Goal: Feedback & Contribution: Contribute content

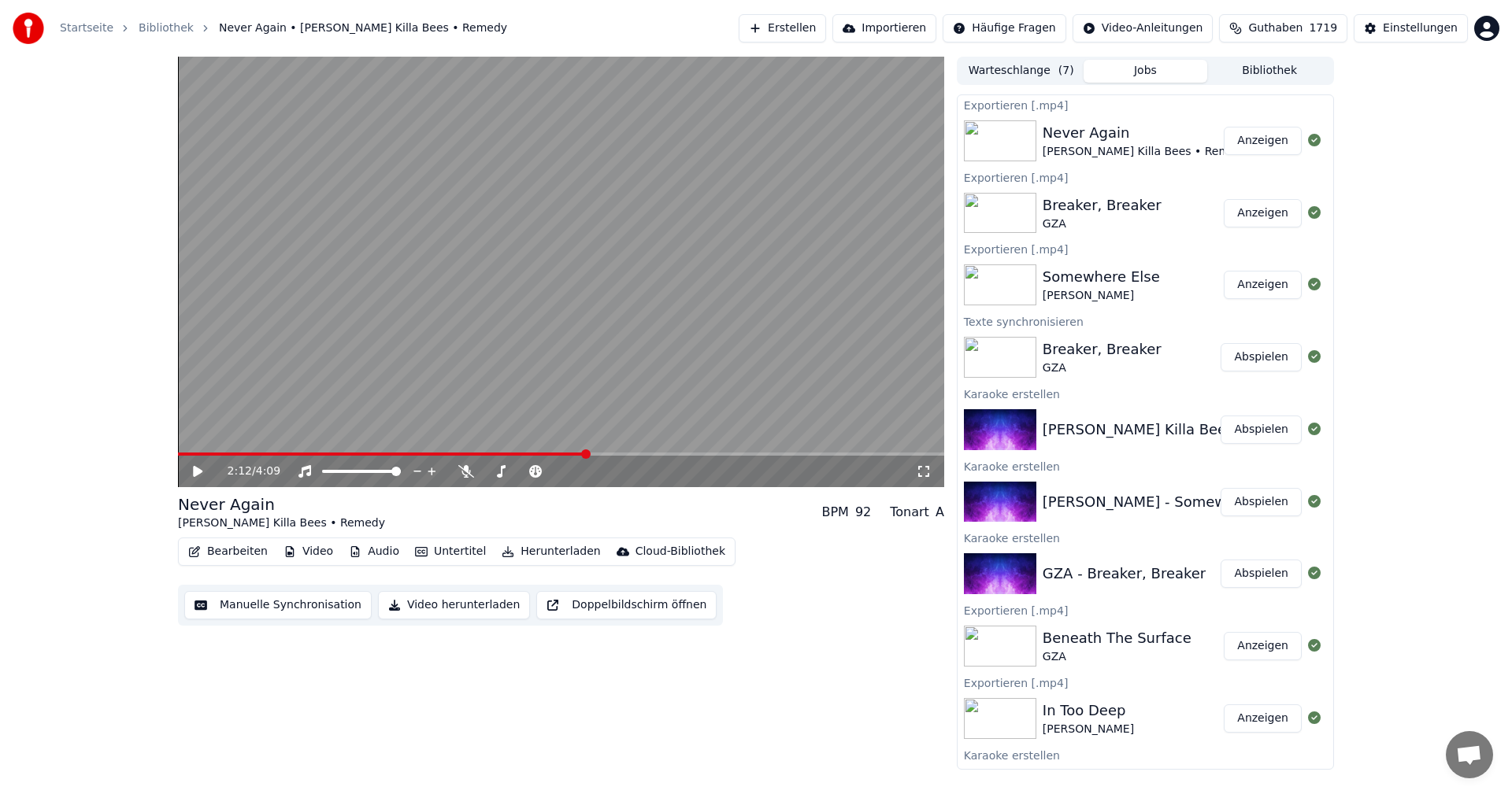
click at [826, 33] on button "Erstellen" at bounding box center [782, 28] width 87 height 28
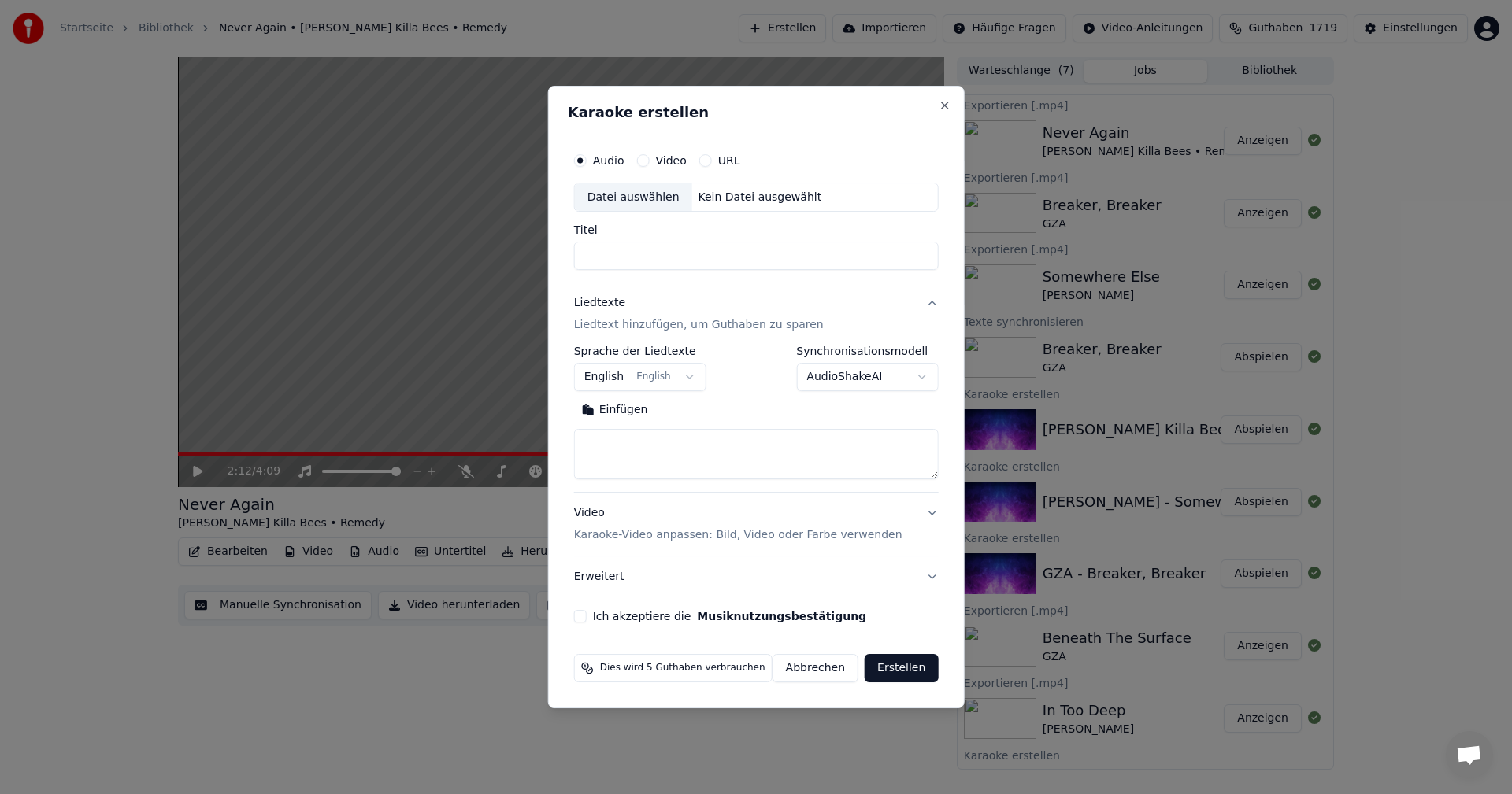
click at [640, 198] on div "Datei auswählen" at bounding box center [633, 197] width 117 height 28
type input "**********"
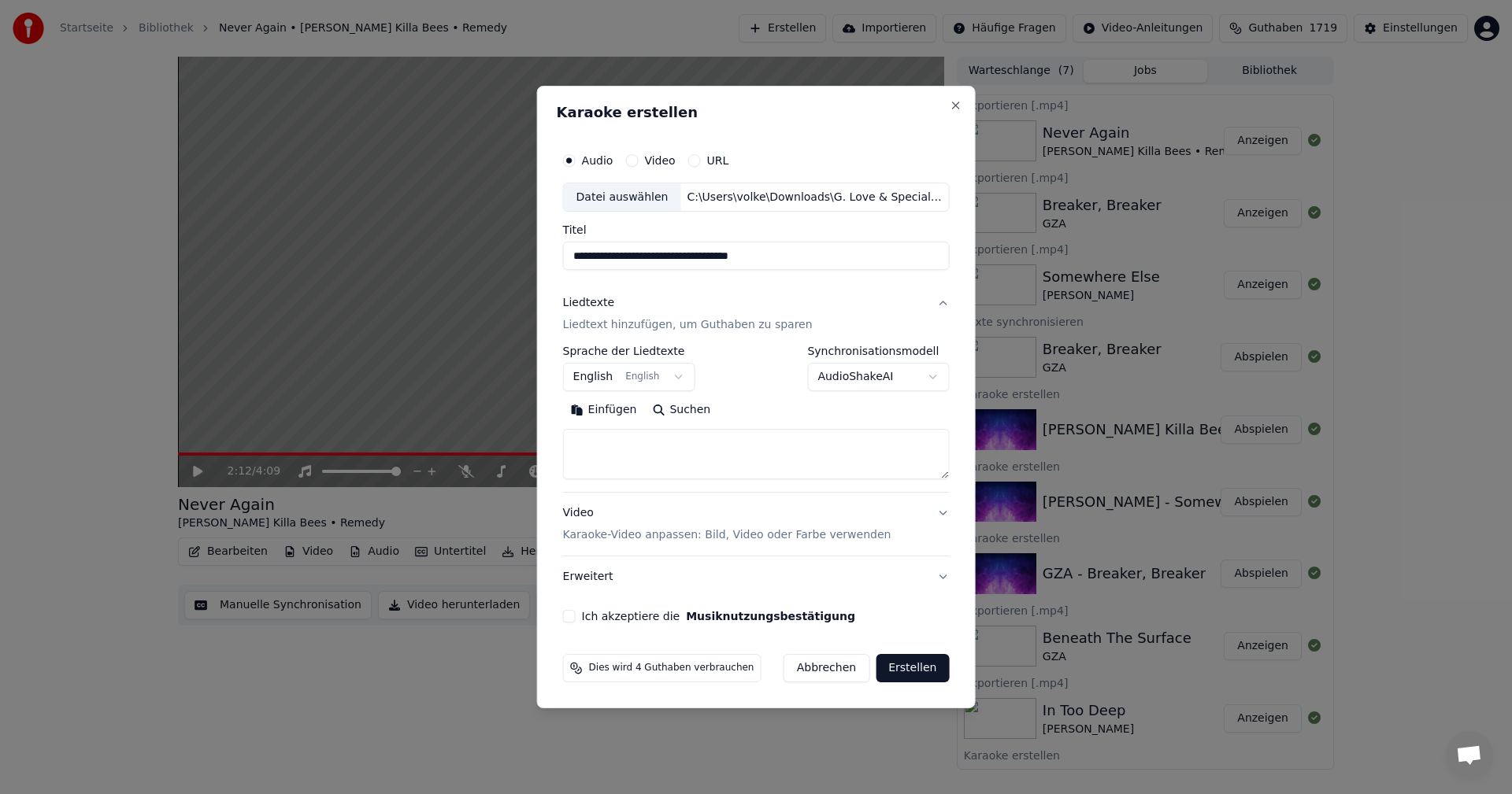
drag, startPoint x: 677, startPoint y: 415, endPoint x: 718, endPoint y: 442, distance: 49.1
click at [677, 414] on button "Suchen" at bounding box center [682, 411] width 74 height 26
click at [576, 618] on button "Ich akzeptiere die Musiknutzungsbestätigung" at bounding box center [569, 616] width 12 height 12
type textarea "**********"
click at [911, 670] on button "Erstellen" at bounding box center [911, 668] width 73 height 28
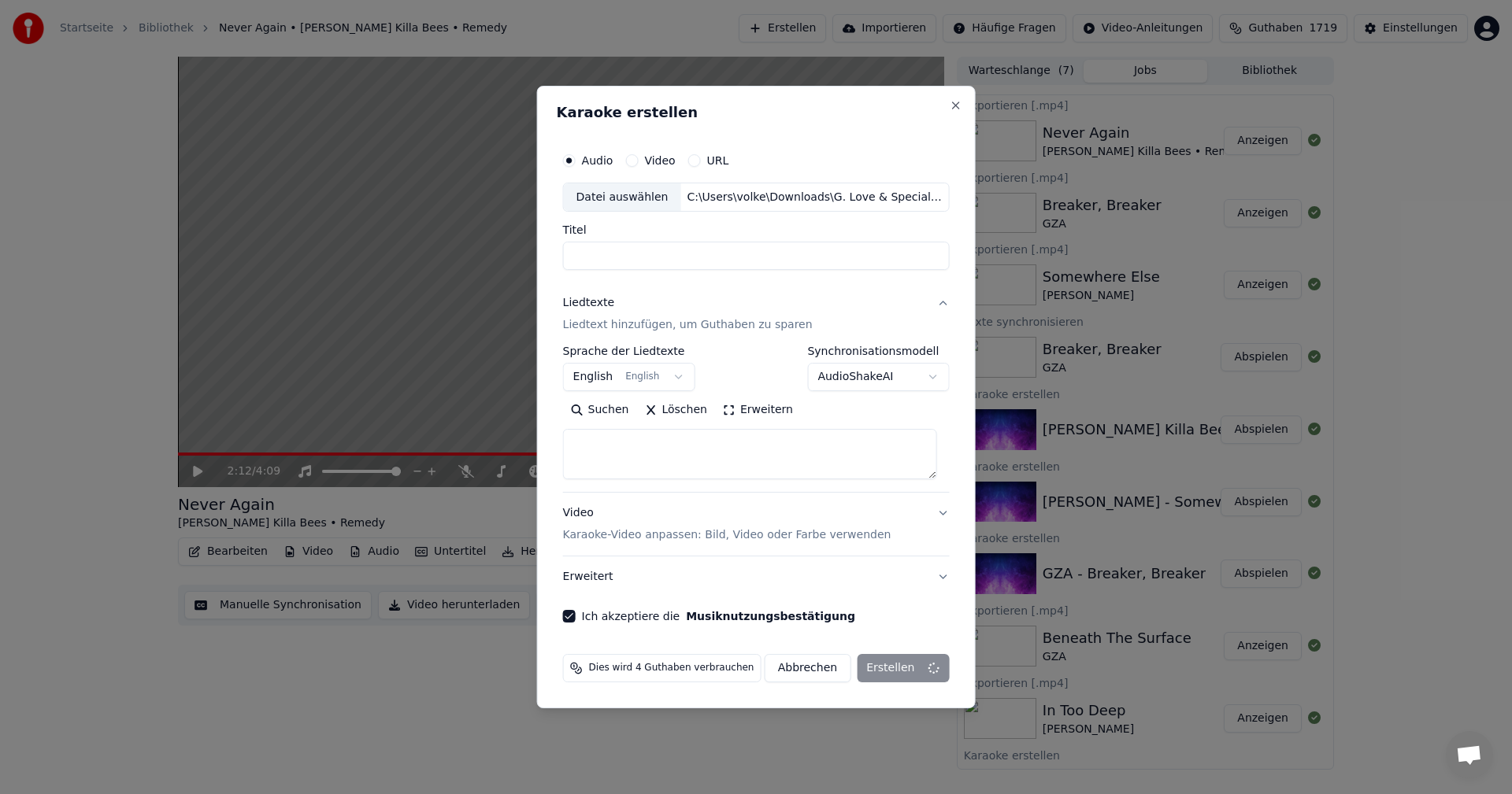
select select
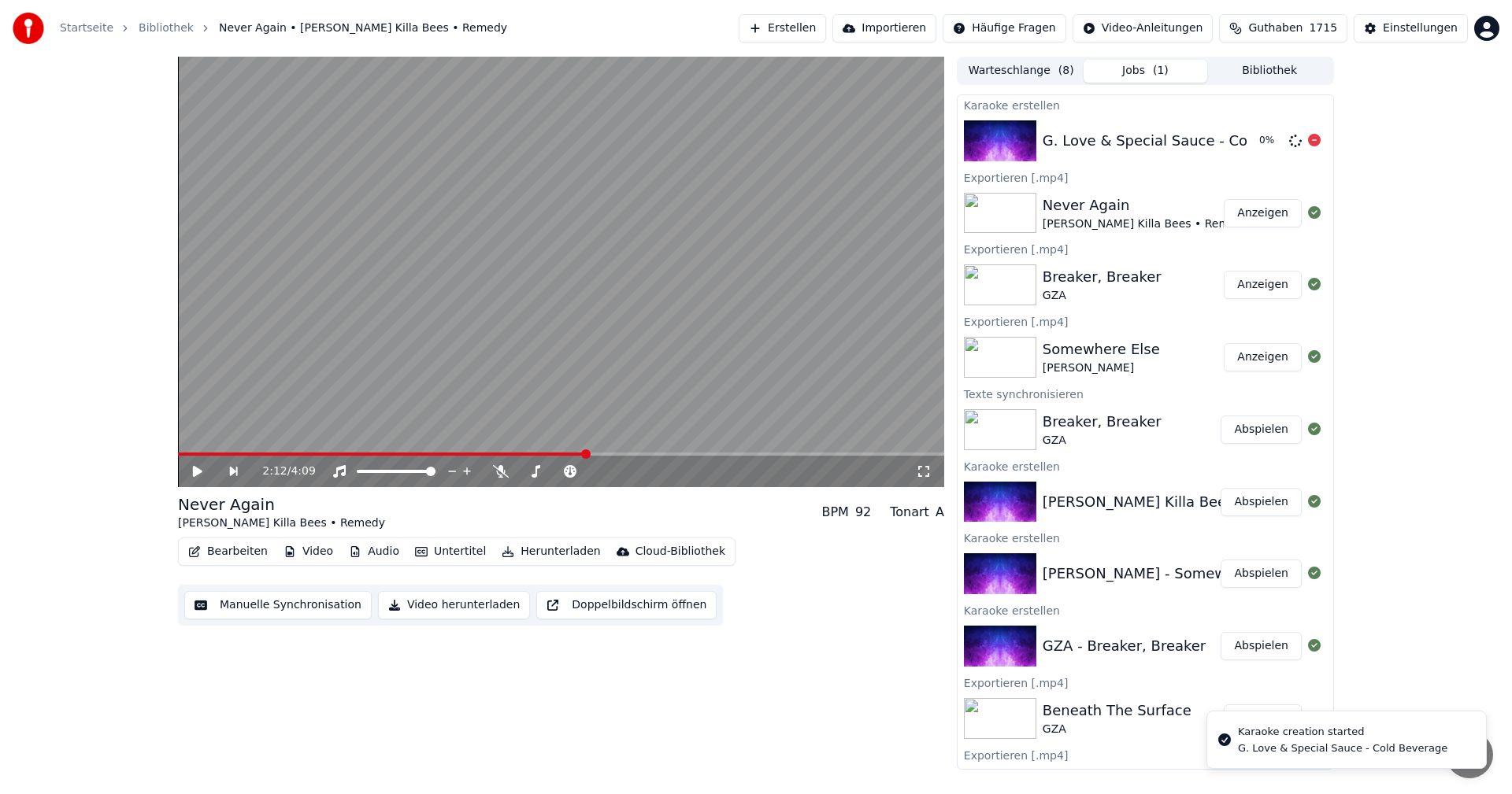
click at [1144, 156] on div "G. Love & Special Sauce - Cold Beverage 0 %" at bounding box center [1145, 141] width 376 height 54
click at [1253, 145] on button "Abspielen" at bounding box center [1261, 141] width 81 height 28
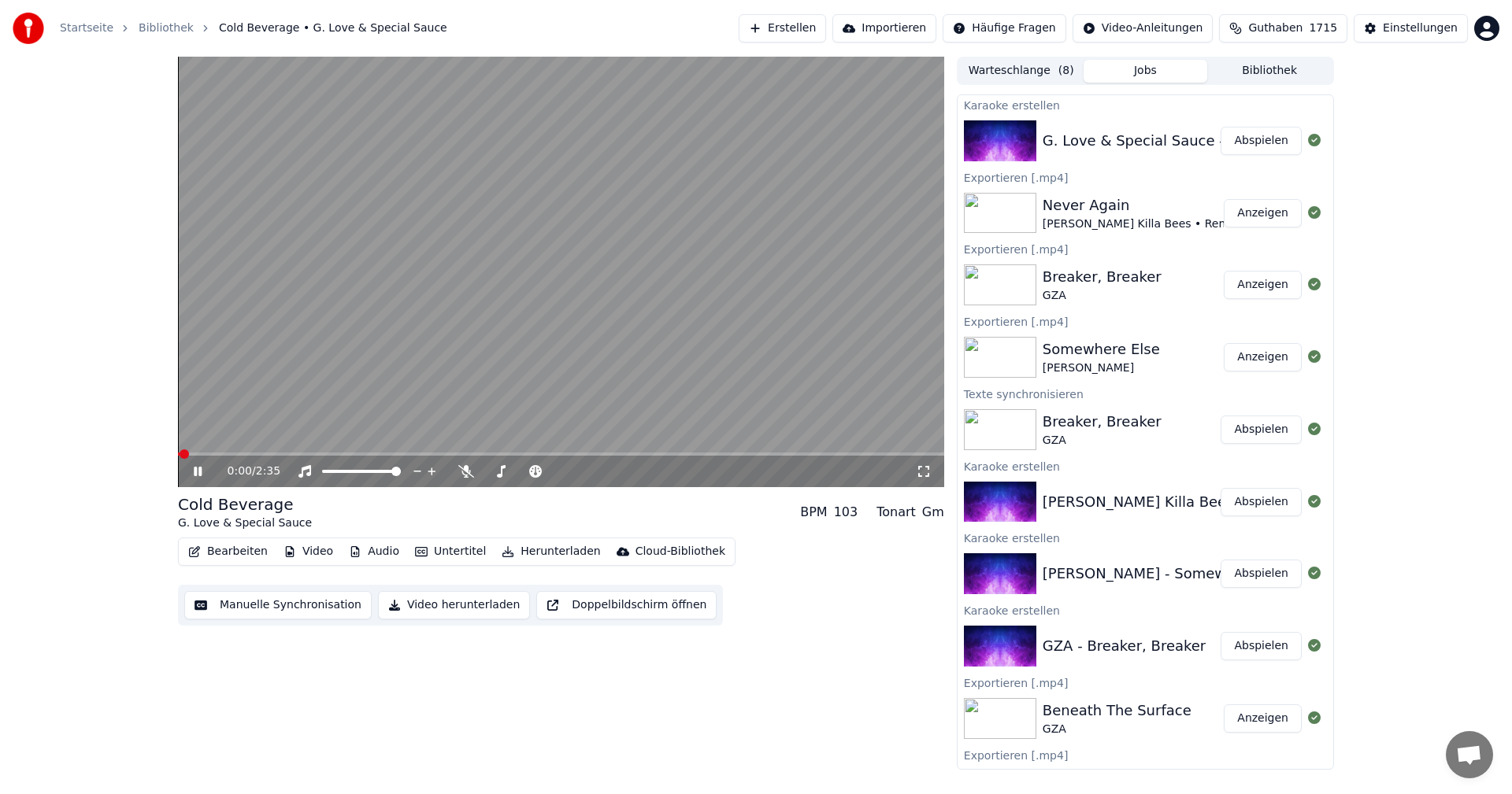
click at [463, 558] on button "Untertitel" at bounding box center [450, 551] width 84 height 22
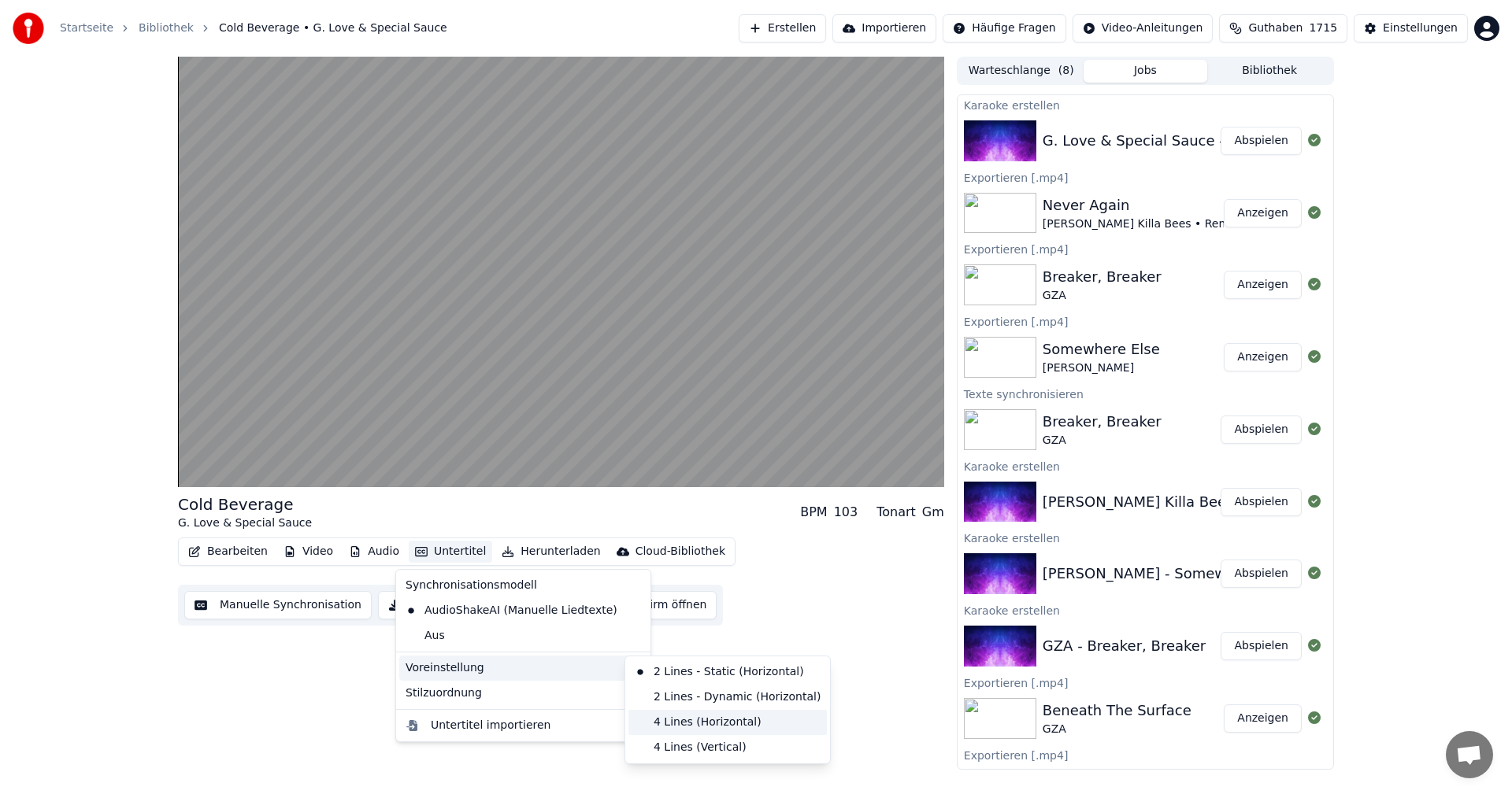
click at [687, 717] on div "4 Lines (Horizontal)" at bounding box center [727, 723] width 198 height 26
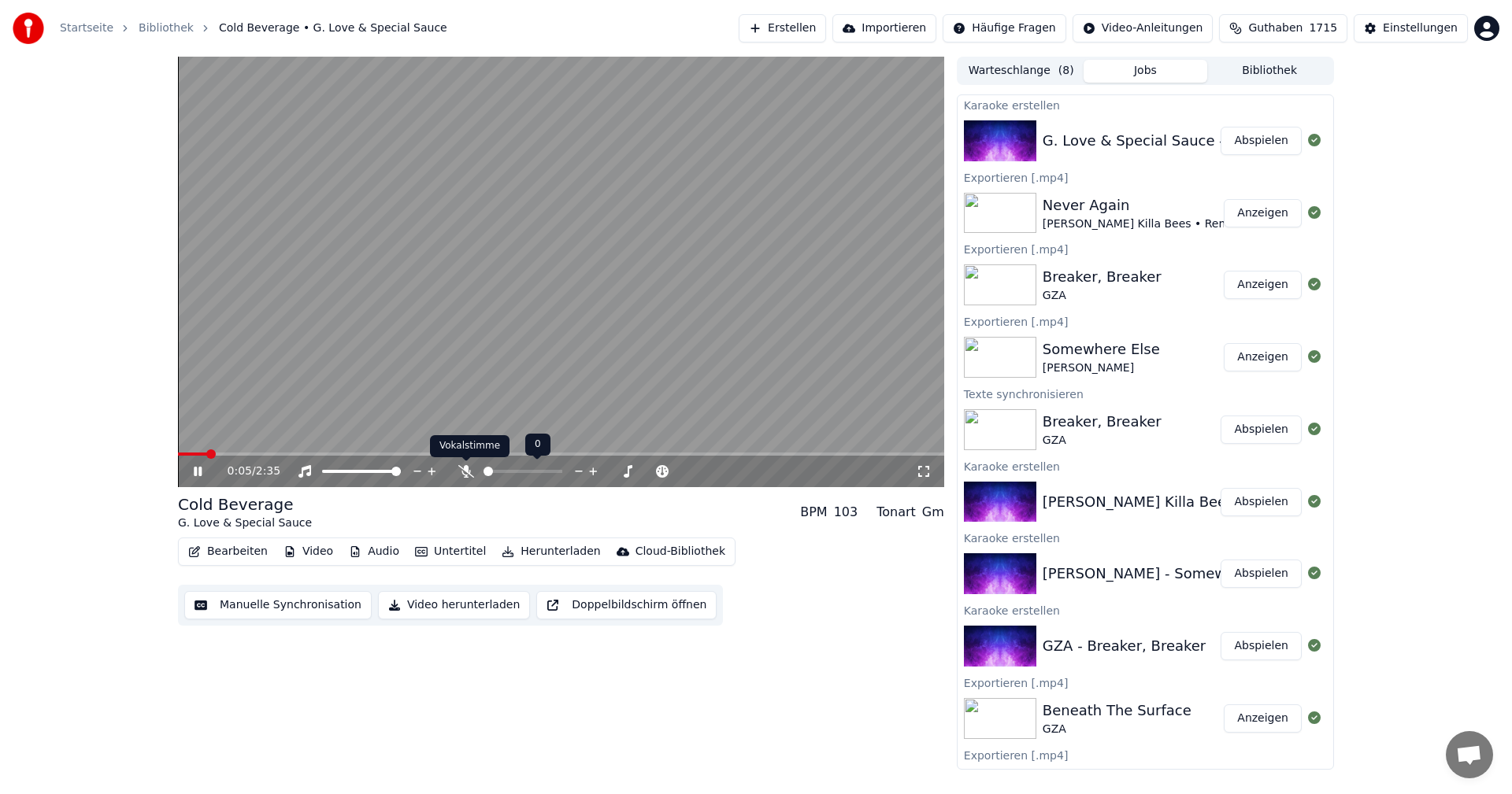
click at [466, 477] on icon at bounding box center [466, 472] width 16 height 12
click at [466, 471] on icon at bounding box center [466, 472] width 9 height 12
click at [534, 356] on video at bounding box center [561, 271] width 766 height 430
click at [454, 607] on button "Video herunterladen" at bounding box center [454, 606] width 152 height 28
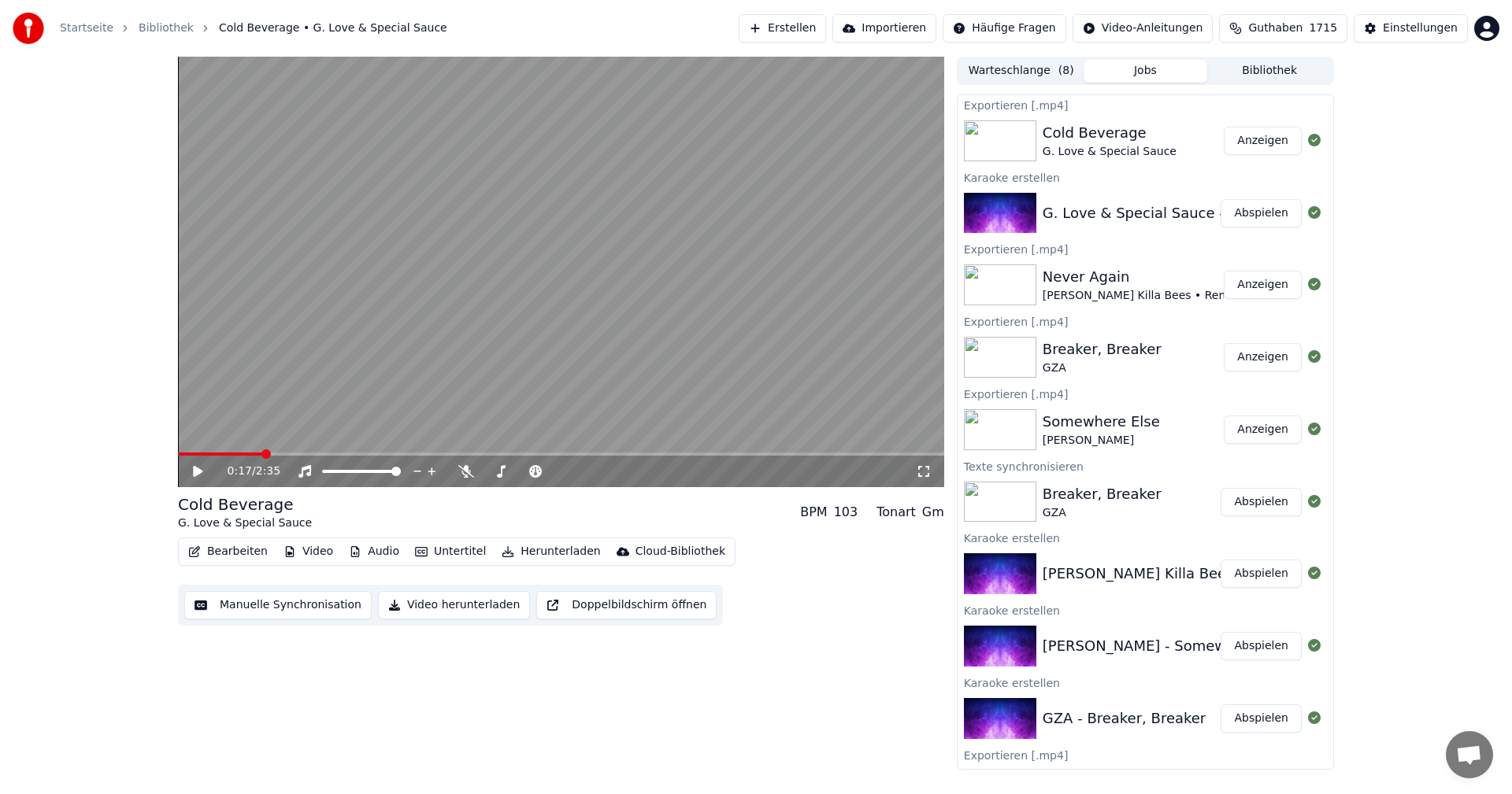
click at [826, 23] on button "Erstellen" at bounding box center [782, 28] width 87 height 28
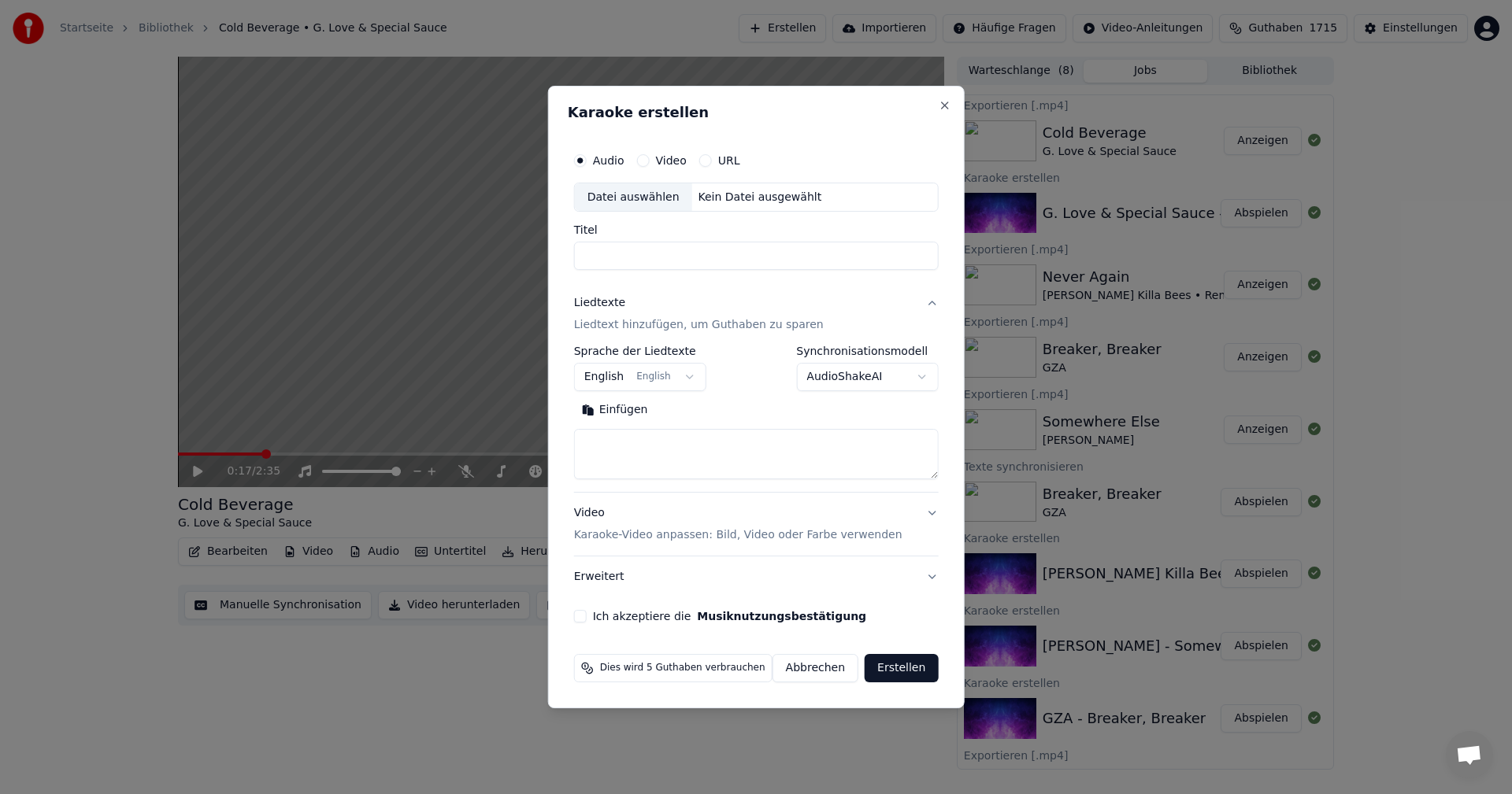
click at [623, 202] on div "Datei auswählen" at bounding box center [633, 197] width 117 height 28
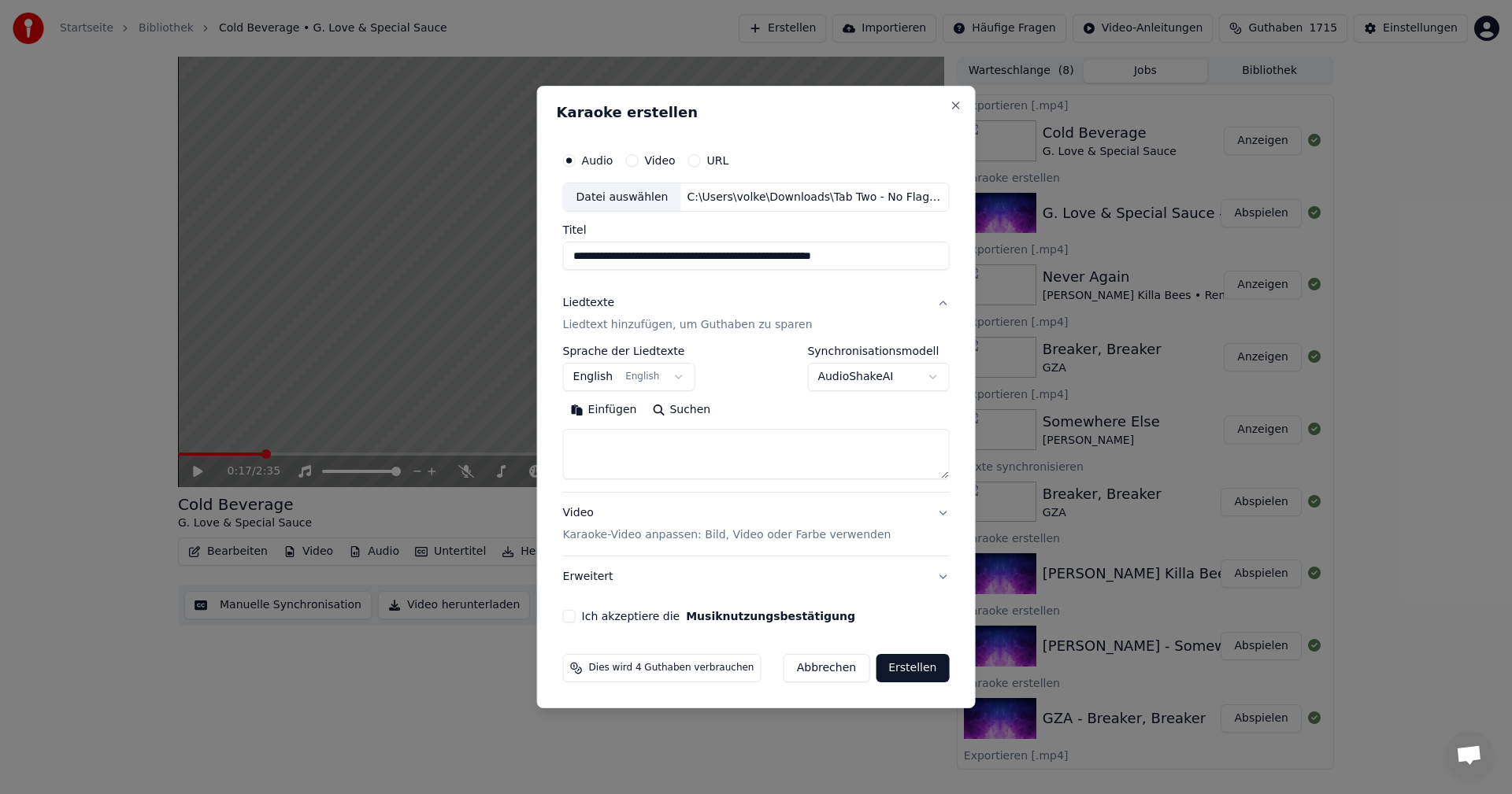
click at [723, 259] on input "**********" at bounding box center [756, 256] width 387 height 28
drag, startPoint x: 726, startPoint y: 257, endPoint x: 935, endPoint y: 263, distance: 209.1
click at [935, 263] on input "**********" at bounding box center [756, 256] width 387 height 28
type input "**********"
click at [678, 421] on button "Suchen" at bounding box center [682, 411] width 74 height 26
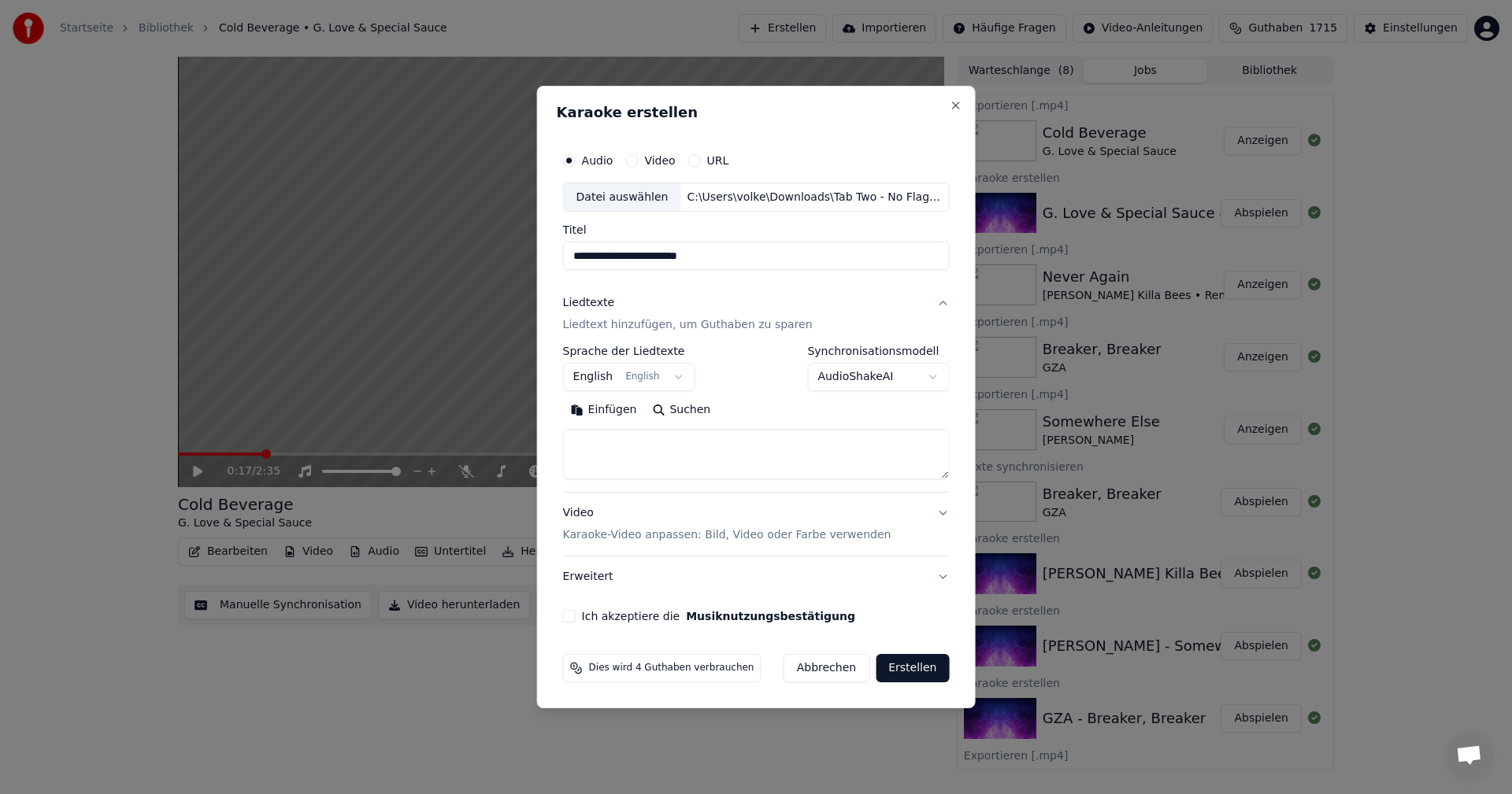
click at [687, 471] on textarea at bounding box center [756, 454] width 387 height 50
paste textarea "**********"
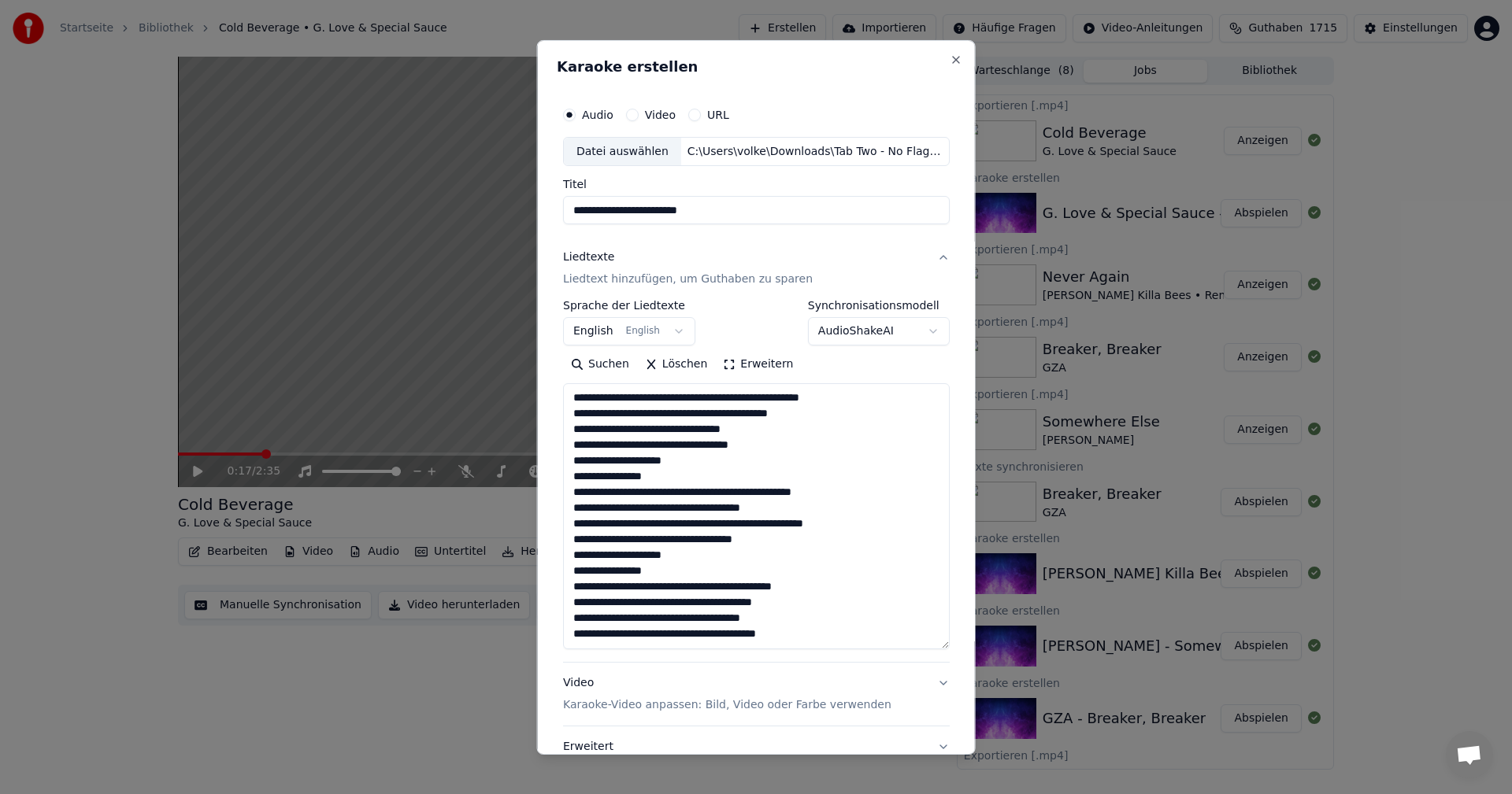
scroll to position [210, 0]
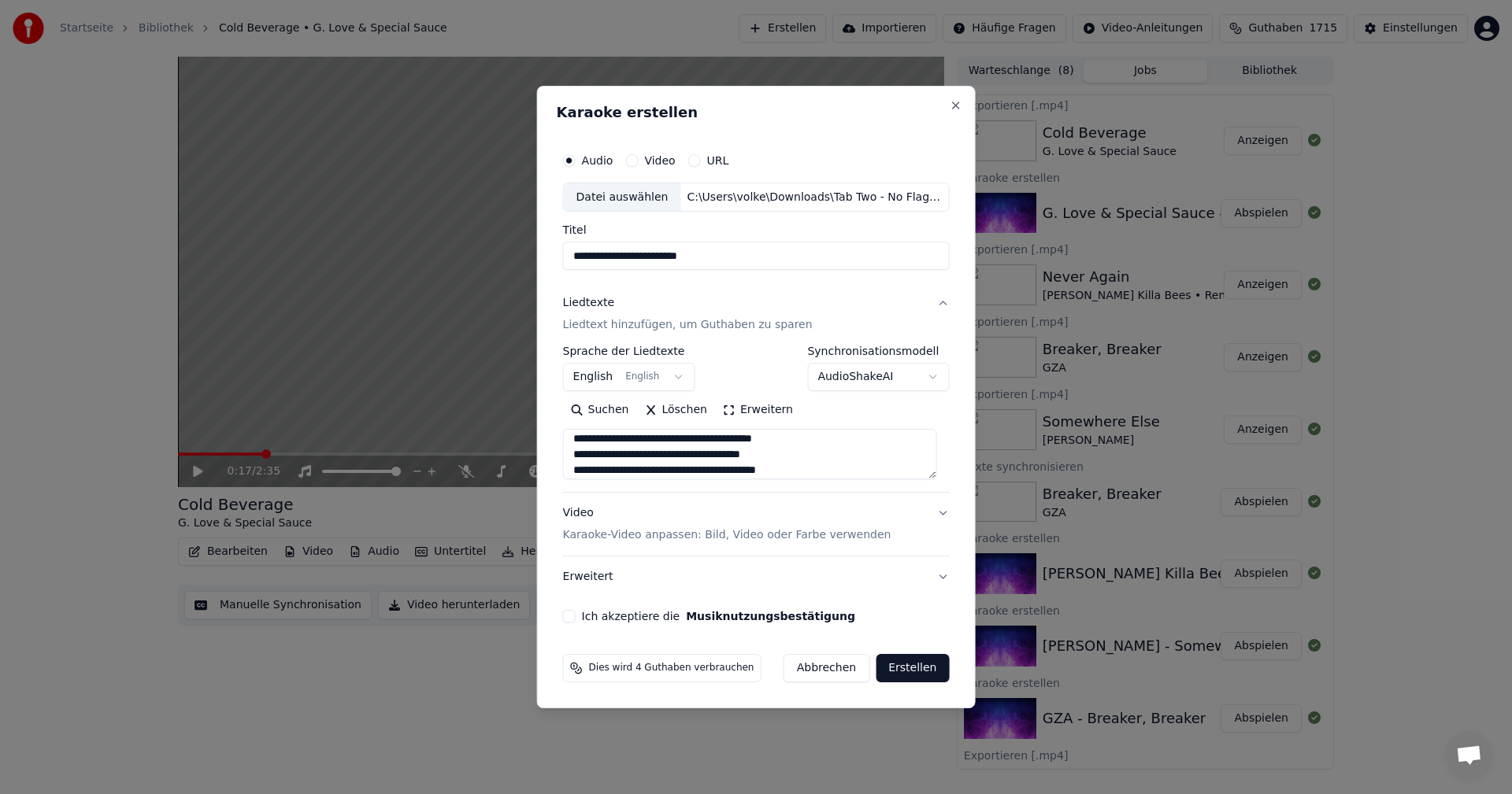
type textarea "**********"
click at [576, 621] on button "Ich akzeptiere die Musiknutzungsbestätigung" at bounding box center [569, 616] width 12 height 12
click at [906, 671] on button "Erstellen" at bounding box center [911, 668] width 73 height 28
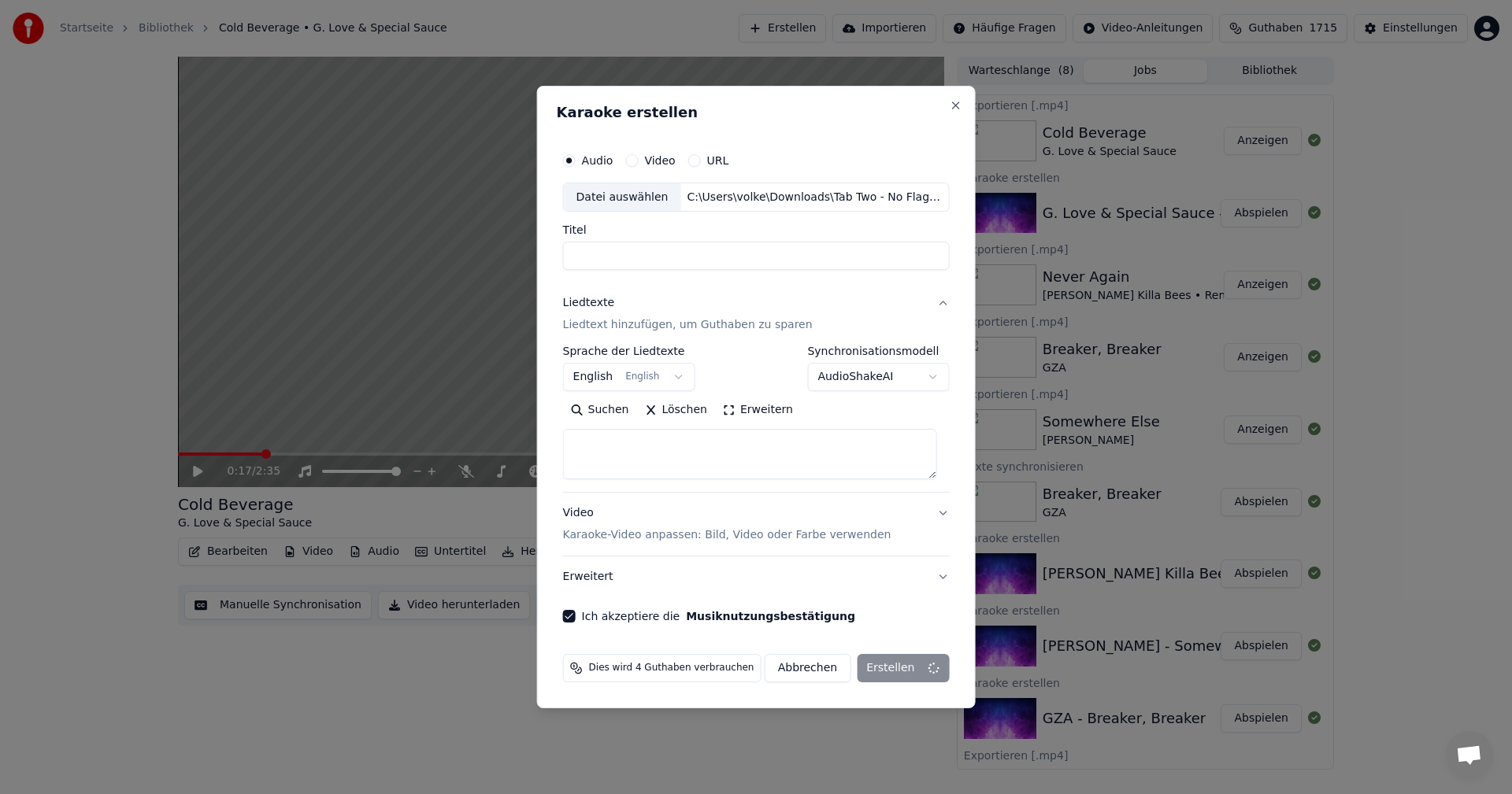
select select
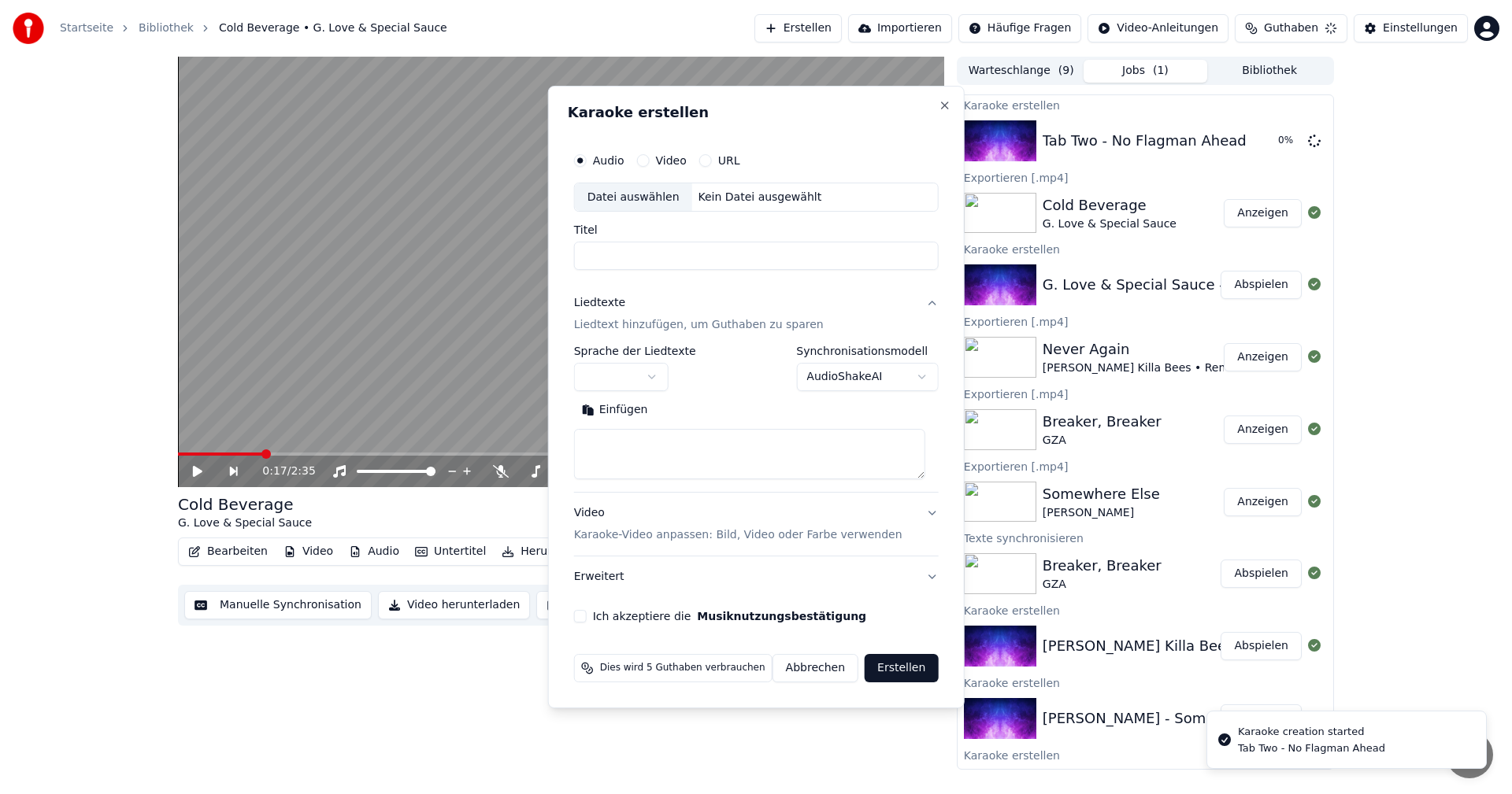
scroll to position [0, 0]
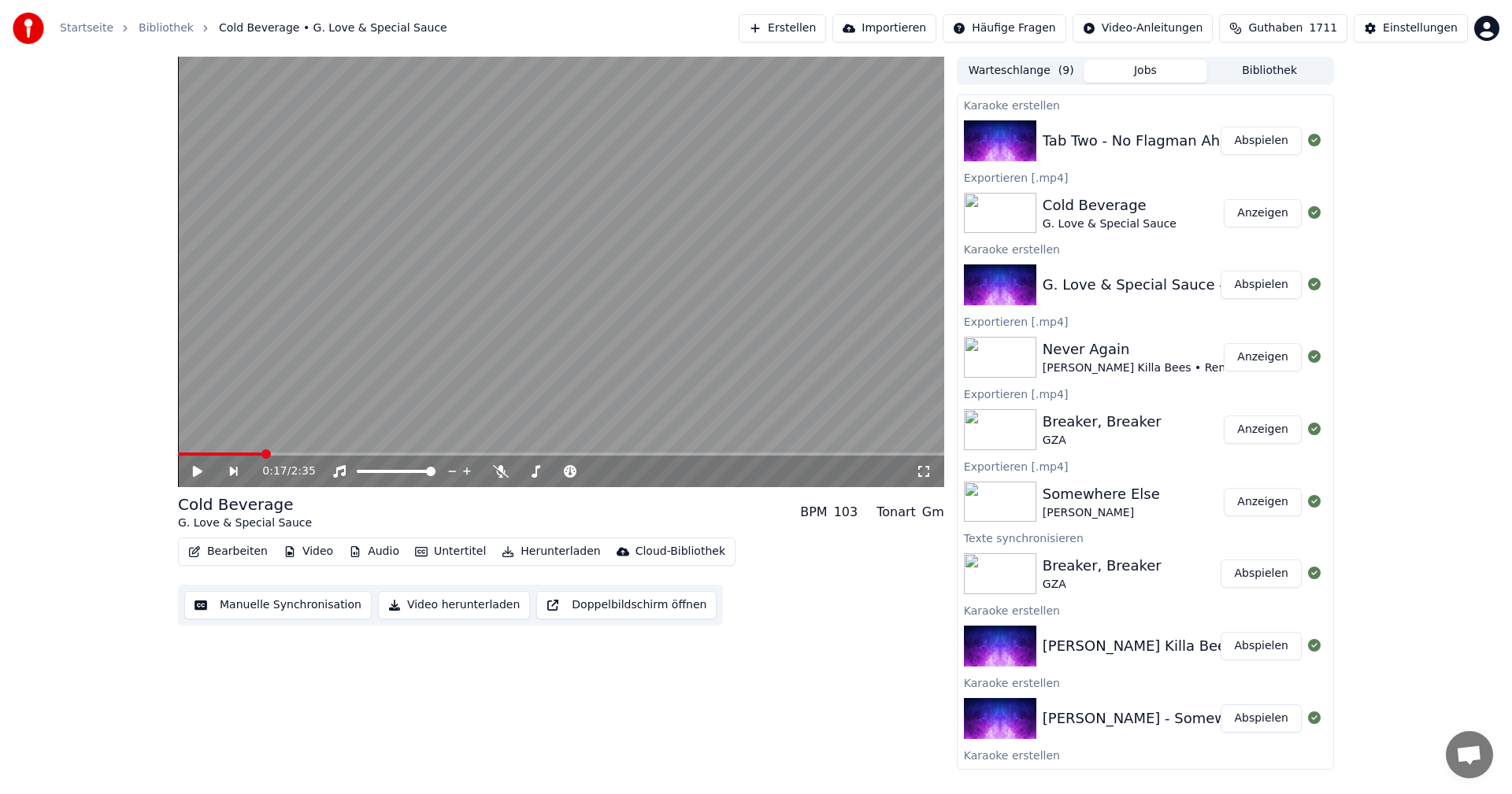
click at [1258, 143] on button "Abspielen" at bounding box center [1261, 141] width 81 height 28
click at [444, 547] on button "Untertitel" at bounding box center [450, 551] width 84 height 22
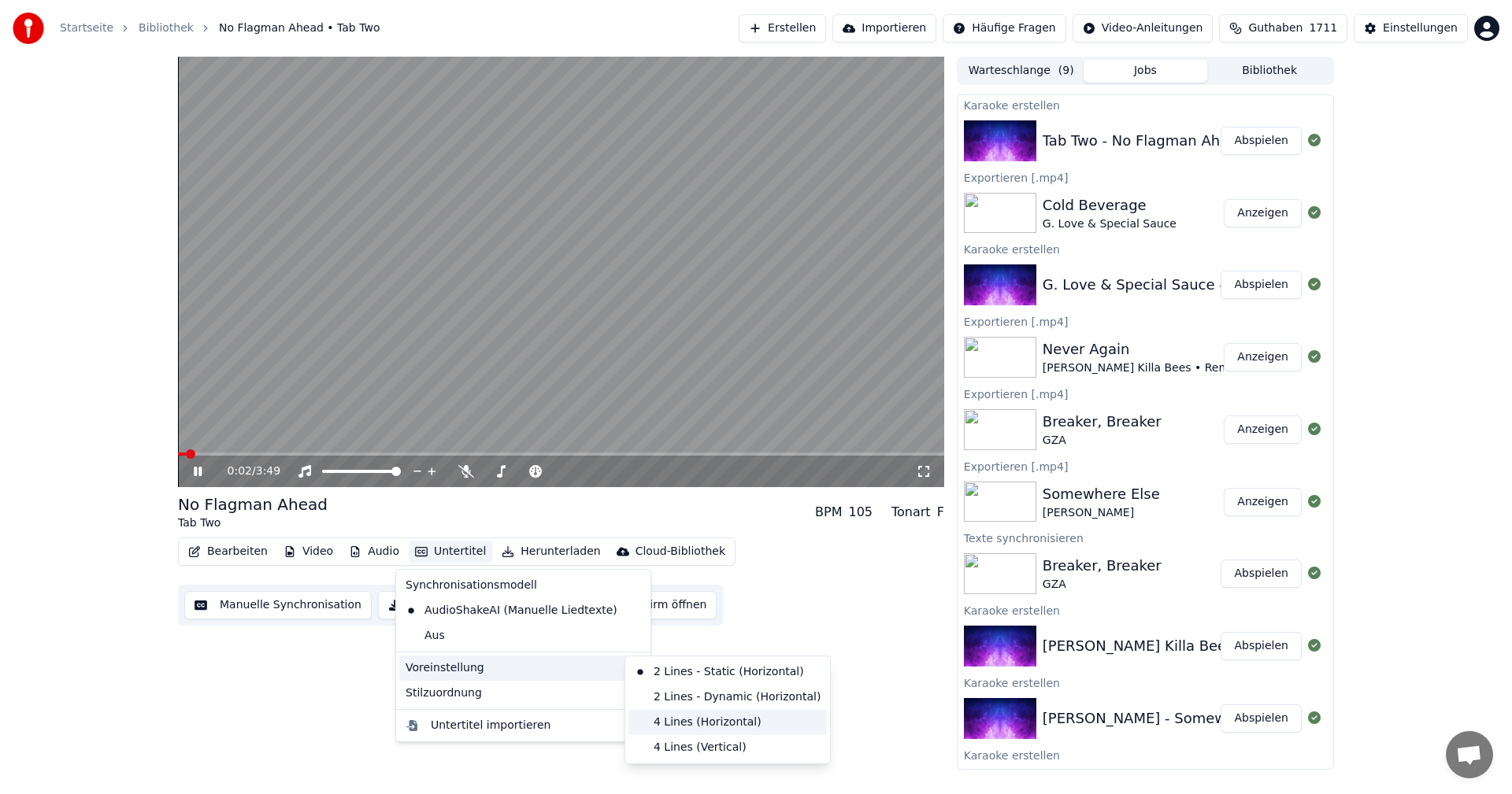
click at [697, 717] on div "4 Lines (Horizontal)" at bounding box center [727, 723] width 198 height 26
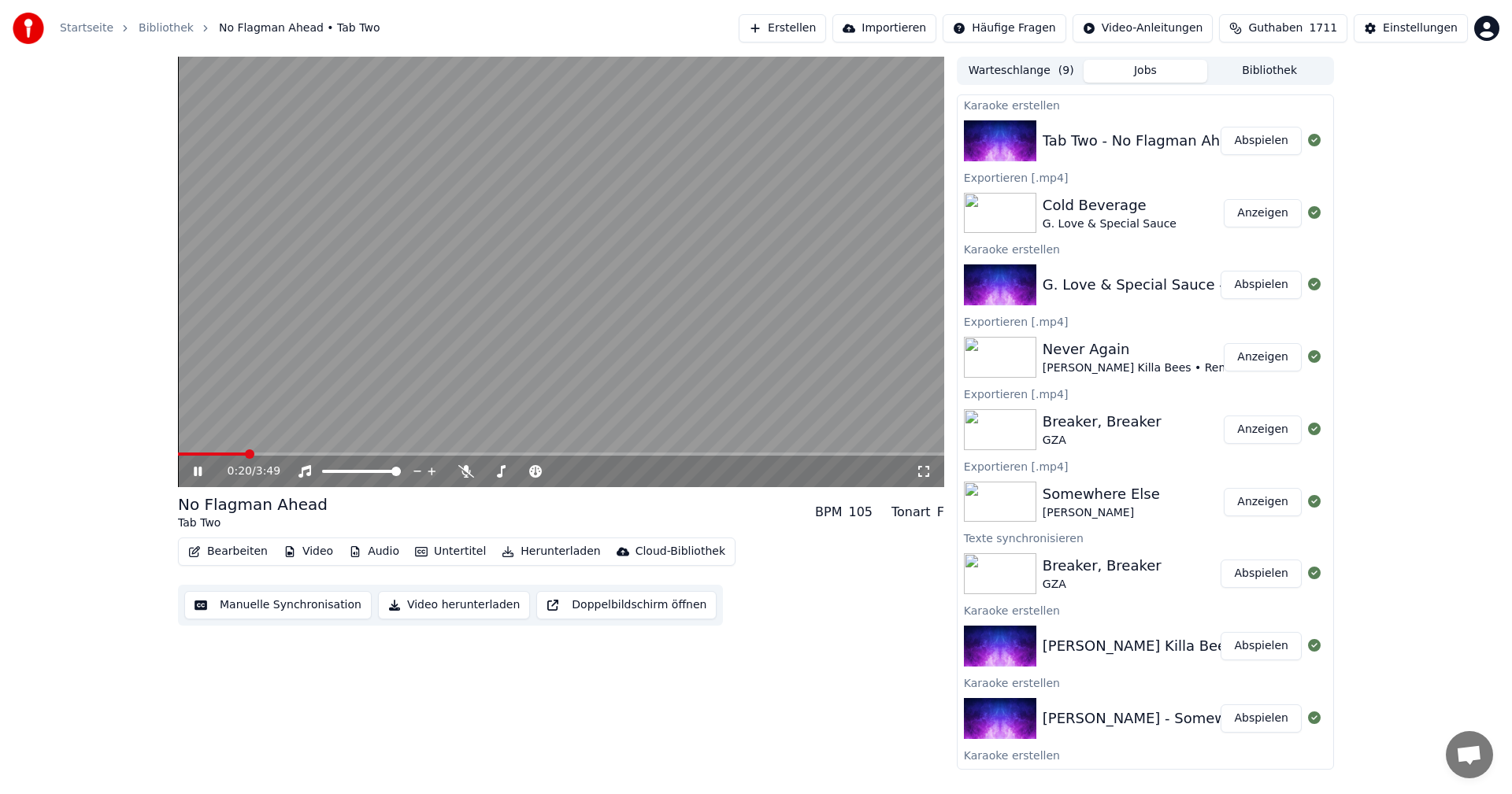
click at [203, 468] on icon at bounding box center [209, 472] width 37 height 12
click at [466, 471] on icon at bounding box center [466, 472] width 16 height 12
click at [194, 472] on icon at bounding box center [197, 471] width 10 height 11
click at [196, 472] on icon at bounding box center [197, 471] width 8 height 10
click at [469, 470] on icon at bounding box center [466, 472] width 16 height 12
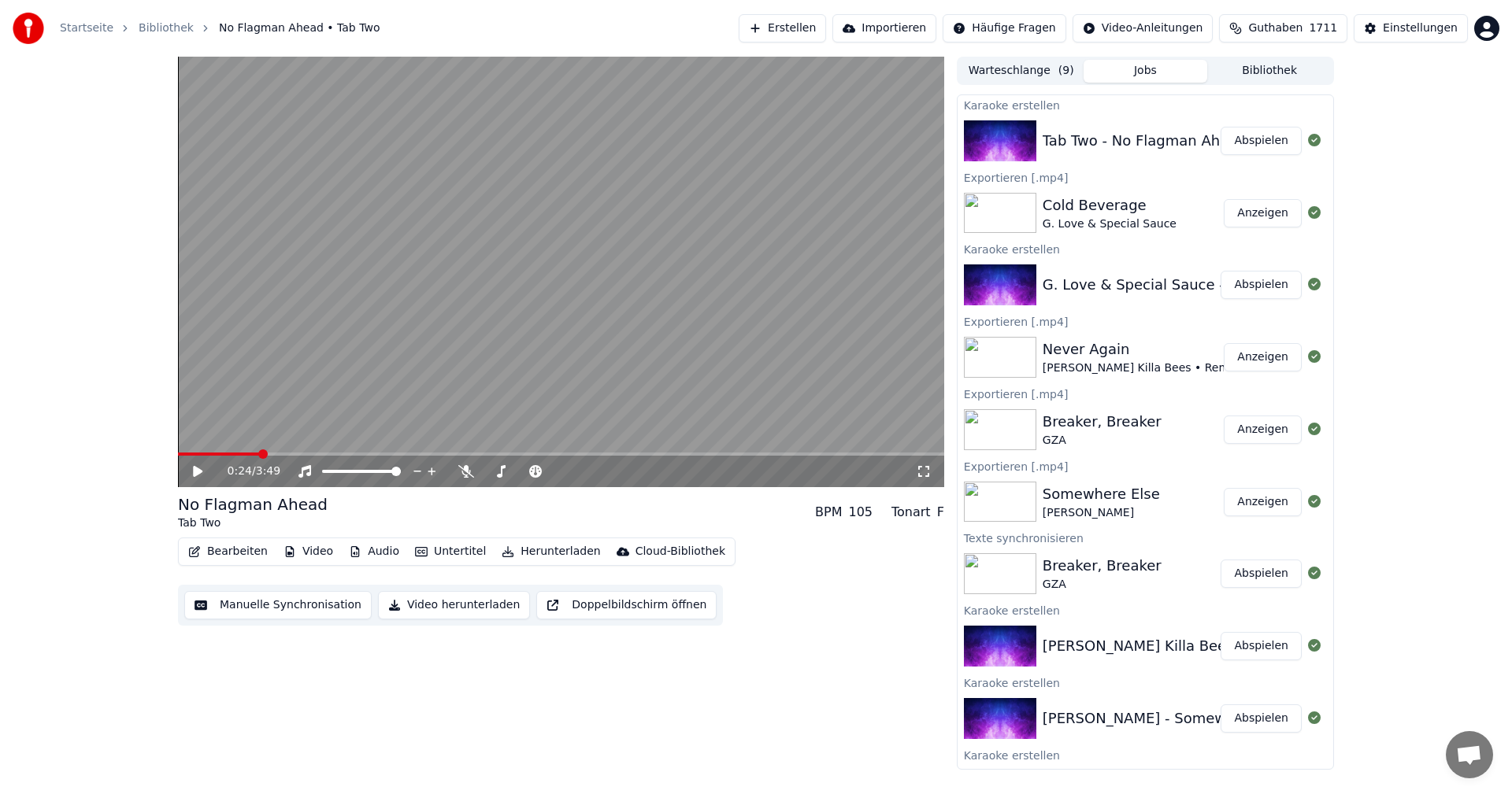
click at [826, 26] on button "Erstellen" at bounding box center [782, 28] width 87 height 28
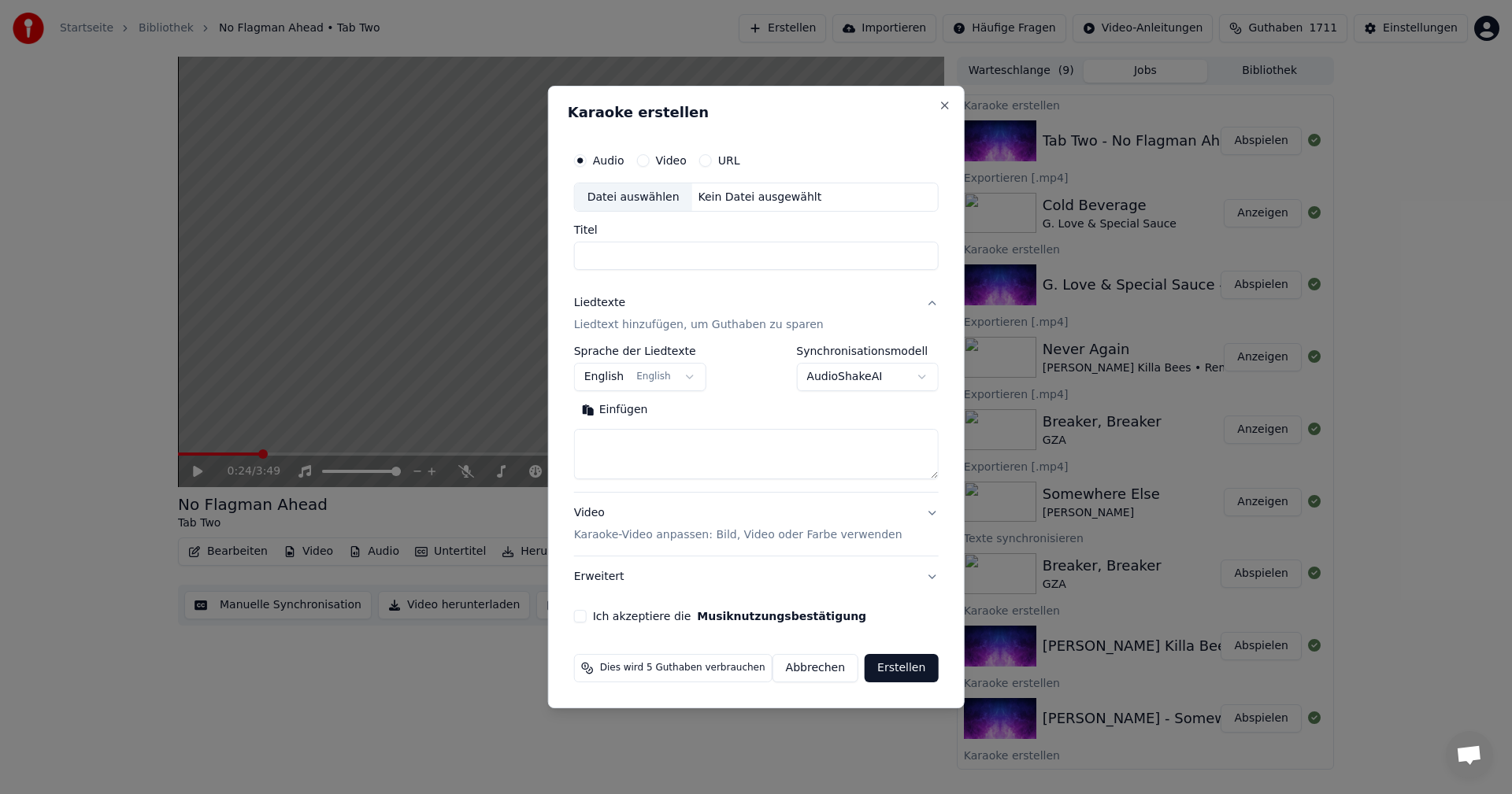
click at [646, 205] on div "Datei auswählen" at bounding box center [633, 197] width 117 height 28
type input "**********"
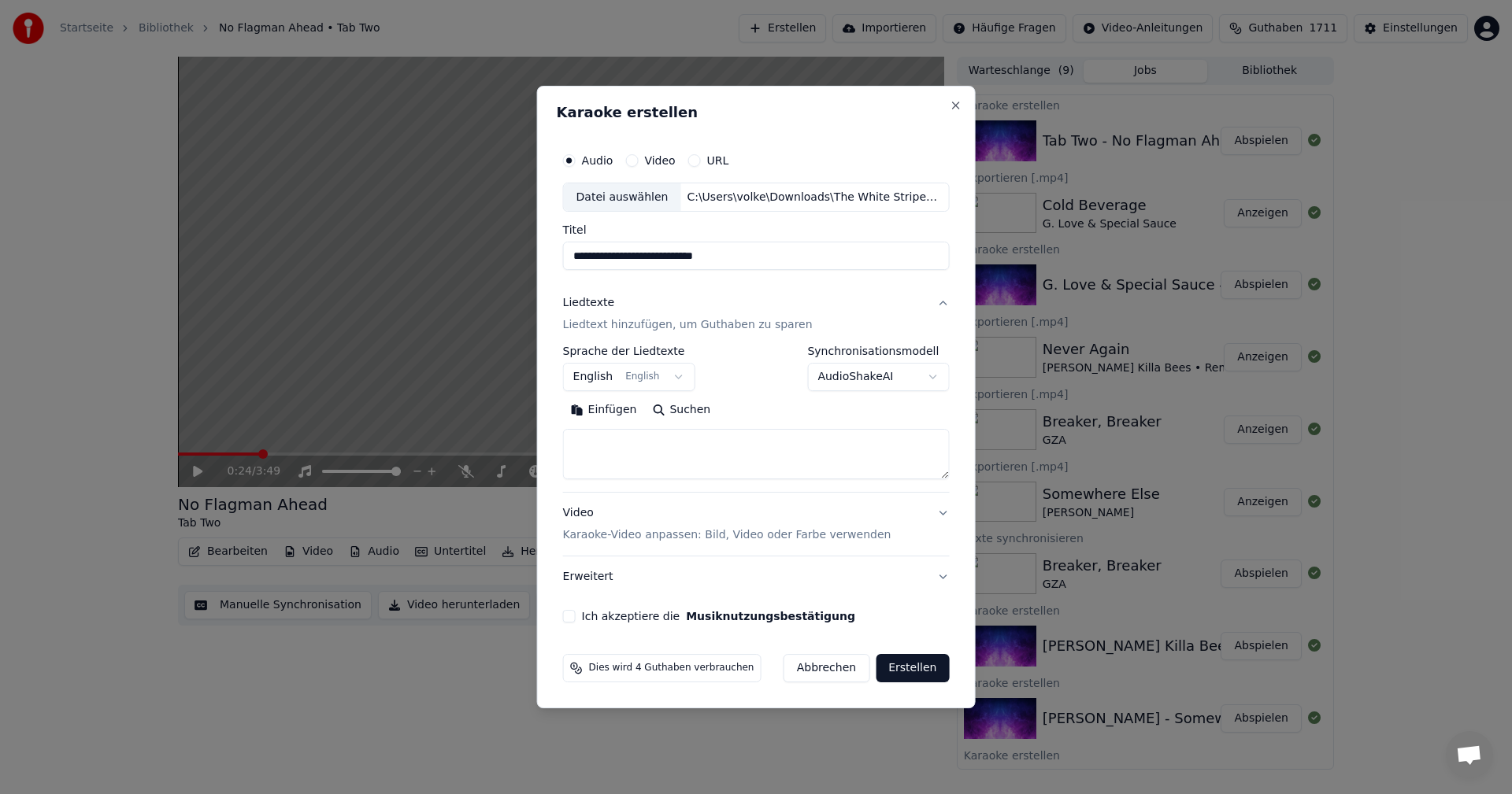
click at [665, 409] on button "Suchen" at bounding box center [682, 411] width 74 height 26
click at [576, 616] on button "Ich akzeptiere die Musiknutzungsbestätigung" at bounding box center [569, 616] width 12 height 12
type textarea "**********"
click at [911, 674] on button "Erstellen" at bounding box center [911, 668] width 73 height 28
select select
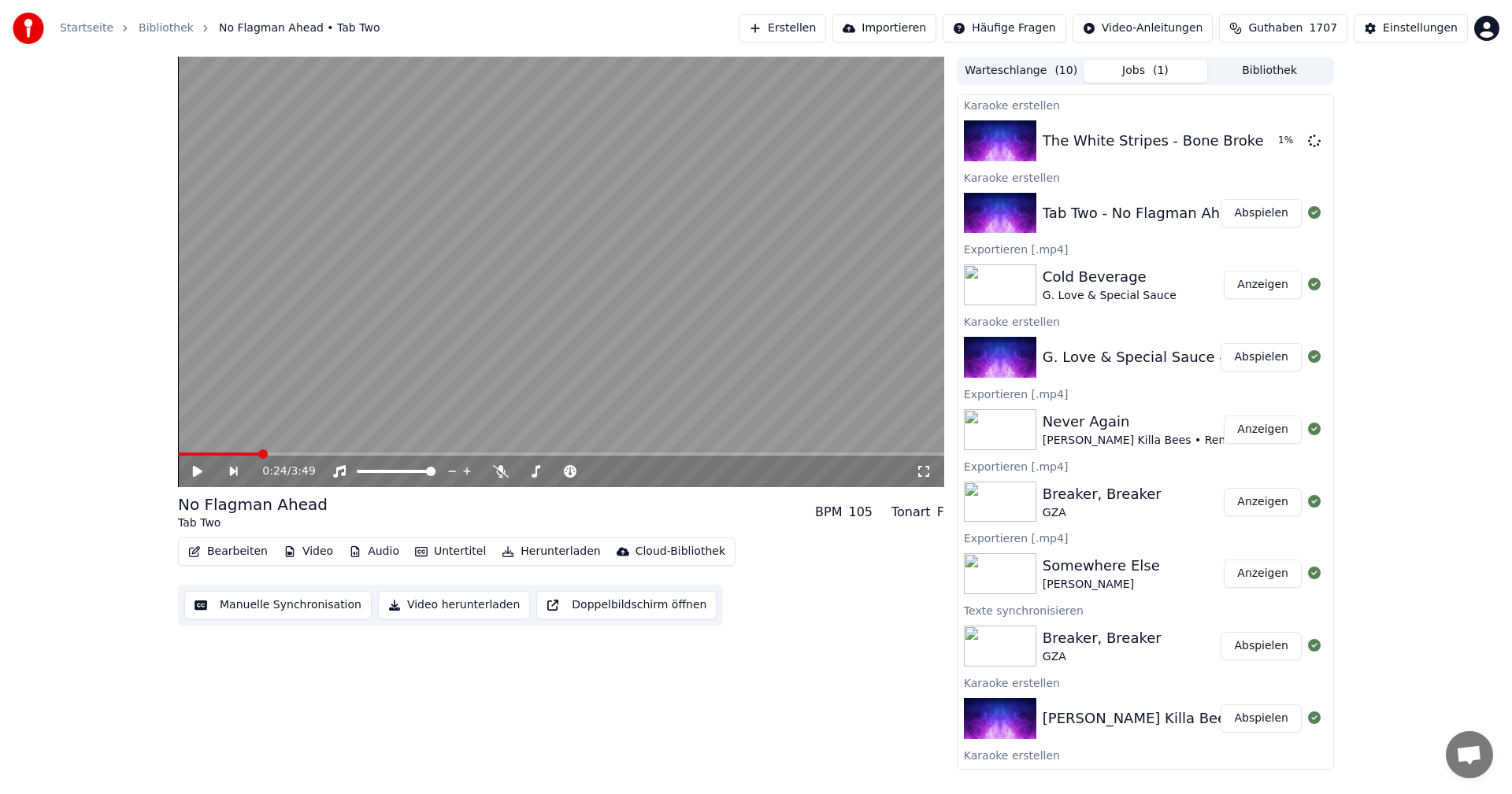
click at [826, 33] on button "Erstellen" at bounding box center [782, 28] width 87 height 28
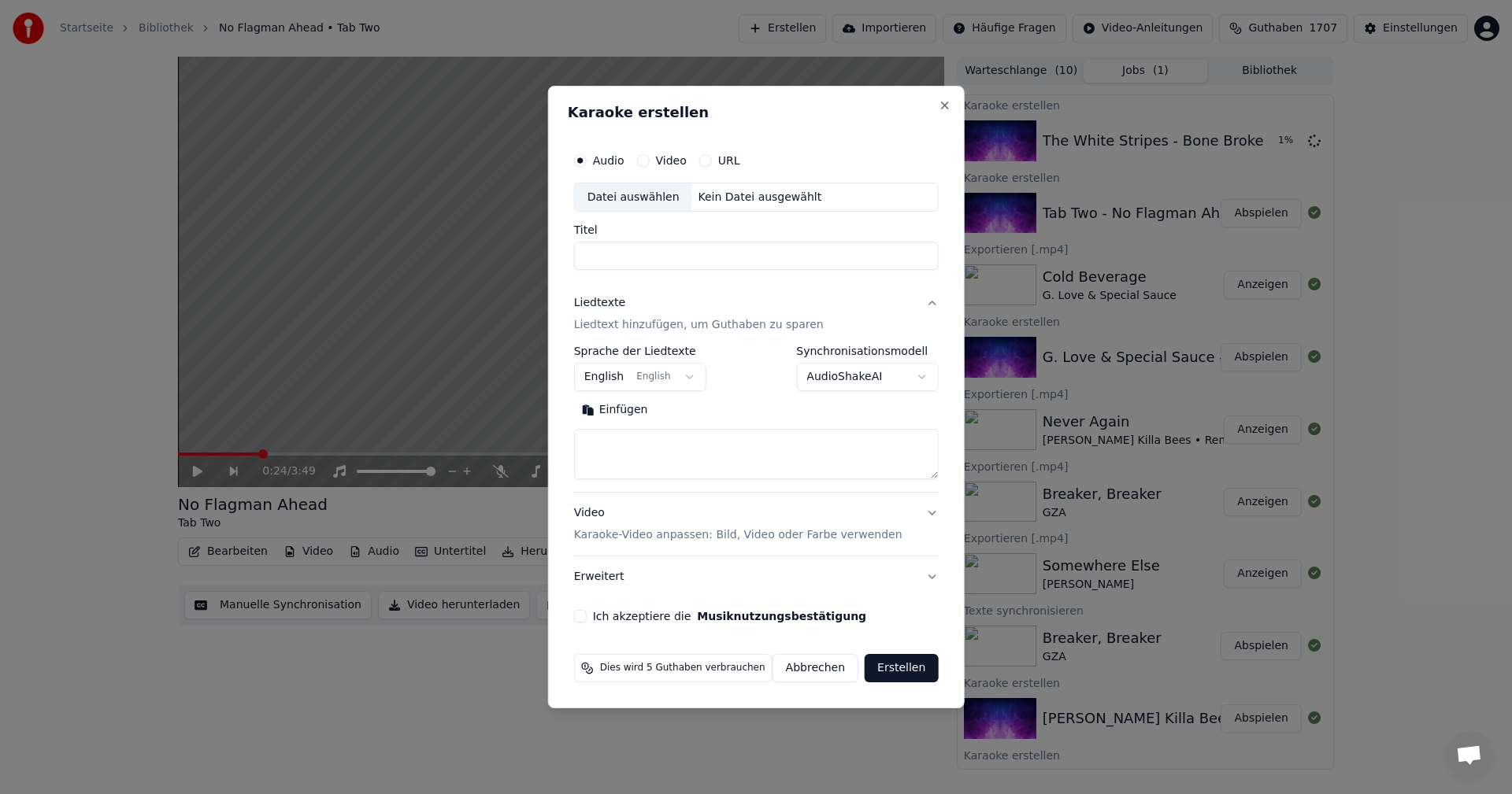
click at [627, 194] on div "Datei auswählen" at bounding box center [633, 197] width 117 height 28
type input "**********"
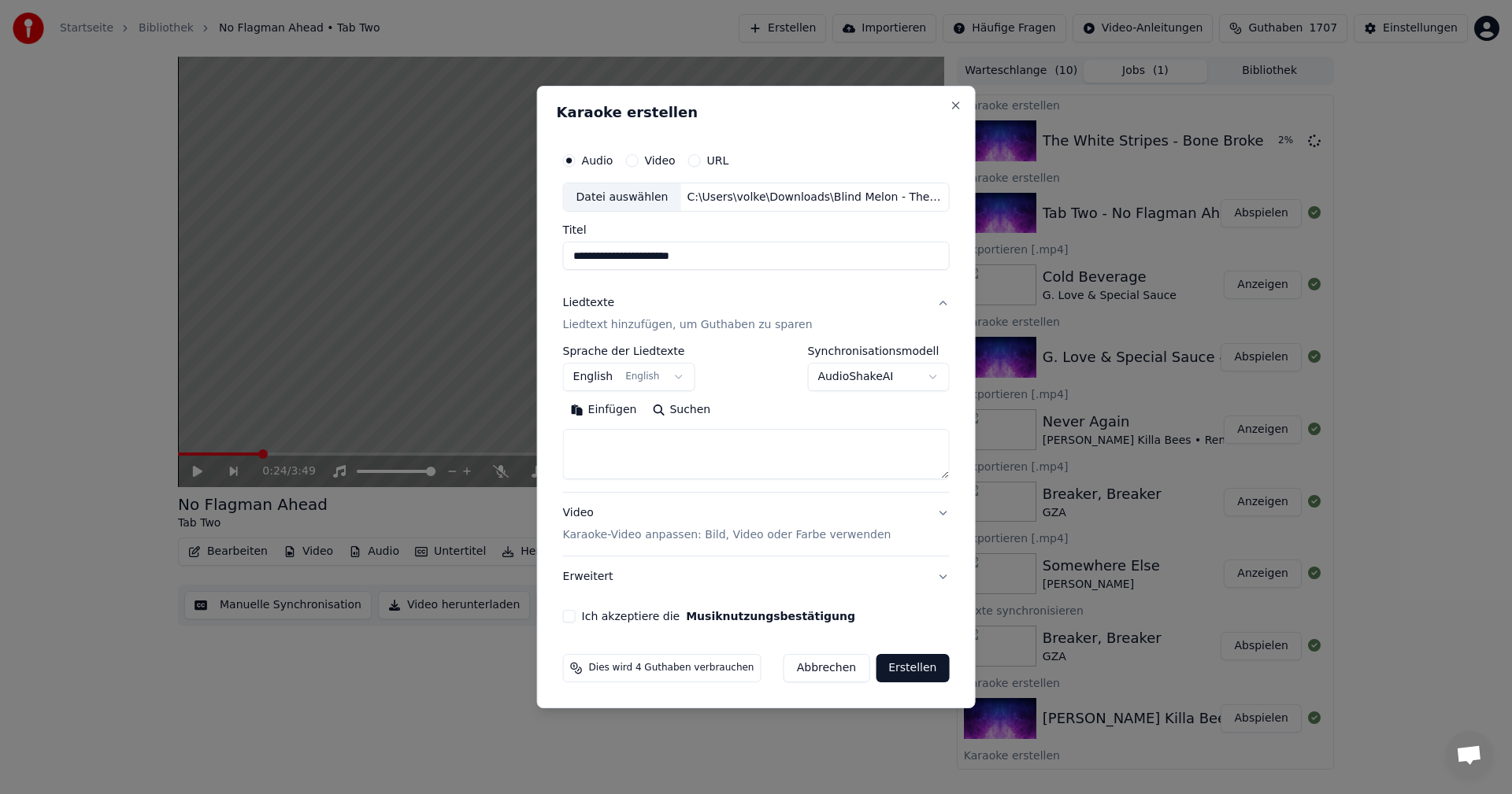
drag, startPoint x: 675, startPoint y: 411, endPoint x: 697, endPoint y: 421, distance: 24.2
click at [675, 411] on button "Suchen" at bounding box center [682, 411] width 74 height 26
click at [576, 616] on button "Ich akzeptiere die Musiknutzungsbestätigung" at bounding box center [569, 616] width 12 height 12
type textarea "**********"
click at [911, 666] on button "Erstellen" at bounding box center [911, 668] width 73 height 28
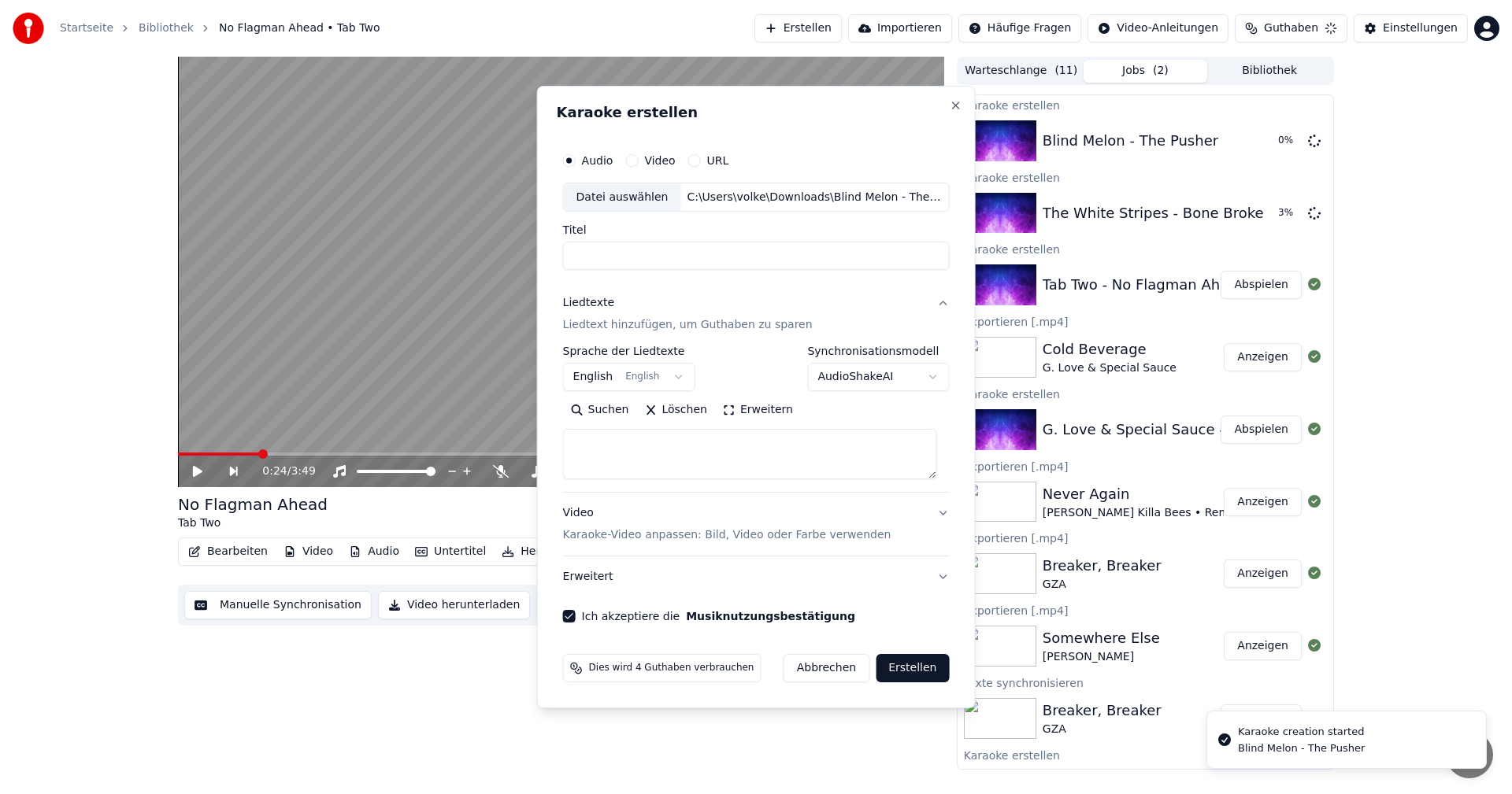
select select
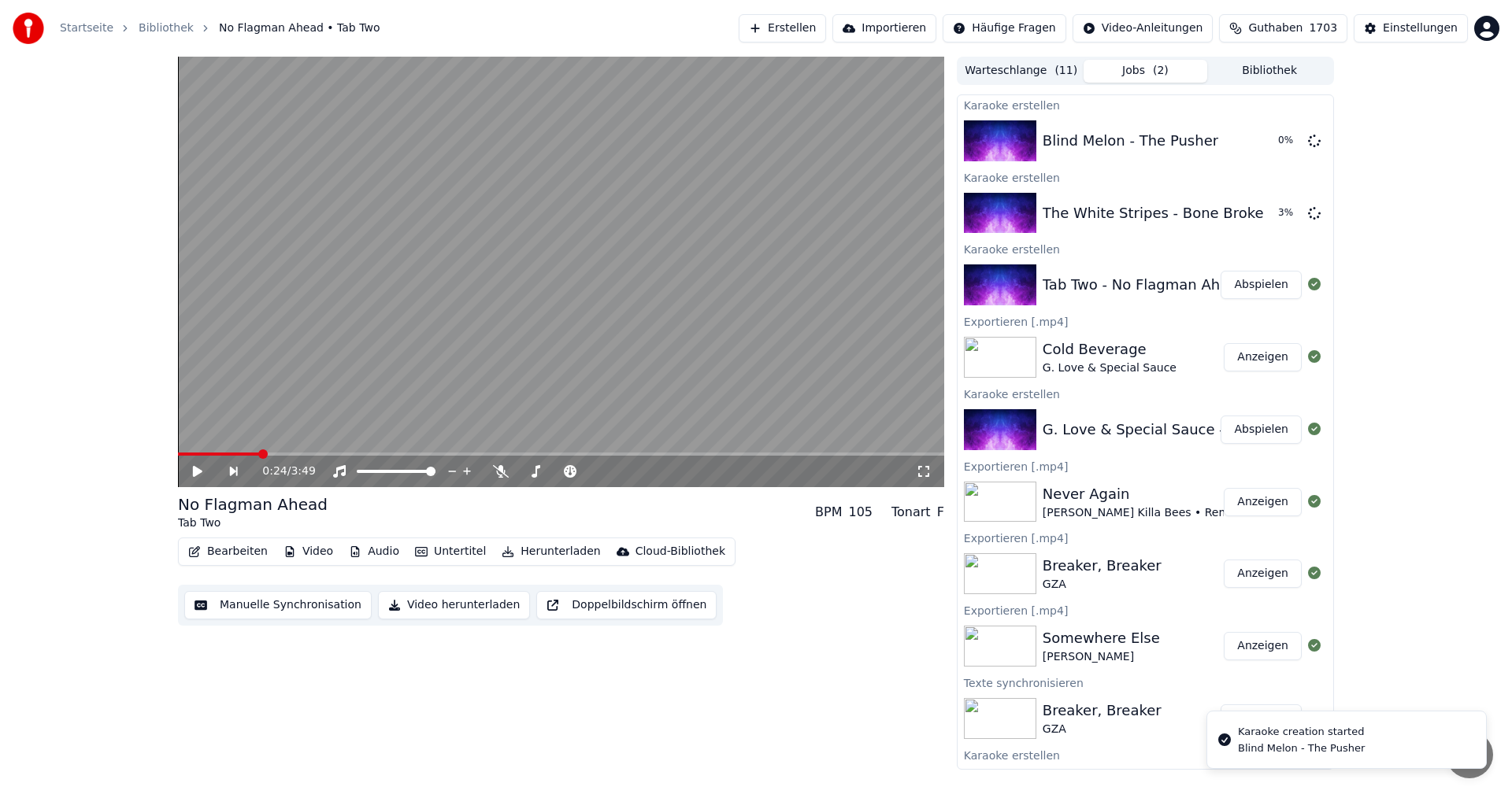
click at [826, 26] on button "Erstellen" at bounding box center [782, 28] width 87 height 28
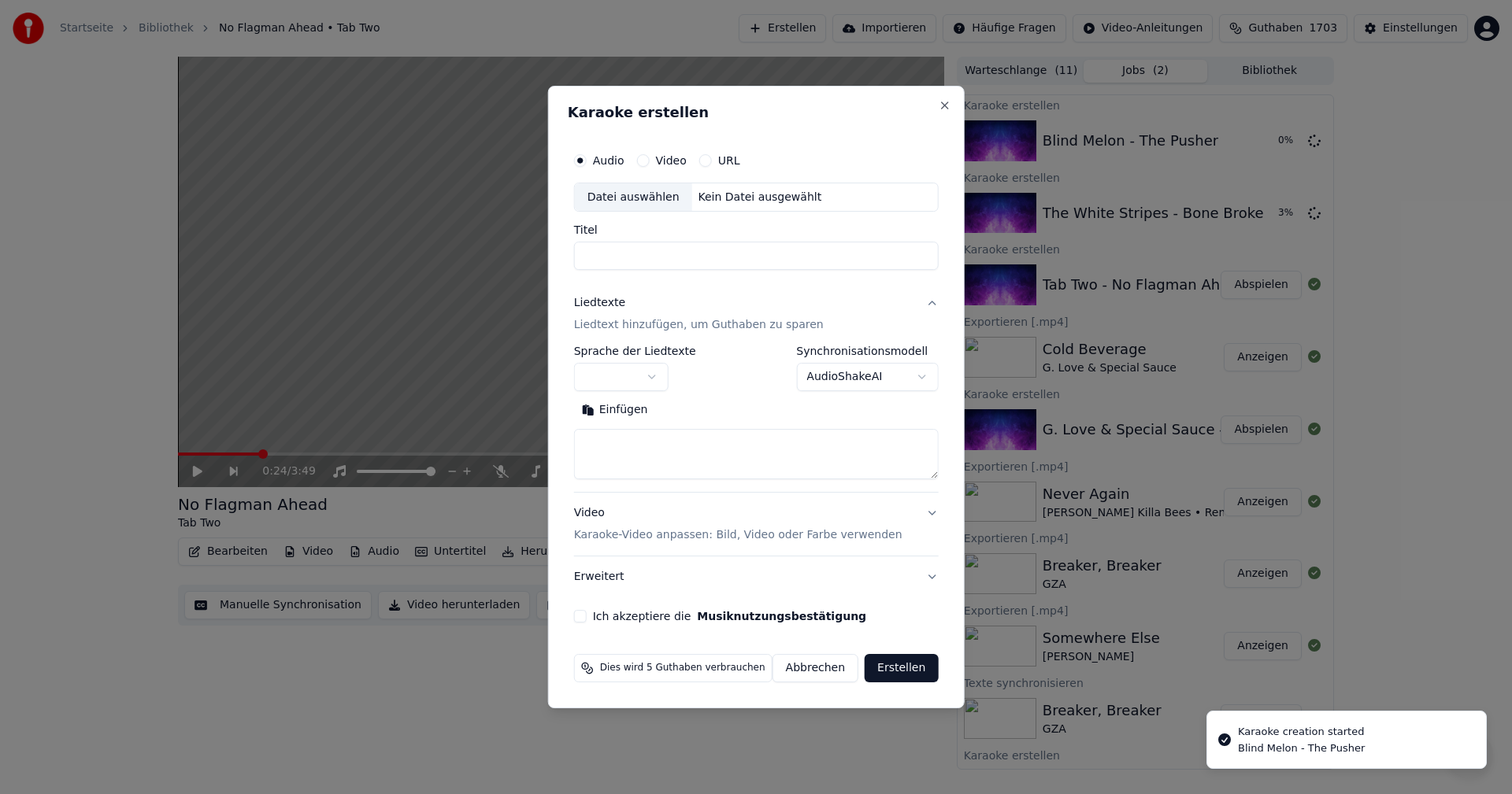
click at [631, 198] on div "Datei auswählen" at bounding box center [633, 197] width 117 height 28
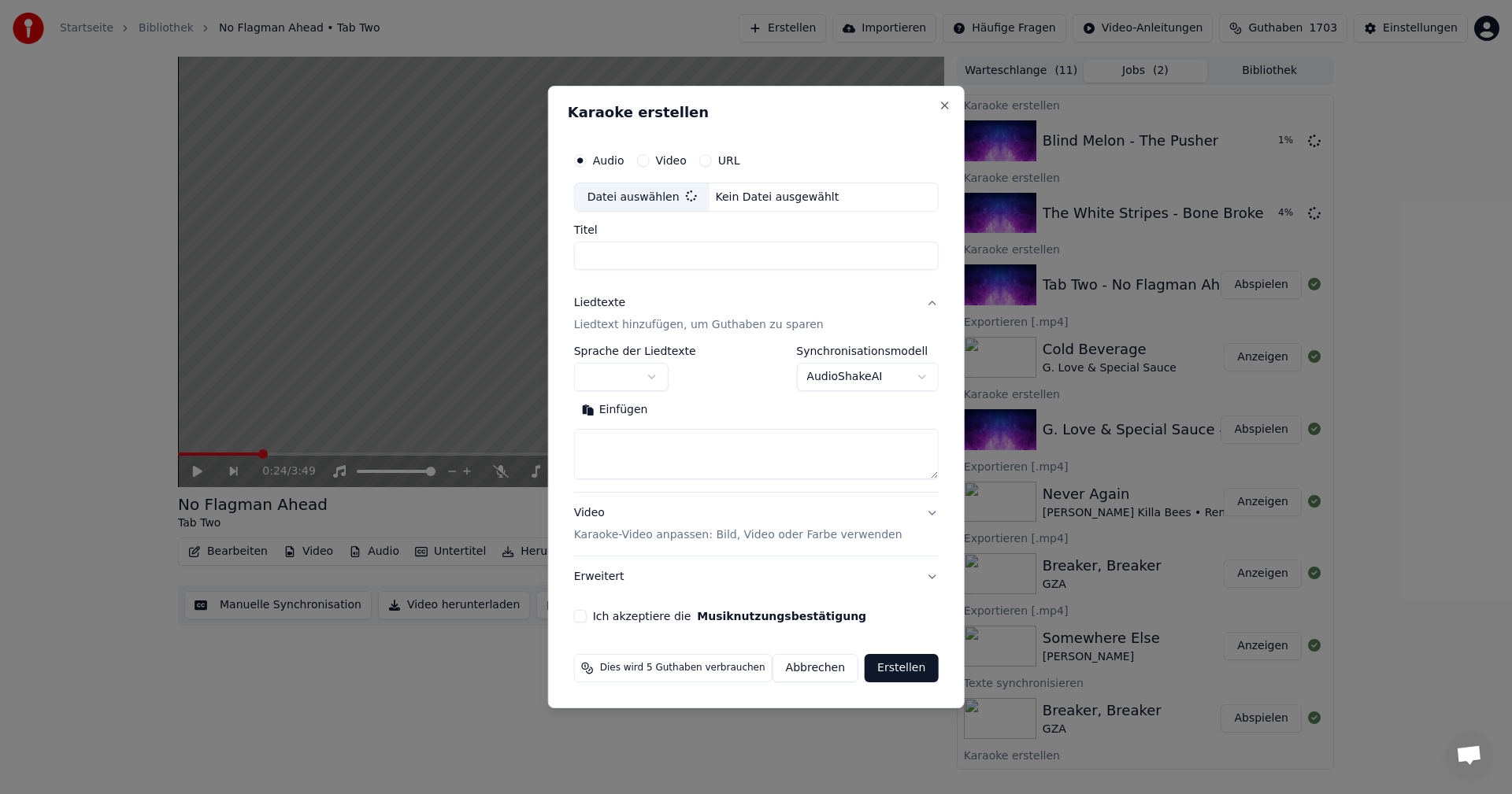
type input "**********"
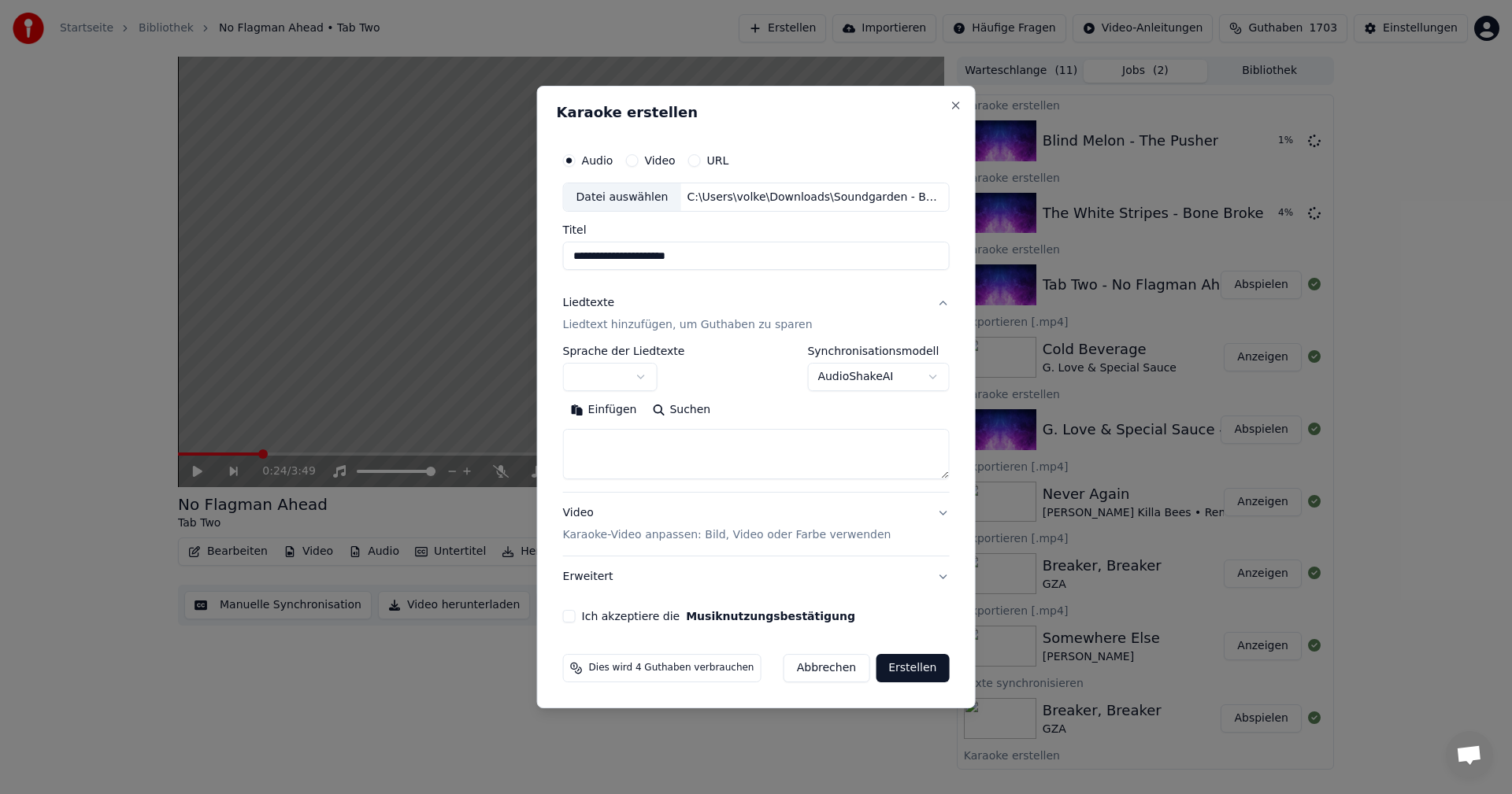
click at [675, 411] on button "Suchen" at bounding box center [682, 411] width 74 height 26
type textarea "**********"
click at [576, 619] on button "Ich akzeptiere die Musiknutzungsbestätigung" at bounding box center [569, 616] width 12 height 12
click at [908, 670] on button "Erstellen" at bounding box center [911, 668] width 73 height 28
select select "**"
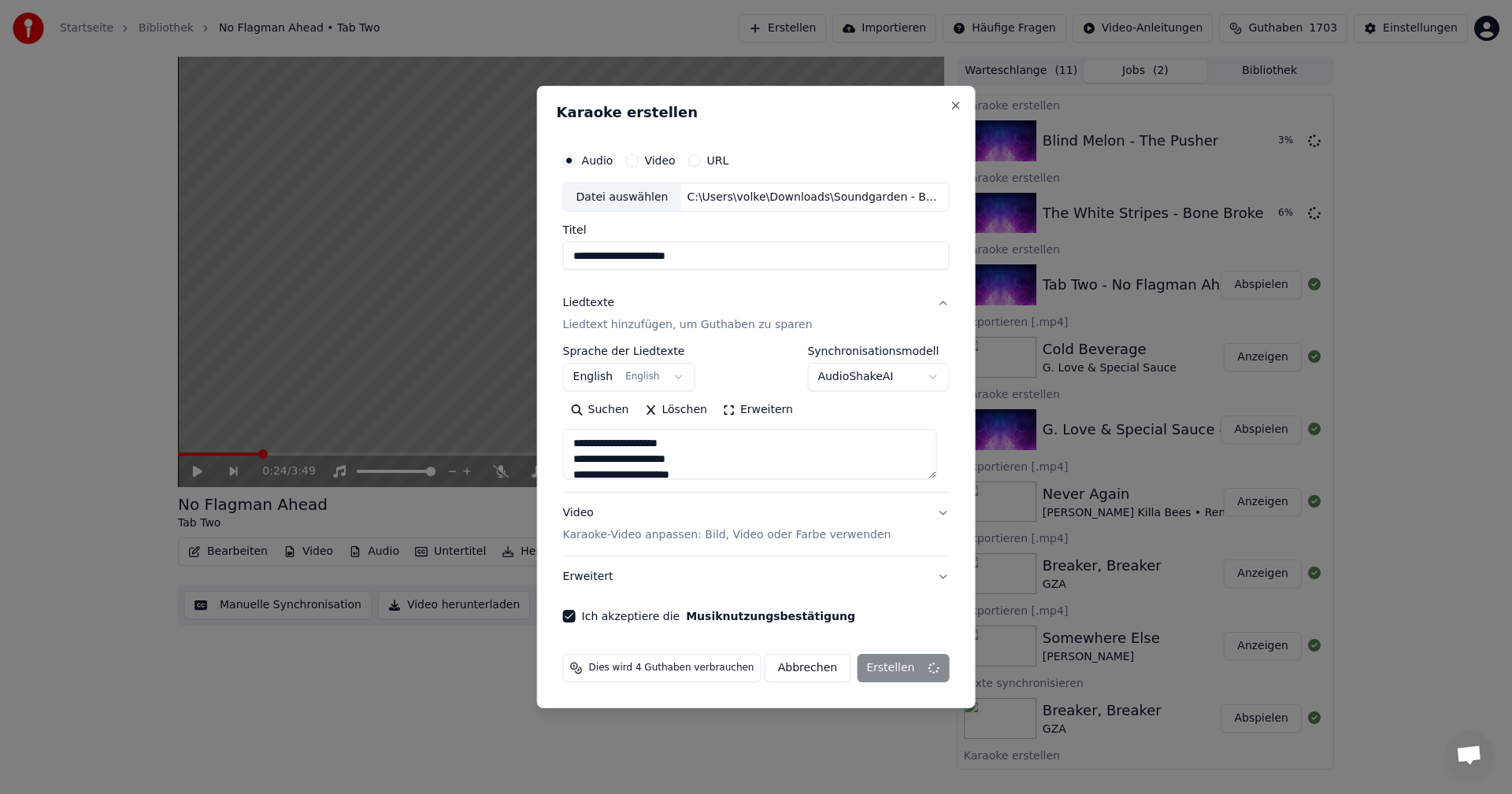
select select
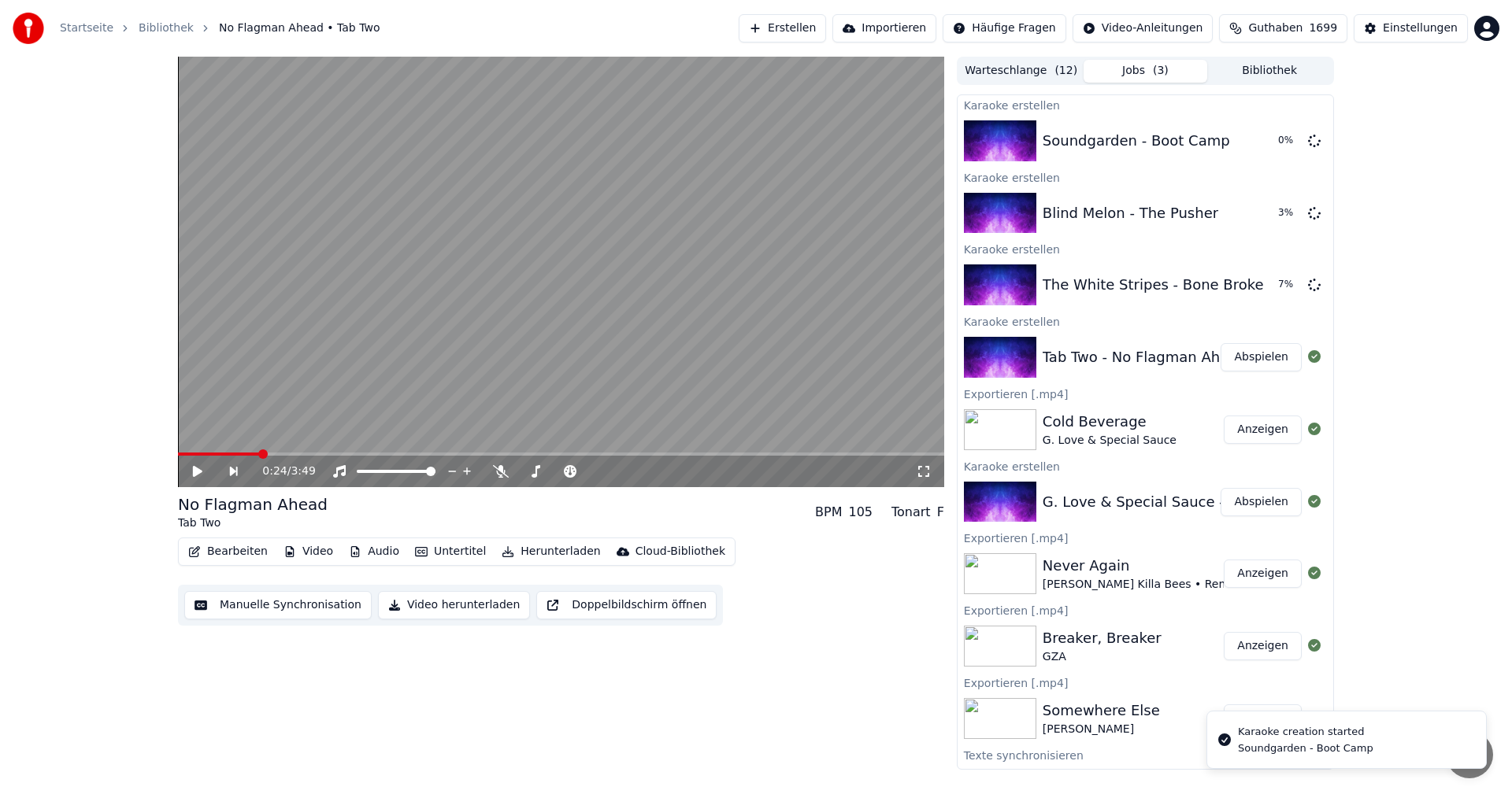
click at [816, 33] on button "Erstellen" at bounding box center [782, 28] width 87 height 28
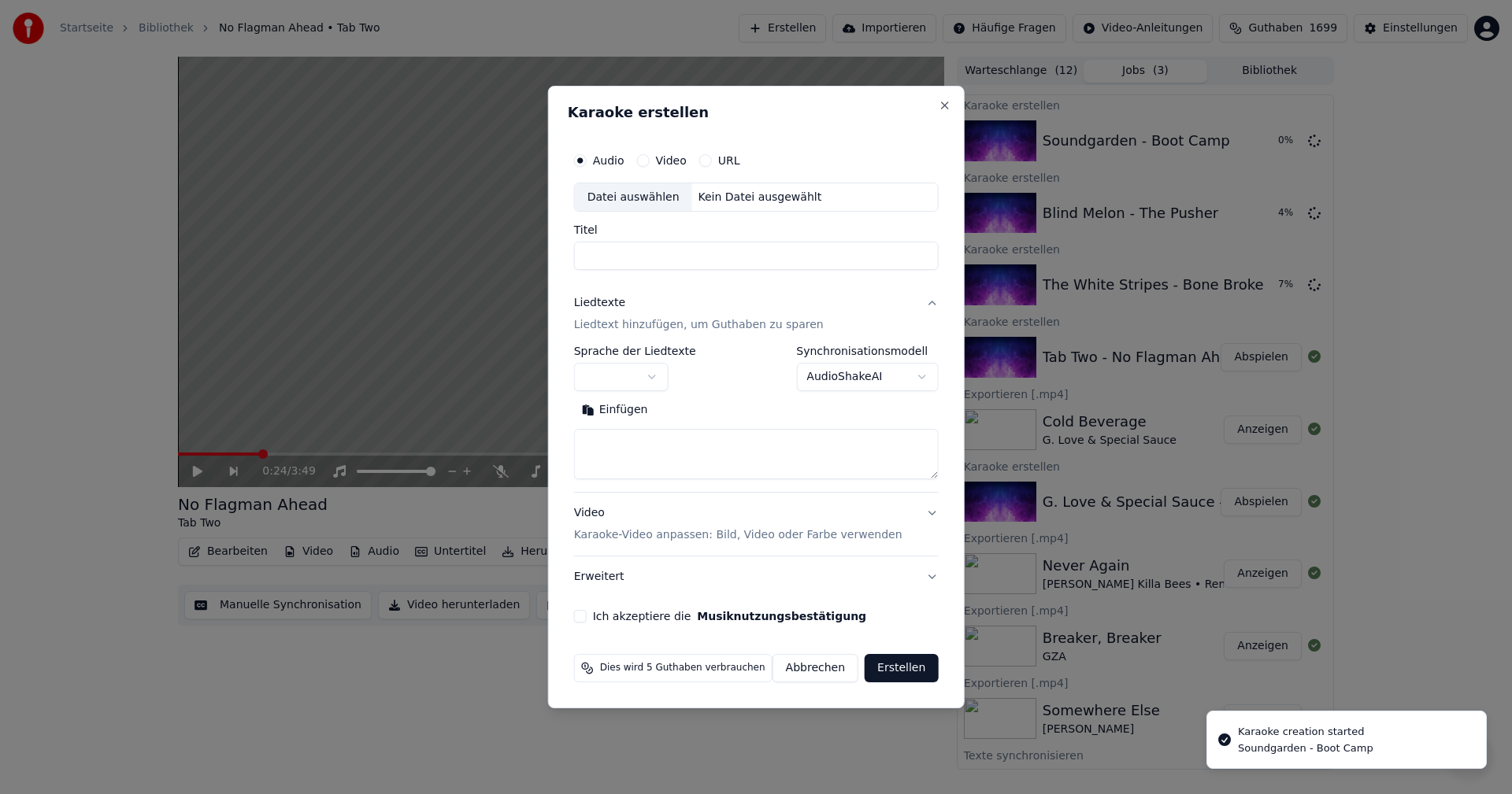
click at [642, 201] on div "Datei auswählen" at bounding box center [633, 197] width 117 height 28
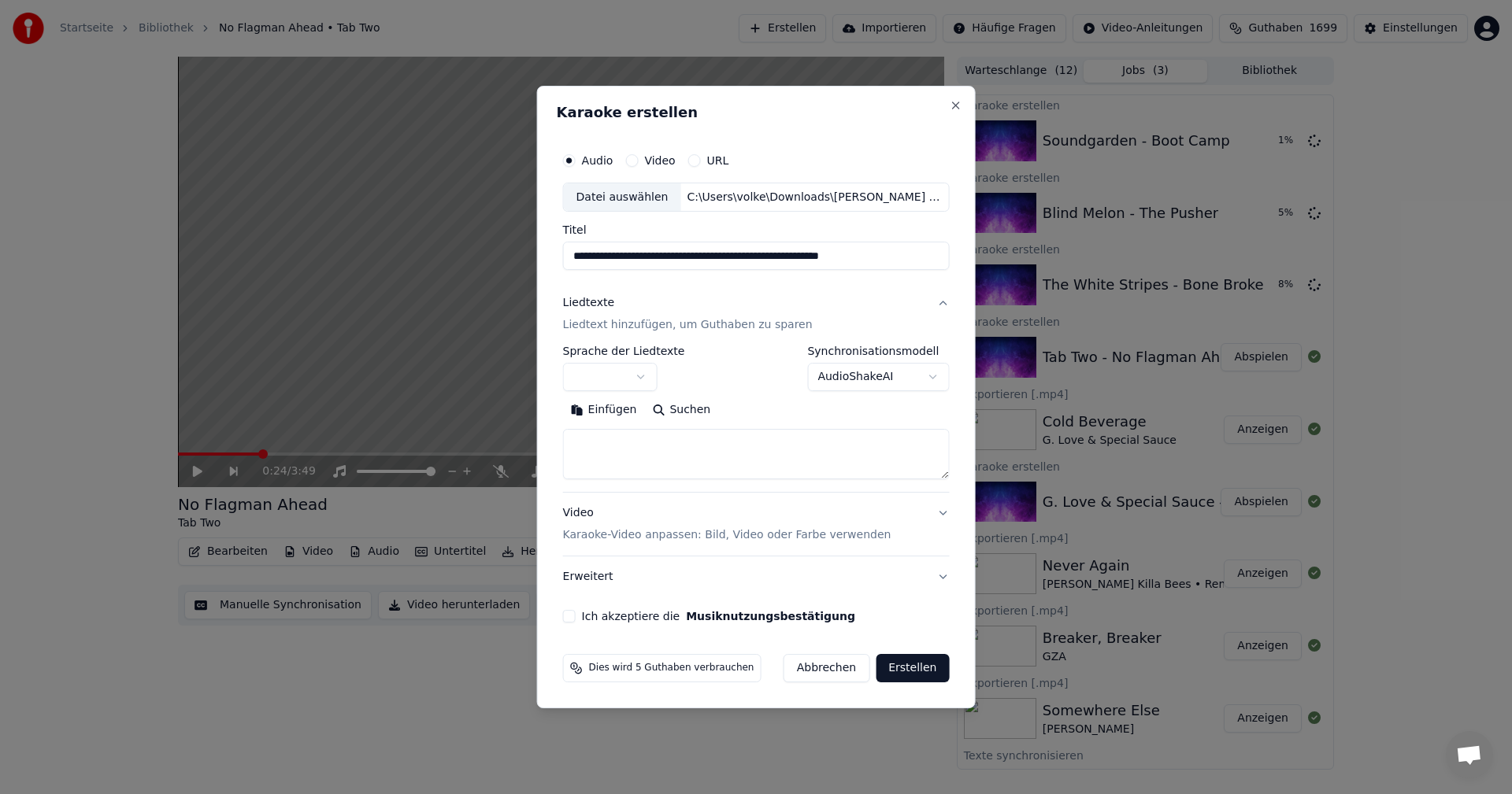
click at [689, 408] on button "Suchen" at bounding box center [682, 411] width 74 height 26
click at [852, 258] on input "**********" at bounding box center [756, 256] width 387 height 28
drag, startPoint x: 828, startPoint y: 257, endPoint x: 958, endPoint y: 263, distance: 130.1
click at [958, 263] on div "**********" at bounding box center [756, 397] width 439 height 623
type input "**********"
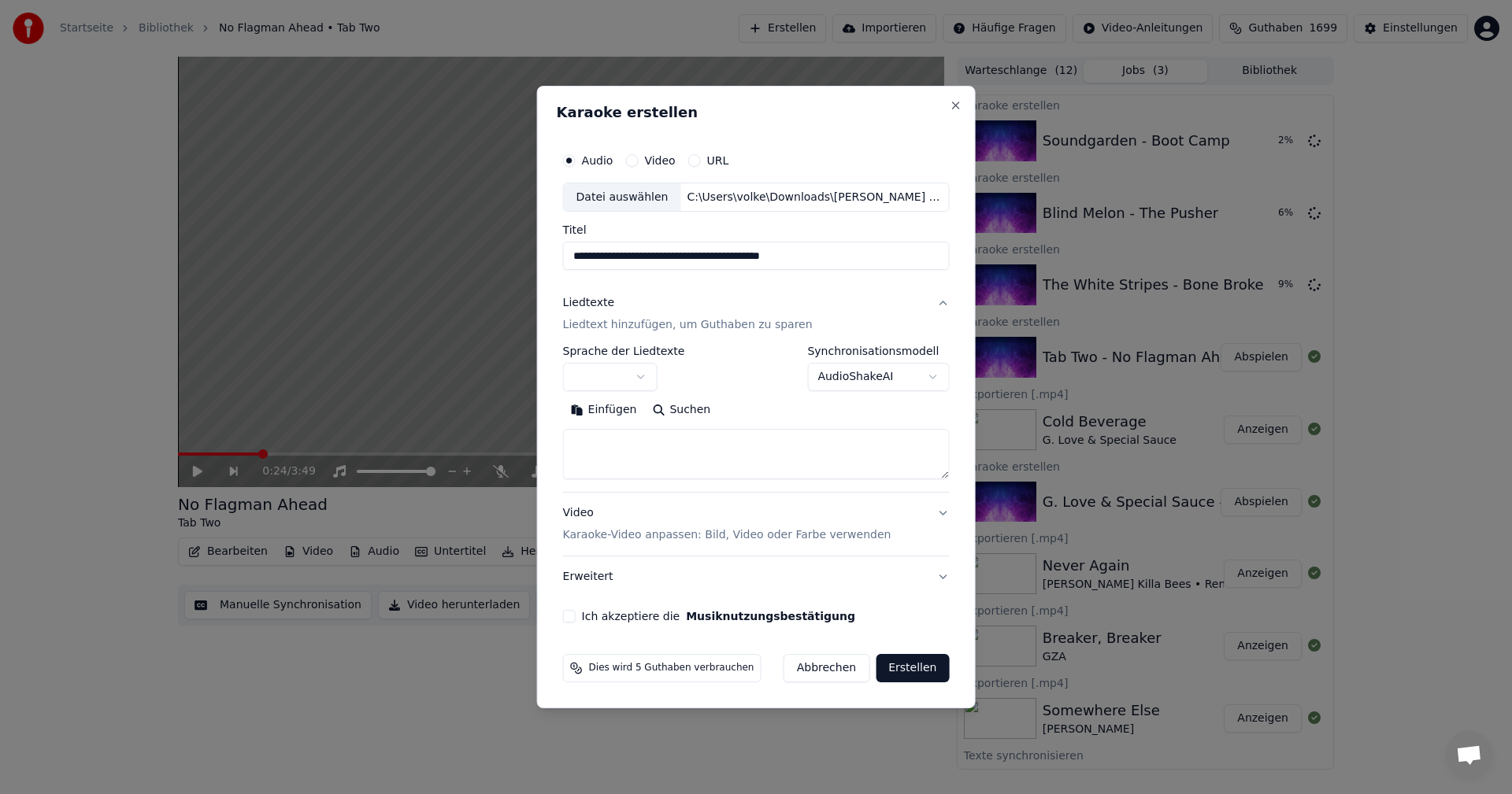
click at [690, 414] on button "Suchen" at bounding box center [682, 411] width 74 height 26
type textarea "**********"
click at [576, 616] on button "Ich akzeptiere die Musiknutzungsbestätigung" at bounding box center [569, 616] width 12 height 12
click at [902, 663] on button "Erstellen" at bounding box center [911, 668] width 73 height 28
select select "**"
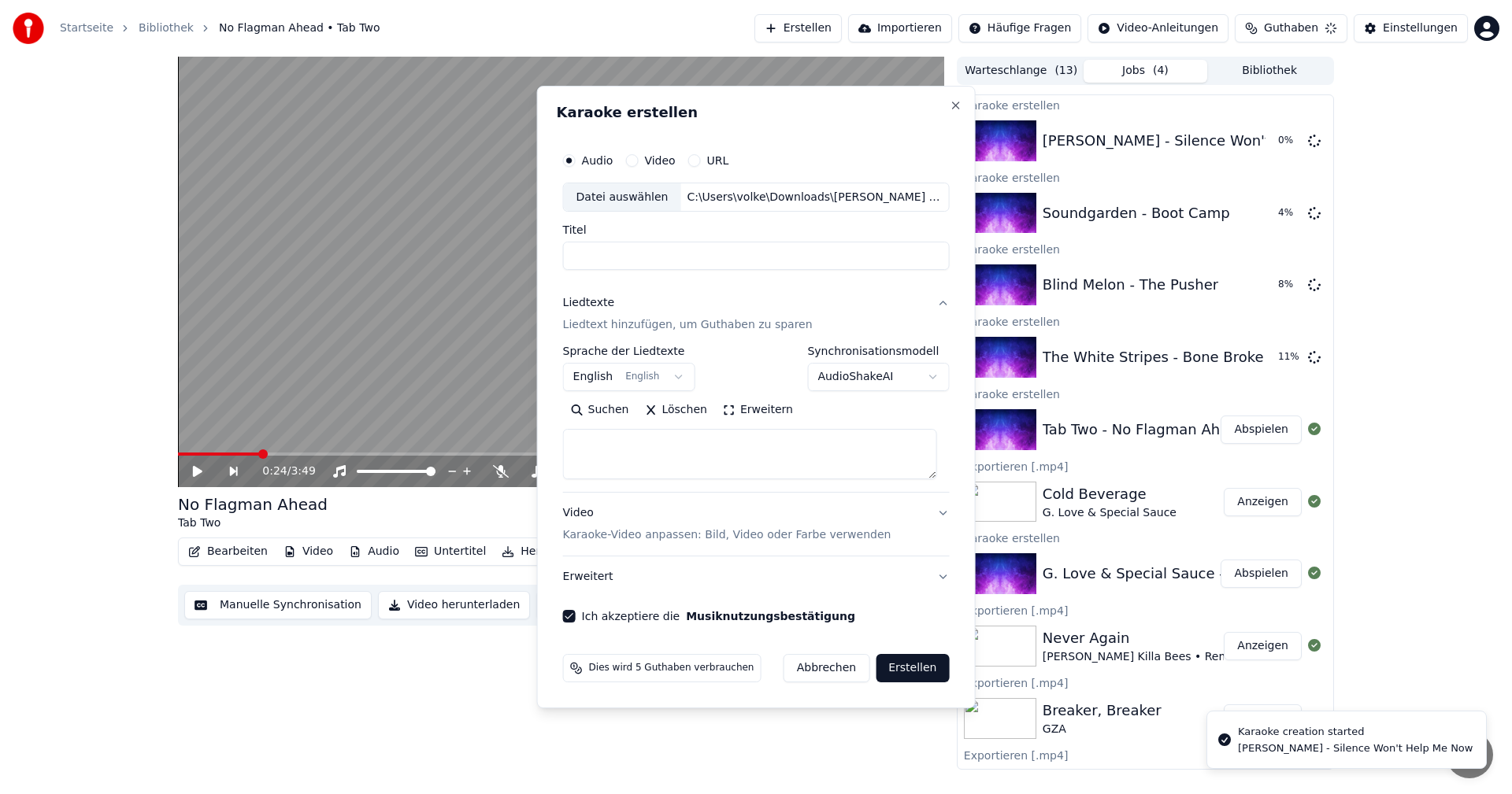
select select
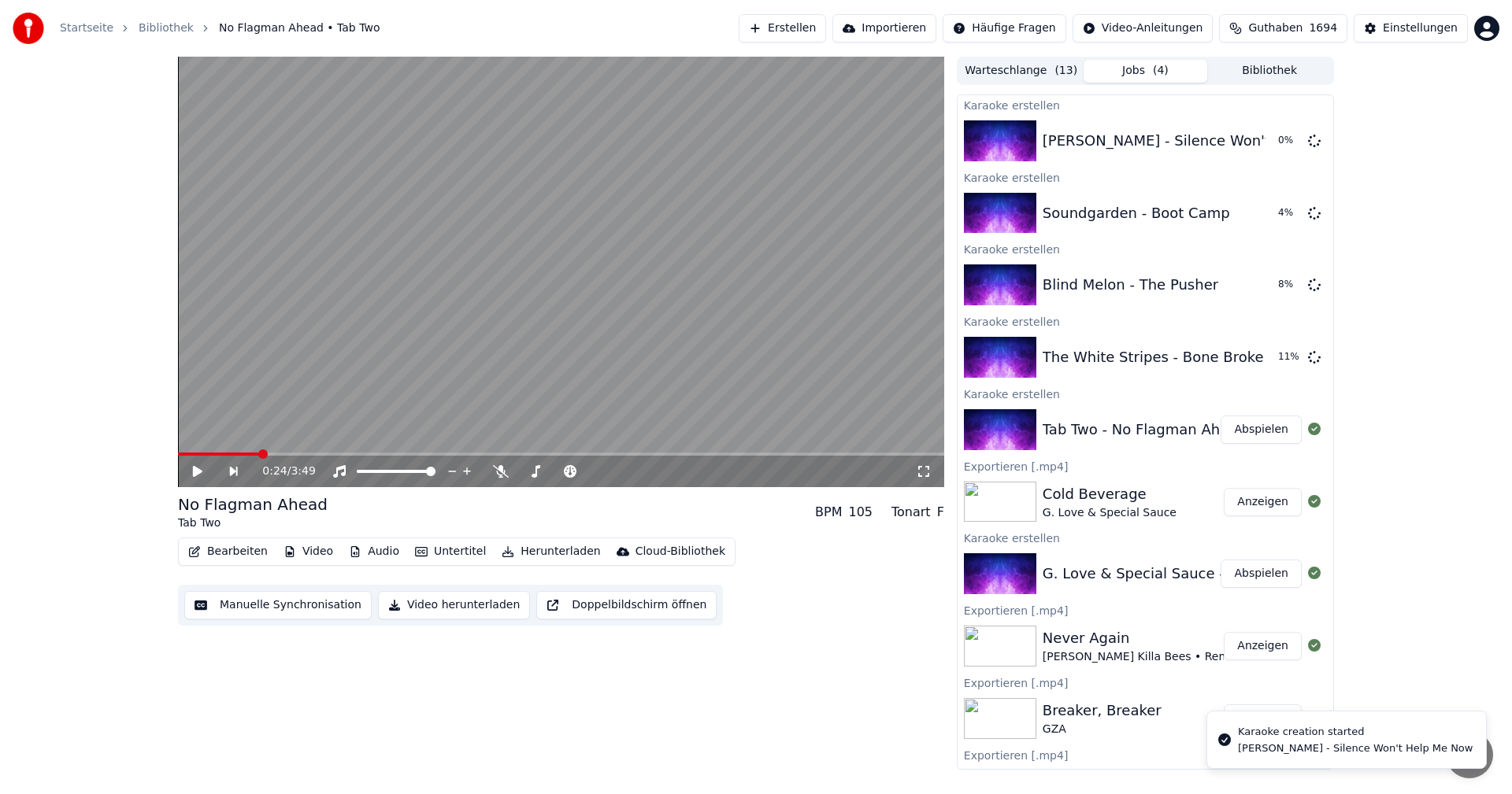
click at [826, 26] on button "Erstellen" at bounding box center [782, 28] width 87 height 28
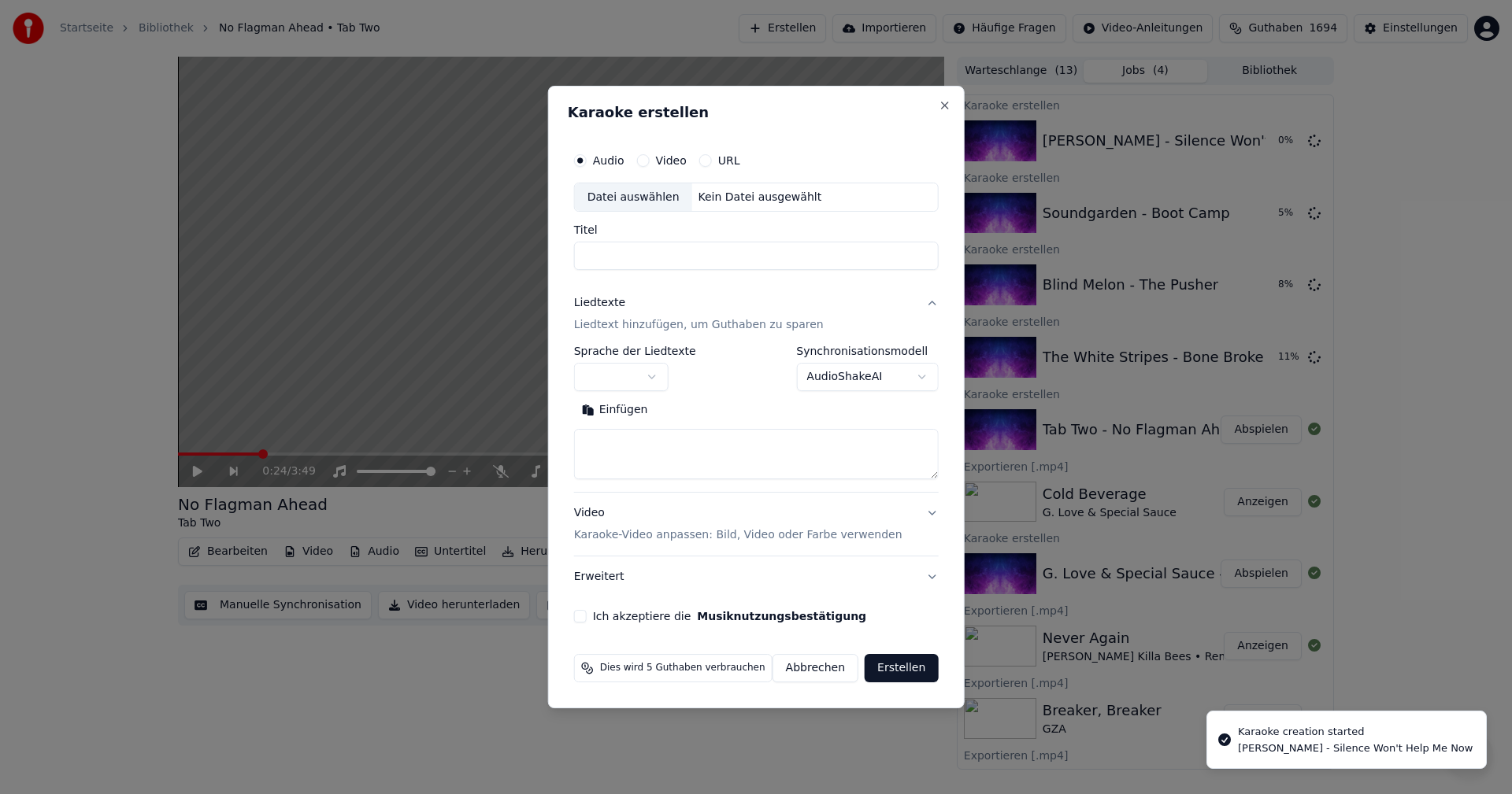
click at [638, 194] on div "Datei auswählen" at bounding box center [633, 197] width 117 height 28
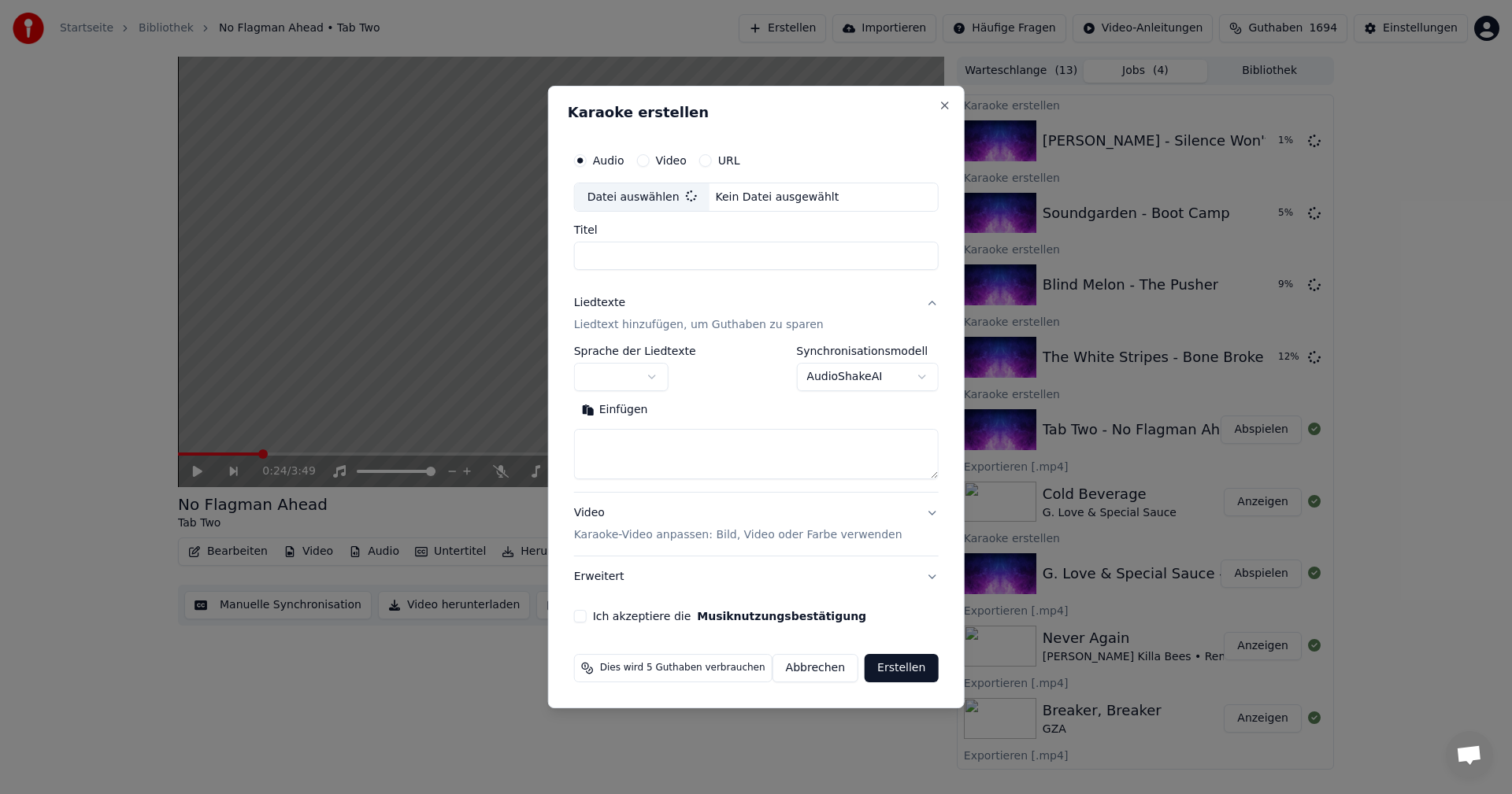
type input "**********"
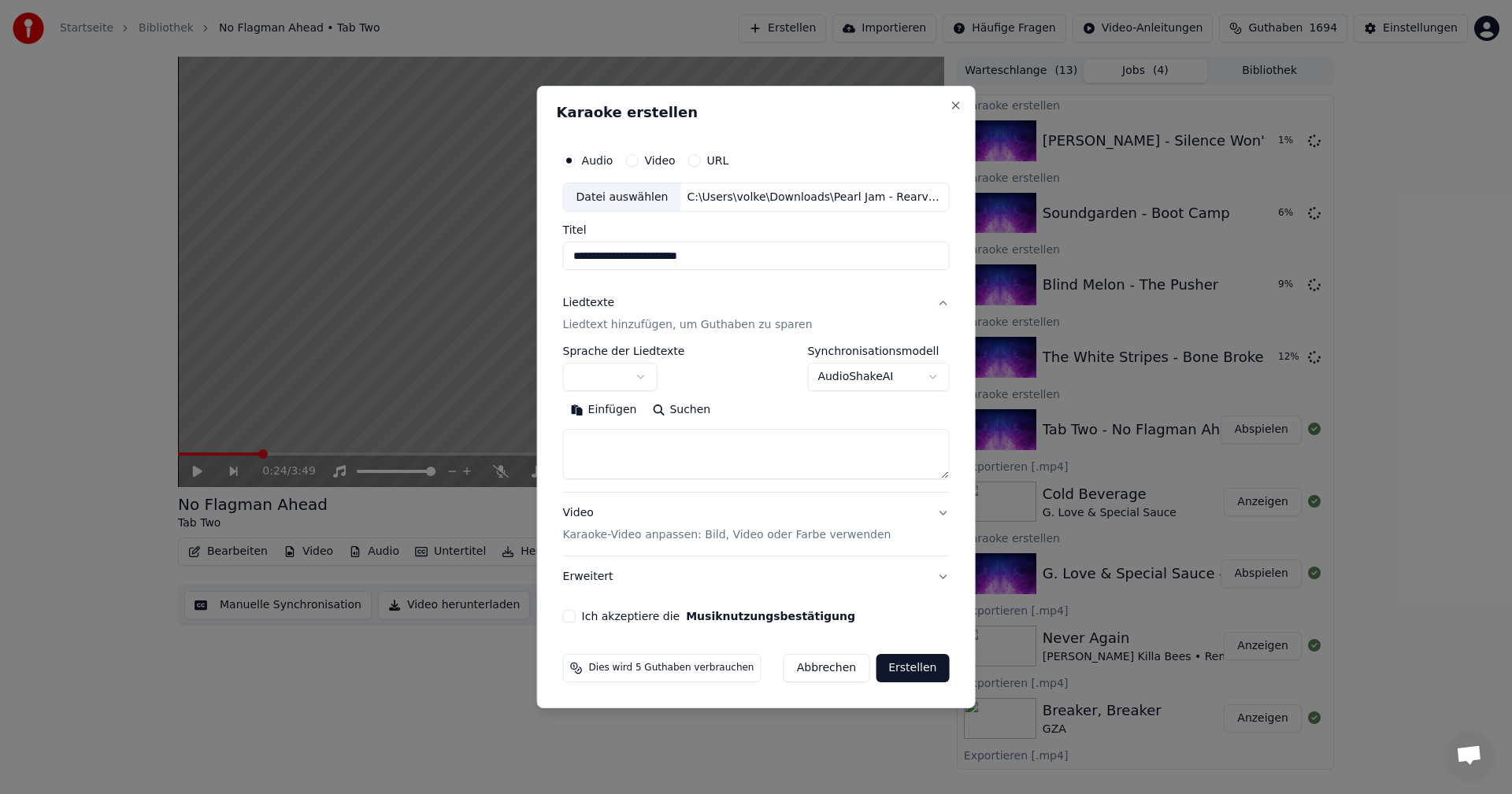
click at [700, 414] on button "Suchen" at bounding box center [682, 411] width 74 height 26
click at [575, 616] on button "Ich akzeptiere die Musiknutzungsbestätigung" at bounding box center [569, 616] width 12 height 12
type textarea "**********"
click at [913, 666] on button "Erstellen" at bounding box center [911, 668] width 73 height 28
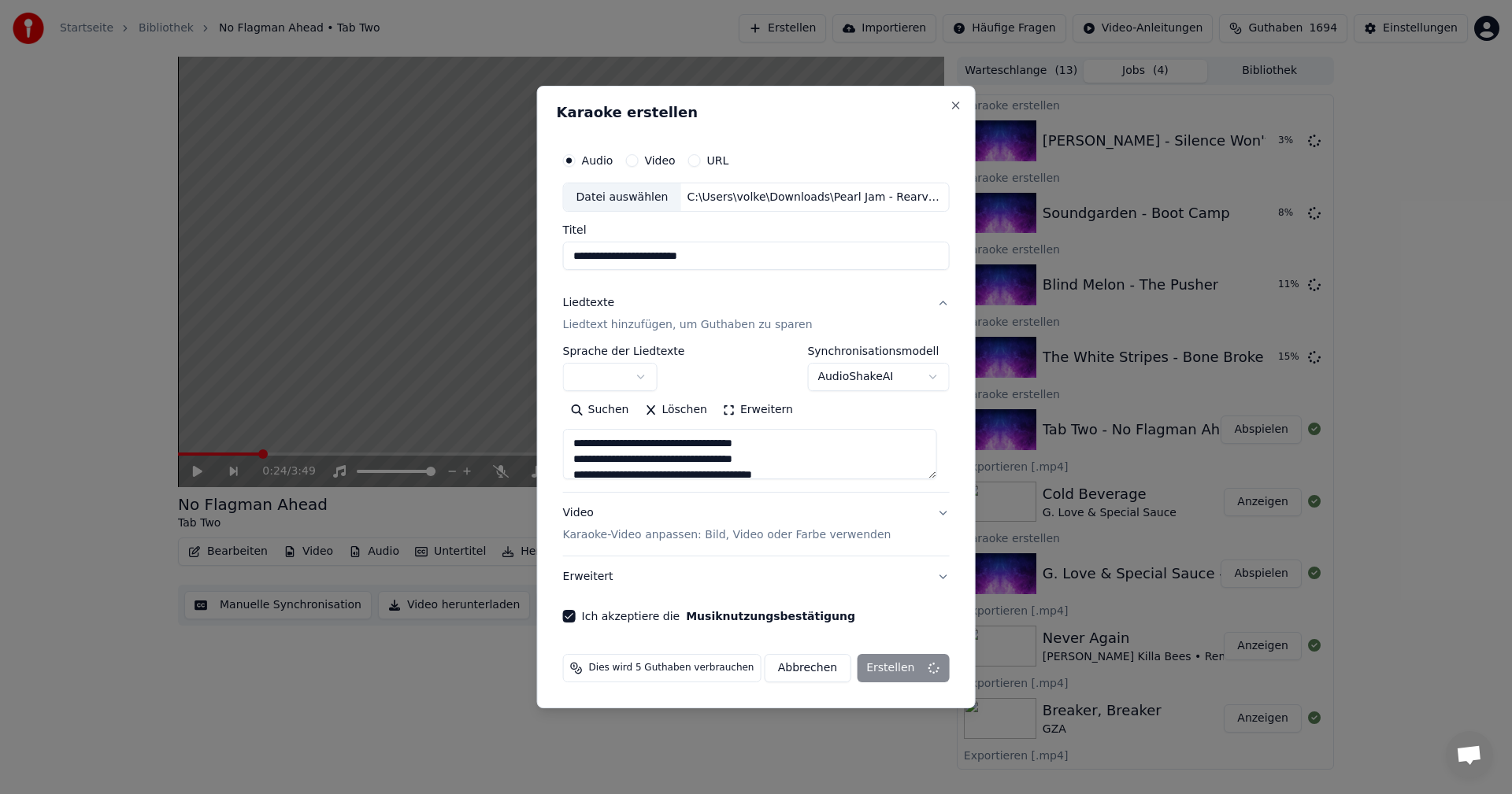
select select "**"
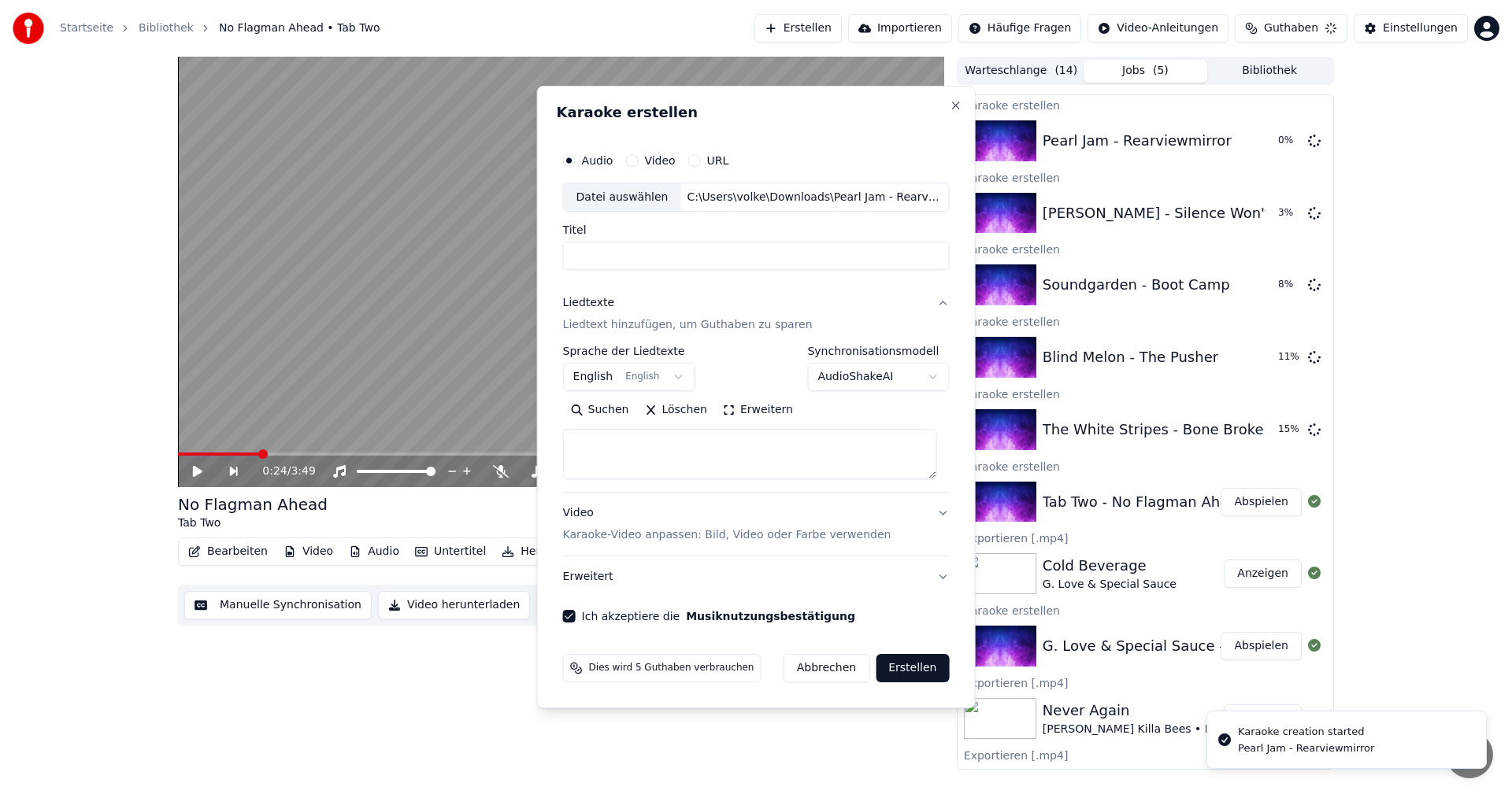
select select
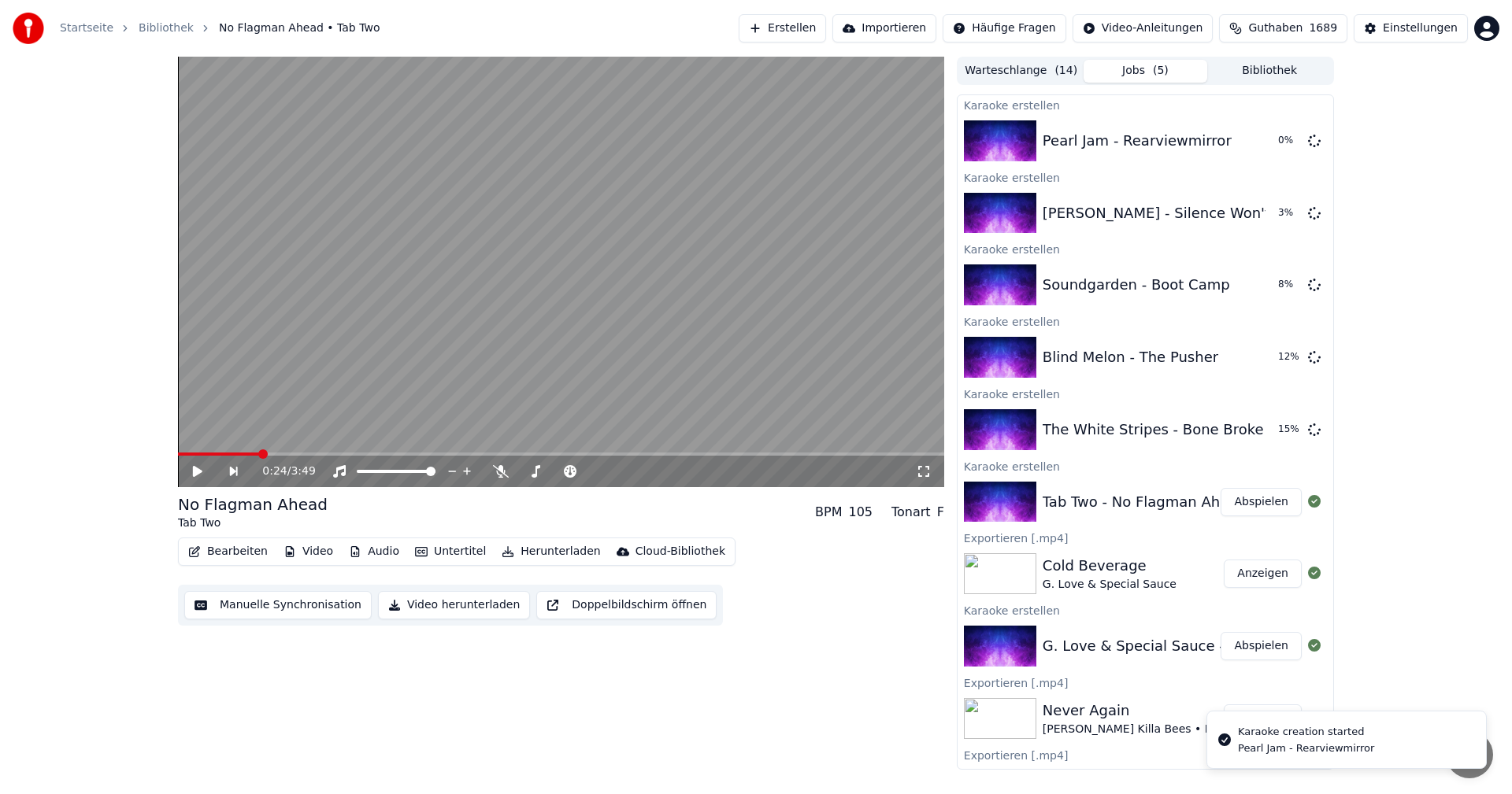
click at [826, 33] on button "Erstellen" at bounding box center [782, 28] width 87 height 28
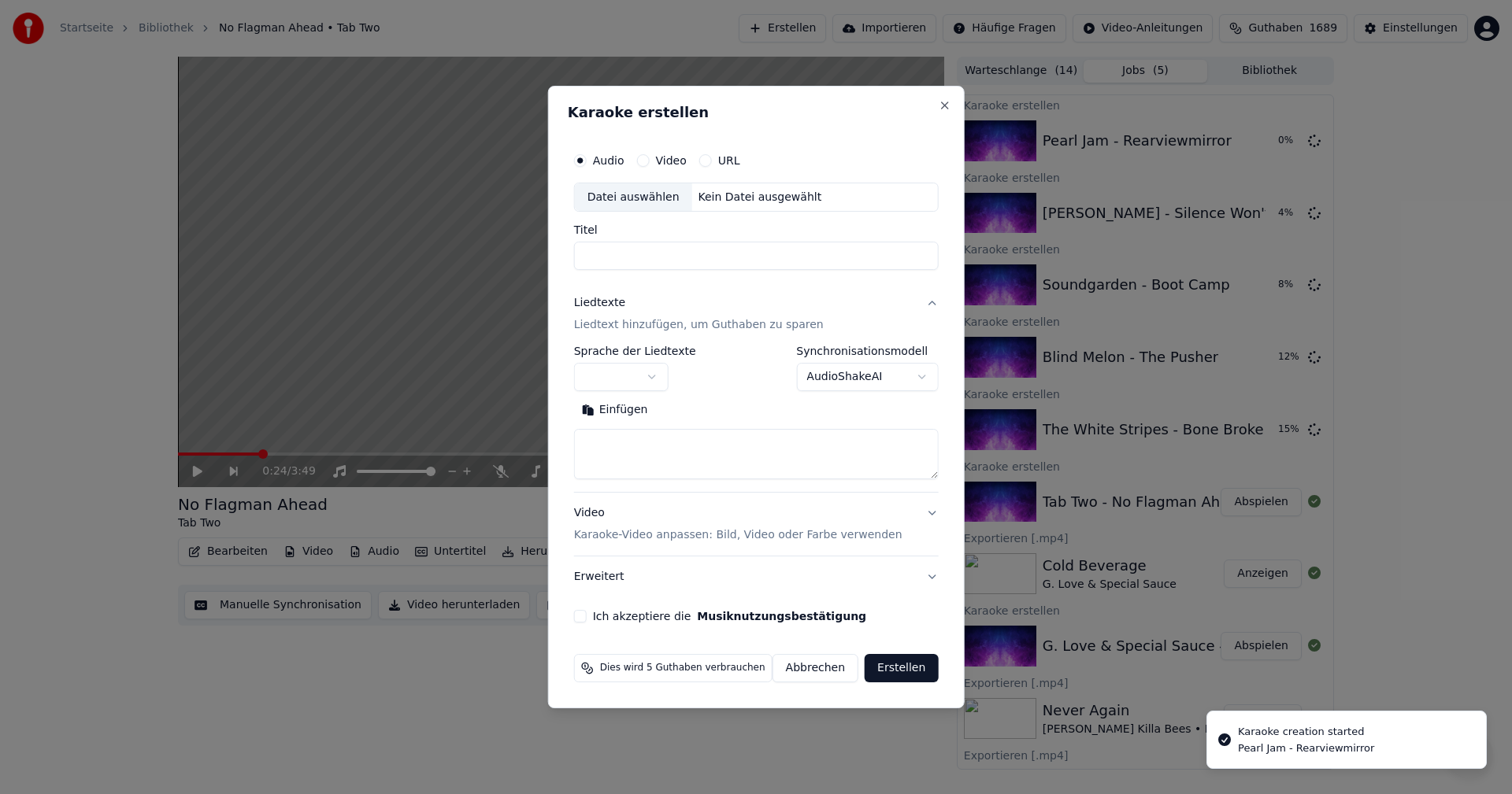
click at [658, 197] on div "Datei auswählen" at bounding box center [633, 197] width 117 height 28
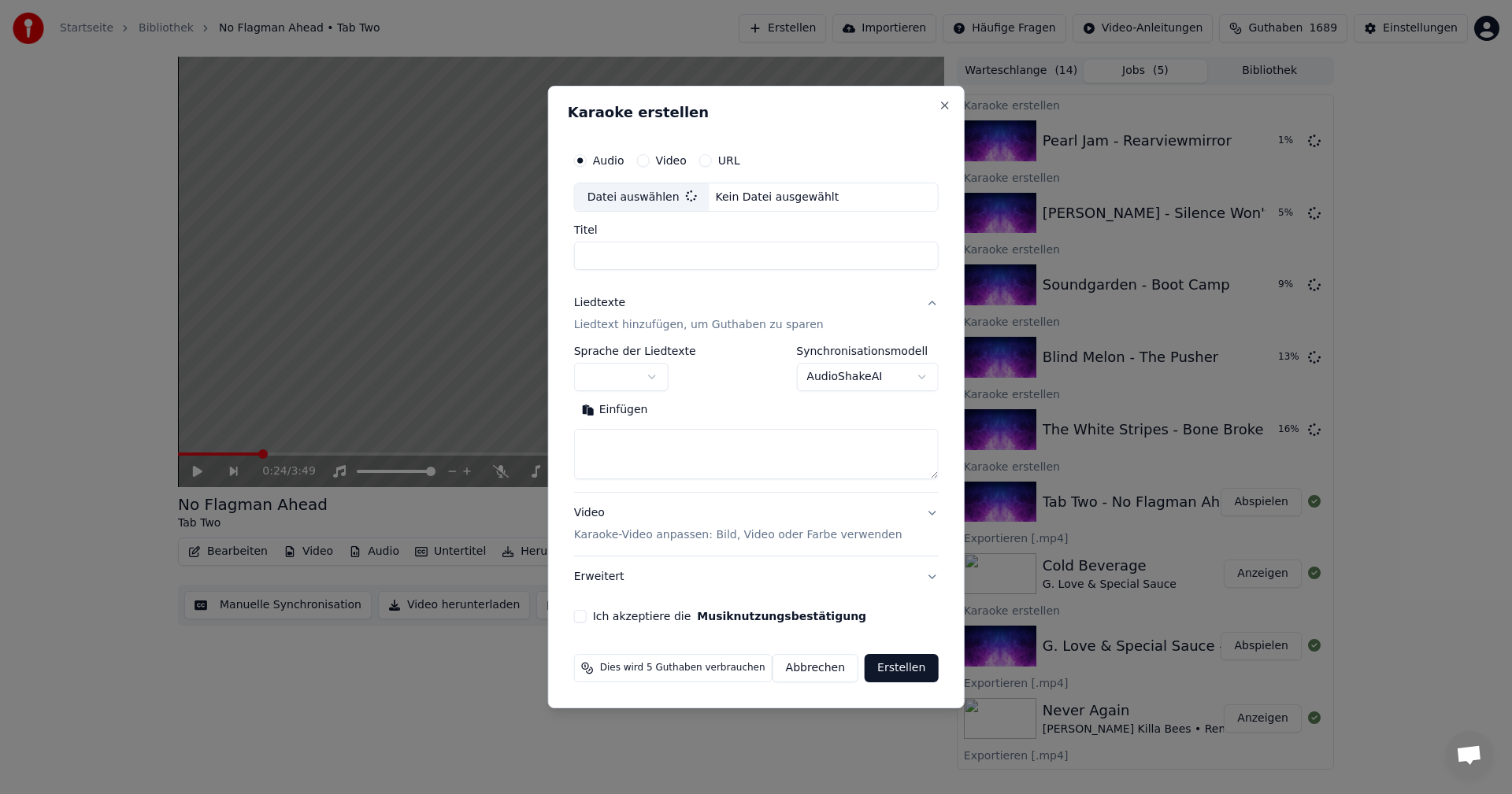
drag, startPoint x: 587, startPoint y: 618, endPoint x: 645, endPoint y: 548, distance: 90.9
click at [586, 617] on button "Ich akzeptiere die Musiknutzungsbestätigung" at bounding box center [580, 616] width 12 height 12
type input "**********"
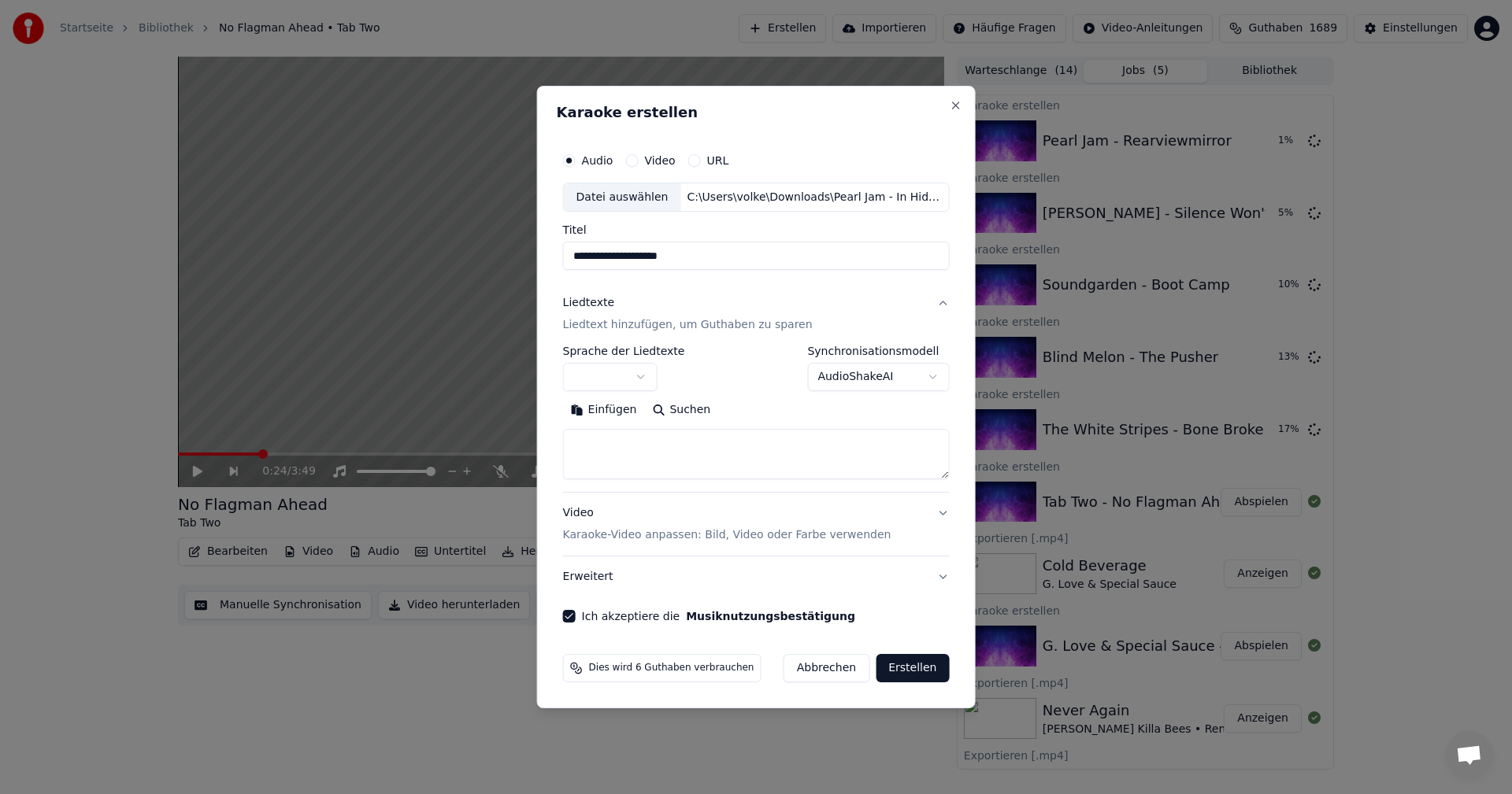
click at [690, 409] on button "Suchen" at bounding box center [682, 411] width 74 height 26
type textarea "**********"
click at [911, 671] on button "Erstellen" at bounding box center [911, 668] width 73 height 28
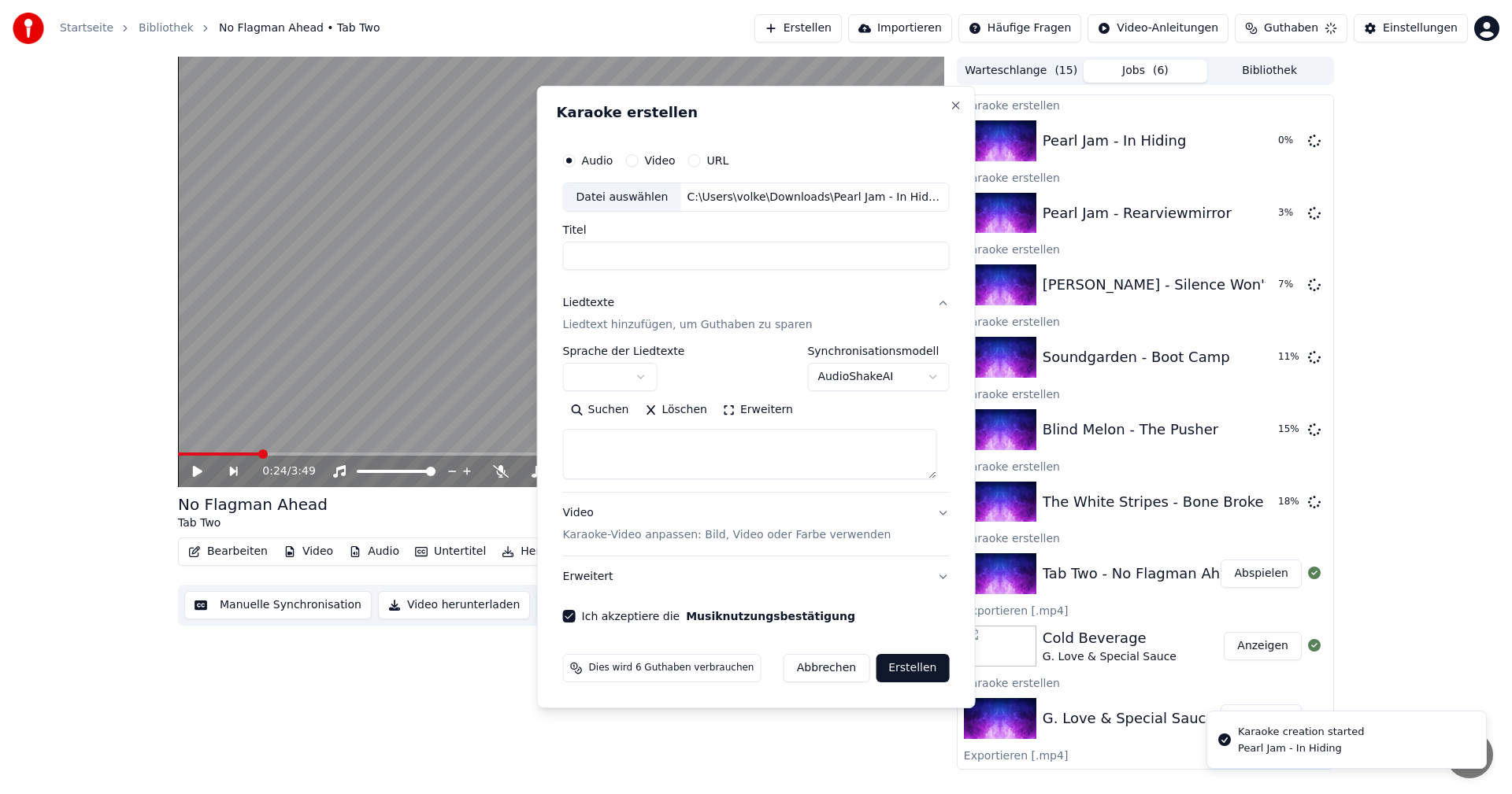
select select
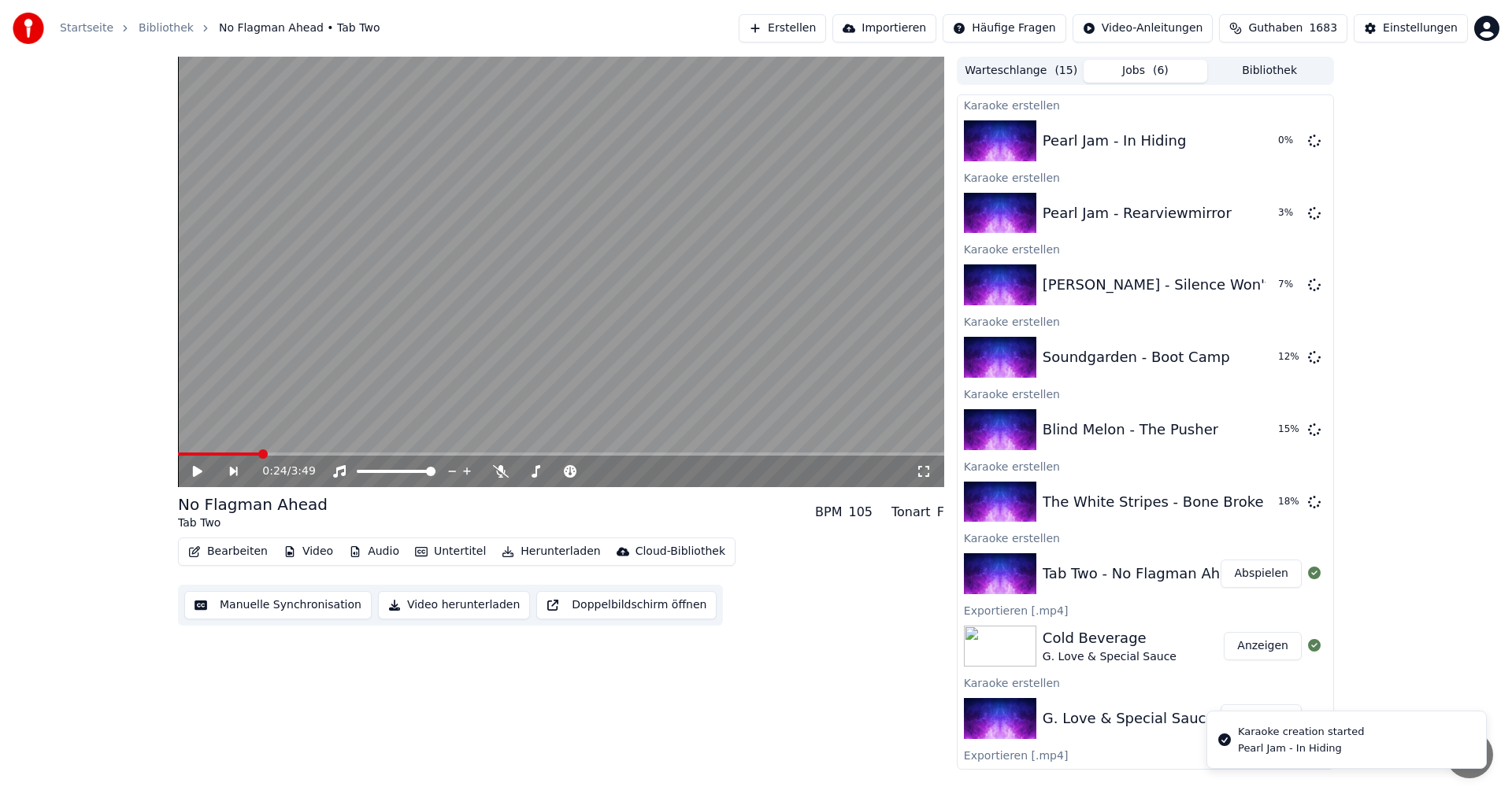
click at [826, 30] on button "Erstellen" at bounding box center [782, 28] width 87 height 28
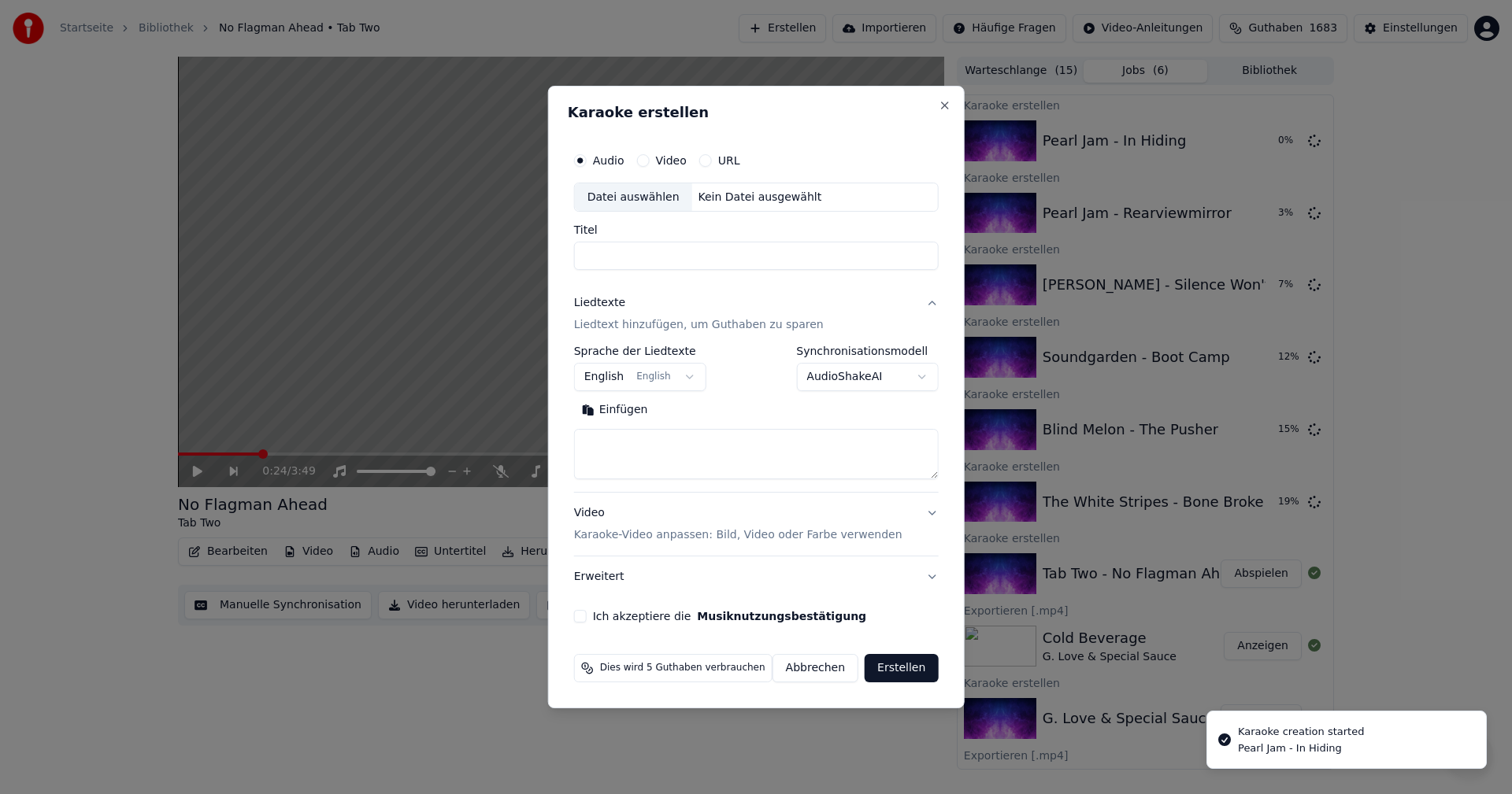
click at [639, 198] on div "Datei auswählen" at bounding box center [633, 197] width 117 height 28
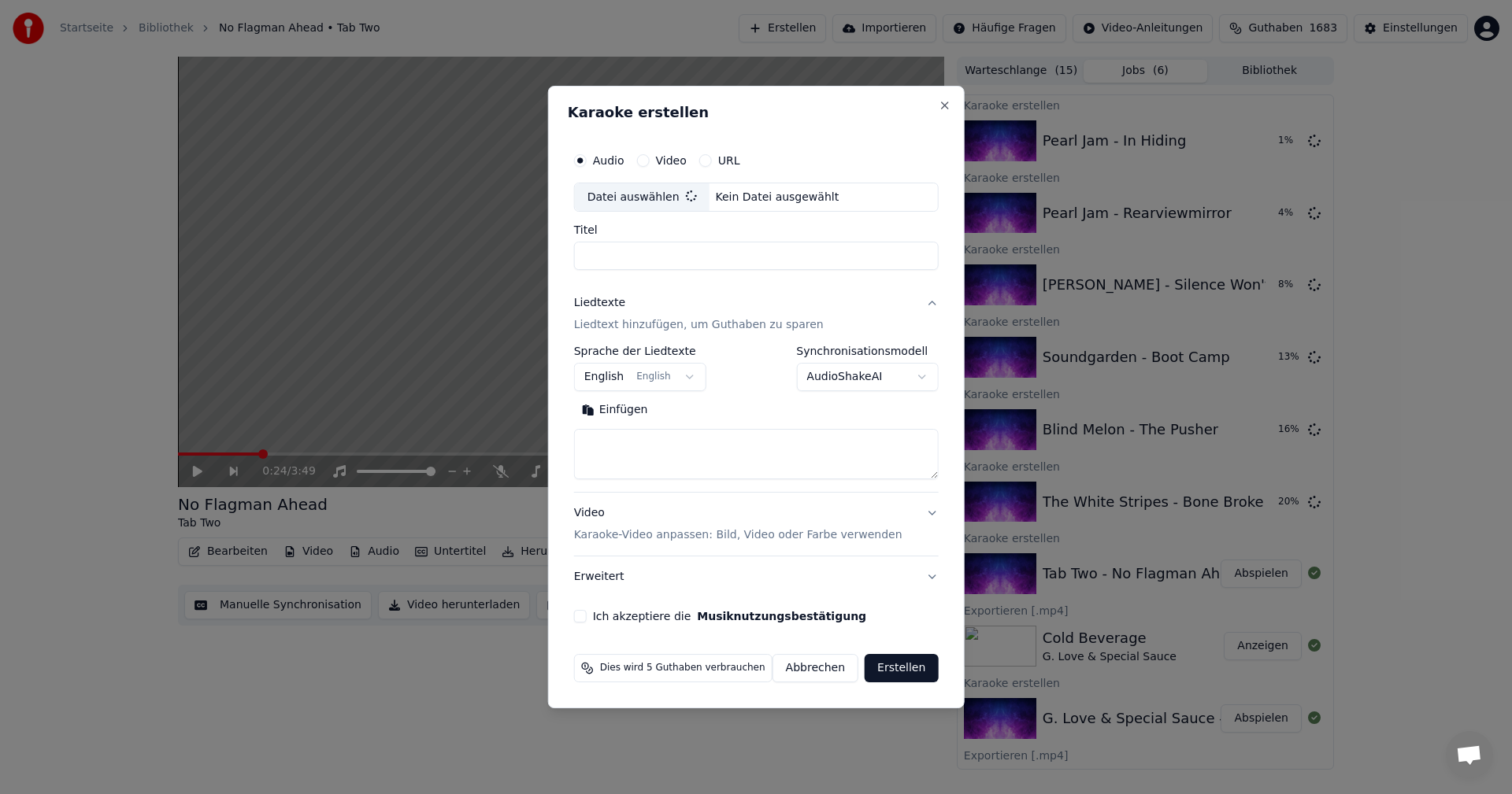
click at [586, 615] on button "Ich akzeptiere die Musiknutzungsbestätigung" at bounding box center [580, 616] width 12 height 12
type input "**********"
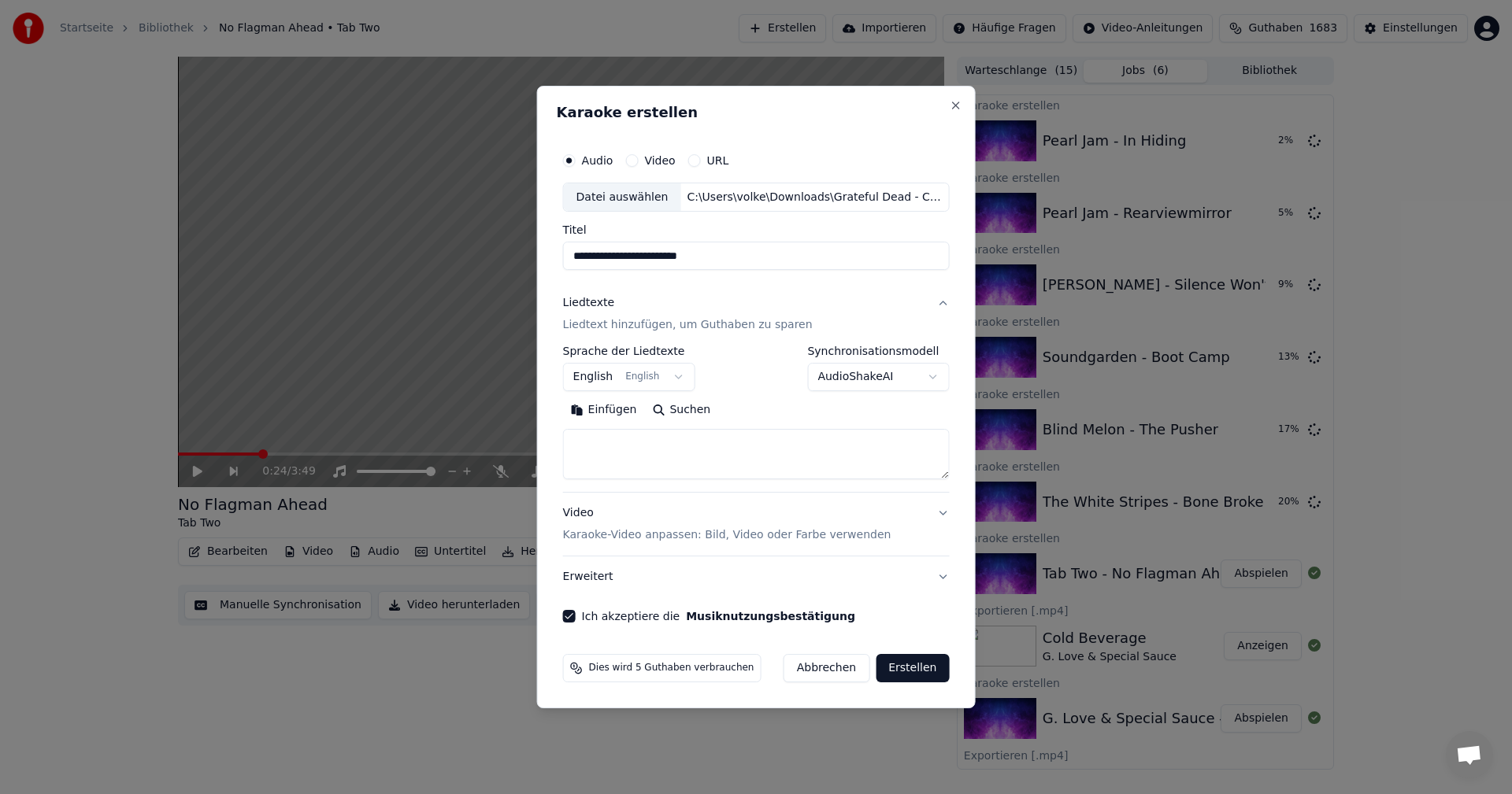
click at [696, 419] on button "Suchen" at bounding box center [682, 411] width 74 height 26
type textarea "**********"
click at [911, 660] on button "Erstellen" at bounding box center [911, 668] width 73 height 28
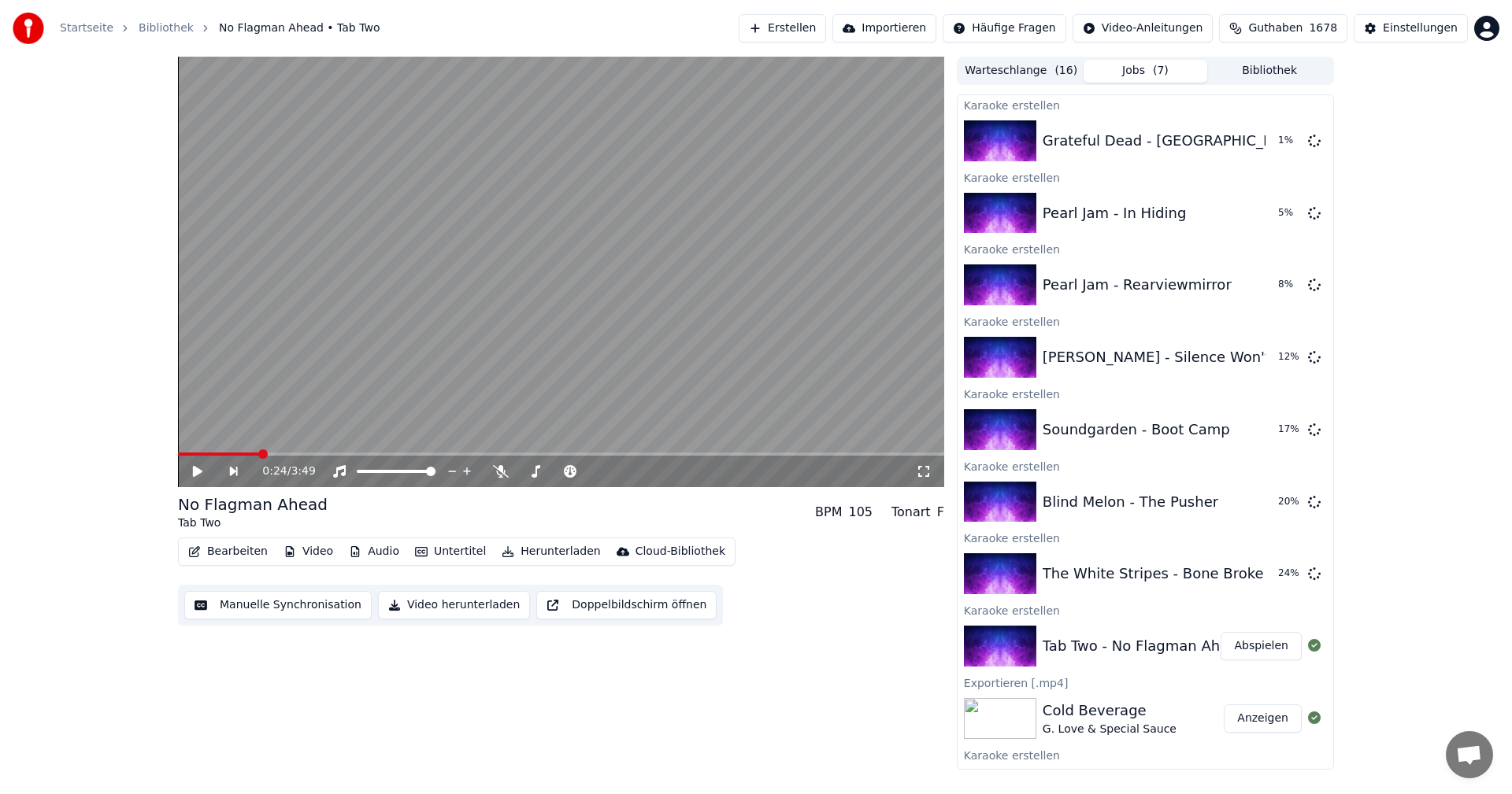
click at [826, 33] on button "Erstellen" at bounding box center [782, 28] width 87 height 28
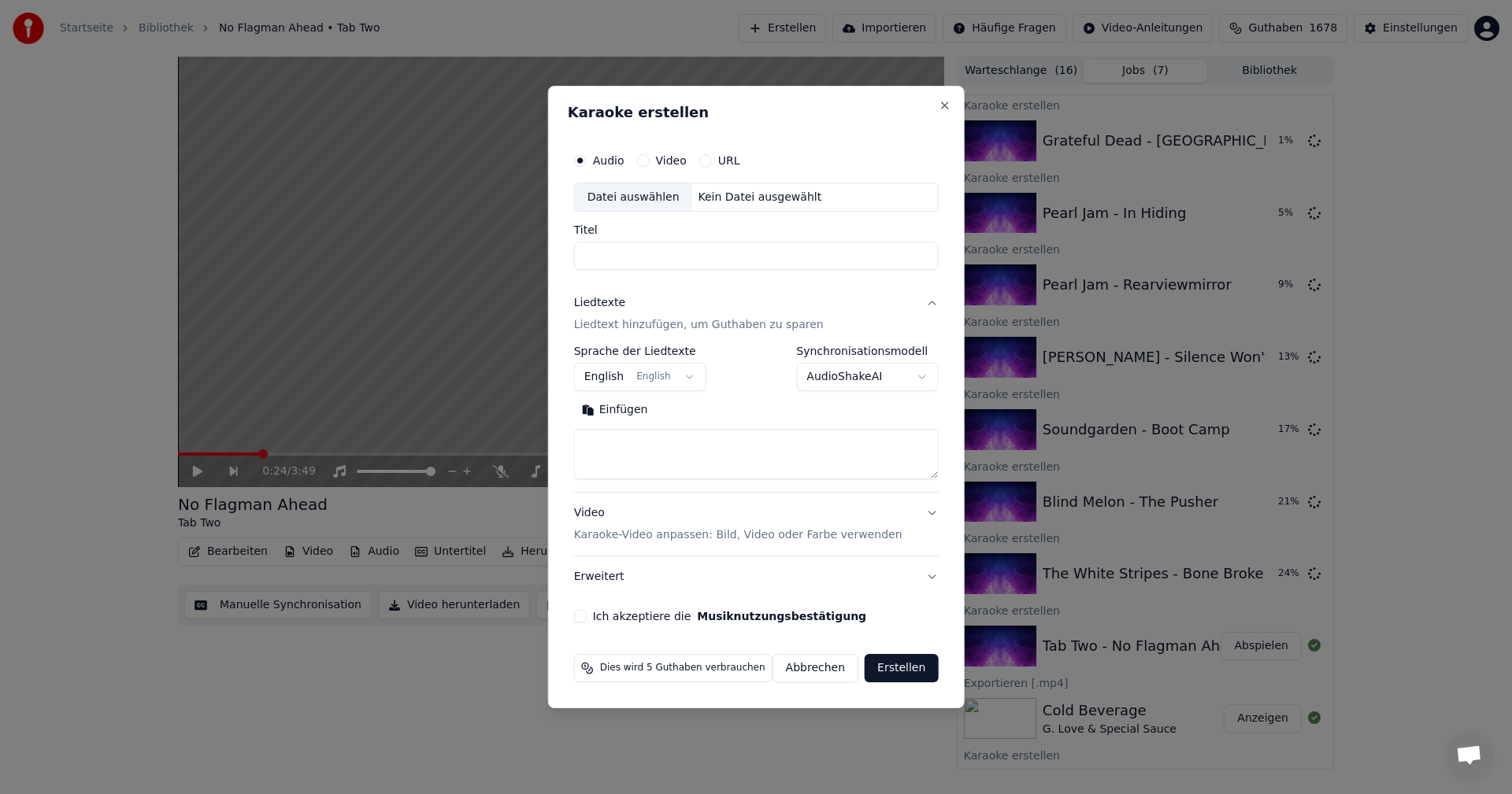
click at [610, 199] on div "Datei auswählen" at bounding box center [633, 197] width 117 height 28
type input "**********"
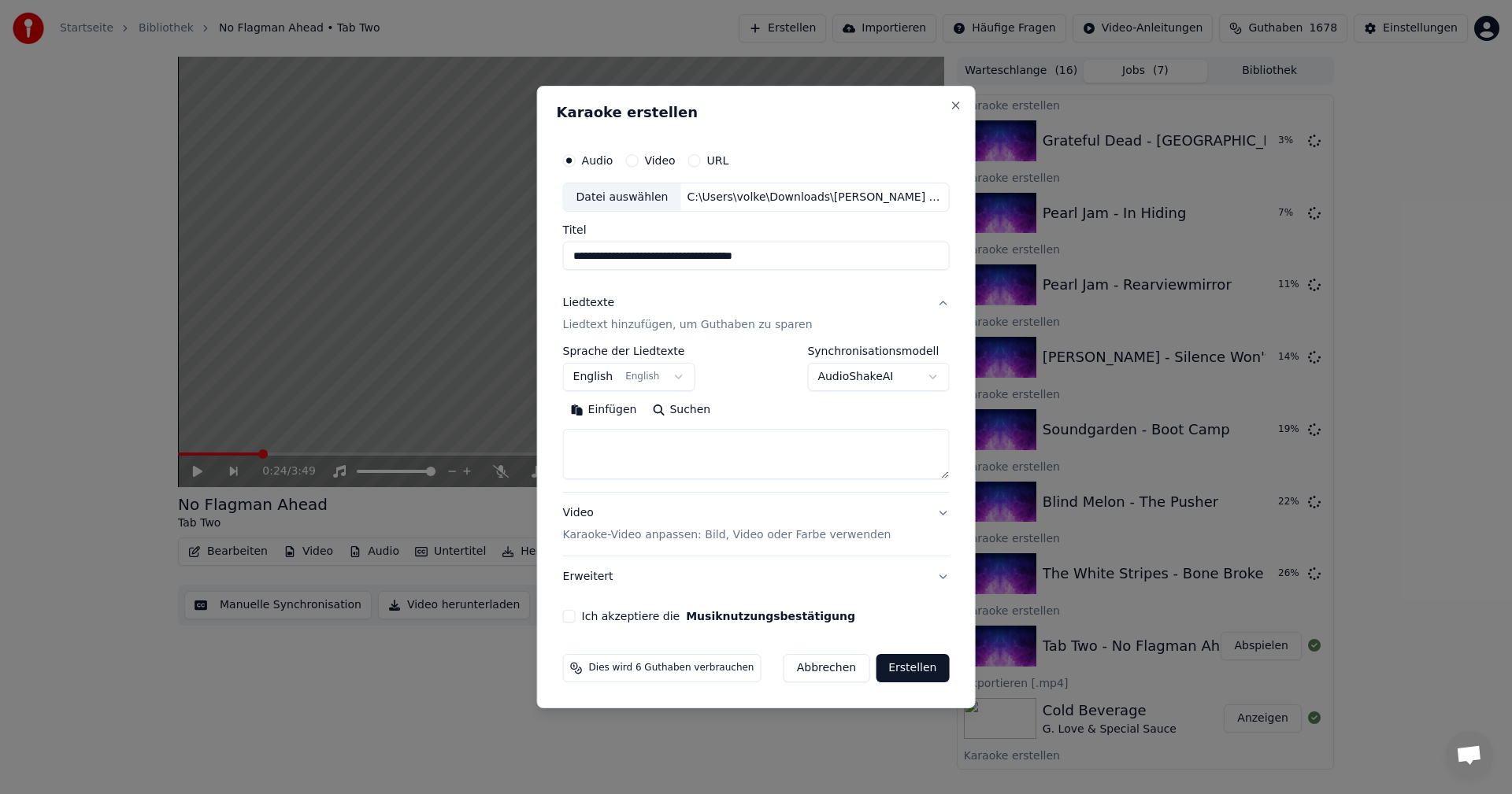
click at [690, 415] on button "Suchen" at bounding box center [682, 411] width 74 height 26
click at [574, 616] on button "Ich akzeptiere die Musiknutzungsbestätigung" at bounding box center [569, 616] width 12 height 12
type textarea "**********"
click at [909, 666] on button "Erstellen" at bounding box center [911, 668] width 73 height 28
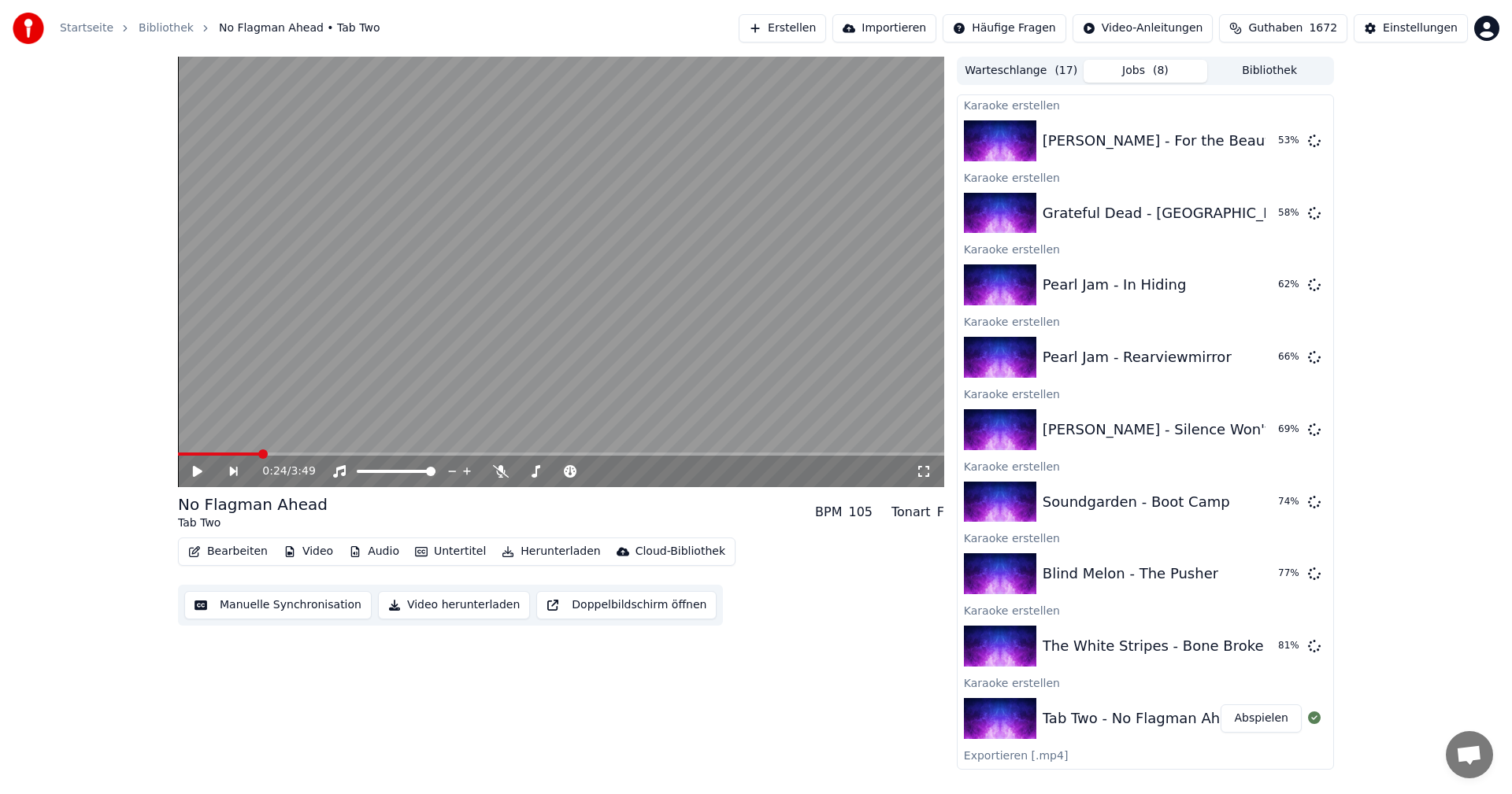
click at [1165, 719] on div "Tab Two - No Flagman Ahead" at bounding box center [1145, 718] width 204 height 22
click at [1148, 720] on div "Tab Two - No Flagman Ahead" at bounding box center [1145, 718] width 204 height 22
click at [1150, 720] on div "Tab Two - No Flagman Ahead" at bounding box center [1145, 718] width 204 height 22
click at [1221, 721] on button "Abspielen" at bounding box center [1261, 718] width 81 height 28
click at [242, 552] on button "Bearbeiten" at bounding box center [228, 551] width 92 height 22
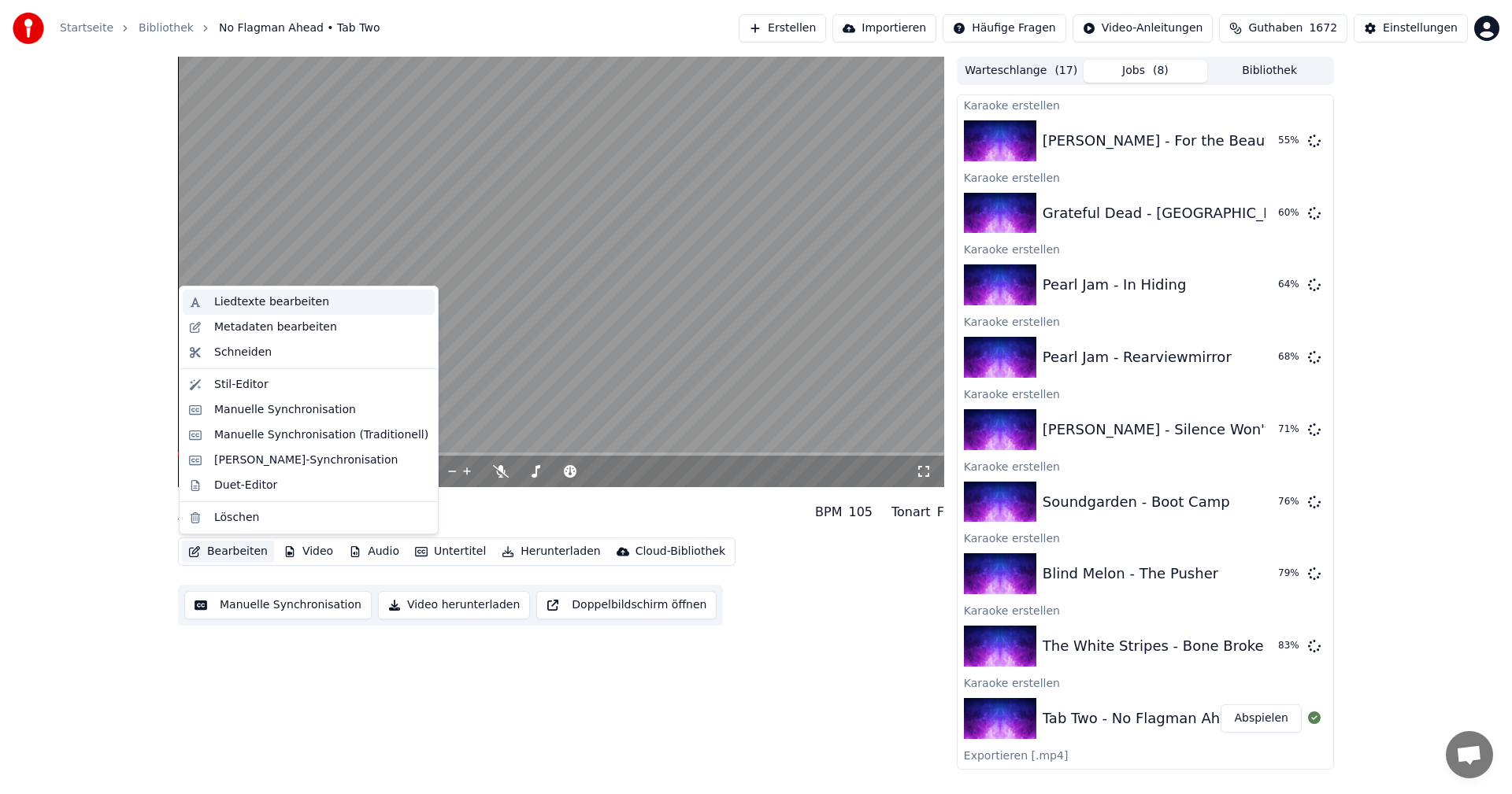
click at [257, 306] on div "Liedtexte bearbeiten" at bounding box center [271, 302] width 115 height 16
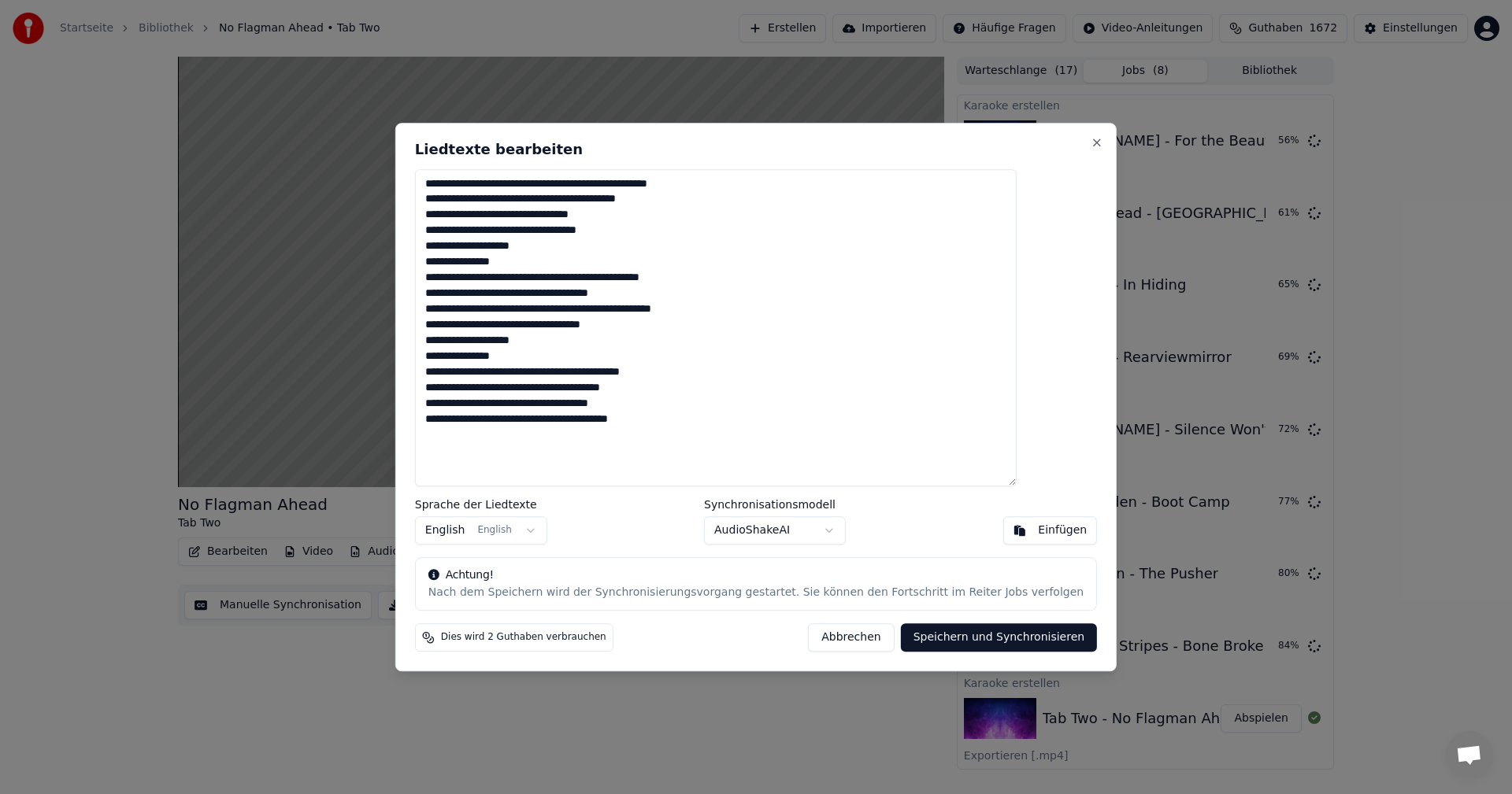
click at [727, 429] on textarea "**********" at bounding box center [715, 327] width 601 height 318
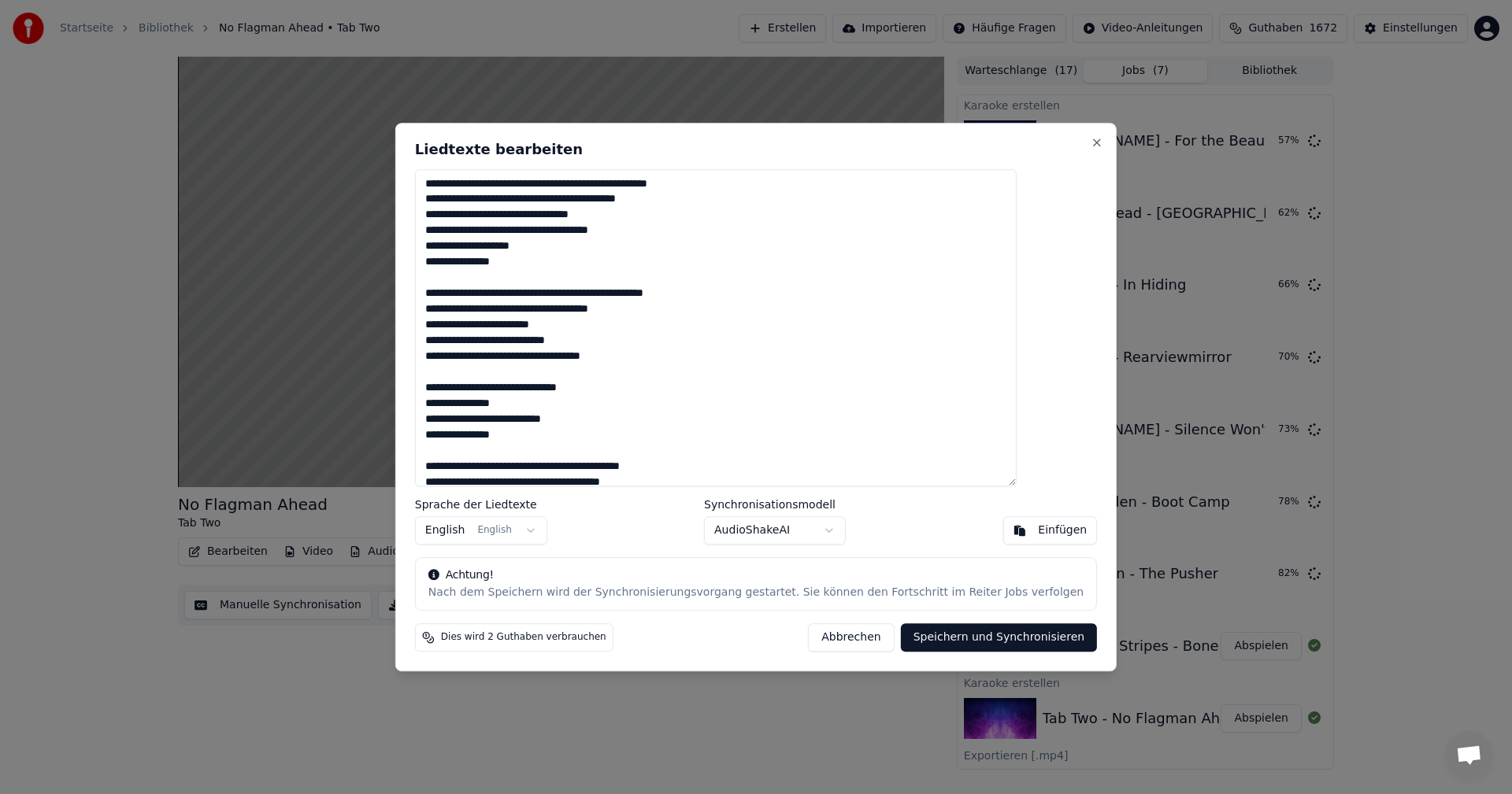
scroll to position [414, 0]
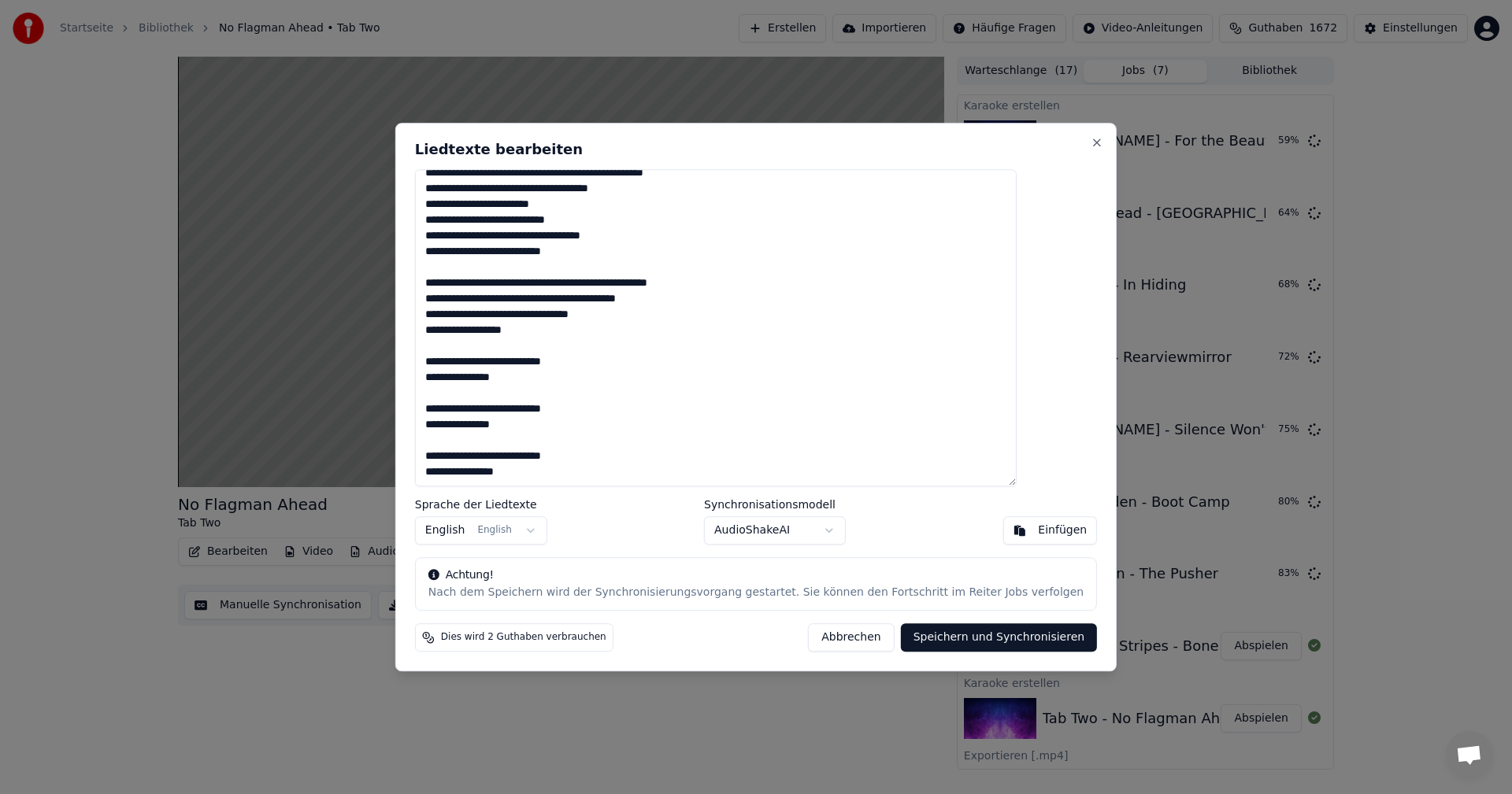
click at [946, 636] on button "Speichern und Synchronisieren" at bounding box center [999, 637] width 197 height 28
type textarea "**********"
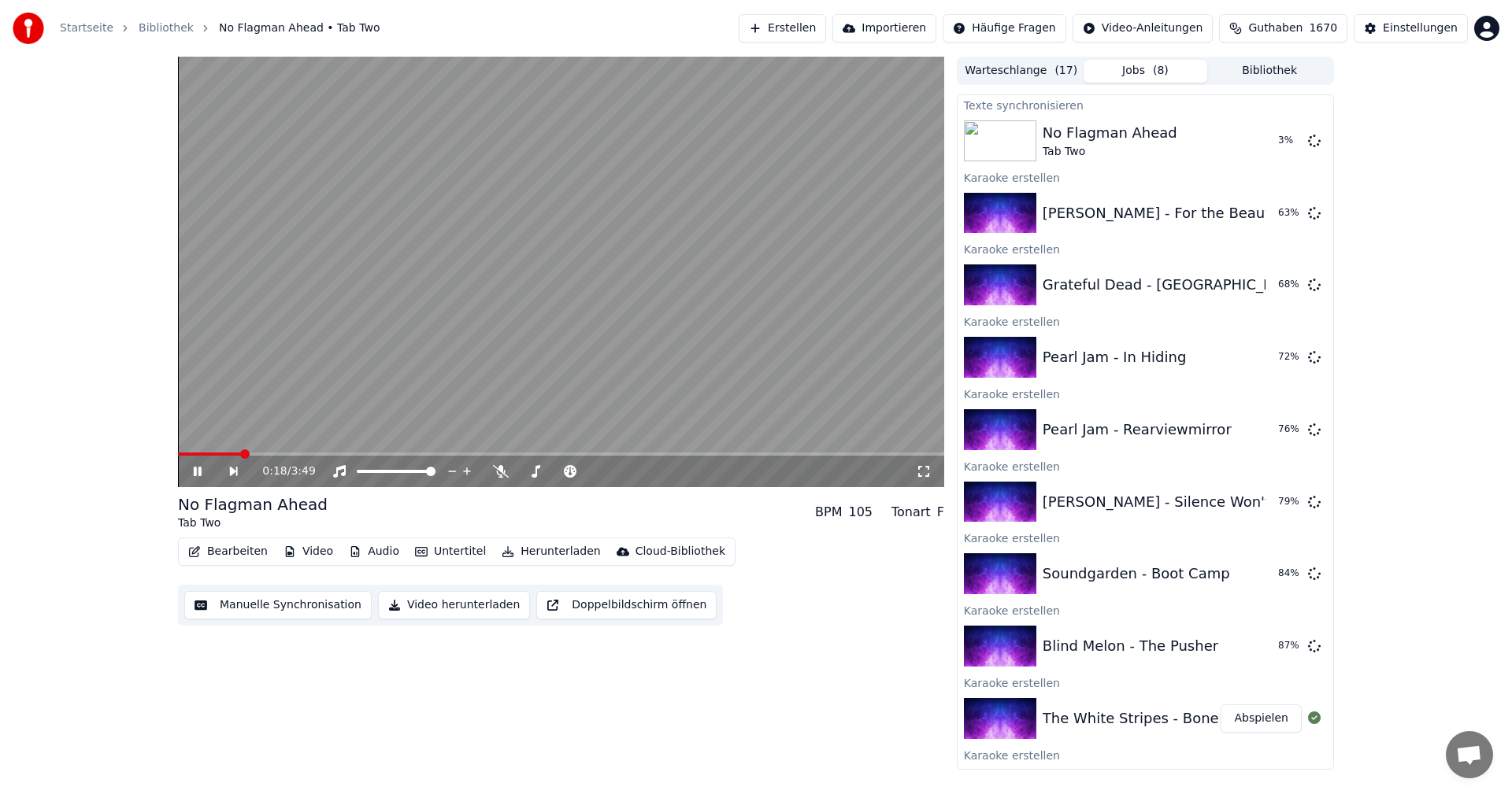
click at [426, 350] on video at bounding box center [561, 271] width 766 height 430
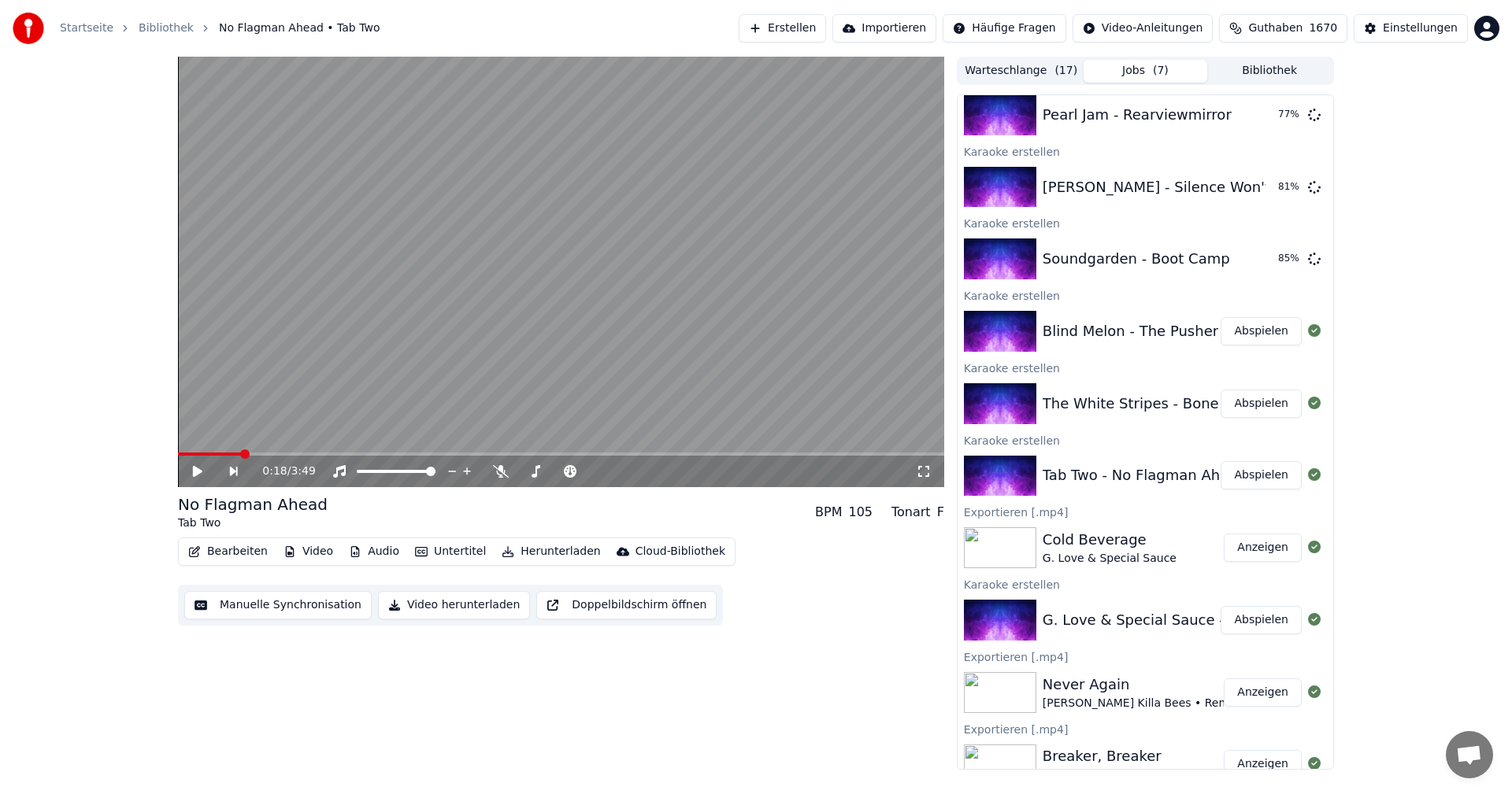
scroll to position [0, 0]
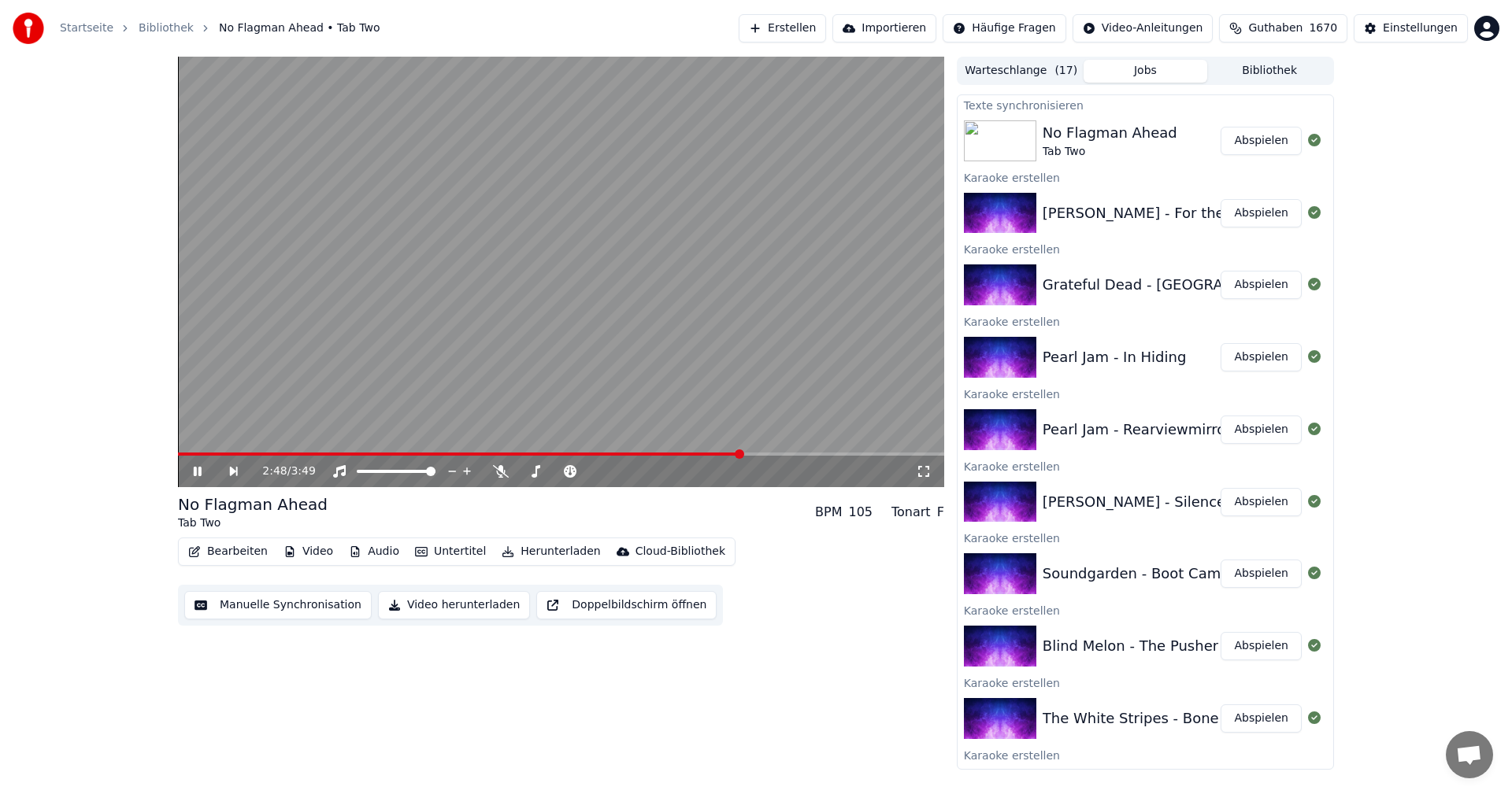
click at [503, 269] on video at bounding box center [561, 271] width 766 height 430
click at [428, 556] on button "Untertitel" at bounding box center [450, 551] width 84 height 22
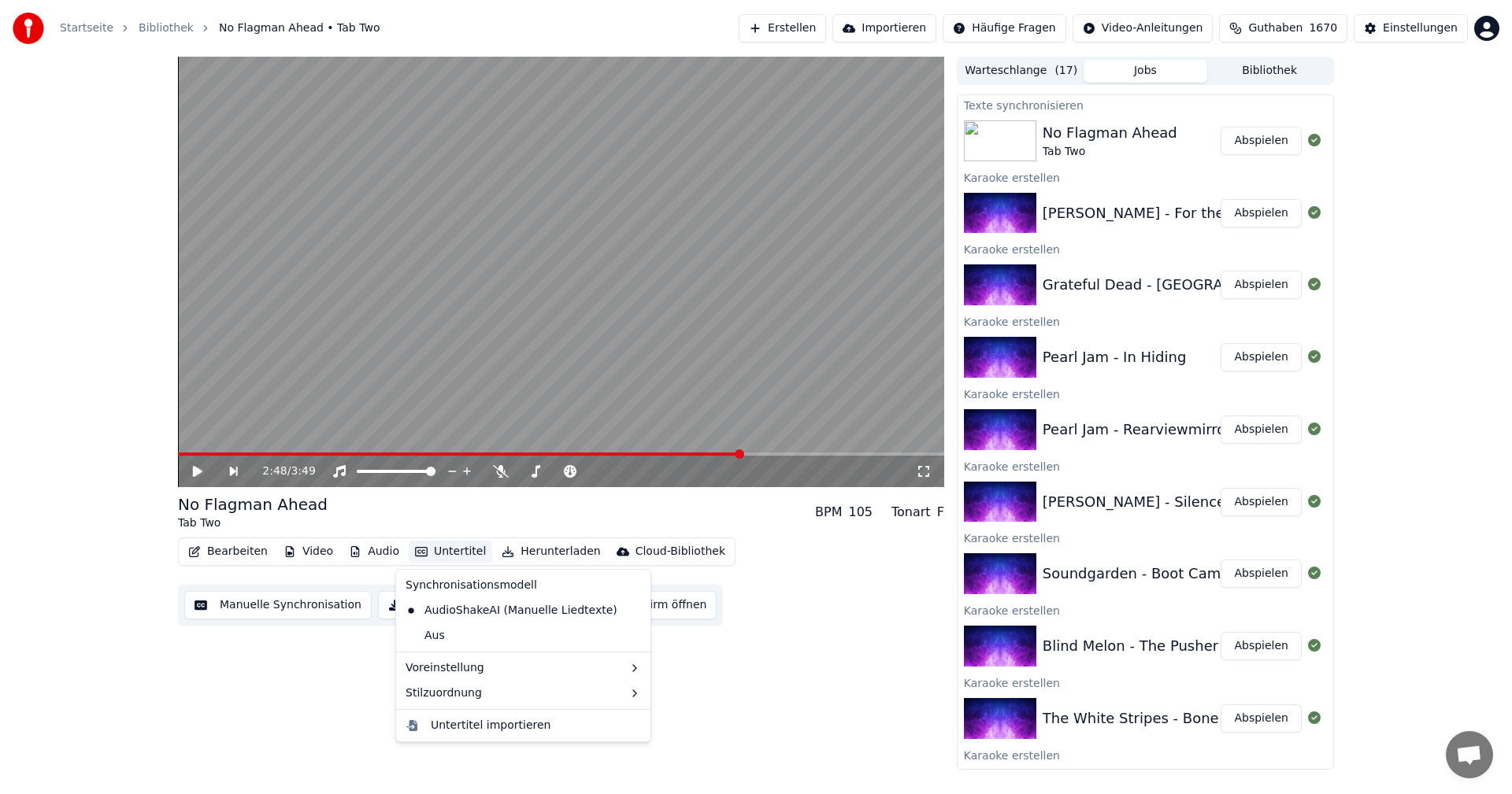
click at [287, 654] on div "2:48 / 3:49 No Flagman Ahead Tab Two BPM 105 Tonart F Bearbeiten Video Audio Un…" at bounding box center [561, 413] width 766 height 713
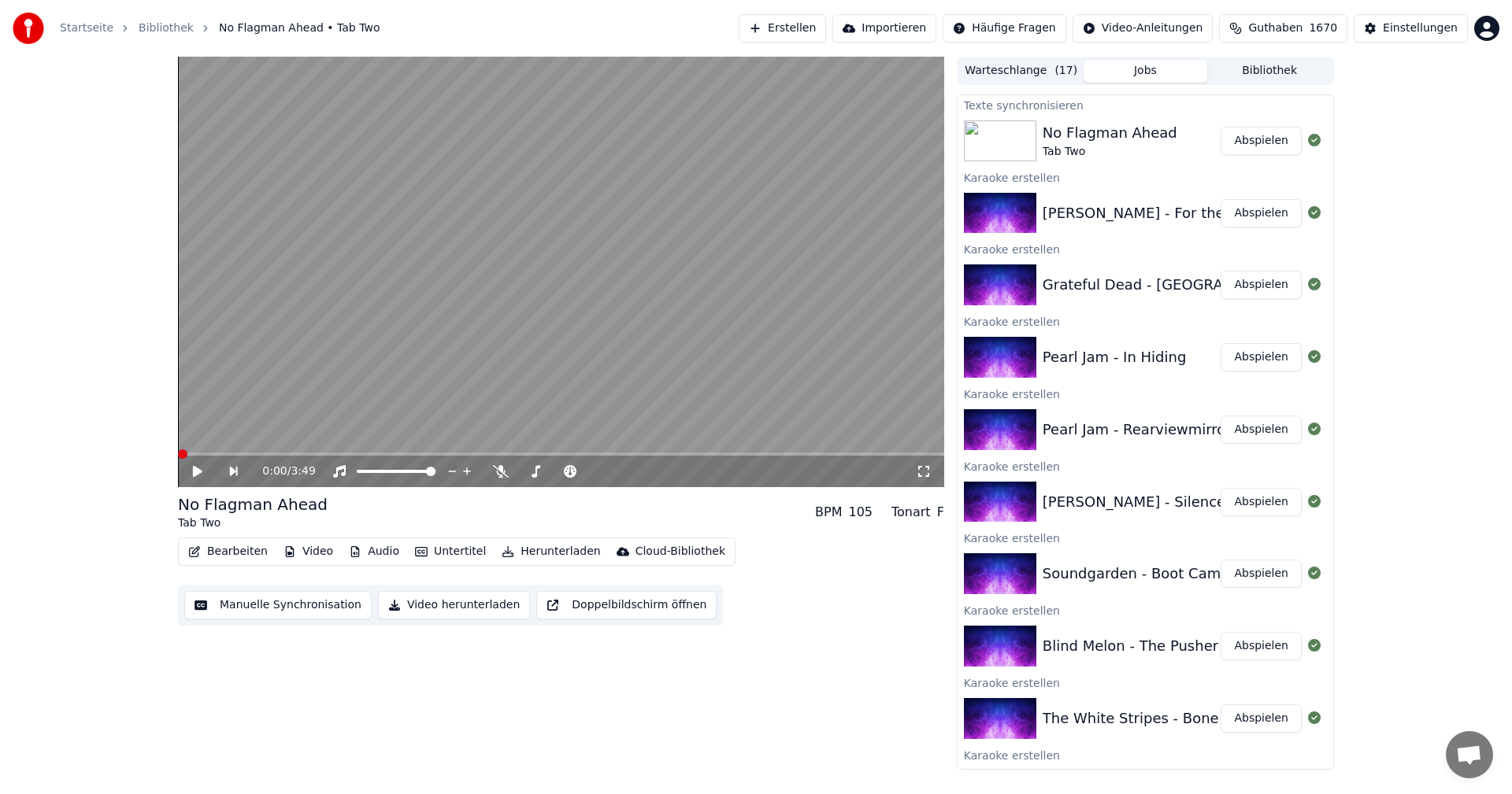
click at [178, 452] on span at bounding box center [178, 454] width 0 height 4
click at [197, 469] on icon at bounding box center [197, 471] width 10 height 11
click at [503, 477] on icon at bounding box center [501, 472] width 16 height 12
click at [498, 473] on icon at bounding box center [501, 472] width 9 height 12
click at [427, 385] on video at bounding box center [561, 271] width 766 height 430
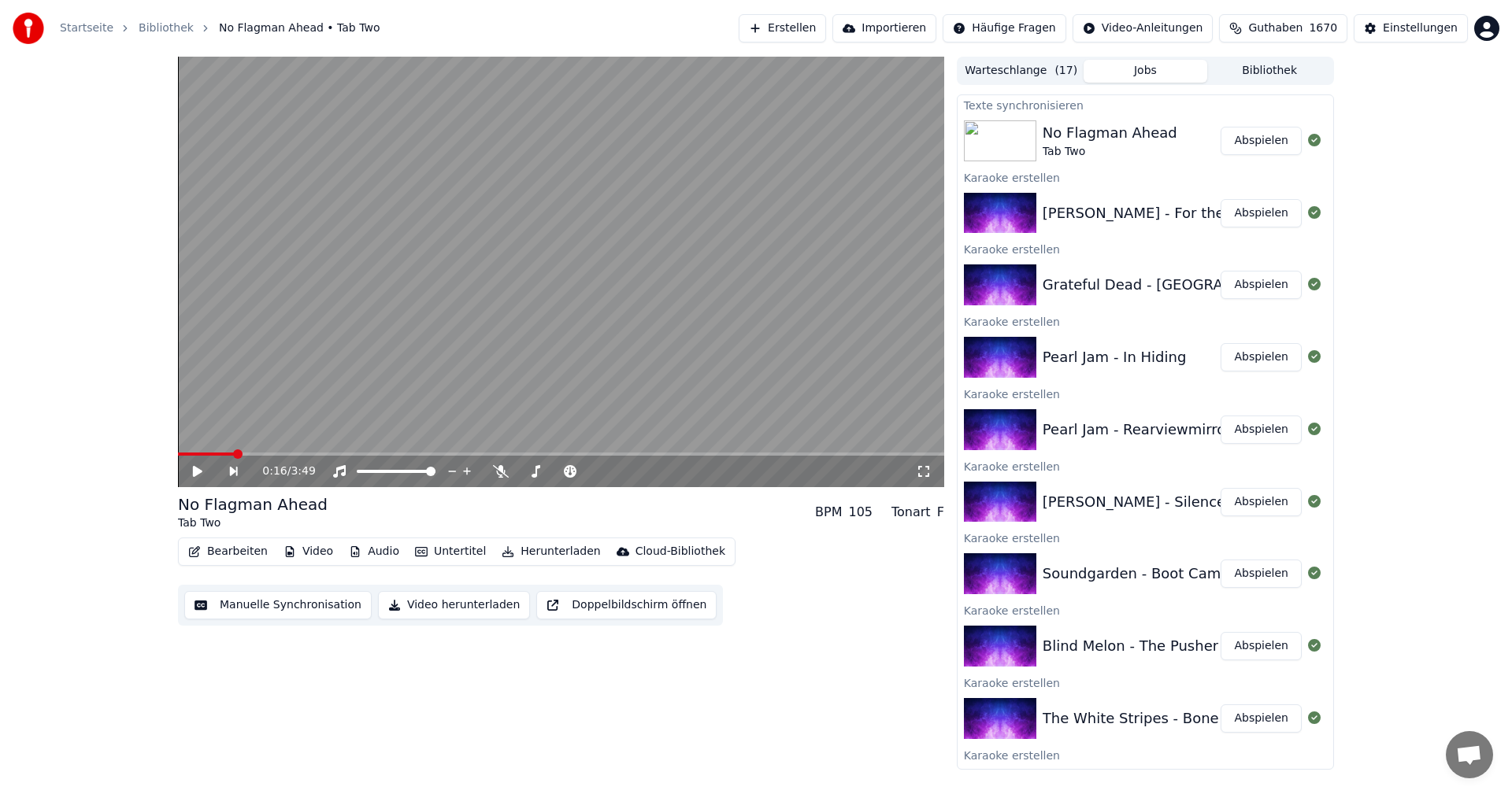
click at [809, 33] on button "Erstellen" at bounding box center [782, 28] width 87 height 28
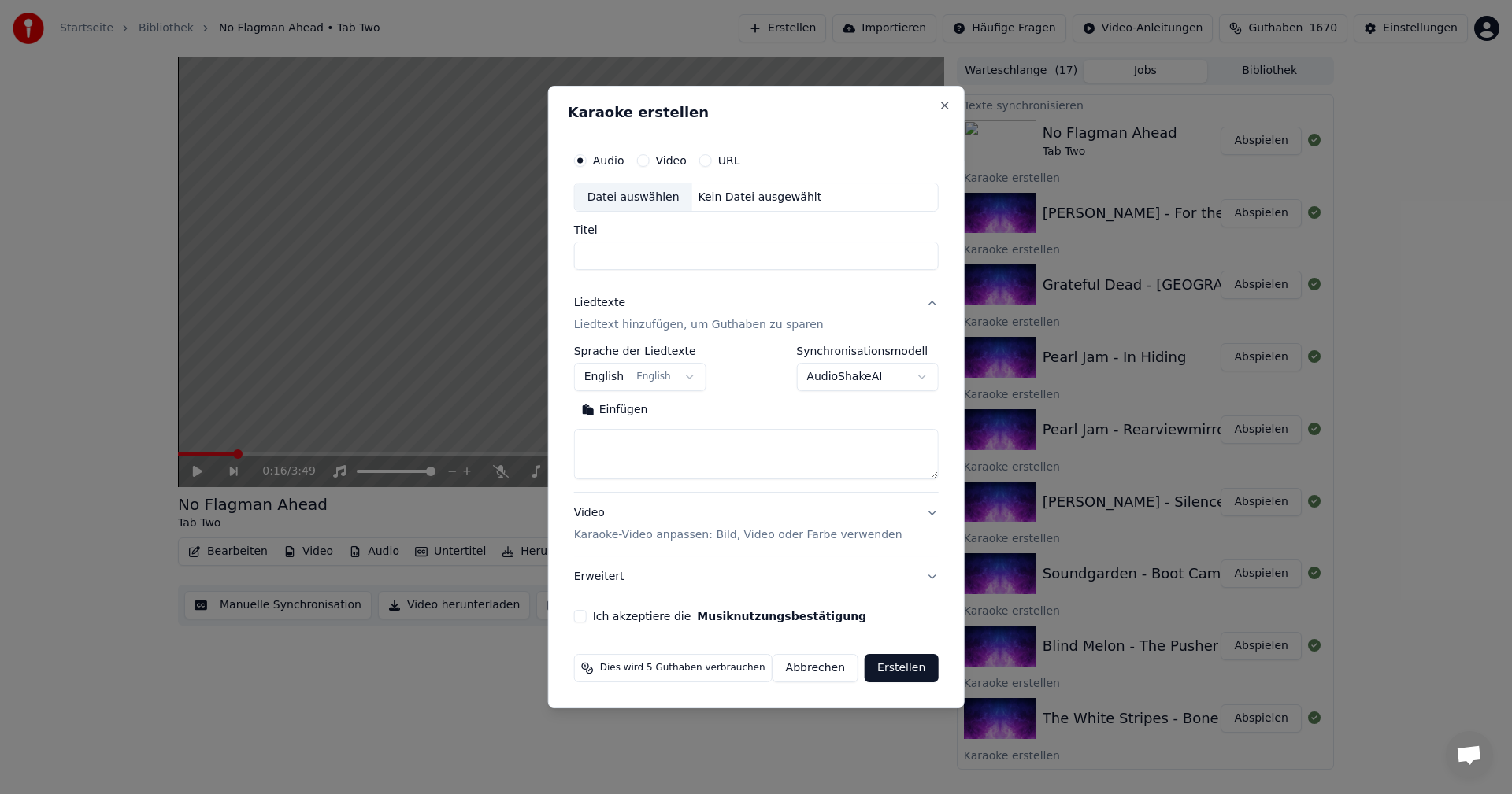
click at [626, 203] on div "Datei auswählen" at bounding box center [633, 197] width 117 height 28
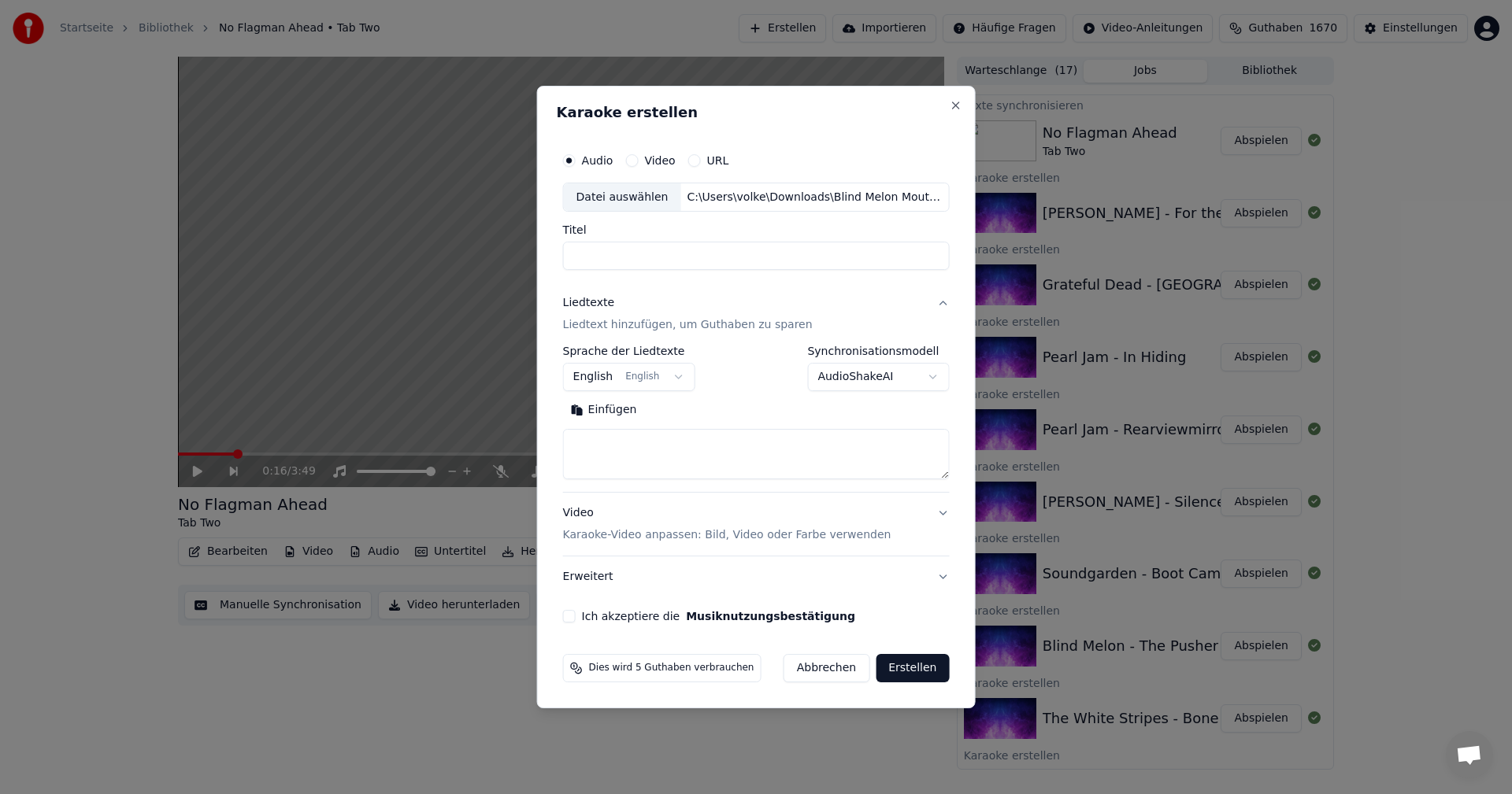
type input "**********"
click at [688, 408] on button "Suchen" at bounding box center [682, 411] width 74 height 26
click at [638, 263] on input "**********" at bounding box center [756, 256] width 387 height 28
type textarea "**********"
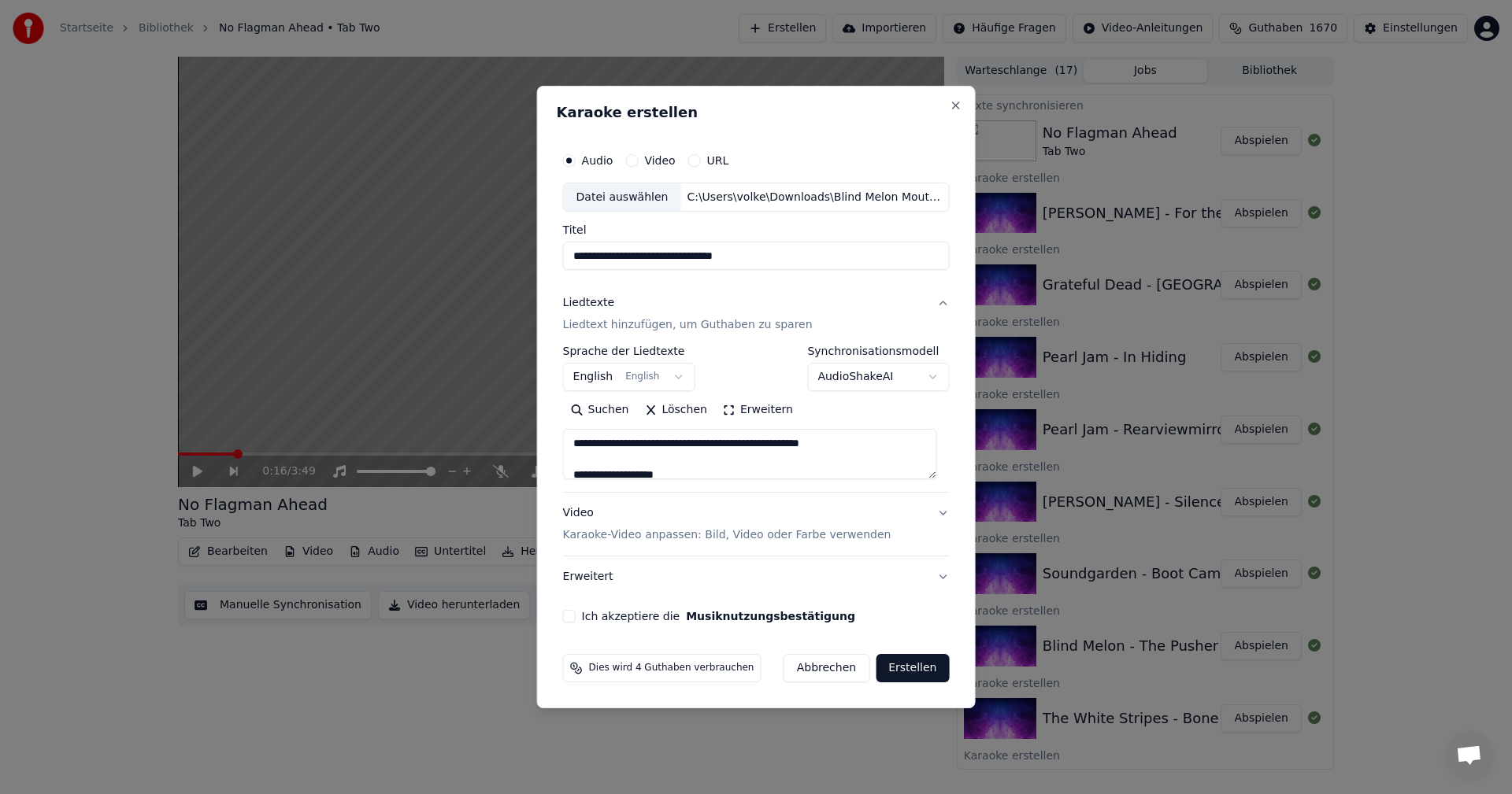
type input "**********"
click at [576, 614] on button "Ich akzeptiere die Musiknutzungsbestätigung" at bounding box center [569, 616] width 12 height 12
click at [914, 665] on button "Erstellen" at bounding box center [911, 668] width 73 height 28
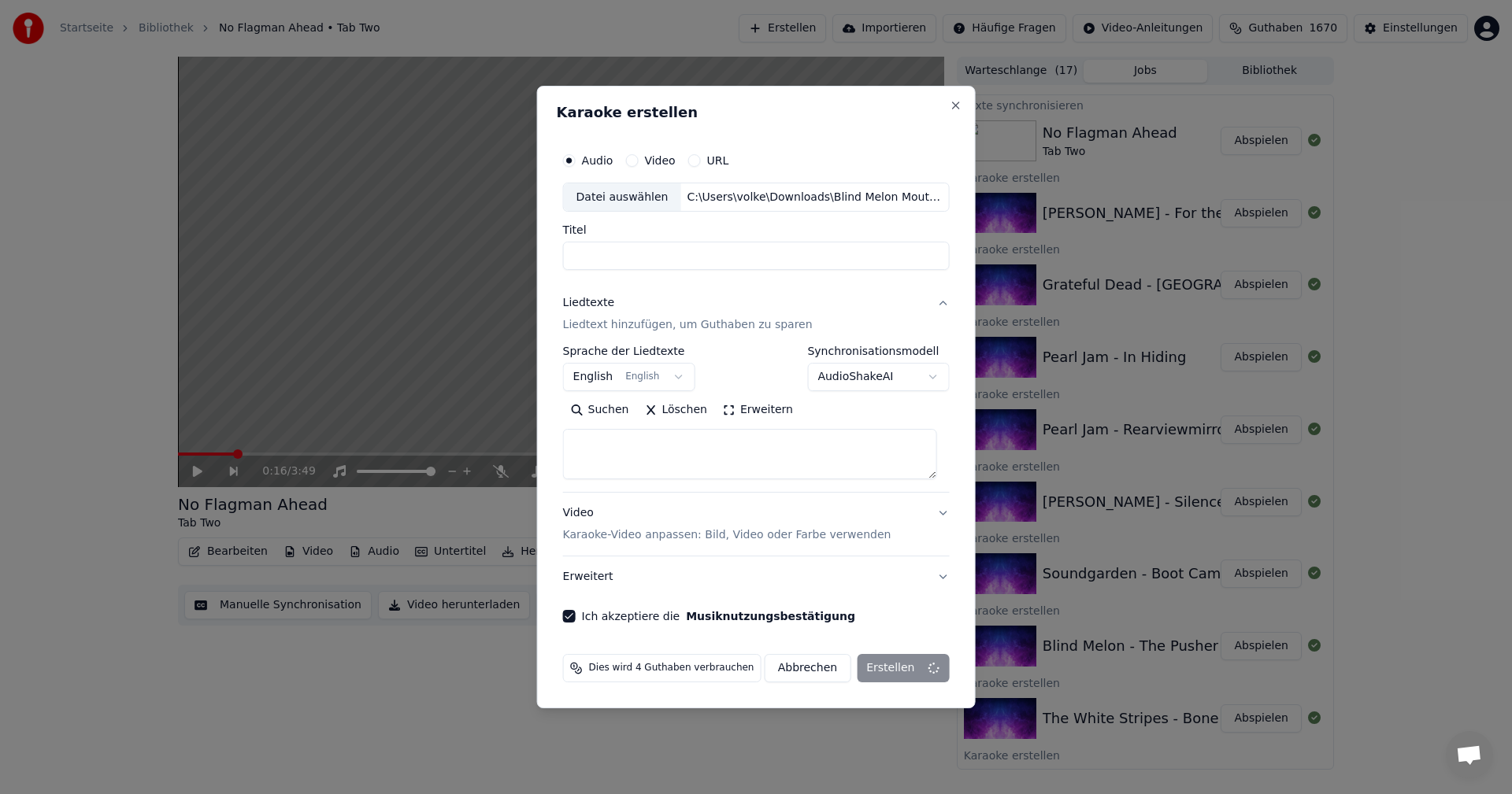
select select
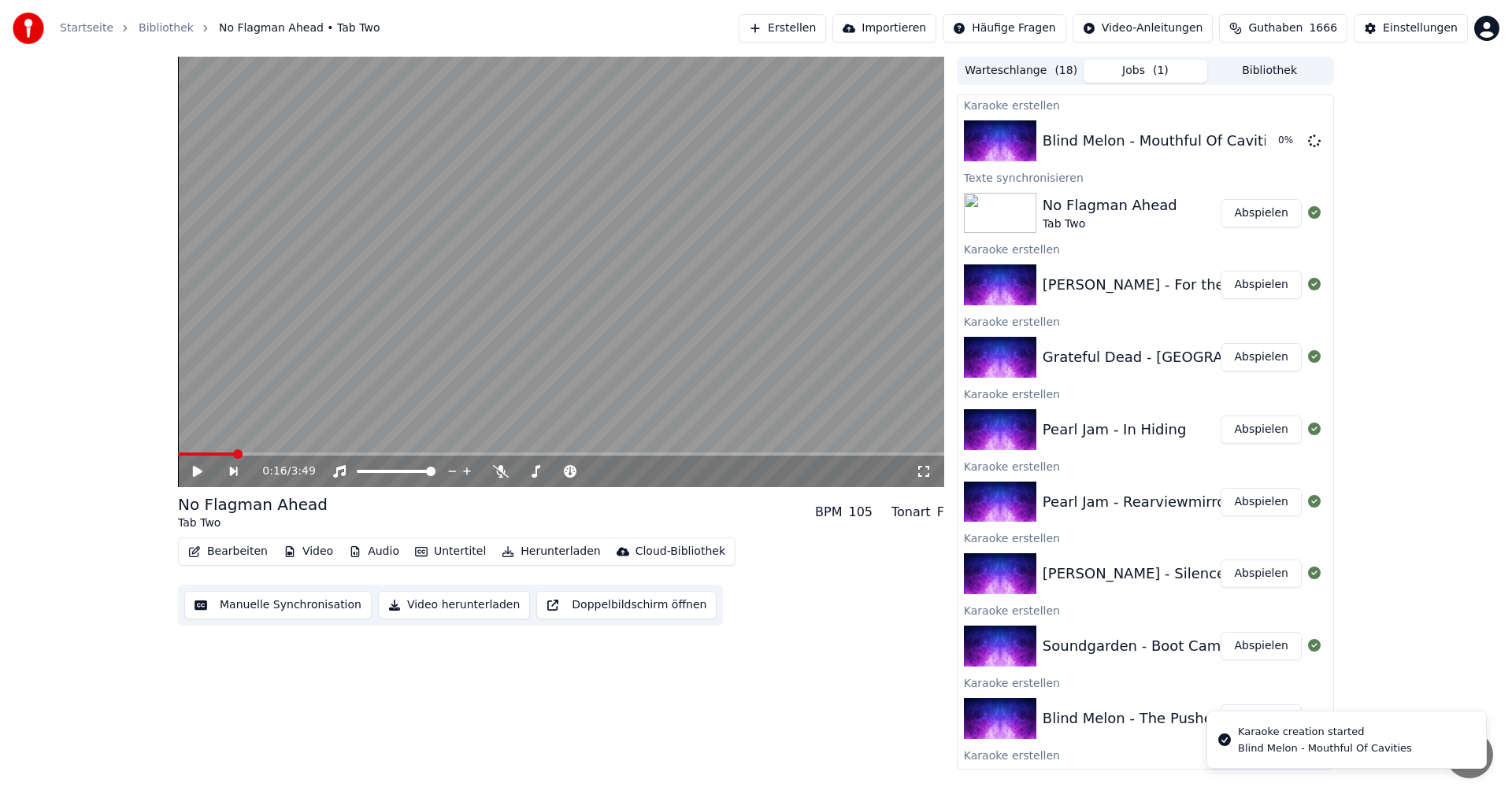
click at [822, 29] on button "Erstellen" at bounding box center [782, 28] width 87 height 28
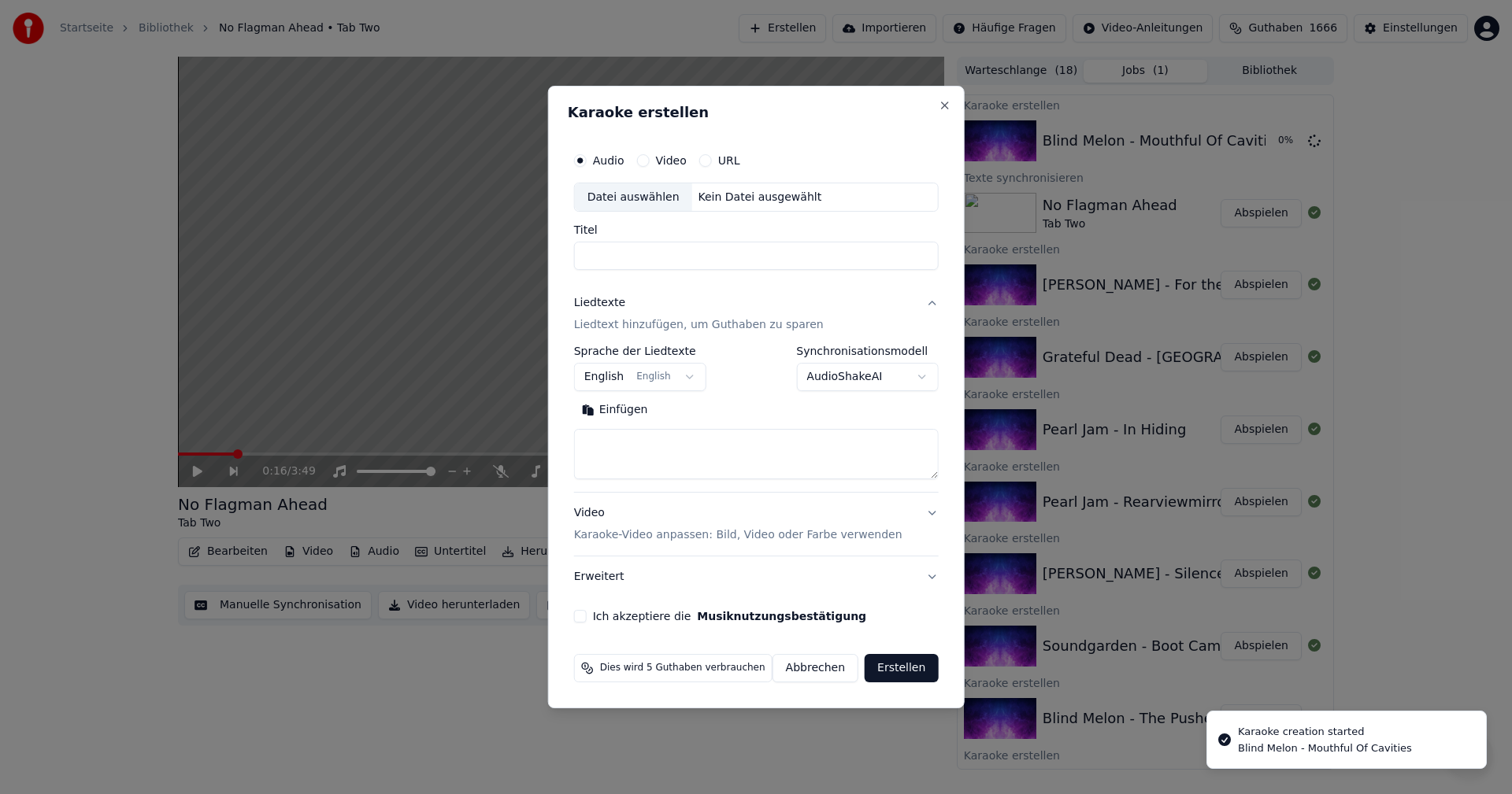
click at [647, 196] on div "Datei auswählen" at bounding box center [633, 197] width 117 height 28
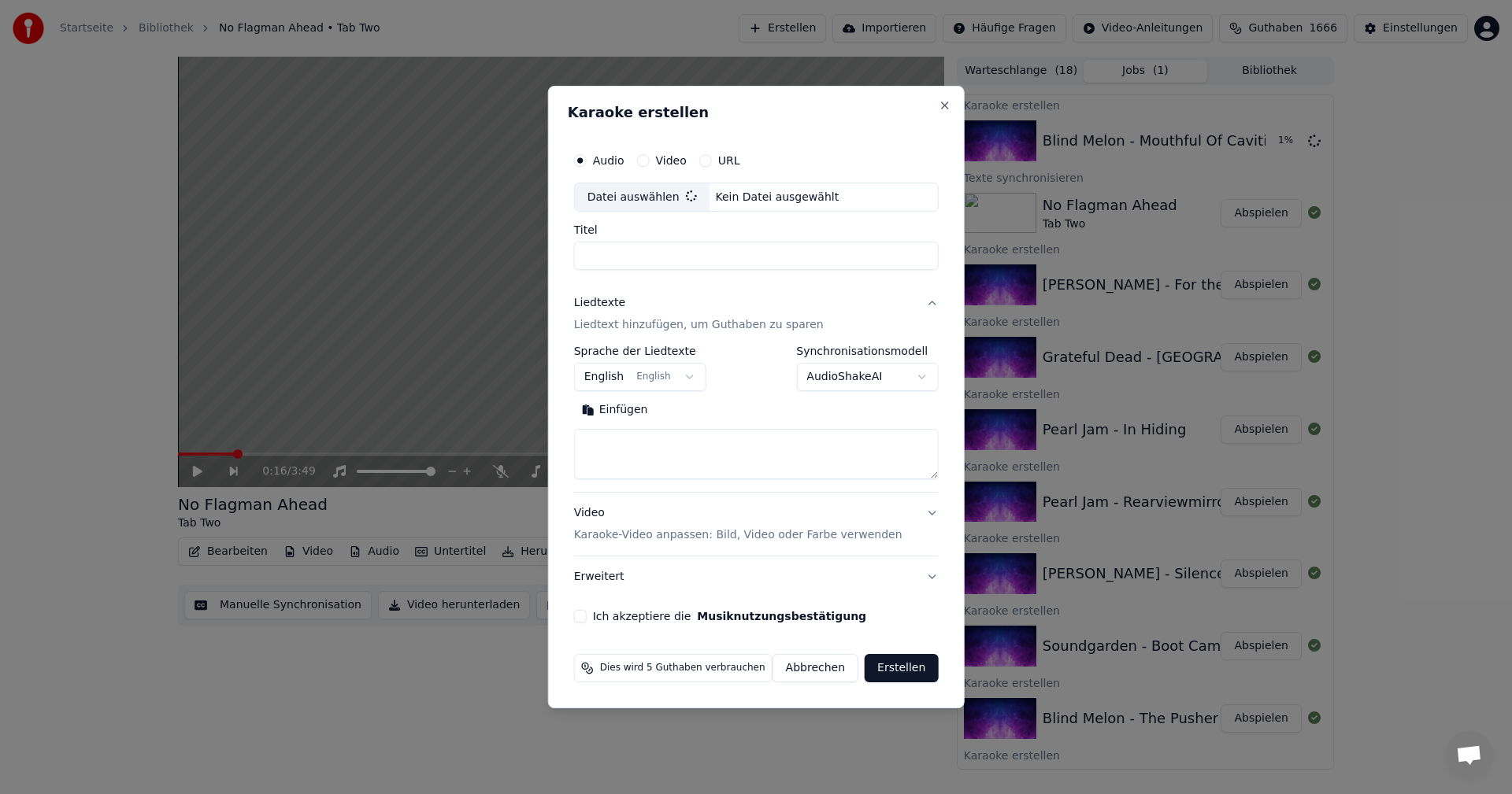
type input "**********"
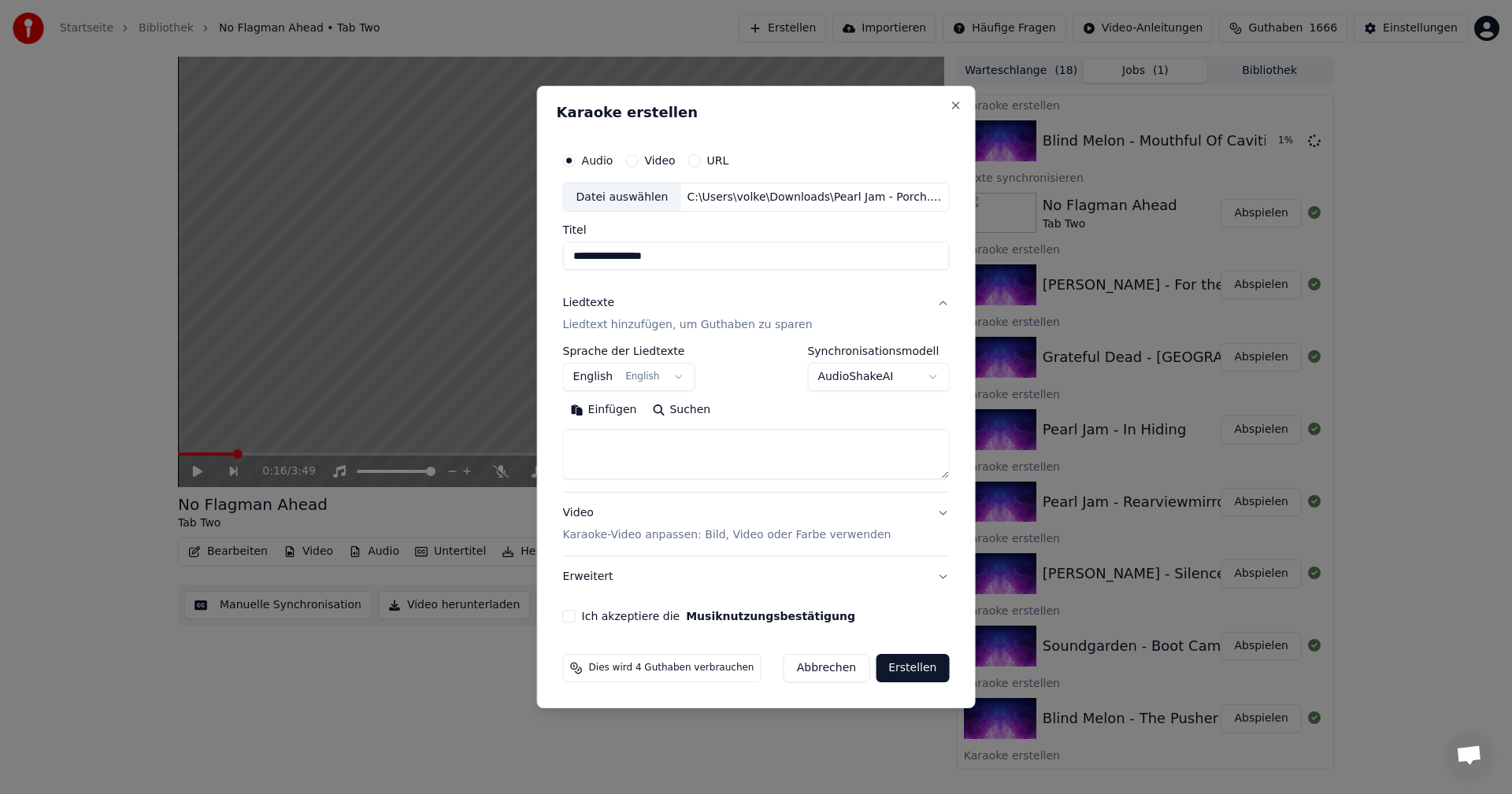
click at [576, 617] on button "Ich akzeptiere die Musiknutzungsbestätigung" at bounding box center [569, 616] width 12 height 12
click at [690, 416] on button "Suchen" at bounding box center [682, 411] width 74 height 26
type textarea "**********"
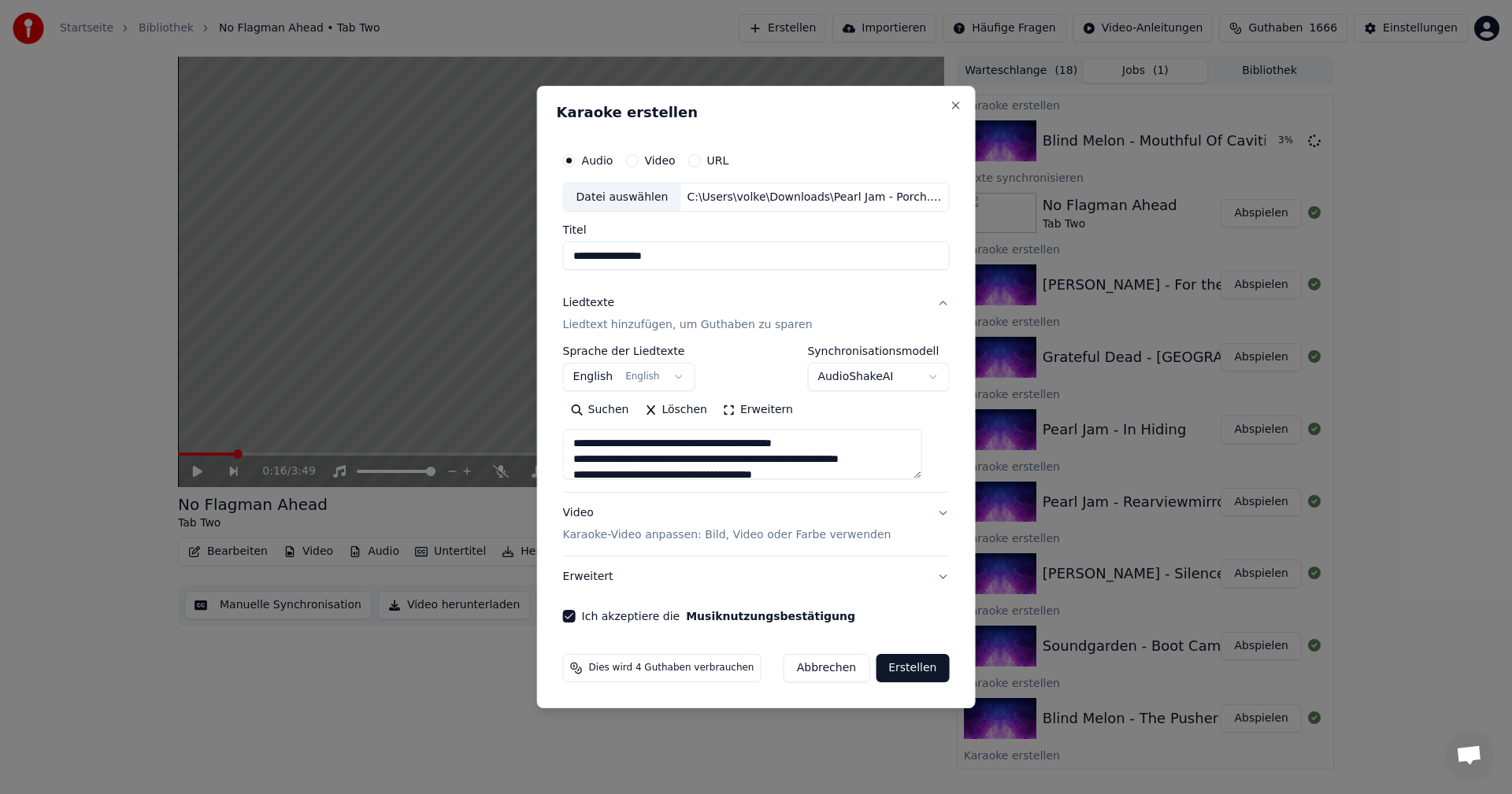
click at [908, 671] on button "Erstellen" at bounding box center [911, 668] width 73 height 28
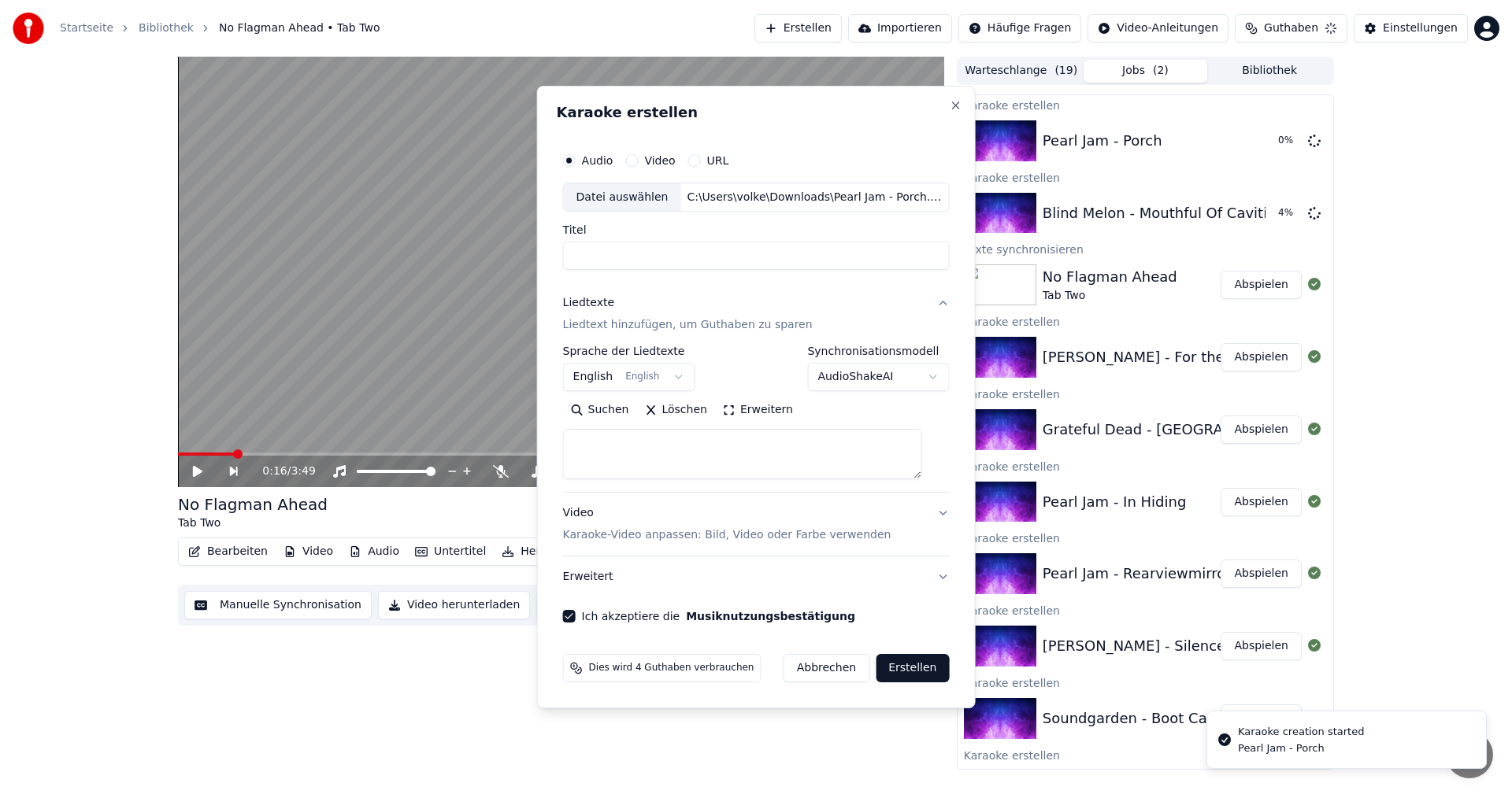
select select
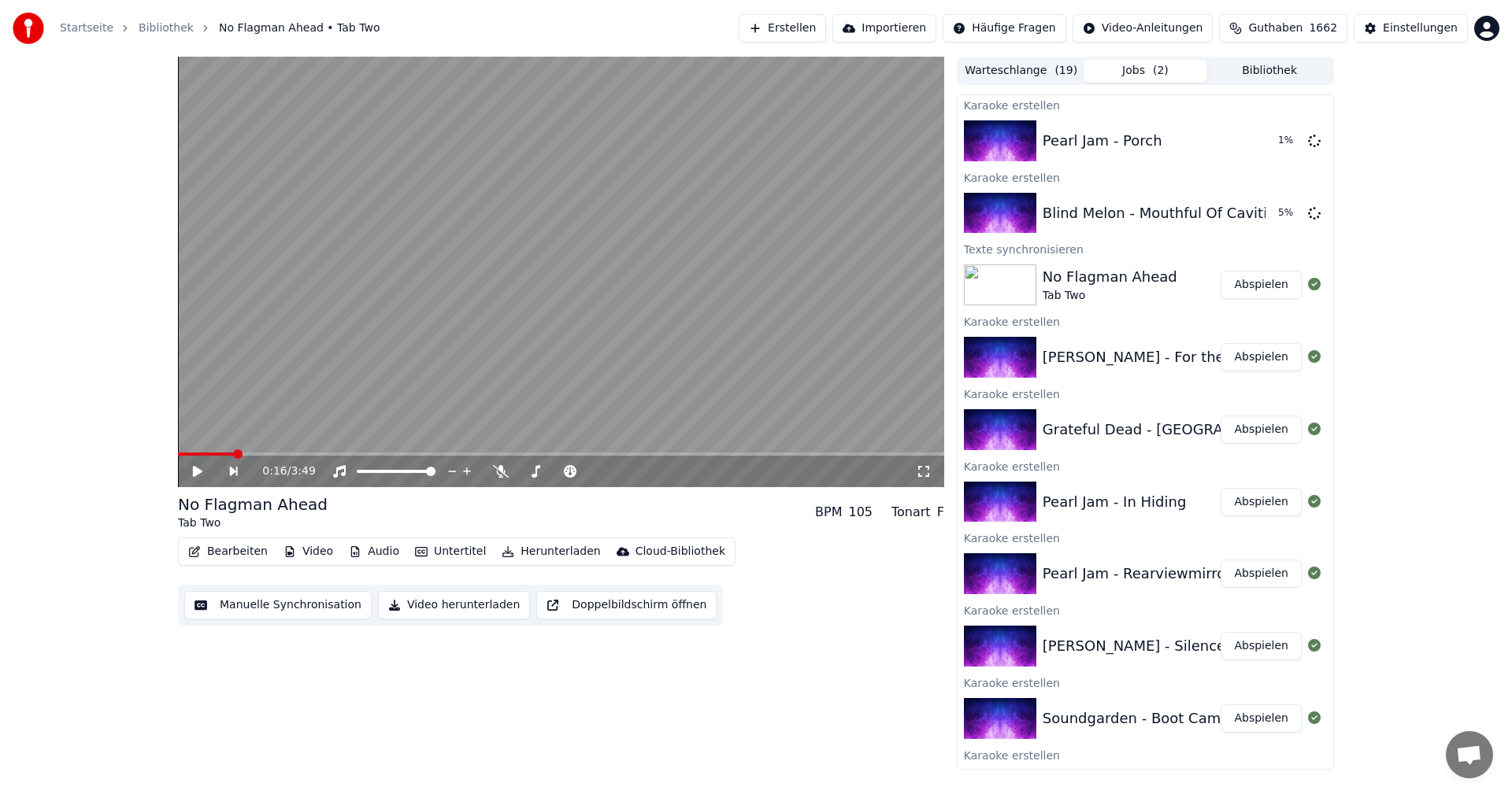
click at [1235, 286] on button "Abspielen" at bounding box center [1261, 285] width 81 height 28
click at [579, 320] on video at bounding box center [561, 271] width 766 height 430
click at [248, 609] on button "Manuelle Synchronisation" at bounding box center [277, 606] width 188 height 28
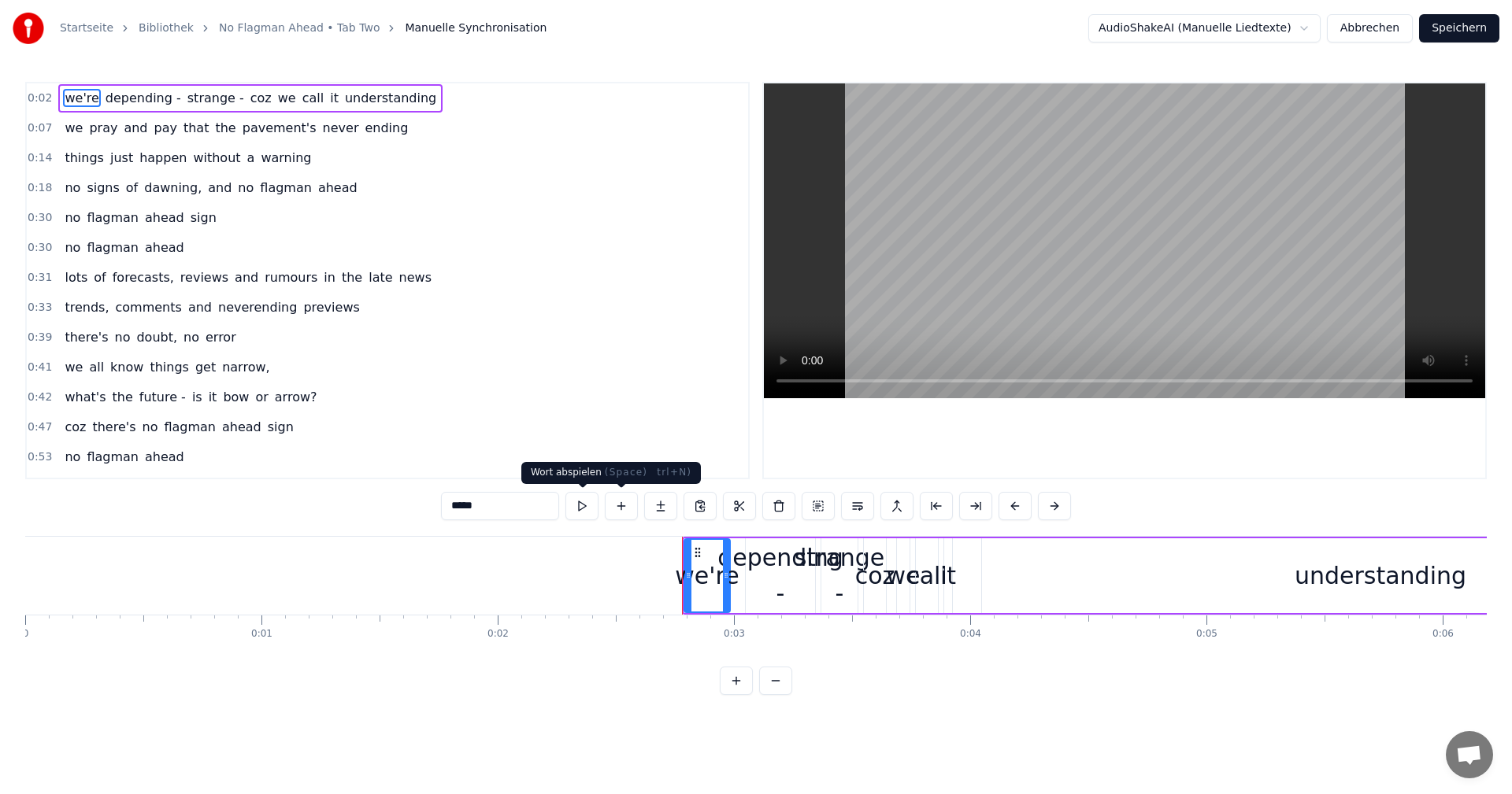
click at [594, 503] on button at bounding box center [582, 506] width 33 height 28
click at [409, 104] on div "0:02 we're depending - strange - coz we call it understanding" at bounding box center [387, 99] width 721 height 30
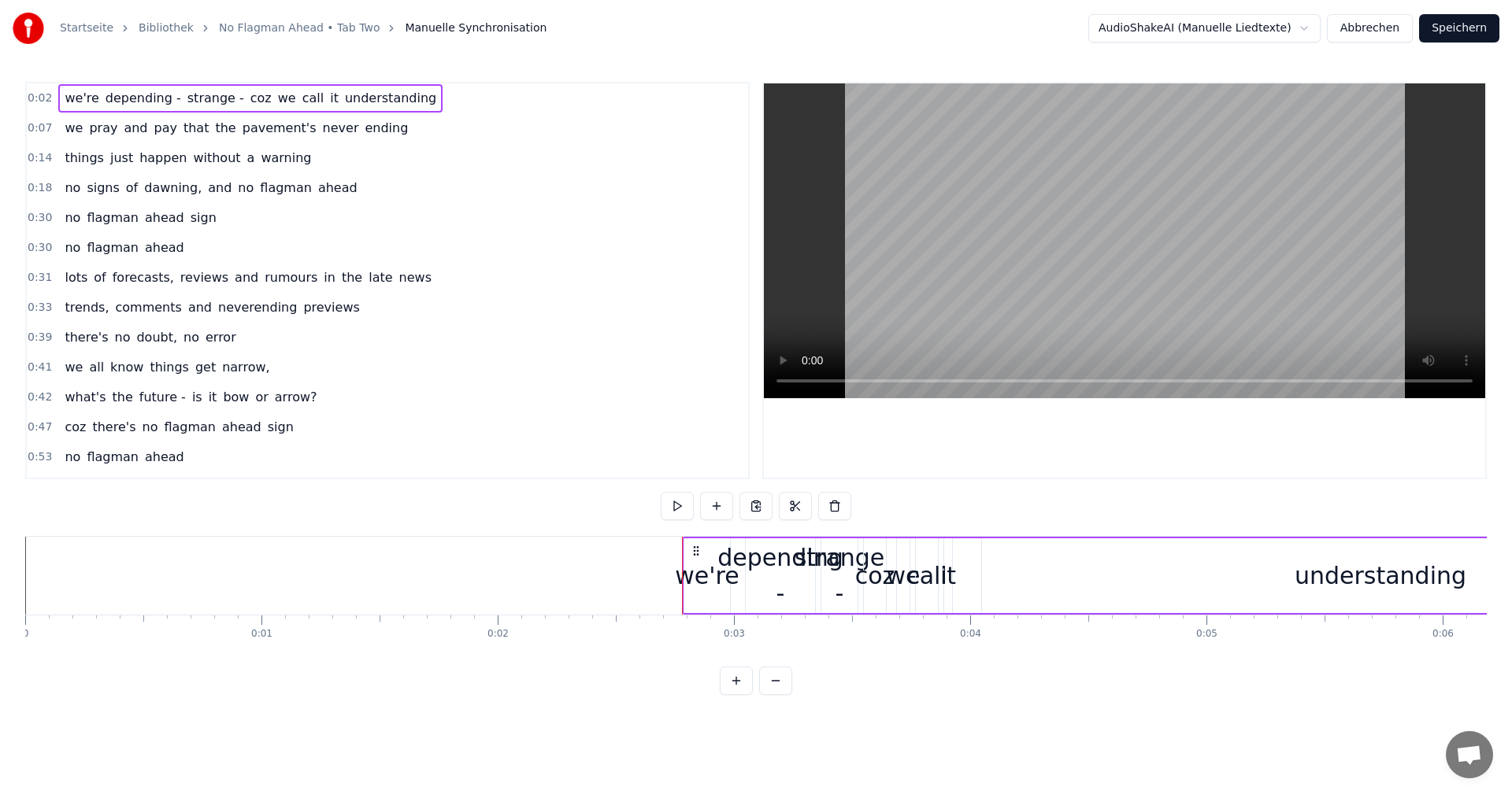
click at [43, 97] on span "0:02" at bounding box center [40, 99] width 25 height 16
click at [52, 98] on div "0:02 we're depending - strange - coz we call it understanding" at bounding box center [387, 99] width 721 height 30
click at [714, 511] on button at bounding box center [717, 506] width 33 height 28
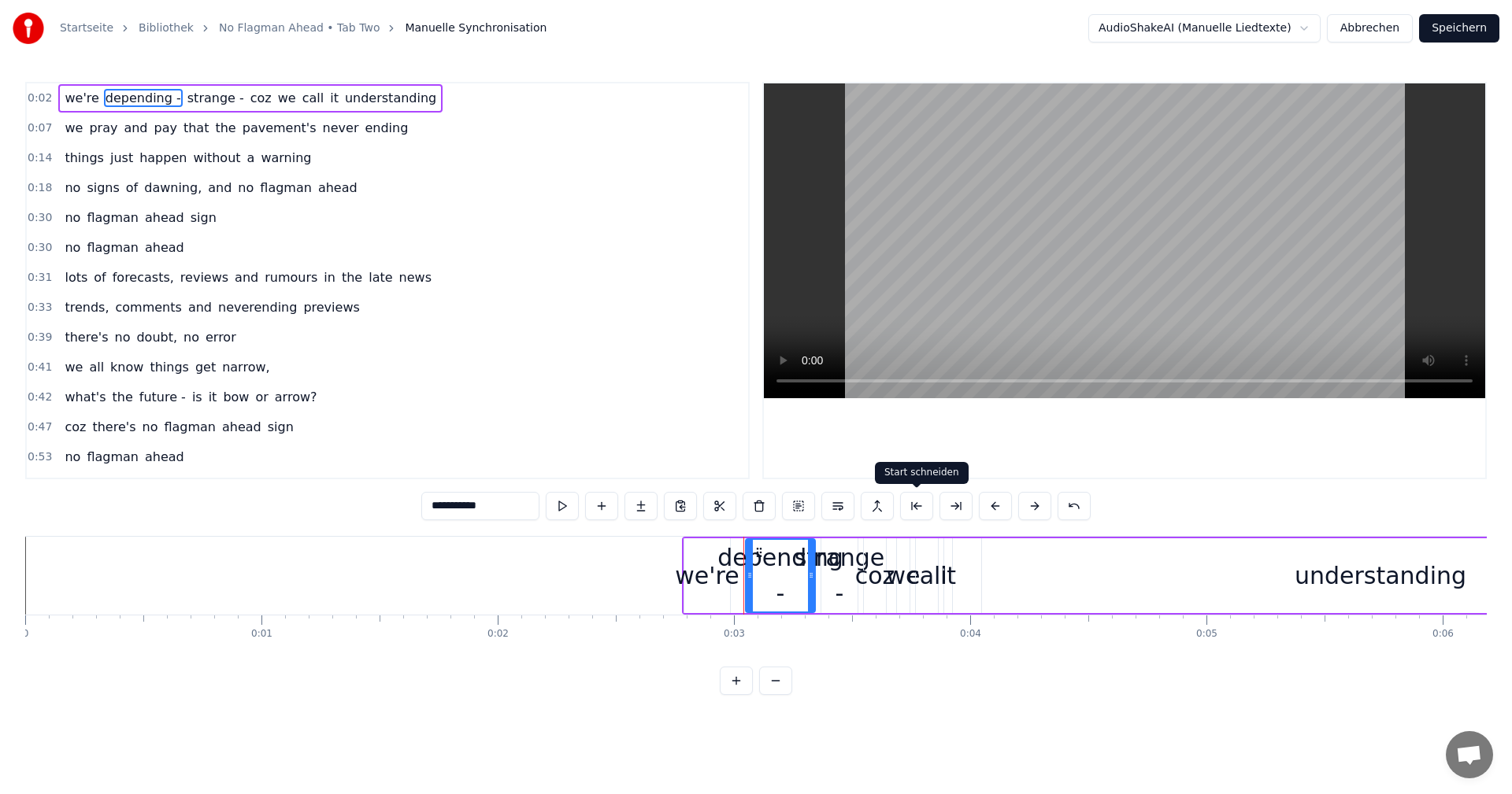
click at [920, 511] on button at bounding box center [917, 506] width 33 height 28
click at [722, 590] on div "we're" at bounding box center [706, 576] width 63 height 35
type input "*****"
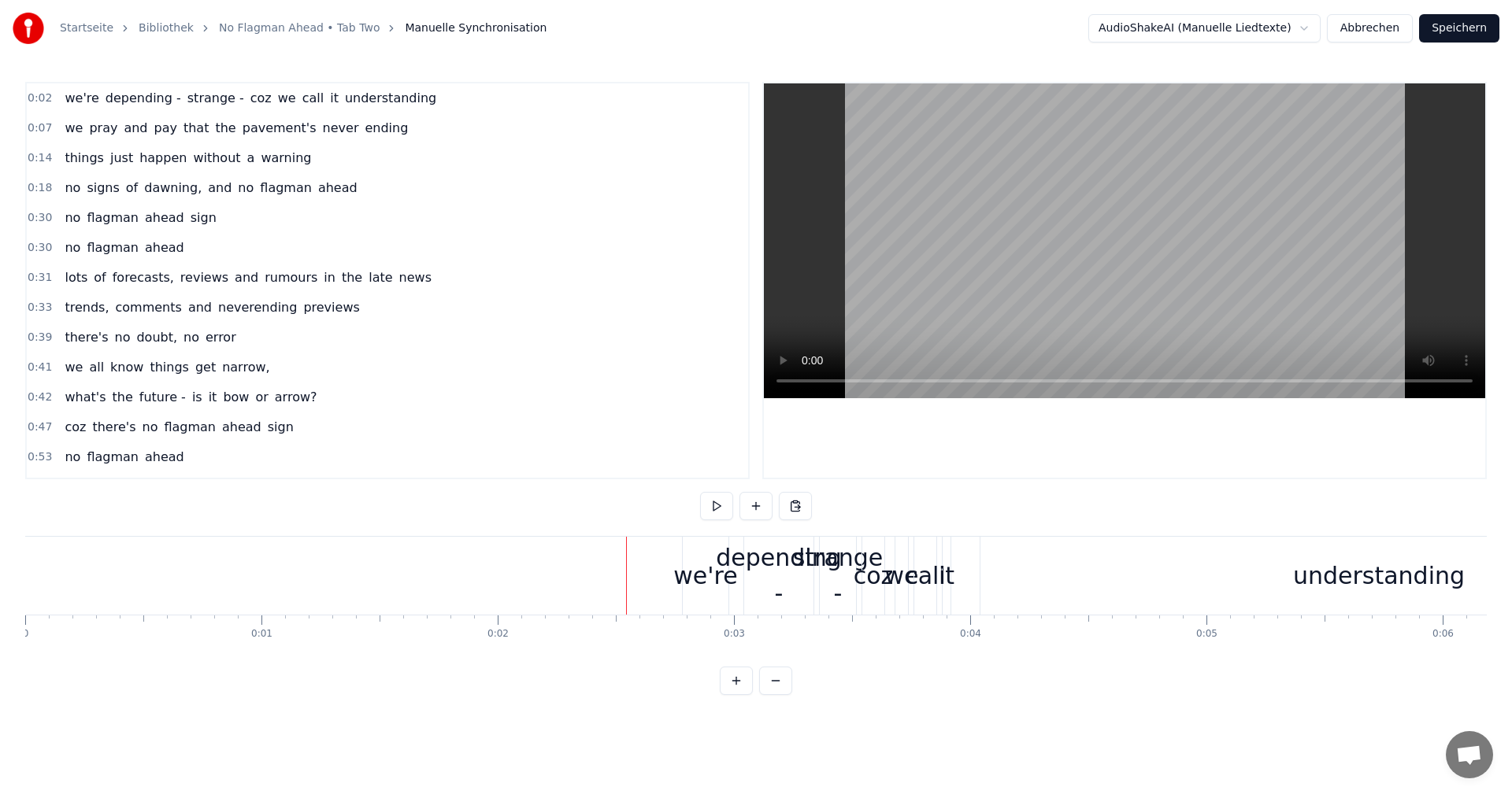
click at [678, 583] on div "we're" at bounding box center [705, 576] width 63 height 35
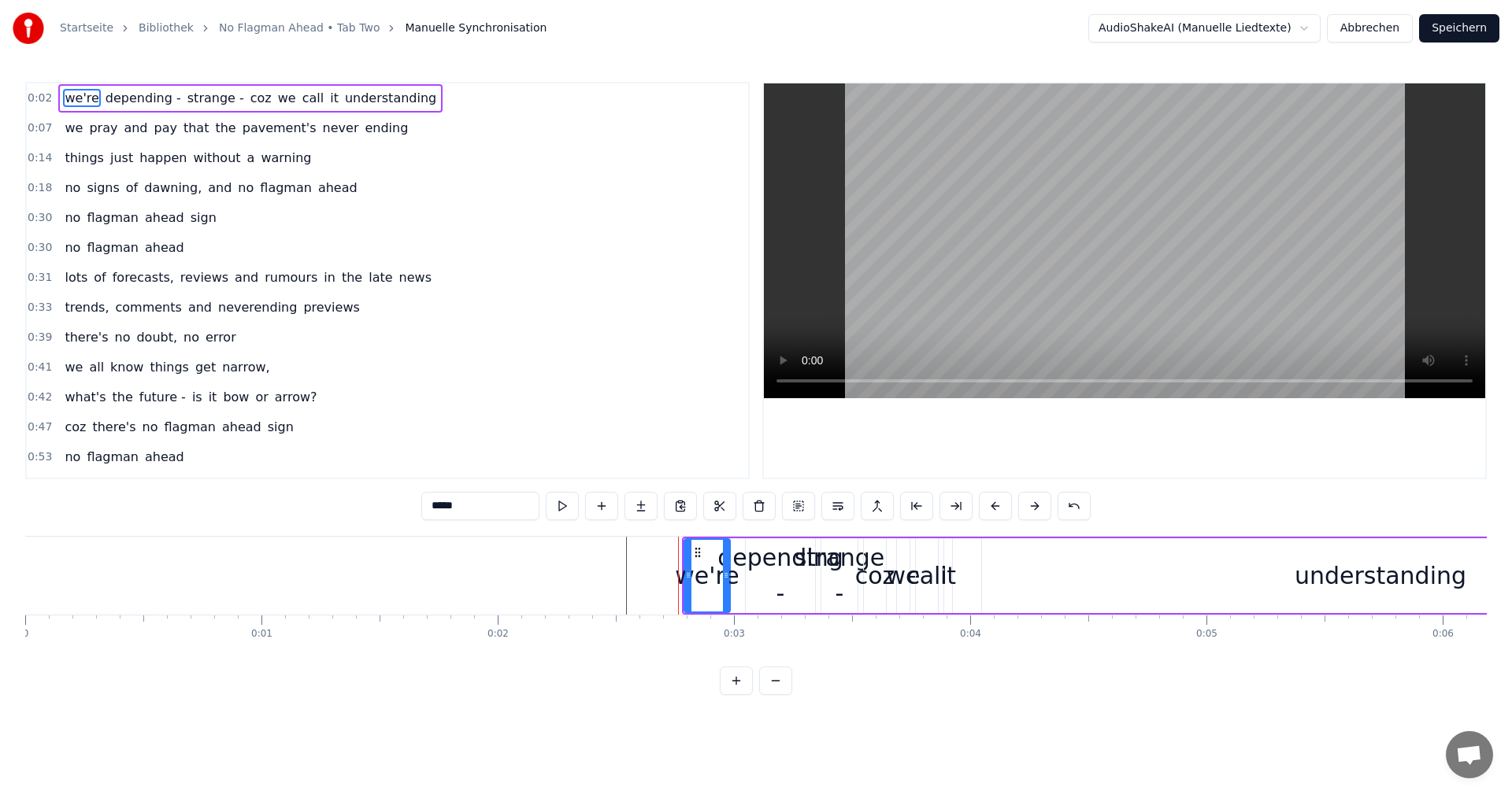
drag, startPoint x: 760, startPoint y: 535, endPoint x: 779, endPoint y: 540, distance: 19.6
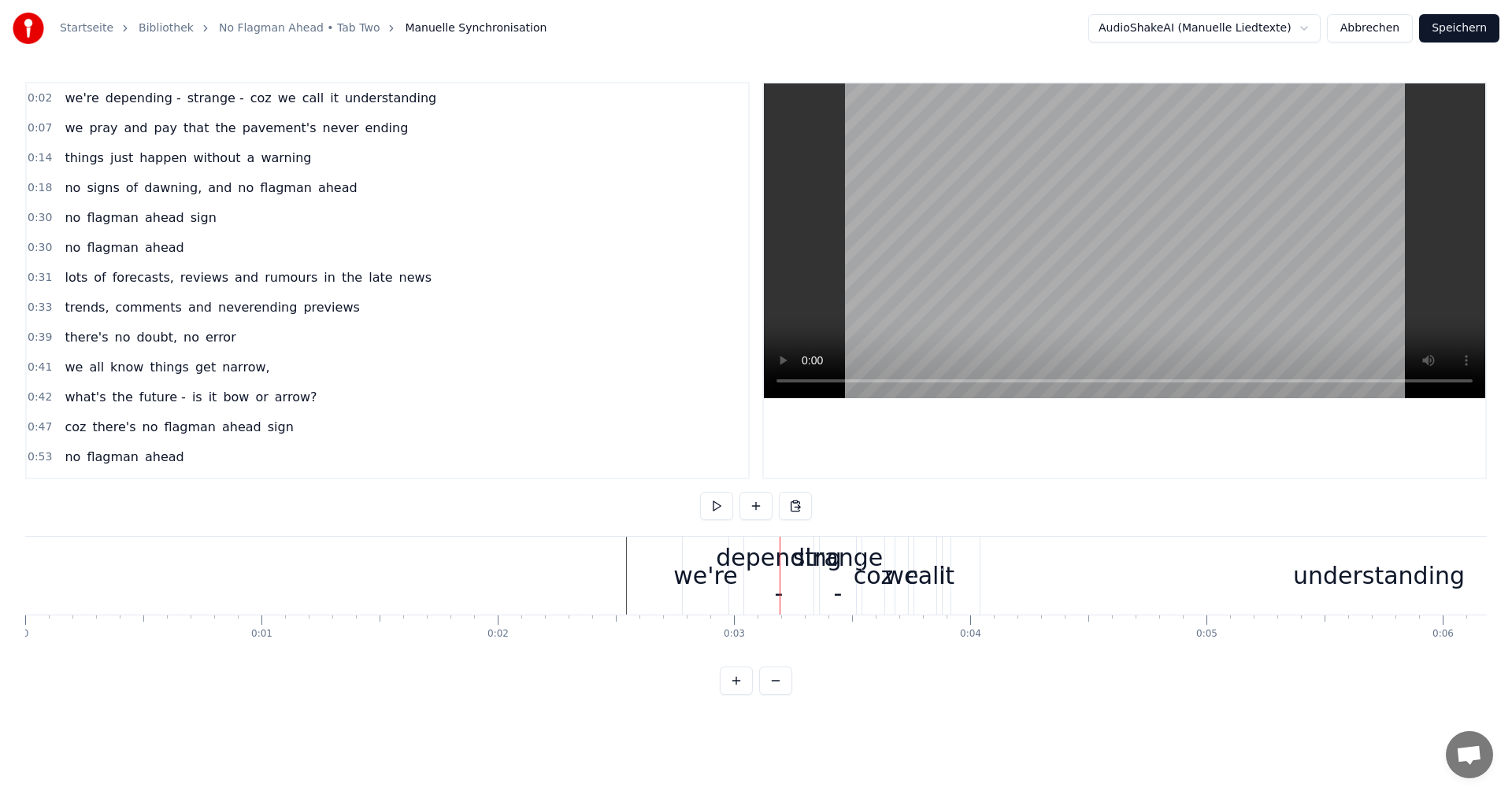
click at [774, 540] on div "depending -" at bounding box center [778, 576] width 125 height 70
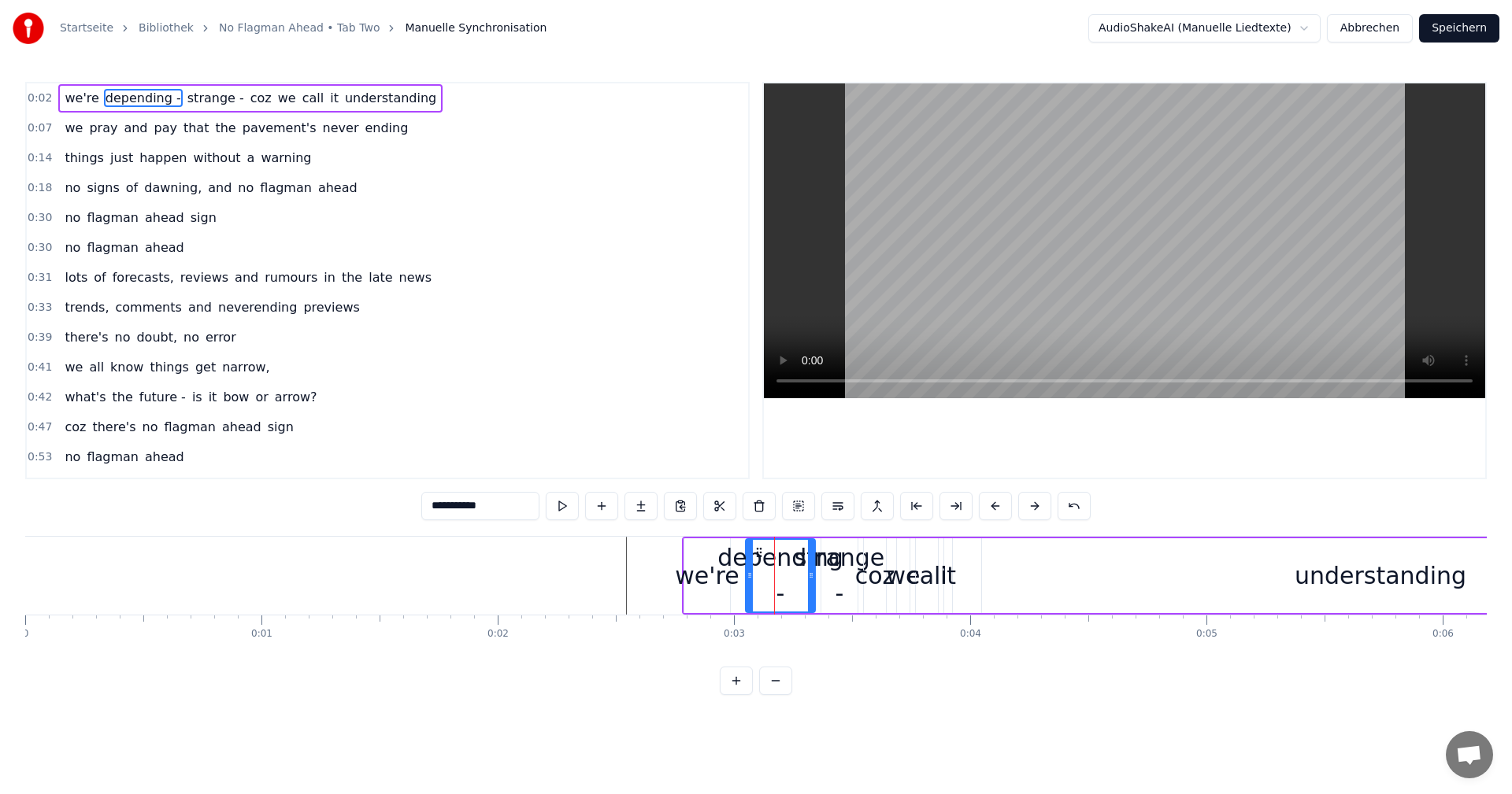
click at [690, 548] on div "we're" at bounding box center [707, 576] width 46 height 75
type input "*****"
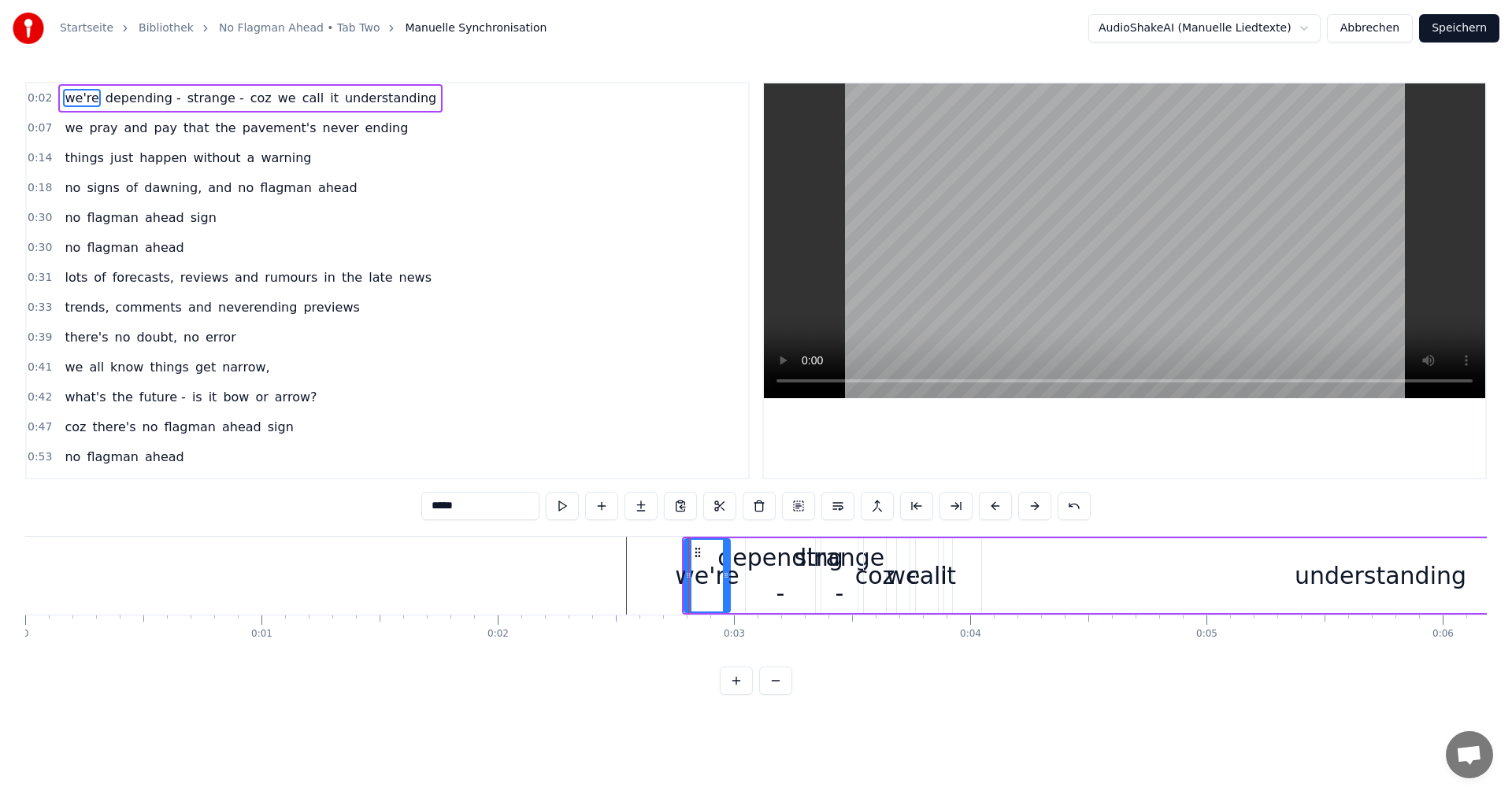
drag, startPoint x: 704, startPoint y: 577, endPoint x: 752, endPoint y: 583, distance: 48.4
click at [752, 583] on div "we're depending - strange - coz we call it understanding" at bounding box center [1231, 576] width 1099 height 78
drag, startPoint x: 711, startPoint y: 580, endPoint x: 757, endPoint y: 585, distance: 46.3
click at [757, 585] on div "we're depending - strange - coz we call it understanding" at bounding box center [1231, 576] width 1099 height 78
click at [714, 582] on div "we're" at bounding box center [706, 576] width 63 height 35
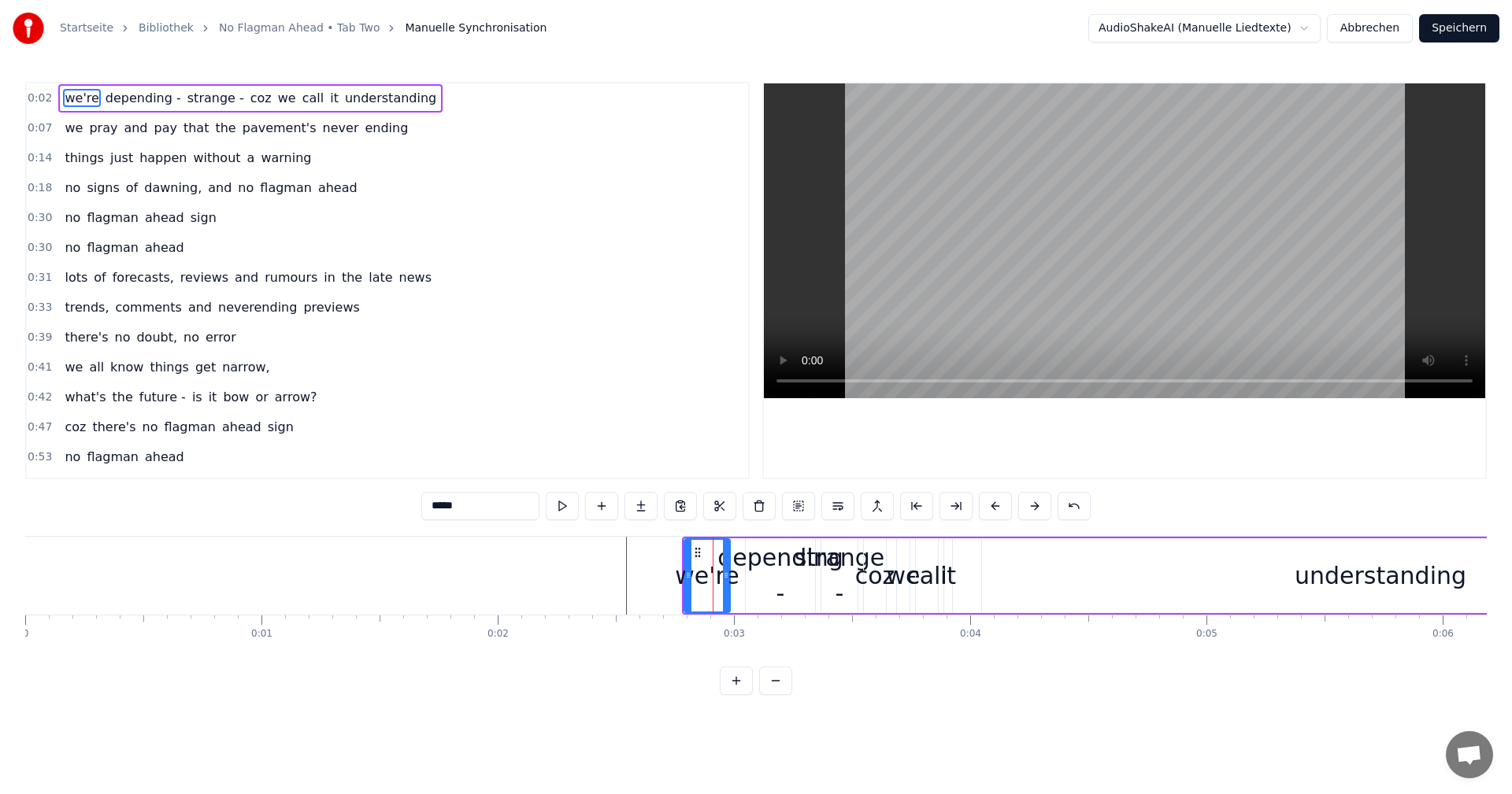
drag, startPoint x: 704, startPoint y: 582, endPoint x: 722, endPoint y: 573, distance: 20.1
click at [727, 586] on div "we're" at bounding box center [707, 576] width 44 height 71
click at [1032, 506] on button at bounding box center [1035, 506] width 33 height 28
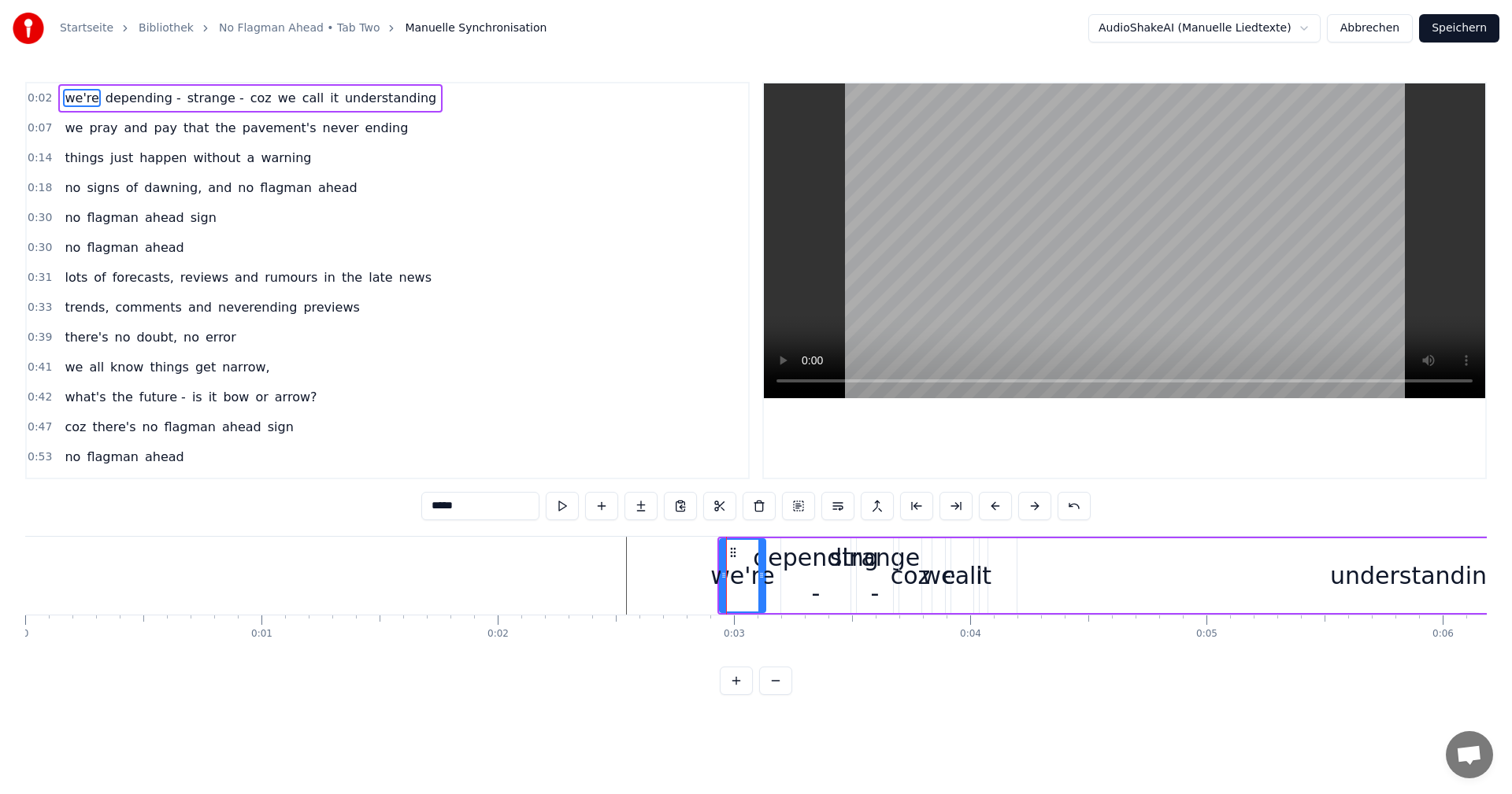
click at [1032, 506] on button at bounding box center [1035, 506] width 33 height 28
click at [712, 533] on div "0:03 we're depending - strange - coz we call it understanding 0:07 we pray and …" at bounding box center [756, 388] width 1462 height 614
click at [770, 695] on button at bounding box center [776, 680] width 33 height 28
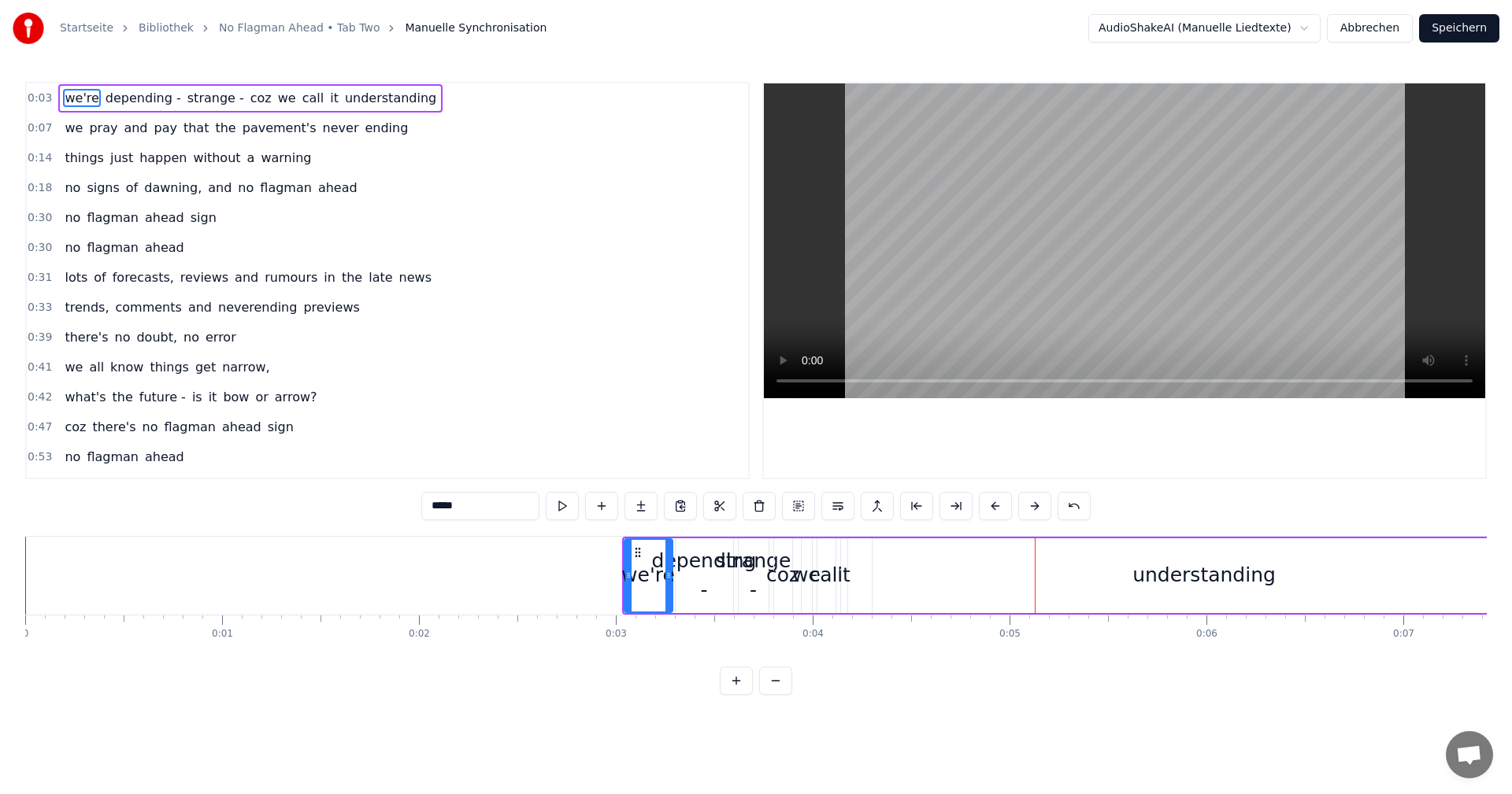
drag, startPoint x: 657, startPoint y: 578, endPoint x: 667, endPoint y: 577, distance: 10.0
click at [667, 577] on icon at bounding box center [668, 576] width 6 height 12
drag, startPoint x: 648, startPoint y: 576, endPoint x: 682, endPoint y: 578, distance: 34.1
click at [676, 577] on div "we're depending - strange - coz we call it understanding" at bounding box center [1081, 576] width 917 height 78
click at [642, 577] on div "we're" at bounding box center [648, 576] width 54 height 30
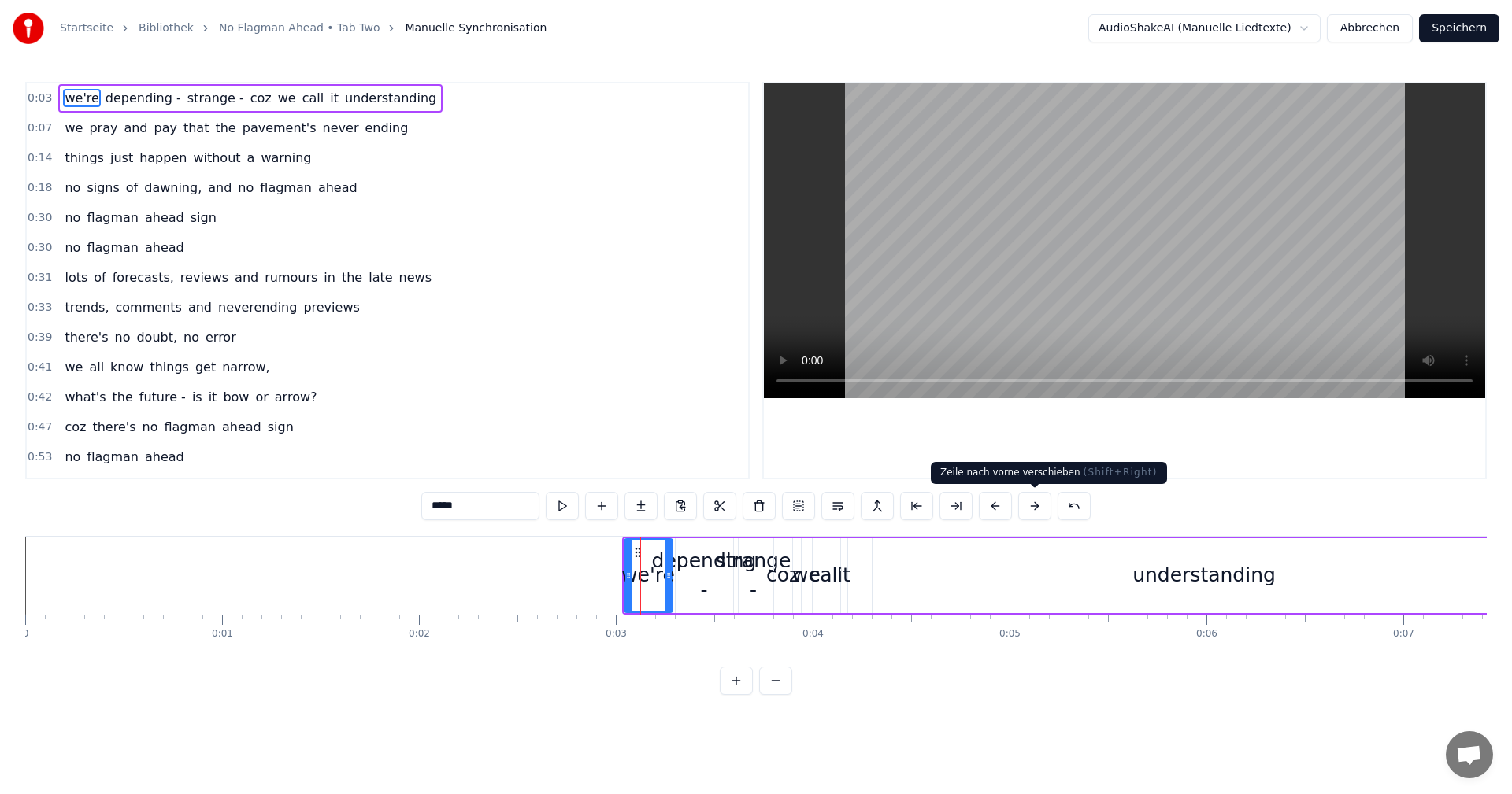
click at [1030, 509] on button at bounding box center [1035, 506] width 33 height 28
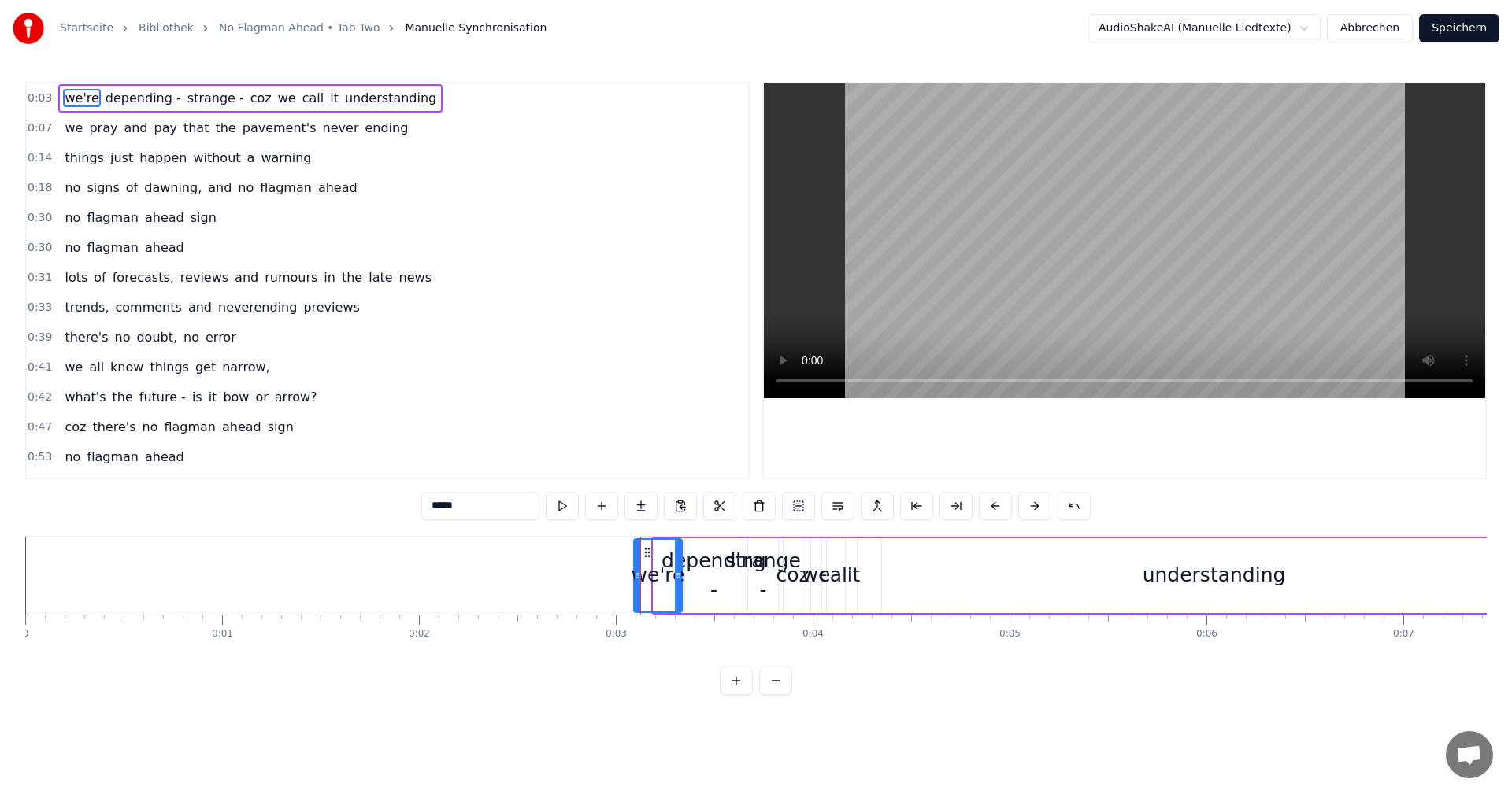
click at [1030, 509] on button at bounding box center [1035, 506] width 33 height 28
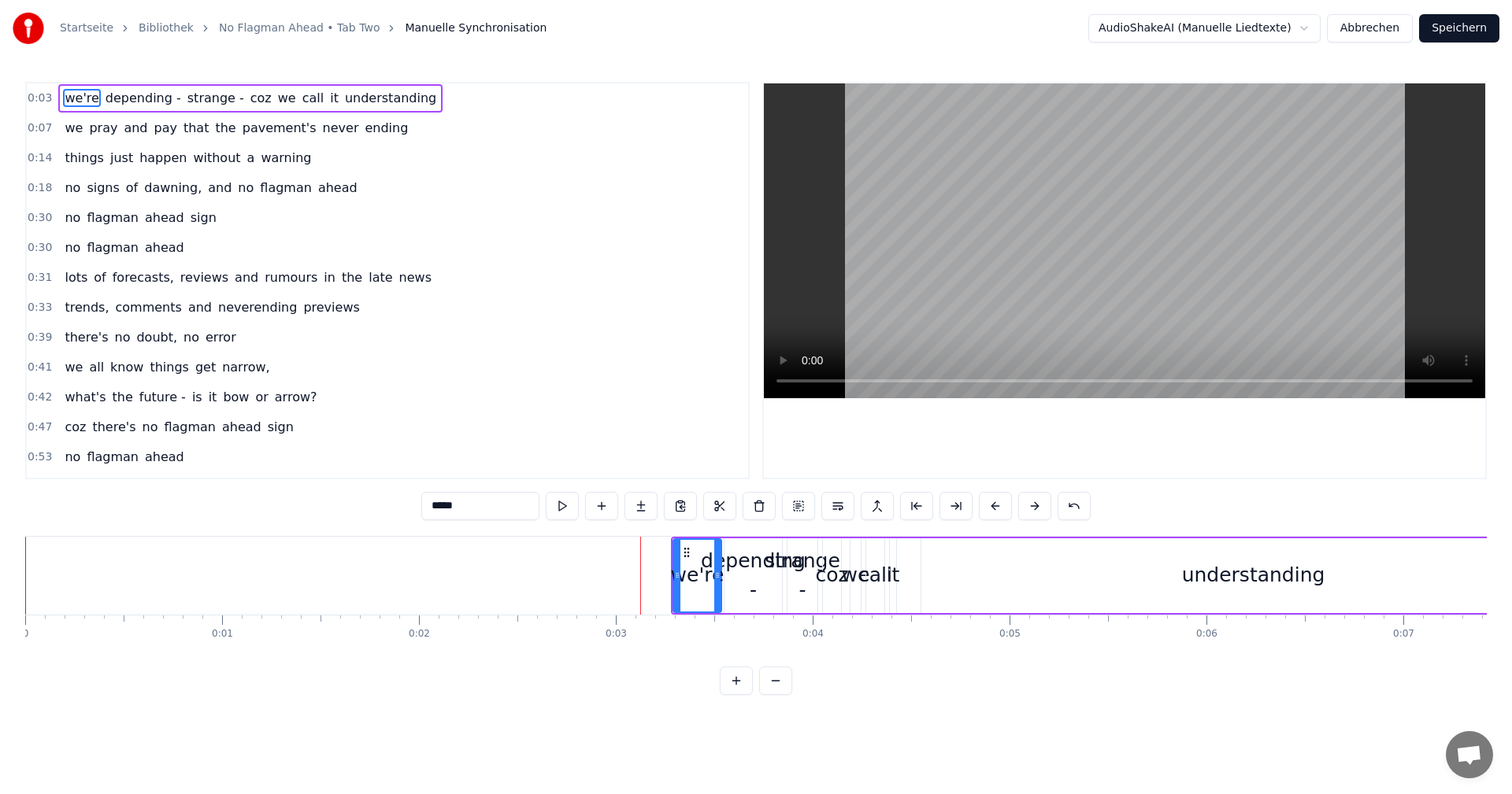
click at [1030, 509] on button at bounding box center [1035, 506] width 33 height 28
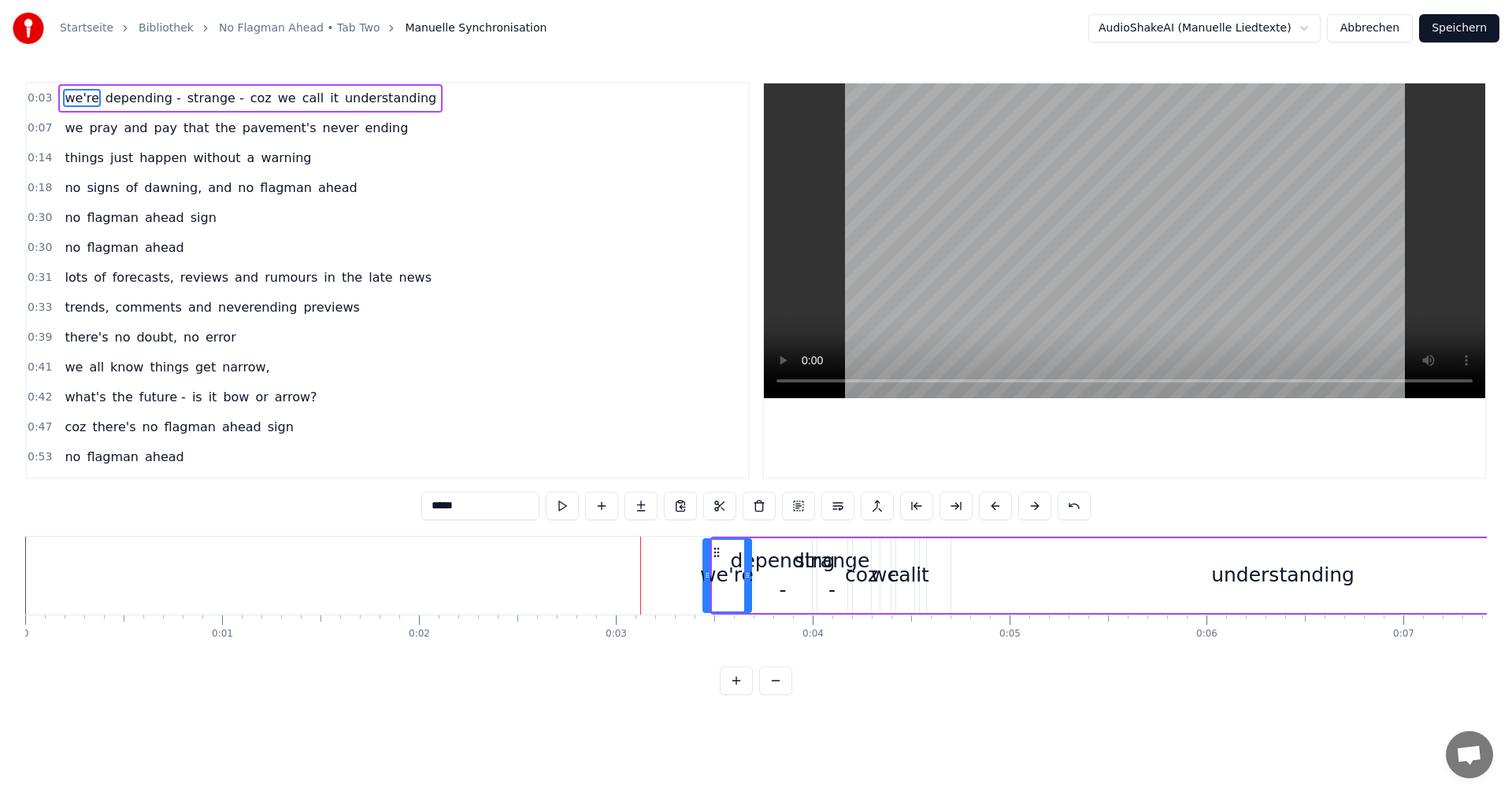
click at [1030, 509] on button at bounding box center [1035, 506] width 33 height 28
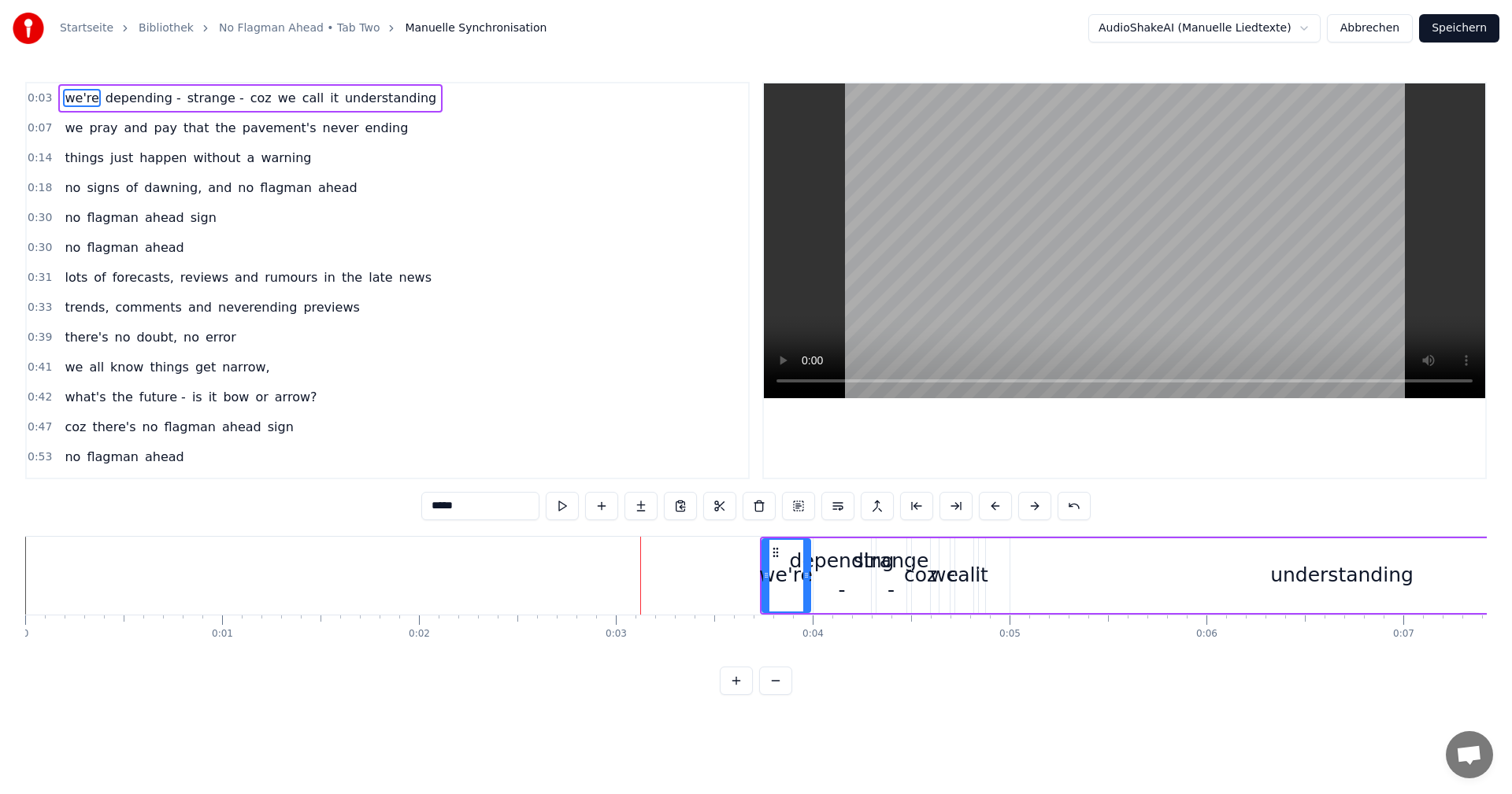
click at [1030, 509] on button at bounding box center [1035, 506] width 33 height 28
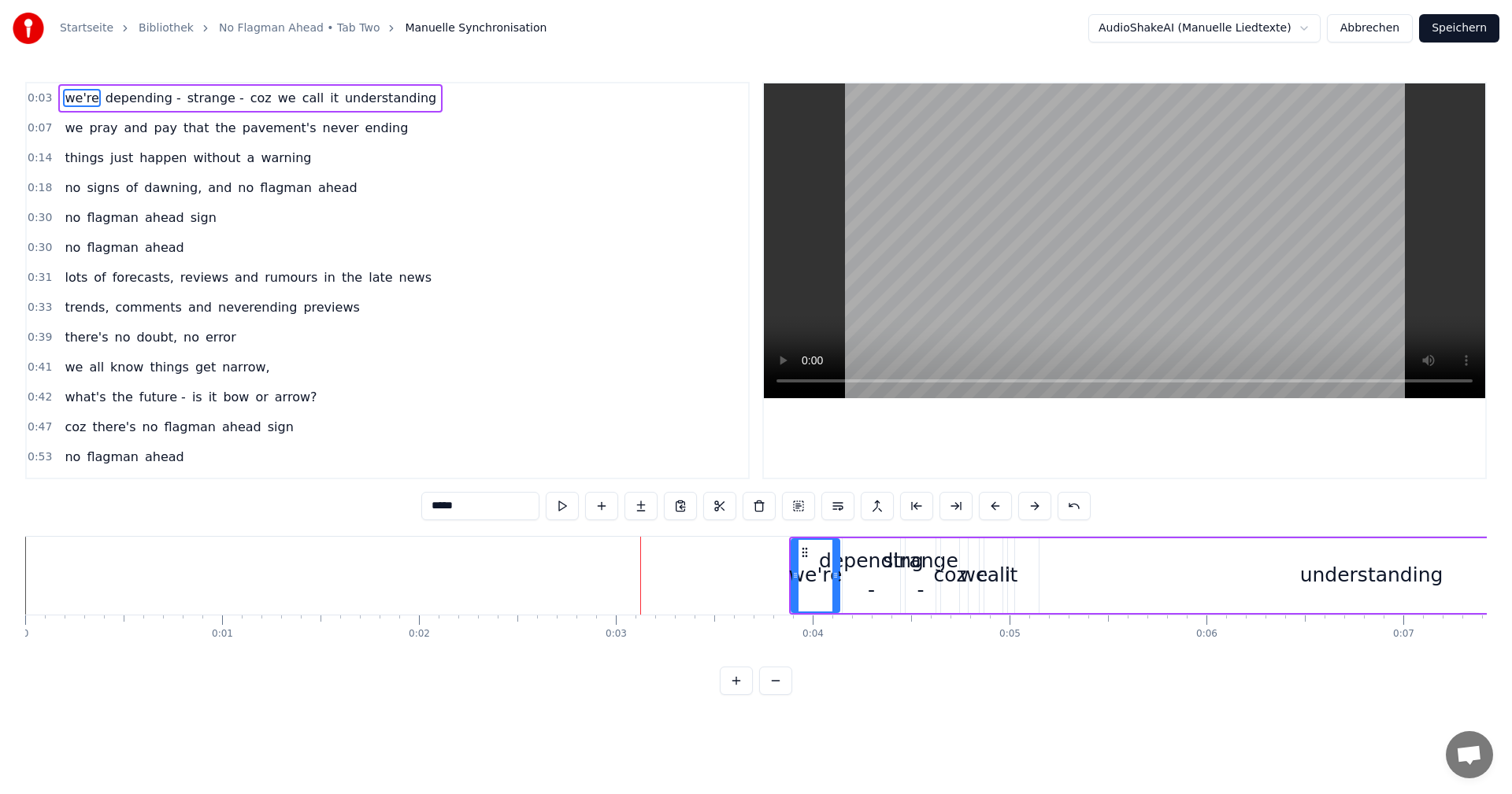
click at [1030, 509] on button at bounding box center [1035, 506] width 33 height 28
click at [1386, 39] on button "Abbrechen" at bounding box center [1369, 28] width 85 height 28
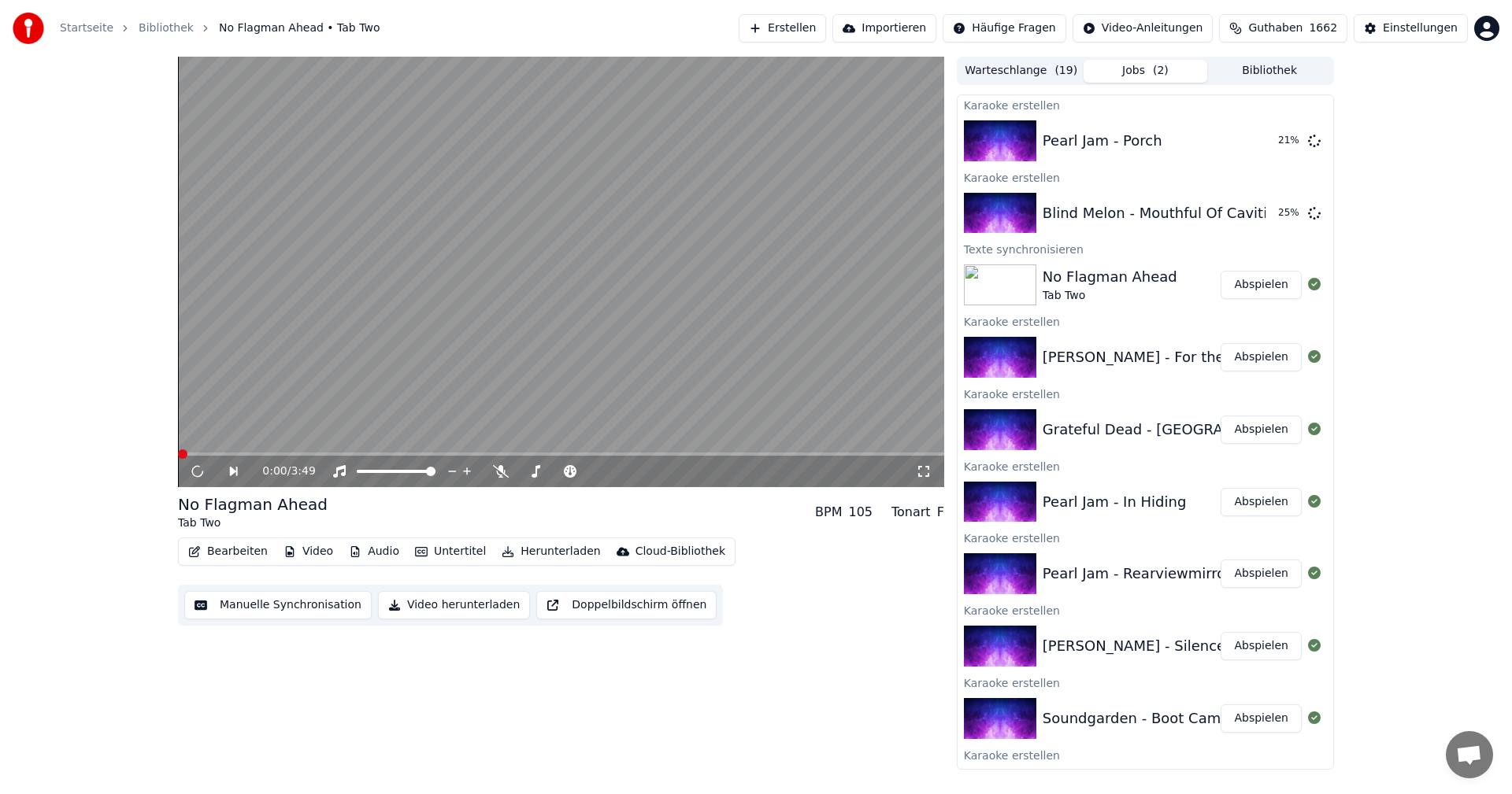
click at [240, 556] on button "Bearbeiten" at bounding box center [228, 551] width 92 height 22
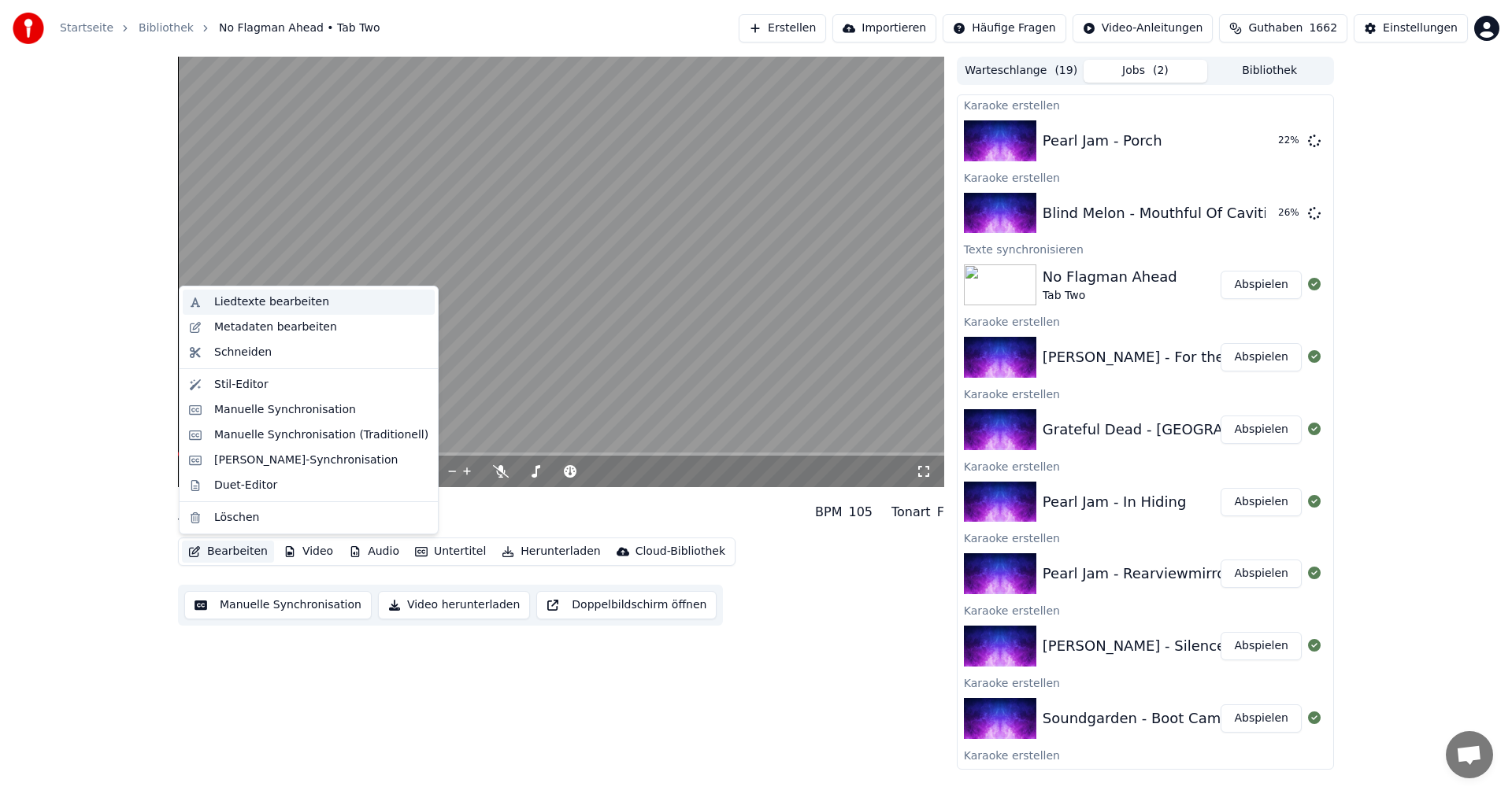
click at [248, 303] on div "Liedtexte bearbeiten" at bounding box center [271, 302] width 115 height 16
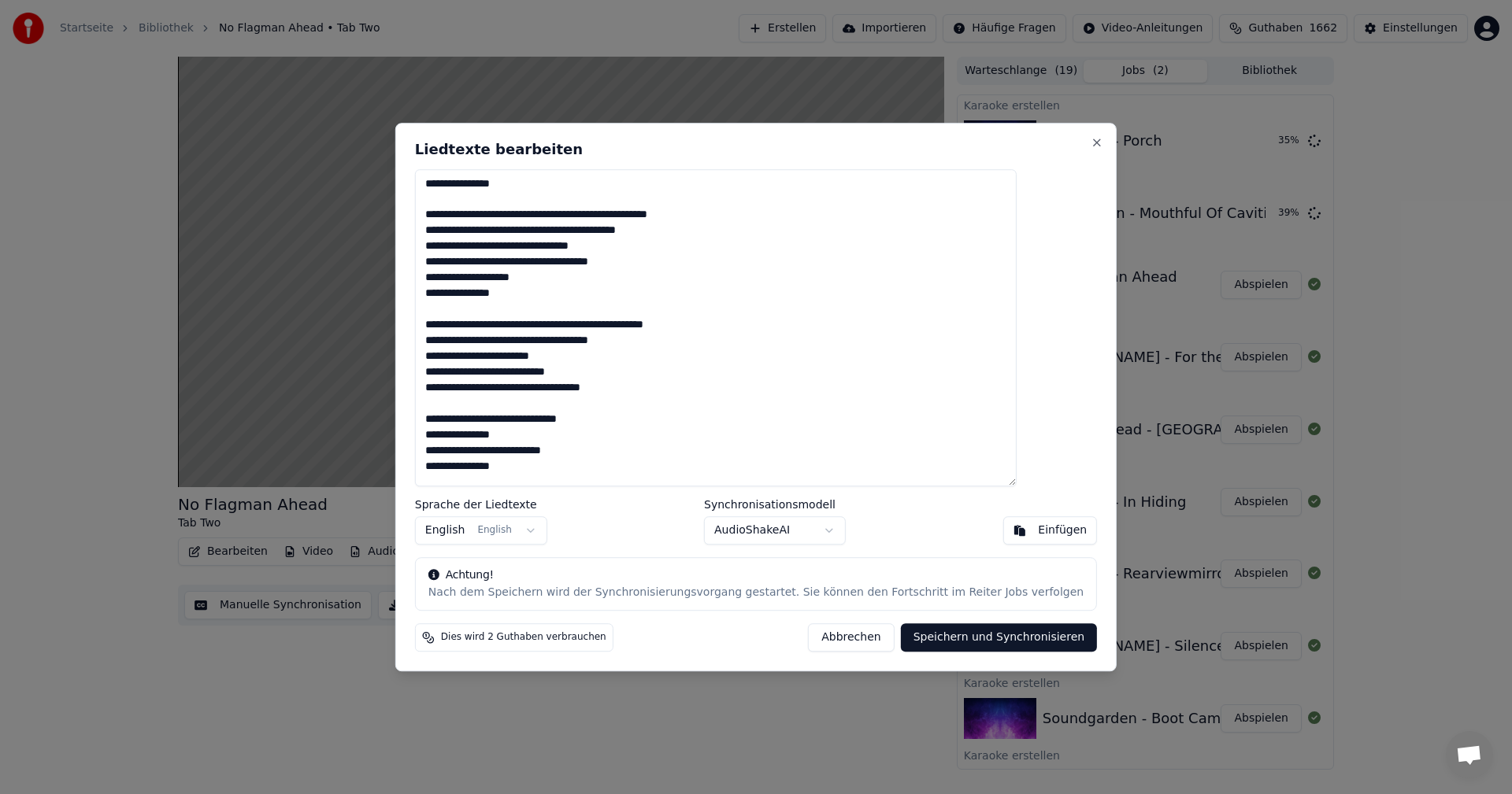
click at [848, 638] on button "Abbrechen" at bounding box center [851, 637] width 85 height 28
type textarea "**********"
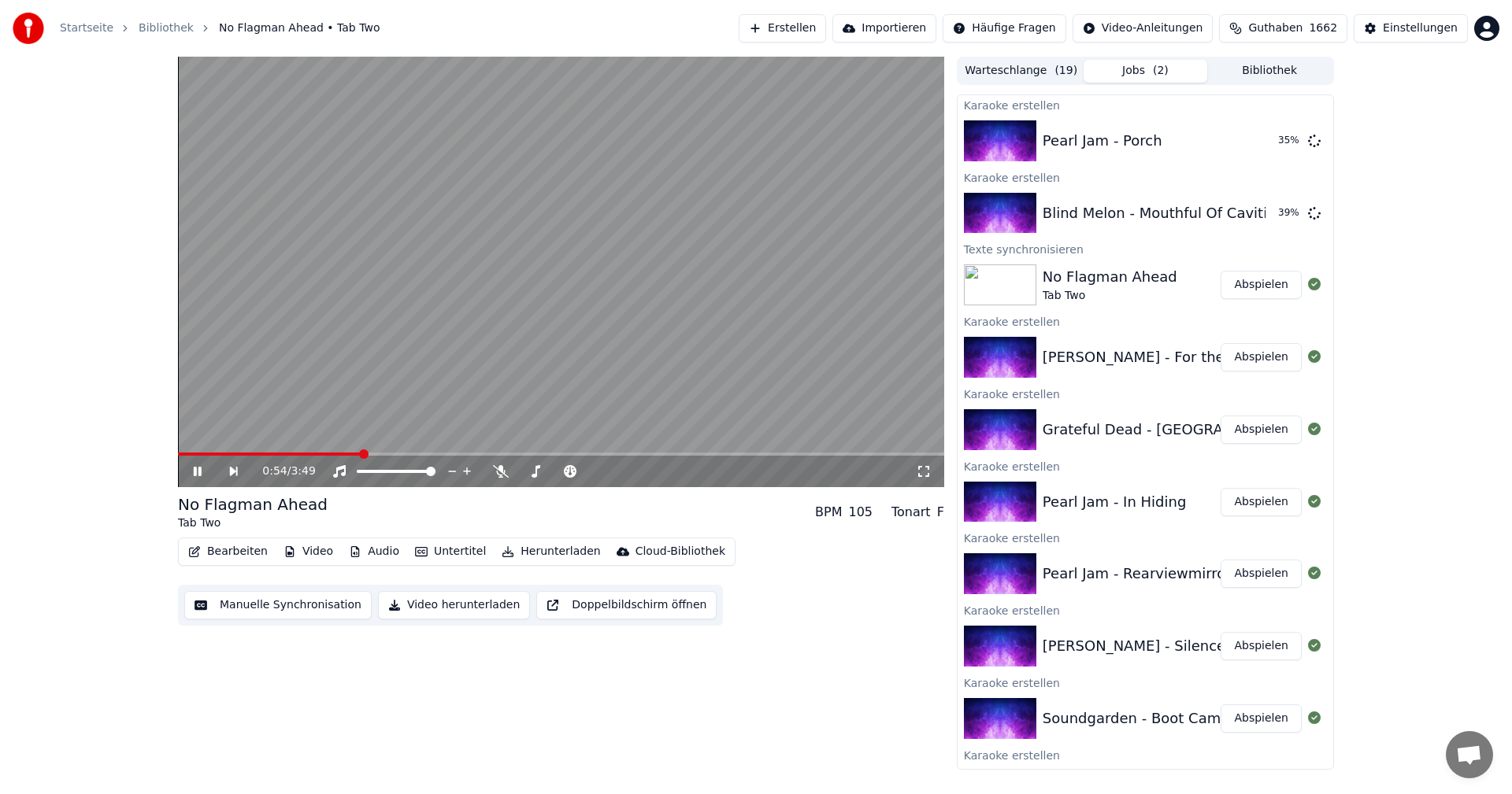
click at [544, 386] on video at bounding box center [561, 271] width 766 height 430
click at [498, 473] on icon at bounding box center [501, 472] width 16 height 12
click at [239, 555] on button "Bearbeiten" at bounding box center [228, 551] width 92 height 22
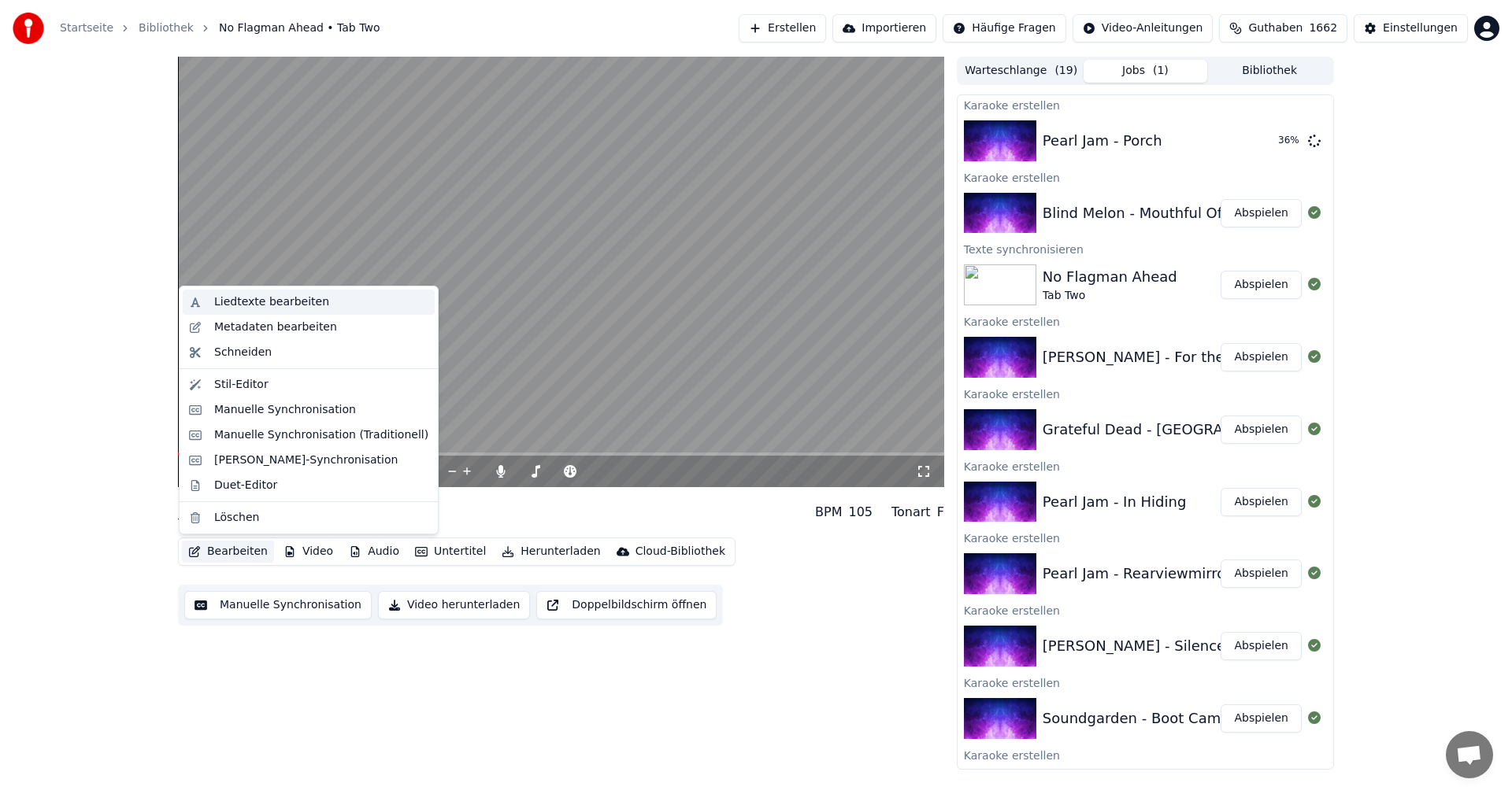
click at [262, 311] on div "Liedtexte bearbeiten" at bounding box center [308, 302] width 252 height 26
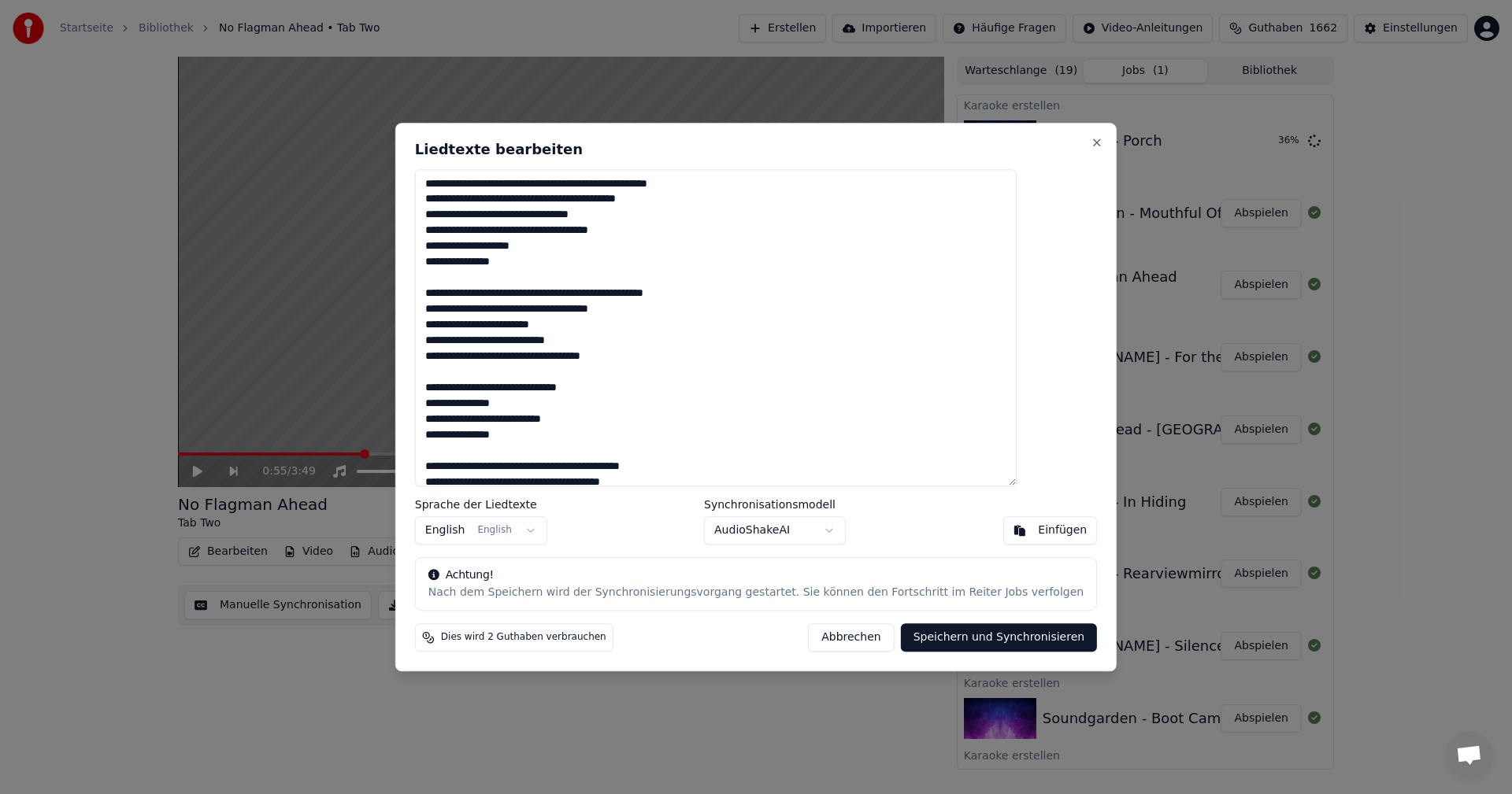
click at [816, 642] on button "Abbrechen" at bounding box center [851, 637] width 85 height 28
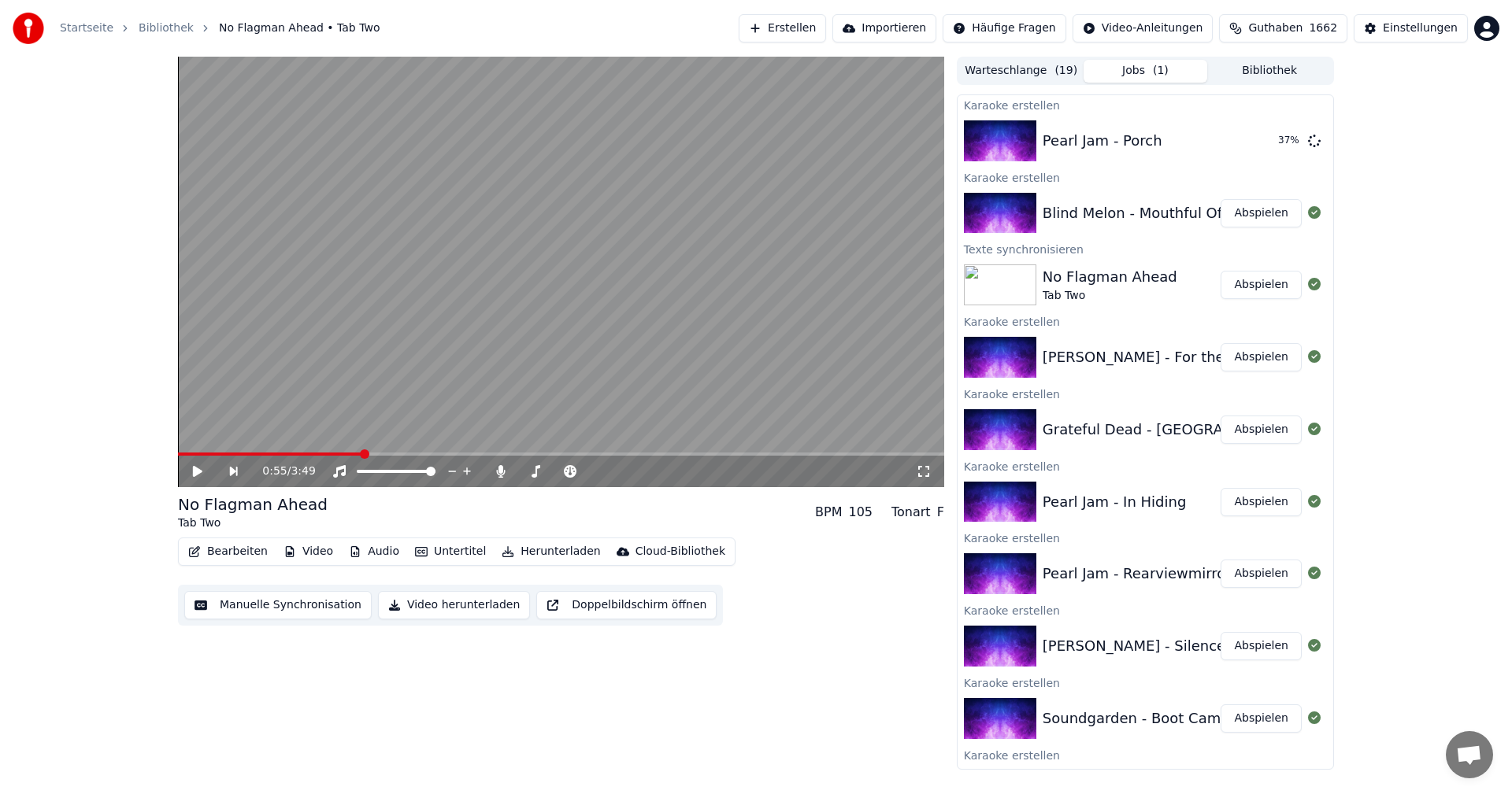
click at [242, 607] on button "Manuelle Synchronisation" at bounding box center [277, 606] width 188 height 28
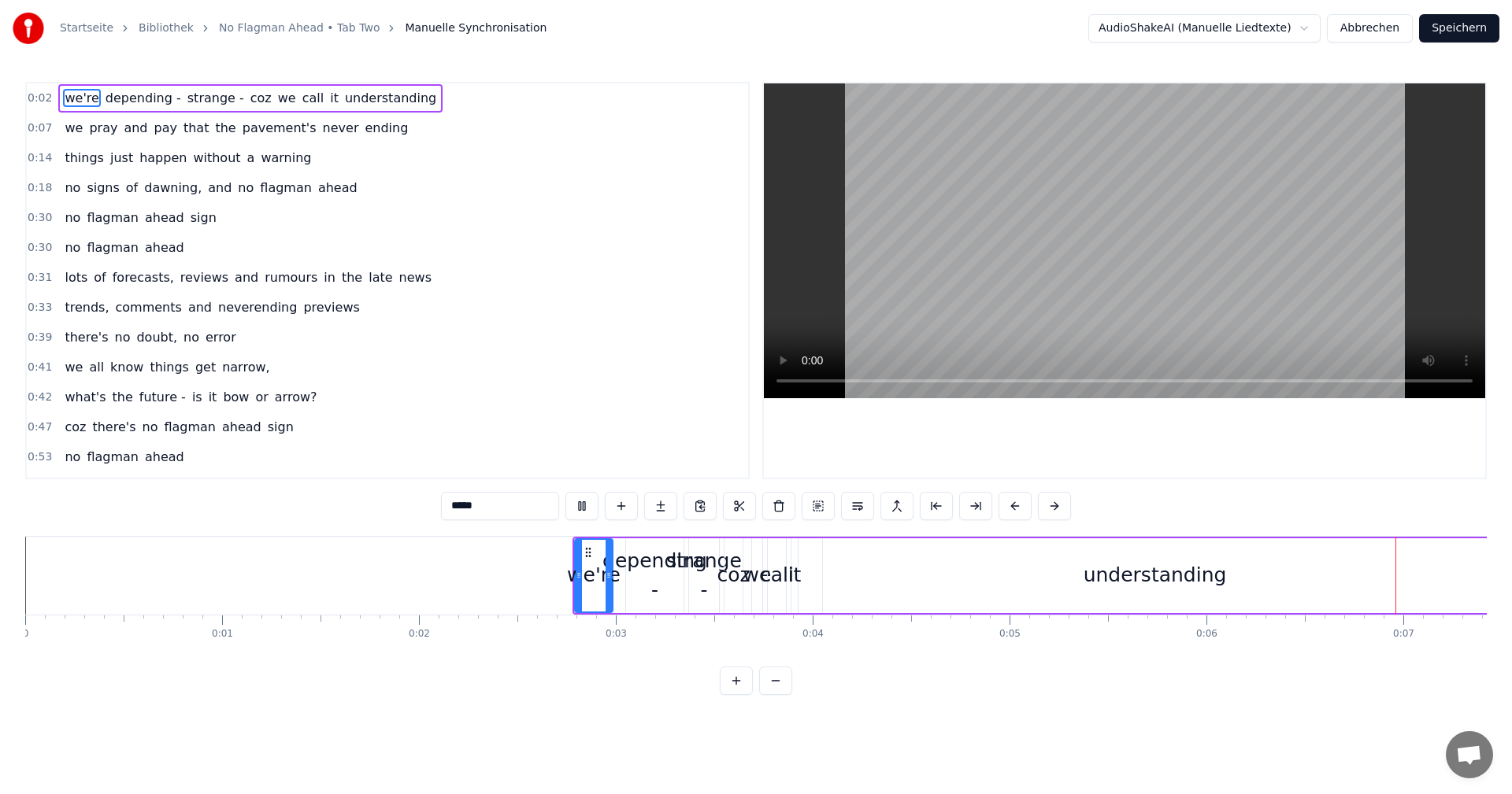
click at [773, 695] on button at bounding box center [776, 680] width 33 height 28
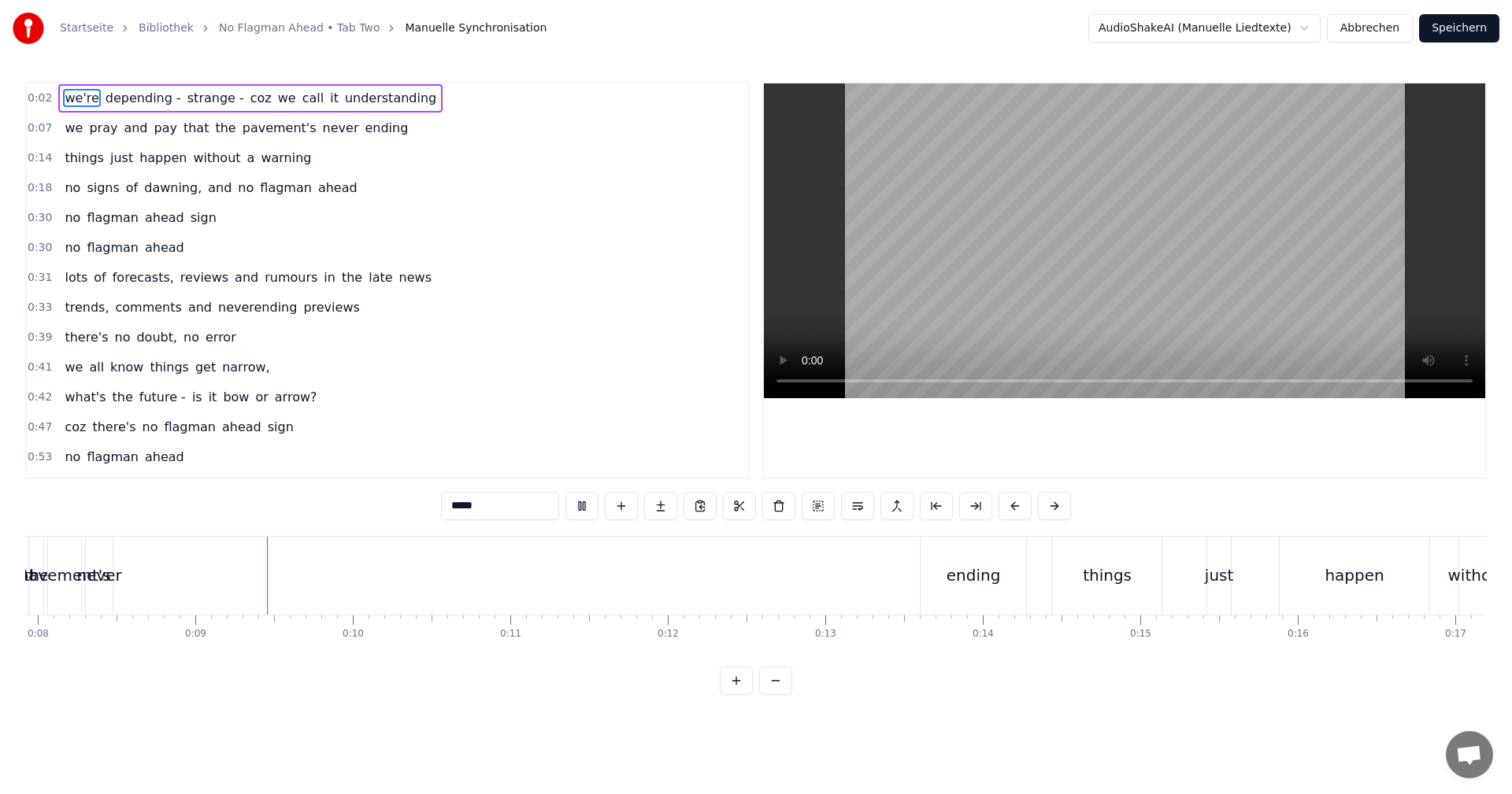
scroll to position [0, 1326]
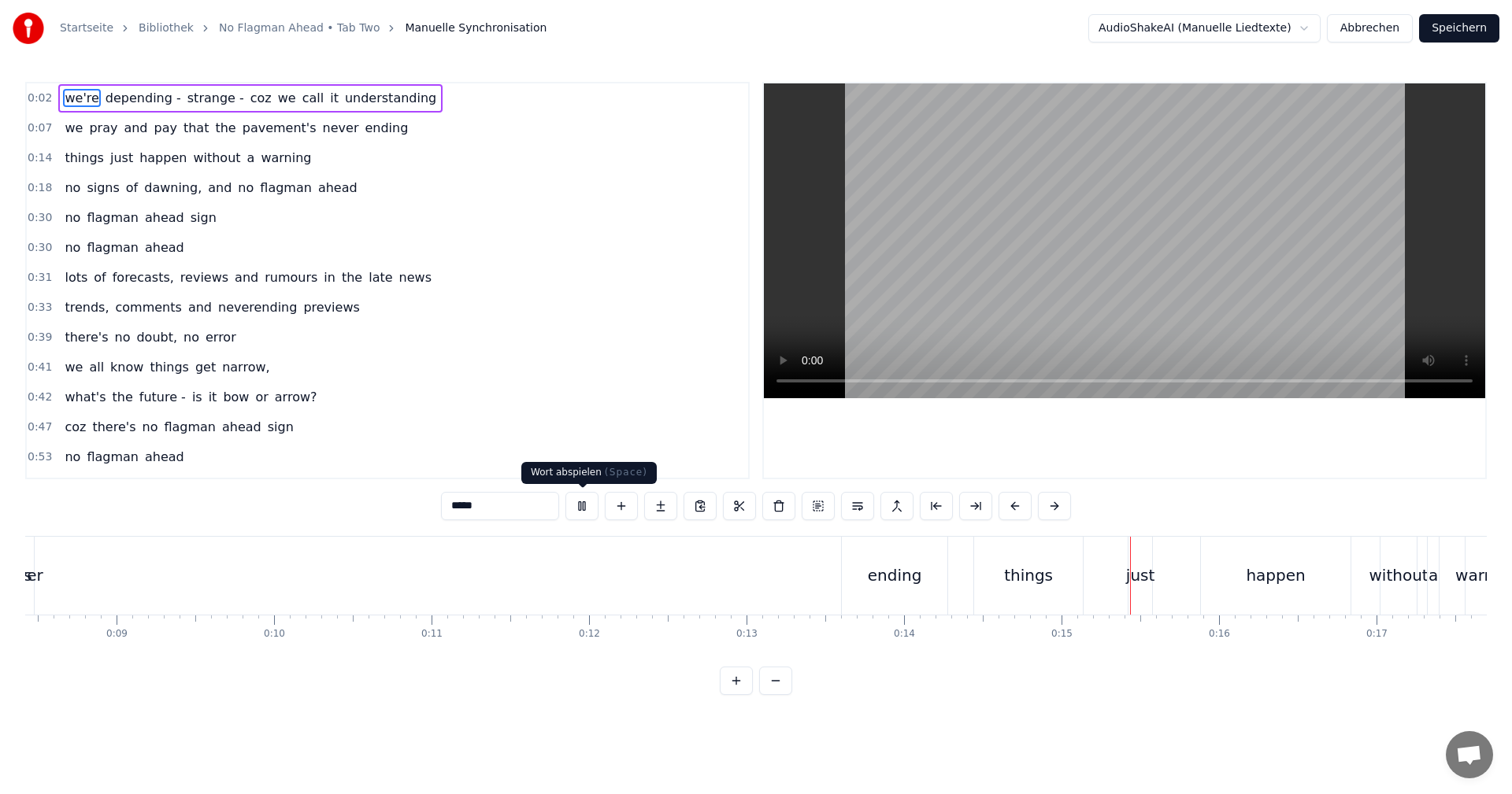
click at [586, 511] on button at bounding box center [582, 506] width 33 height 28
click at [1370, 19] on button "Abbrechen" at bounding box center [1369, 28] width 85 height 28
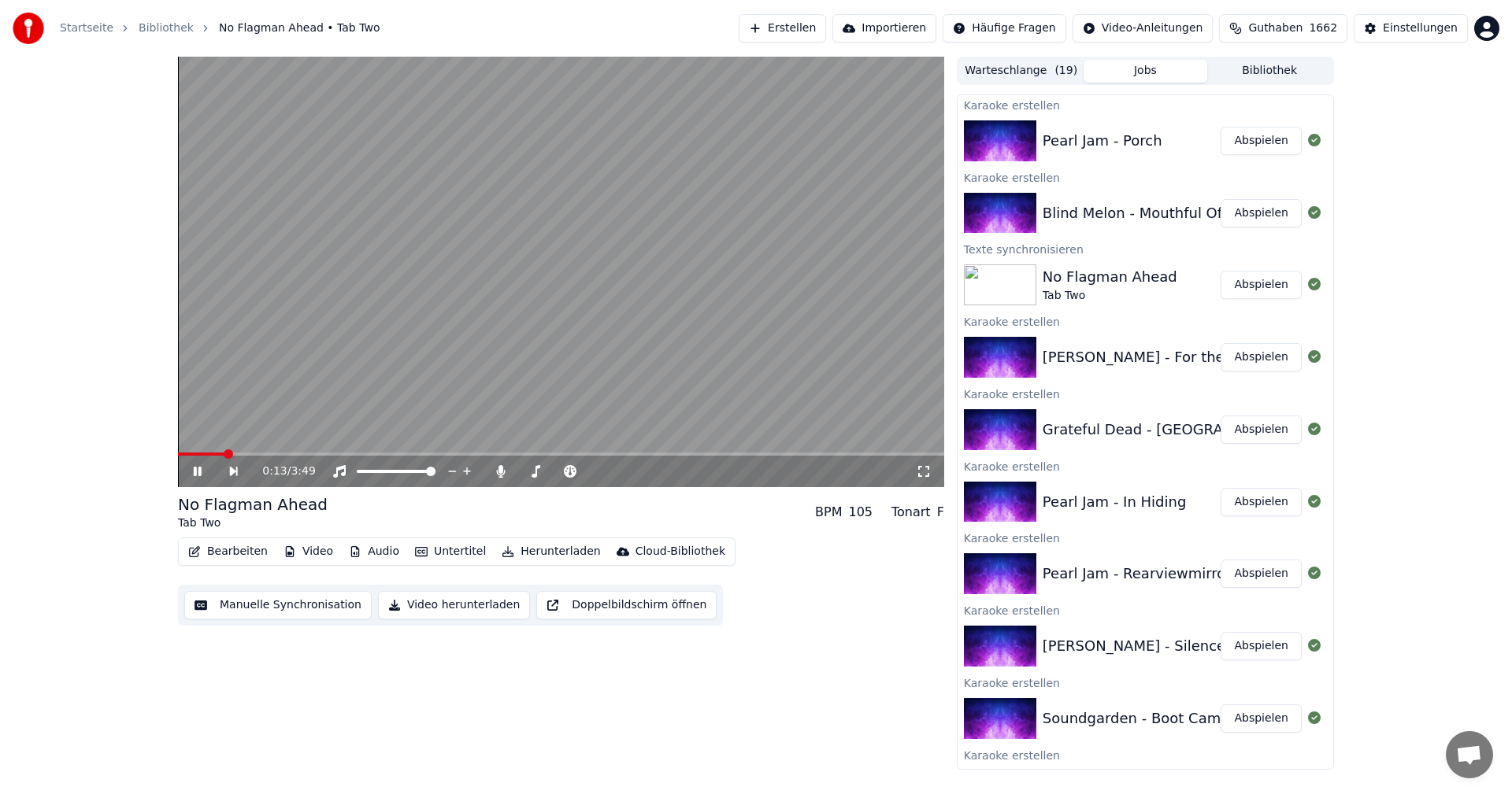
click at [642, 202] on video at bounding box center [561, 271] width 766 height 430
click at [1250, 209] on button "Abspielen" at bounding box center [1261, 213] width 81 height 28
click at [450, 555] on button "Untertitel" at bounding box center [450, 551] width 84 height 22
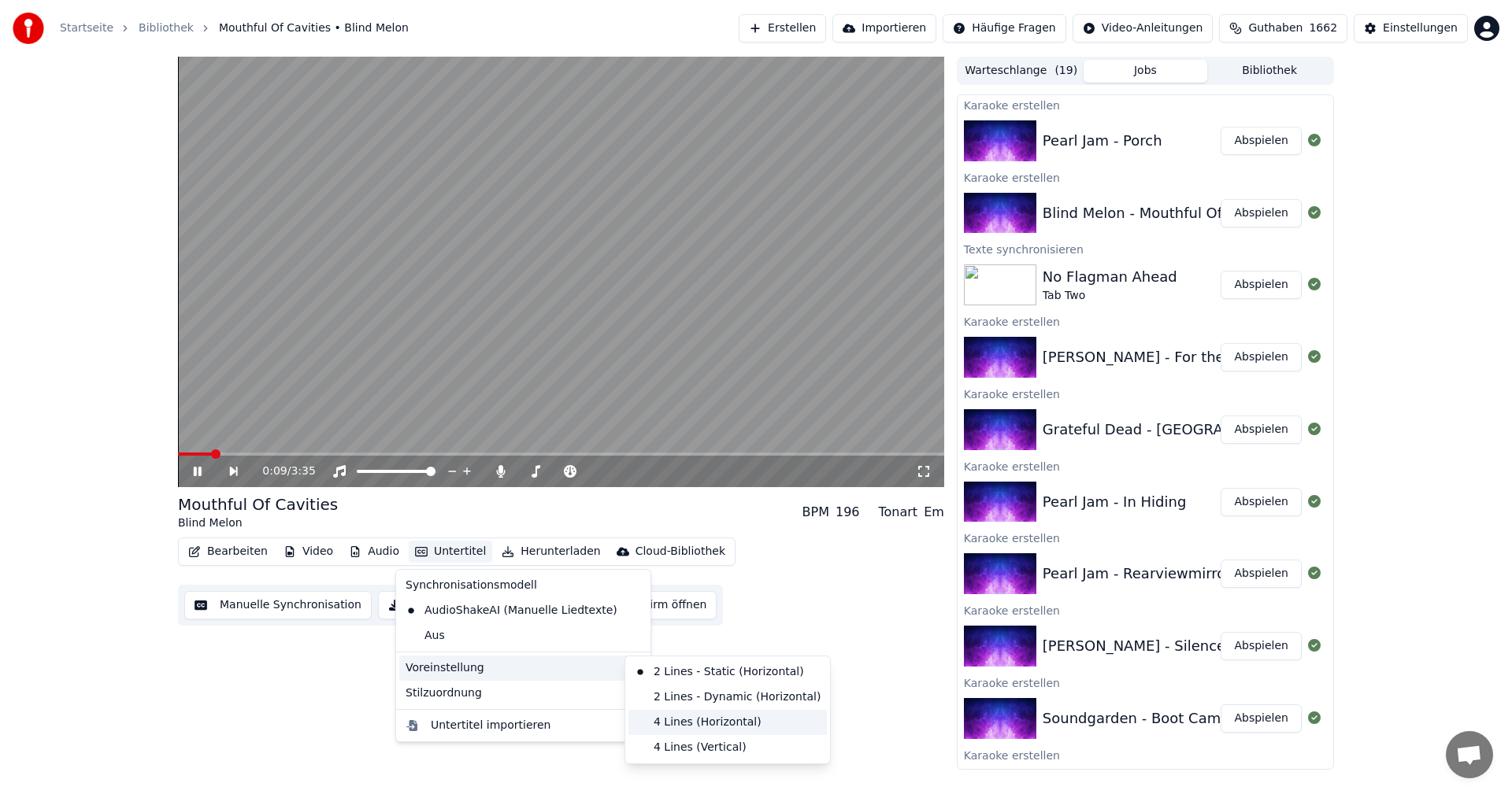
click at [690, 718] on div "4 Lines (Horizontal)" at bounding box center [727, 723] width 198 height 26
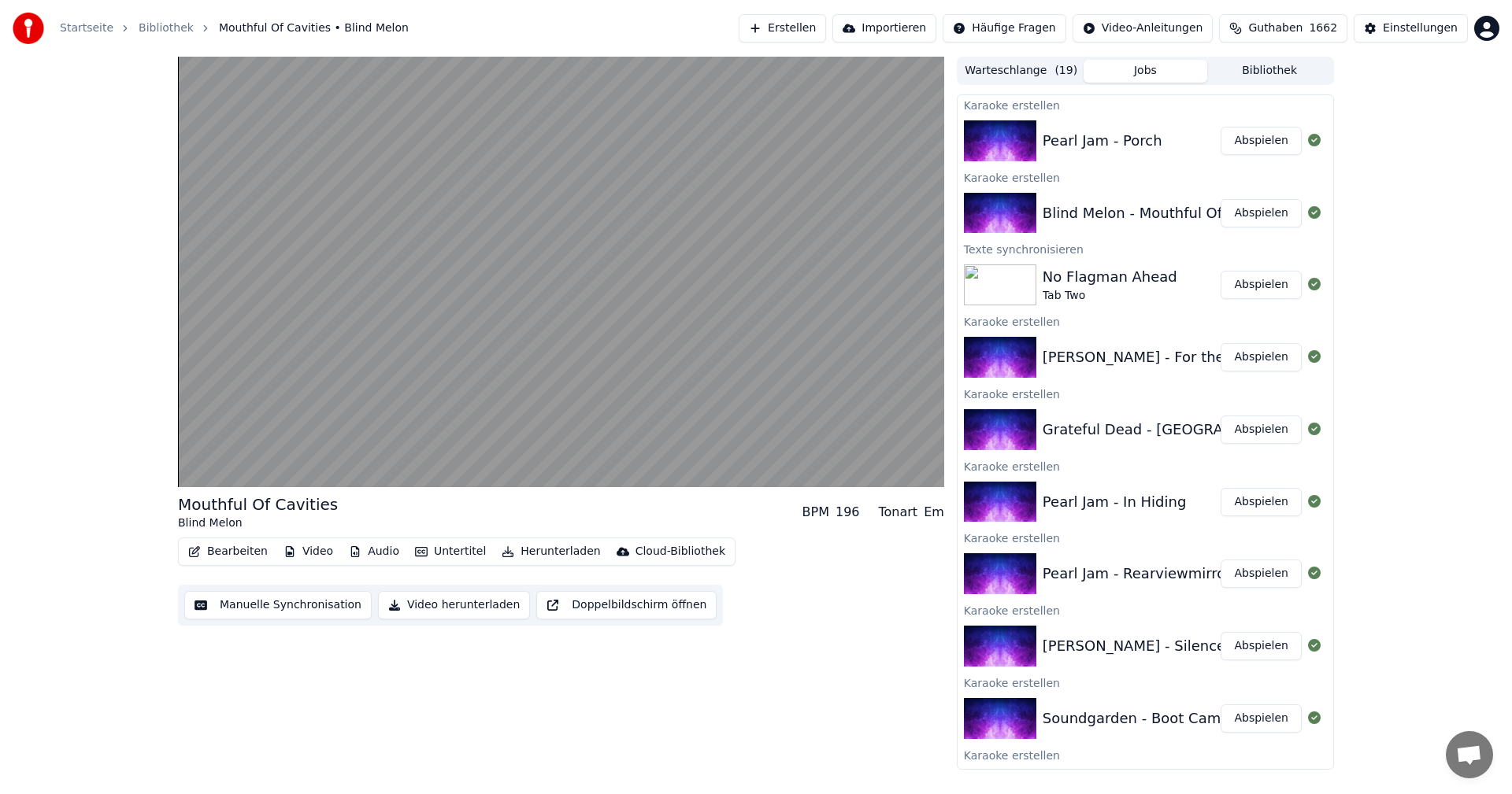
click at [1251, 147] on button "Abspielen" at bounding box center [1261, 141] width 81 height 28
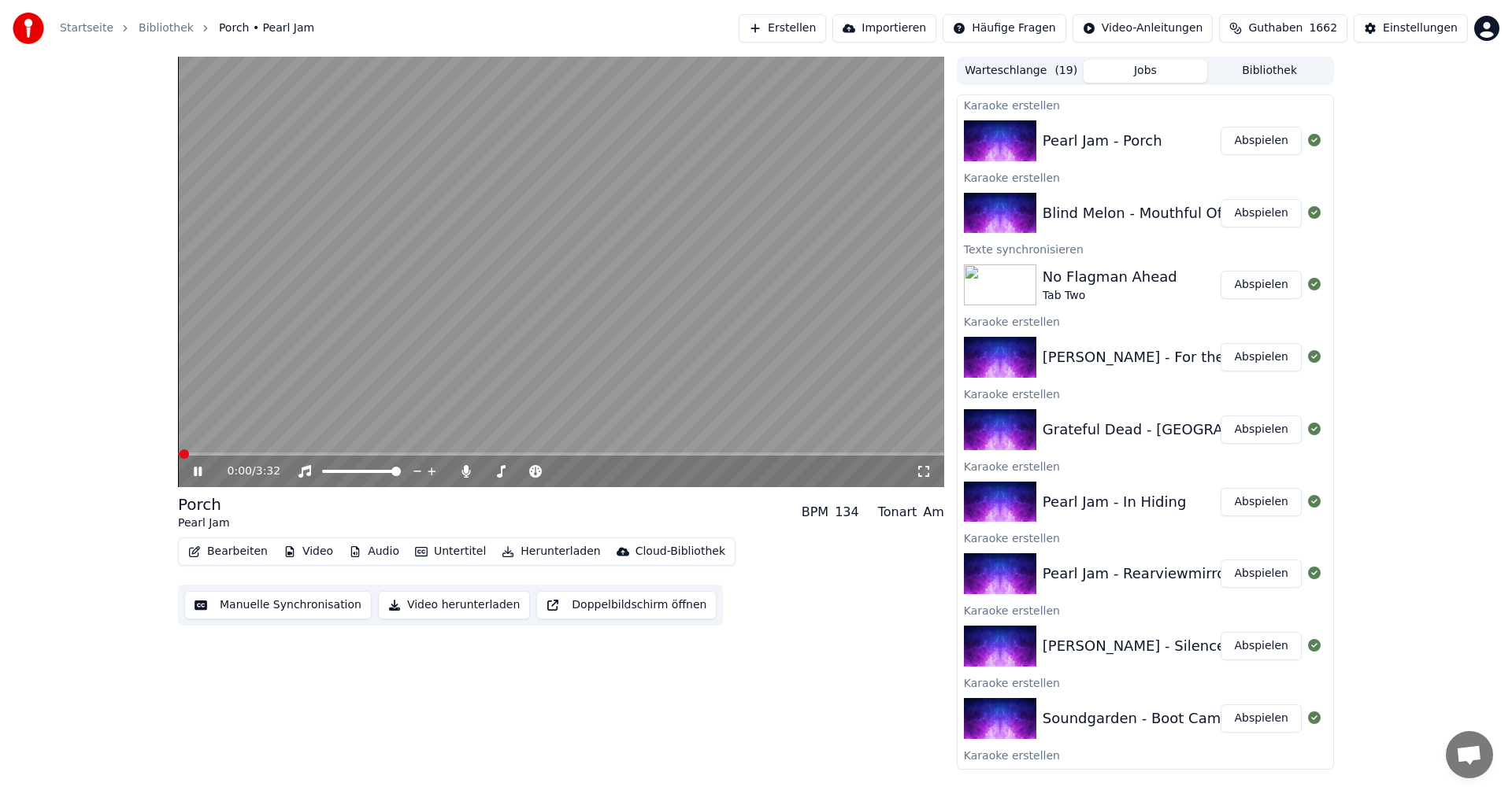
click at [455, 555] on button "Untertitel" at bounding box center [450, 551] width 84 height 22
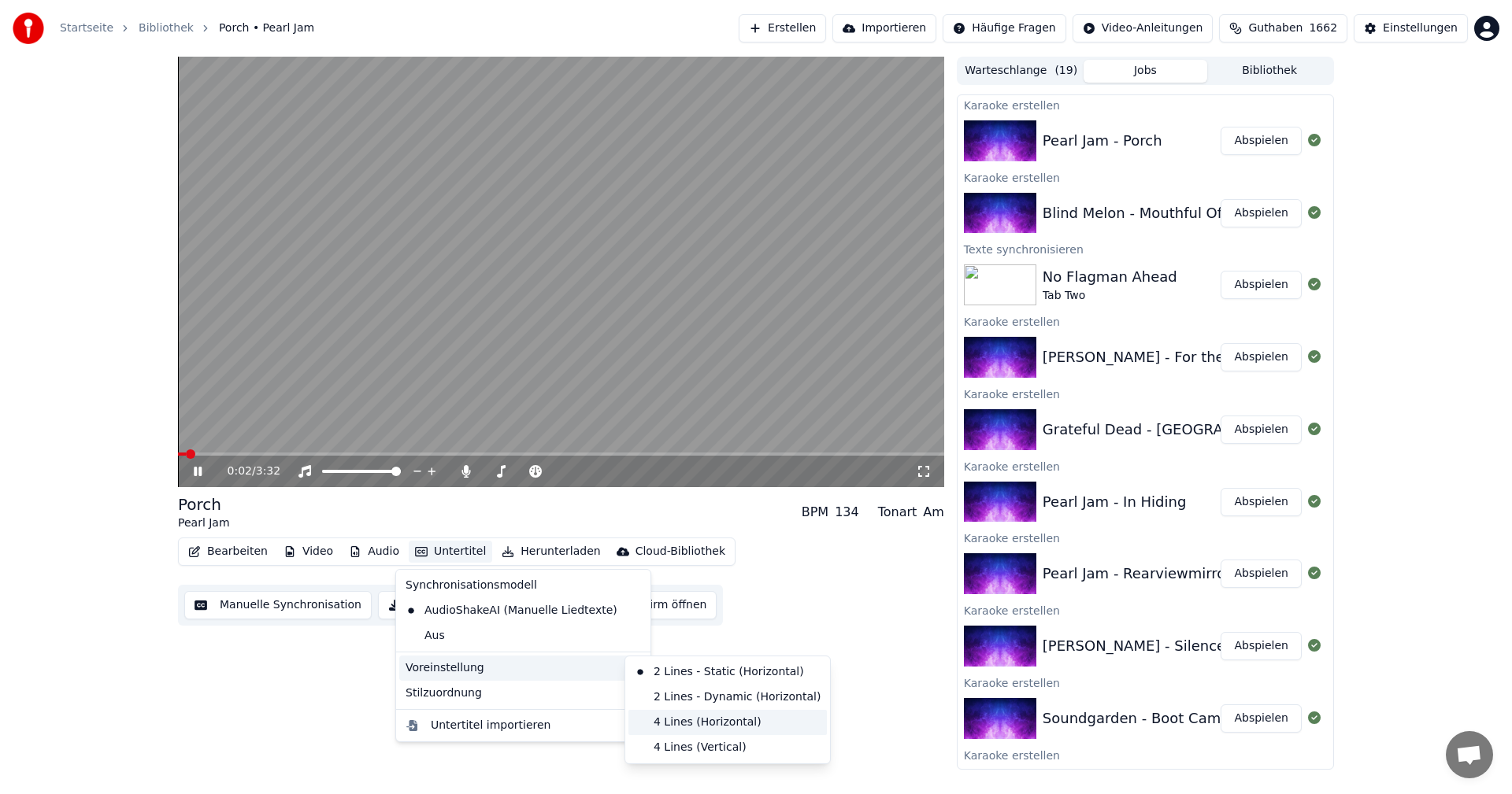
click at [694, 719] on div "4 Lines (Horizontal)" at bounding box center [727, 723] width 198 height 26
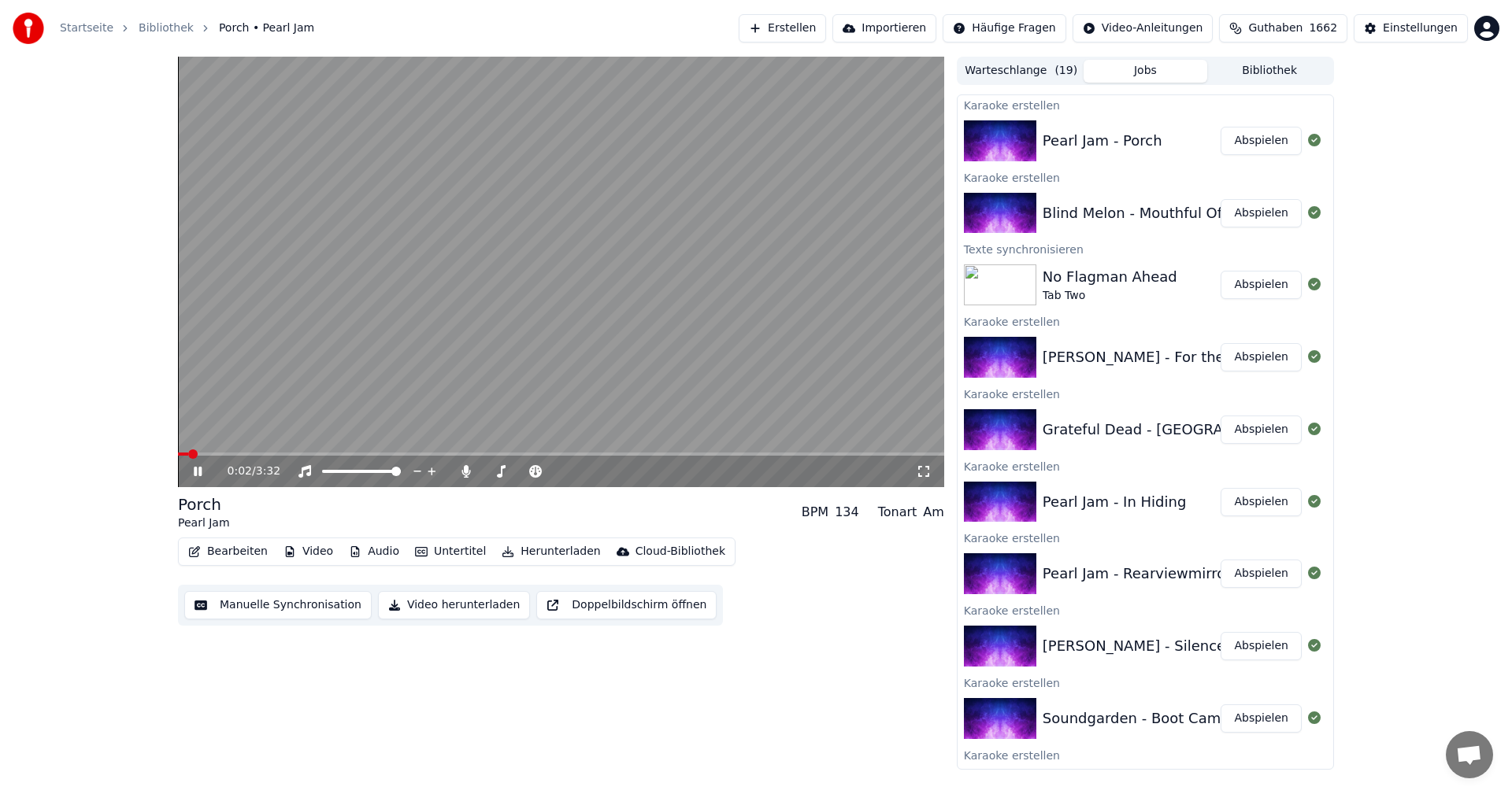
click at [607, 361] on video at bounding box center [561, 271] width 766 height 430
click at [188, 451] on span at bounding box center [193, 454] width 10 height 10
click at [190, 467] on icon at bounding box center [209, 472] width 37 height 12
click at [498, 365] on video at bounding box center [561, 271] width 766 height 430
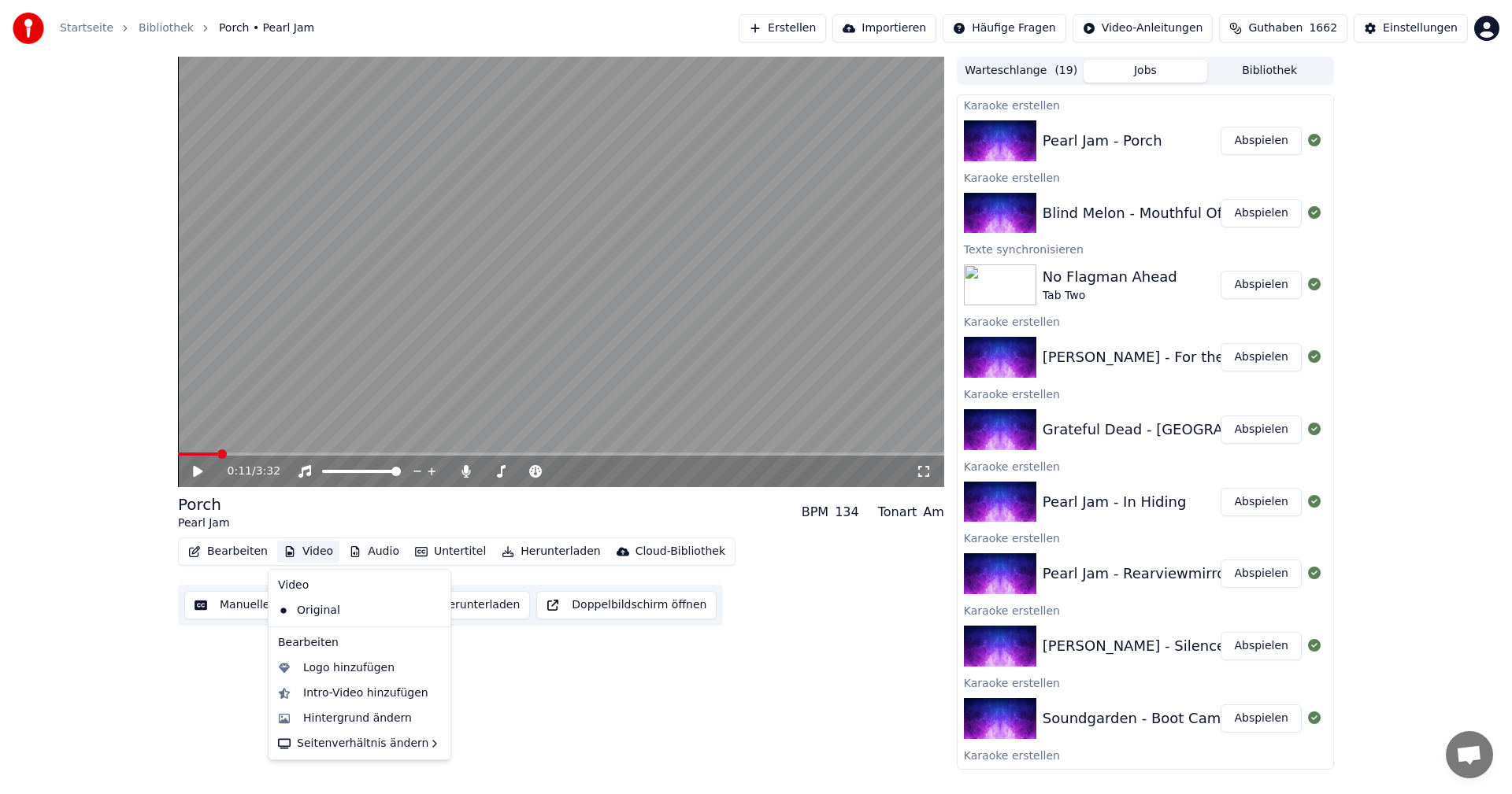
click at [316, 555] on button "Video" at bounding box center [308, 551] width 63 height 22
click at [356, 693] on div "Intro-Video hinzufügen" at bounding box center [365, 694] width 125 height 16
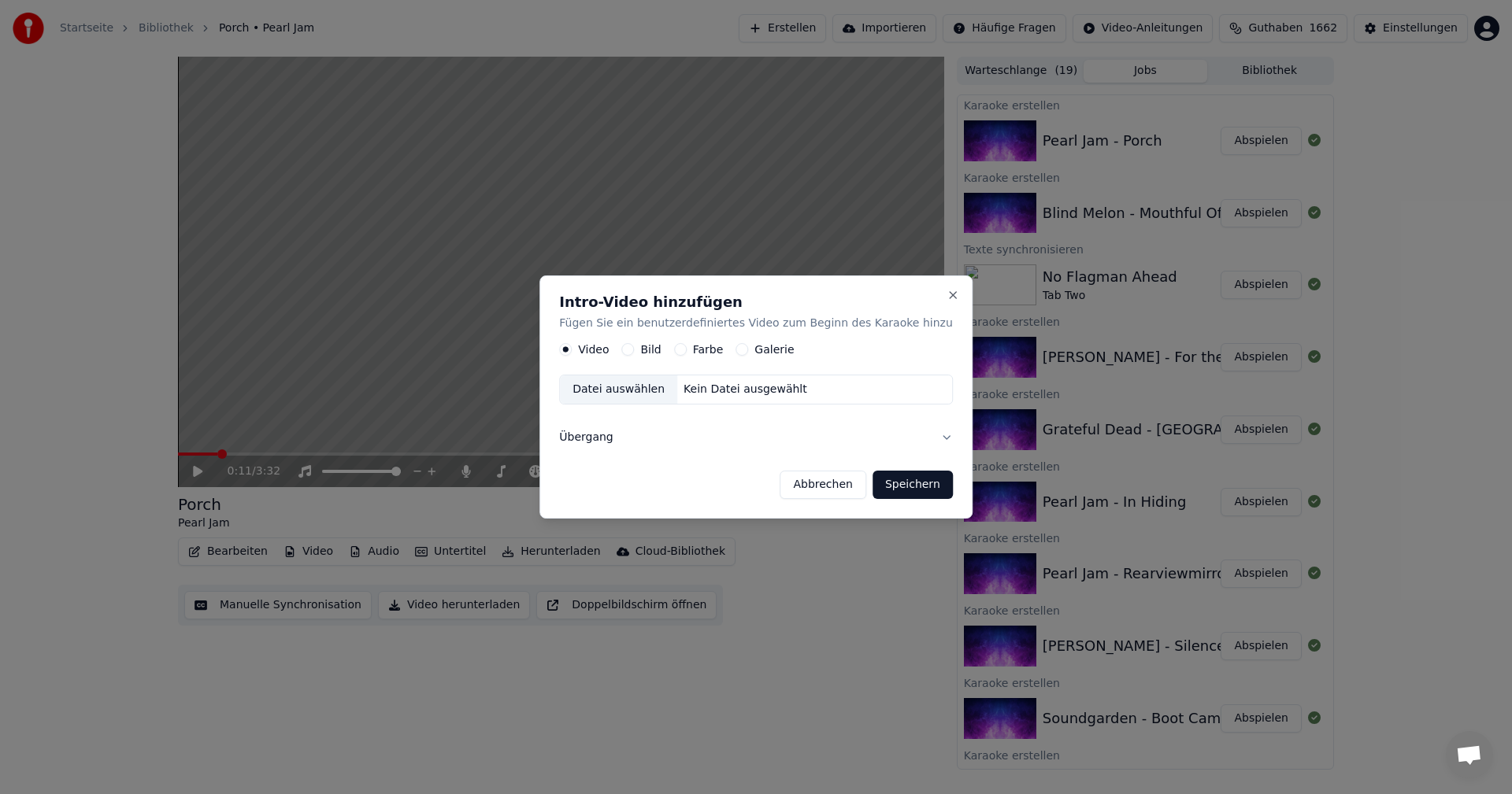
click at [709, 353] on label "Farbe" at bounding box center [708, 350] width 31 height 11
click at [687, 353] on button "Farbe" at bounding box center [681, 350] width 12 height 12
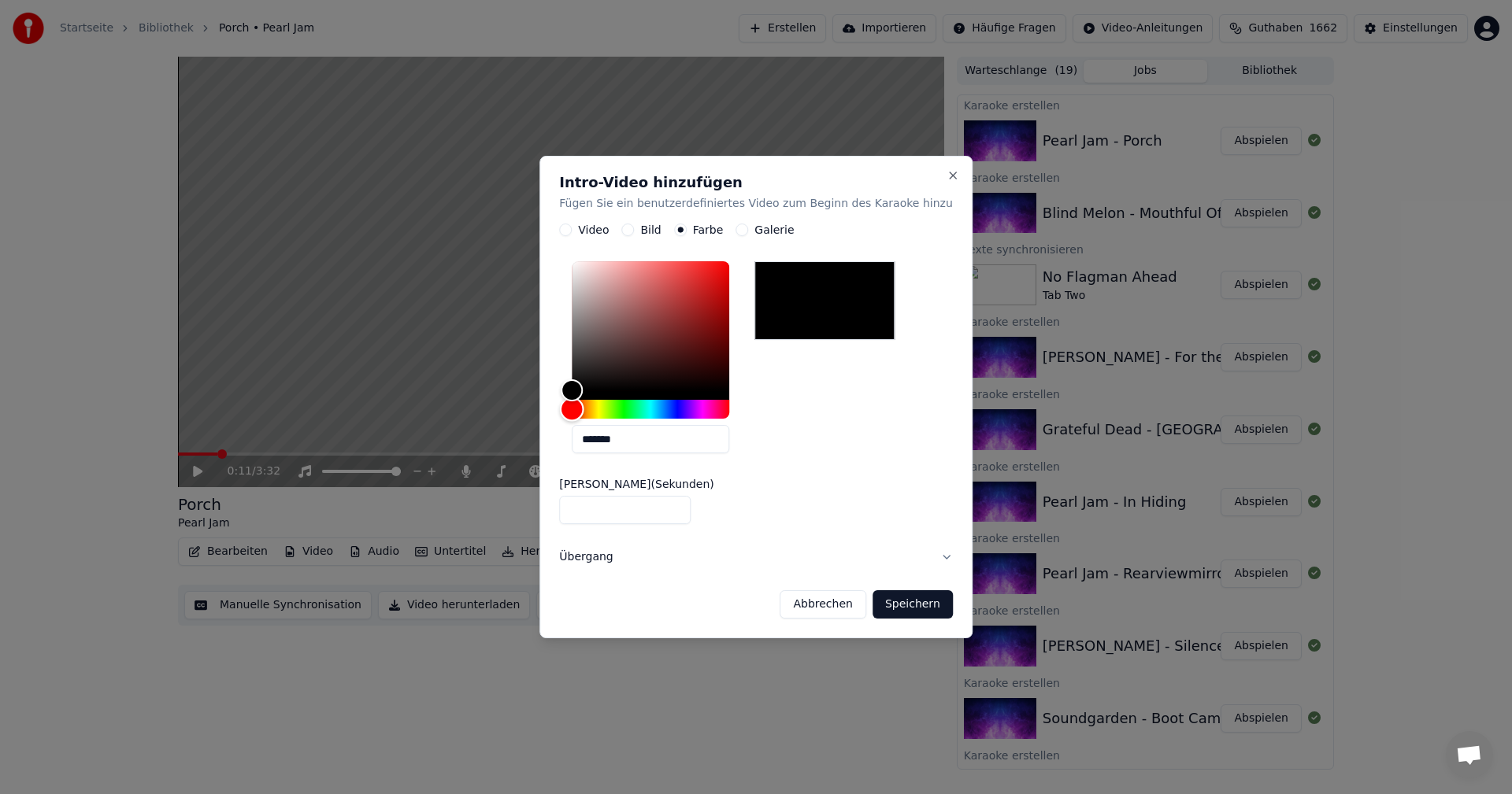
click at [704, 407] on div "Hue" at bounding box center [650, 409] width 158 height 18
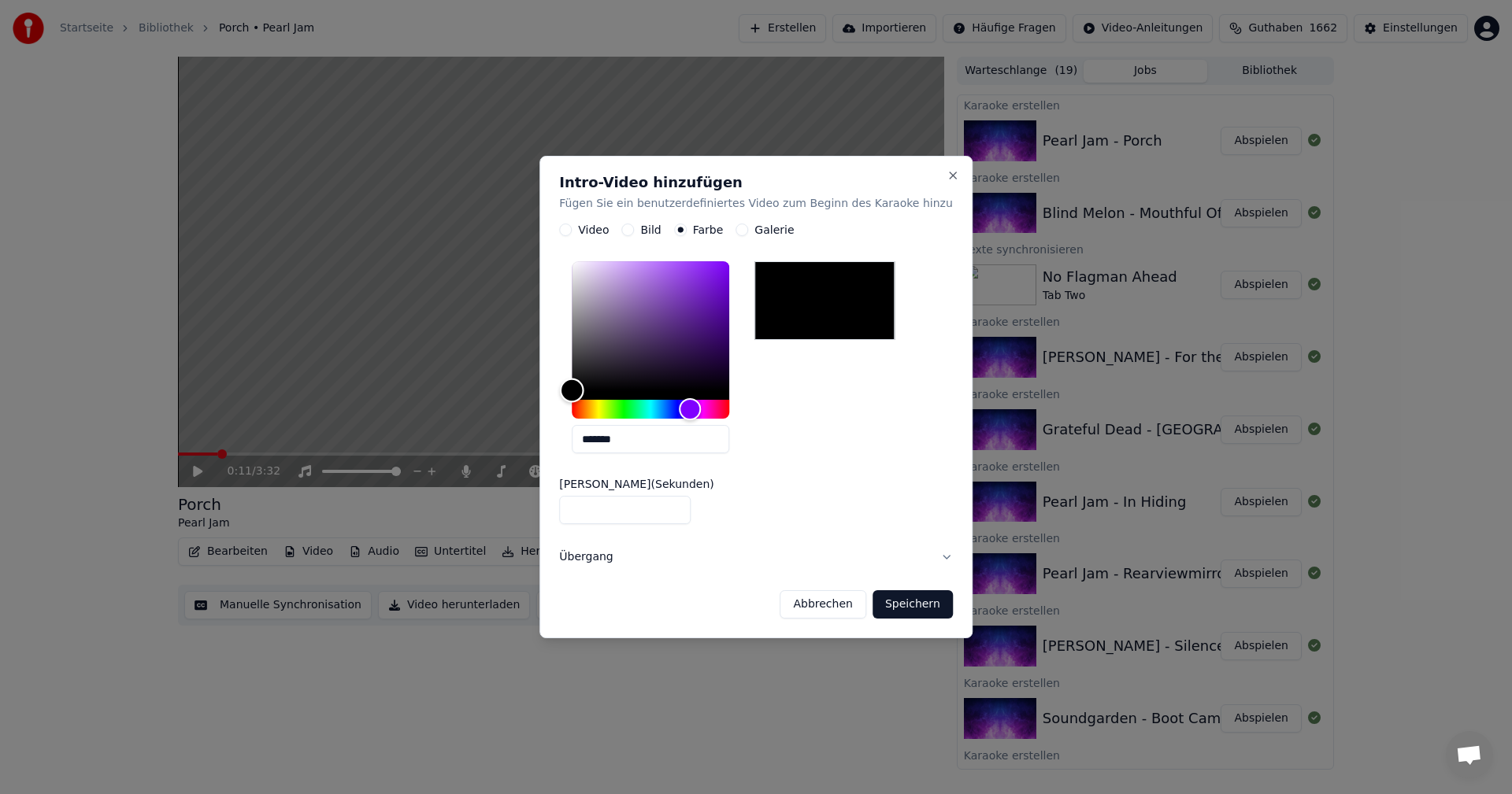
click at [704, 308] on div "Color" at bounding box center [650, 327] width 158 height 129
type input "*******"
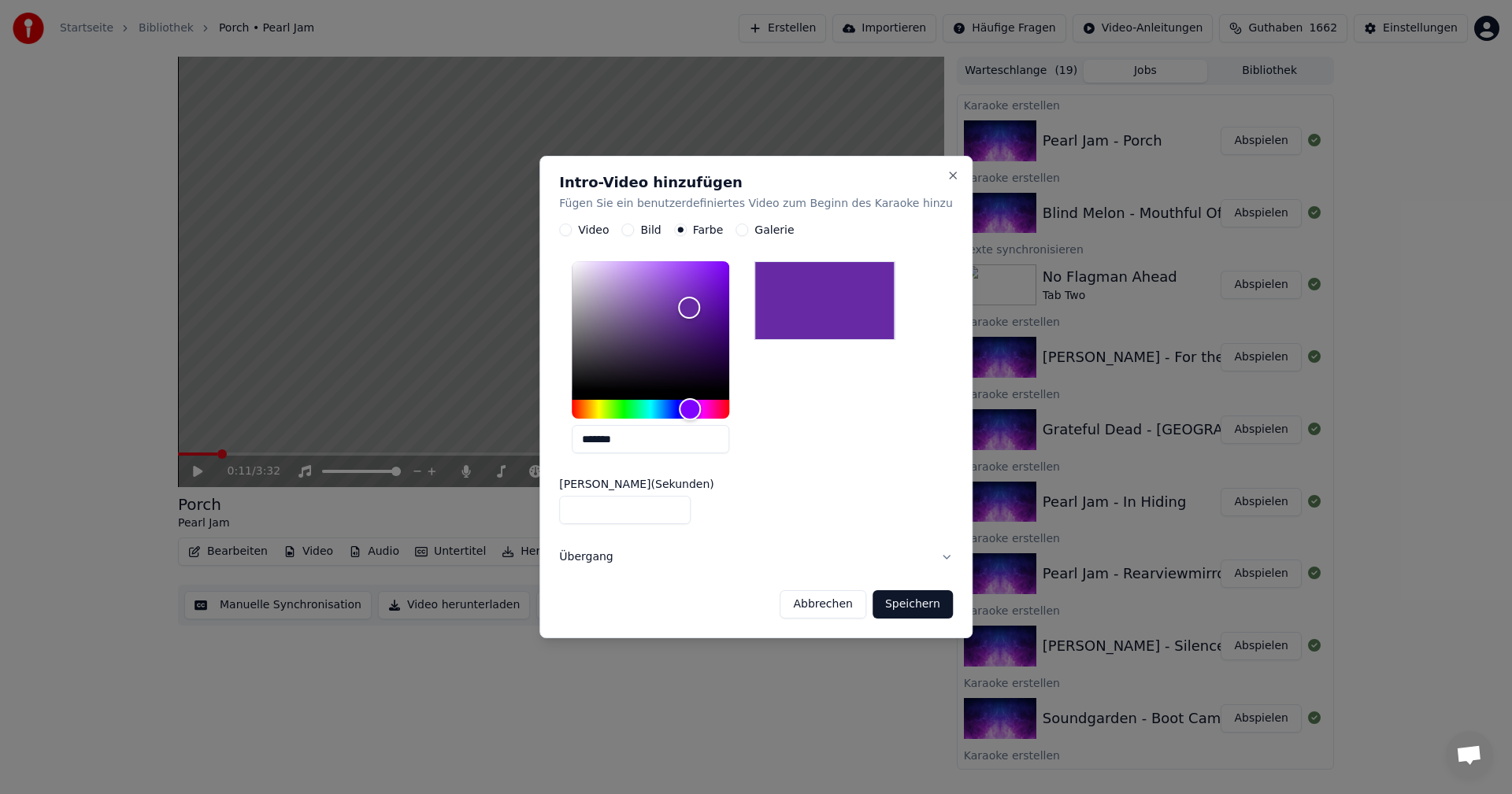
click at [895, 608] on button "Speichern" at bounding box center [912, 605] width 80 height 28
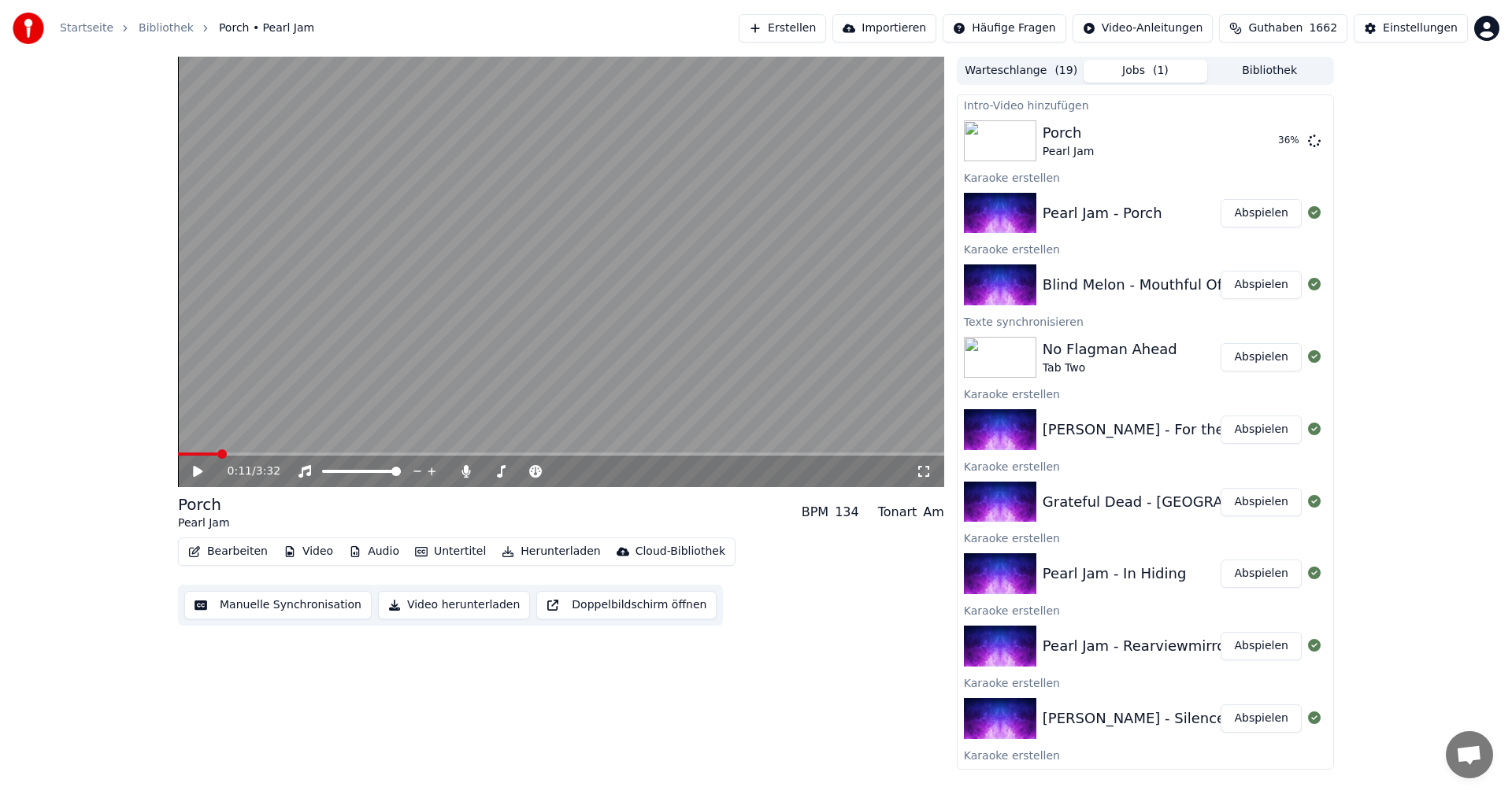
click at [1250, 293] on button "Abspielen" at bounding box center [1261, 285] width 81 height 28
click at [201, 473] on icon at bounding box center [197, 471] width 8 height 10
click at [300, 555] on button "Video" at bounding box center [308, 551] width 63 height 22
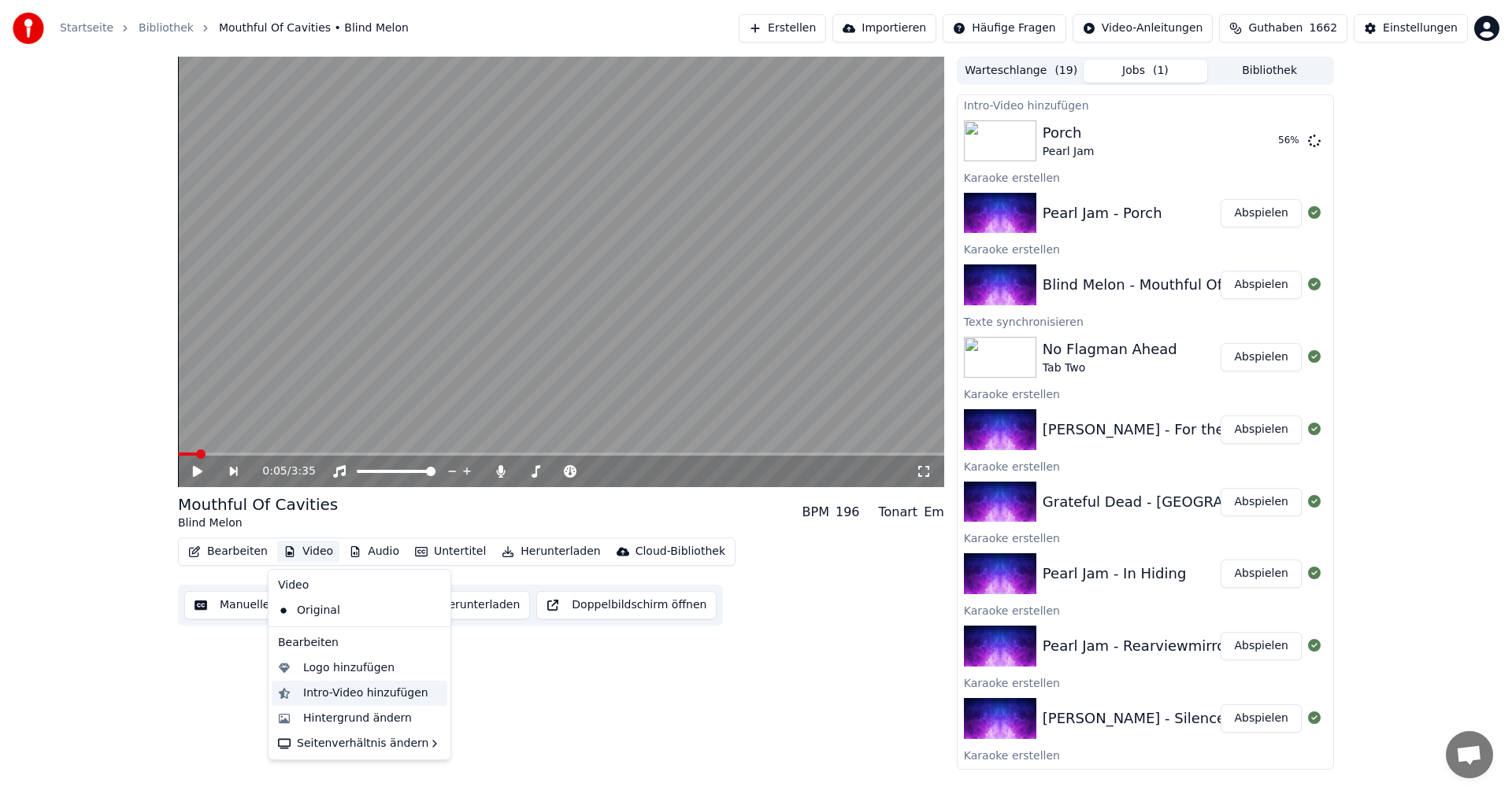
click at [331, 689] on div "Intro-Video hinzufügen" at bounding box center [365, 694] width 125 height 16
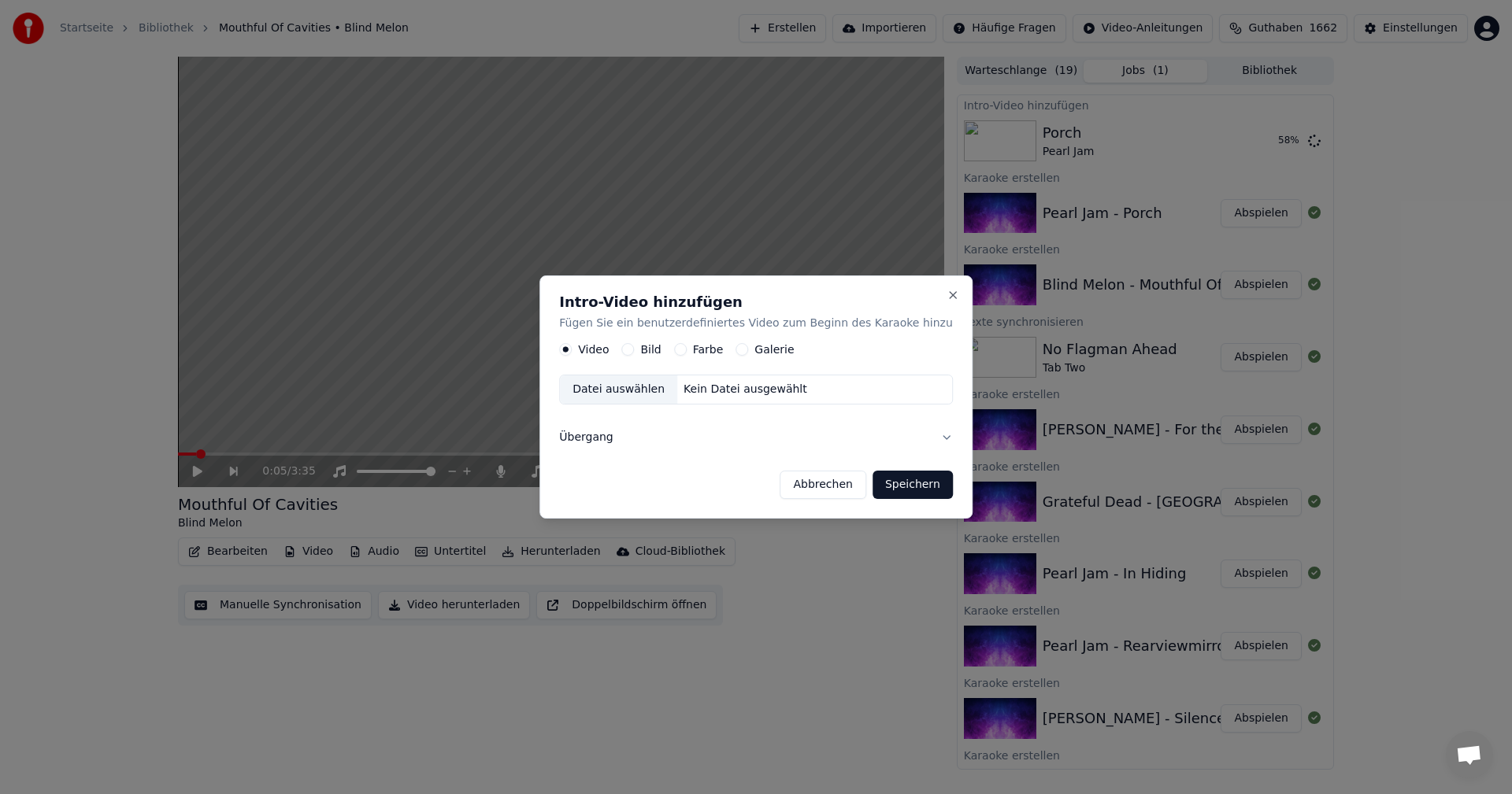
click at [724, 349] on label "Farbe" at bounding box center [708, 350] width 31 height 11
click at [687, 349] on button "Farbe" at bounding box center [681, 350] width 12 height 12
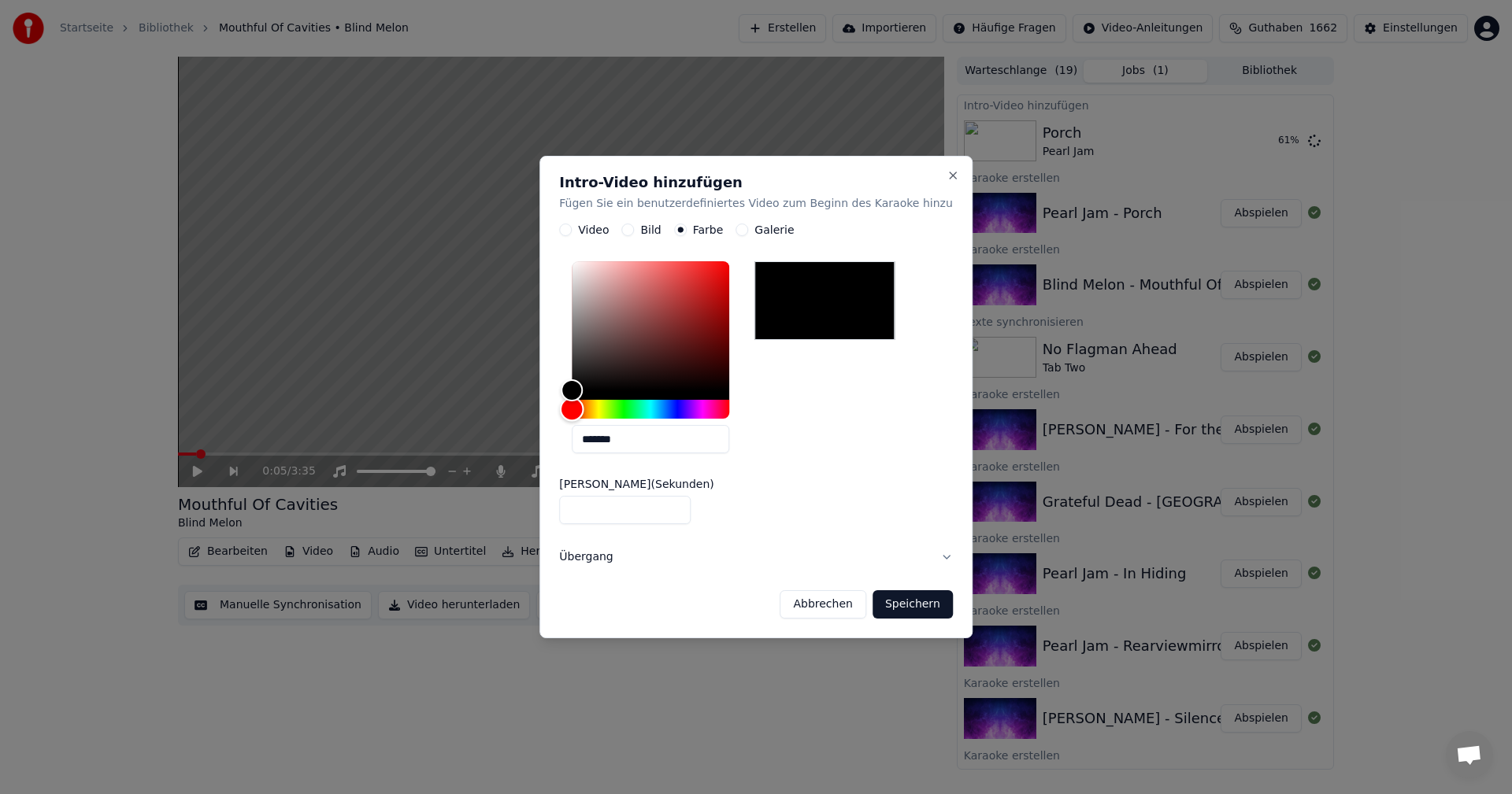
drag, startPoint x: 692, startPoint y: 408, endPoint x: 702, endPoint y: 410, distance: 10.2
click at [697, 408] on div "Hue" at bounding box center [650, 409] width 158 height 18
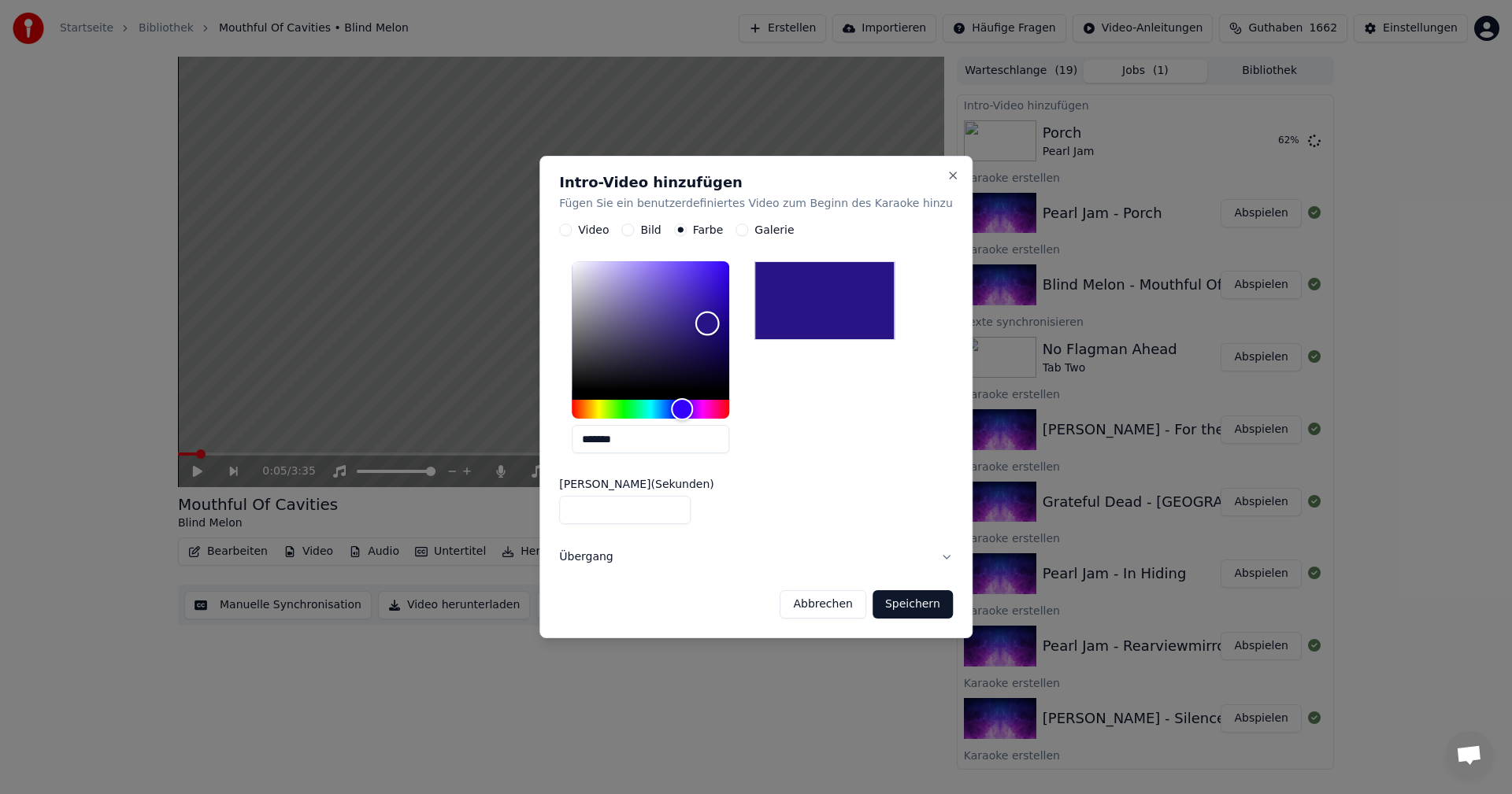
drag, startPoint x: 722, startPoint y: 324, endPoint x: 749, endPoint y: 304, distance: 33.6
click at [729, 304] on div "Color" at bounding box center [650, 327] width 158 height 129
type input "*******"
click at [893, 607] on button "Speichern" at bounding box center [912, 605] width 80 height 28
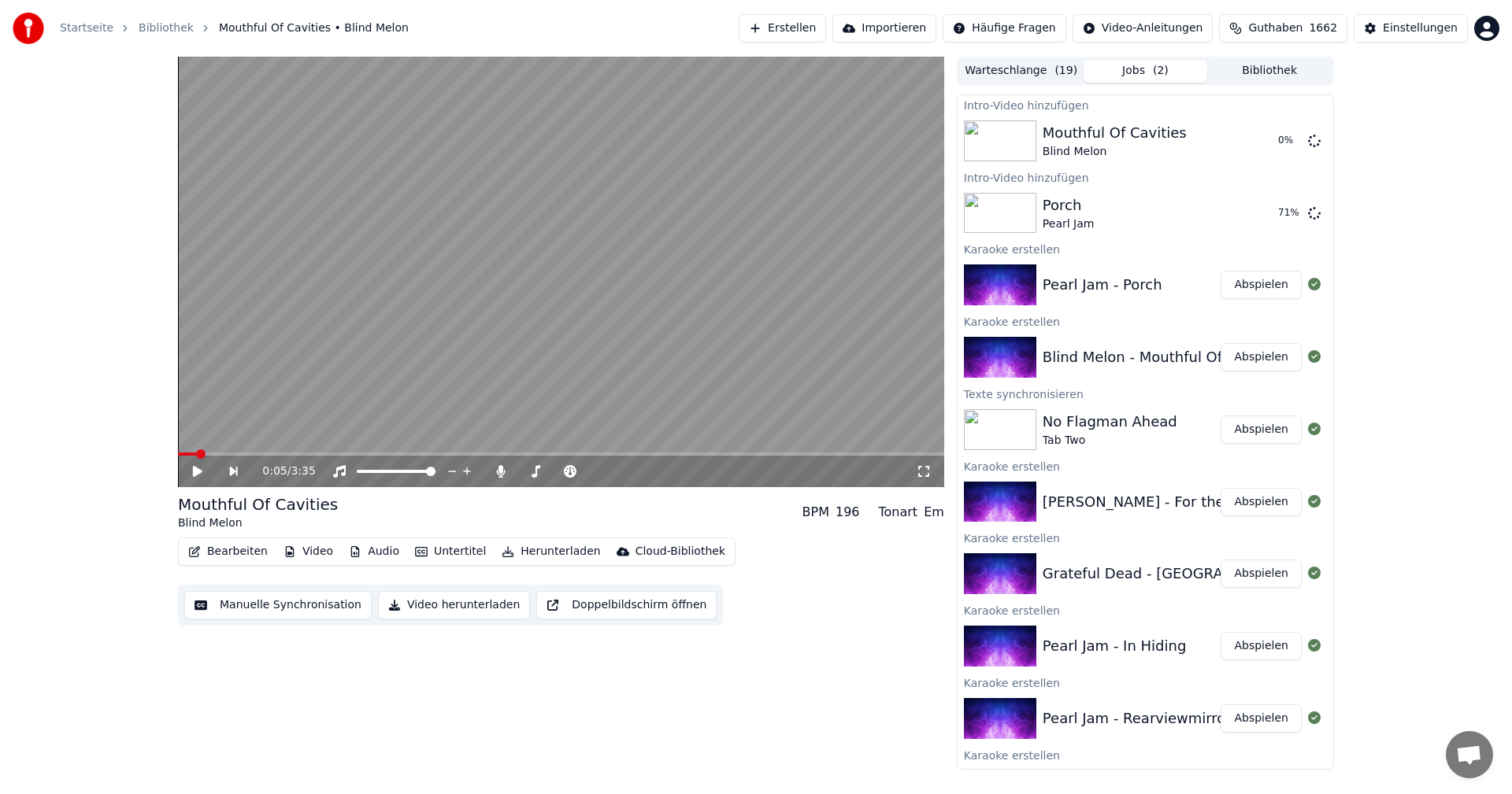
click at [1129, 423] on div "No Flagman Ahead" at bounding box center [1110, 422] width 135 height 22
click at [1227, 435] on button "Abspielen" at bounding box center [1261, 430] width 81 height 28
click at [194, 472] on icon at bounding box center [197, 471] width 8 height 10
click at [201, 475] on icon at bounding box center [208, 472] width 36 height 12
click at [198, 474] on icon at bounding box center [197, 471] width 8 height 10
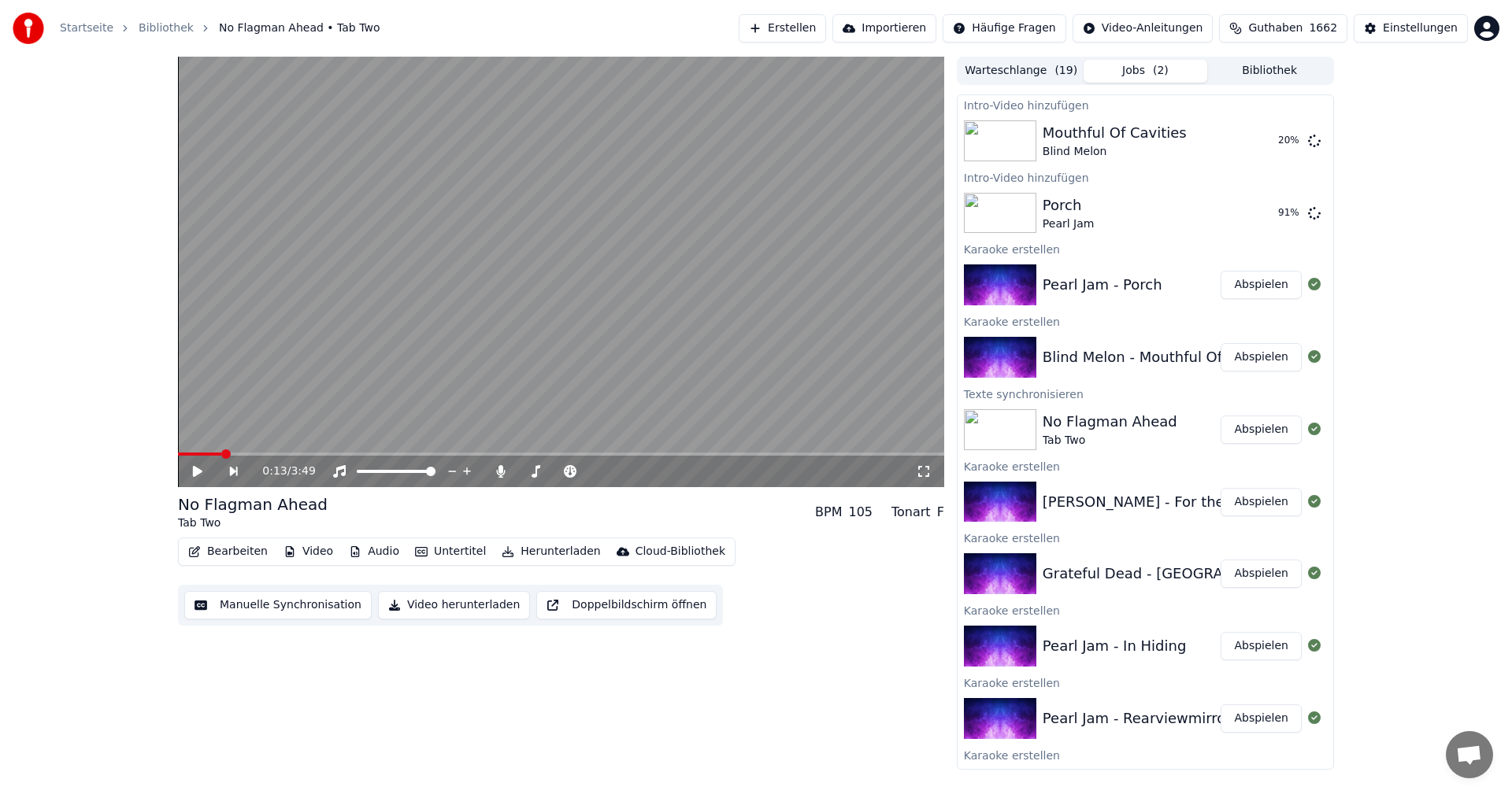
click at [286, 600] on button "Manuelle Synchronisation" at bounding box center [277, 606] width 188 height 28
click at [279, 608] on button "Manuelle Synchronisation" at bounding box center [277, 606] width 188 height 28
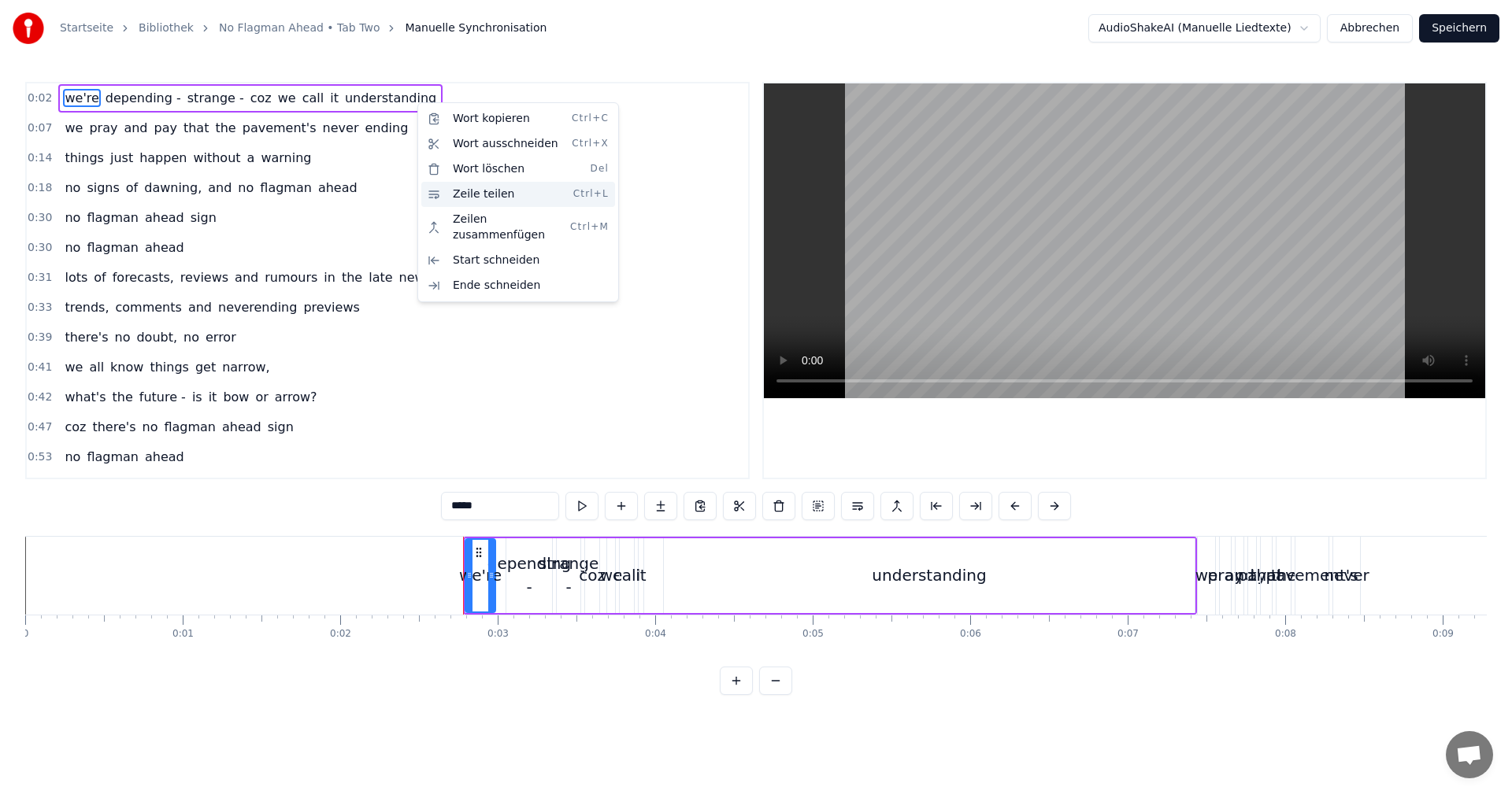
click at [527, 202] on div "Zeile teilen Ctrl+L" at bounding box center [518, 195] width 194 height 26
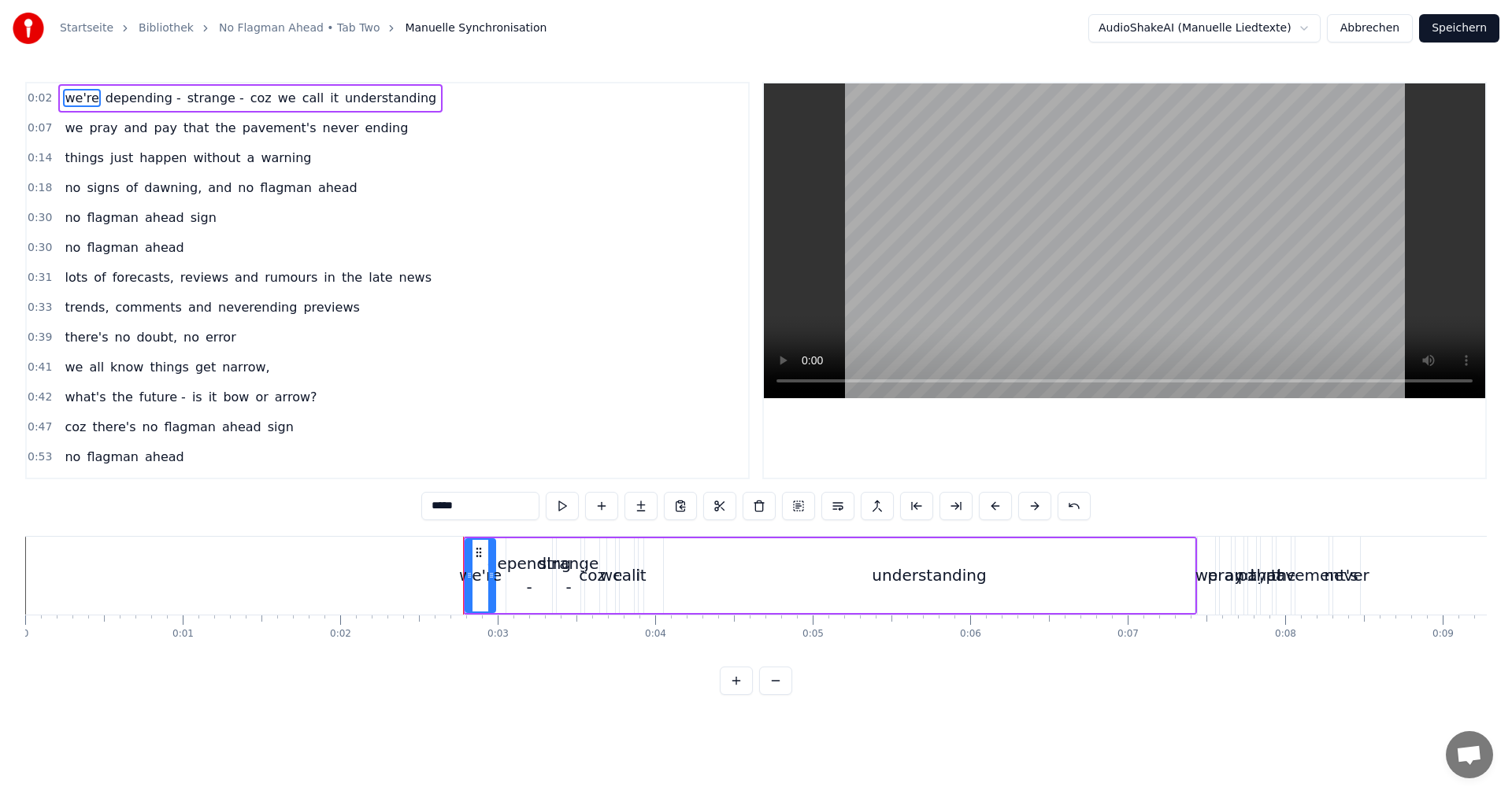
click at [1352, 30] on button "Abbrechen" at bounding box center [1369, 28] width 85 height 28
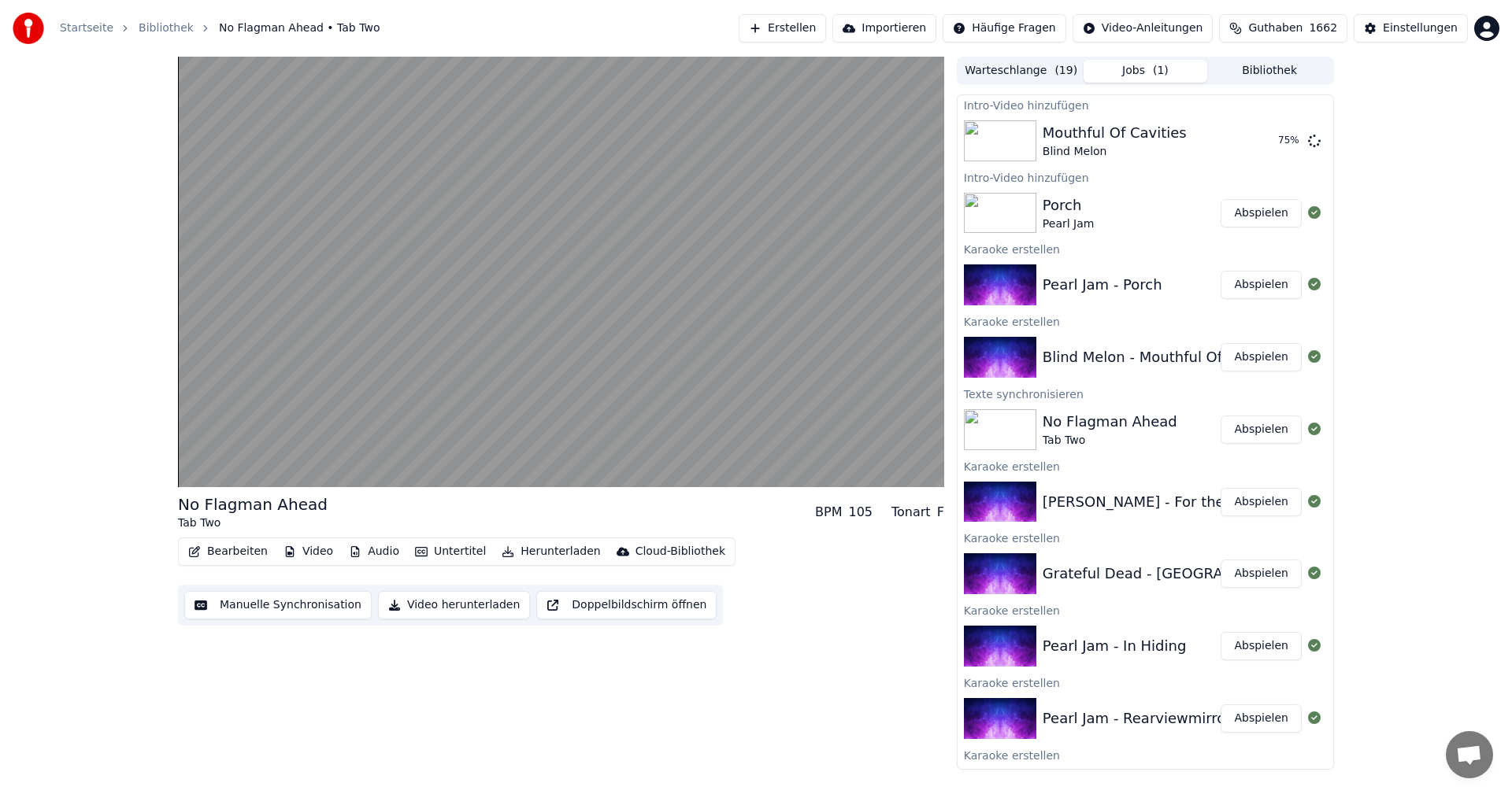
click at [240, 552] on button "Bearbeiten" at bounding box center [228, 551] width 92 height 22
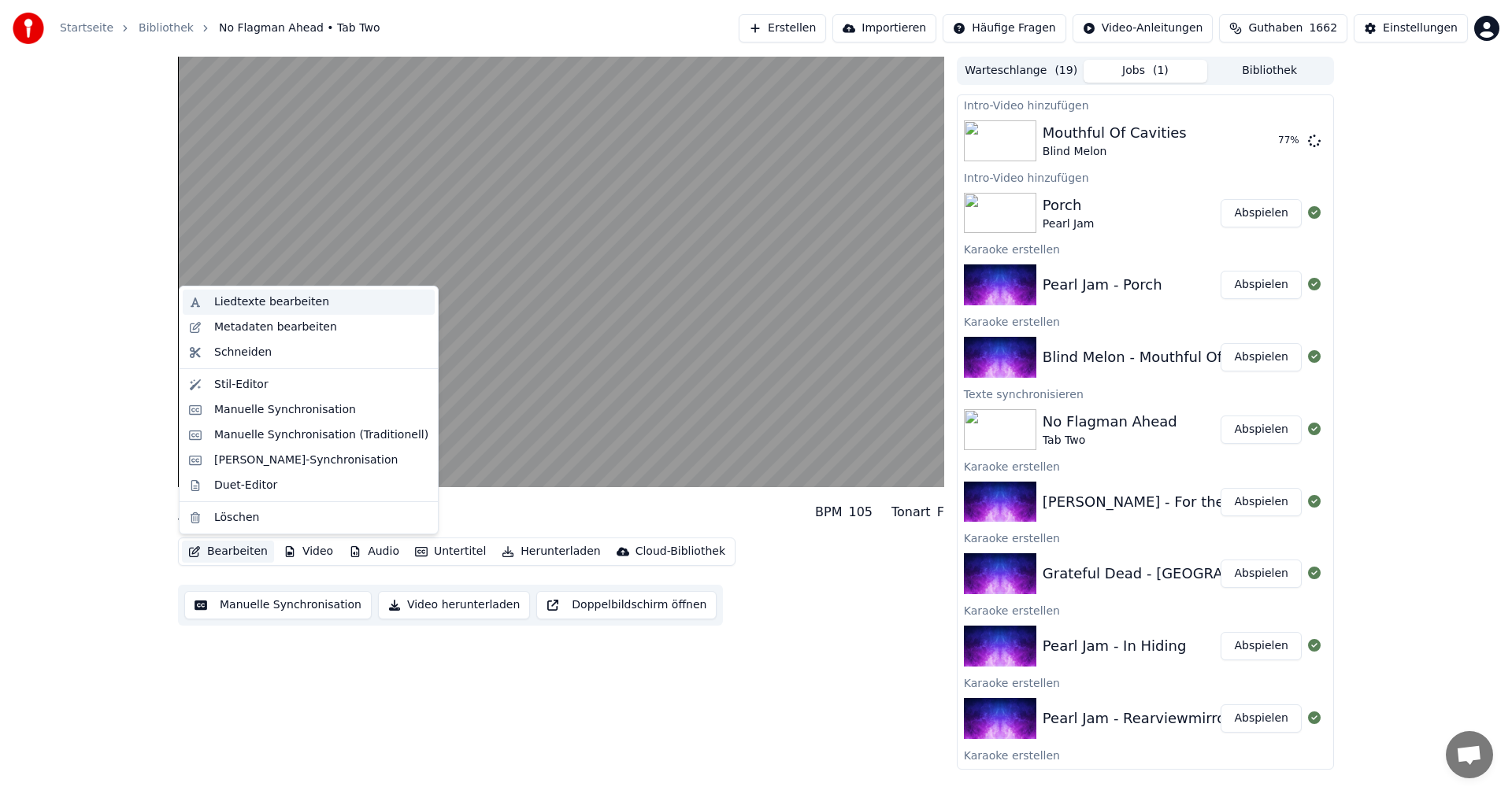
click at [258, 306] on div "Liedtexte bearbeiten" at bounding box center [271, 302] width 115 height 16
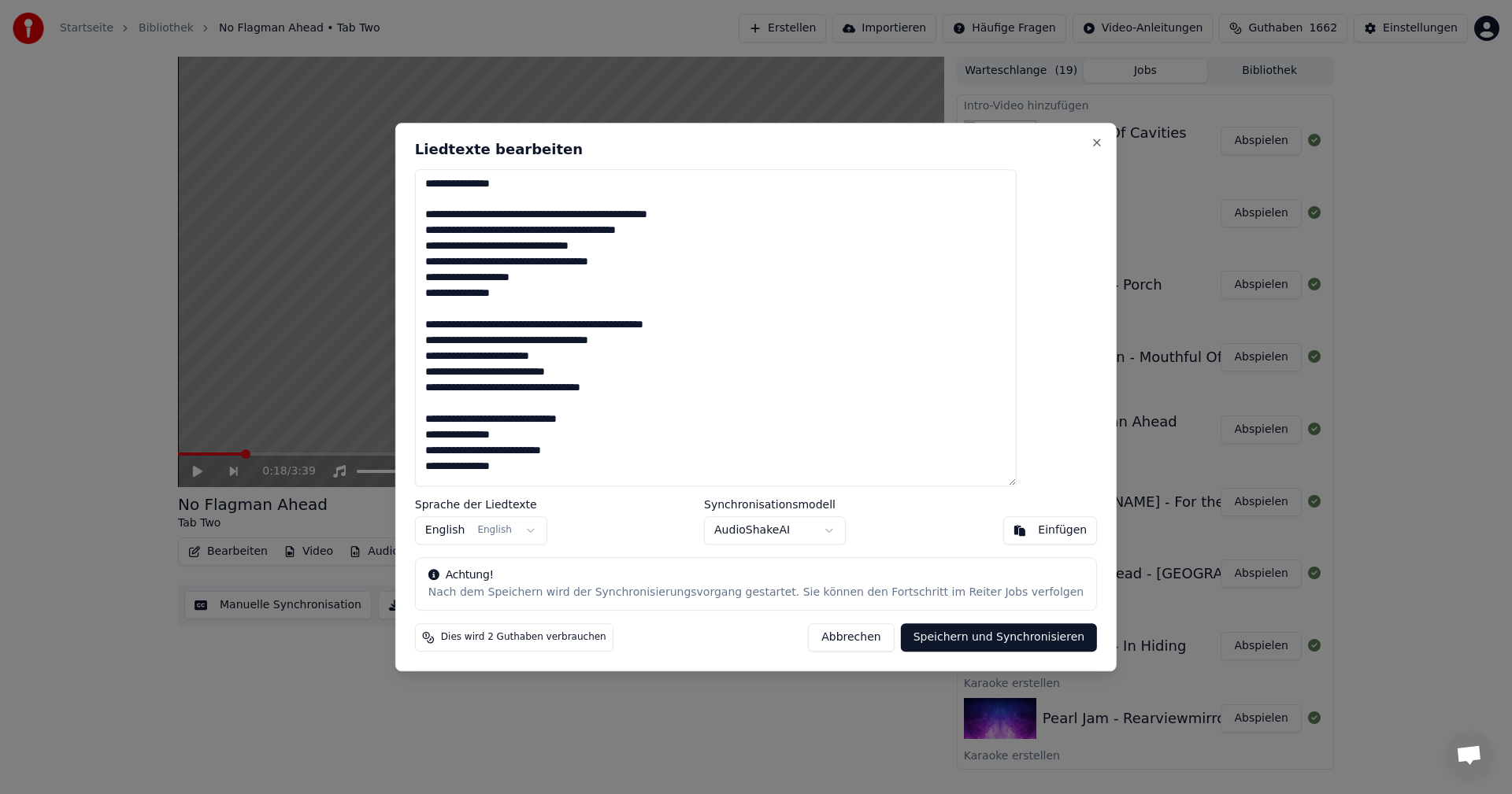
click at [948, 634] on button "Speichern und Synchronisieren" at bounding box center [999, 637] width 197 height 28
type textarea "**********"
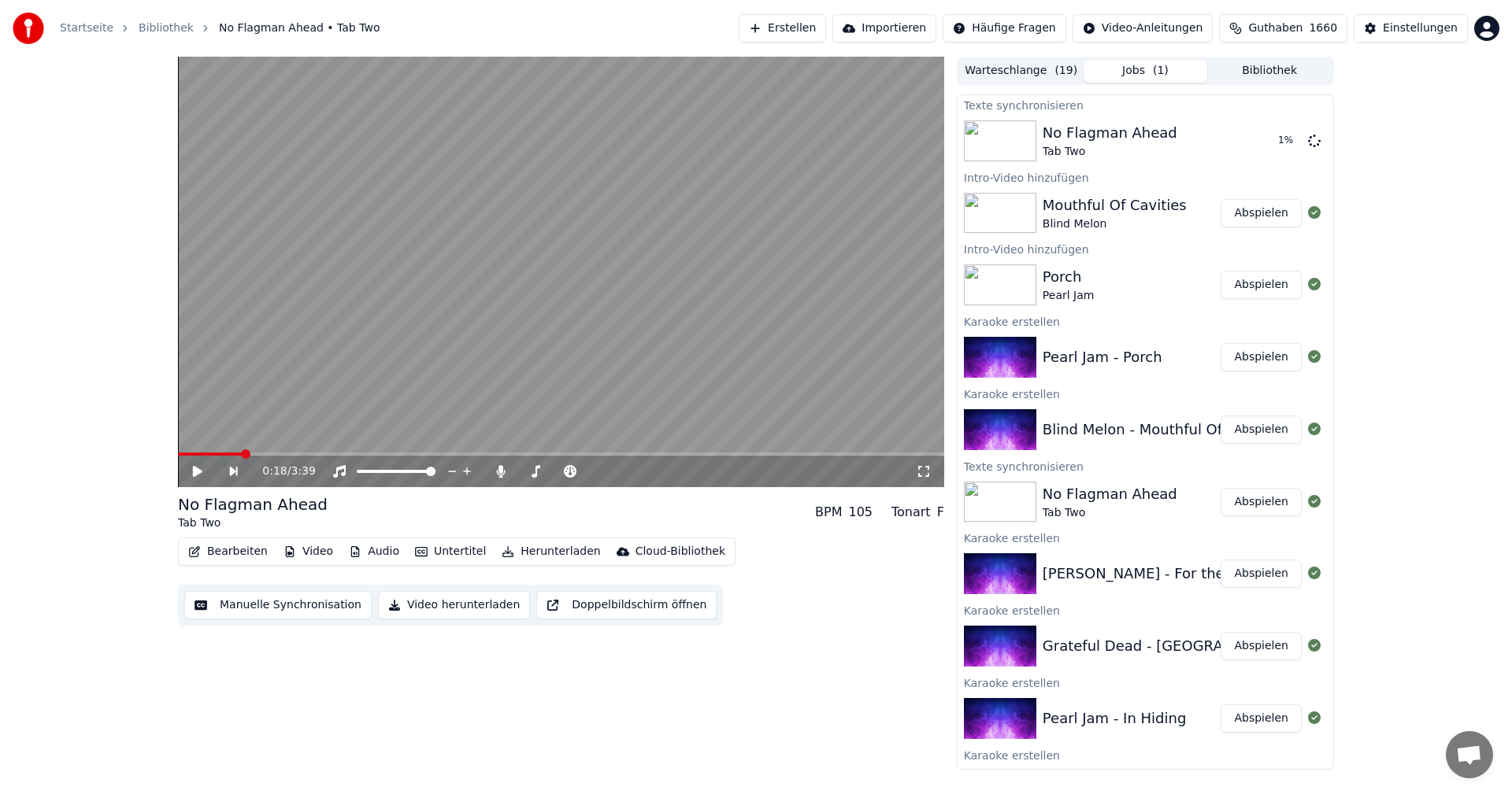
click at [1244, 283] on button "Abspielen" at bounding box center [1261, 285] width 81 height 28
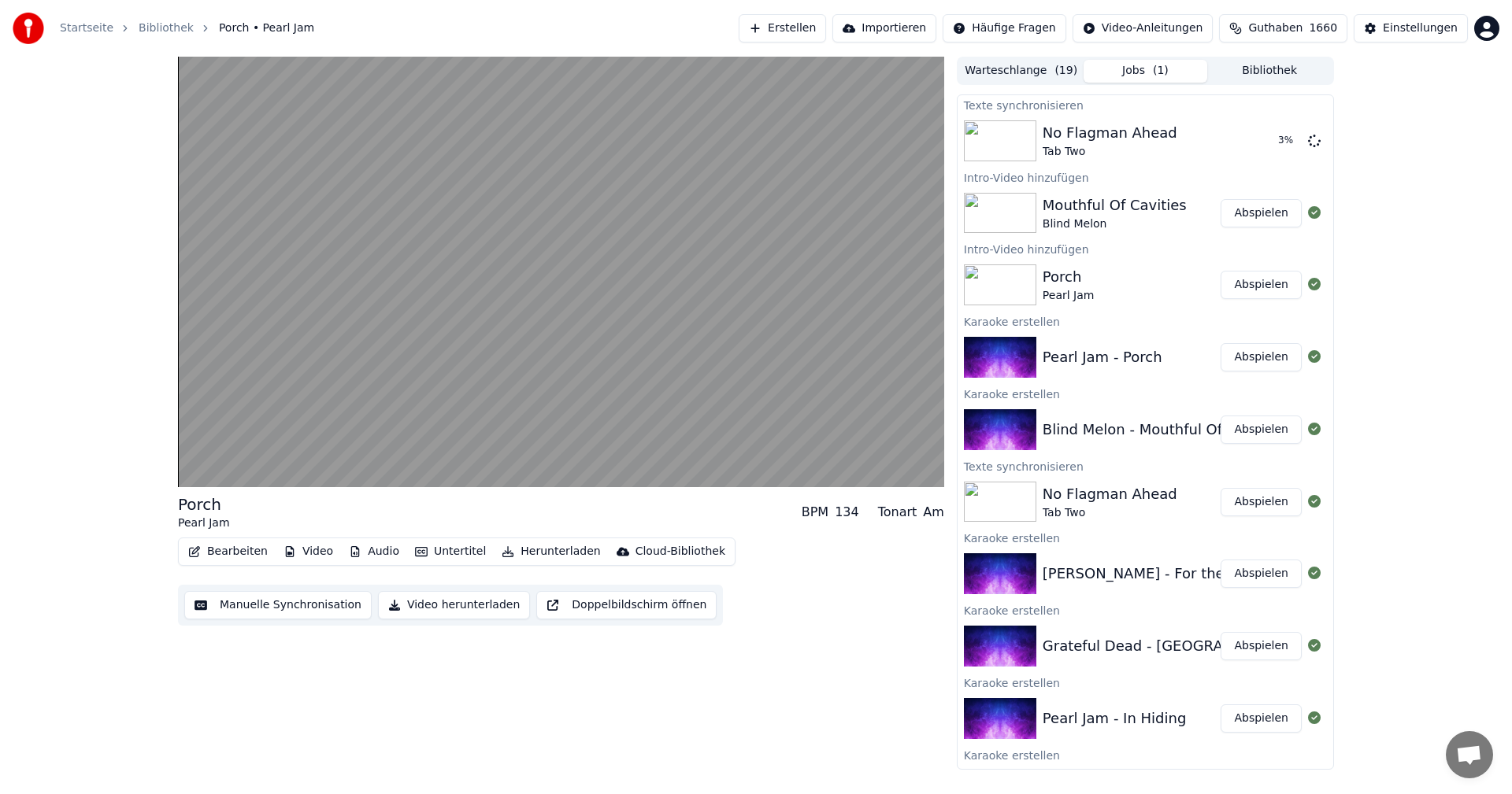
click at [1237, 223] on button "Abspielen" at bounding box center [1261, 213] width 81 height 28
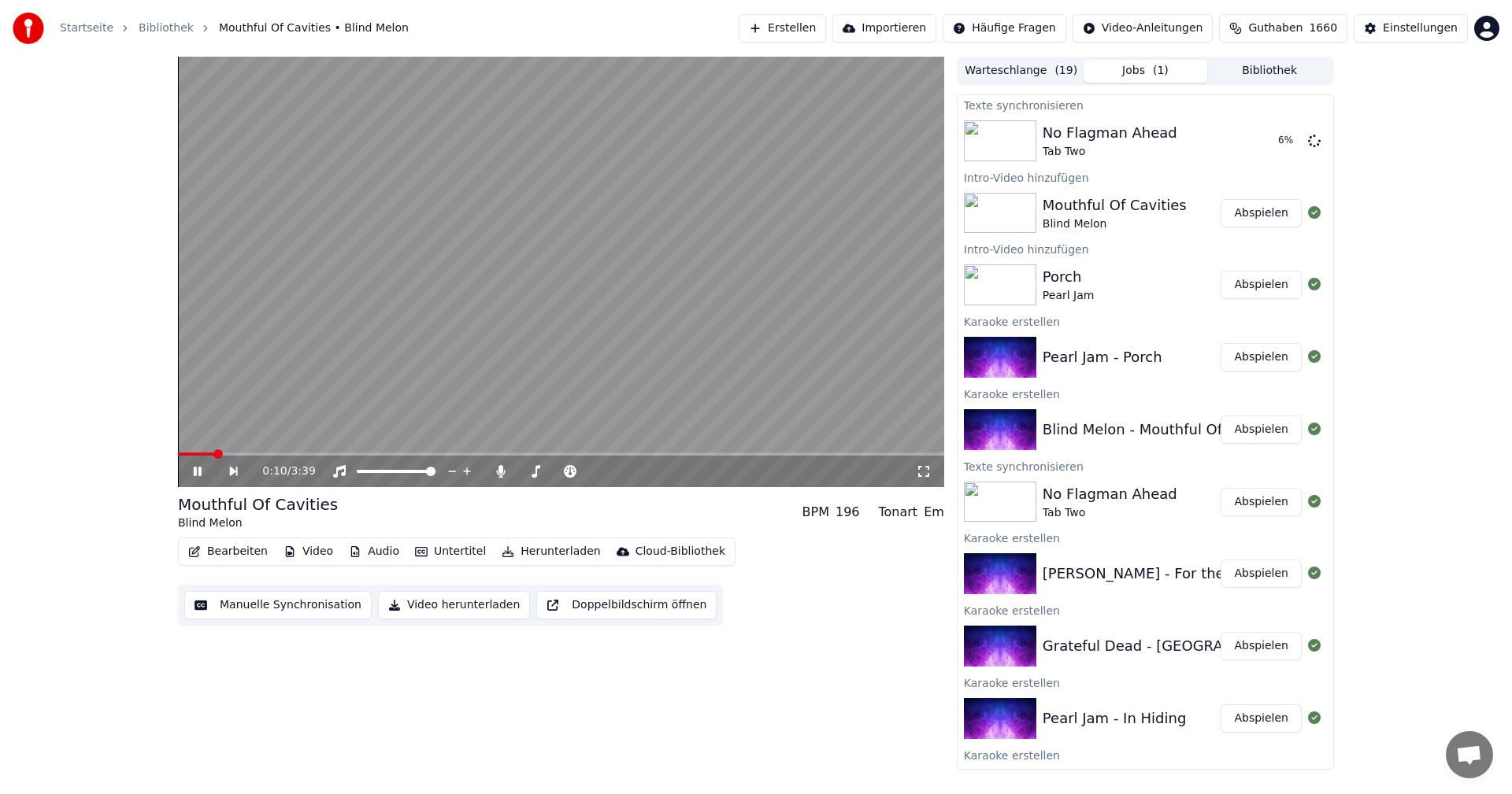
click at [593, 313] on video at bounding box center [561, 271] width 766 height 430
click at [442, 553] on button "Untertitel" at bounding box center [450, 551] width 84 height 22
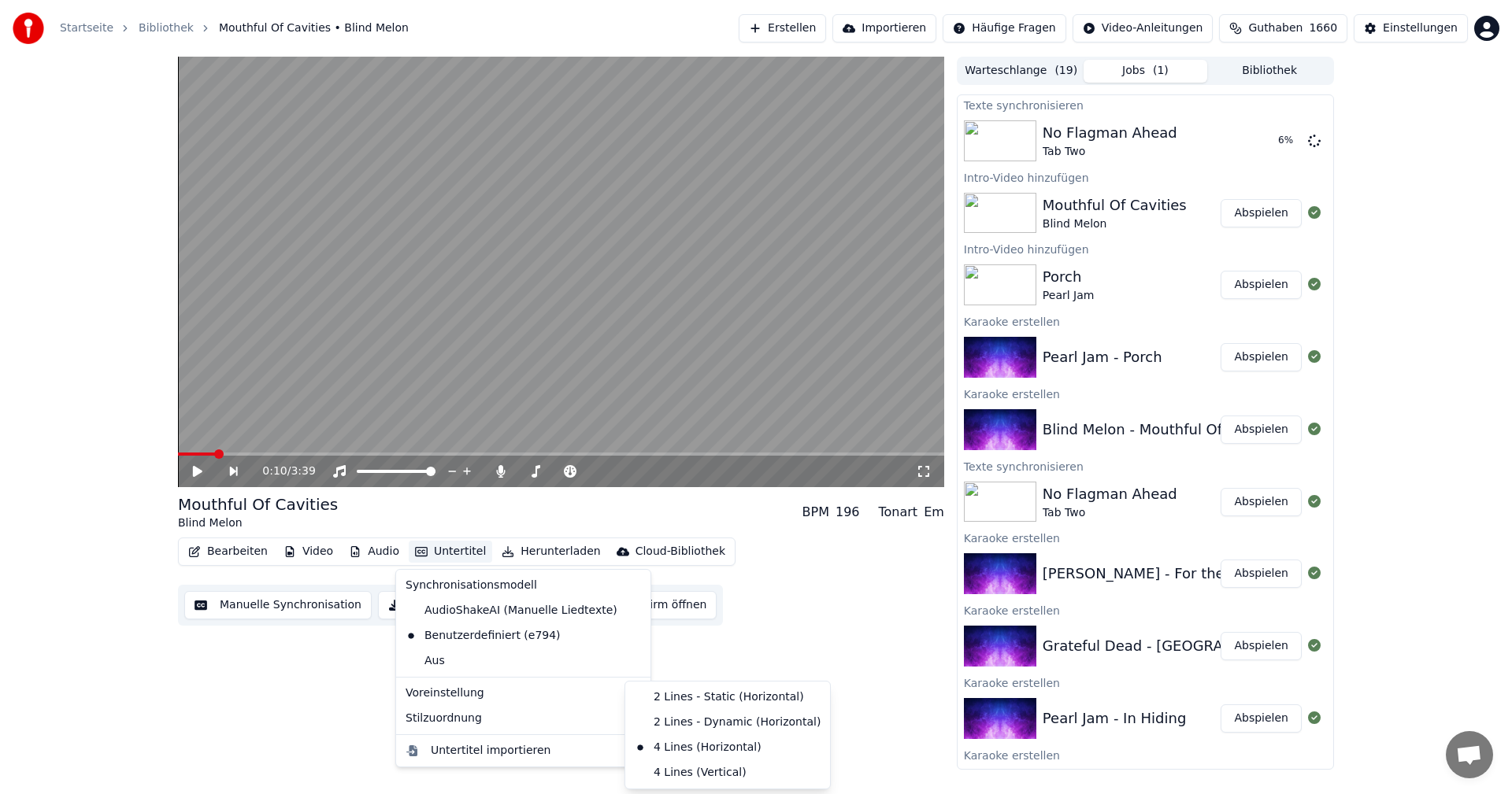
click at [346, 689] on div "0:10 / 3:39 Mouthful Of Cavities Blind Melon BPM 196 Tonart Em Bearbeiten Video…" at bounding box center [561, 413] width 766 height 713
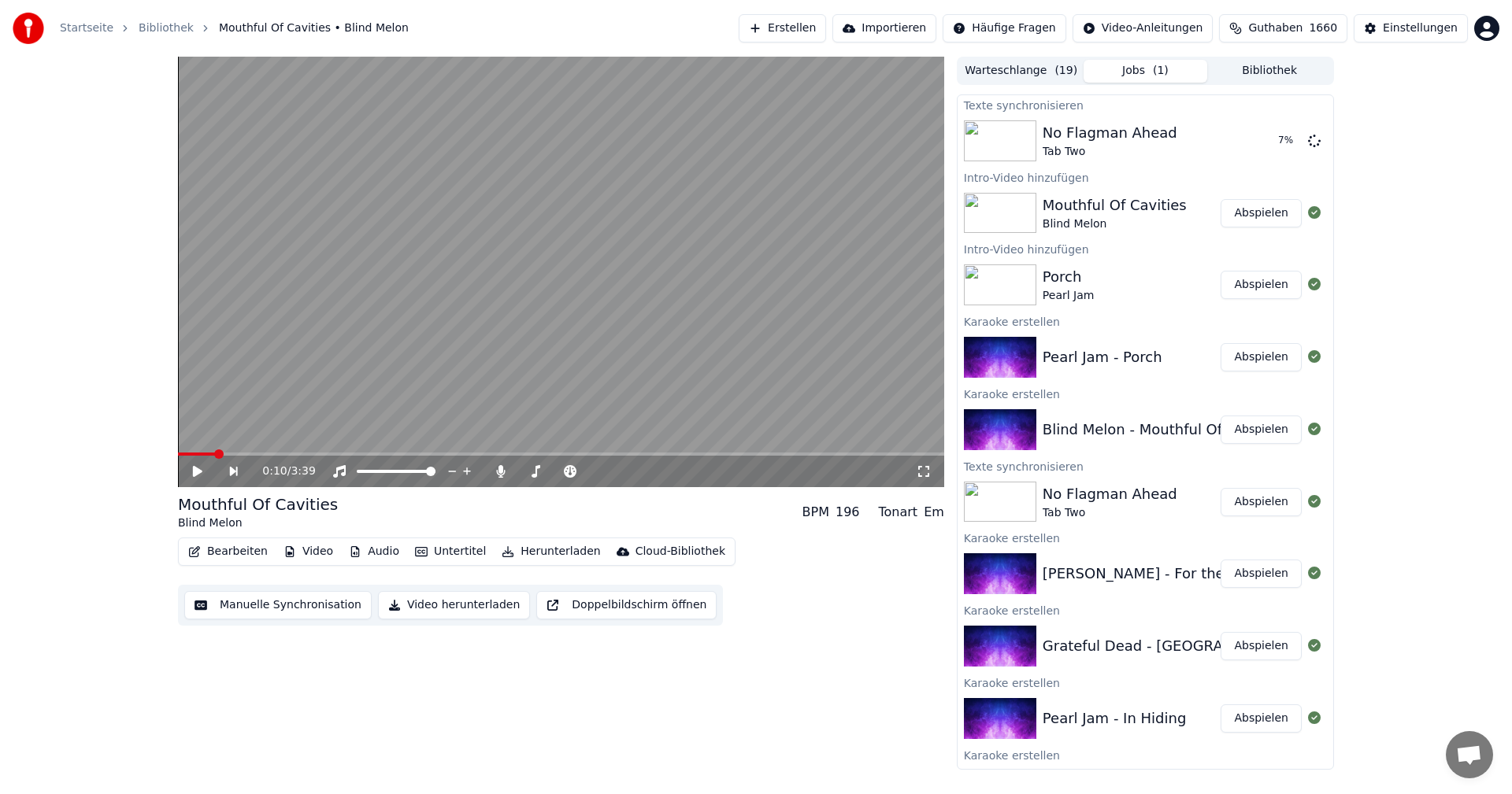
click at [447, 614] on button "Video herunterladen" at bounding box center [454, 606] width 152 height 28
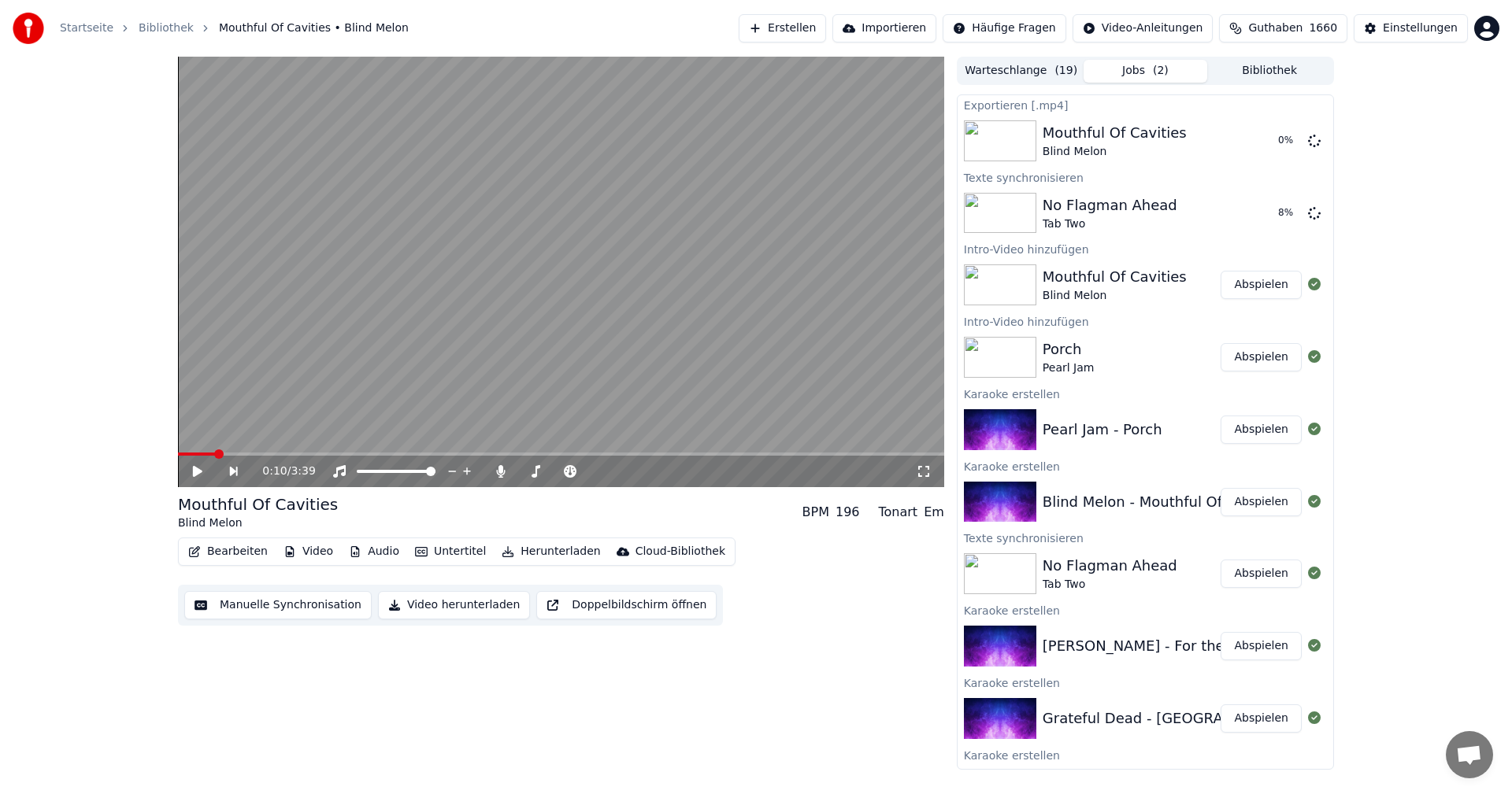
click at [1230, 356] on button "Abspielen" at bounding box center [1261, 357] width 81 height 28
click at [471, 335] on video at bounding box center [561, 271] width 766 height 430
click at [299, 551] on button "Video" at bounding box center [308, 551] width 63 height 22
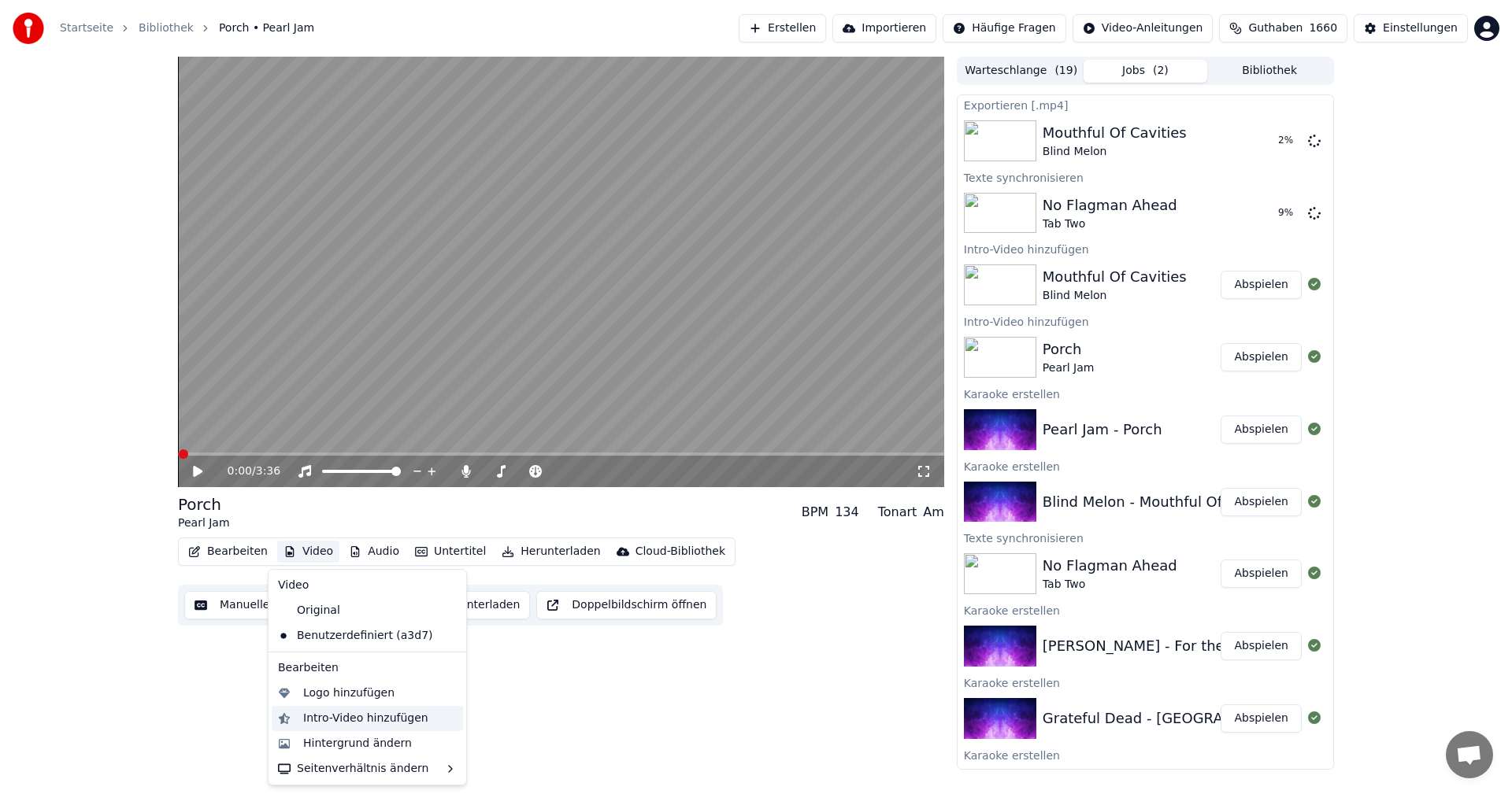
click at [347, 717] on div "Intro-Video hinzufügen" at bounding box center [365, 719] width 125 height 16
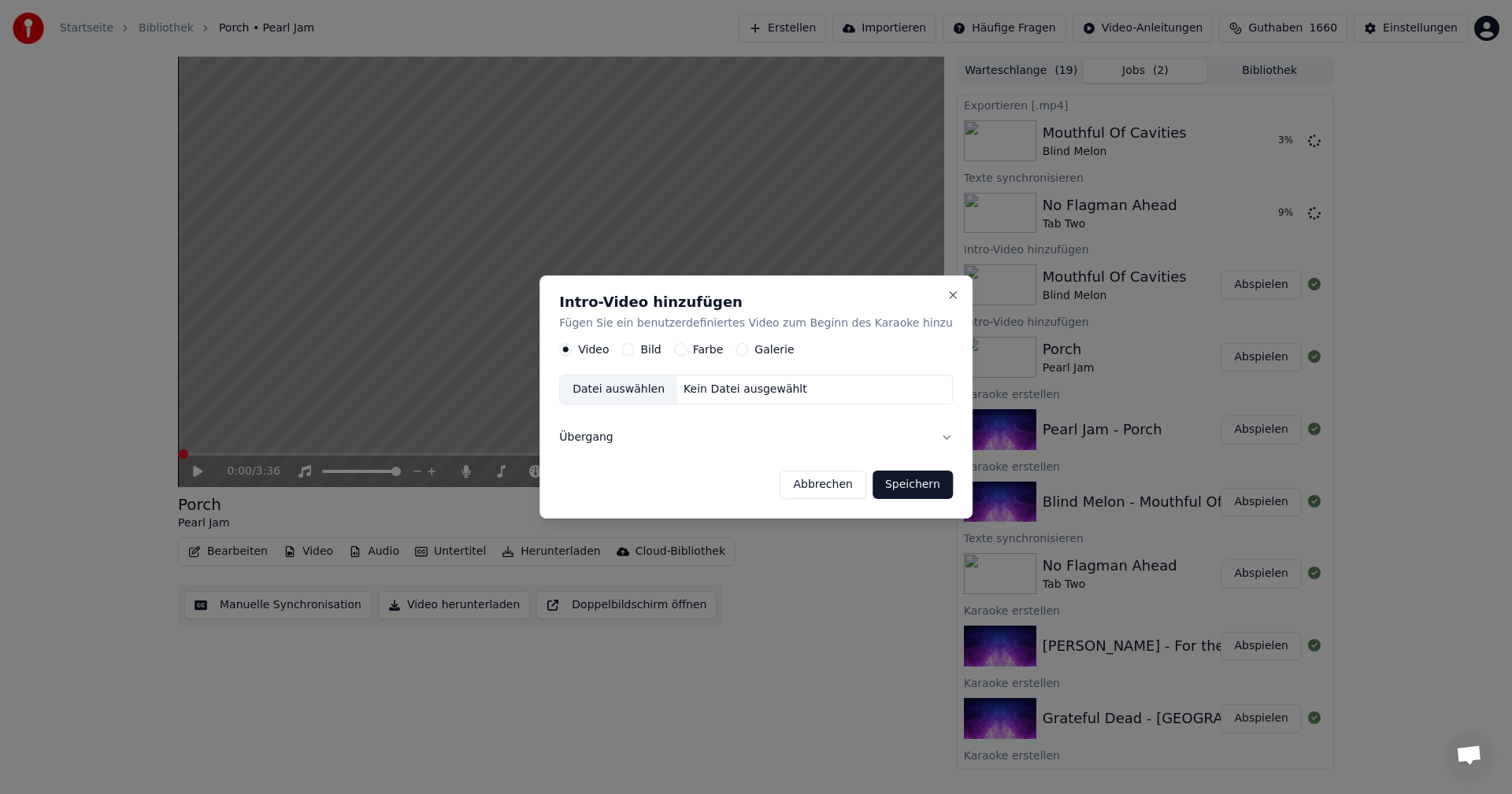
click at [700, 349] on div "Farbe" at bounding box center [699, 350] width 49 height 12
click at [696, 357] on div "Video Bild Farbe Galerie Datei auswählen Kein Datei ausgewählt" at bounding box center [756, 375] width 394 height 62
click at [687, 351] on button "Farbe" at bounding box center [681, 350] width 12 height 12
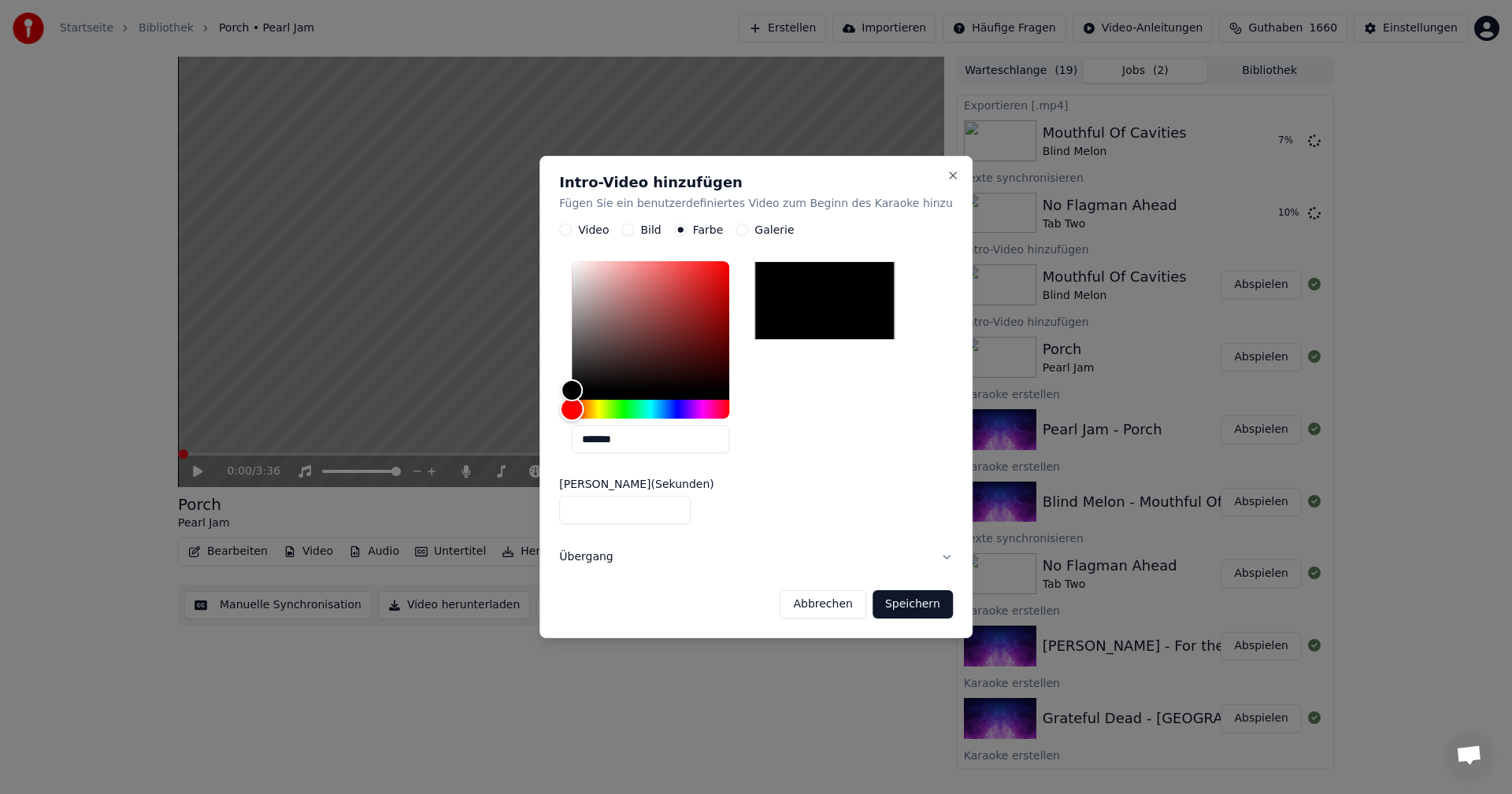
click at [700, 411] on div "Hue" at bounding box center [650, 409] width 158 height 18
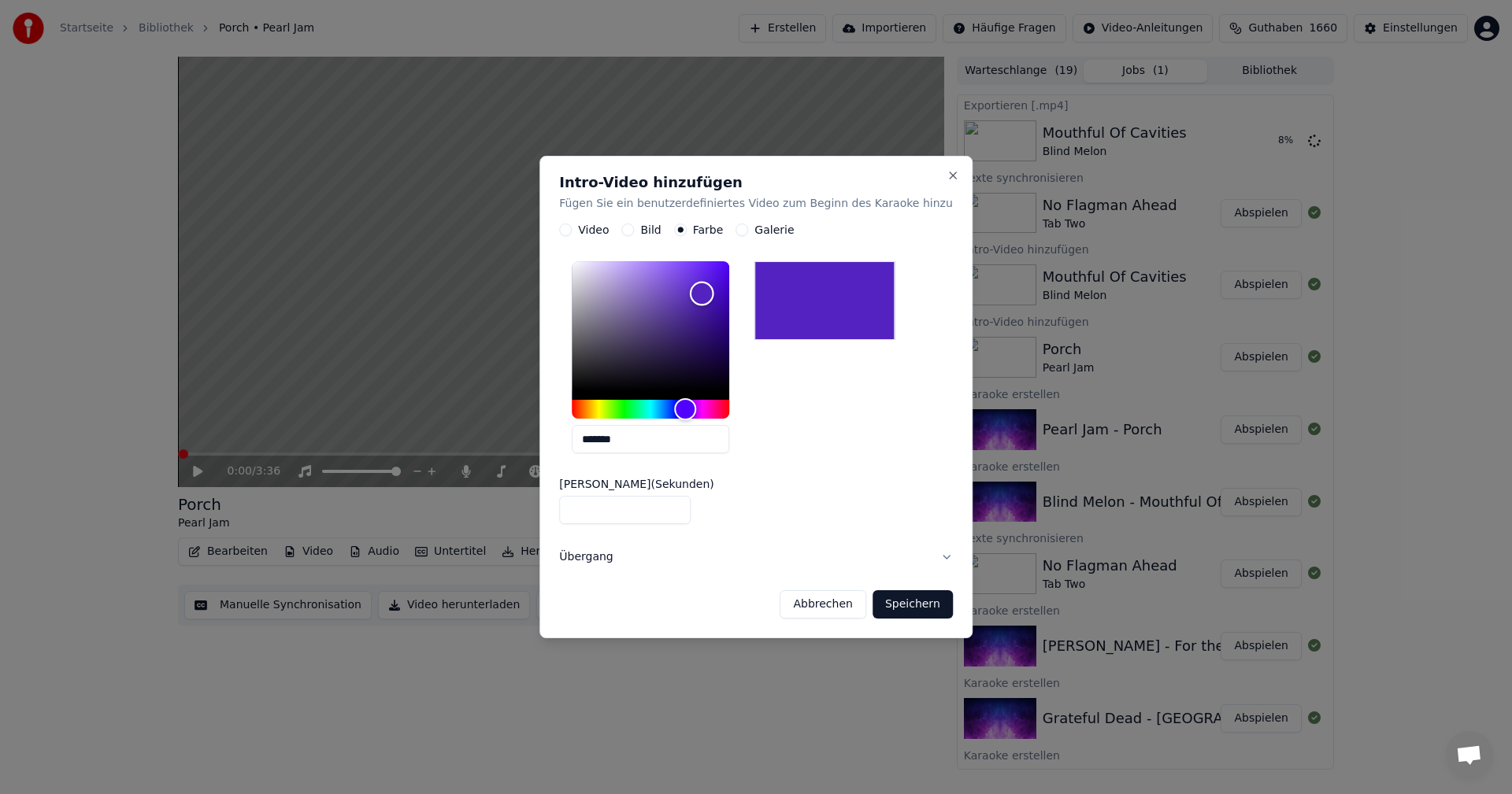
drag, startPoint x: 717, startPoint y: 294, endPoint x: 770, endPoint y: 296, distance: 53.0
click at [755, 289] on div "*******" at bounding box center [662, 362] width 182 height 211
type input "*******"
click at [909, 605] on button "Speichern" at bounding box center [912, 605] width 80 height 28
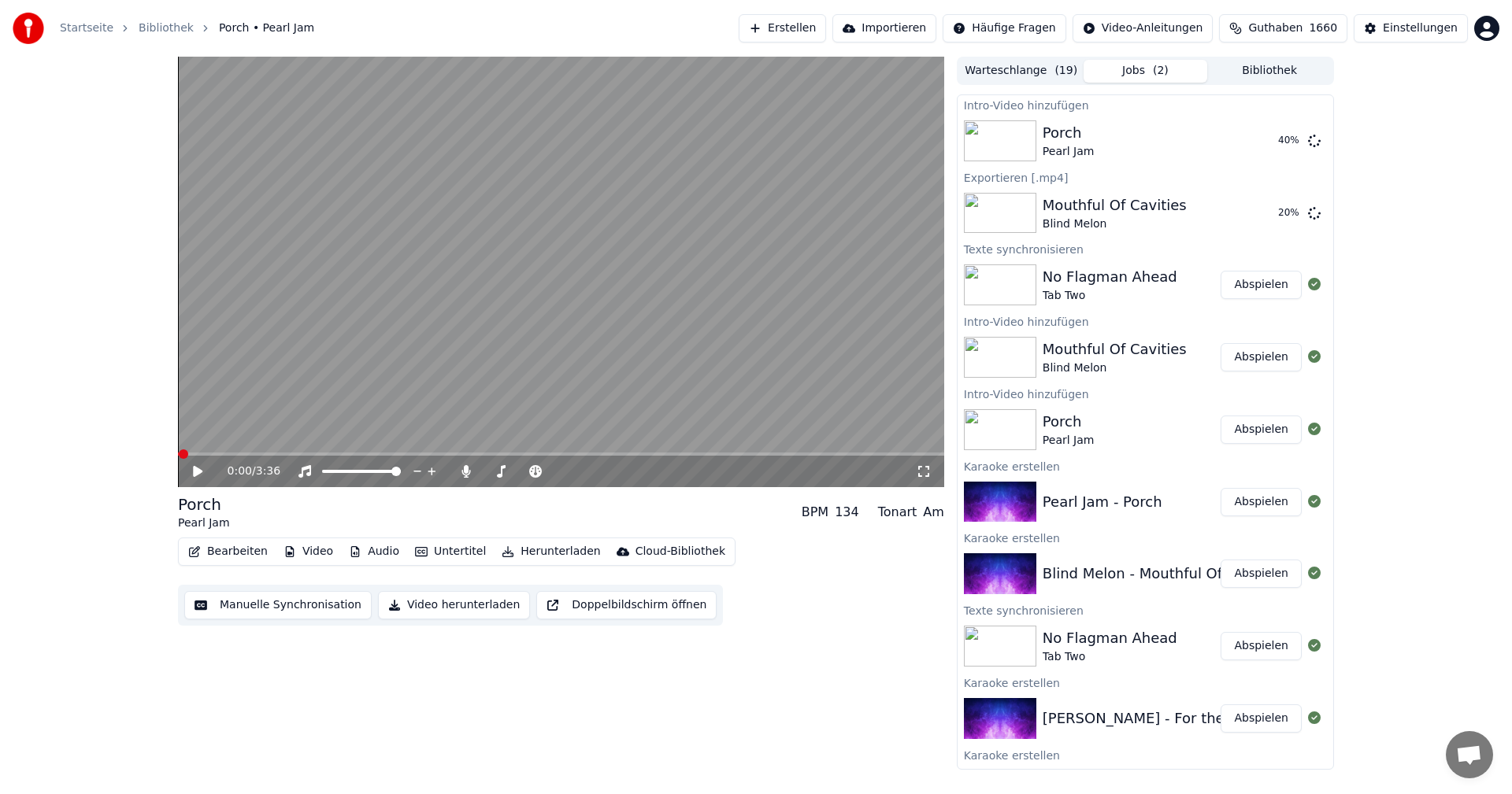
click at [1237, 288] on button "Abspielen" at bounding box center [1261, 285] width 81 height 28
click at [195, 474] on icon at bounding box center [197, 471] width 8 height 10
click at [203, 474] on icon at bounding box center [208, 472] width 36 height 12
click at [198, 475] on icon at bounding box center [197, 471] width 8 height 10
click at [247, 550] on button "Bearbeiten" at bounding box center [228, 551] width 92 height 22
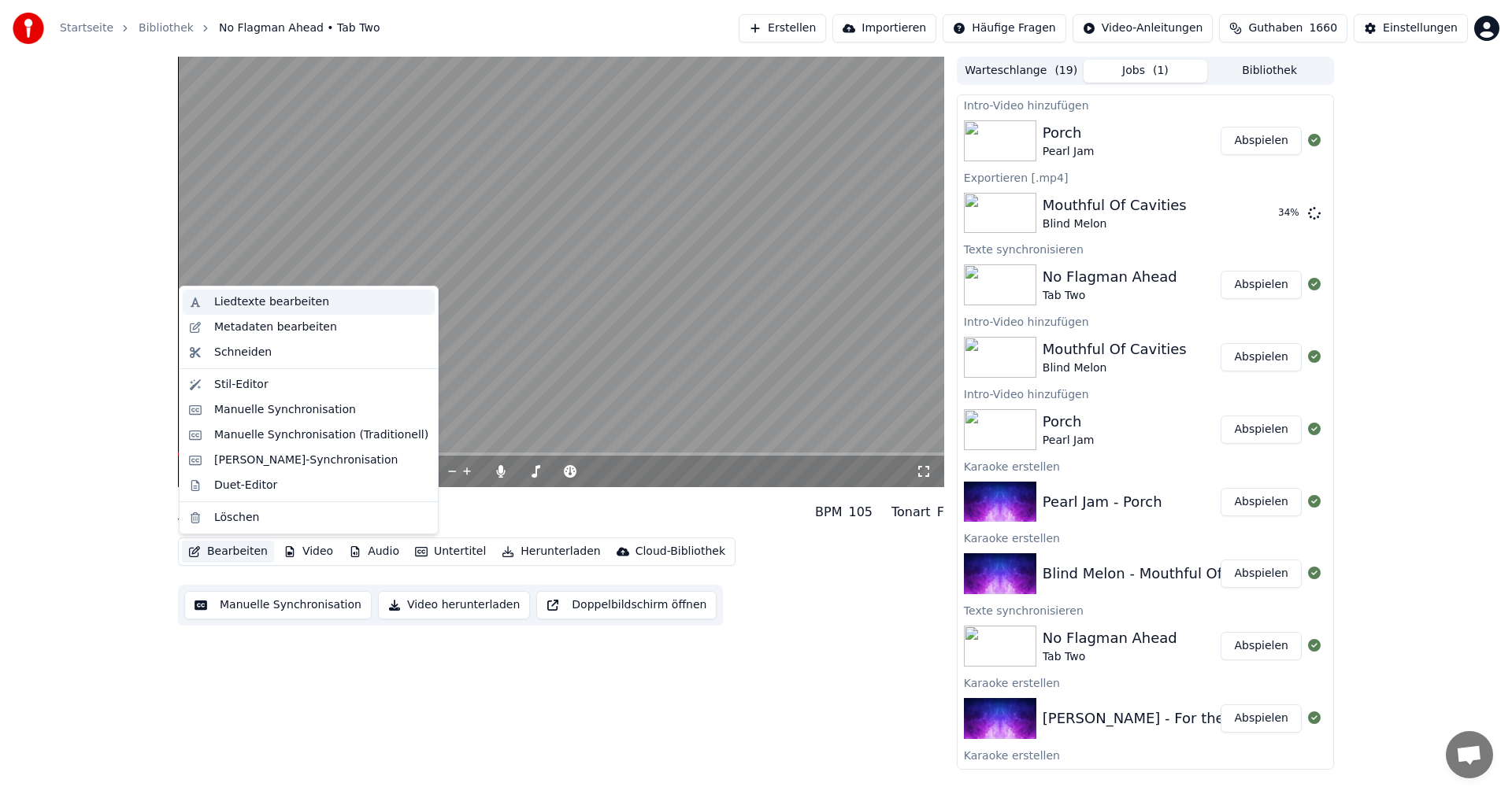
click at [287, 307] on div "Liedtexte bearbeiten" at bounding box center [271, 302] width 115 height 16
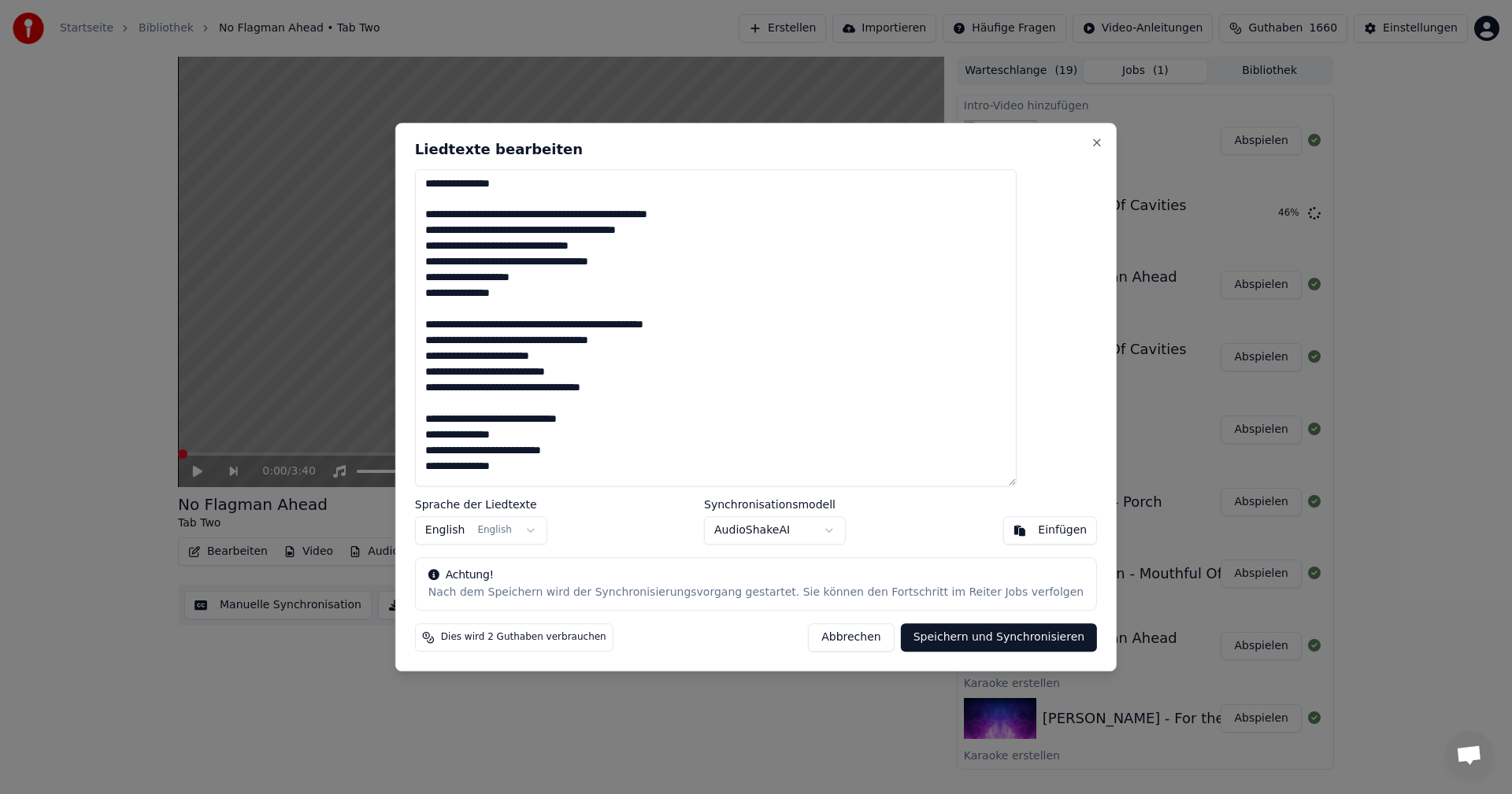
drag, startPoint x: 563, startPoint y: 293, endPoint x: 468, endPoint y: 216, distance: 122.3
click at [468, 216] on textarea at bounding box center [715, 327] width 601 height 318
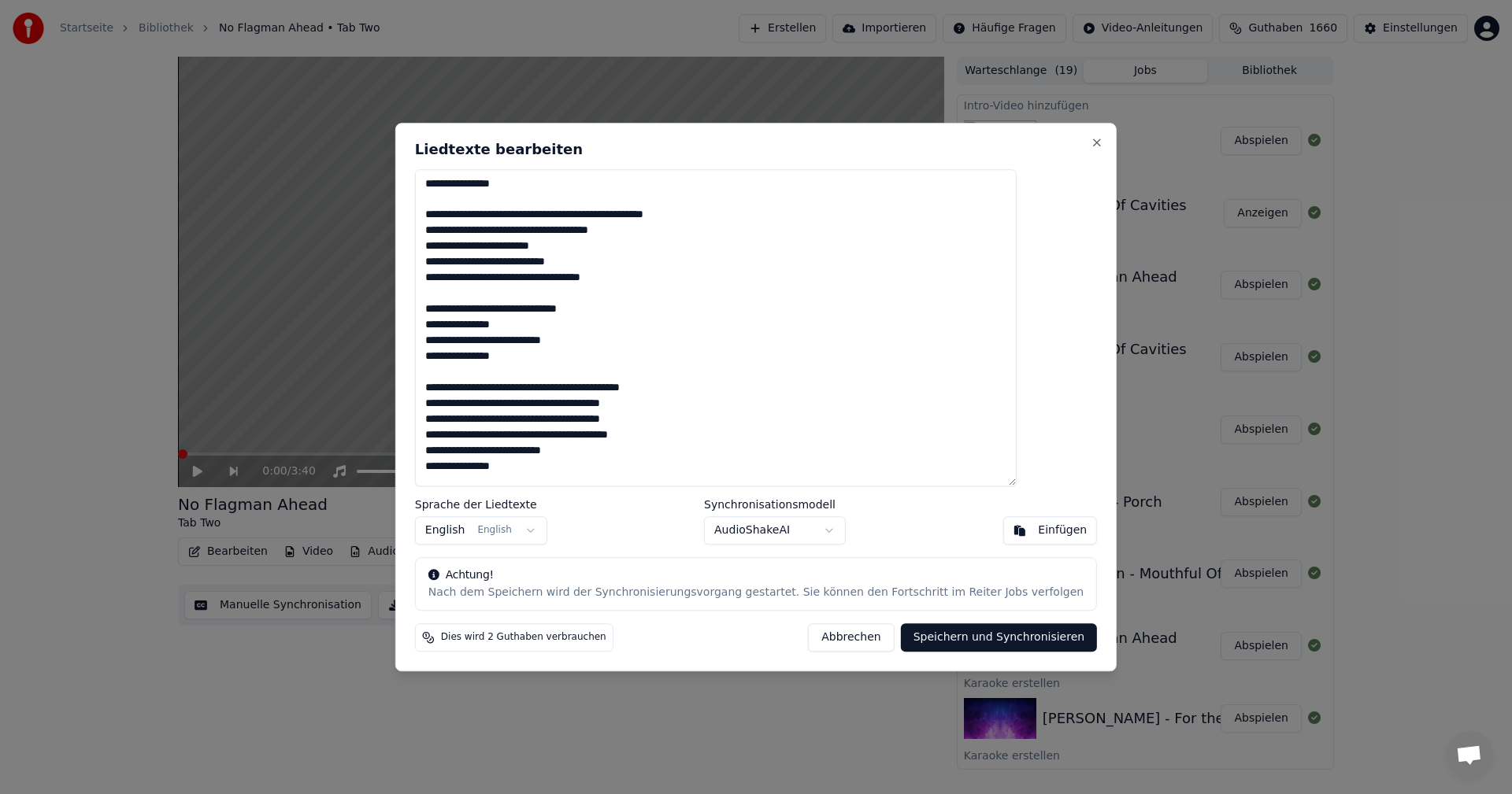
click at [579, 227] on textarea at bounding box center [715, 327] width 601 height 318
click at [1000, 445] on textarea at bounding box center [715, 327] width 601 height 318
click at [741, 407] on textarea at bounding box center [715, 327] width 601 height 318
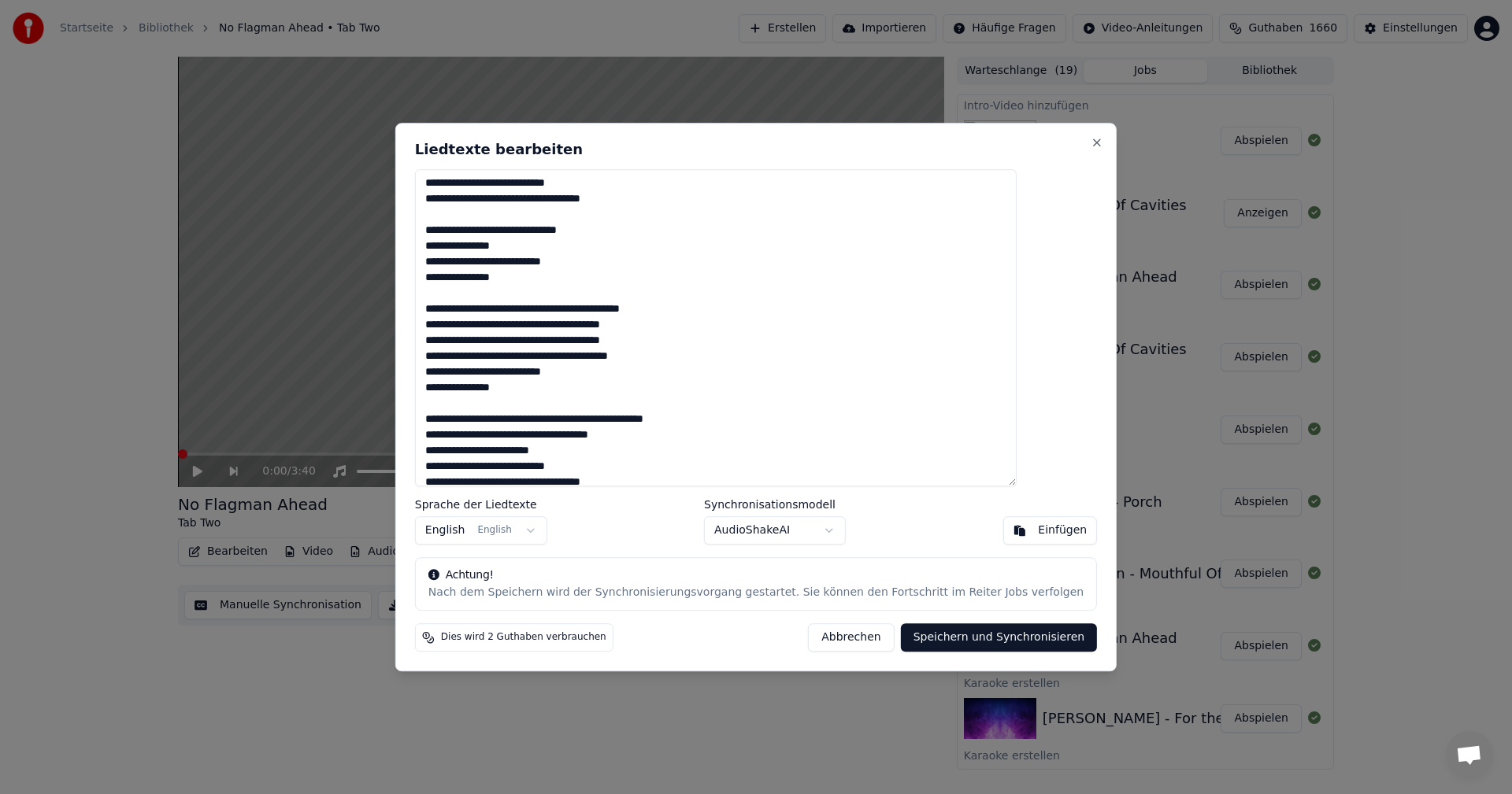
click at [466, 373] on textarea at bounding box center [715, 327] width 601 height 318
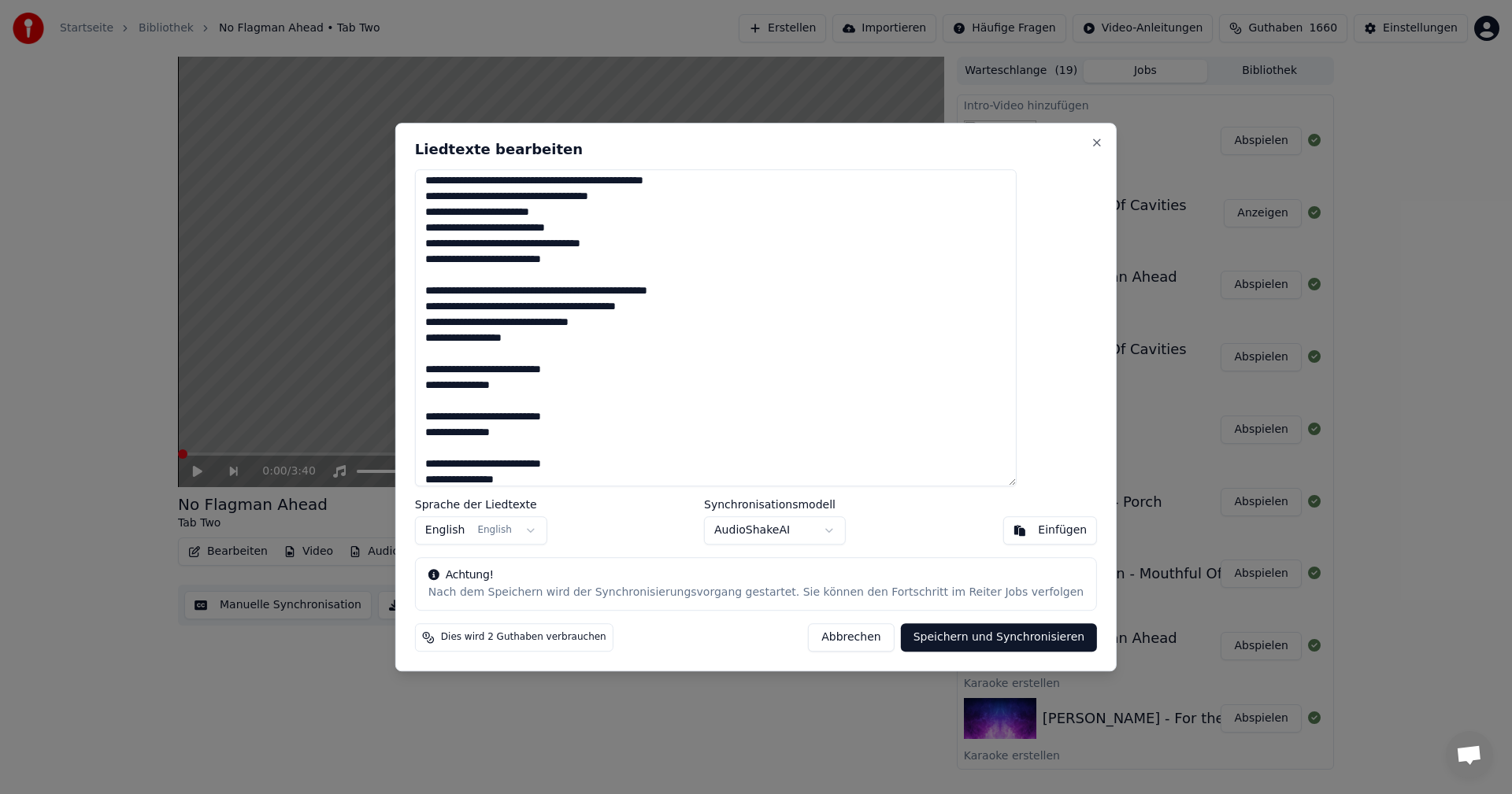
scroll to position [357, 0]
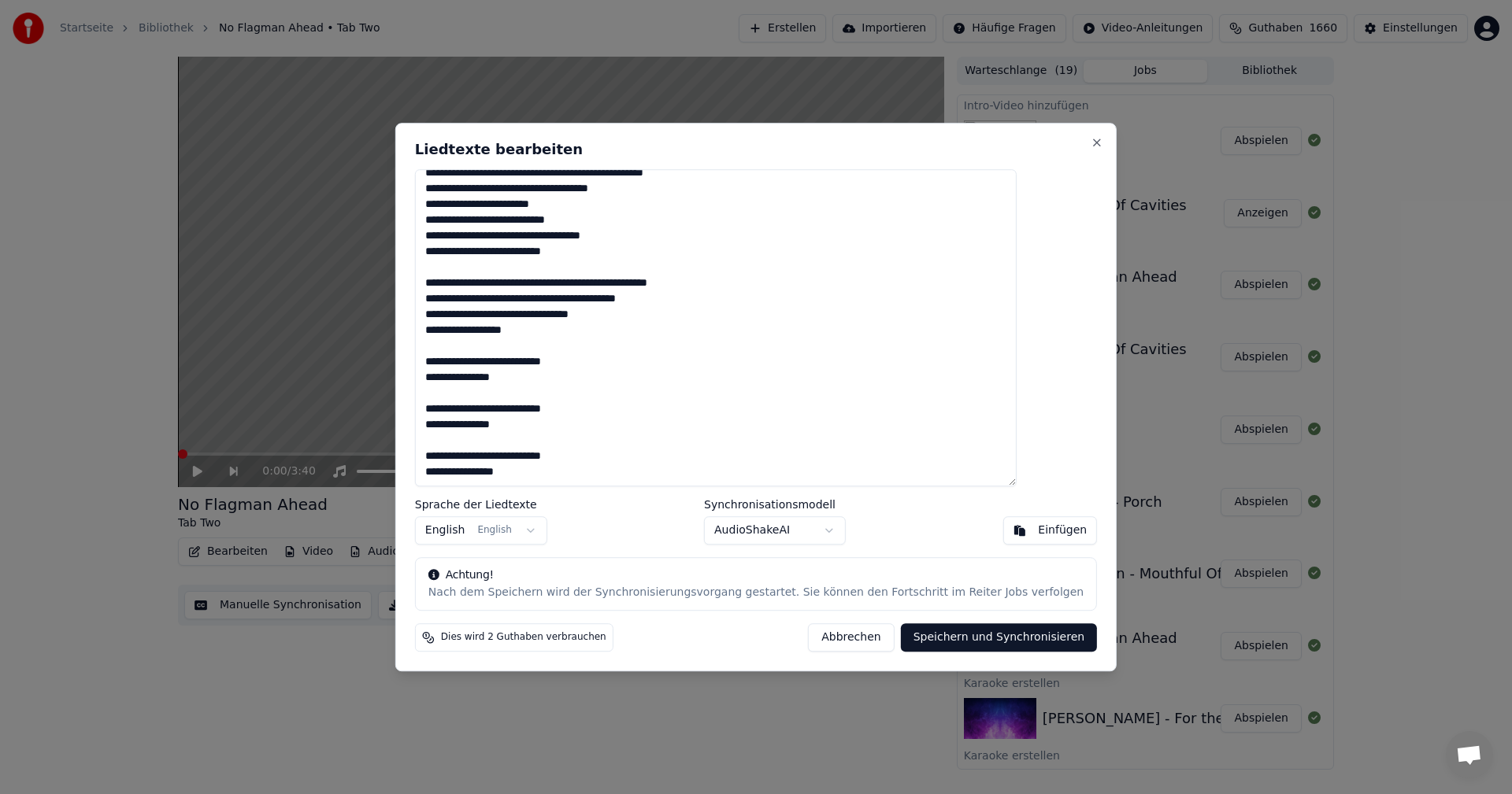
drag, startPoint x: 997, startPoint y: 416, endPoint x: 651, endPoint y: 368, distance: 349.3
click at [997, 416] on textarea at bounding box center [715, 327] width 601 height 318
click at [586, 327] on textarea at bounding box center [715, 327] width 601 height 318
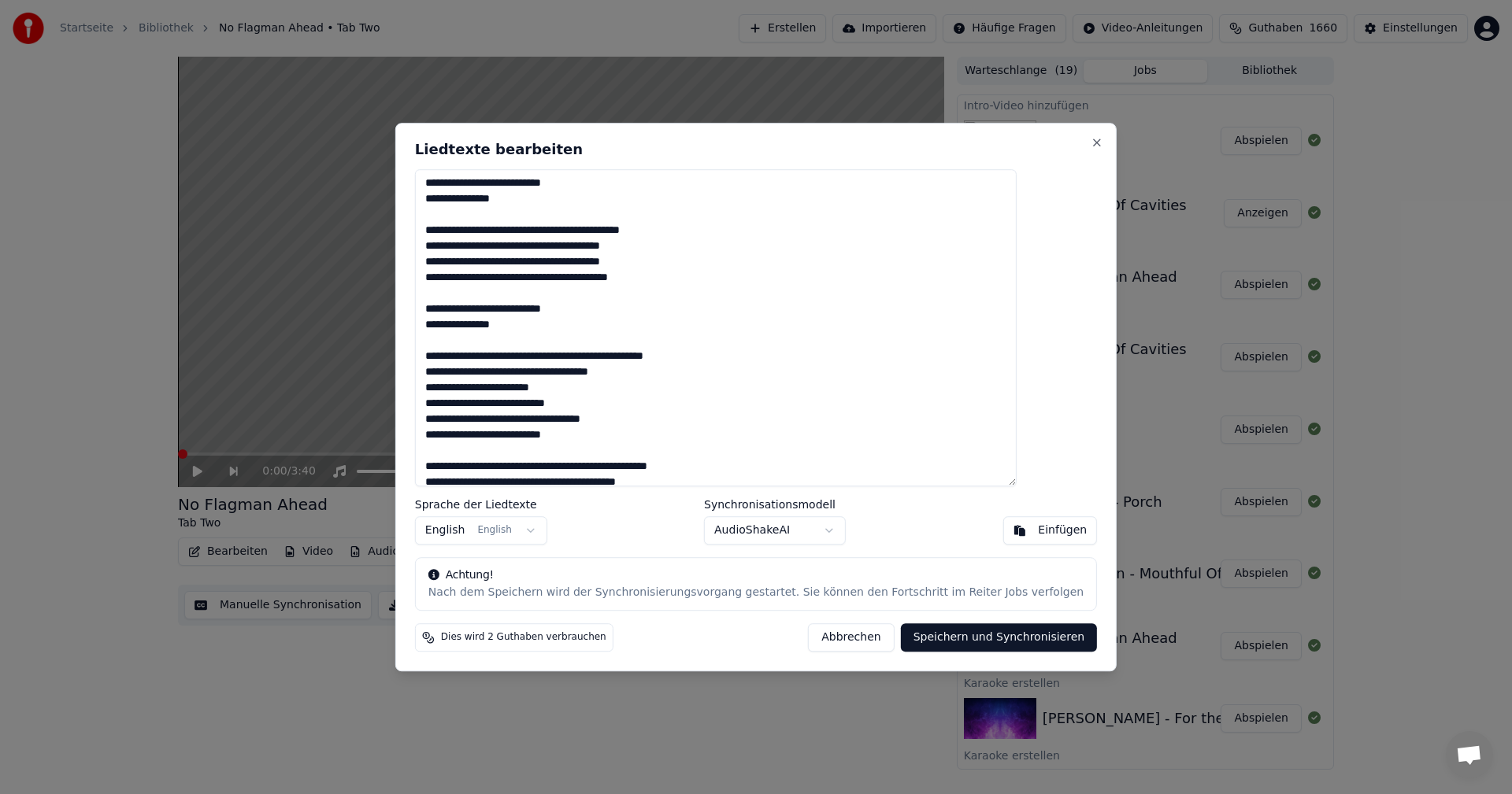
scroll to position [78, 0]
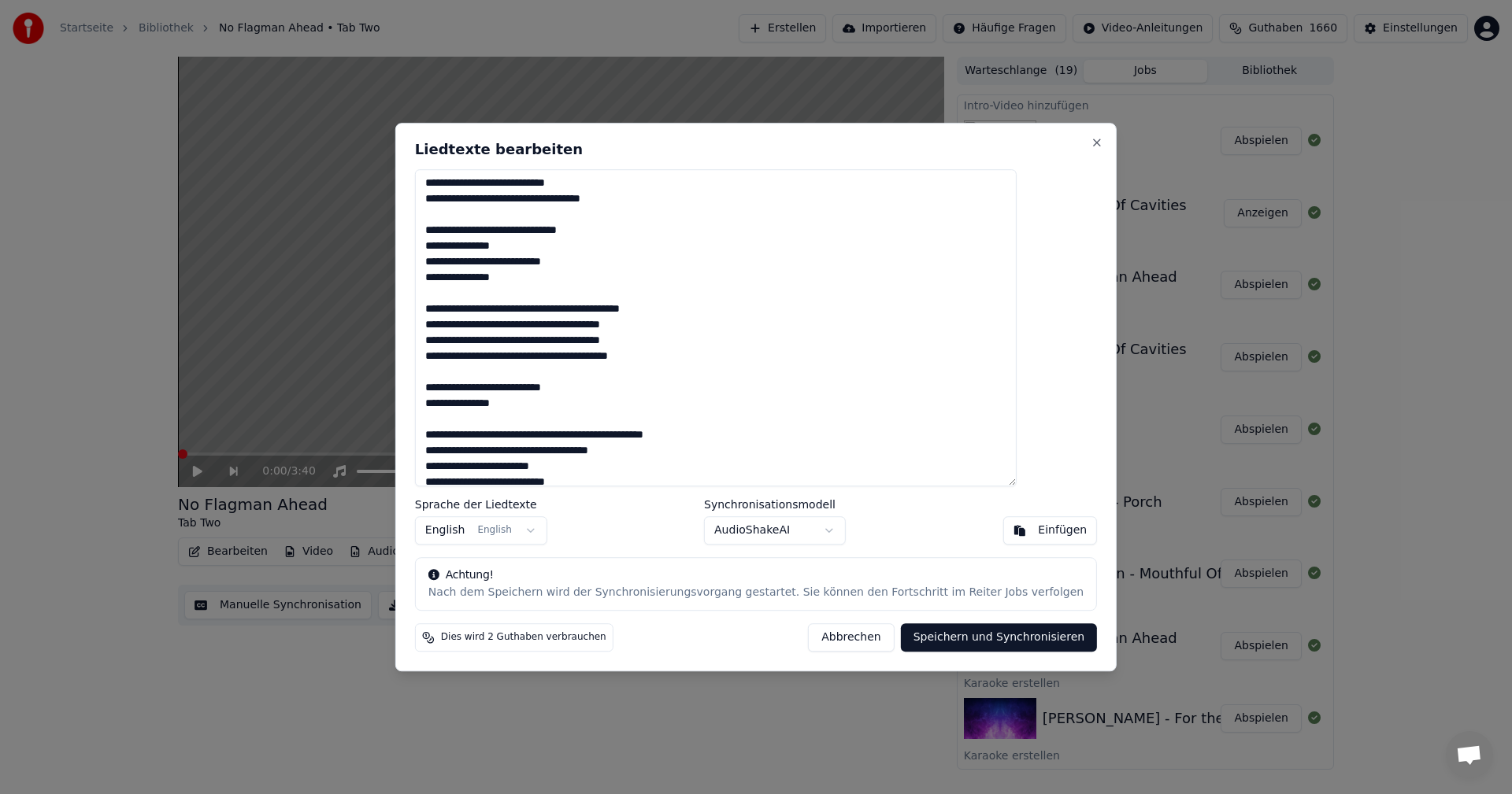
drag, startPoint x: 558, startPoint y: 279, endPoint x: 465, endPoint y: 261, distance: 94.7
click at [465, 261] on textarea at bounding box center [715, 327] width 601 height 318
click at [578, 406] on textarea at bounding box center [715, 327] width 601 height 318
paste textarea "**********"
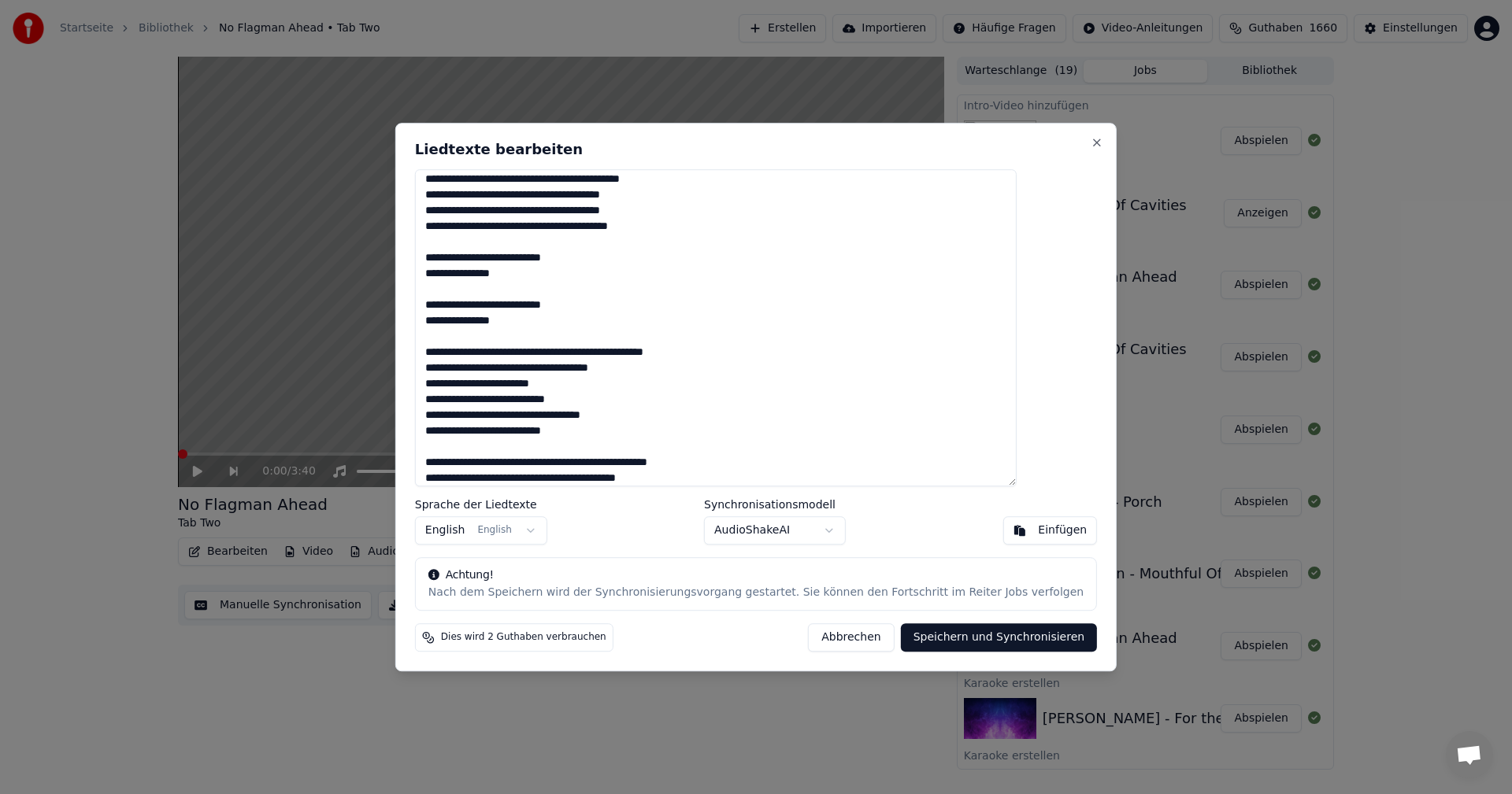
scroll to position [236, 0]
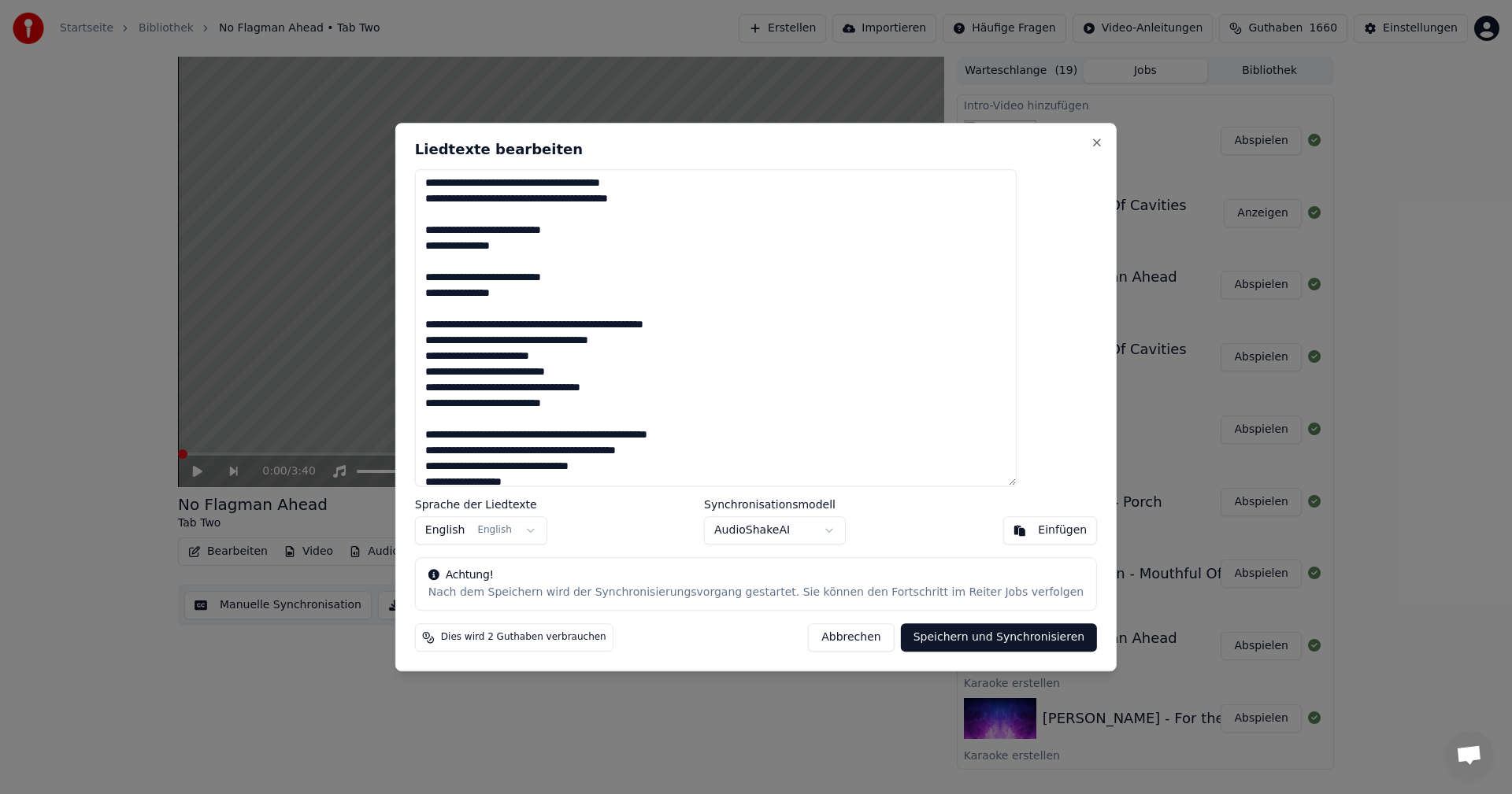
click at [578, 346] on textarea at bounding box center [715, 327] width 601 height 318
drag, startPoint x: 1072, startPoint y: 356, endPoint x: 667, endPoint y: 399, distance: 407.3
click at [1072, 356] on div "Liedtexte bearbeiten Sprache der Liedtexte English English Synchronisationsmode…" at bounding box center [756, 398] width 721 height 549
click at [466, 409] on textarea at bounding box center [715, 327] width 601 height 318
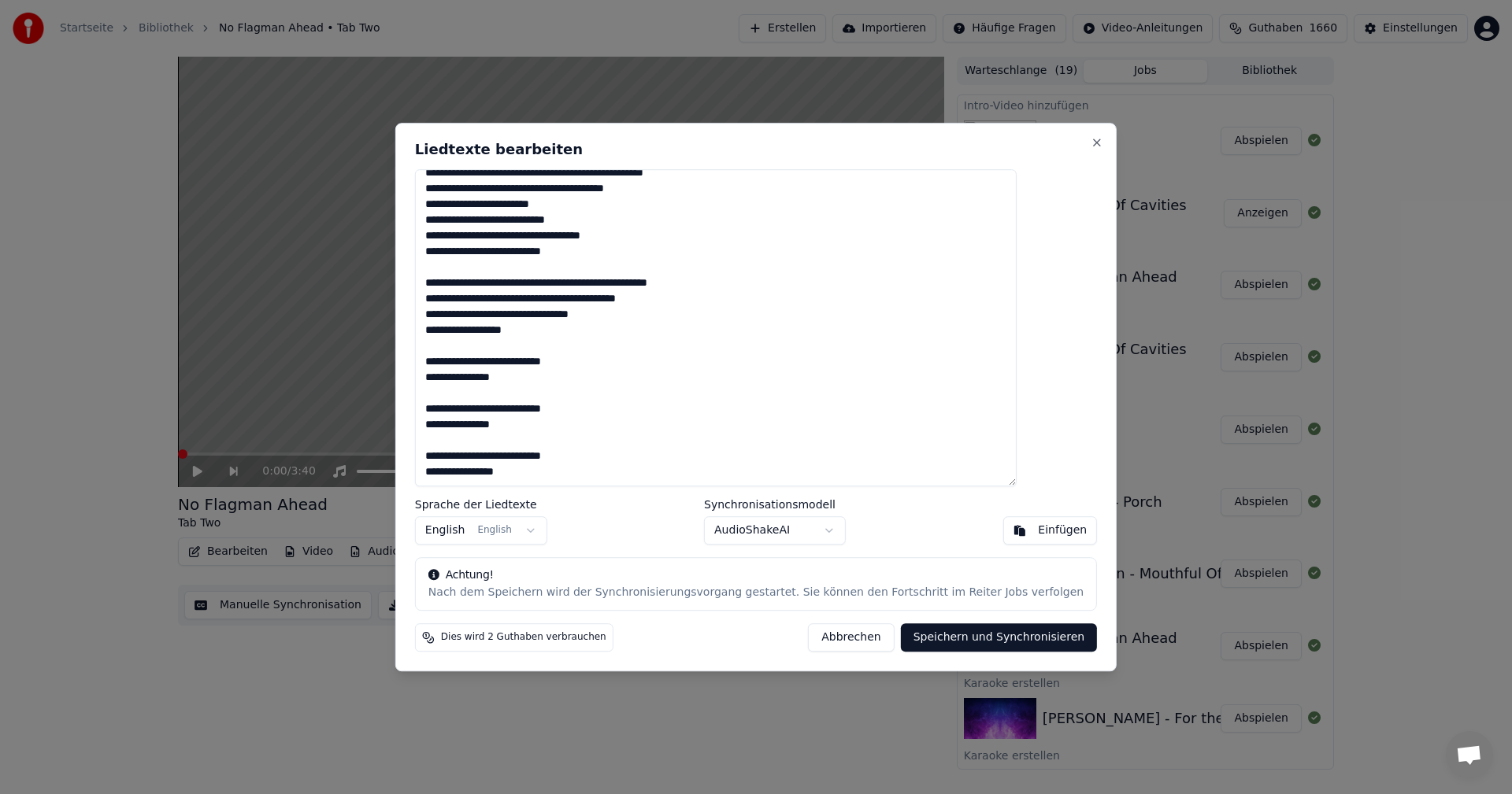
scroll to position [404, 0]
drag, startPoint x: 849, startPoint y: 369, endPoint x: 732, endPoint y: 349, distance: 118.7
click at [849, 369] on textarea at bounding box center [715, 327] width 601 height 318
click at [588, 332] on textarea at bounding box center [715, 327] width 601 height 318
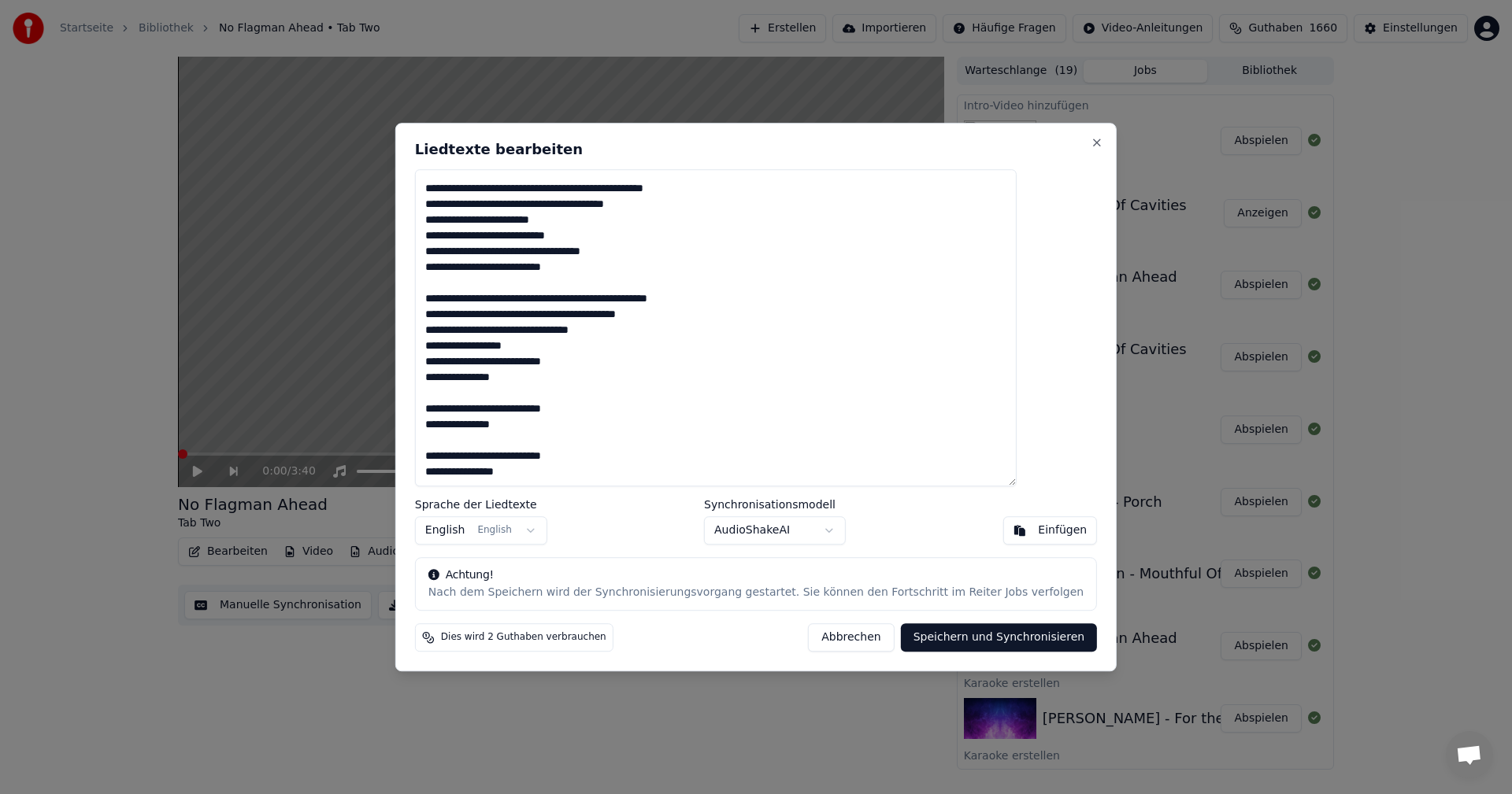
scroll to position [0, 0]
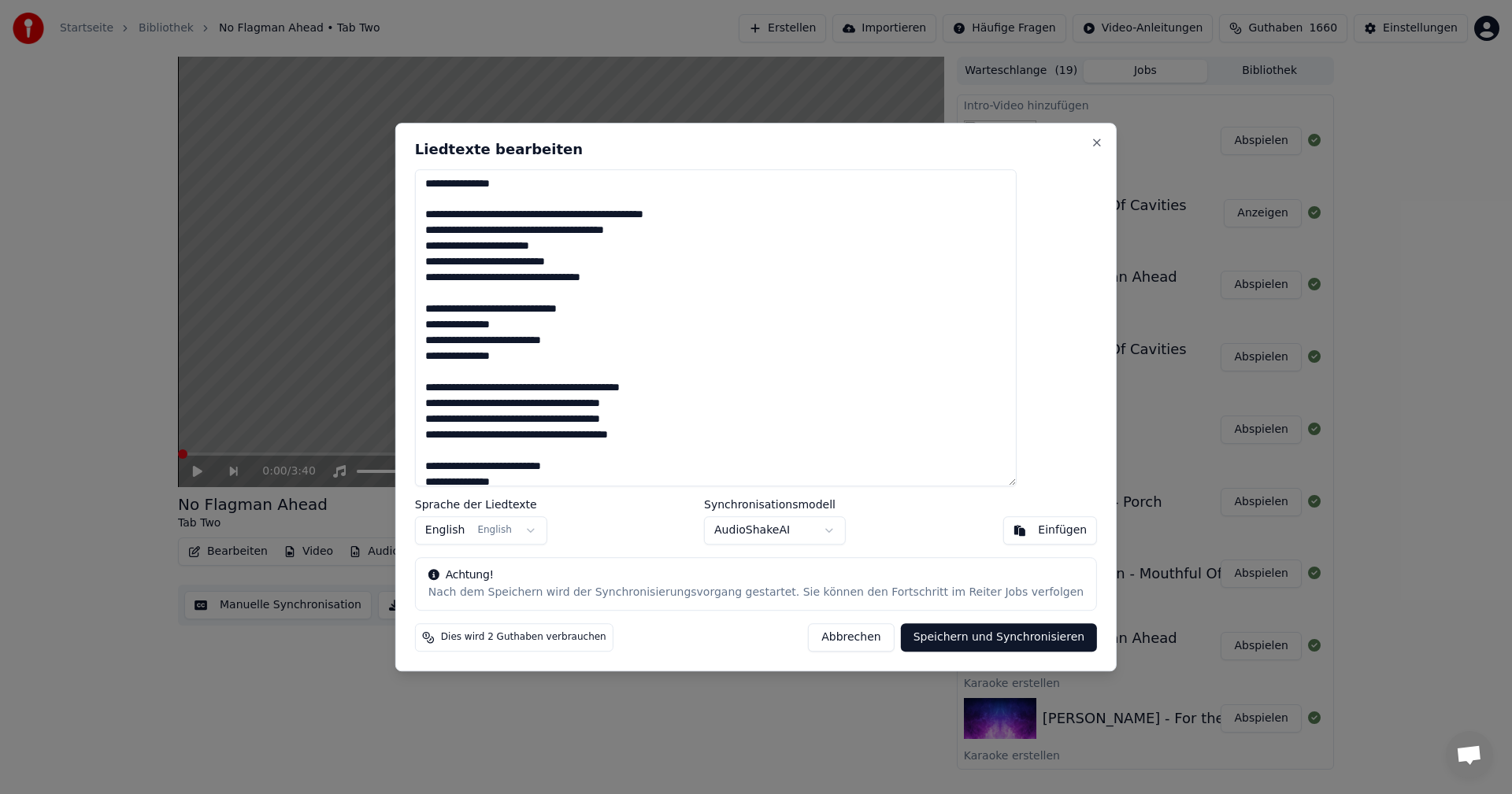
click at [774, 294] on textarea at bounding box center [715, 327] width 601 height 318
click at [763, 353] on textarea at bounding box center [715, 327] width 601 height 318
click at [767, 339] on textarea at bounding box center [715, 327] width 601 height 318
click at [718, 235] on textarea at bounding box center [715, 327] width 601 height 318
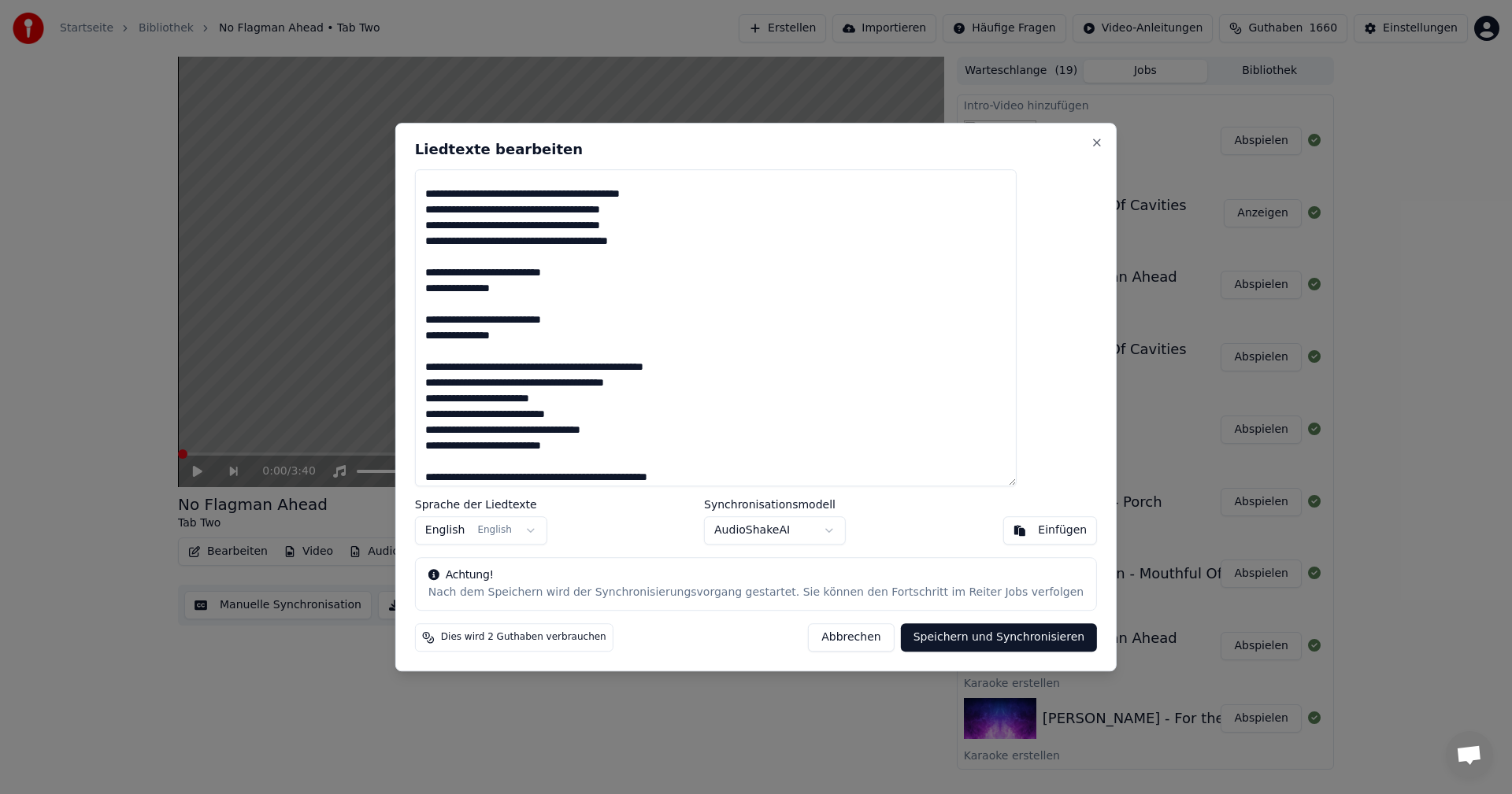
scroll to position [236, 0]
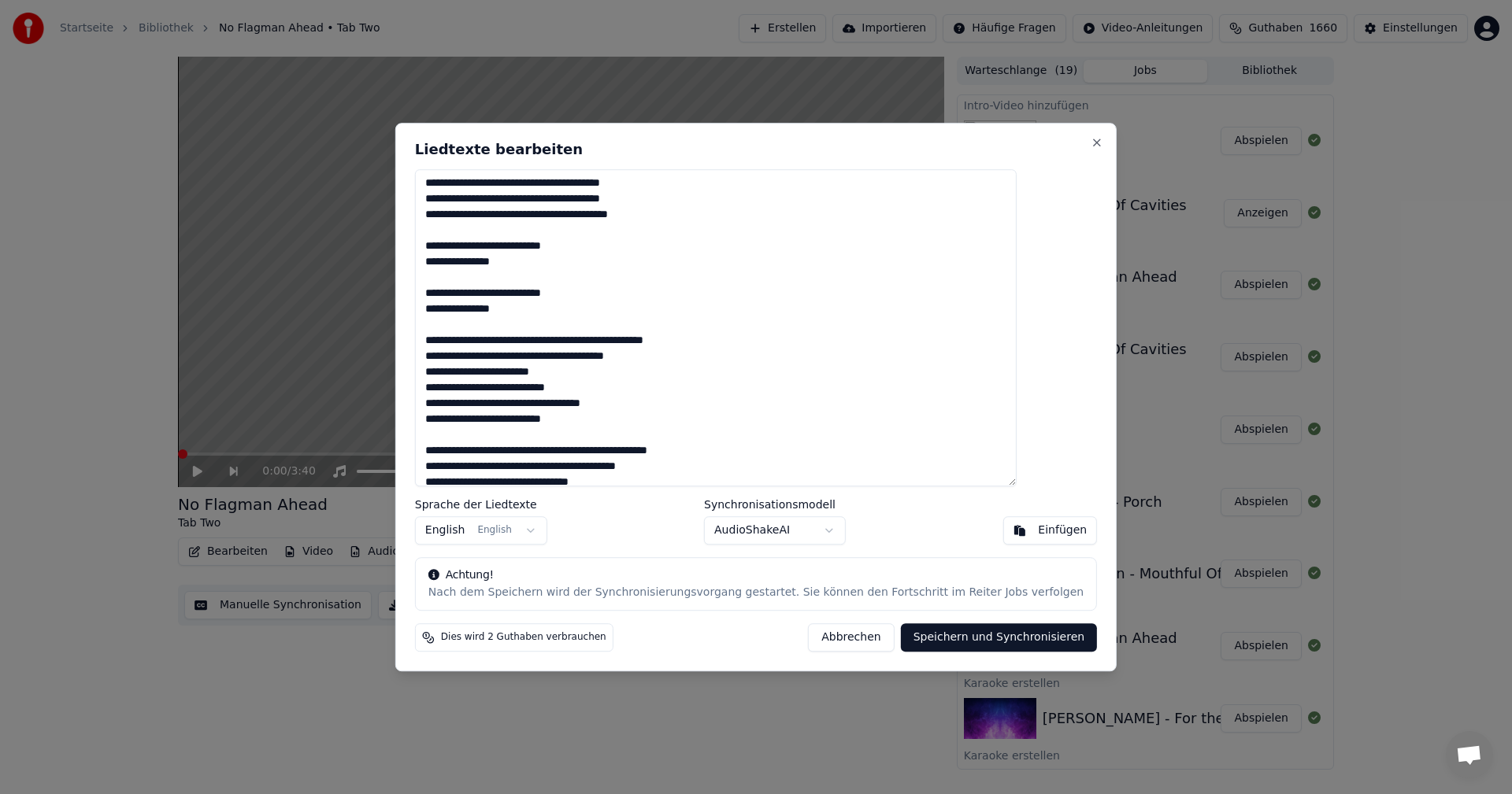
click at [565, 279] on textarea at bounding box center [715, 327] width 601 height 318
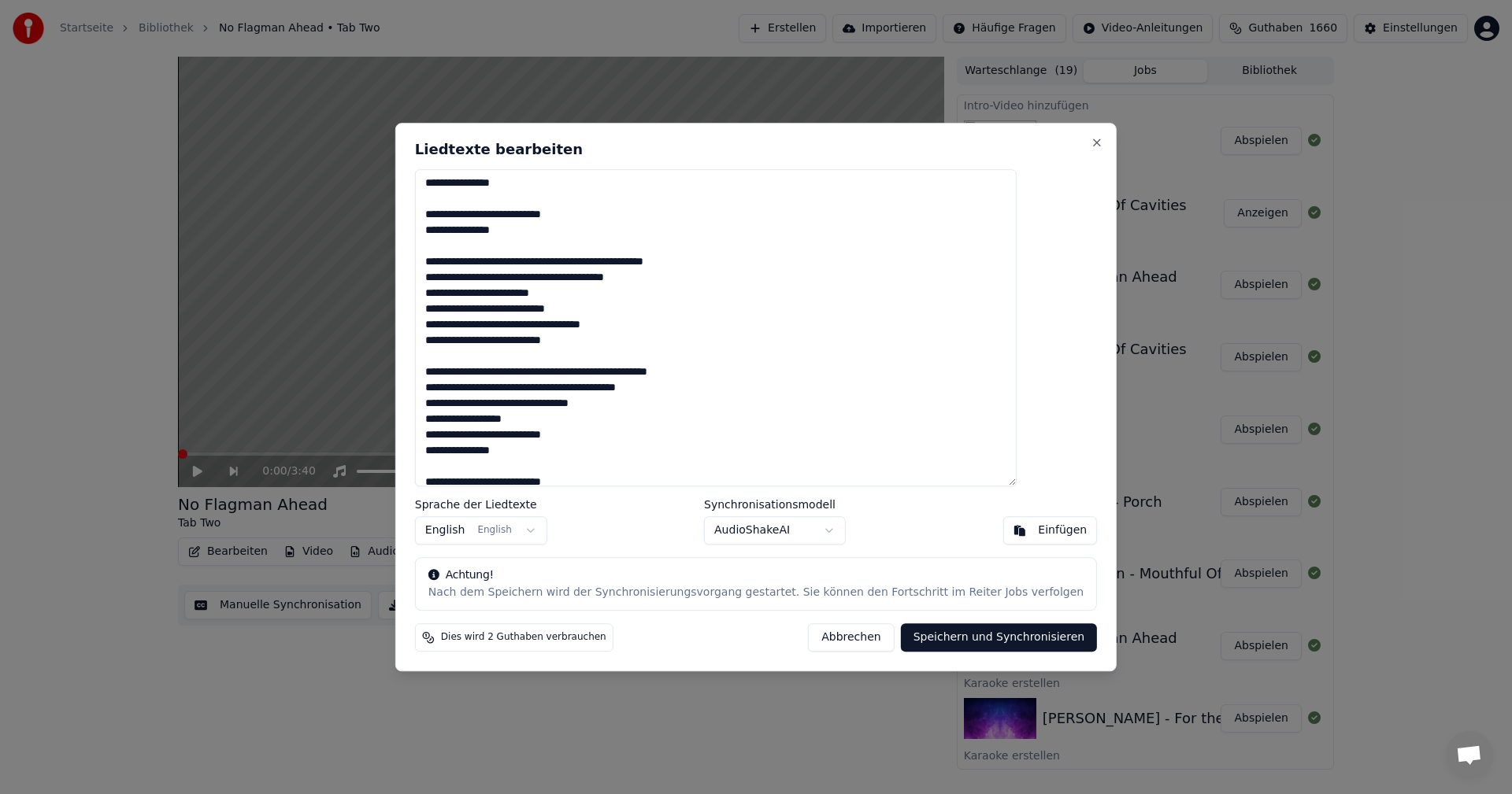
scroll to position [393, 0]
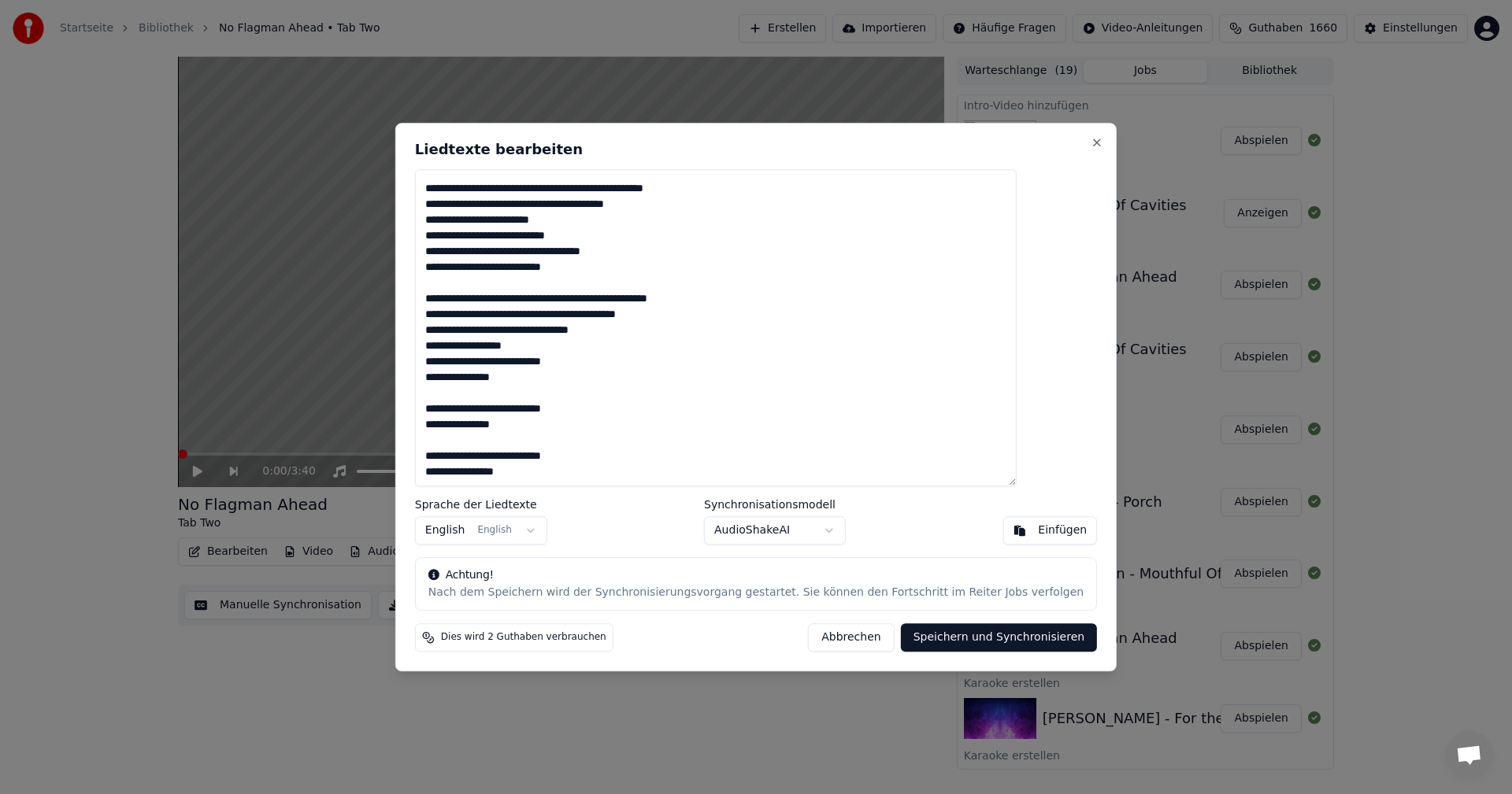
click at [660, 246] on textarea at bounding box center [715, 327] width 601 height 318
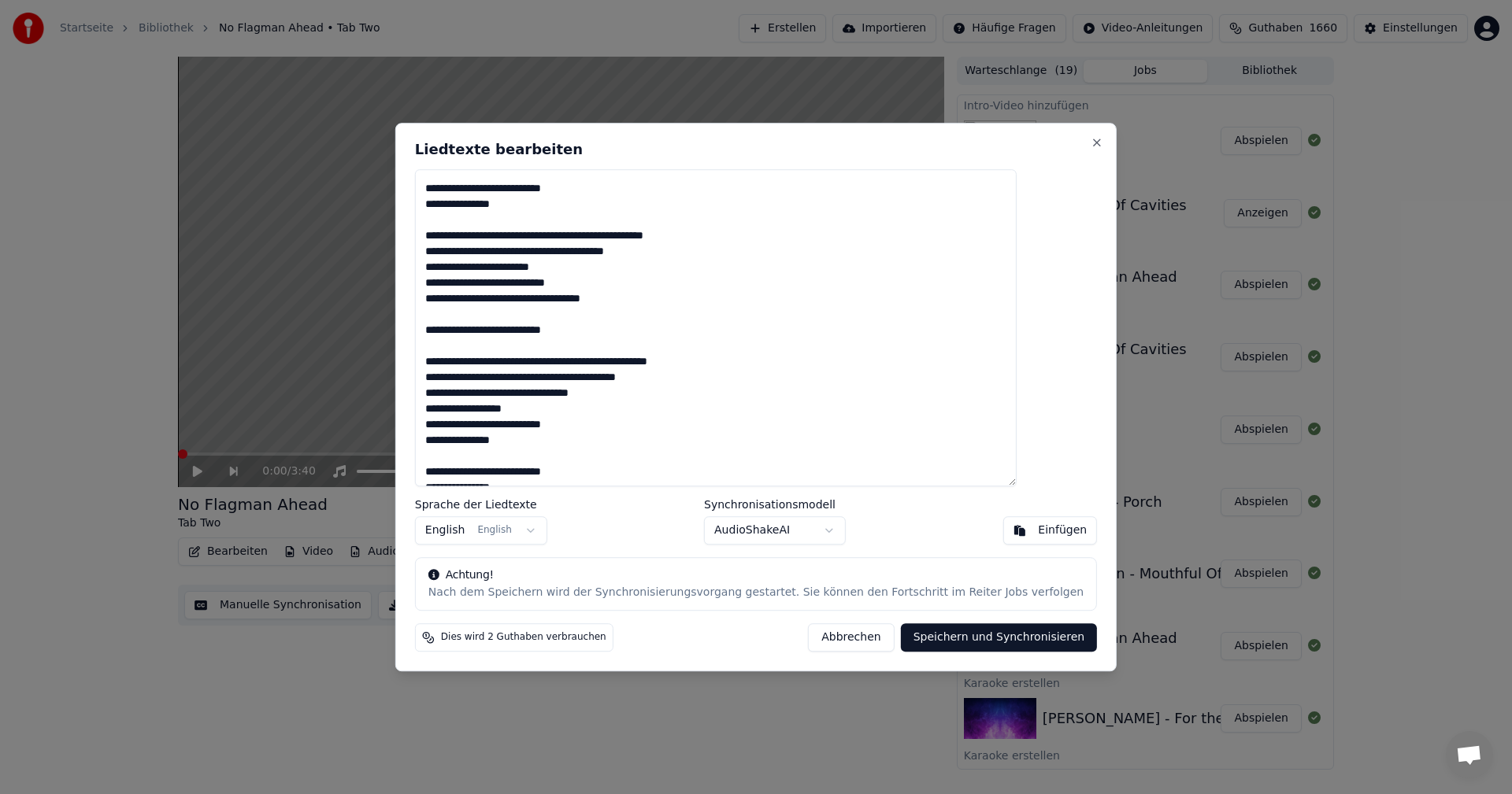
click at [711, 257] on textarea at bounding box center [715, 327] width 601 height 318
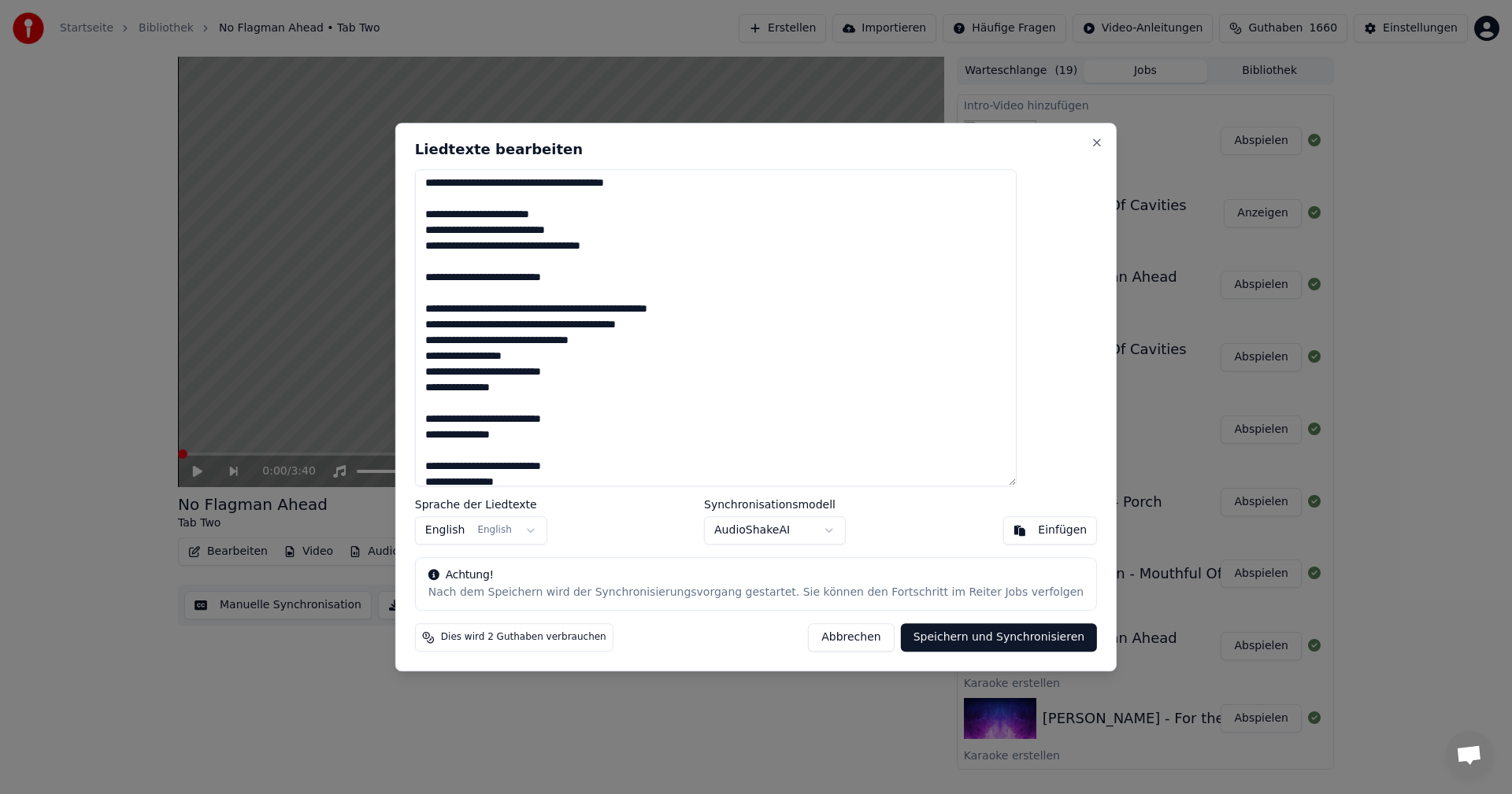
scroll to position [436, 0]
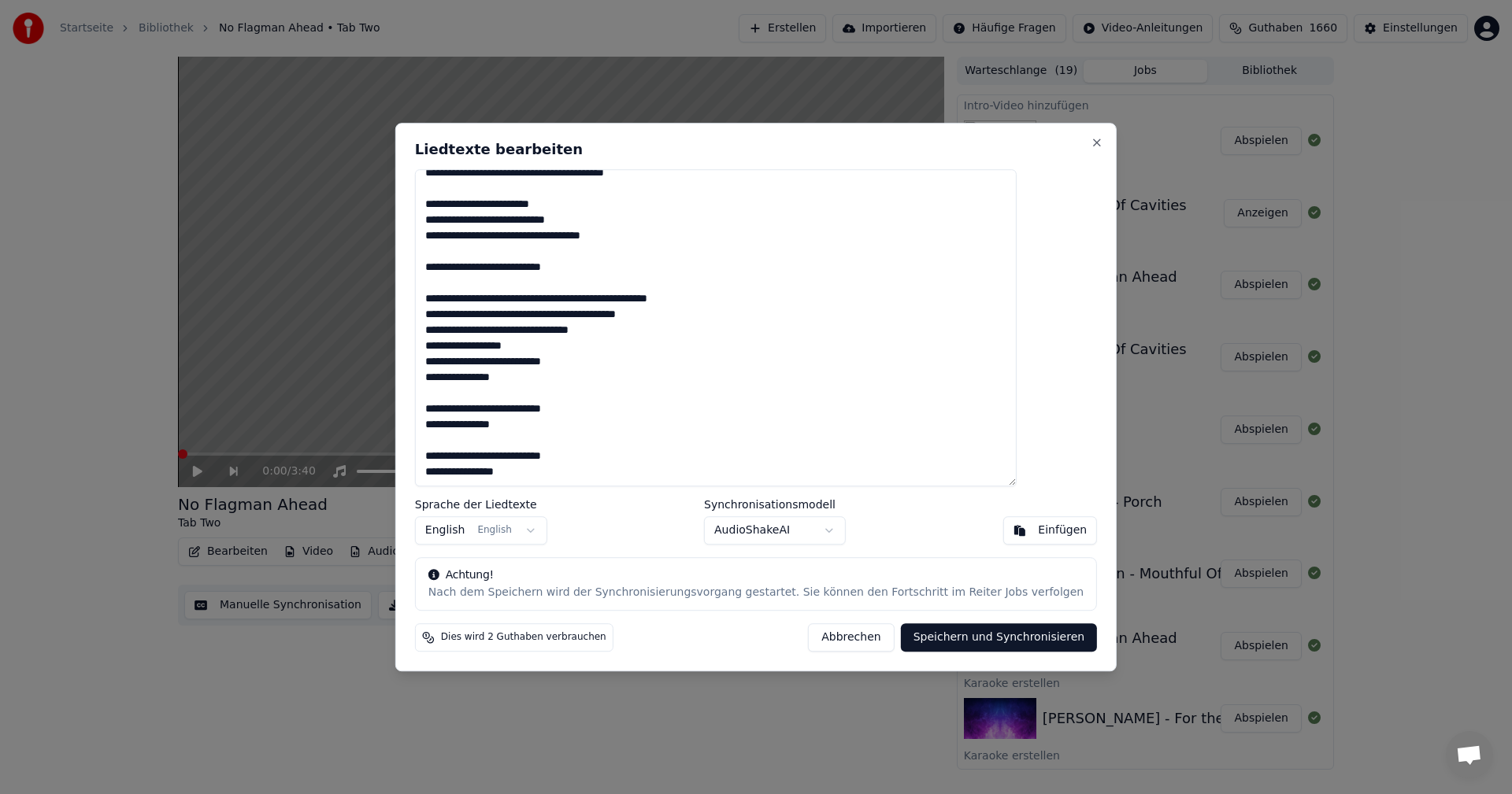
click at [830, 364] on textarea at bounding box center [715, 327] width 601 height 318
click at [712, 430] on textarea at bounding box center [715, 327] width 601 height 318
click at [706, 410] on textarea at bounding box center [715, 327] width 601 height 318
click at [521, 332] on textarea at bounding box center [715, 327] width 601 height 318
click at [667, 364] on textarea at bounding box center [715, 327] width 601 height 318
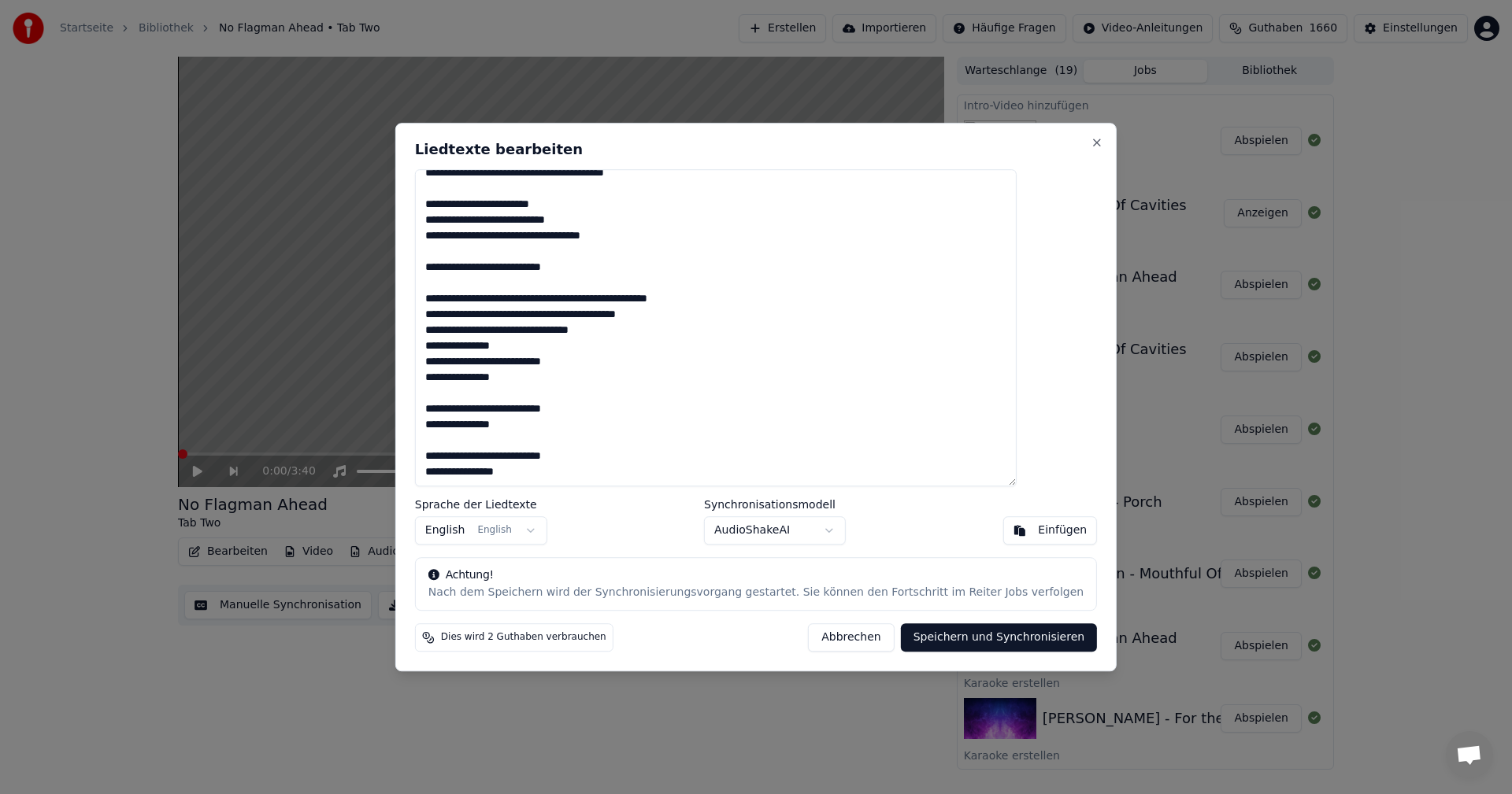
click at [662, 368] on textarea at bounding box center [715, 327] width 601 height 318
click at [590, 473] on textarea at bounding box center [715, 327] width 601 height 318
click at [798, 378] on textarea at bounding box center [715, 327] width 601 height 318
click at [669, 386] on textarea at bounding box center [715, 327] width 601 height 318
drag, startPoint x: 573, startPoint y: 463, endPoint x: 327, endPoint y: 430, distance: 248.2
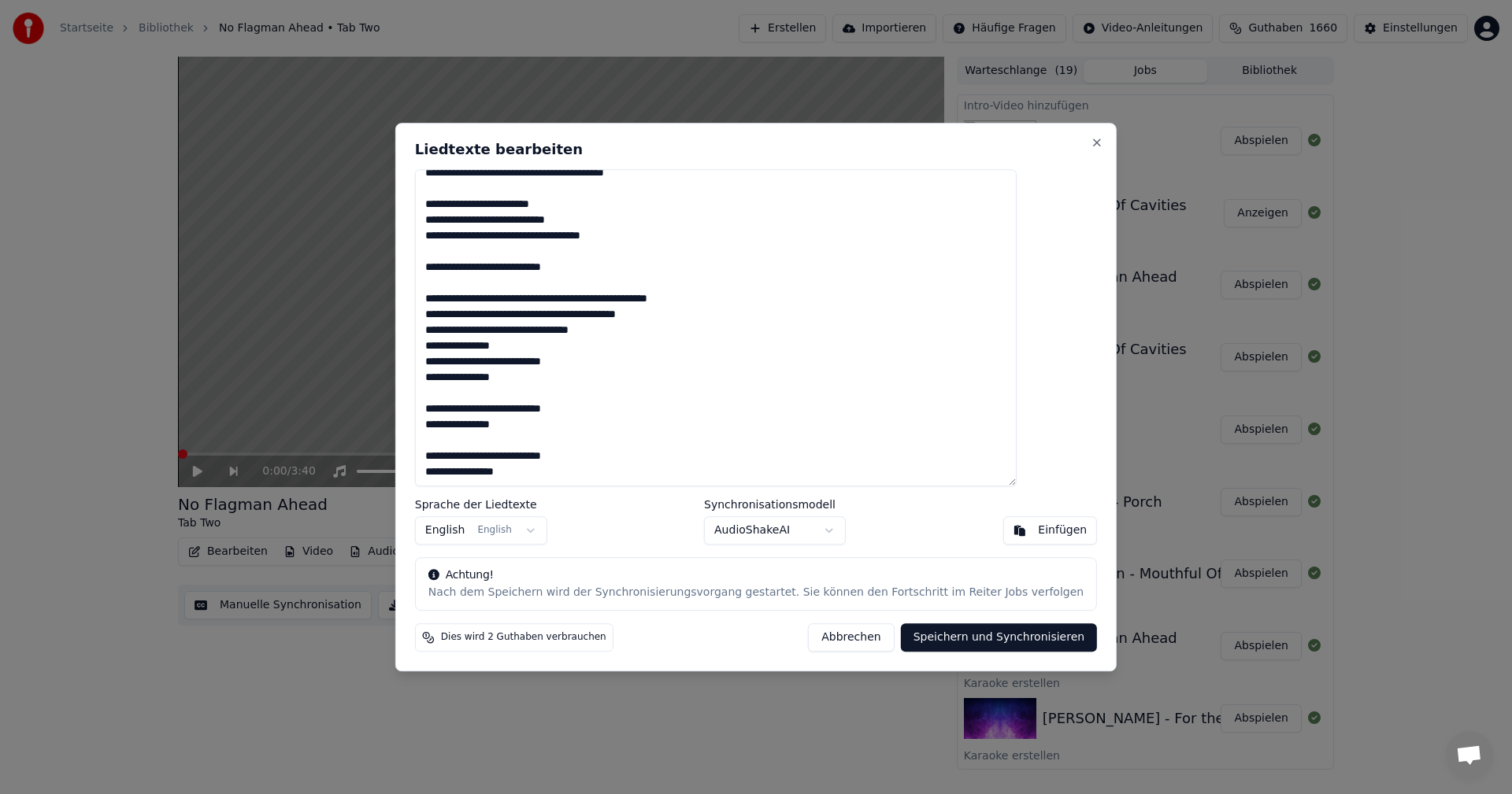
click at [329, 426] on body "Startseite Bibliothek No Flagman Ahead • Tab Two Erstellen Importieren Häufige …" at bounding box center [756, 397] width 1512 height 794
click at [554, 455] on textarea at bounding box center [715, 327] width 601 height 318
drag, startPoint x: 516, startPoint y: 455, endPoint x: 467, endPoint y: 444, distance: 50.2
click at [467, 444] on textarea at bounding box center [715, 327] width 601 height 318
click at [530, 481] on textarea at bounding box center [715, 327] width 601 height 318
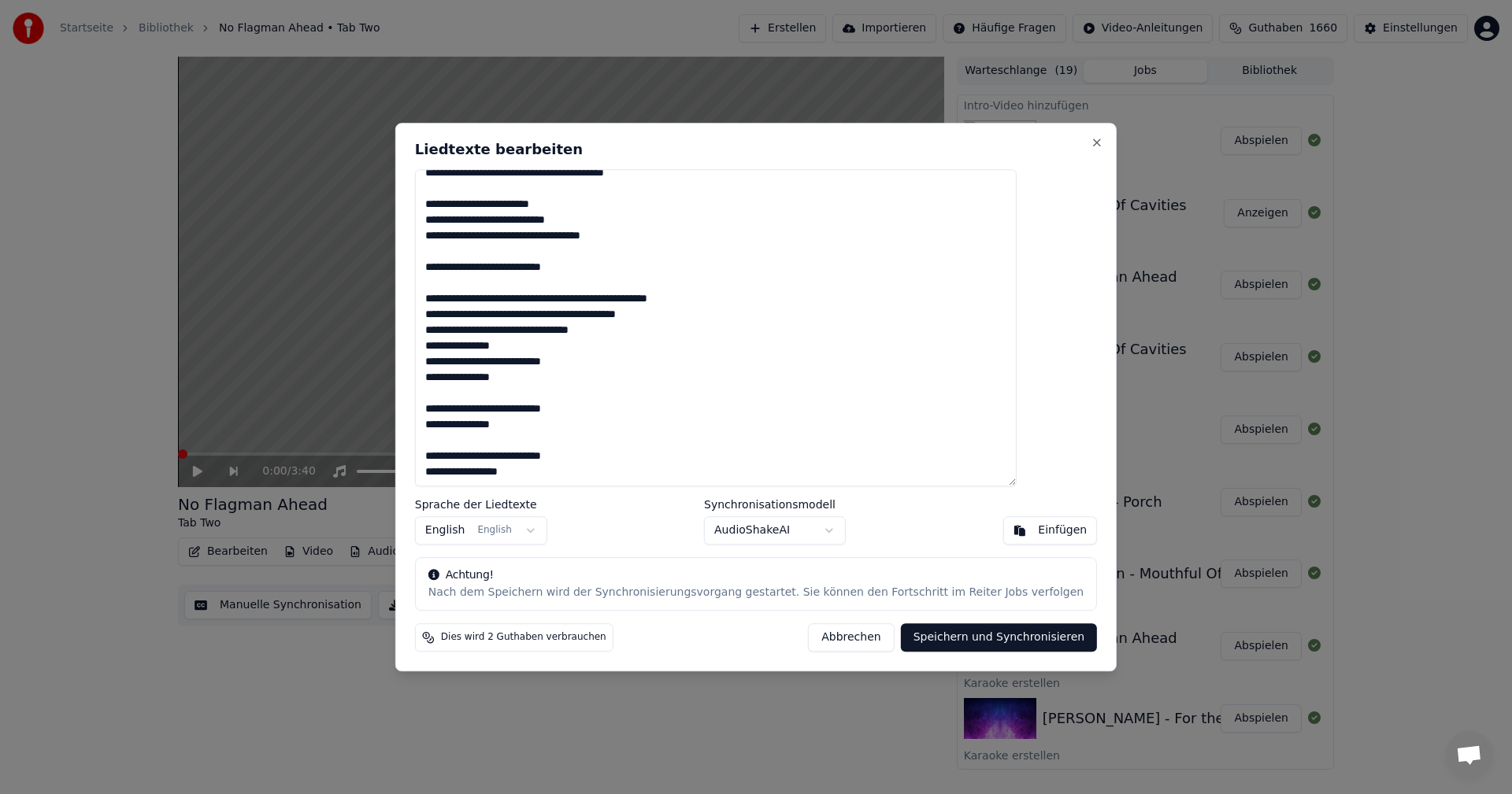
paste textarea "**********"
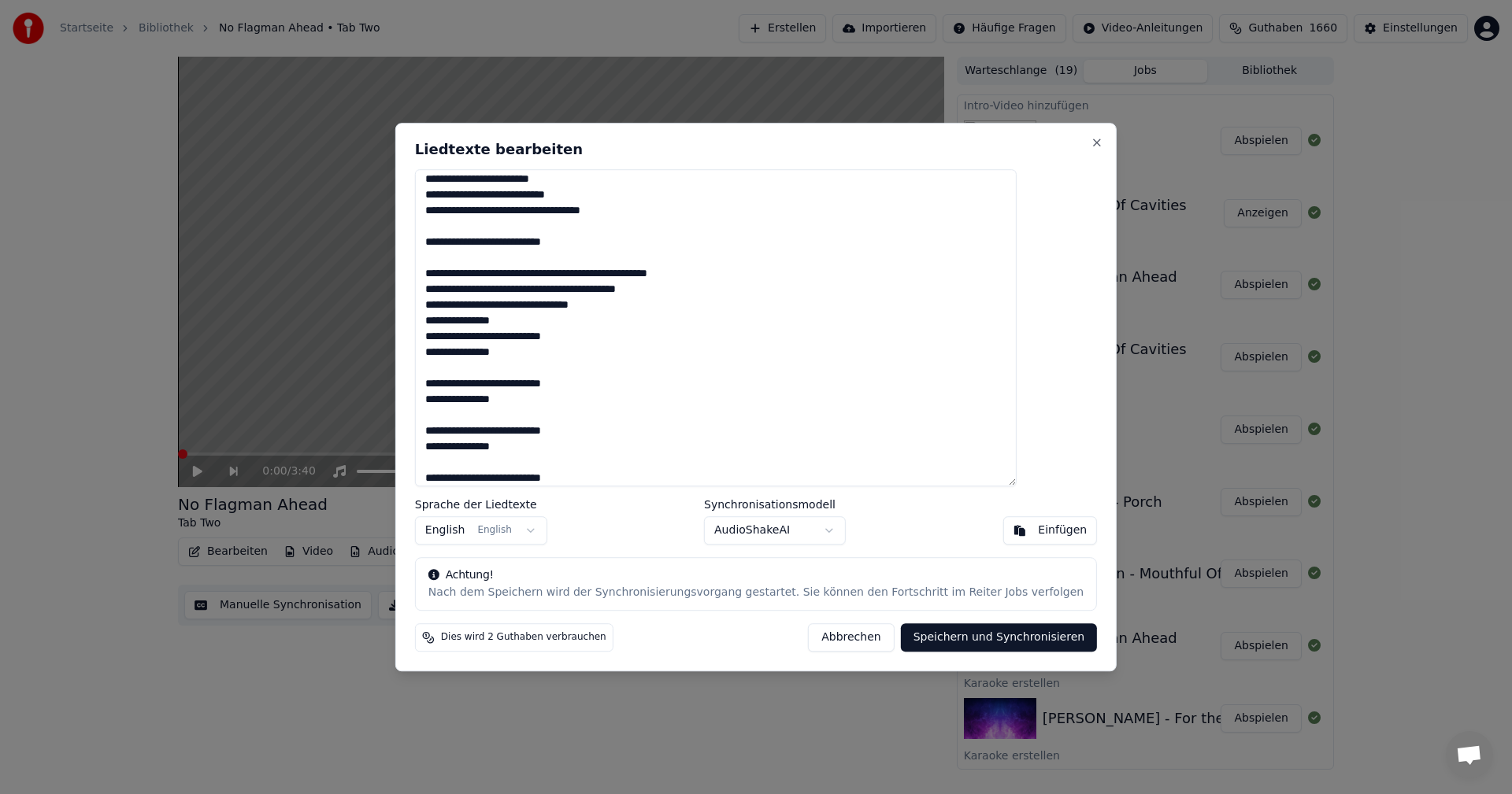
scroll to position [460, 0]
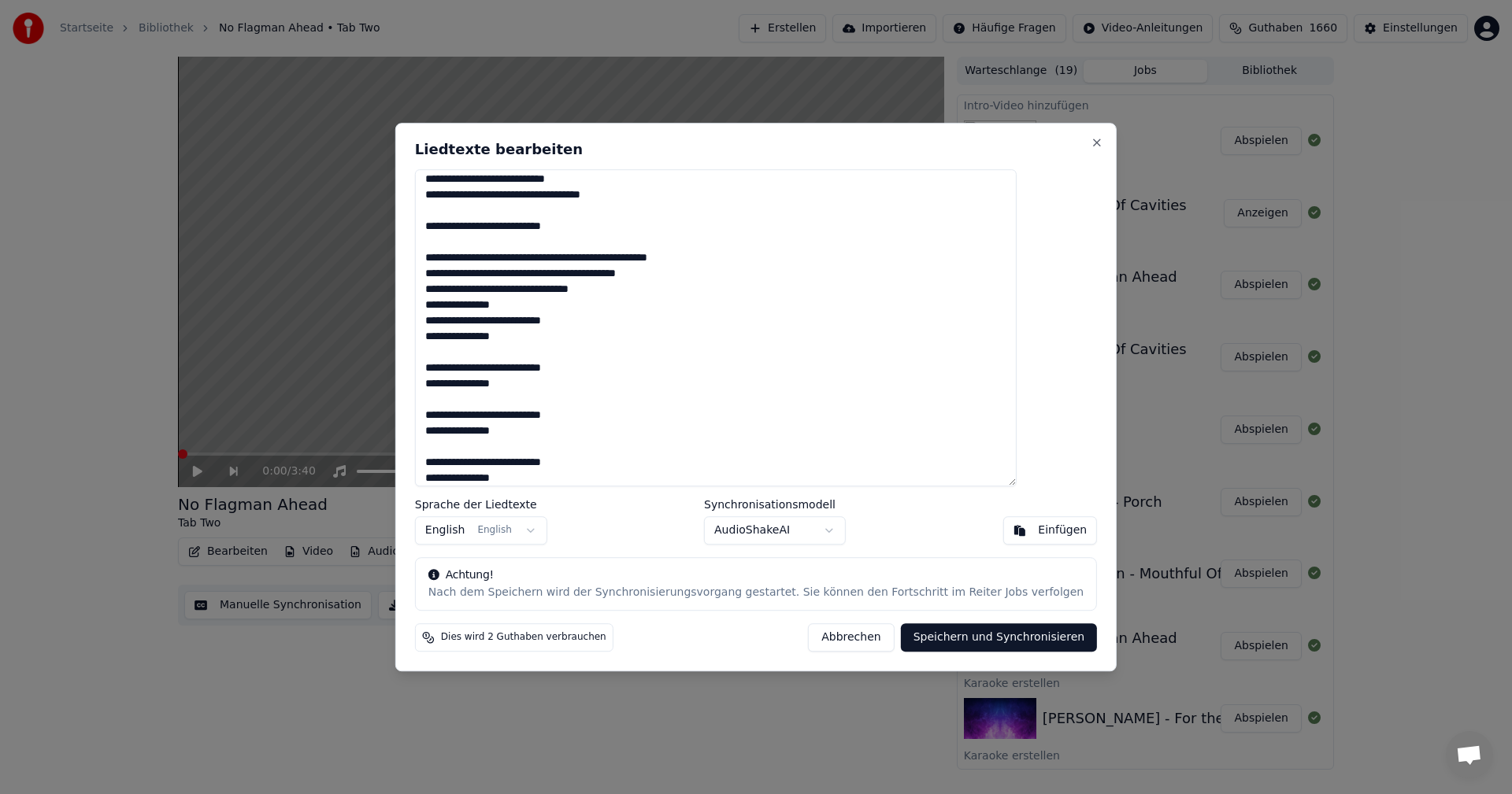
click at [793, 429] on textarea at bounding box center [715, 327] width 601 height 318
type textarea "**********"
click at [944, 637] on button "Speichern und Synchronisieren" at bounding box center [999, 637] width 197 height 28
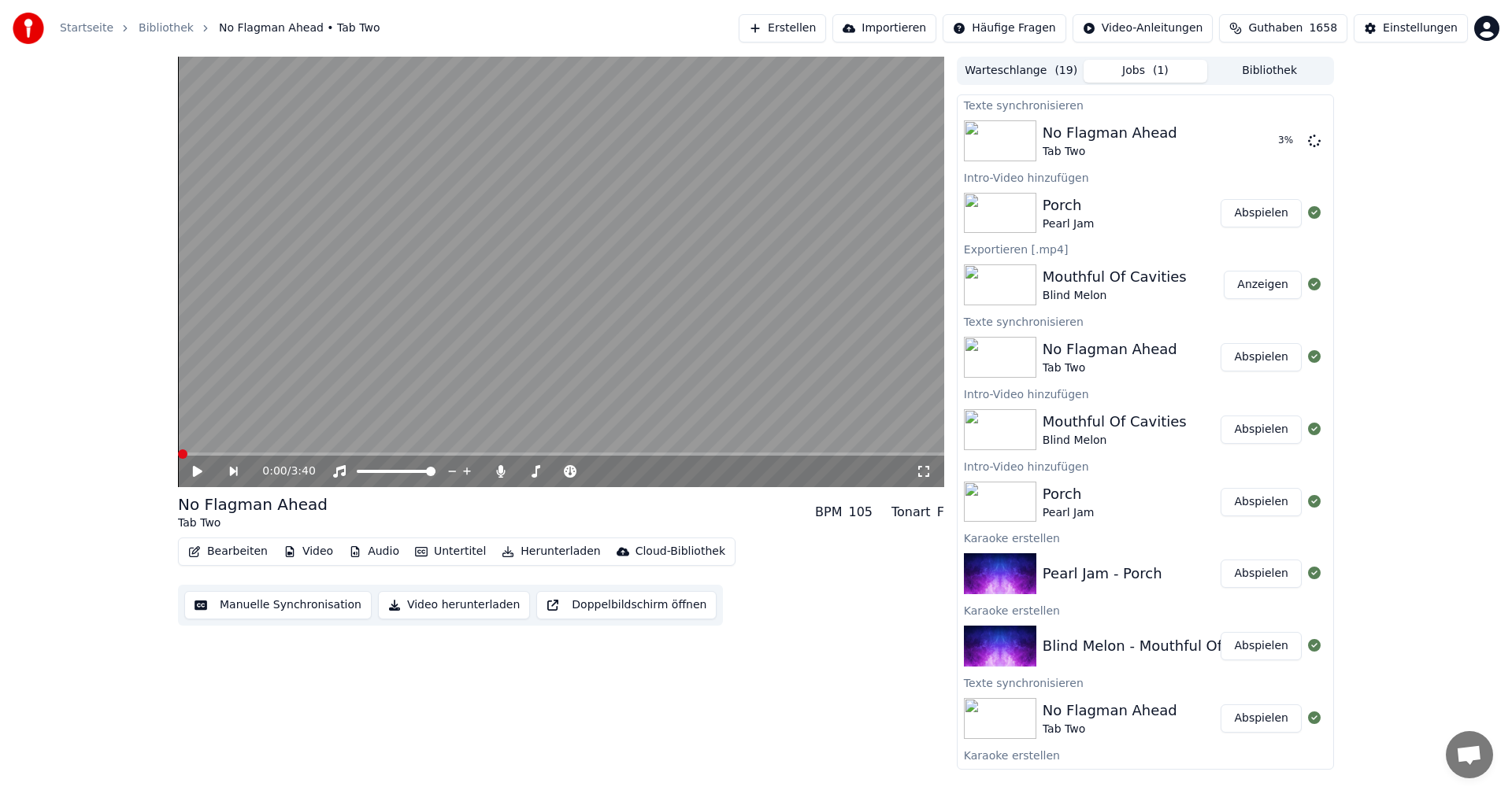
click at [1036, 73] on button "Warteschlange ( 19 )" at bounding box center [1021, 71] width 124 height 23
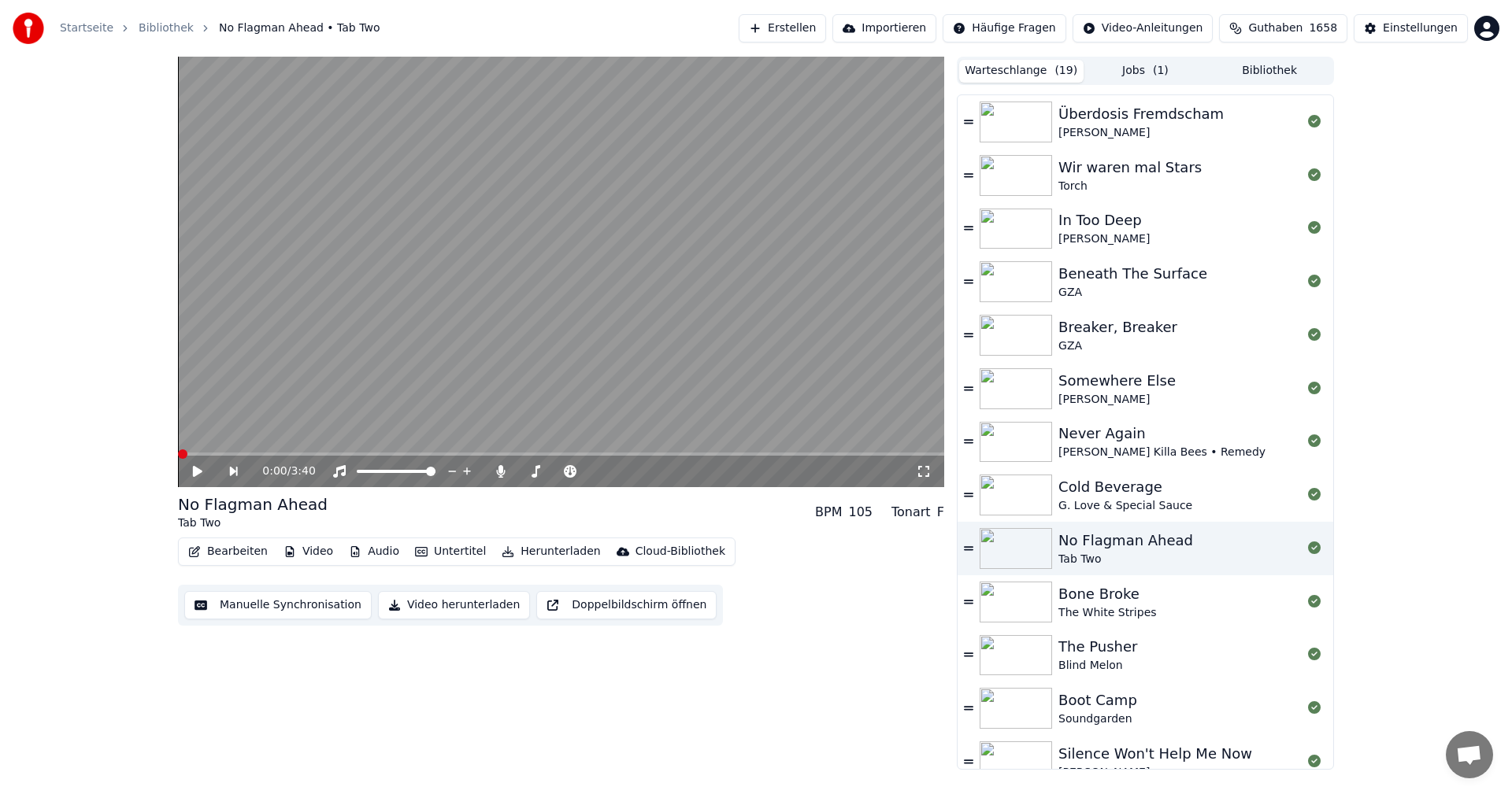
click at [1122, 69] on button "Jobs ( 1 )" at bounding box center [1146, 71] width 124 height 23
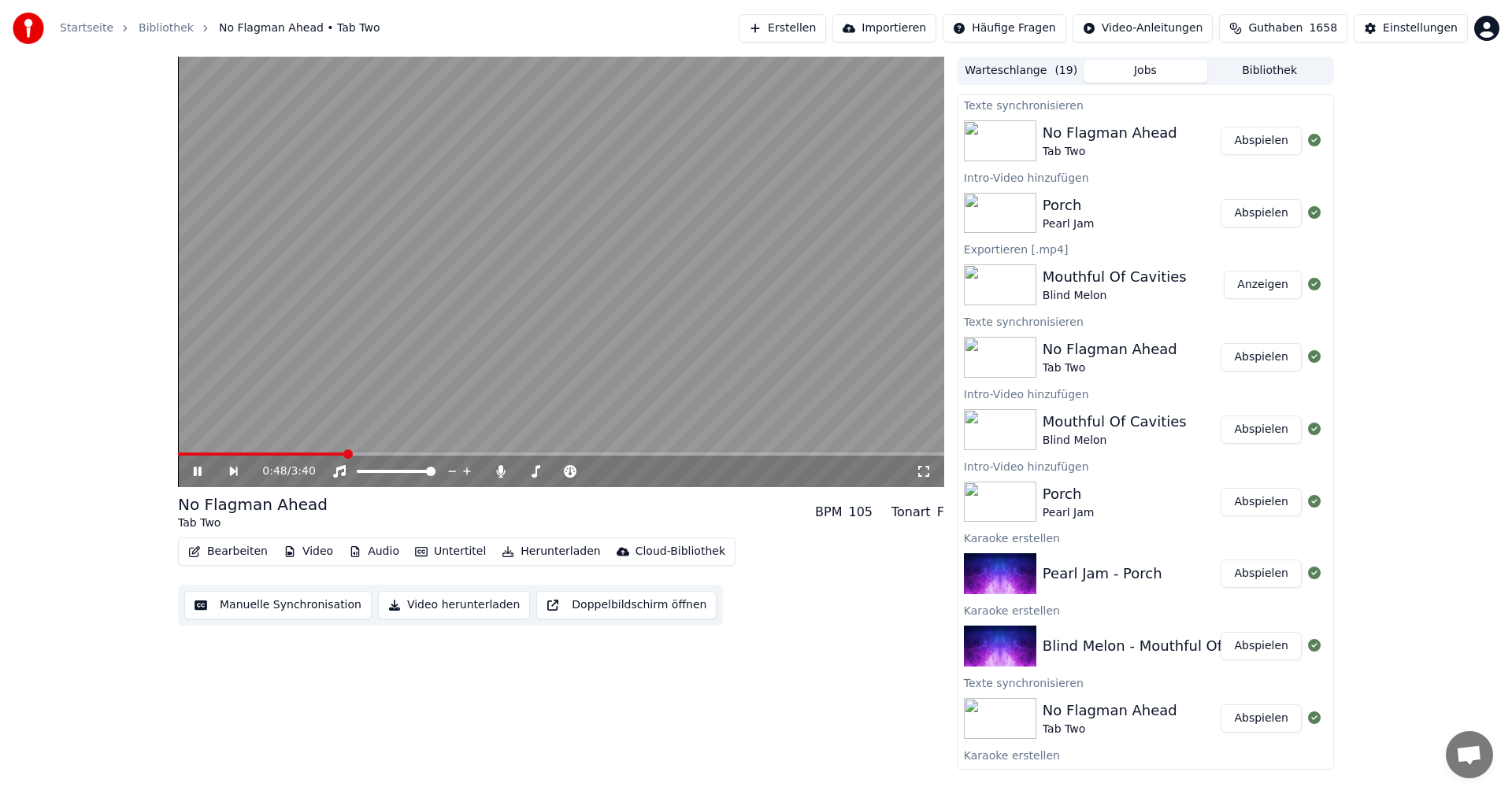
click at [633, 287] on video at bounding box center [561, 271] width 766 height 430
click at [1247, 147] on button "Abspielen" at bounding box center [1261, 141] width 81 height 28
click at [523, 329] on video at bounding box center [561, 271] width 766 height 430
click at [1241, 222] on button "Abspielen" at bounding box center [1261, 213] width 81 height 28
click at [635, 279] on video at bounding box center [561, 271] width 766 height 430
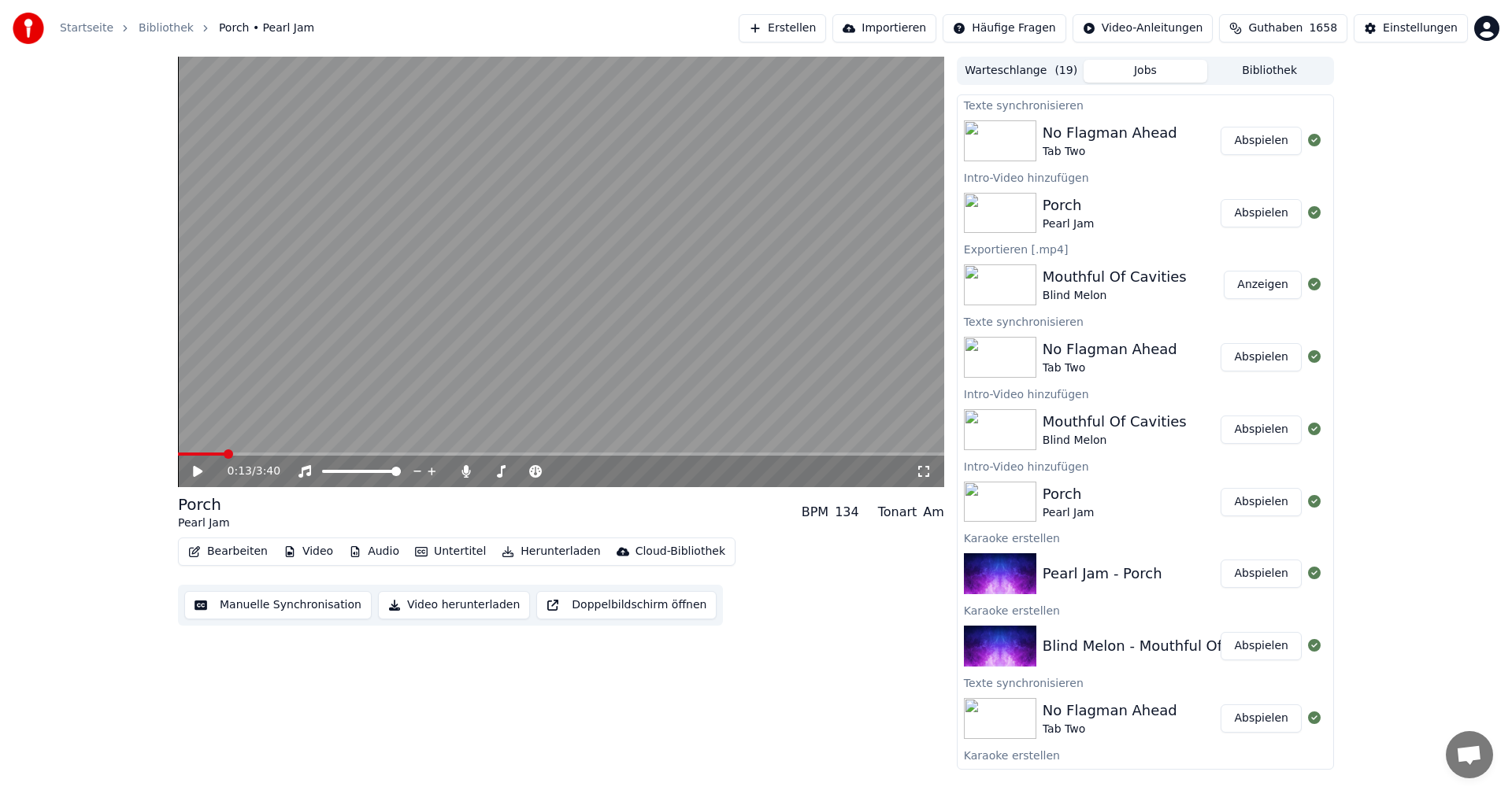
click at [453, 606] on button "Video herunterladen" at bounding box center [454, 606] width 152 height 28
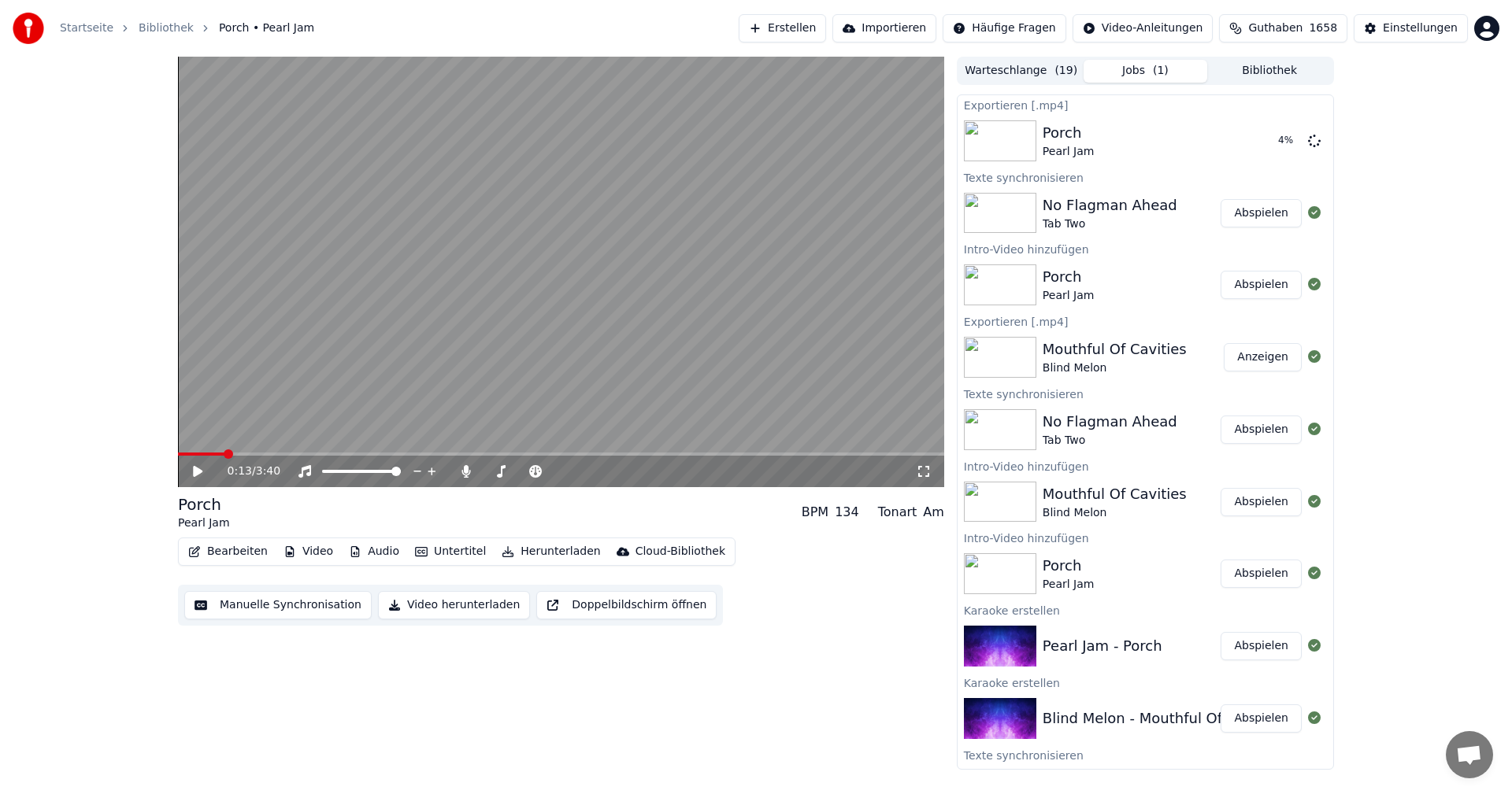
click at [1244, 364] on button "Anzeigen" at bounding box center [1263, 357] width 78 height 28
click at [1221, 503] on button "Abspielen" at bounding box center [1261, 502] width 81 height 28
click at [570, 355] on video at bounding box center [561, 271] width 766 height 430
click at [463, 607] on button "Video herunterladen" at bounding box center [454, 606] width 152 height 28
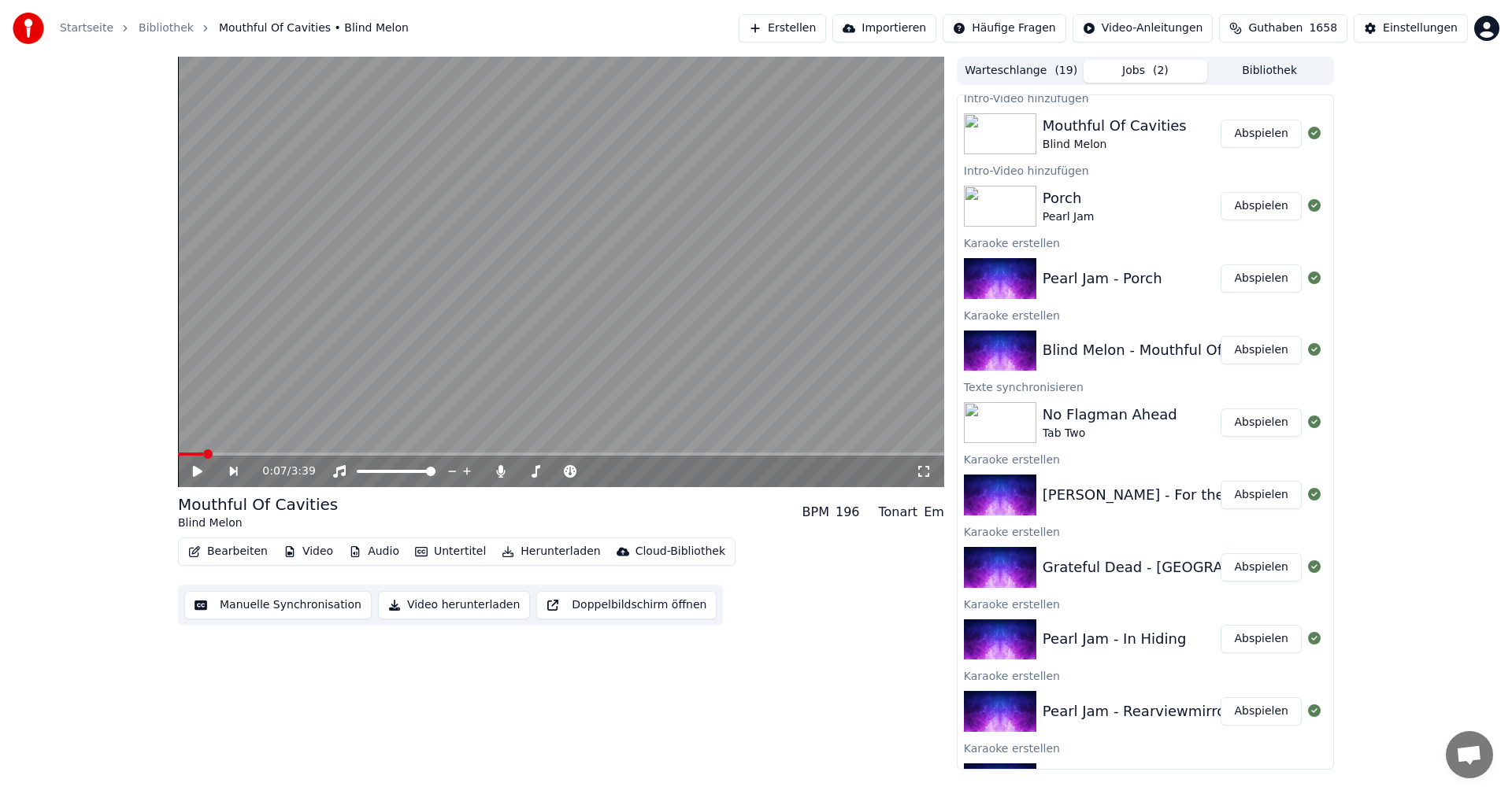
scroll to position [473, 0]
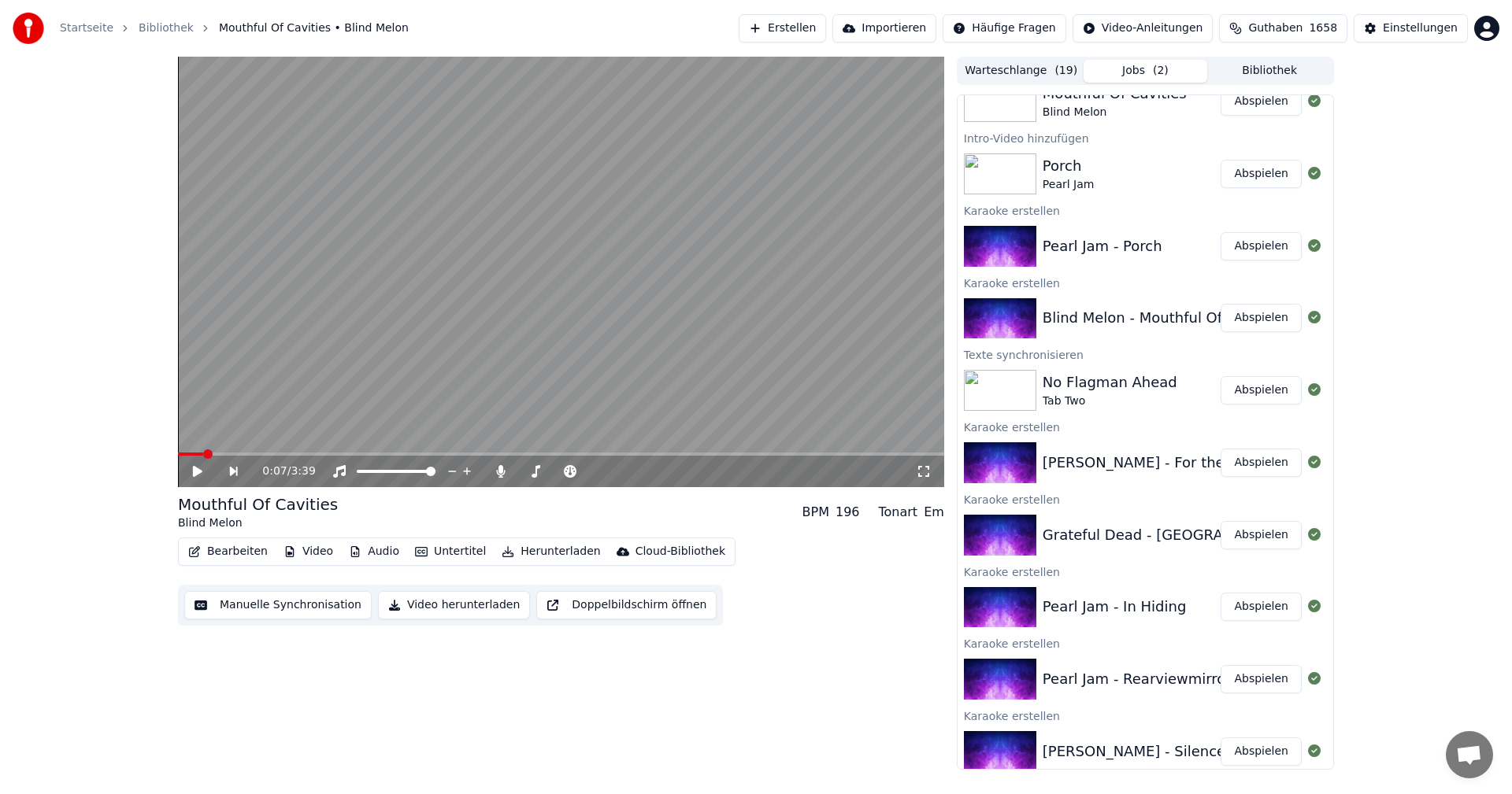
click at [1243, 459] on button "Abspielen" at bounding box center [1261, 463] width 81 height 28
click at [501, 474] on icon at bounding box center [501, 472] width 16 height 12
click at [537, 370] on video at bounding box center [561, 271] width 766 height 430
click at [439, 610] on button "Video herunterladen" at bounding box center [454, 606] width 152 height 28
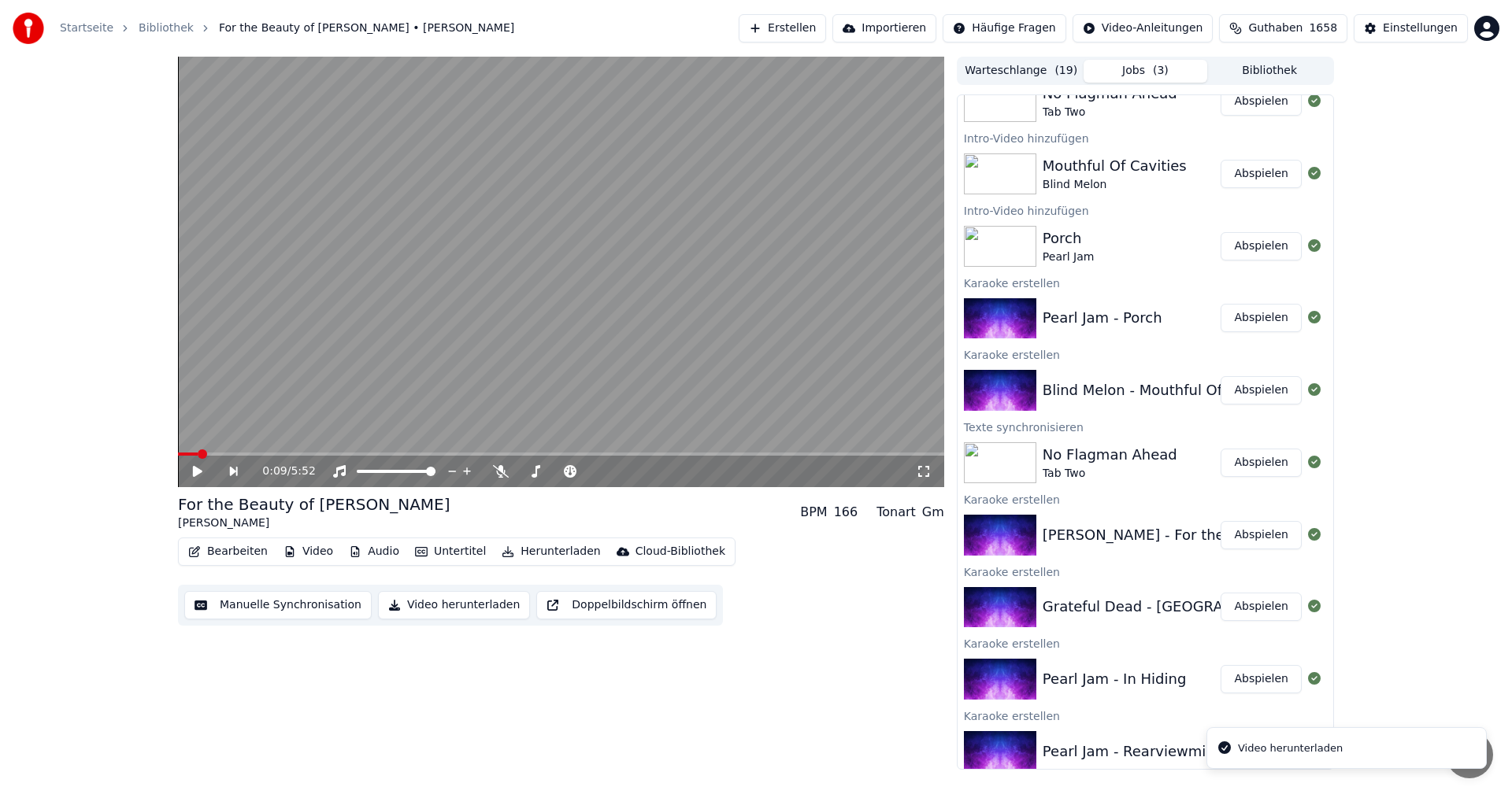
scroll to position [545, 0]
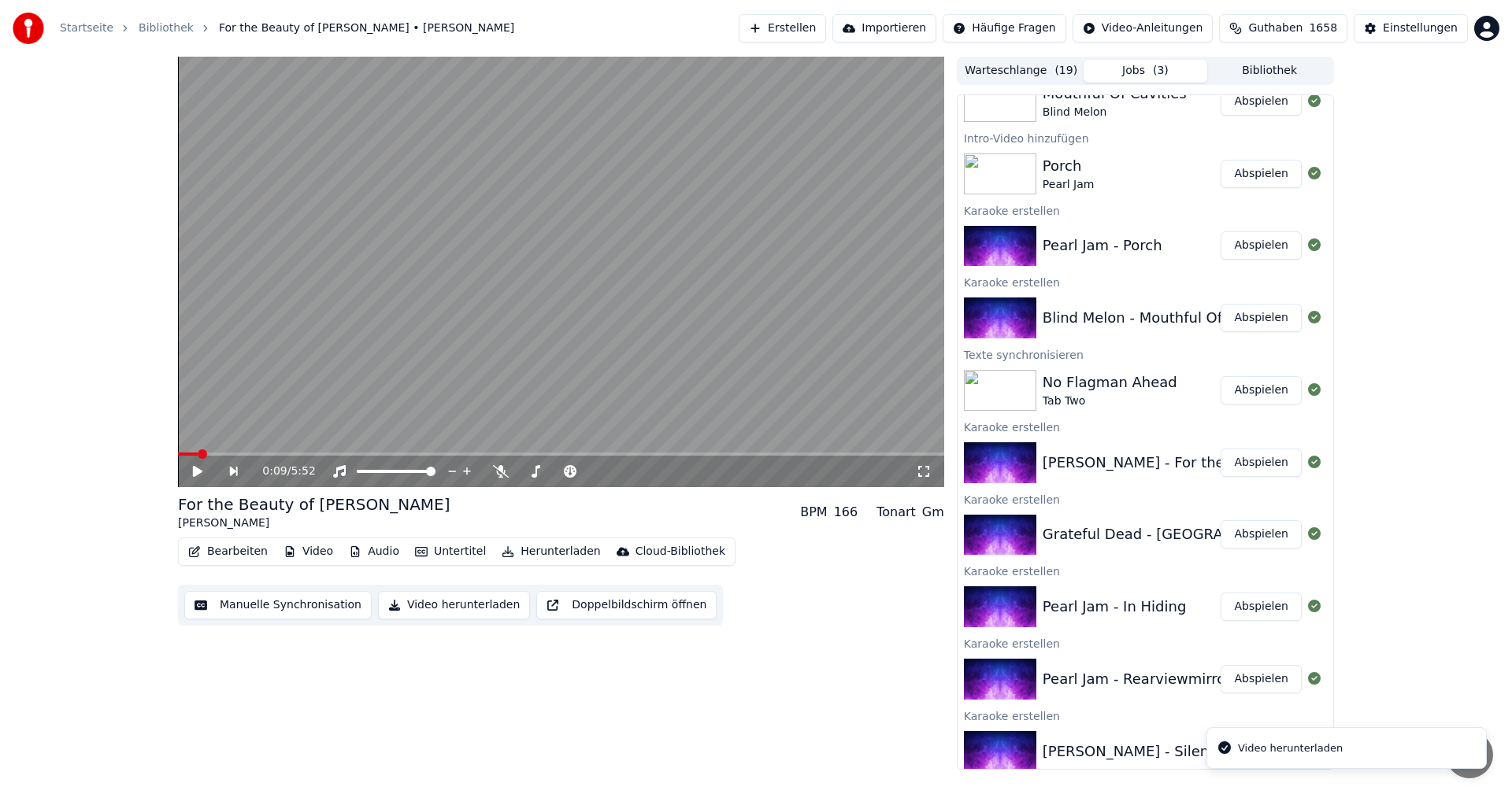
click at [1244, 540] on button "Abspielen" at bounding box center [1261, 534] width 81 height 28
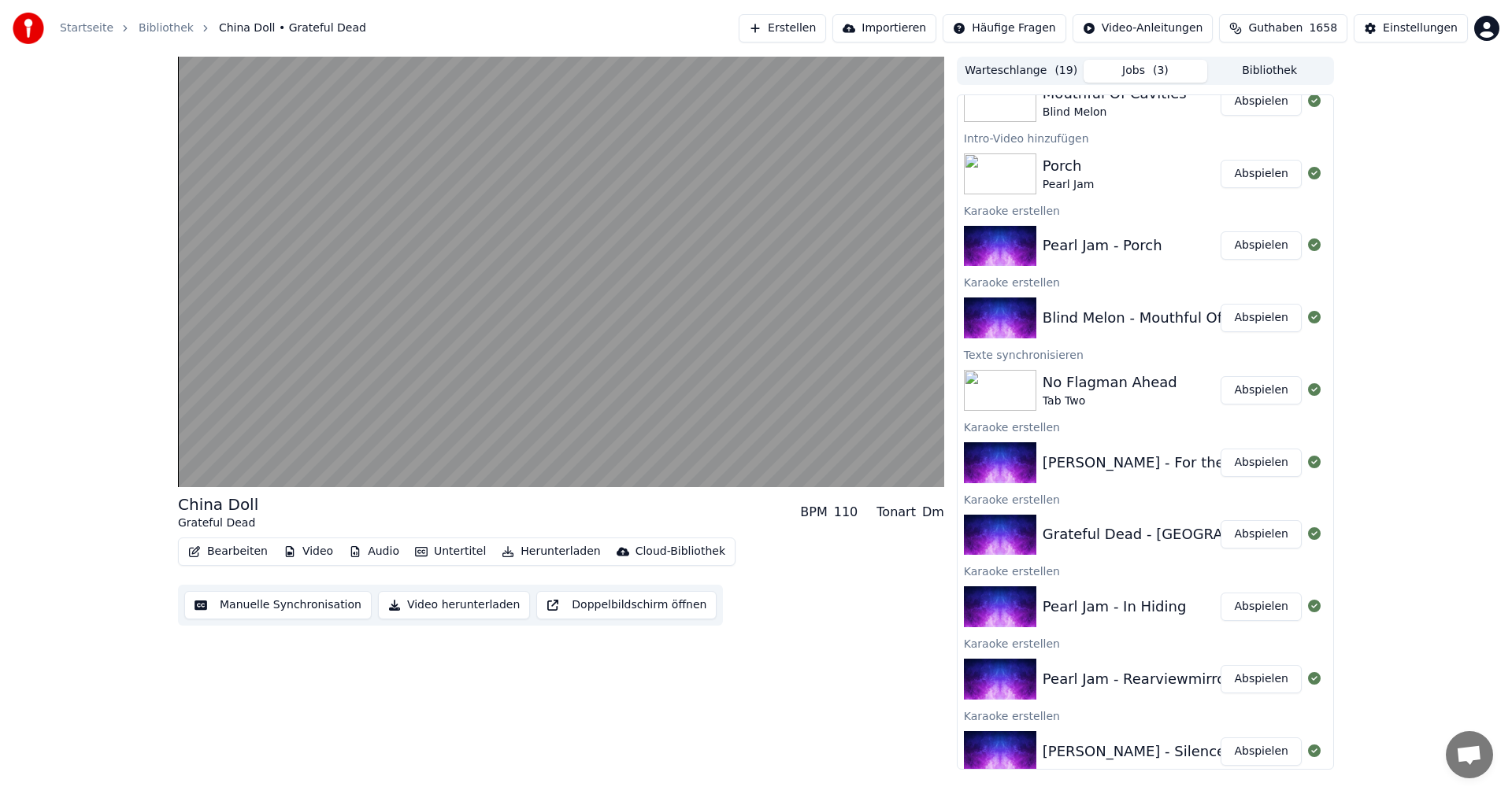
click at [468, 607] on button "Video herunterladen" at bounding box center [454, 606] width 152 height 28
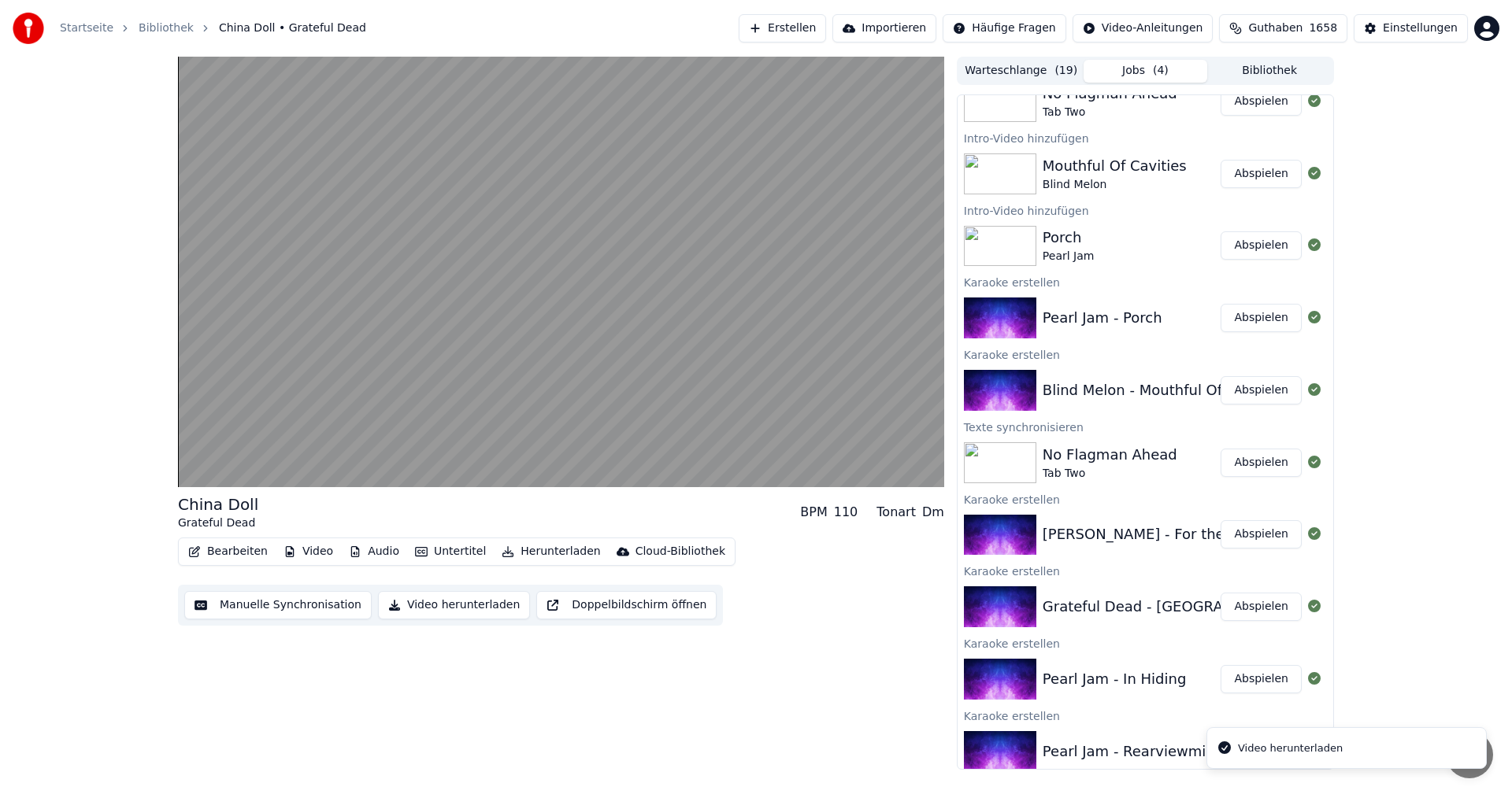
scroll to position [617, 0]
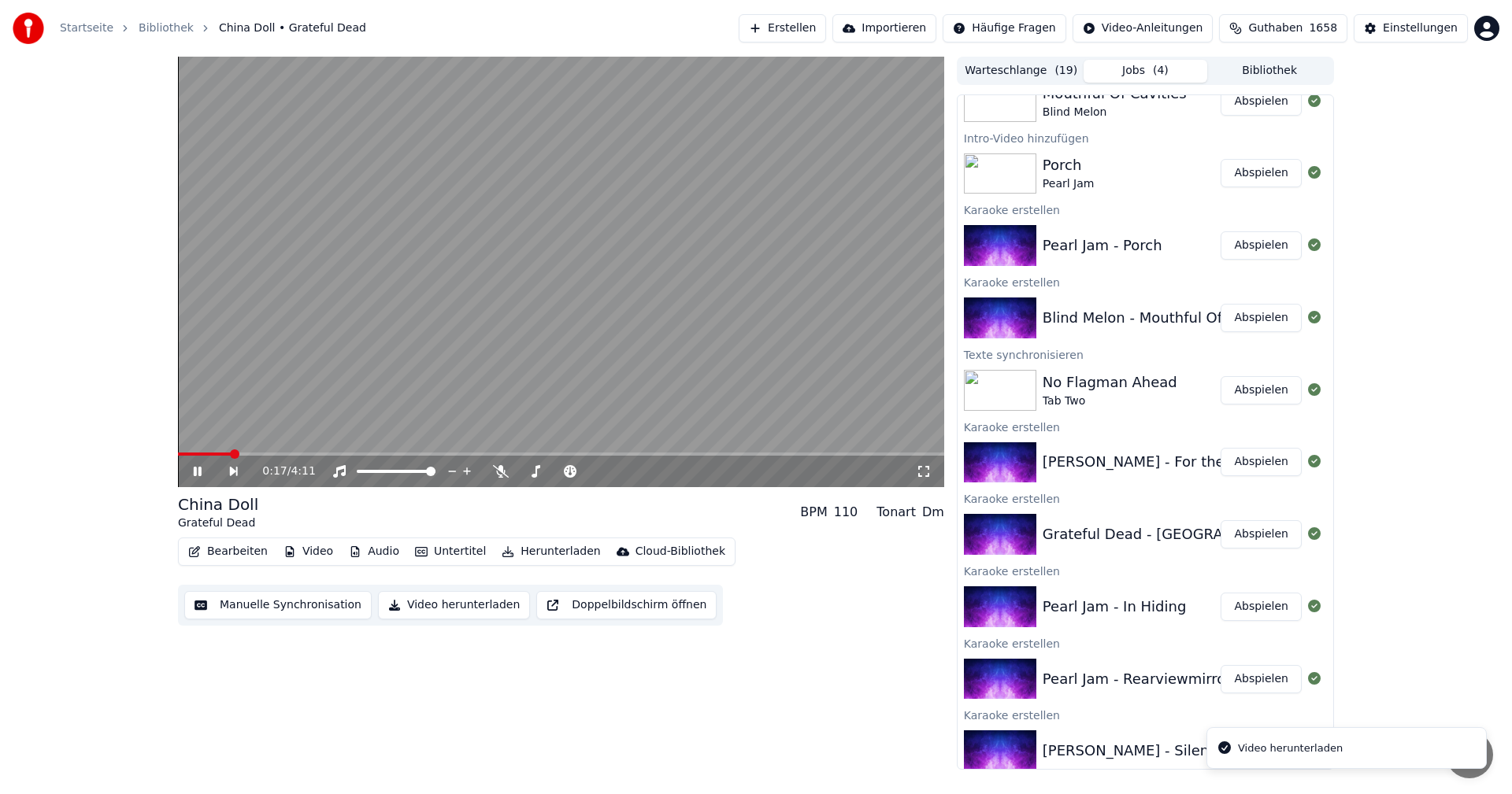
click at [436, 547] on button "Untertitel" at bounding box center [450, 551] width 84 height 22
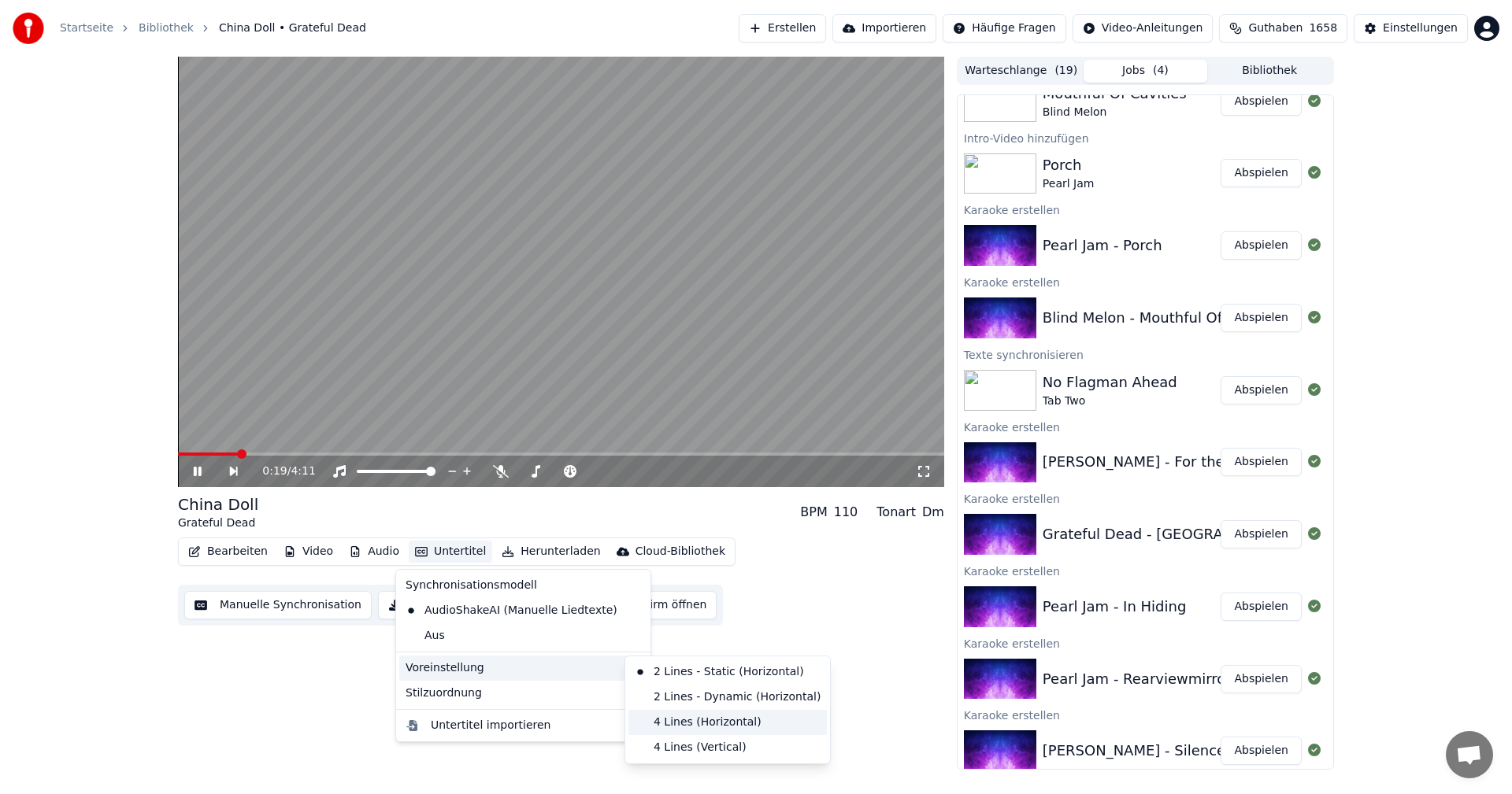
click at [690, 727] on div "4 Lines (Horizontal)" at bounding box center [727, 723] width 198 height 26
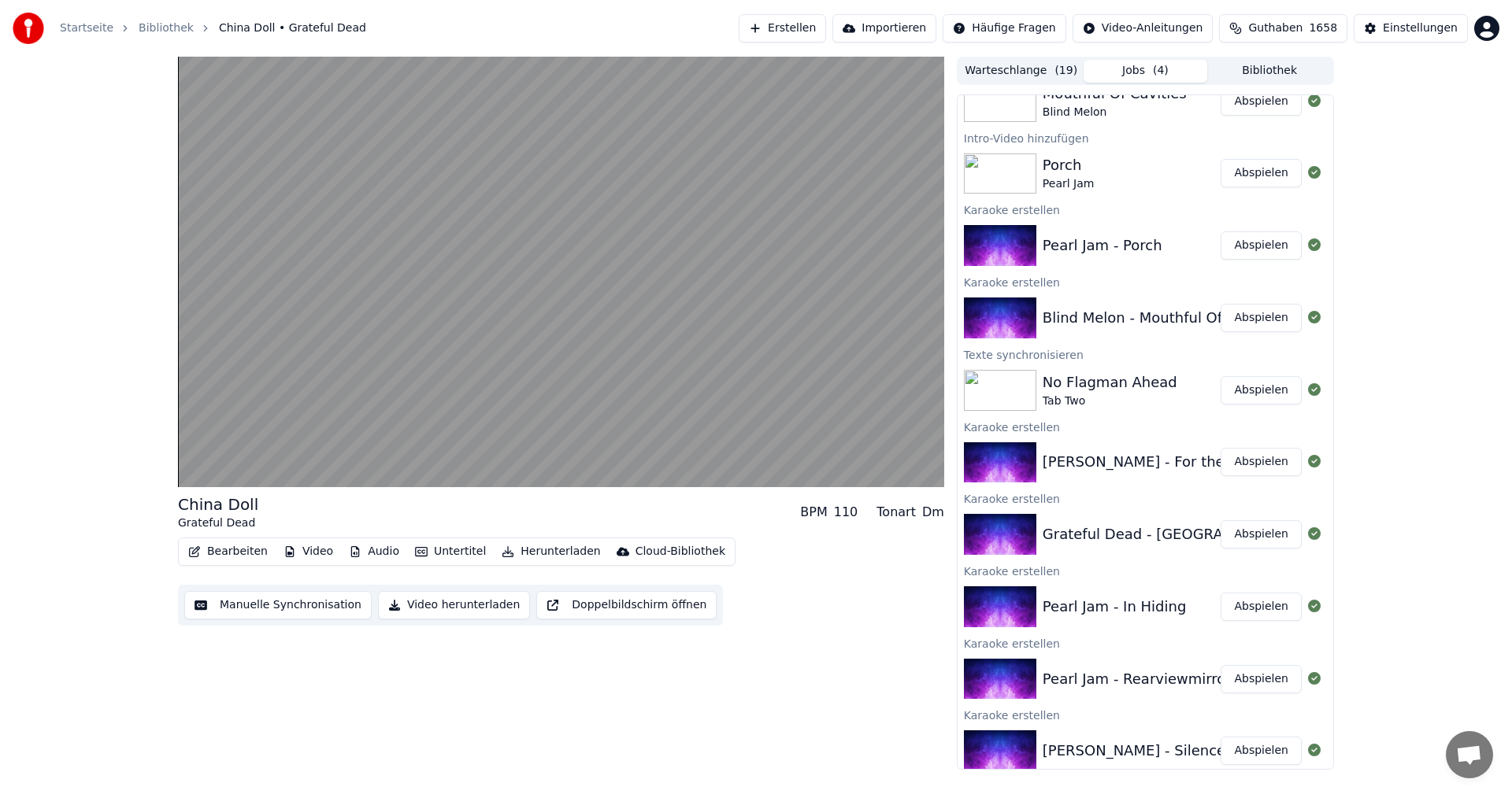
click at [477, 611] on button "Video herunterladen" at bounding box center [454, 606] width 152 height 28
click at [1127, 483] on div "[PERSON_NAME] - For the Beauty of [PERSON_NAME] Abspielen" at bounding box center [1145, 462] width 376 height 54
click at [1257, 466] on button "Abspielen" at bounding box center [1261, 462] width 81 height 28
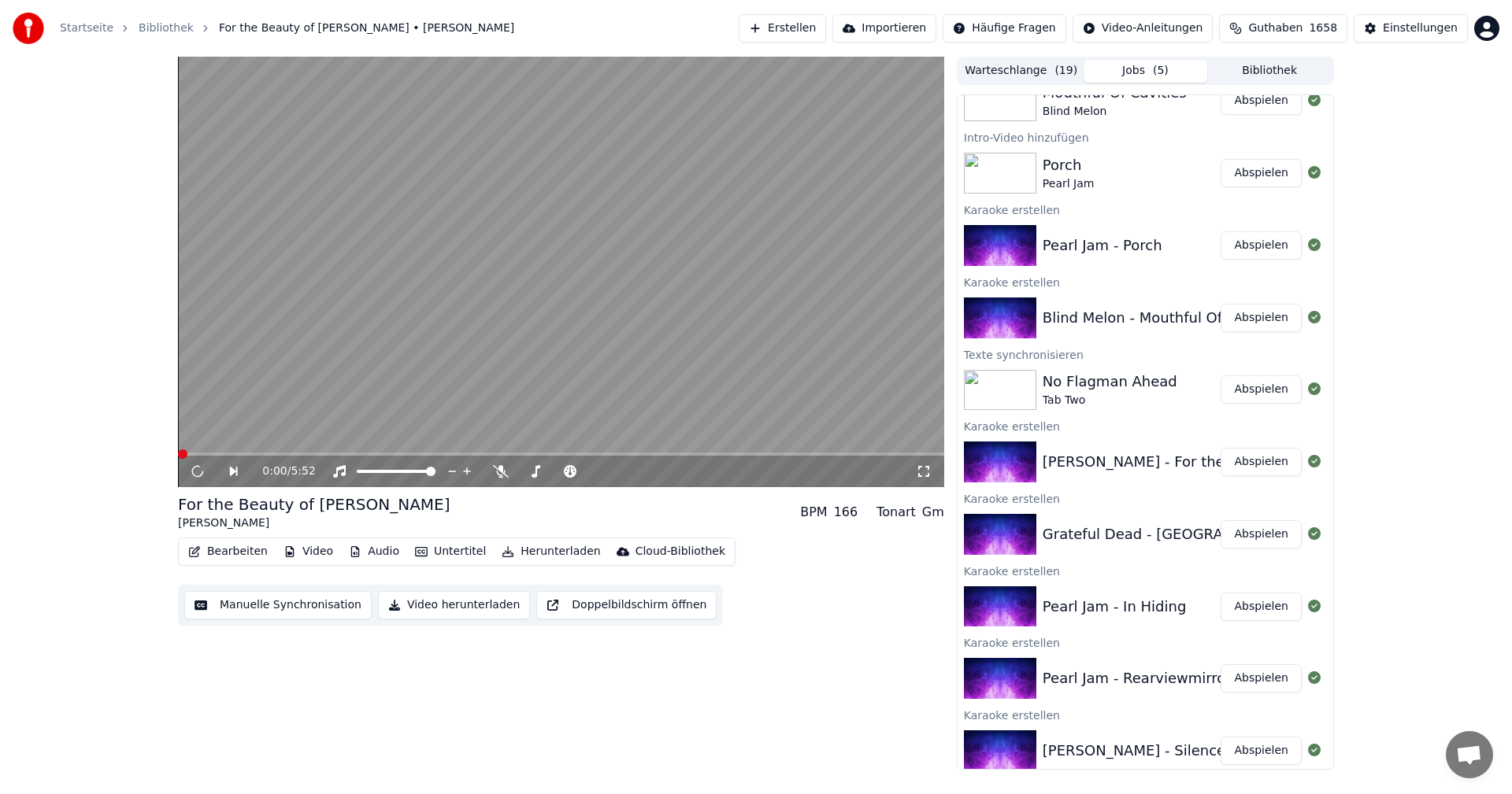
click at [446, 555] on button "Untertitel" at bounding box center [450, 551] width 84 height 22
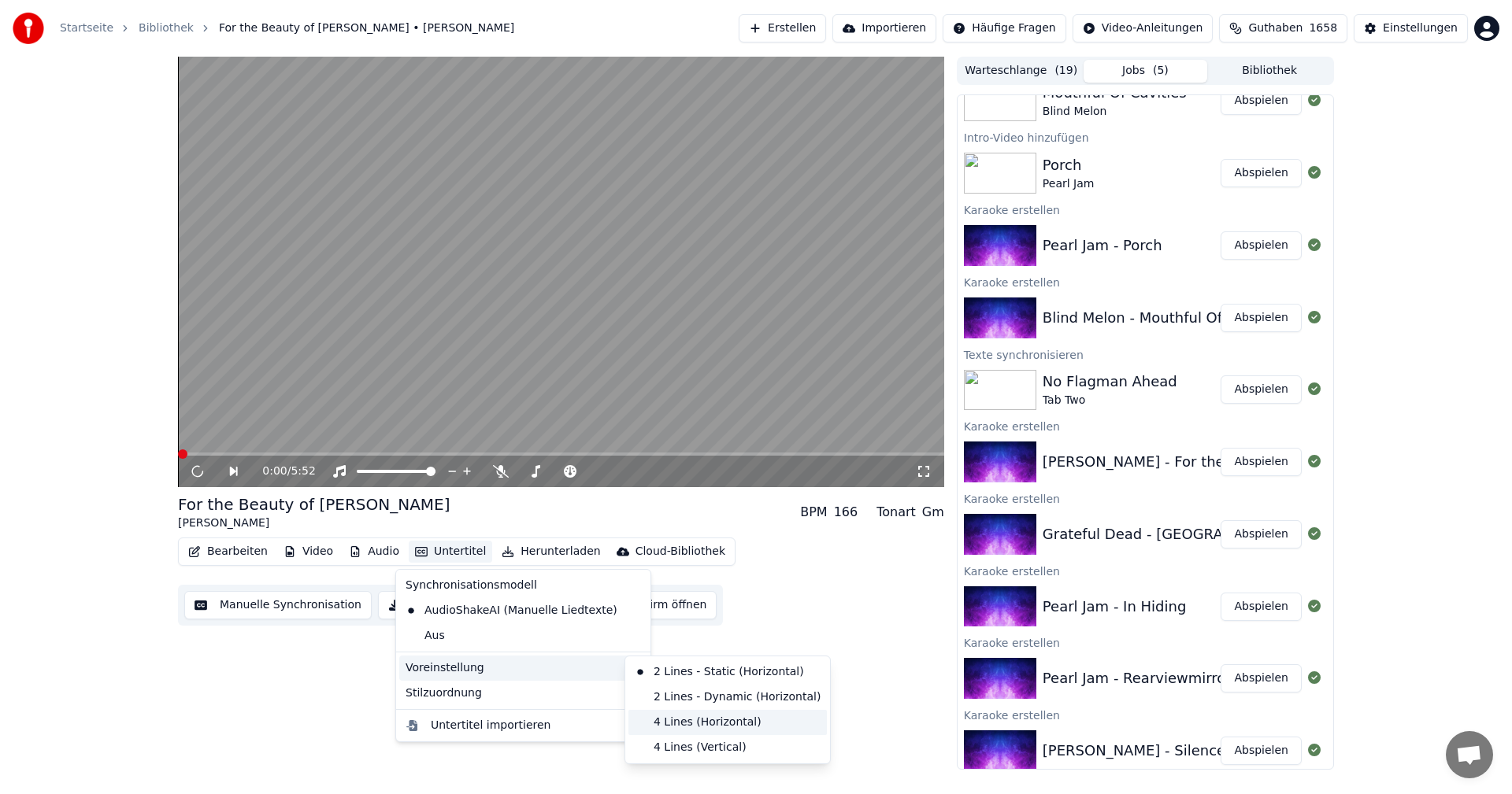
click at [660, 724] on div "4 Lines (Horizontal)" at bounding box center [727, 723] width 198 height 26
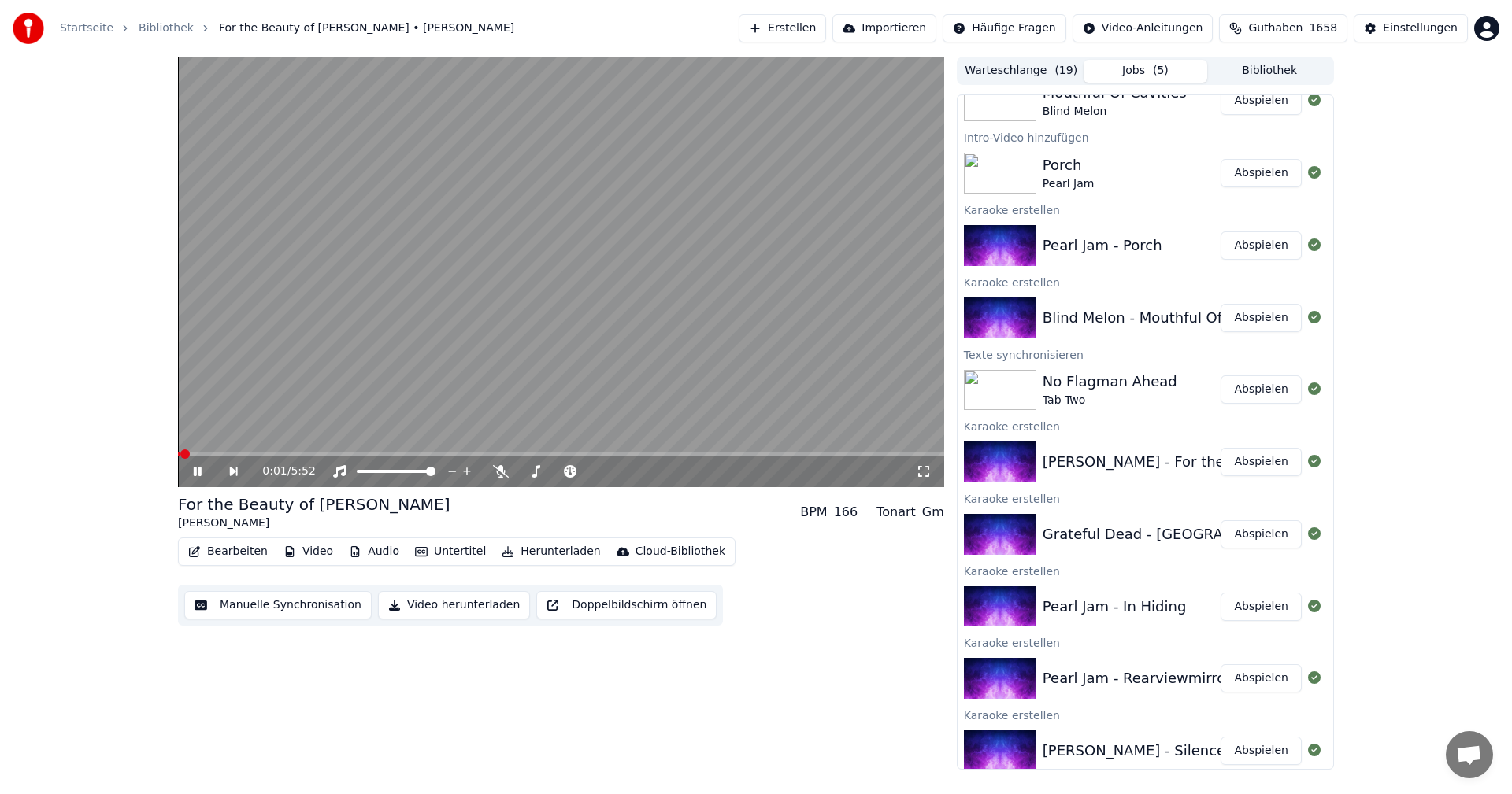
click at [527, 396] on video at bounding box center [561, 271] width 766 height 430
click at [455, 615] on button "Video herunterladen" at bounding box center [454, 606] width 152 height 28
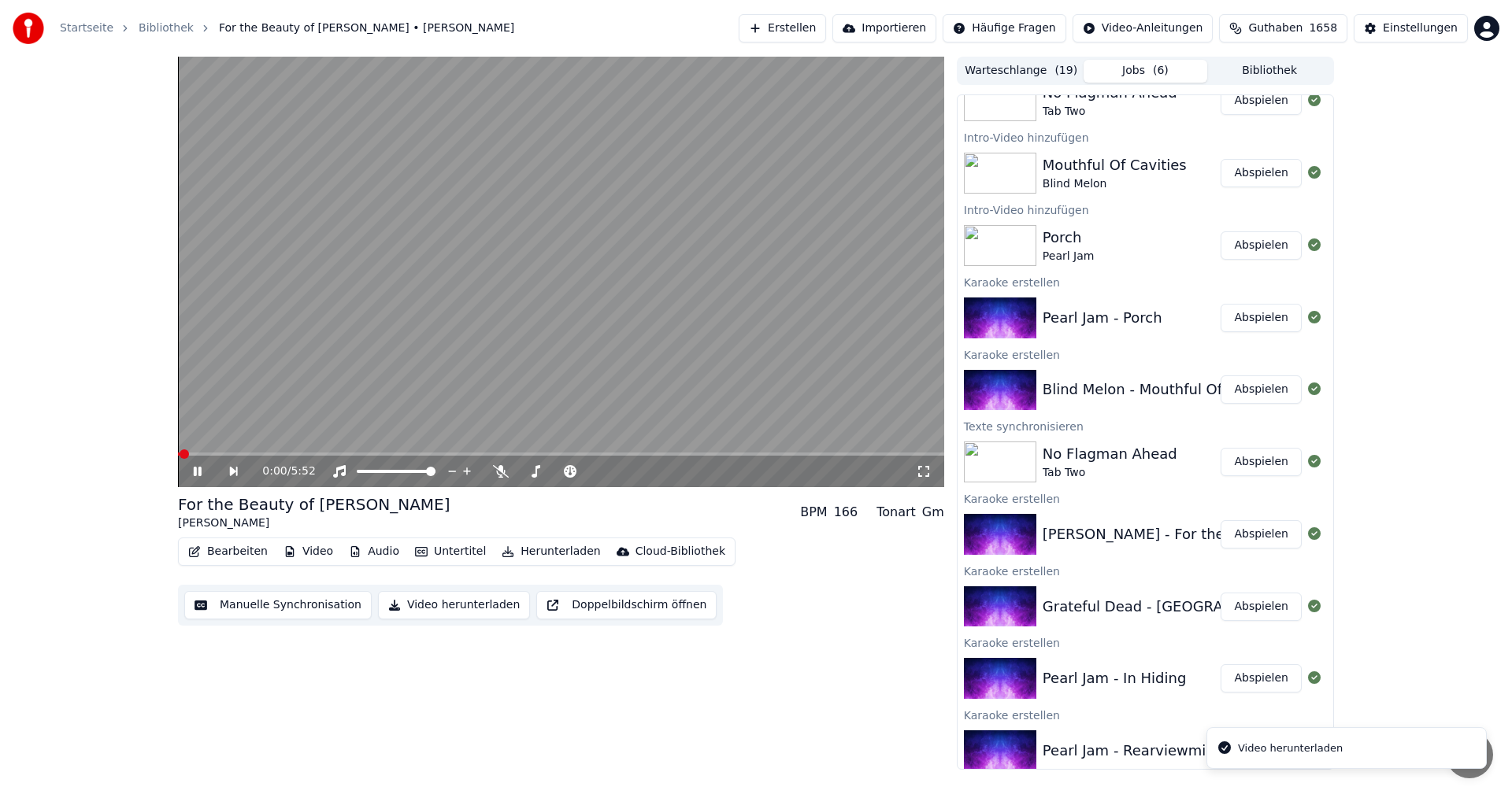
scroll to position [761, 0]
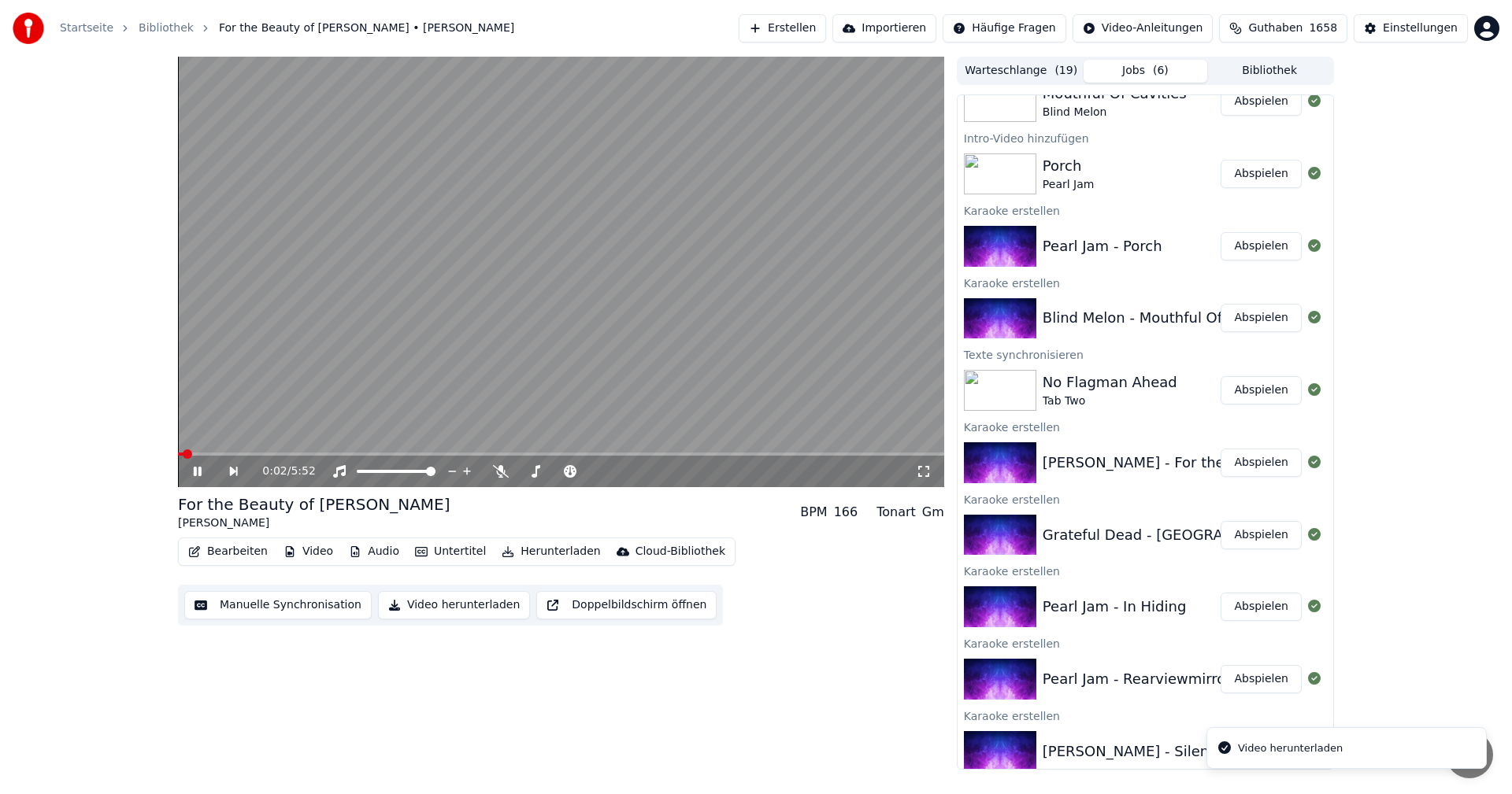
click at [1246, 607] on button "Abspielen" at bounding box center [1261, 607] width 81 height 28
click at [448, 553] on button "Untertitel" at bounding box center [450, 551] width 84 height 22
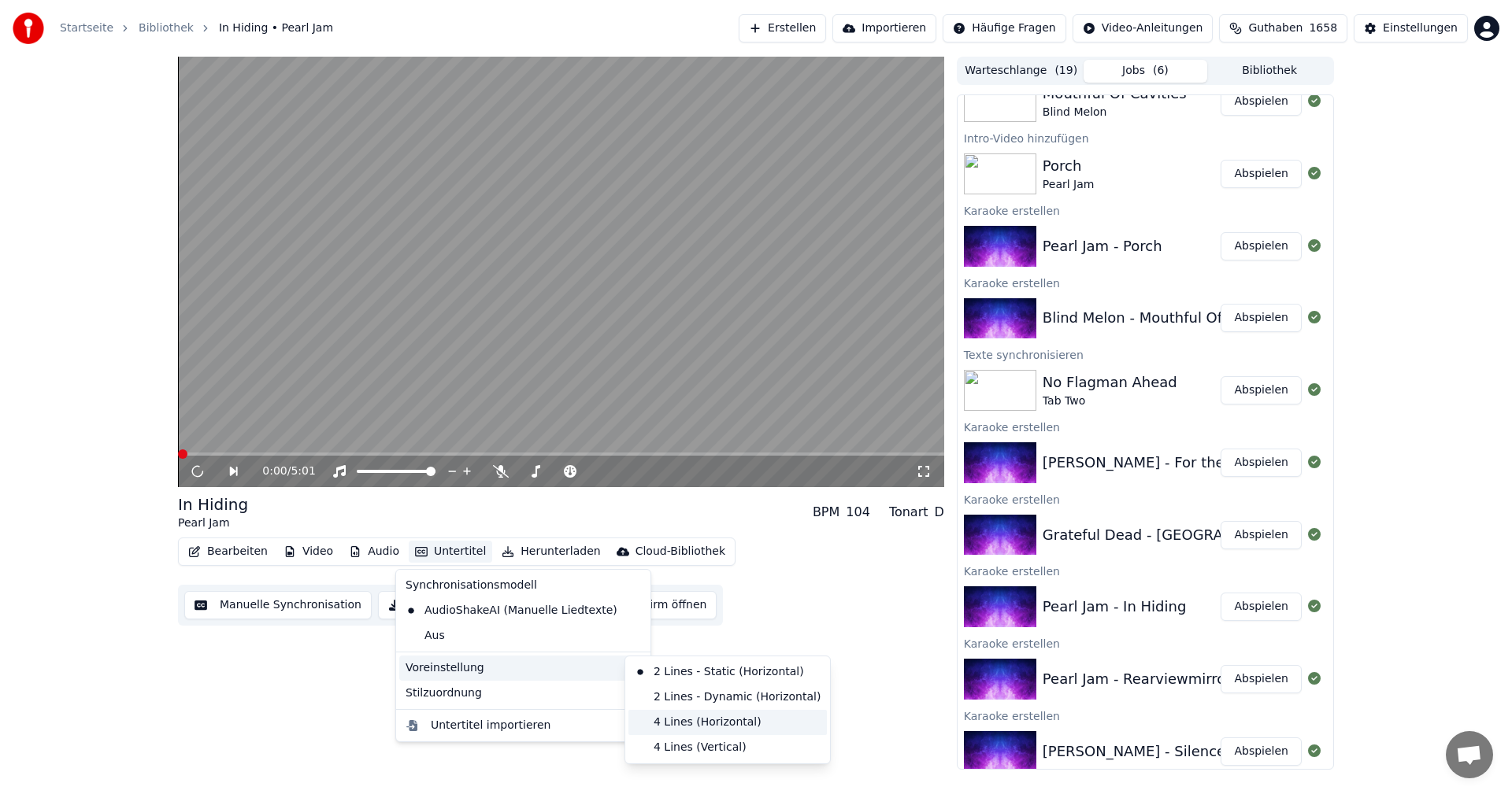
click at [690, 720] on div "4 Lines (Horizontal)" at bounding box center [727, 723] width 198 height 26
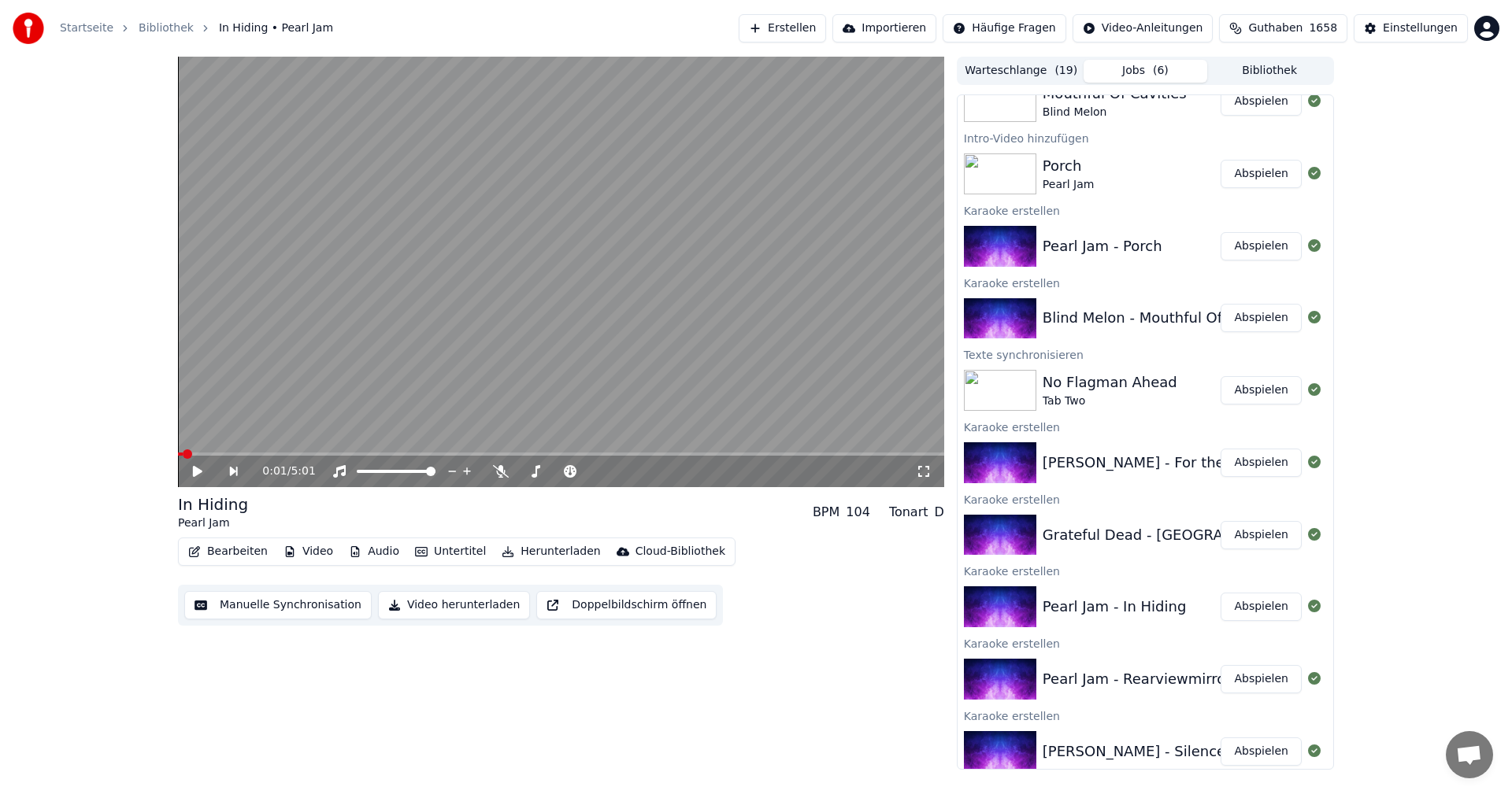
click at [476, 607] on button "Video herunterladen" at bounding box center [454, 606] width 152 height 28
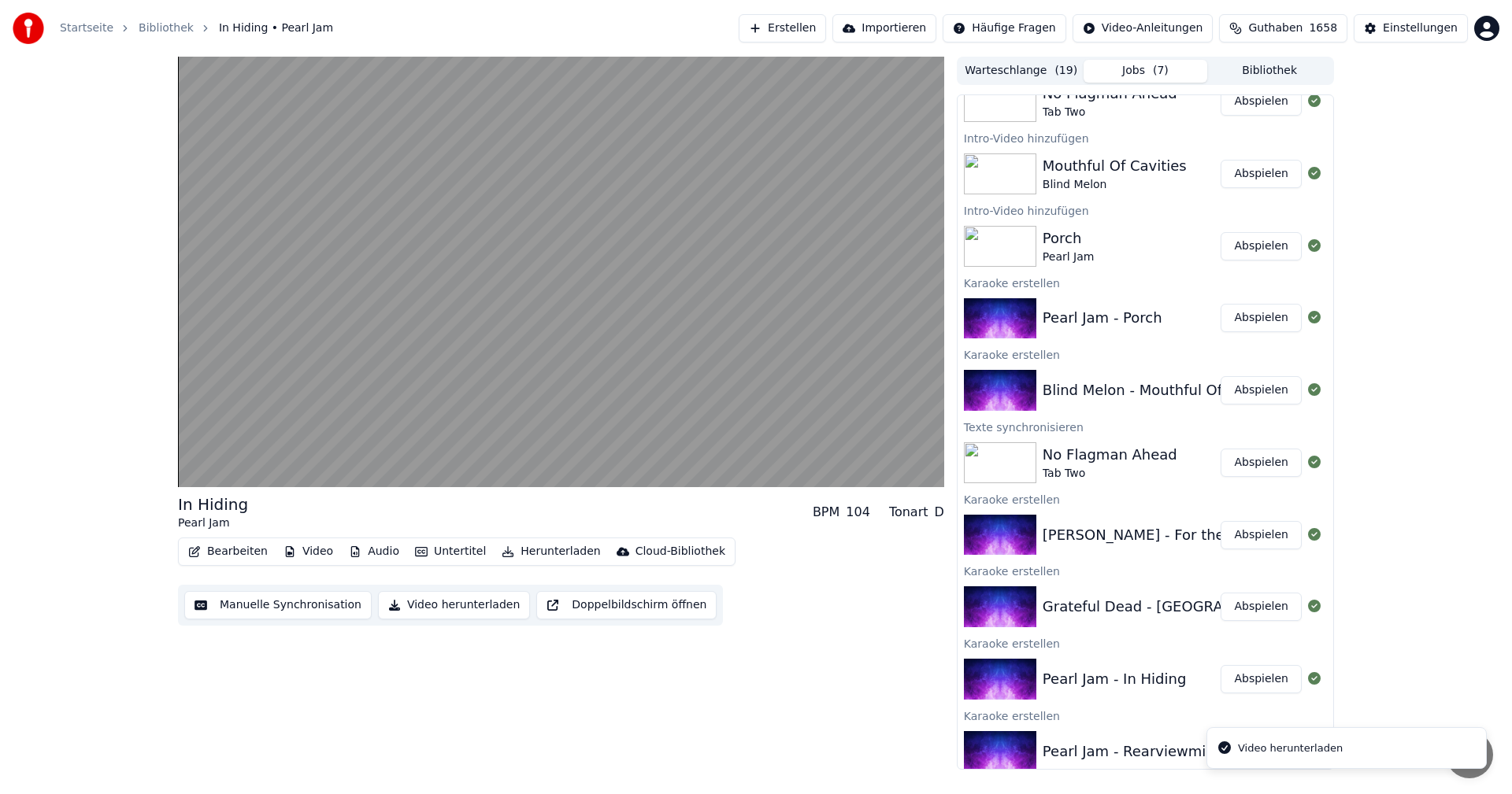
scroll to position [834, 0]
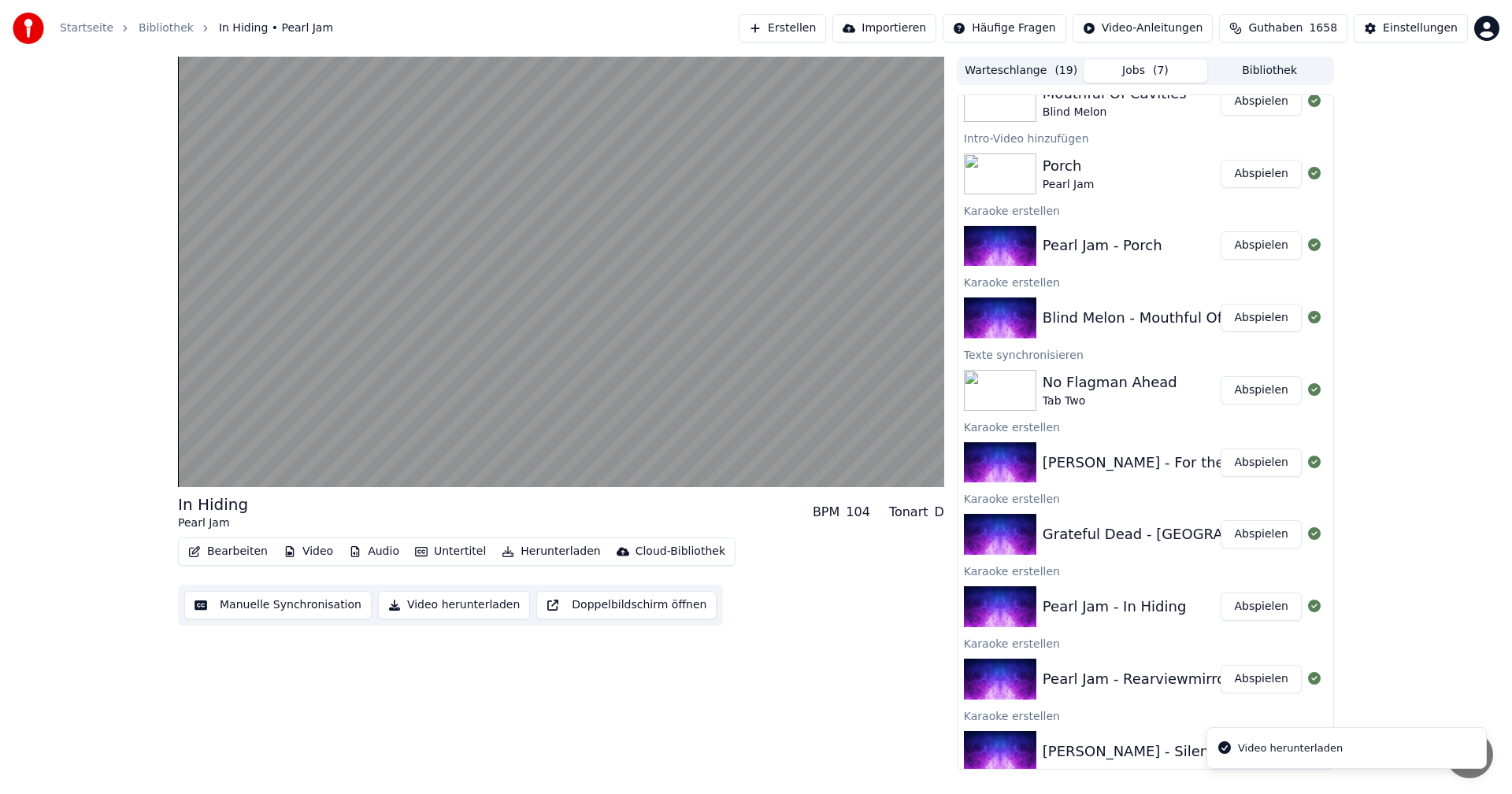
click at [1131, 677] on div "Pearl Jam - Rearviewmirror" at bounding box center [1137, 679] width 189 height 22
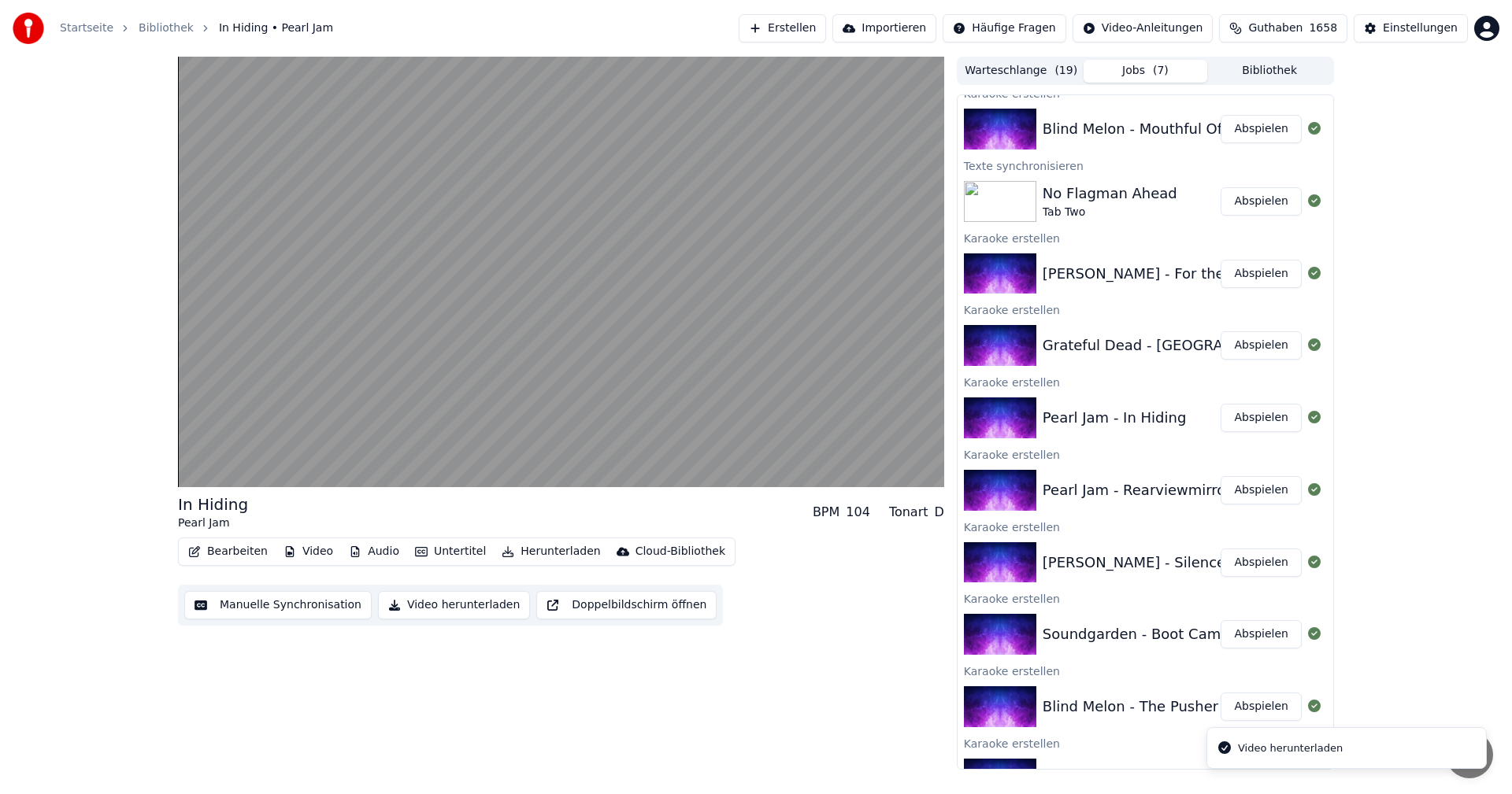
scroll to position [1070, 0]
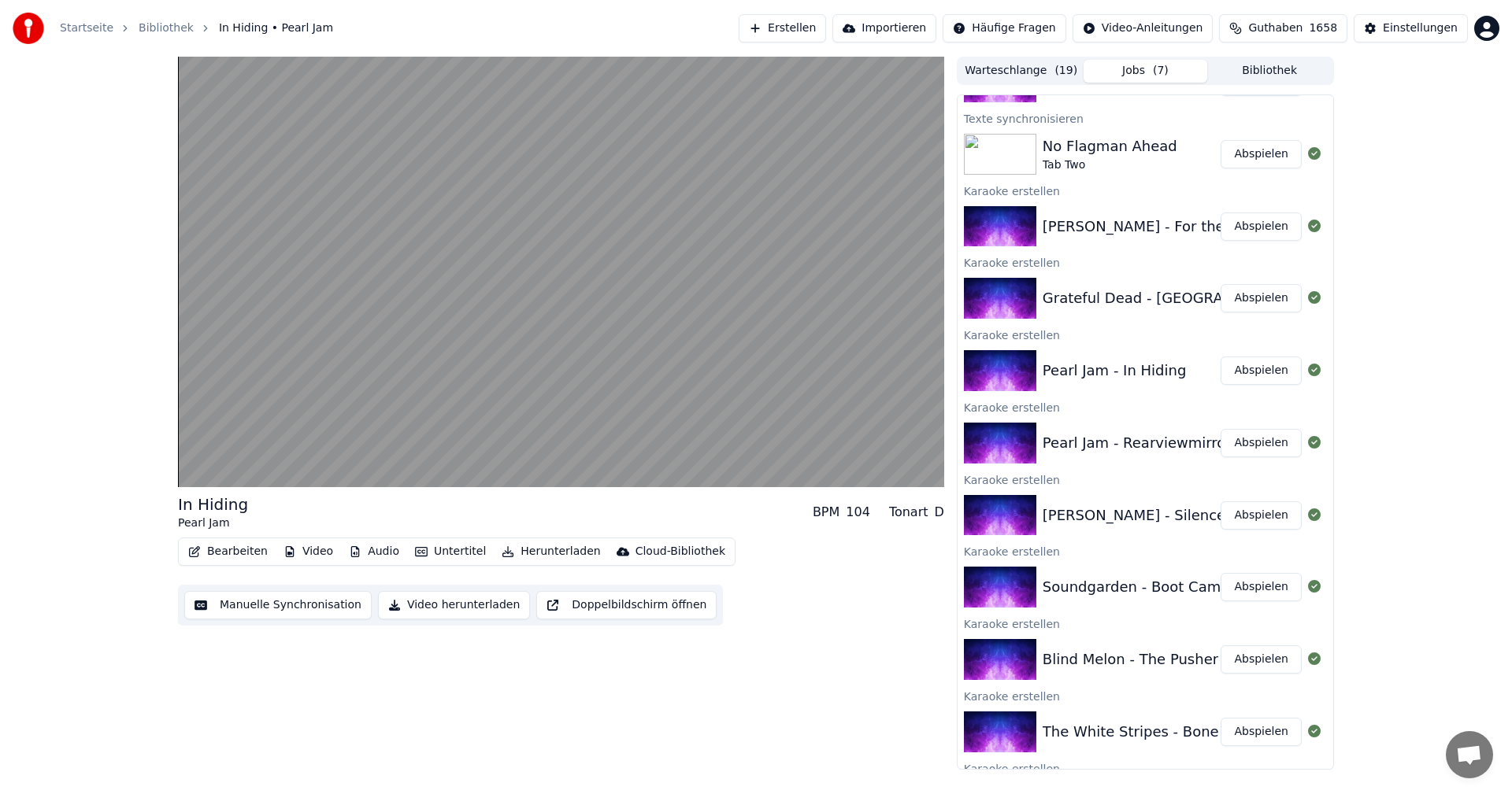
click at [1267, 445] on button "Abspielen" at bounding box center [1261, 443] width 81 height 28
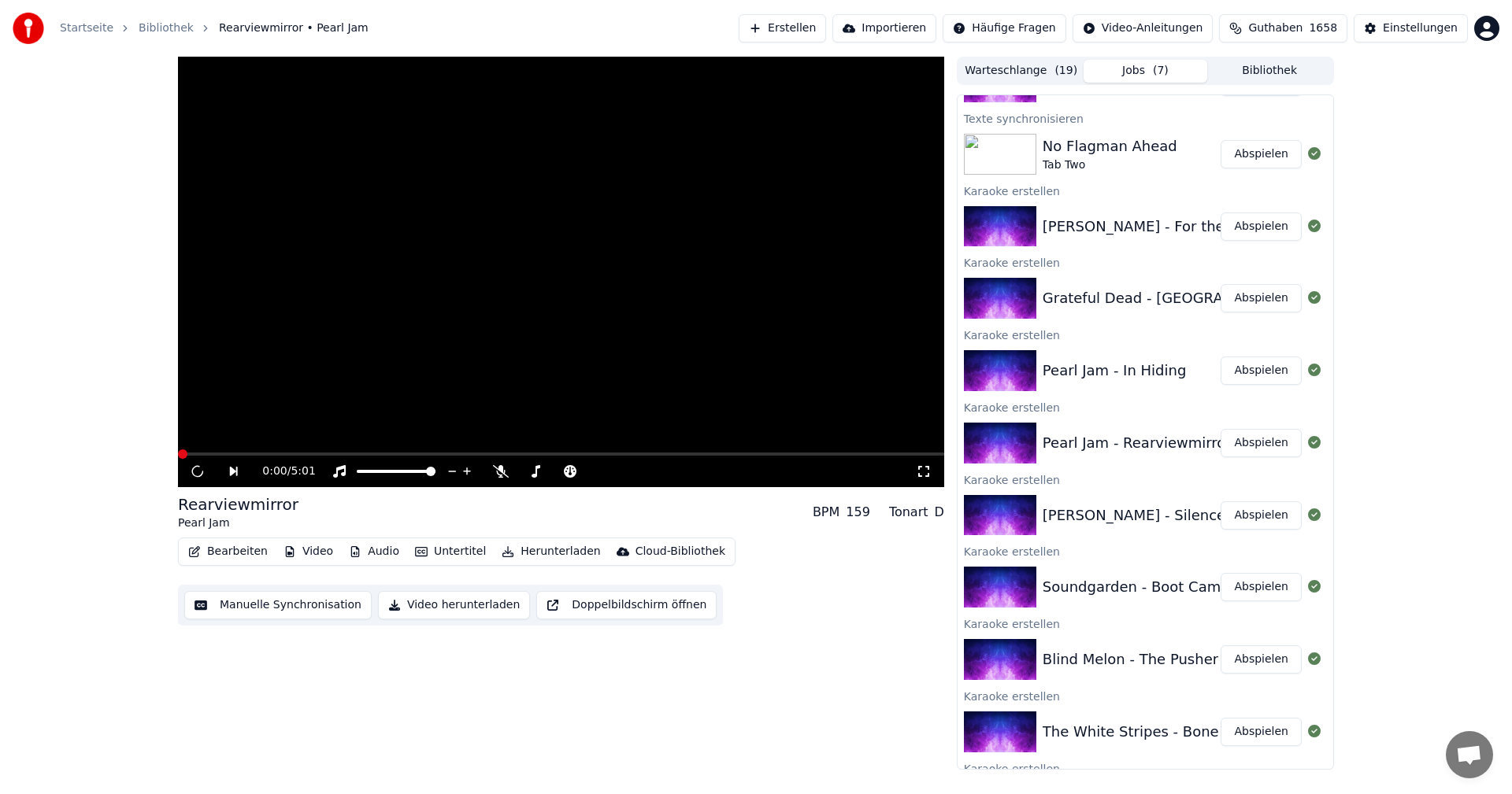
click at [464, 555] on button "Untertitel" at bounding box center [450, 551] width 84 height 22
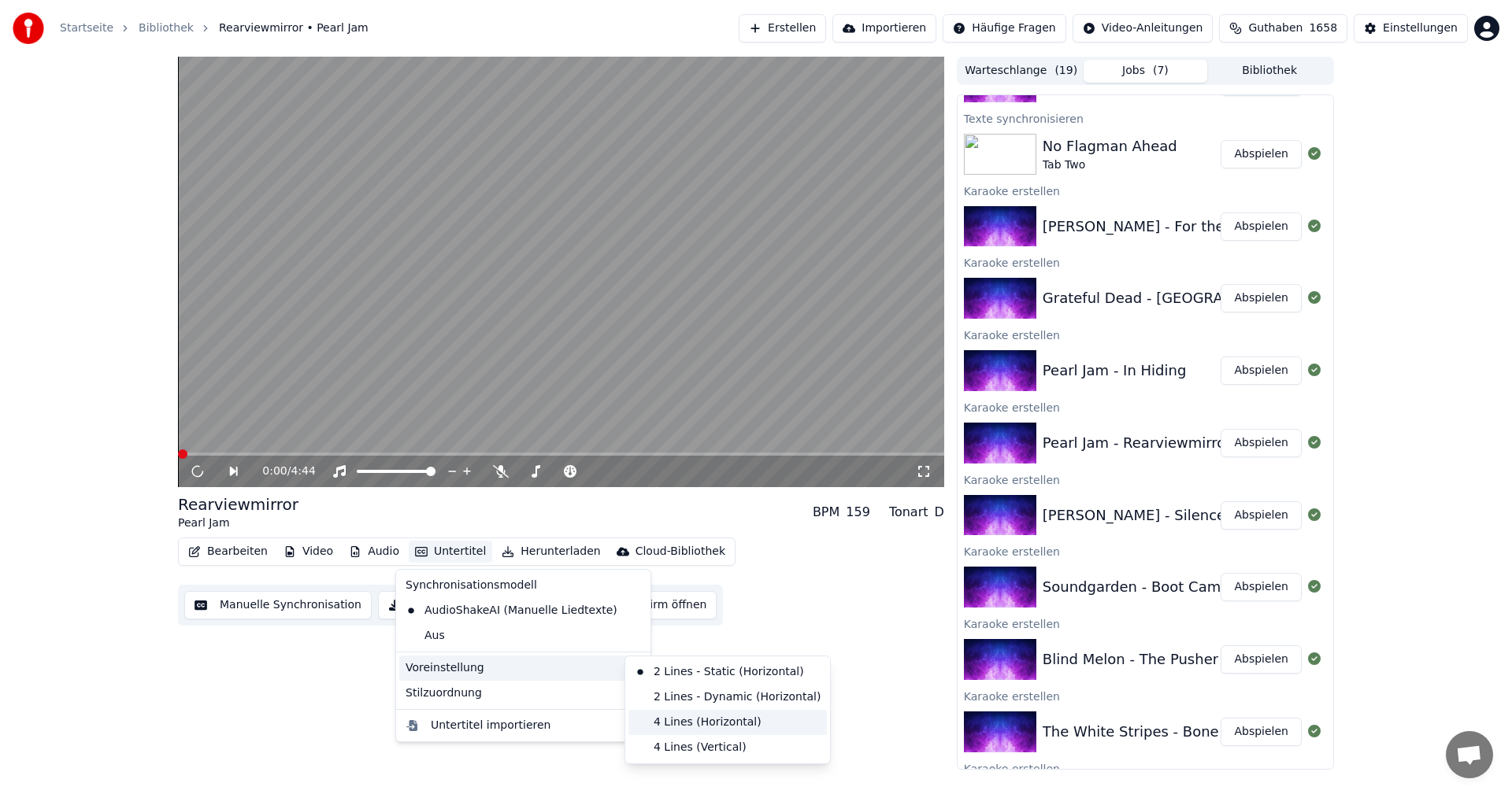
click at [681, 723] on div "4 Lines (Horizontal)" at bounding box center [727, 723] width 198 height 26
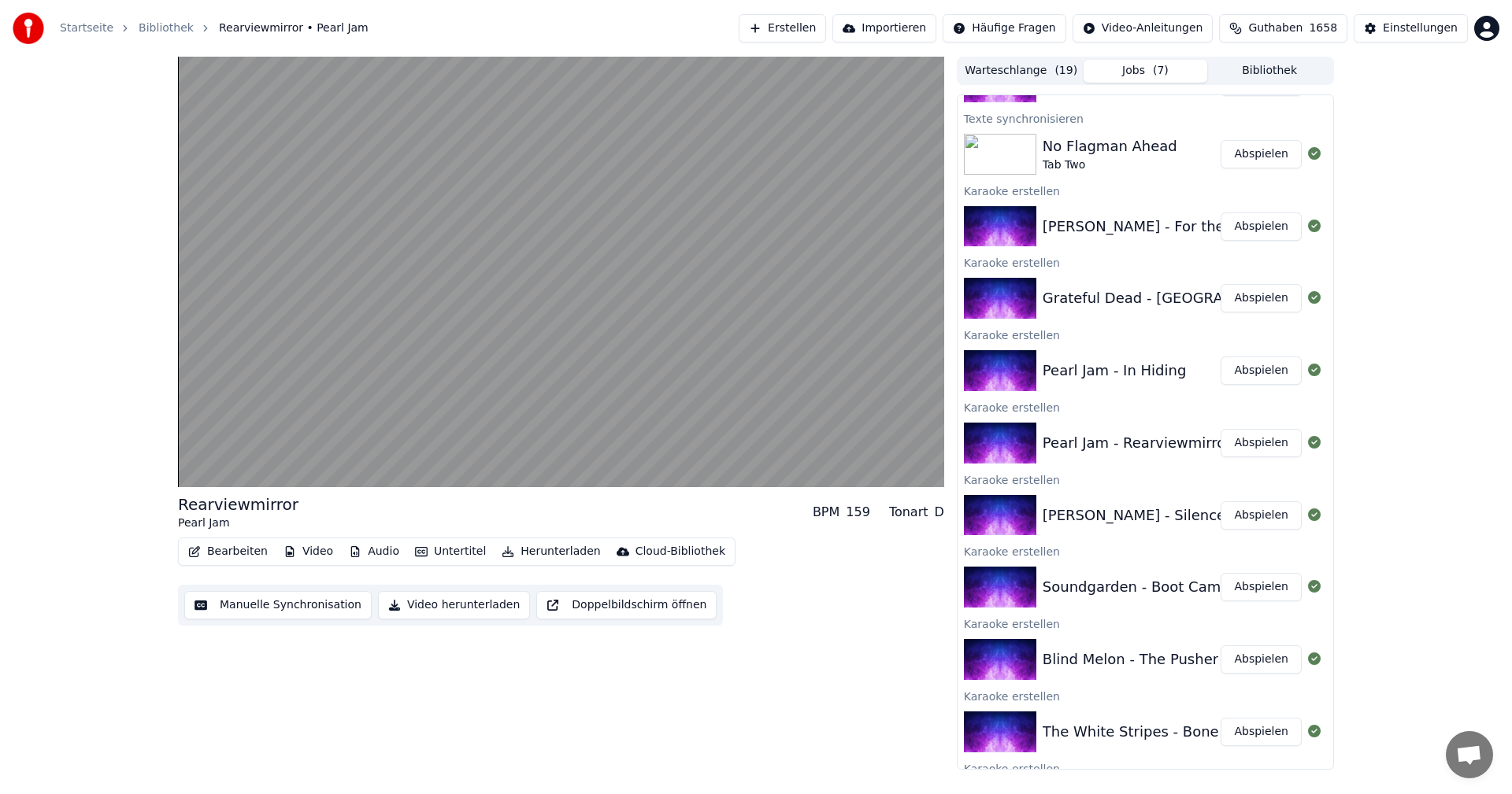
click at [447, 608] on button "Video herunterladen" at bounding box center [454, 606] width 152 height 28
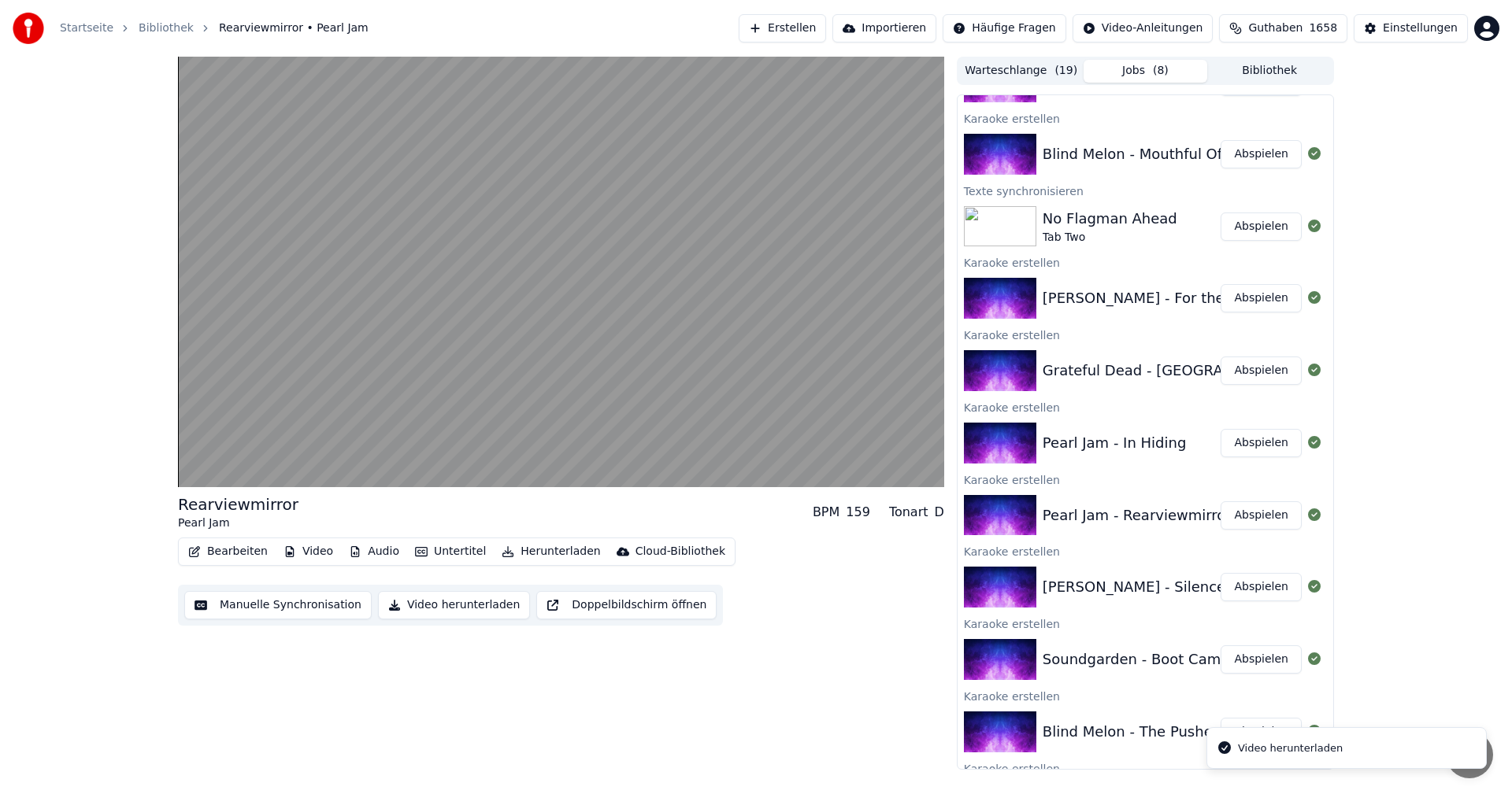
scroll to position [1143, 0]
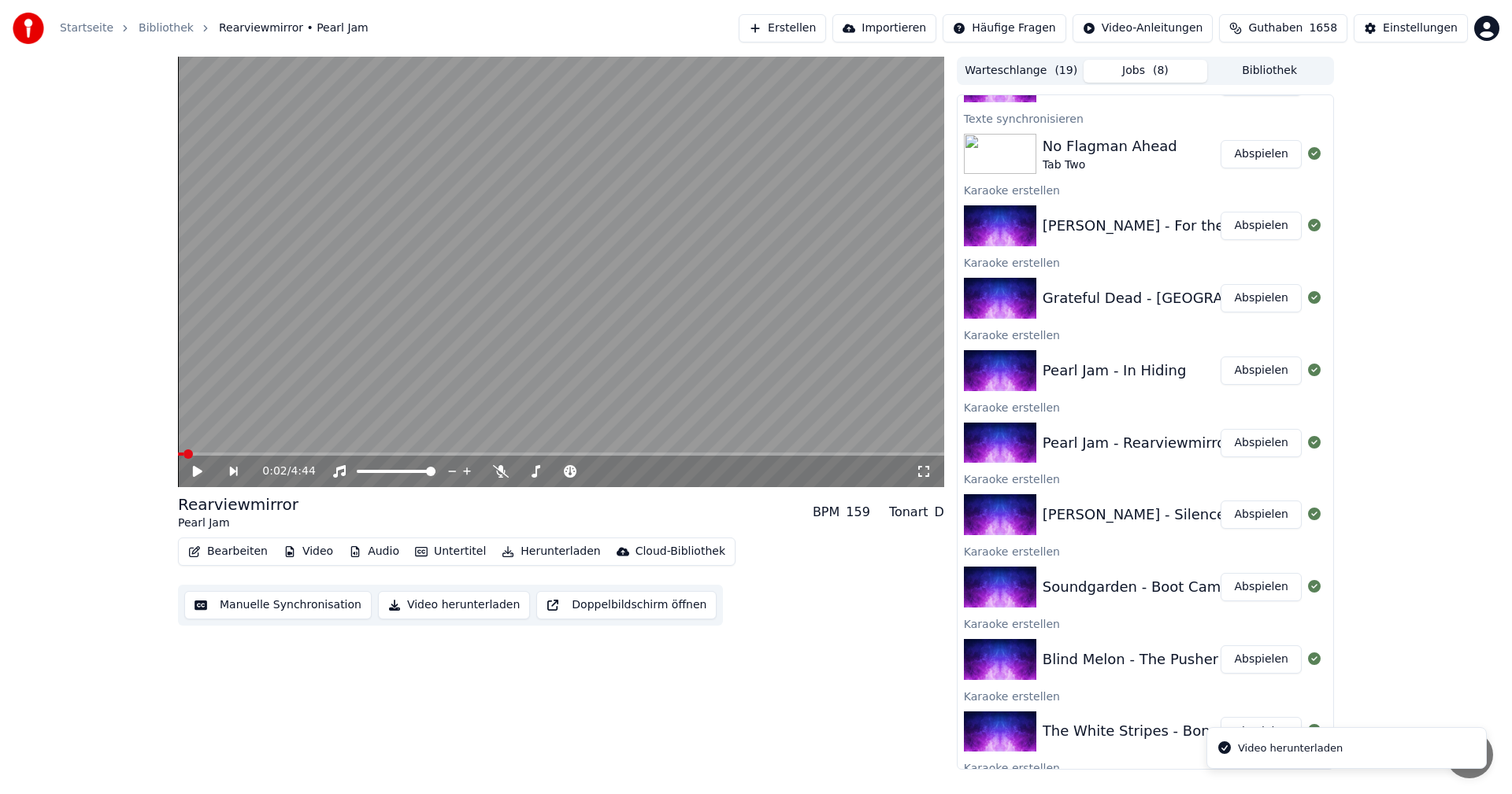
click at [1263, 519] on button "Abspielen" at bounding box center [1261, 515] width 81 height 28
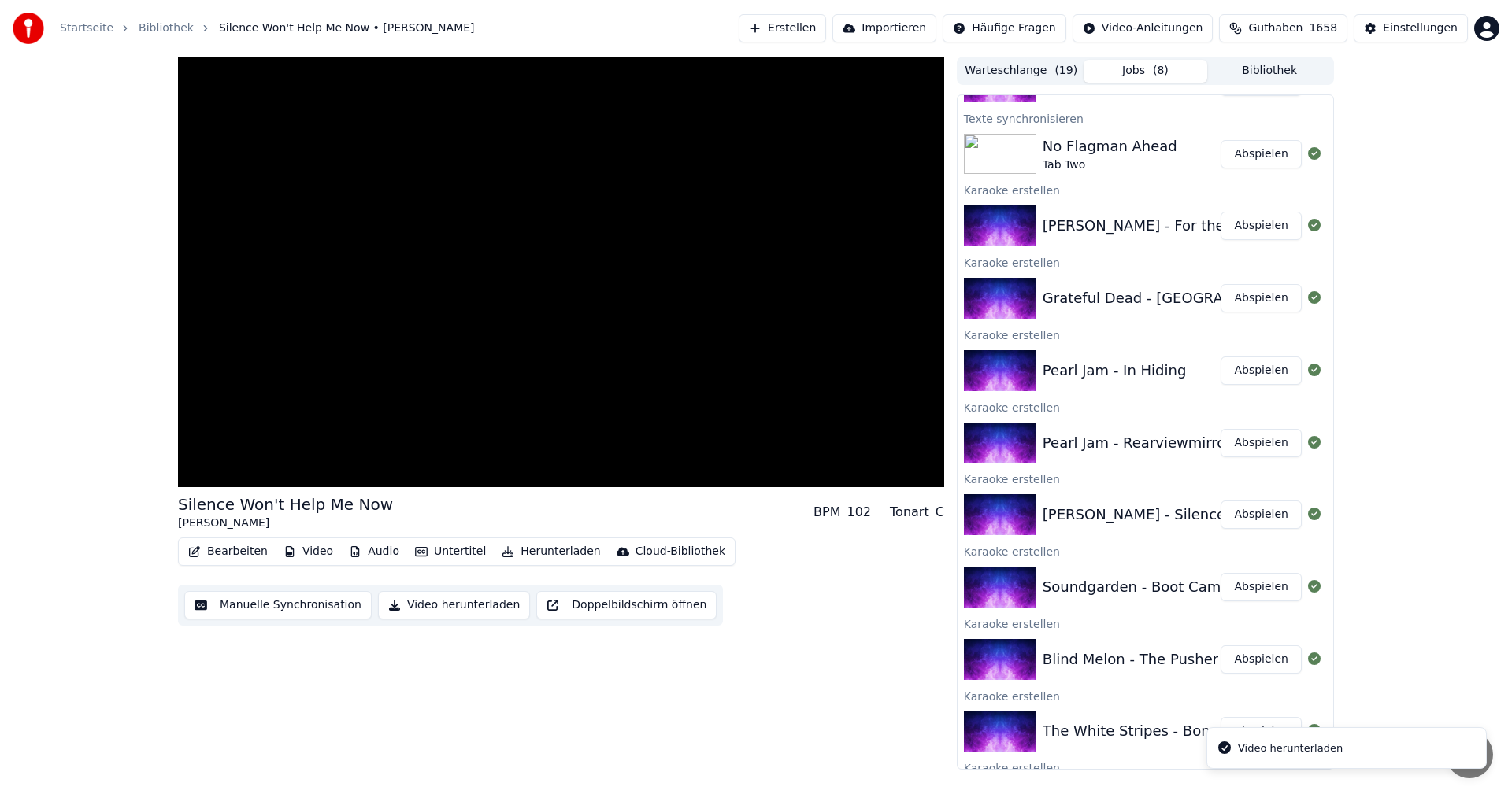
click at [446, 555] on button "Untertitel" at bounding box center [450, 551] width 84 height 22
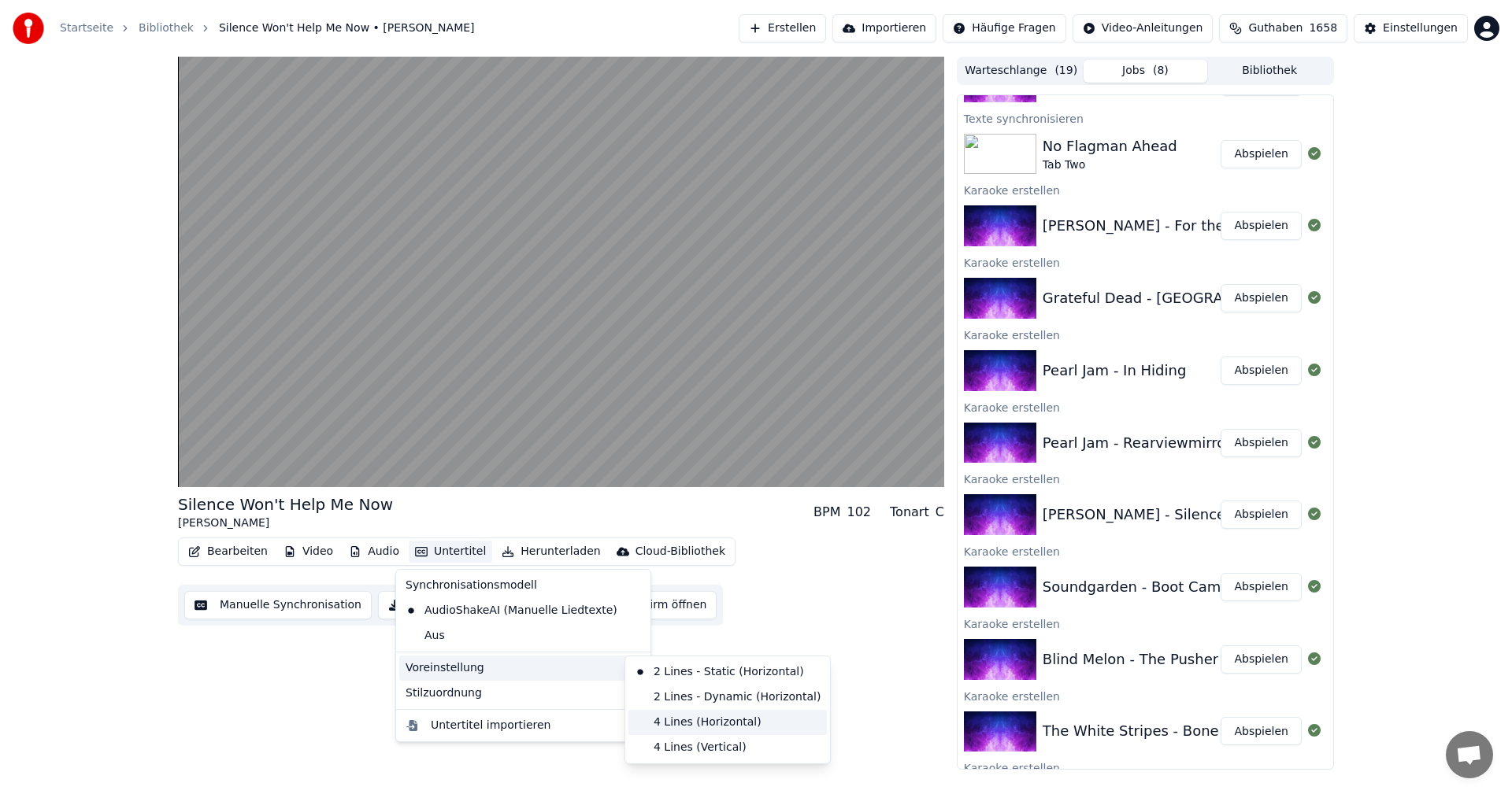
click at [701, 722] on div "4 Lines (Horizontal)" at bounding box center [727, 723] width 198 height 26
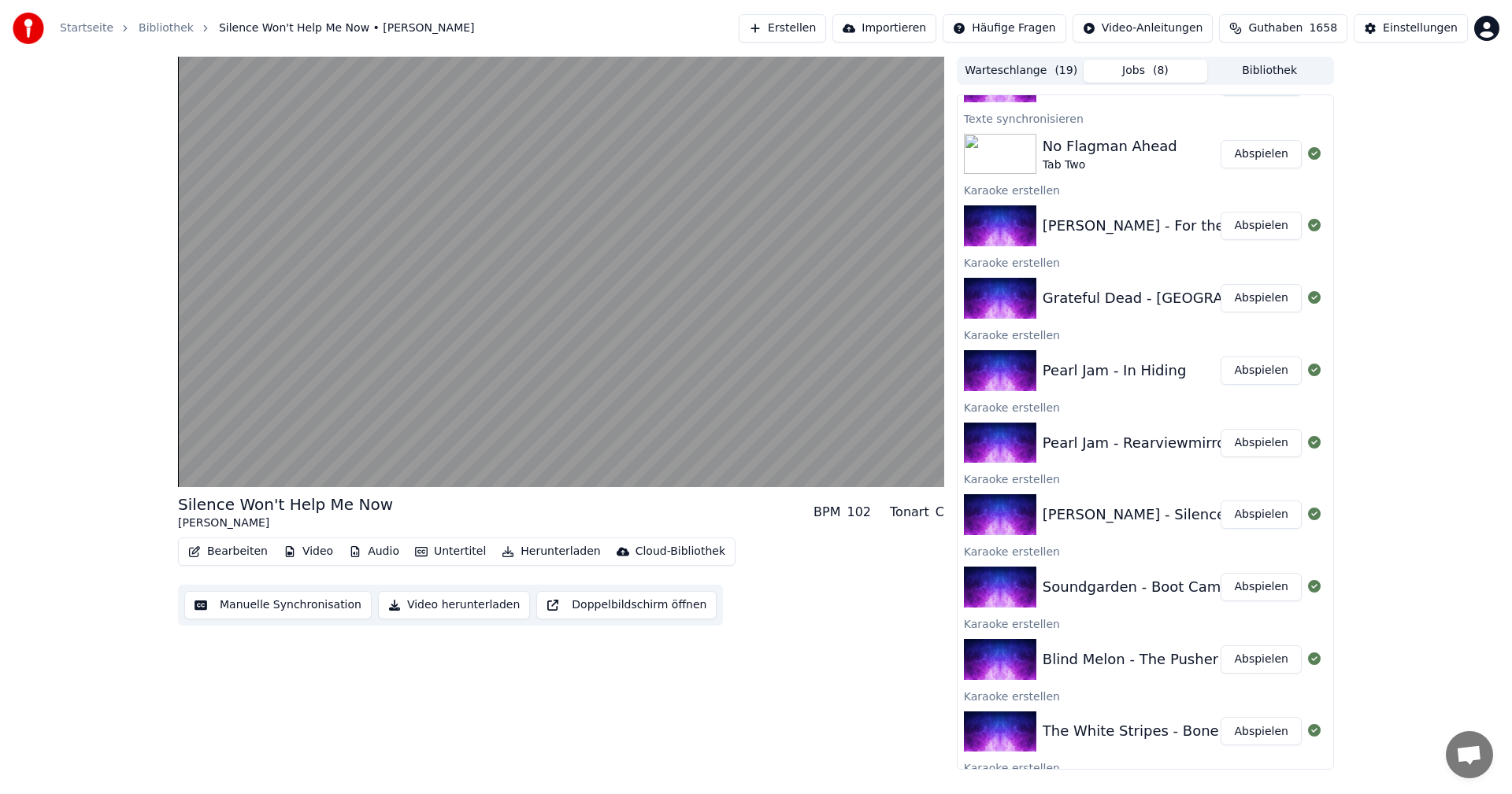
click at [560, 404] on video at bounding box center [561, 271] width 766 height 430
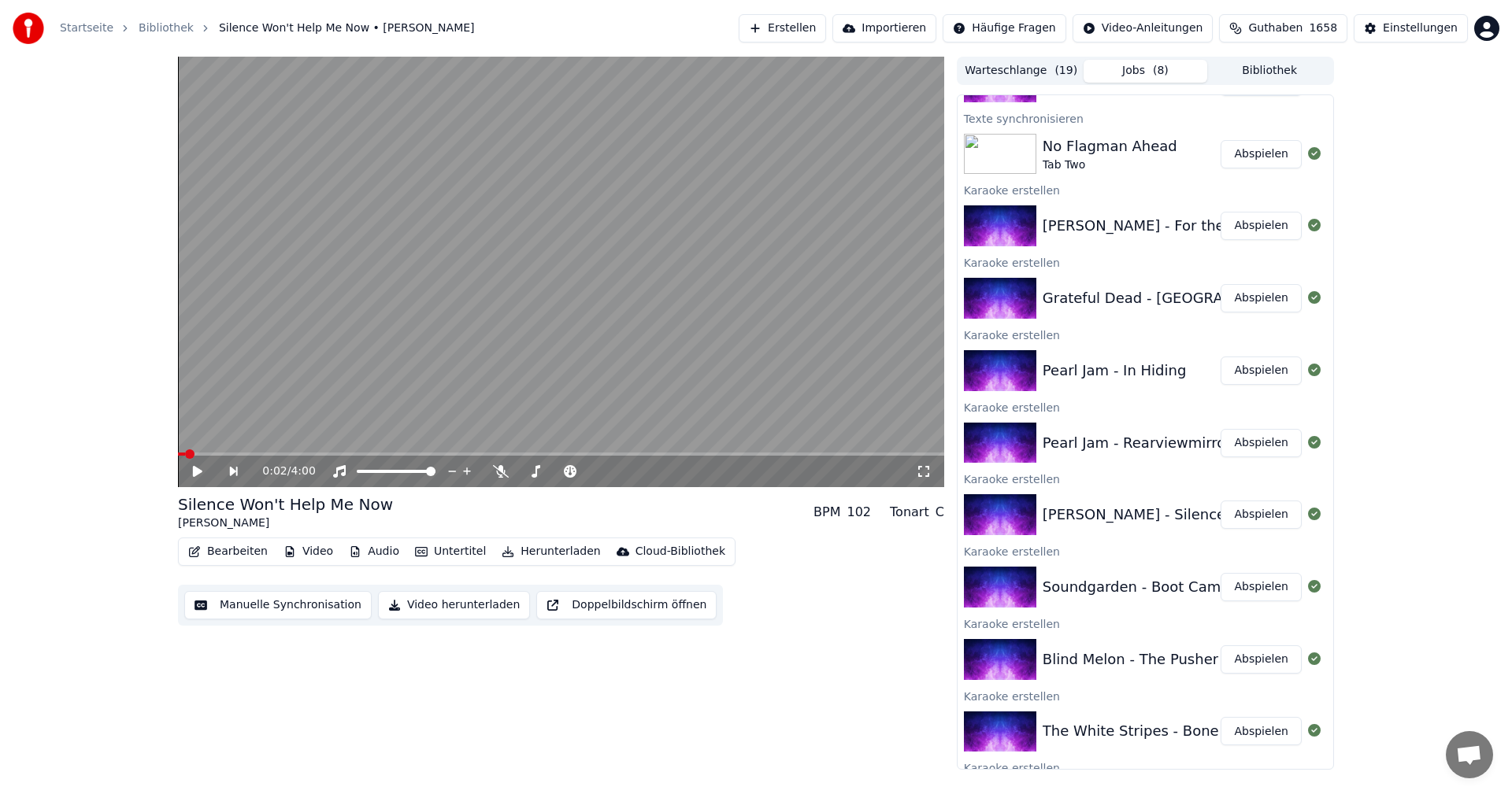
click at [298, 555] on button "Video" at bounding box center [308, 551] width 63 height 22
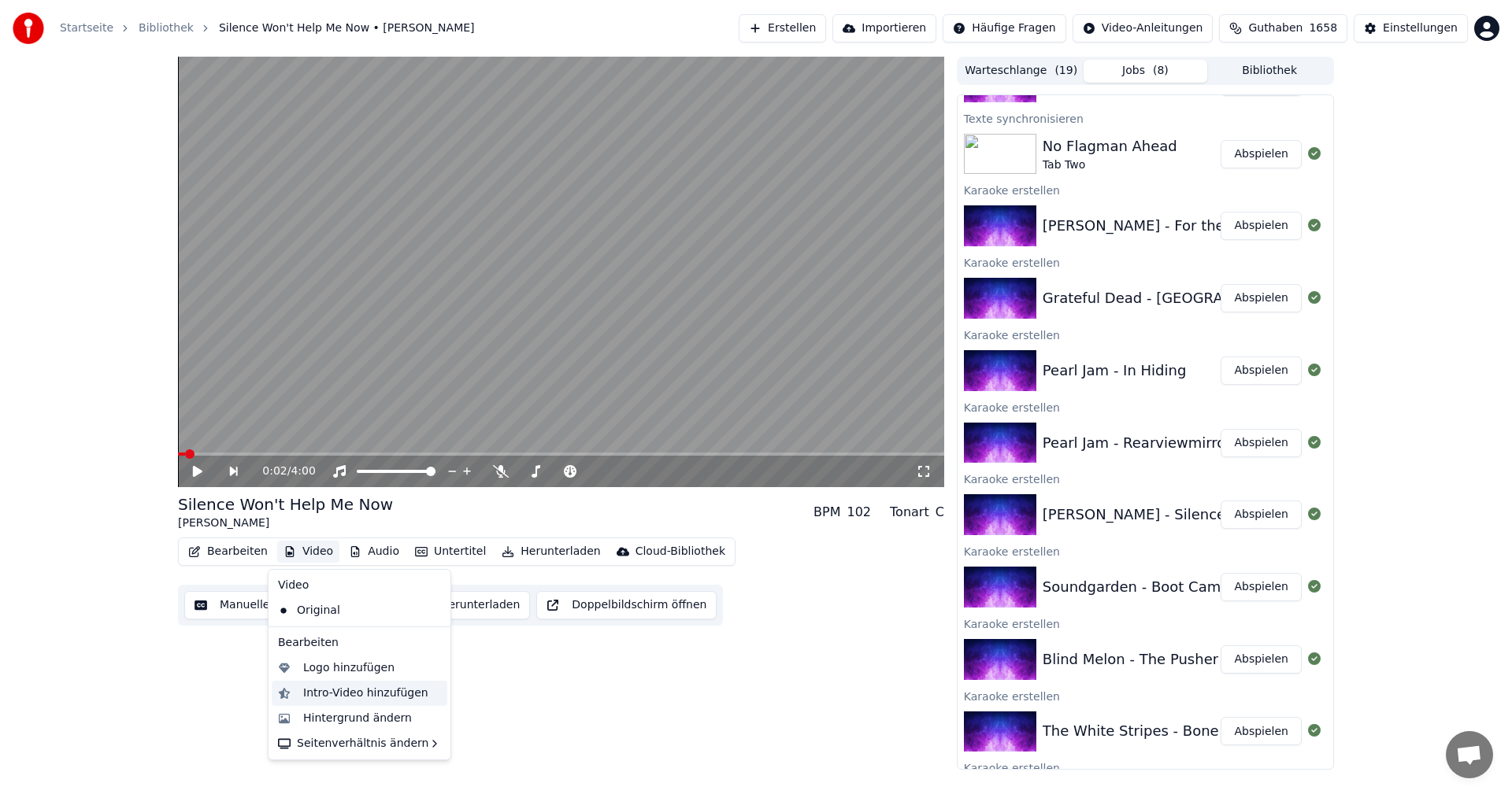
click at [336, 692] on div "Intro-Video hinzufügen" at bounding box center [365, 694] width 125 height 16
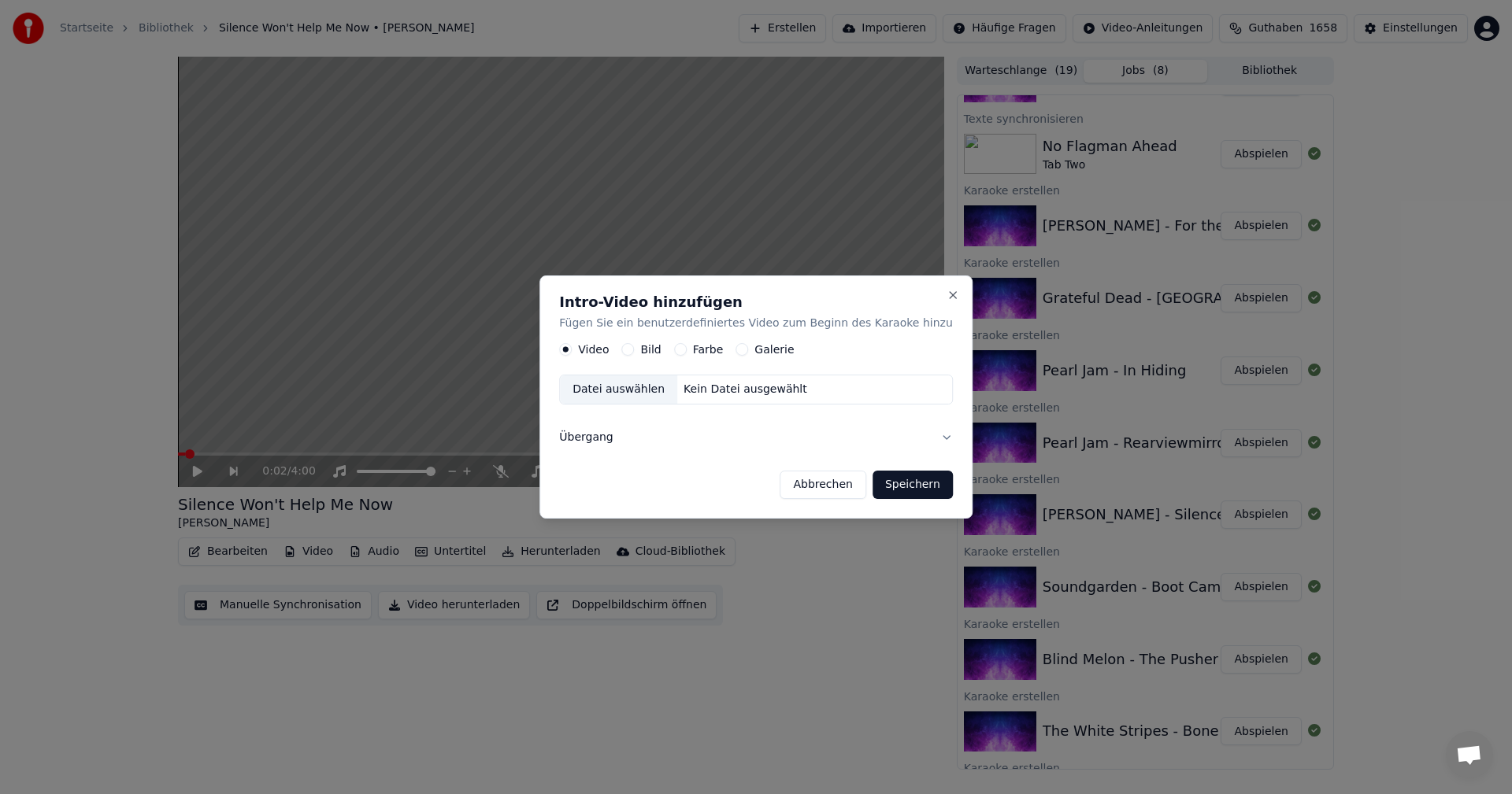
click at [719, 339] on div "Intro-Video hinzufügen Fügen Sie ein benutzerdefiniertes Video zum Beginn des K…" at bounding box center [756, 397] width 433 height 244
click at [719, 345] on label "Farbe" at bounding box center [708, 350] width 31 height 11
click at [687, 345] on button "Farbe" at bounding box center [681, 350] width 12 height 12
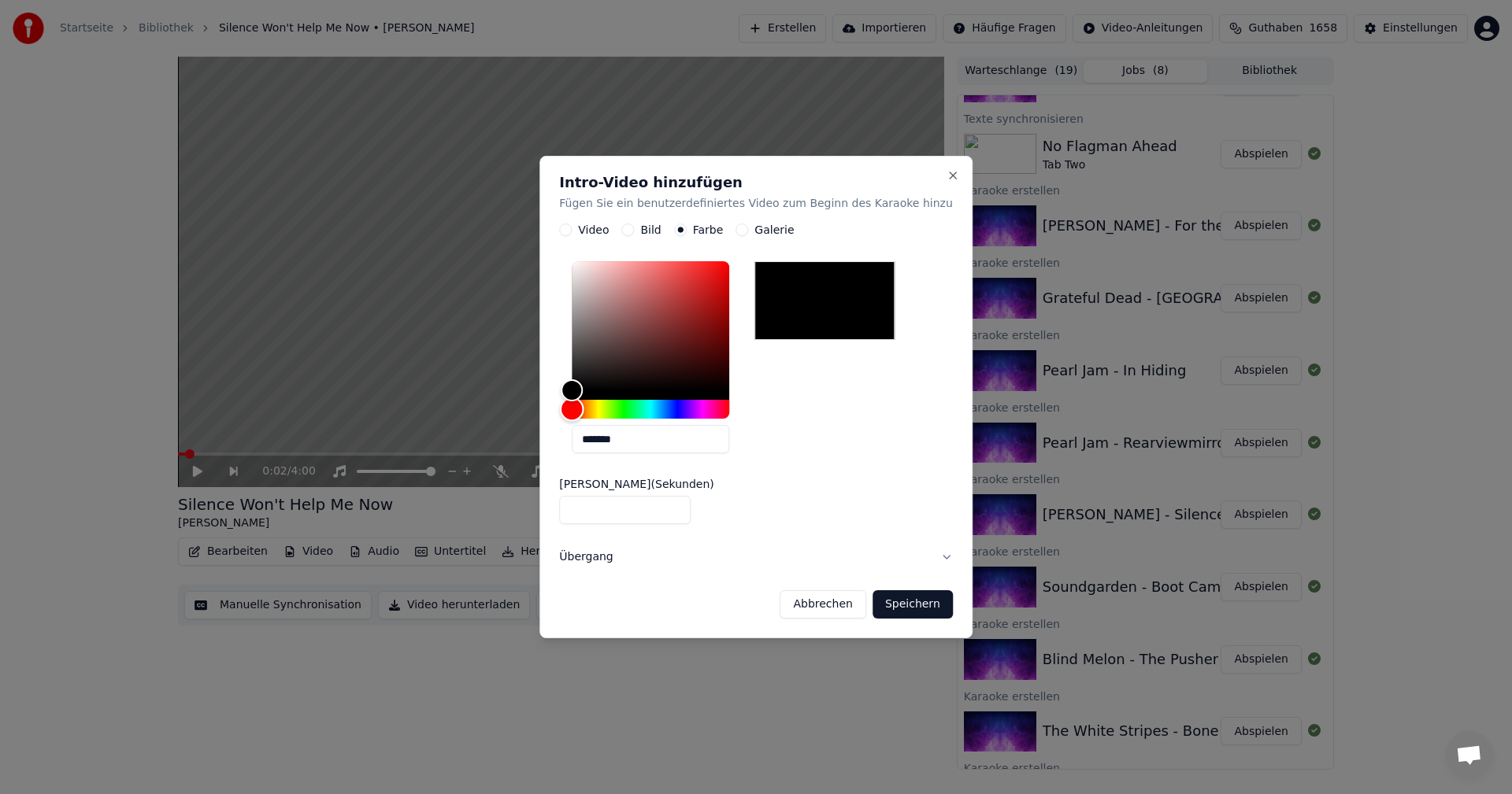
click at [698, 408] on div "Hue" at bounding box center [650, 409] width 158 height 18
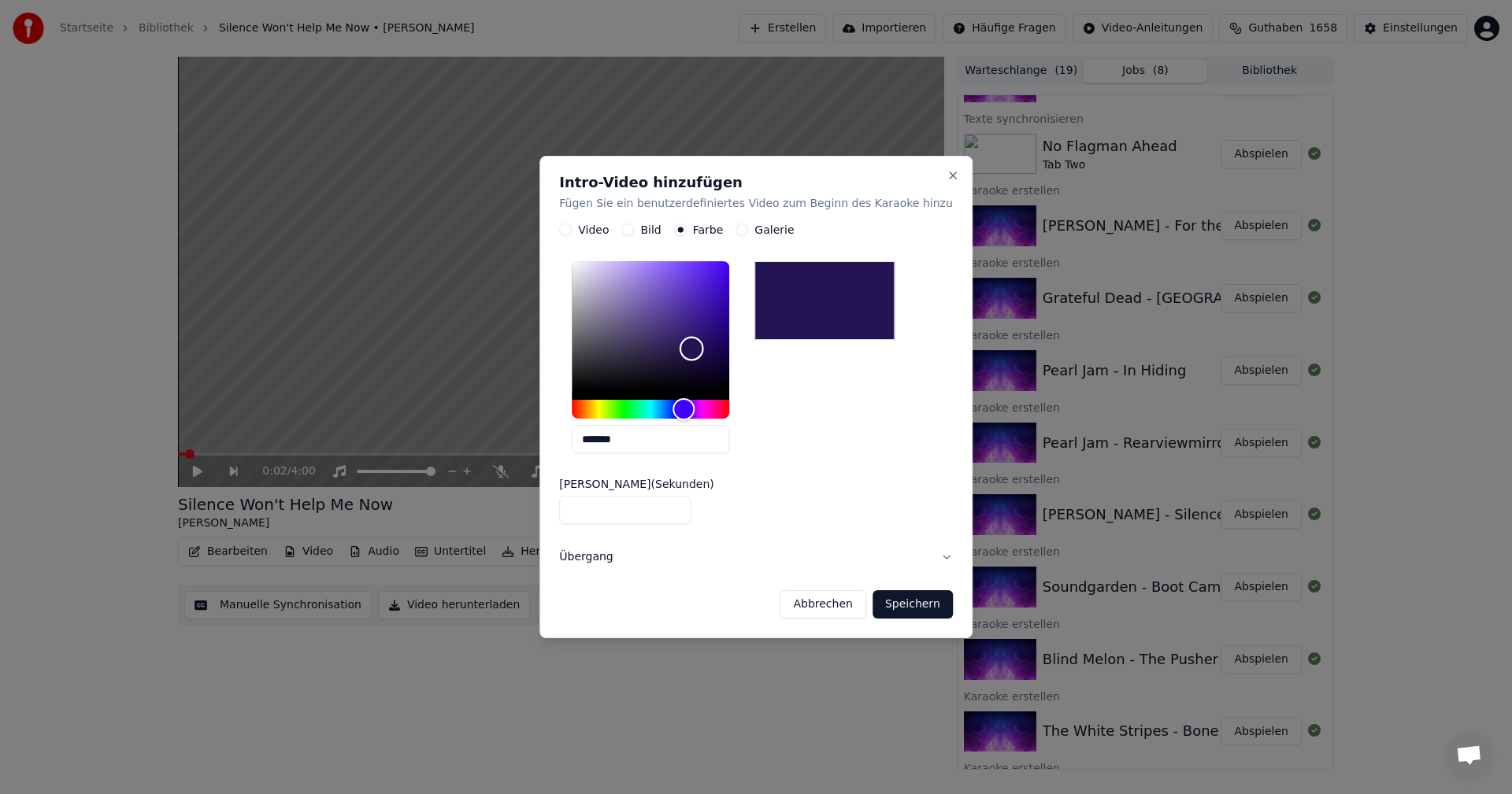
drag, startPoint x: 706, startPoint y: 349, endPoint x: 734, endPoint y: 317, distance: 42.5
click at [716, 341] on div "Color" at bounding box center [650, 327] width 158 height 129
drag, startPoint x: 734, startPoint y: 317, endPoint x: 765, endPoint y: 387, distance: 76.6
click at [729, 302] on div "Color" at bounding box center [650, 327] width 158 height 129
type input "*******"
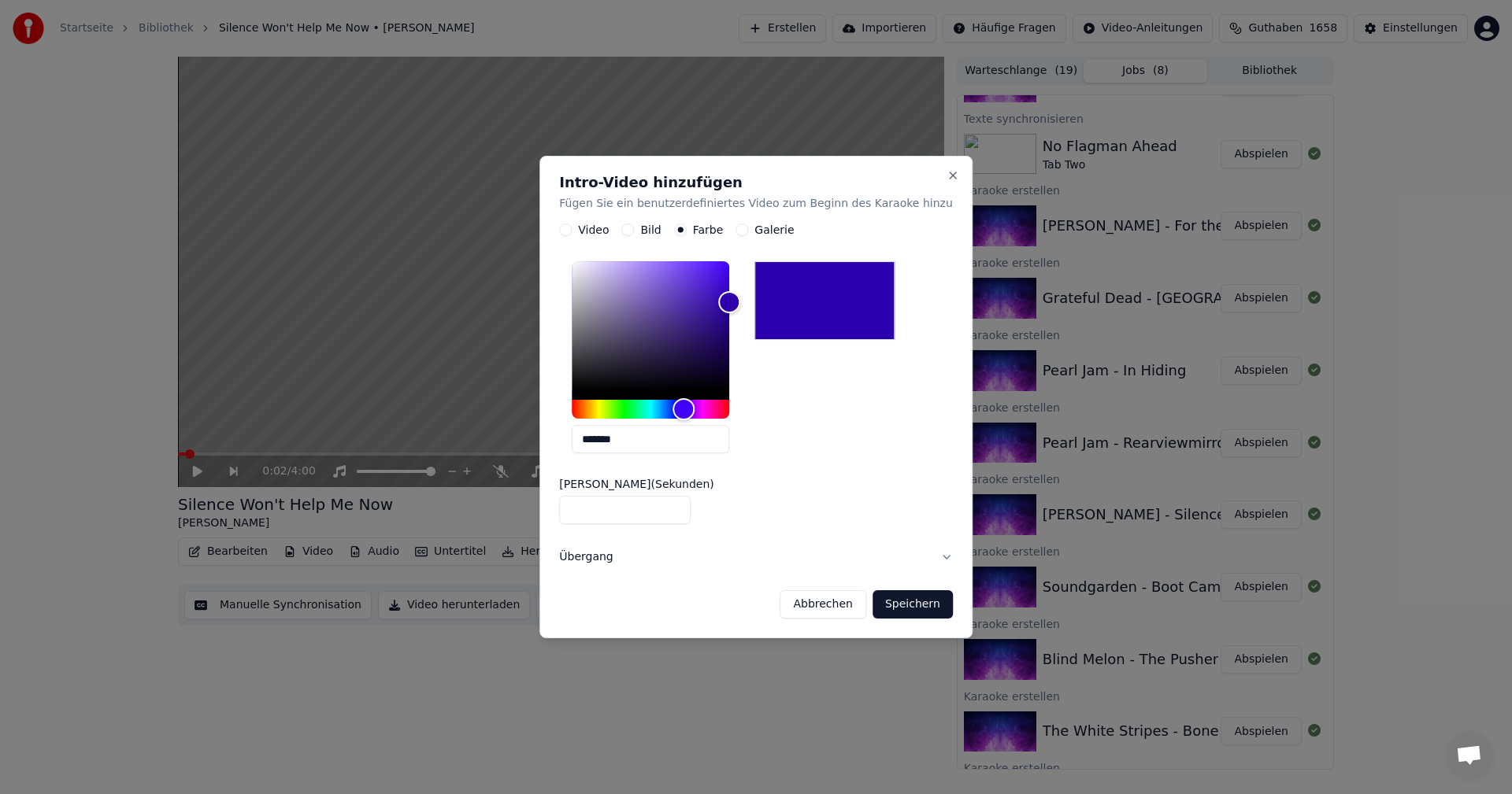
click at [884, 599] on button "Speichern" at bounding box center [912, 605] width 80 height 28
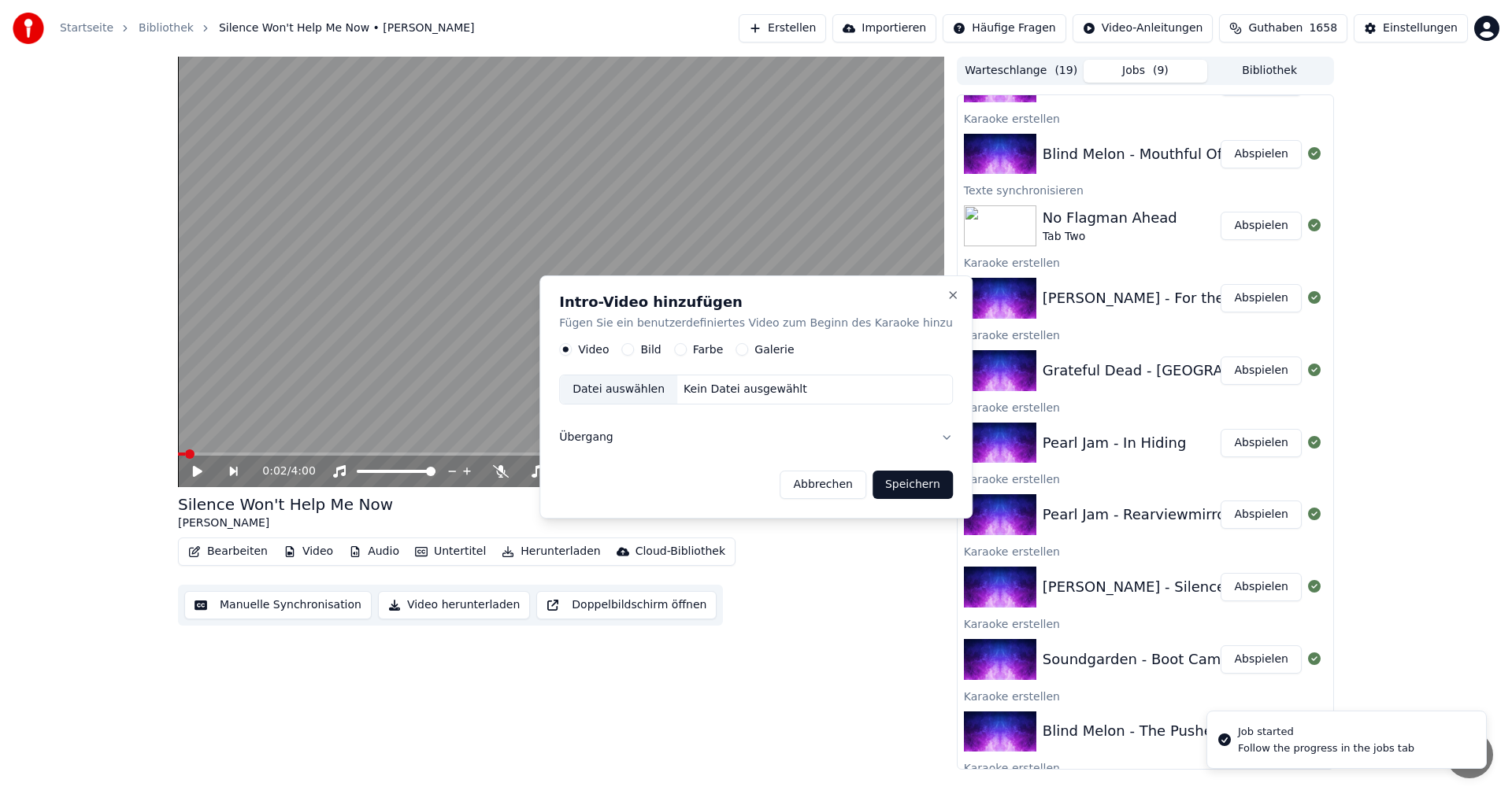
scroll to position [1215, 0]
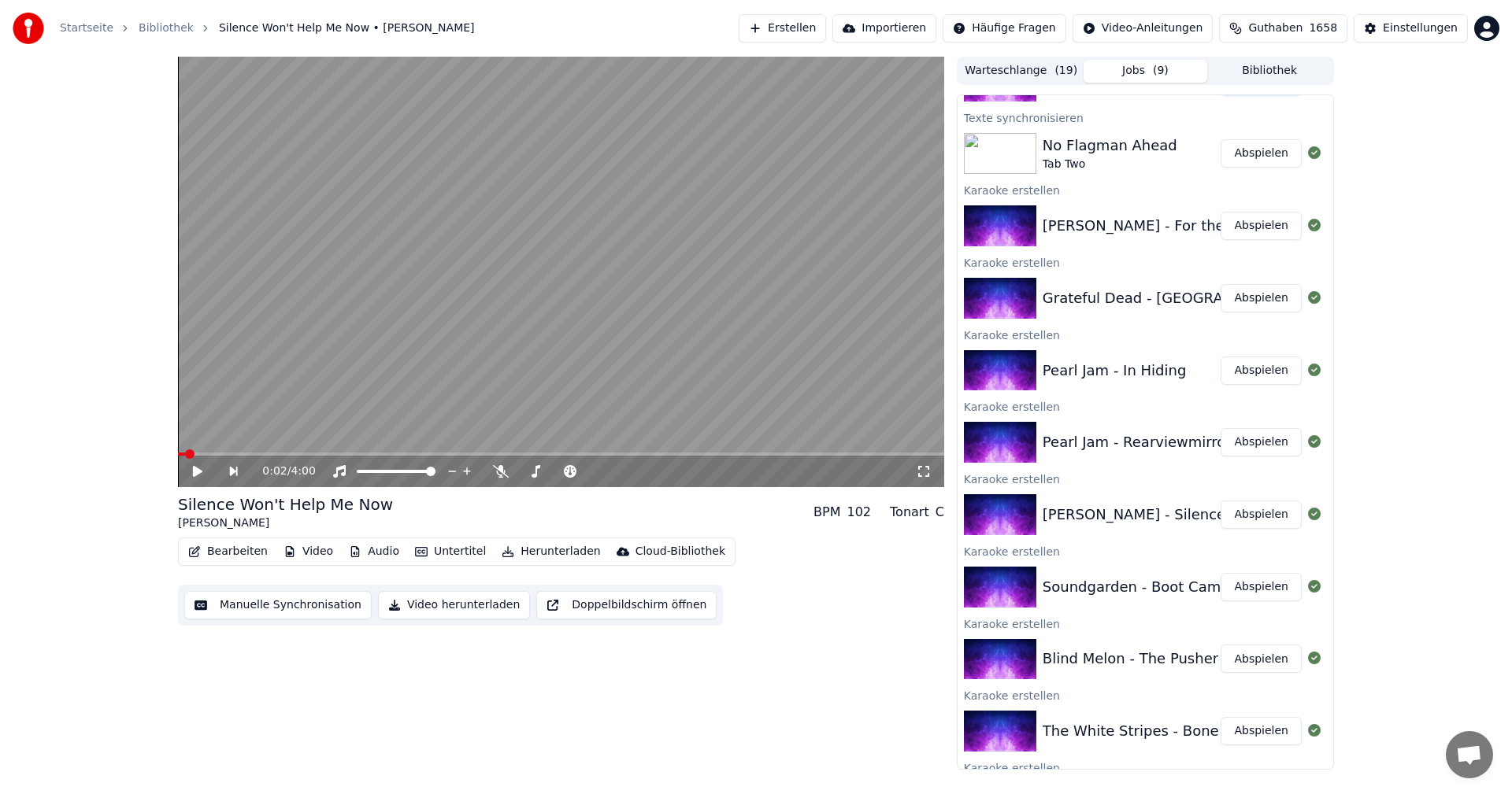
click at [1249, 584] on button "Abspielen" at bounding box center [1261, 587] width 81 height 28
click at [430, 555] on button "Untertitel" at bounding box center [450, 551] width 84 height 22
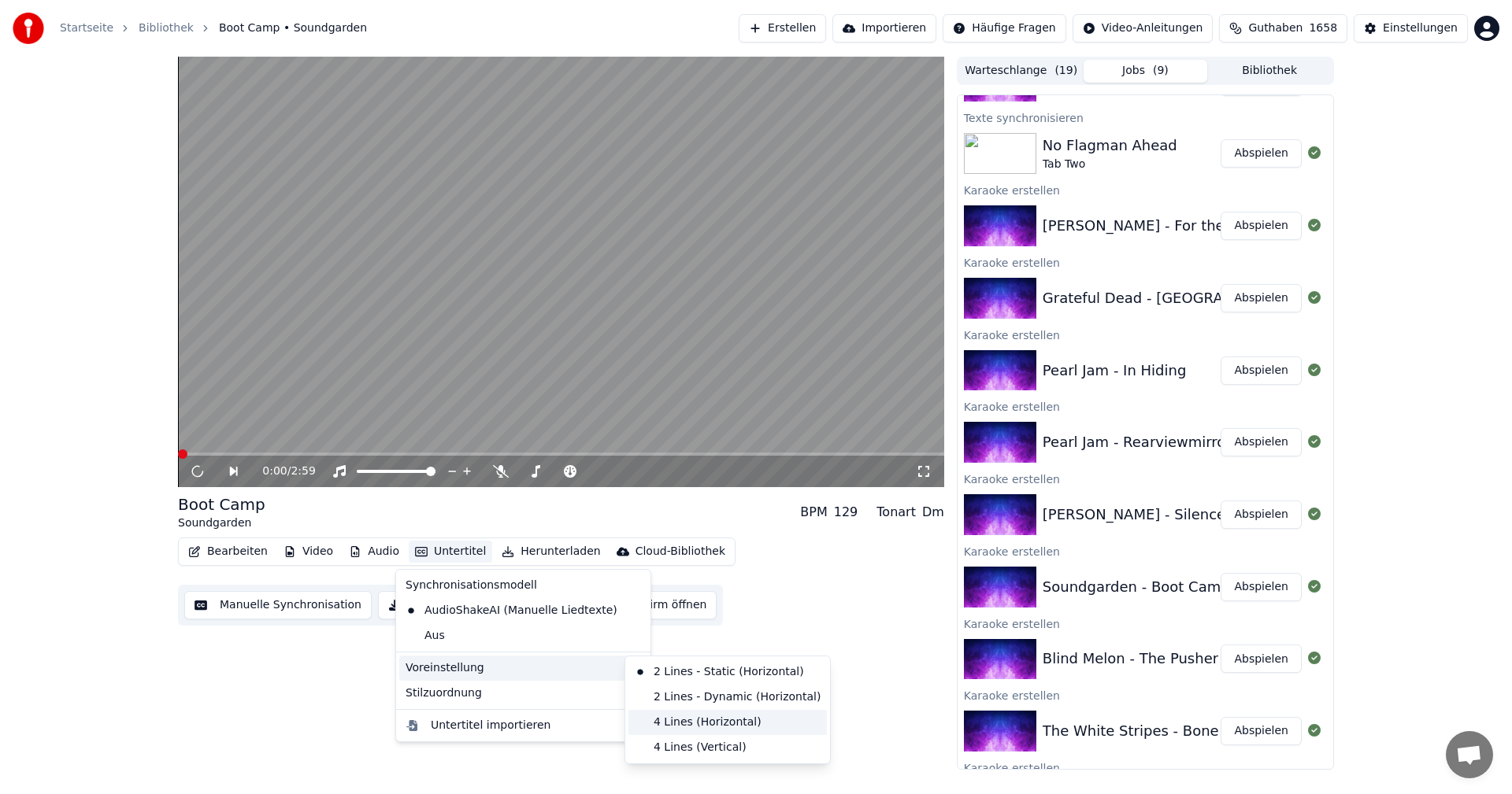
click at [675, 721] on div "4 Lines (Horizontal)" at bounding box center [727, 723] width 198 height 26
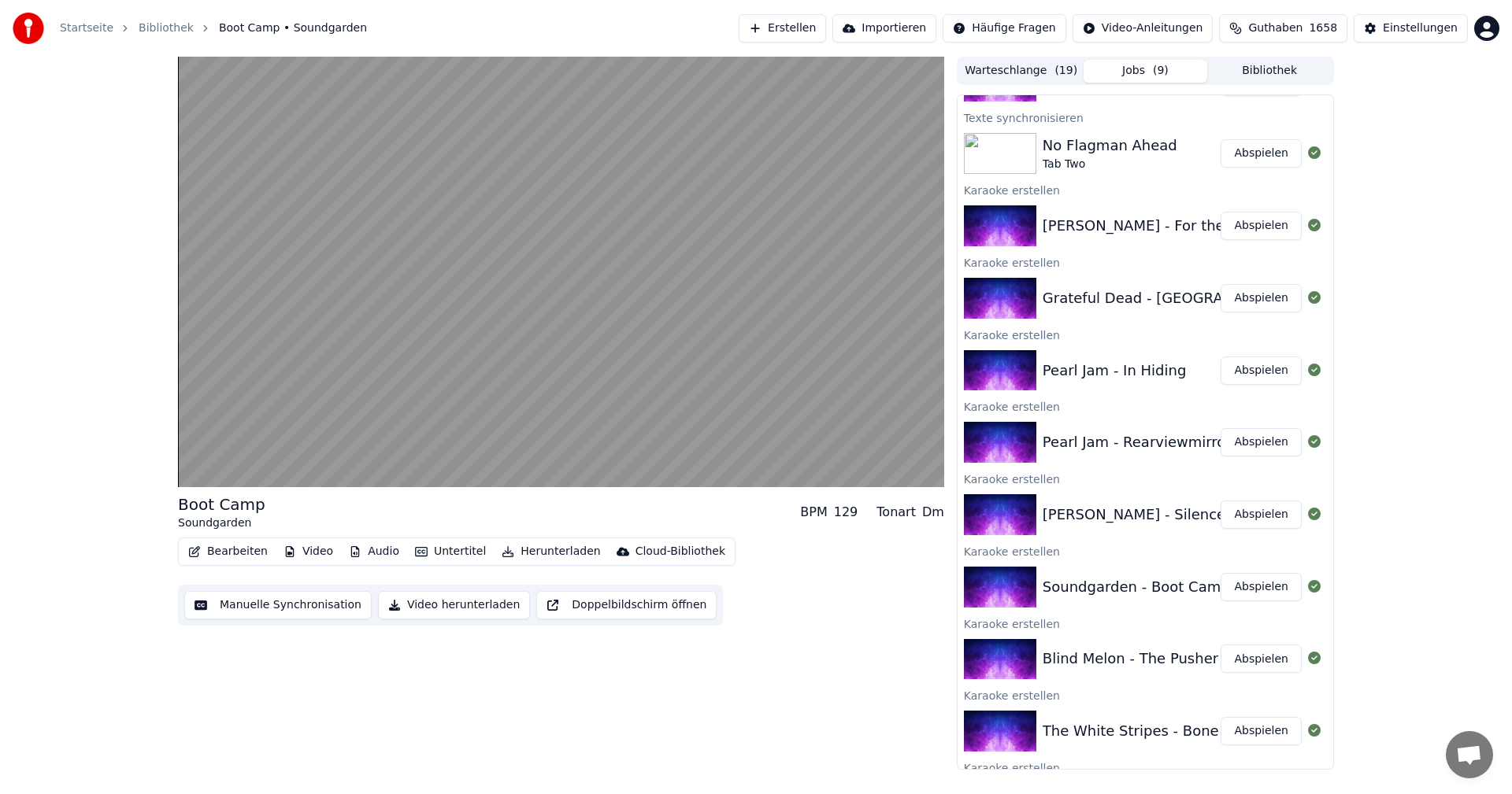
click at [471, 607] on button "Video herunterladen" at bounding box center [454, 606] width 152 height 28
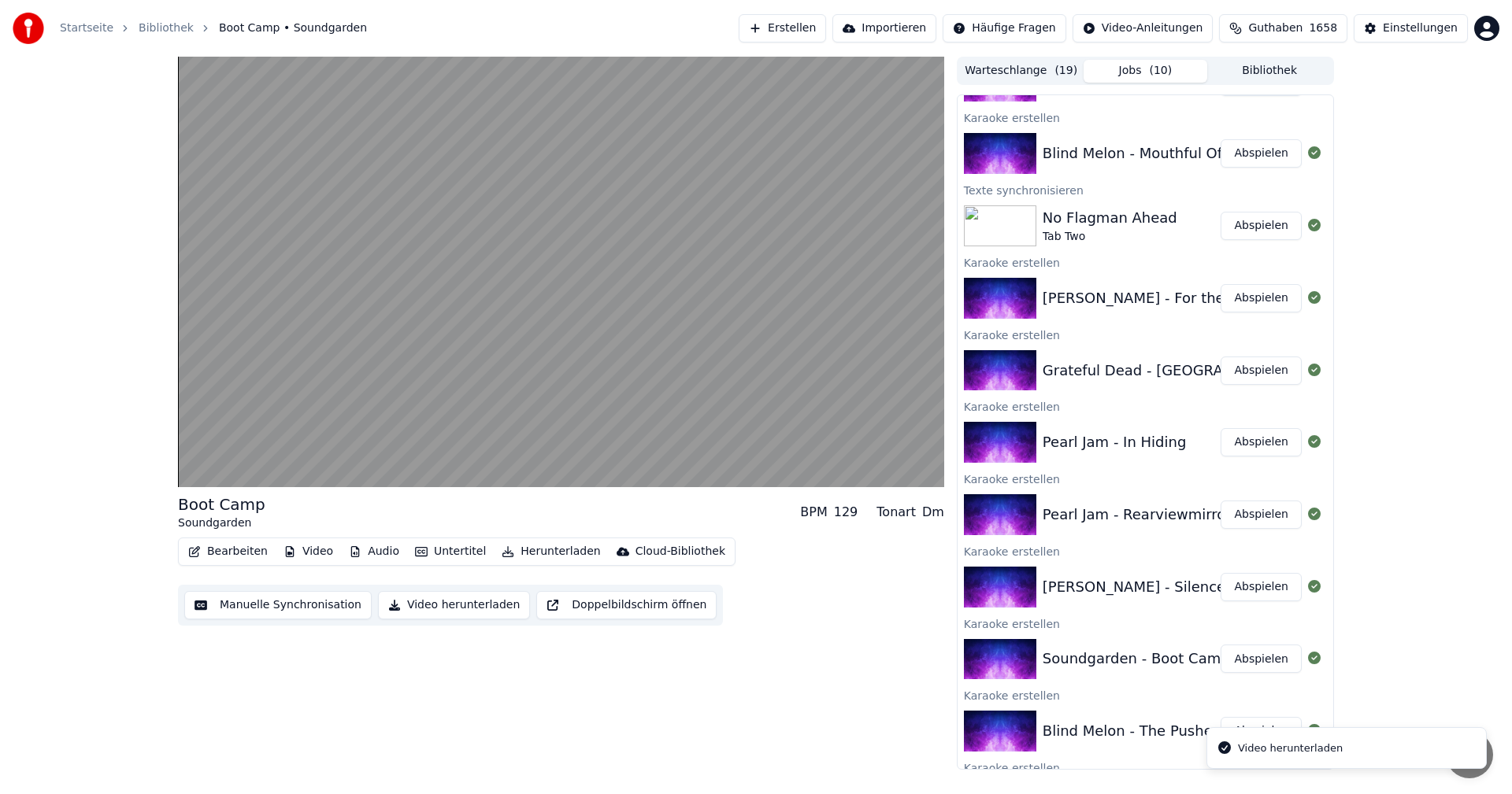
scroll to position [1286, 0]
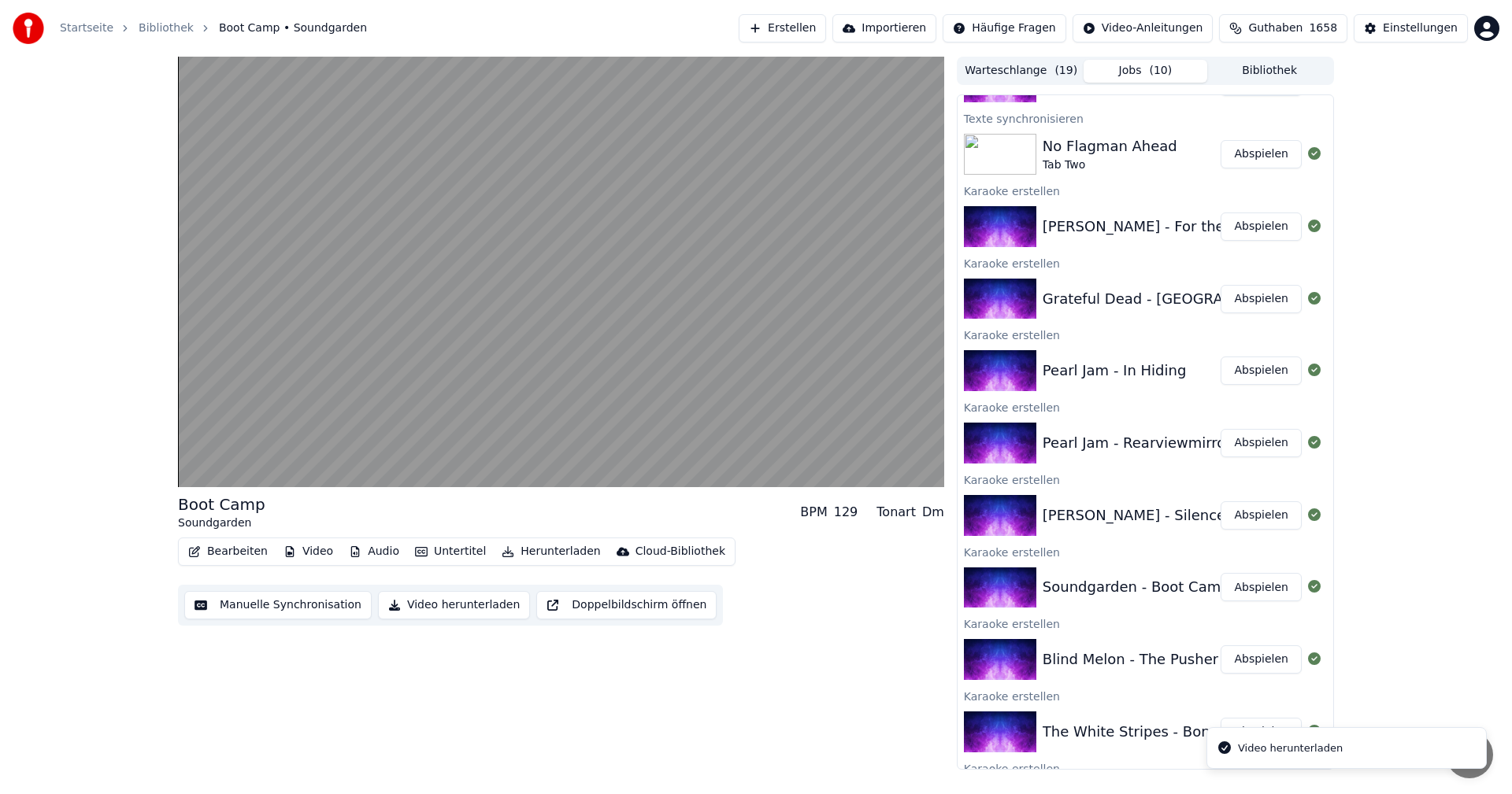
click at [1237, 658] on button "Abspielen" at bounding box center [1261, 659] width 81 height 28
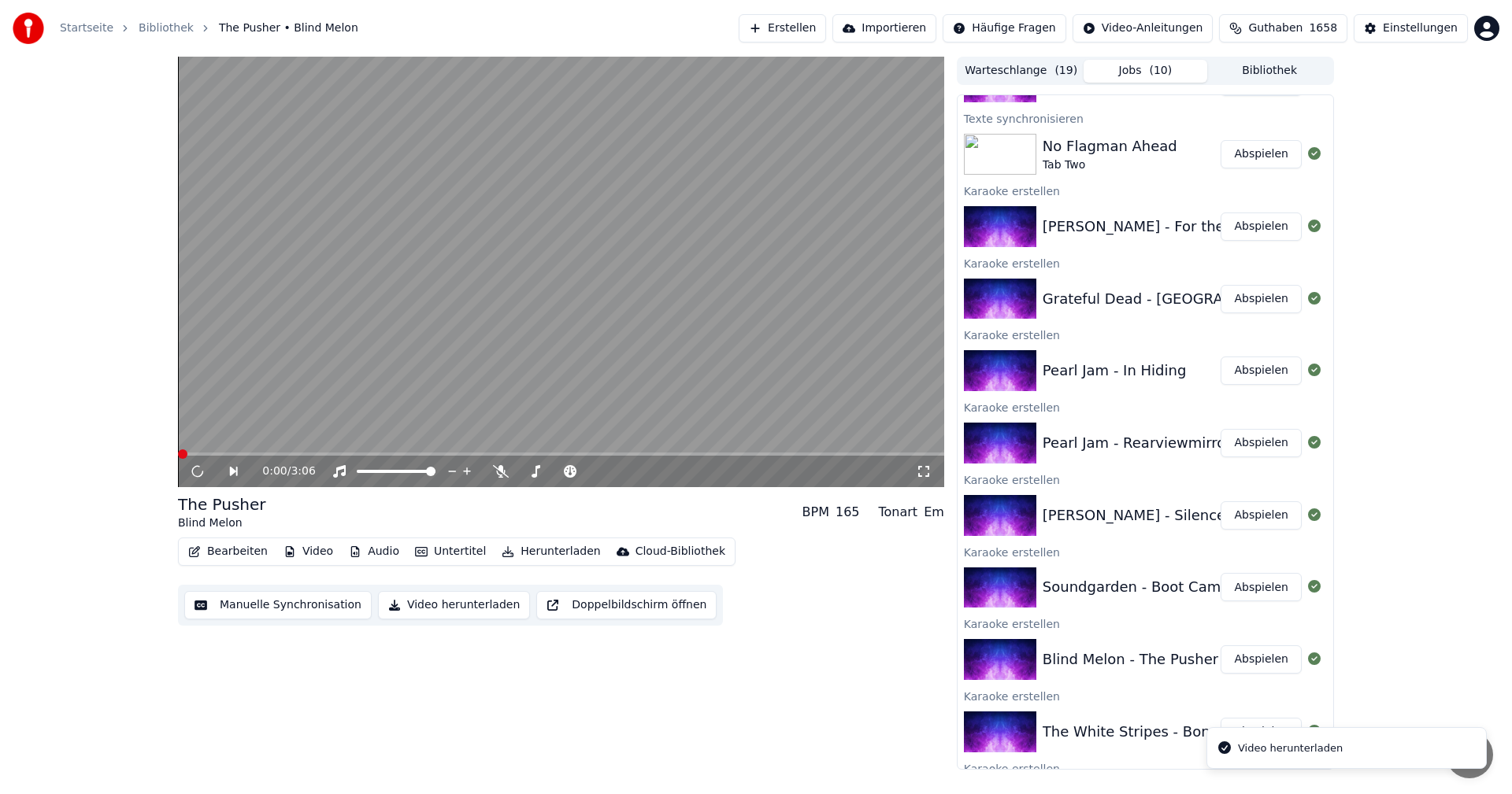
click at [449, 555] on button "Untertitel" at bounding box center [450, 551] width 84 height 22
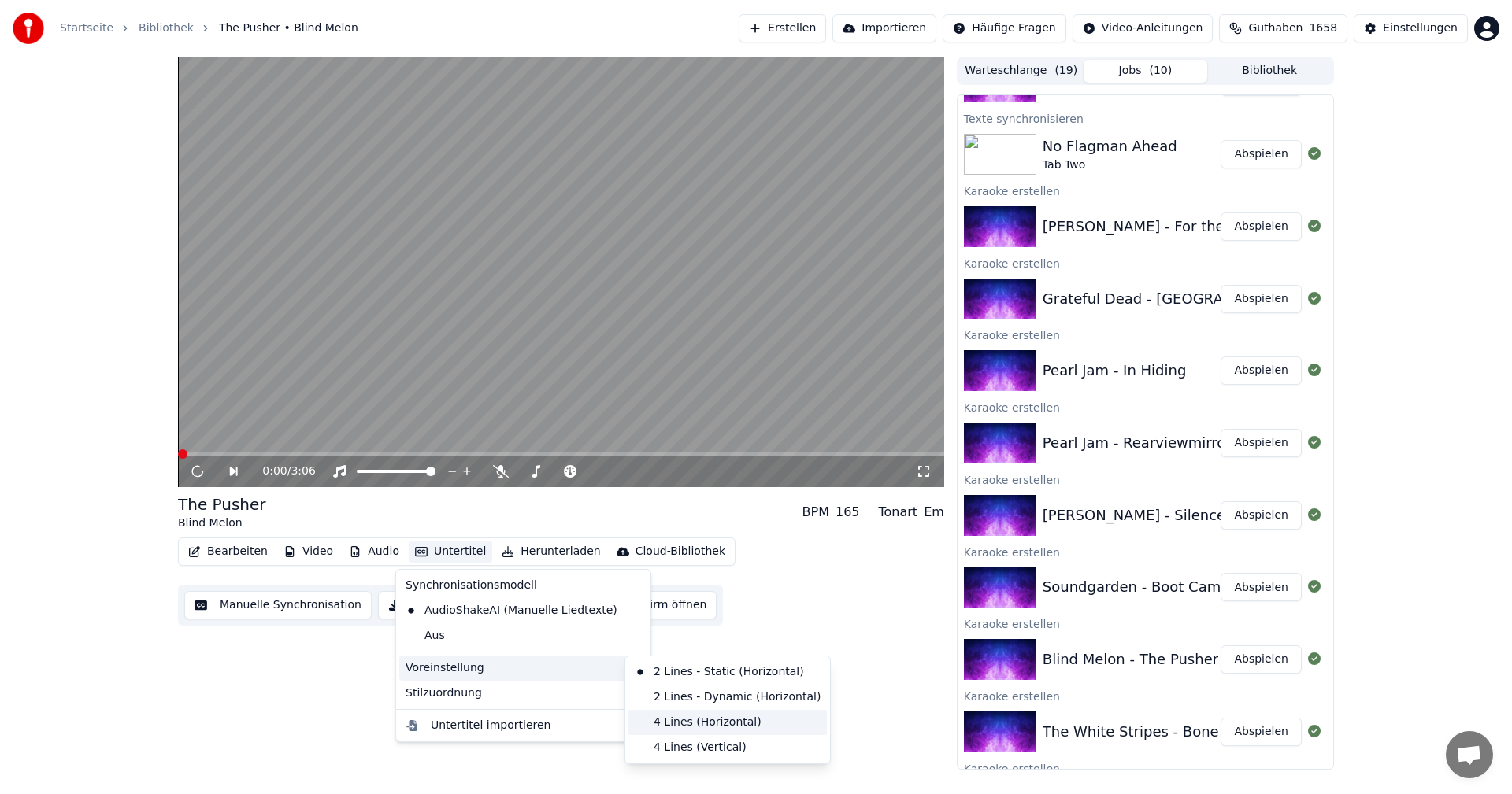
click at [701, 719] on div "4 Lines (Horizontal)" at bounding box center [727, 723] width 198 height 26
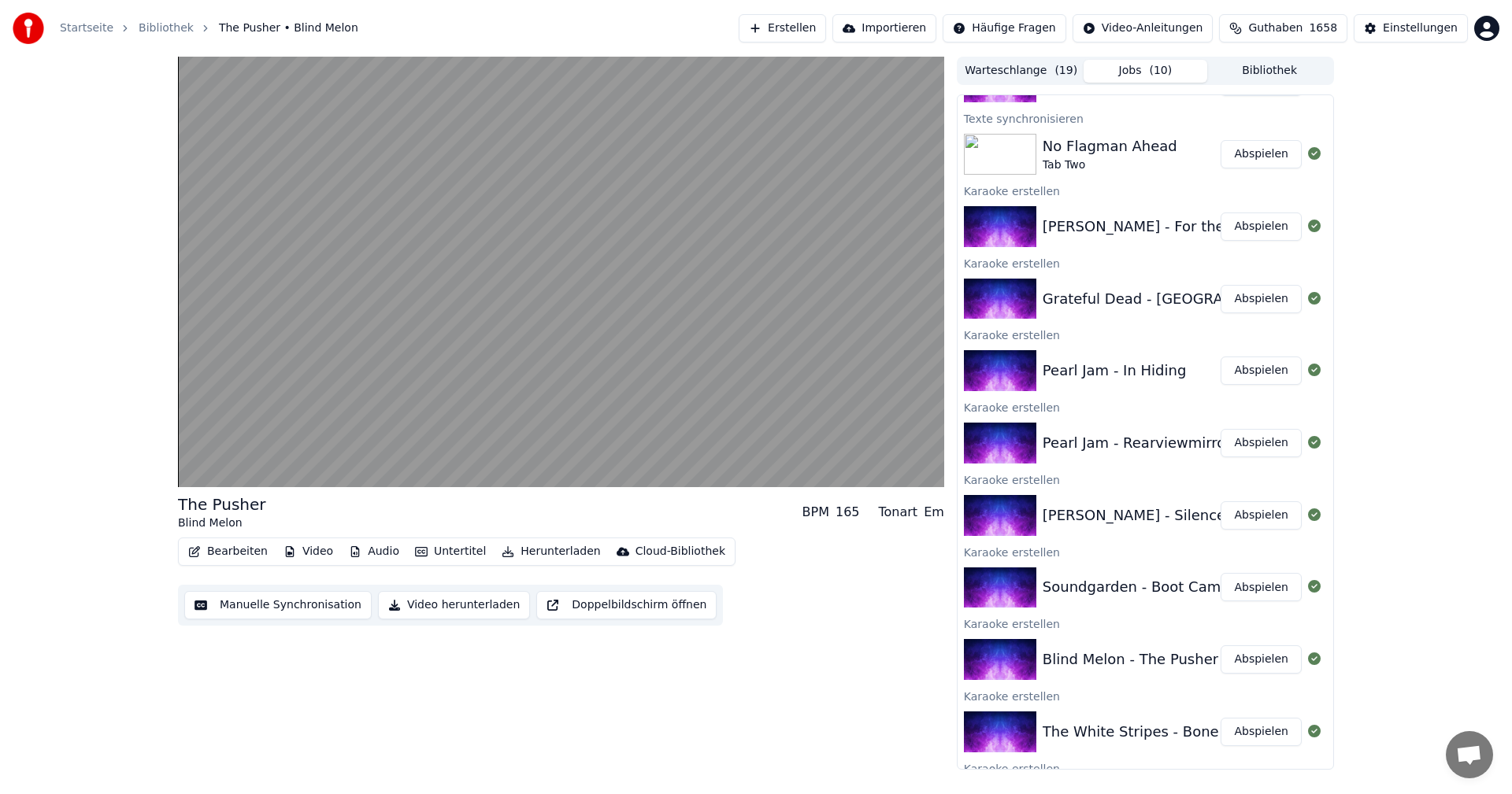
click at [465, 607] on button "Video herunterladen" at bounding box center [454, 606] width 152 height 28
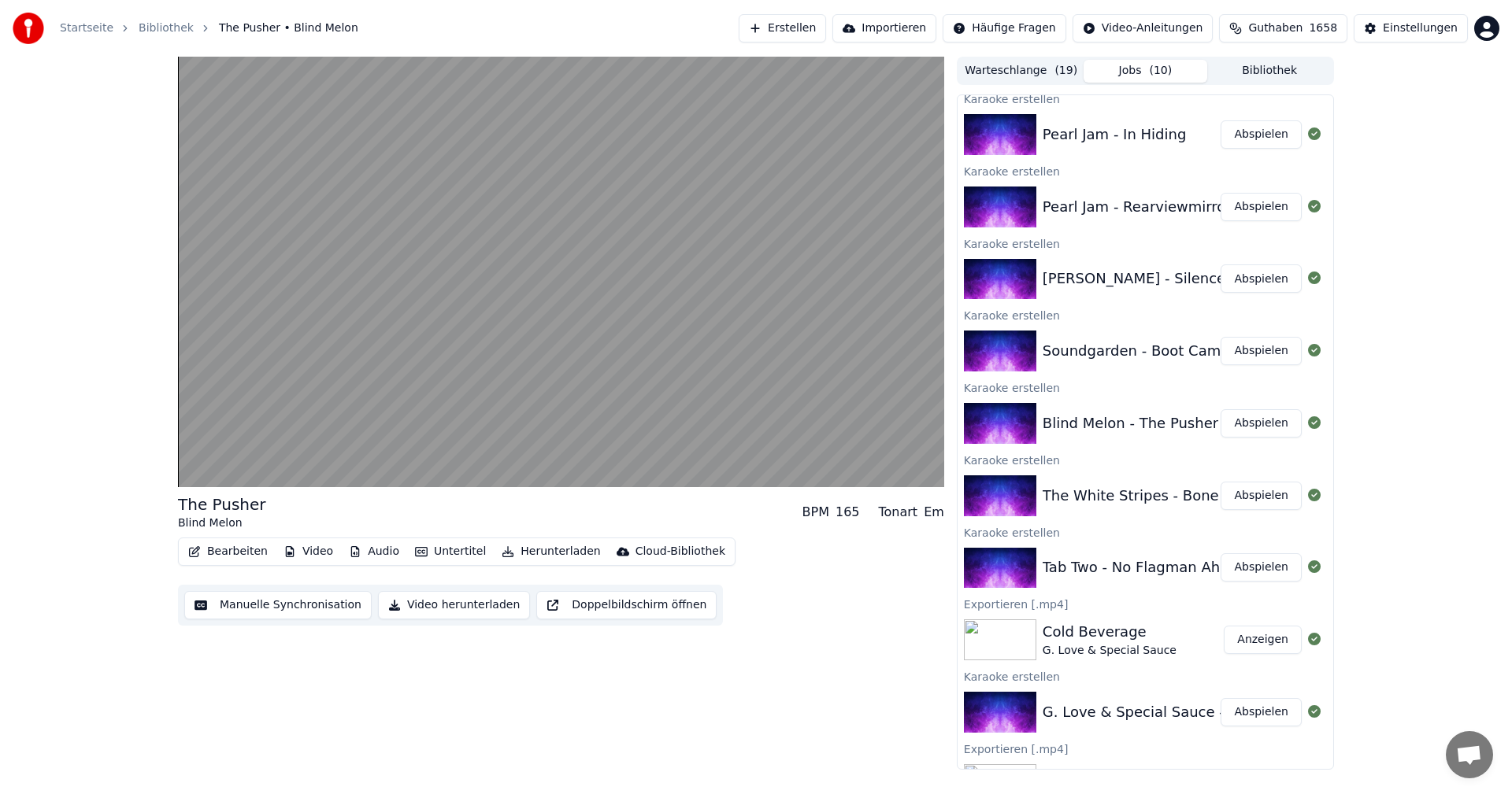
scroll to position [1753, 0]
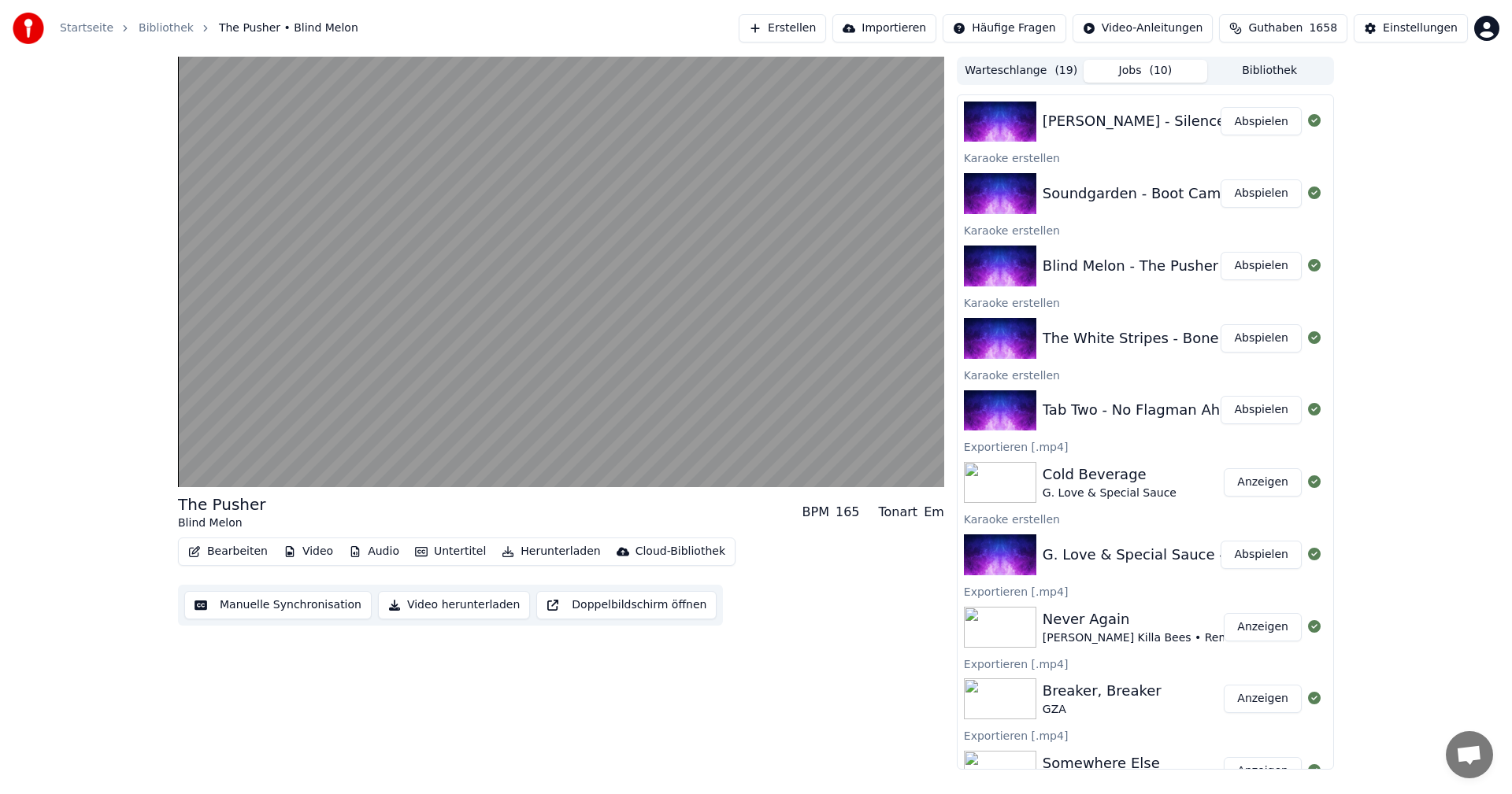
click at [1264, 340] on button "Abspielen" at bounding box center [1261, 338] width 81 height 28
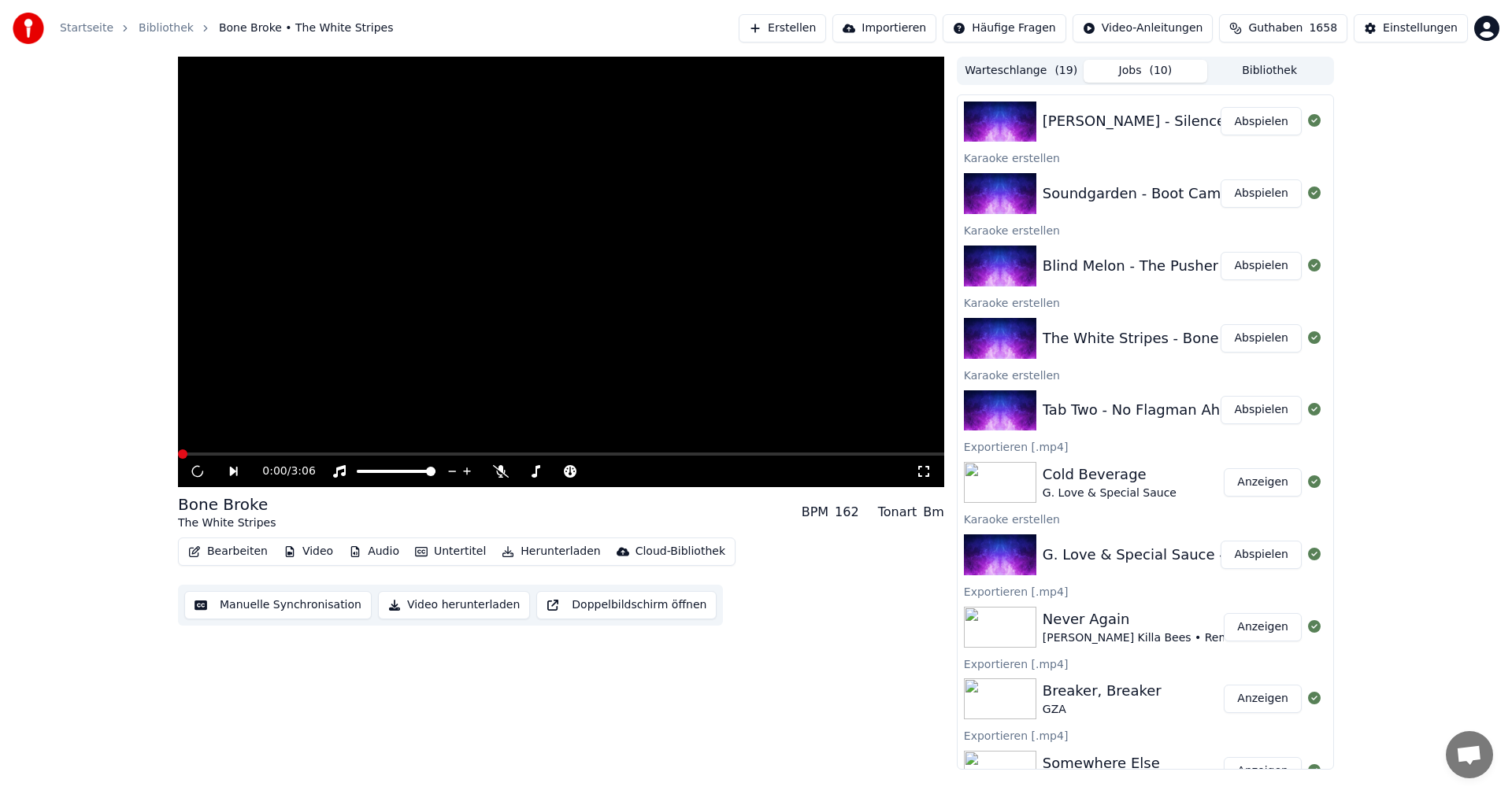
click at [454, 548] on button "Untertitel" at bounding box center [450, 551] width 84 height 22
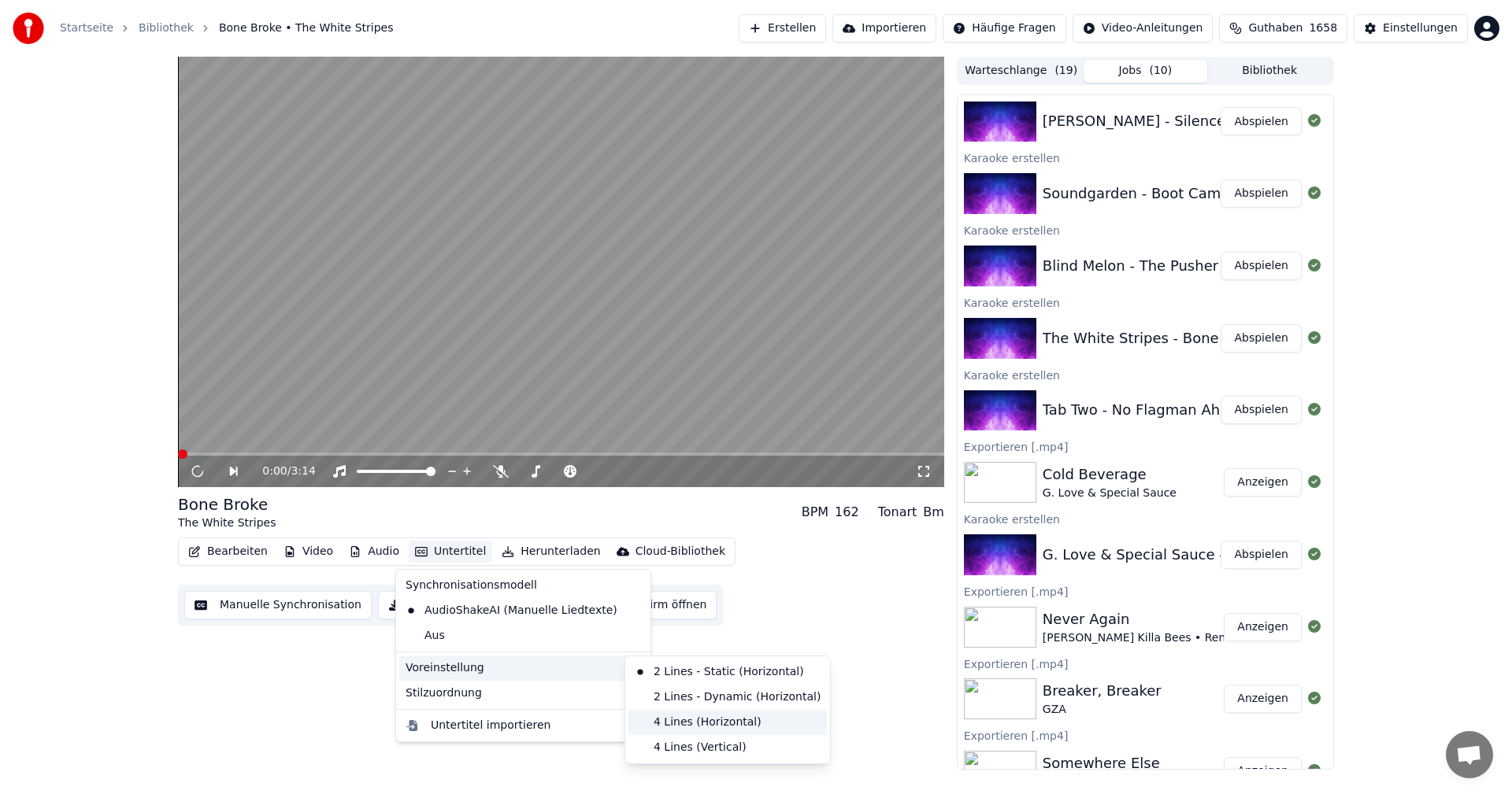
click at [687, 729] on div "4 Lines (Horizontal)" at bounding box center [727, 723] width 198 height 26
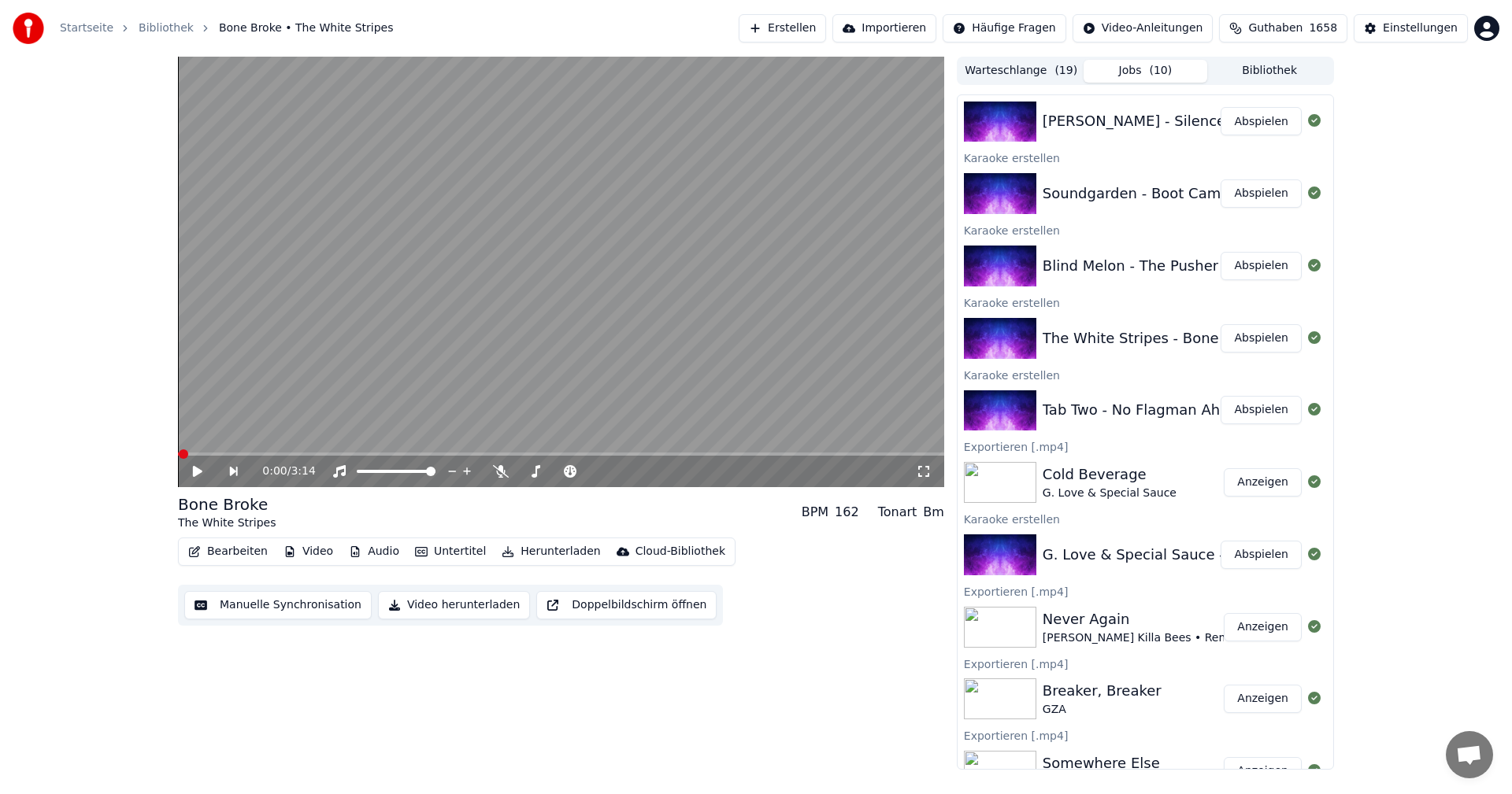
click at [507, 361] on video at bounding box center [561, 271] width 766 height 430
click at [466, 599] on button "Video herunterladen" at bounding box center [454, 606] width 152 height 28
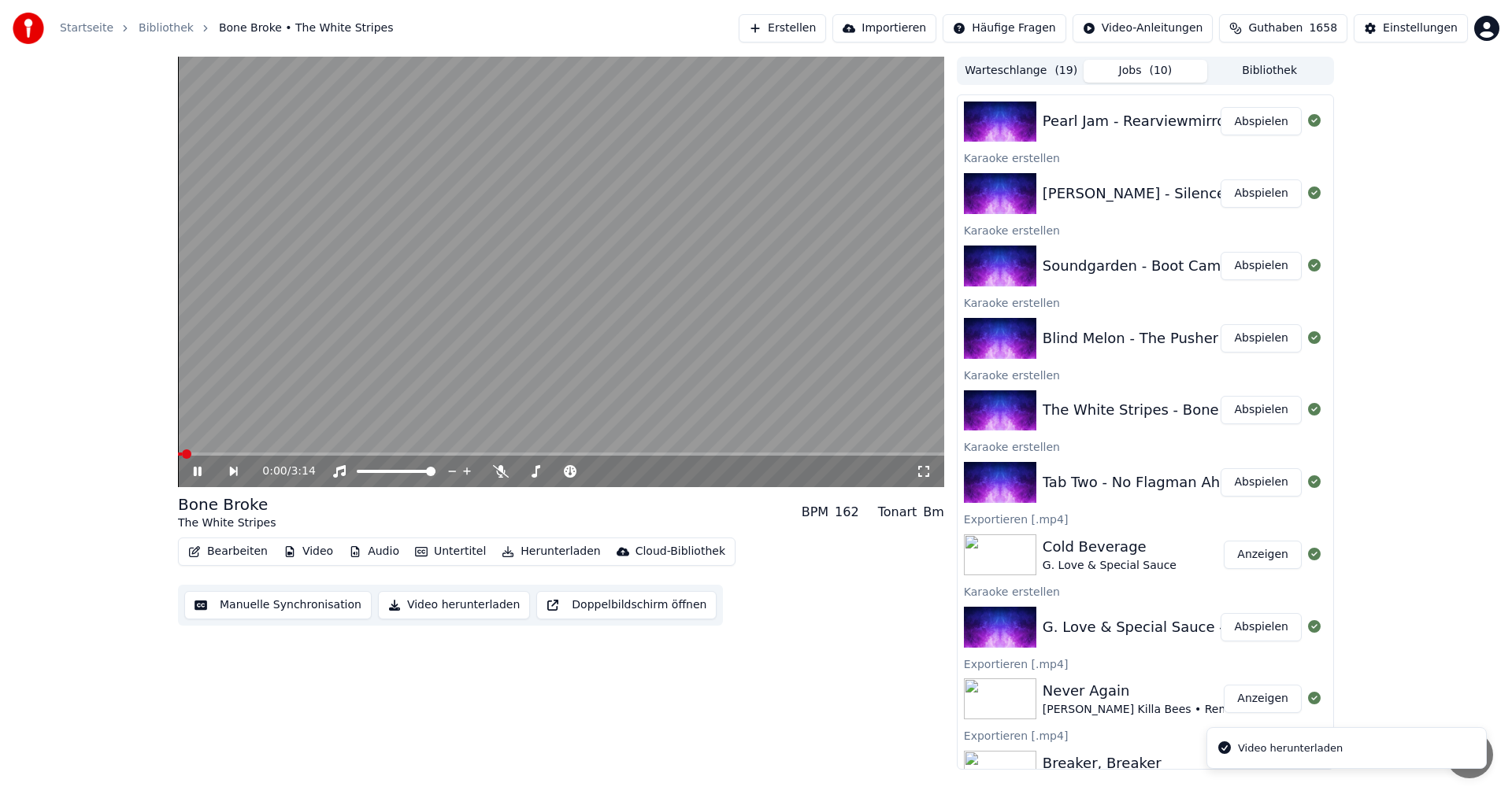
scroll to position [1824, 0]
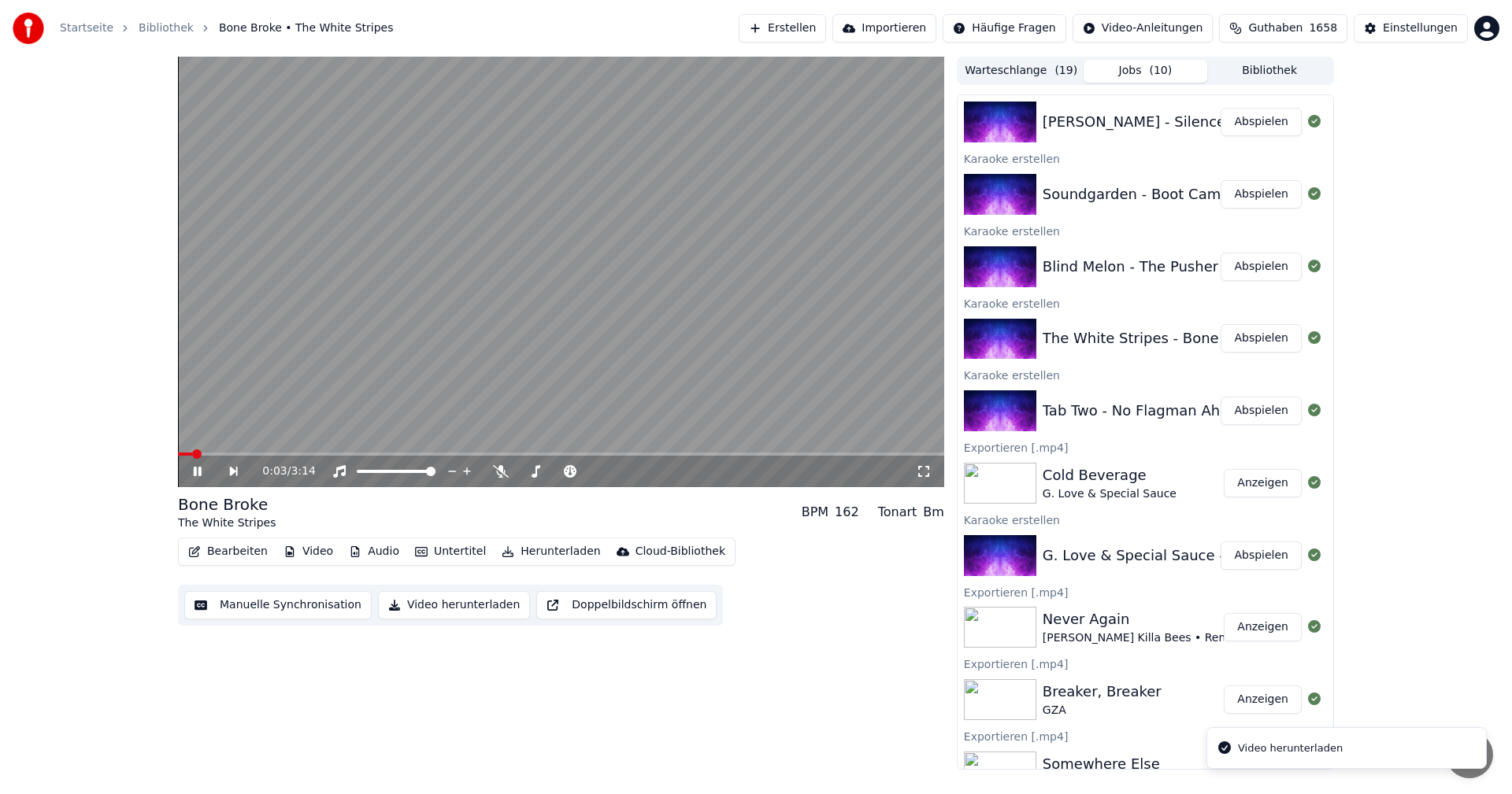
click at [597, 357] on video at bounding box center [561, 271] width 766 height 430
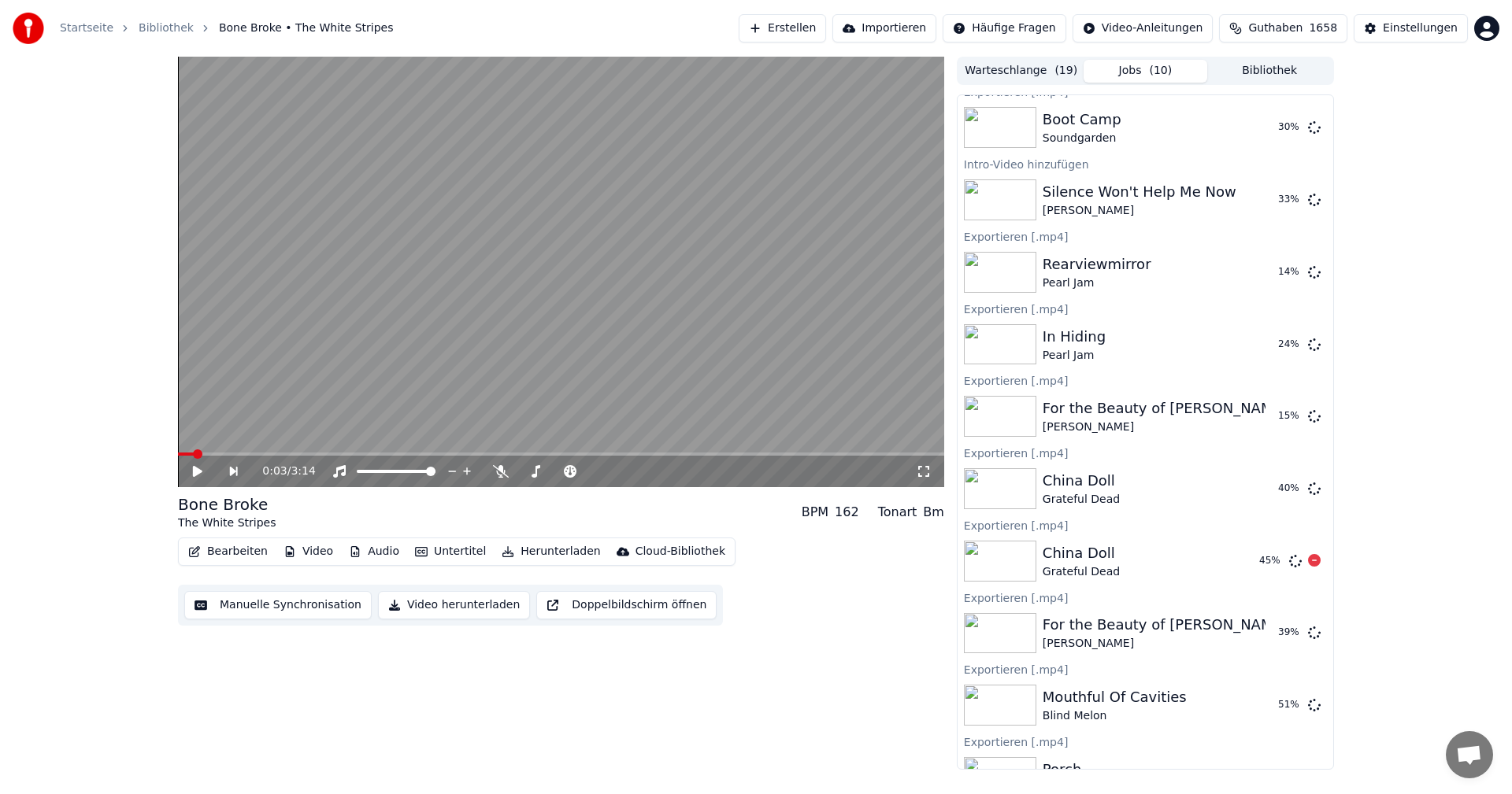
scroll to position [473, 0]
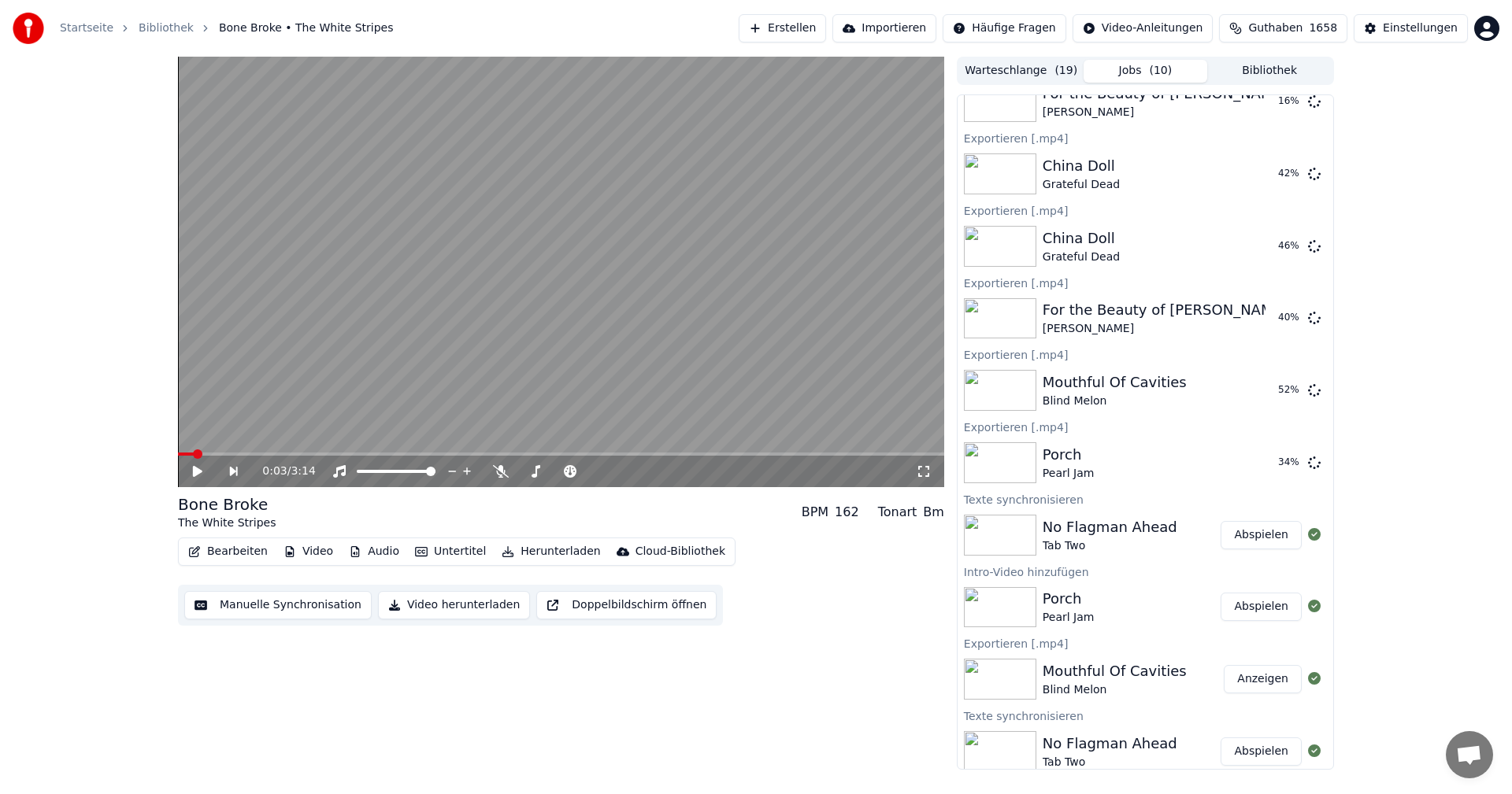
click at [1240, 609] on button "Abspielen" at bounding box center [1261, 607] width 81 height 28
click at [544, 368] on video at bounding box center [561, 271] width 766 height 430
click at [447, 602] on button "Video herunterladen" at bounding box center [454, 606] width 152 height 28
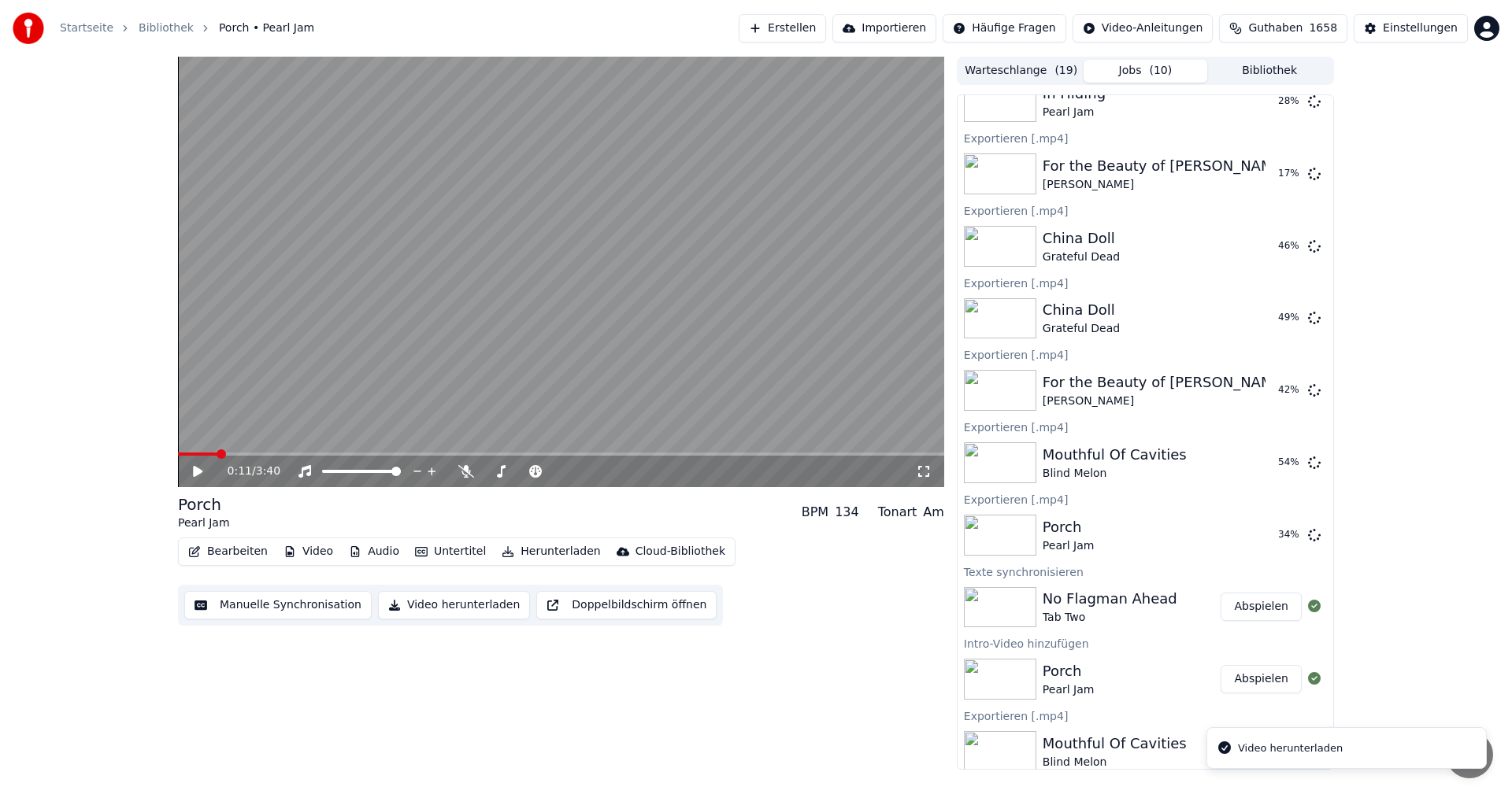
scroll to position [545, 0]
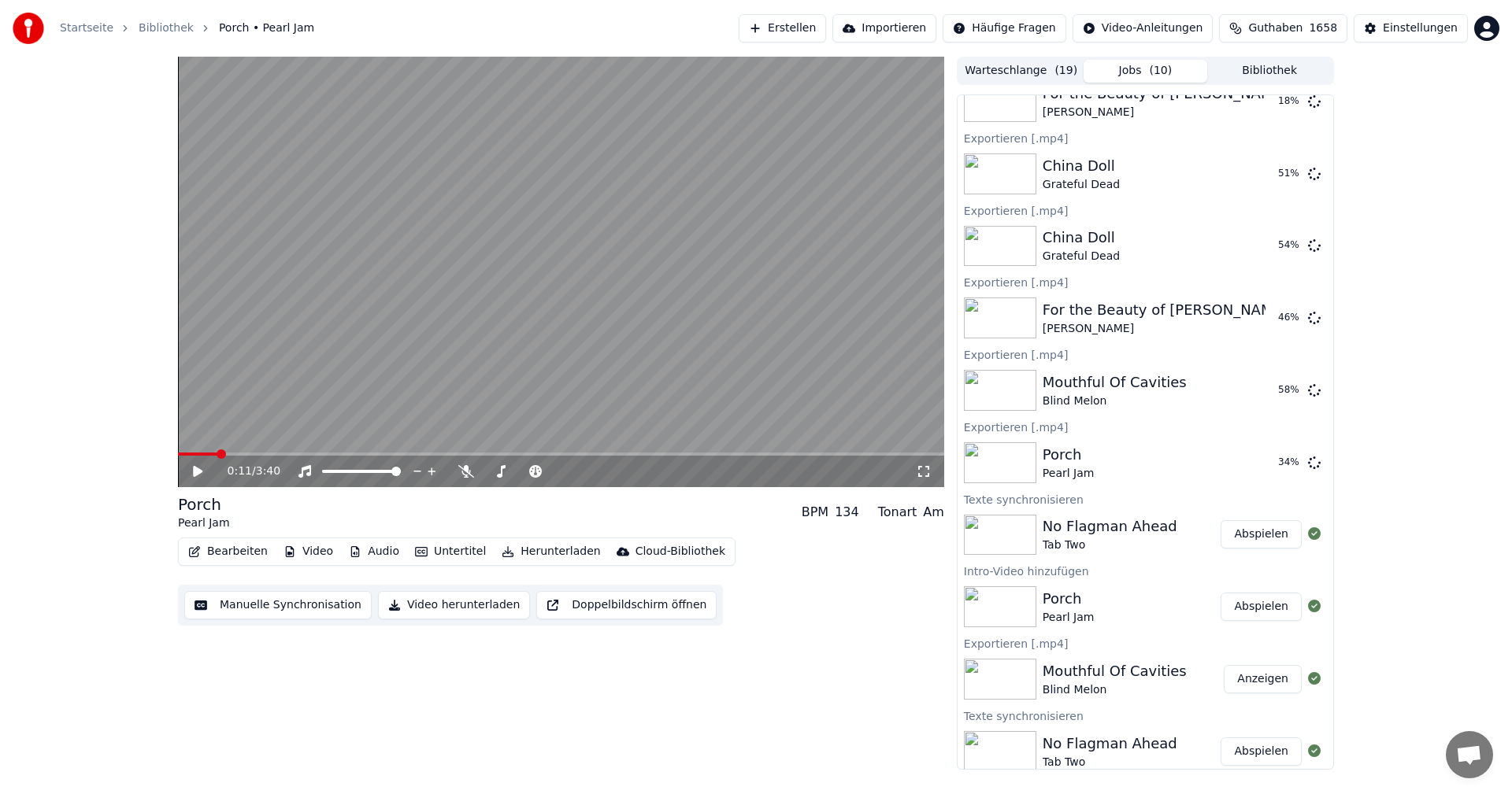
click at [1241, 686] on button "Anzeigen" at bounding box center [1263, 680] width 78 height 28
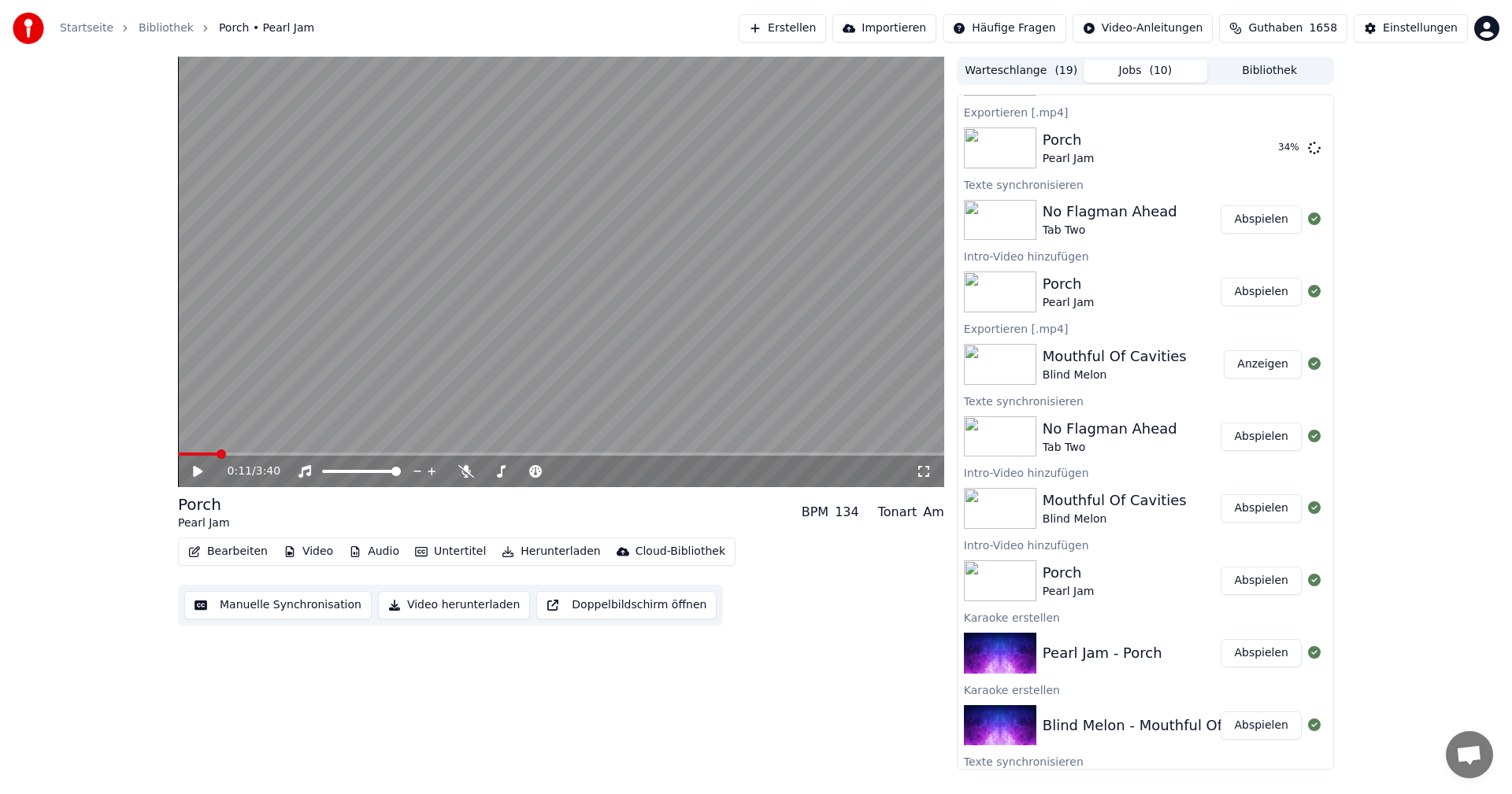
click at [1255, 509] on button "Abspielen" at bounding box center [1261, 509] width 81 height 28
click at [529, 335] on video at bounding box center [561, 271] width 766 height 430
click at [451, 611] on button "Video herunterladen" at bounding box center [454, 606] width 152 height 28
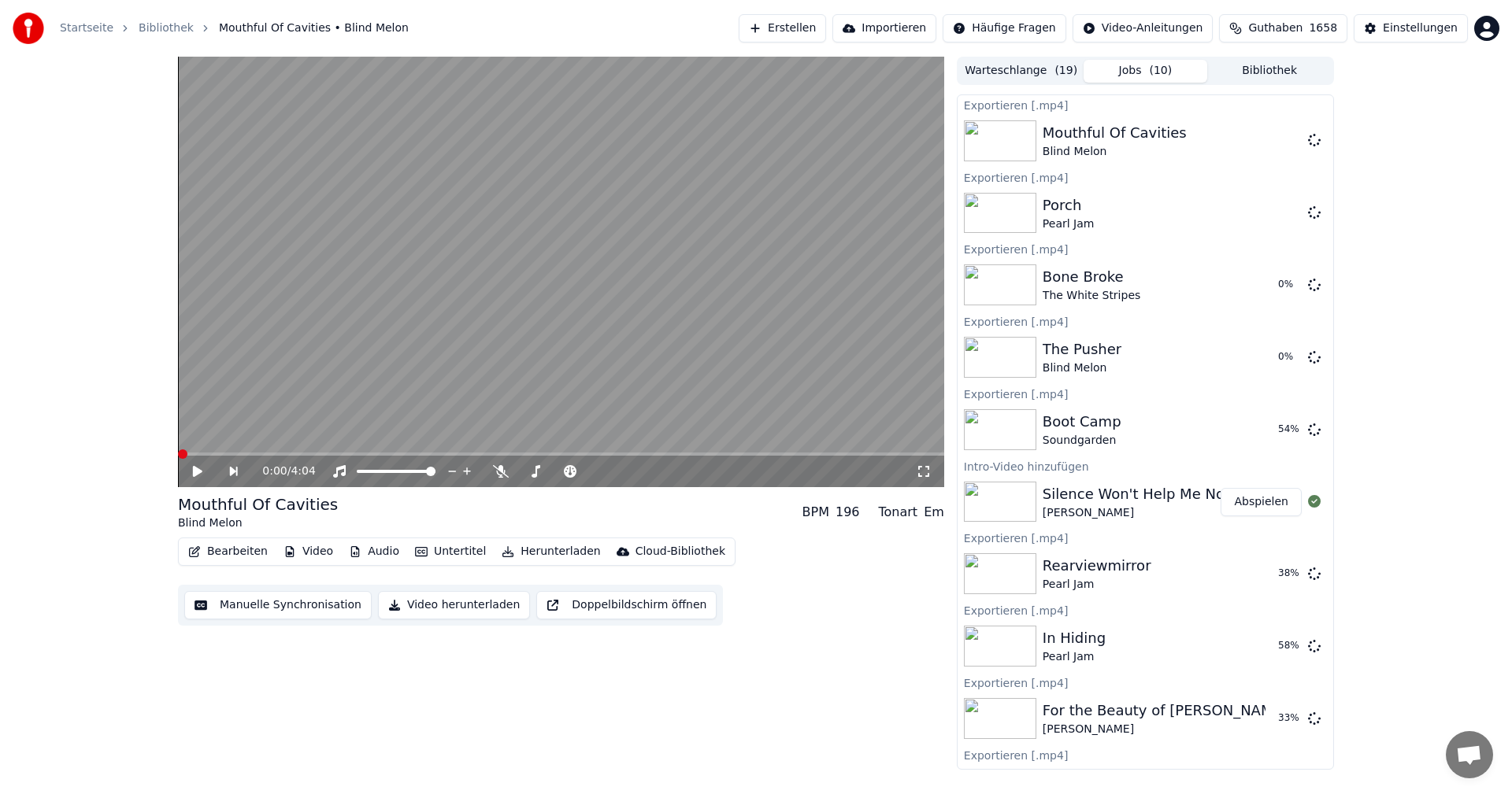
click at [1256, 506] on button "Abspielen" at bounding box center [1261, 502] width 81 height 28
click at [203, 476] on icon at bounding box center [208, 472] width 36 height 12
click at [252, 550] on button "Bearbeiten" at bounding box center [228, 551] width 92 height 22
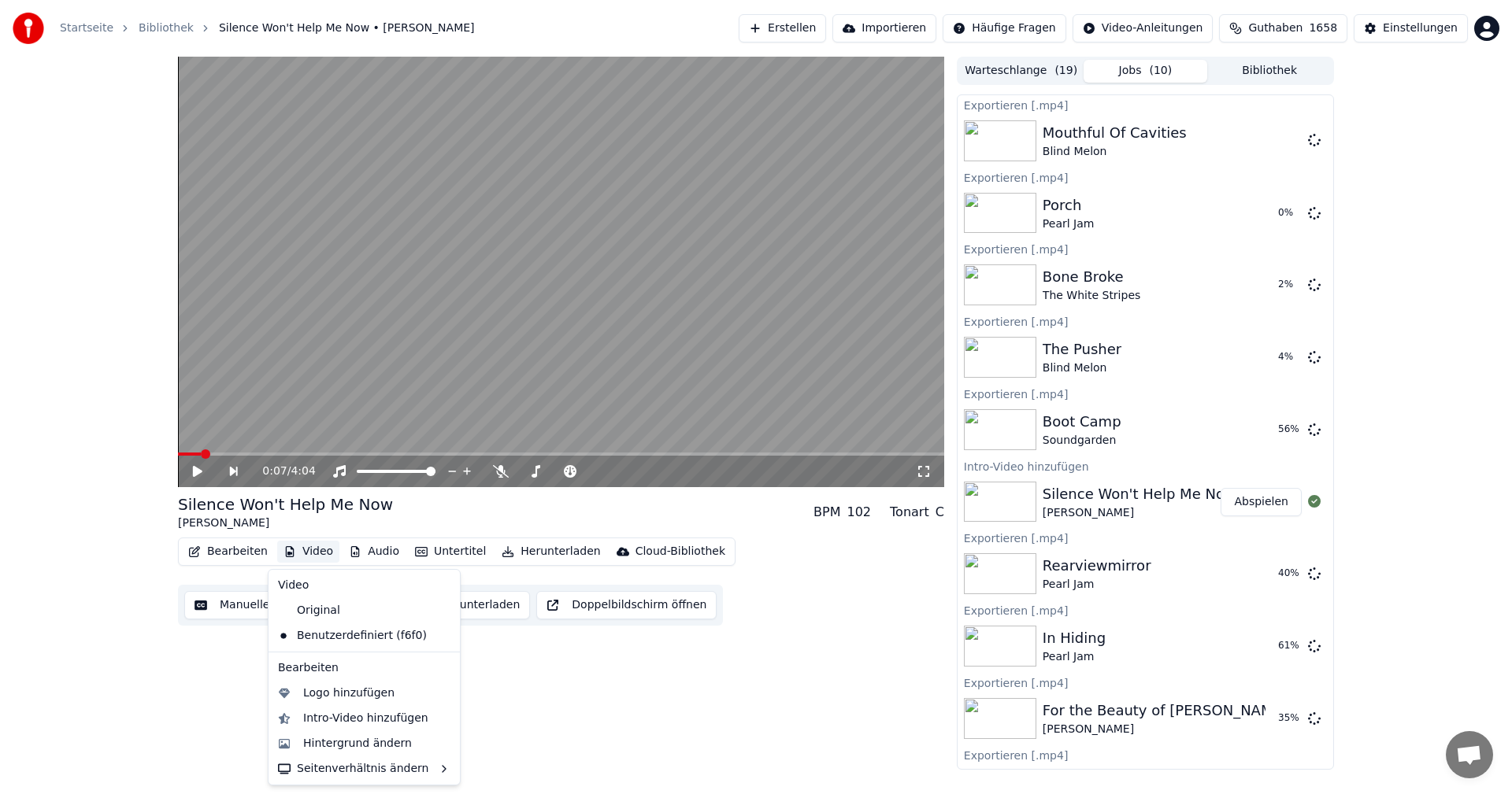
click at [307, 554] on button "Video" at bounding box center [308, 551] width 63 height 22
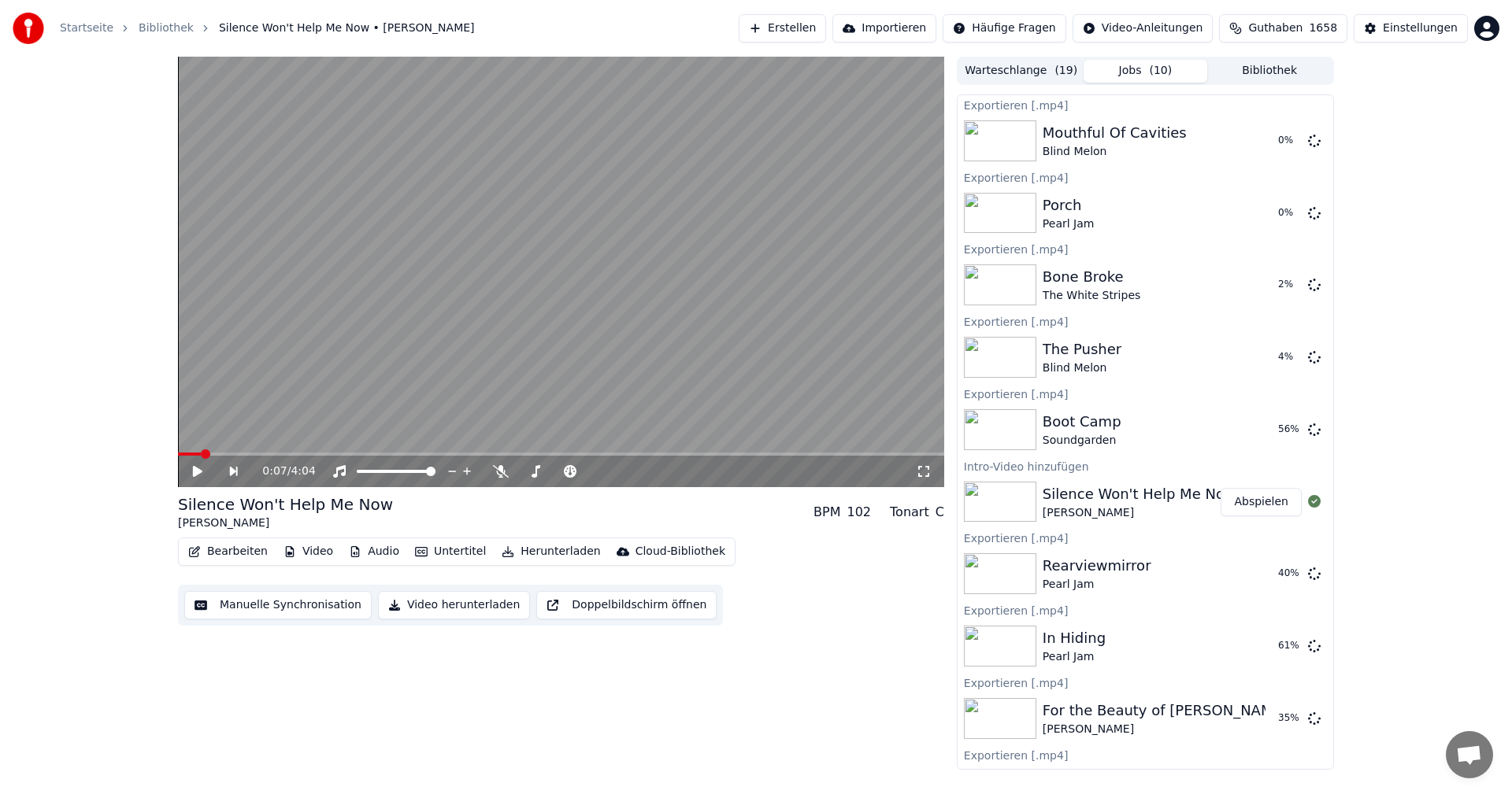
click at [304, 557] on button "Video" at bounding box center [308, 551] width 63 height 22
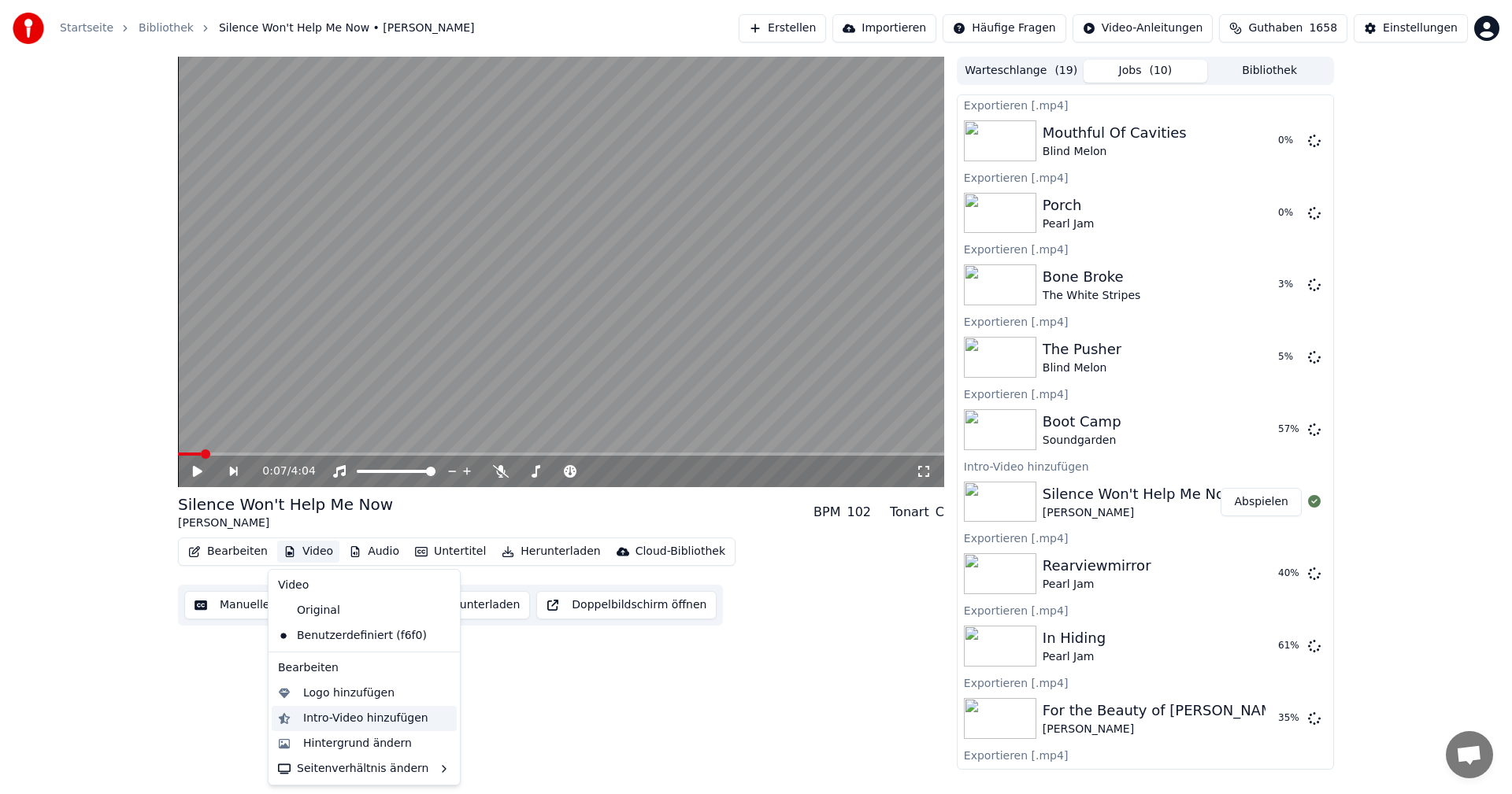
click at [339, 724] on div "Intro-Video hinzufügen" at bounding box center [365, 719] width 125 height 16
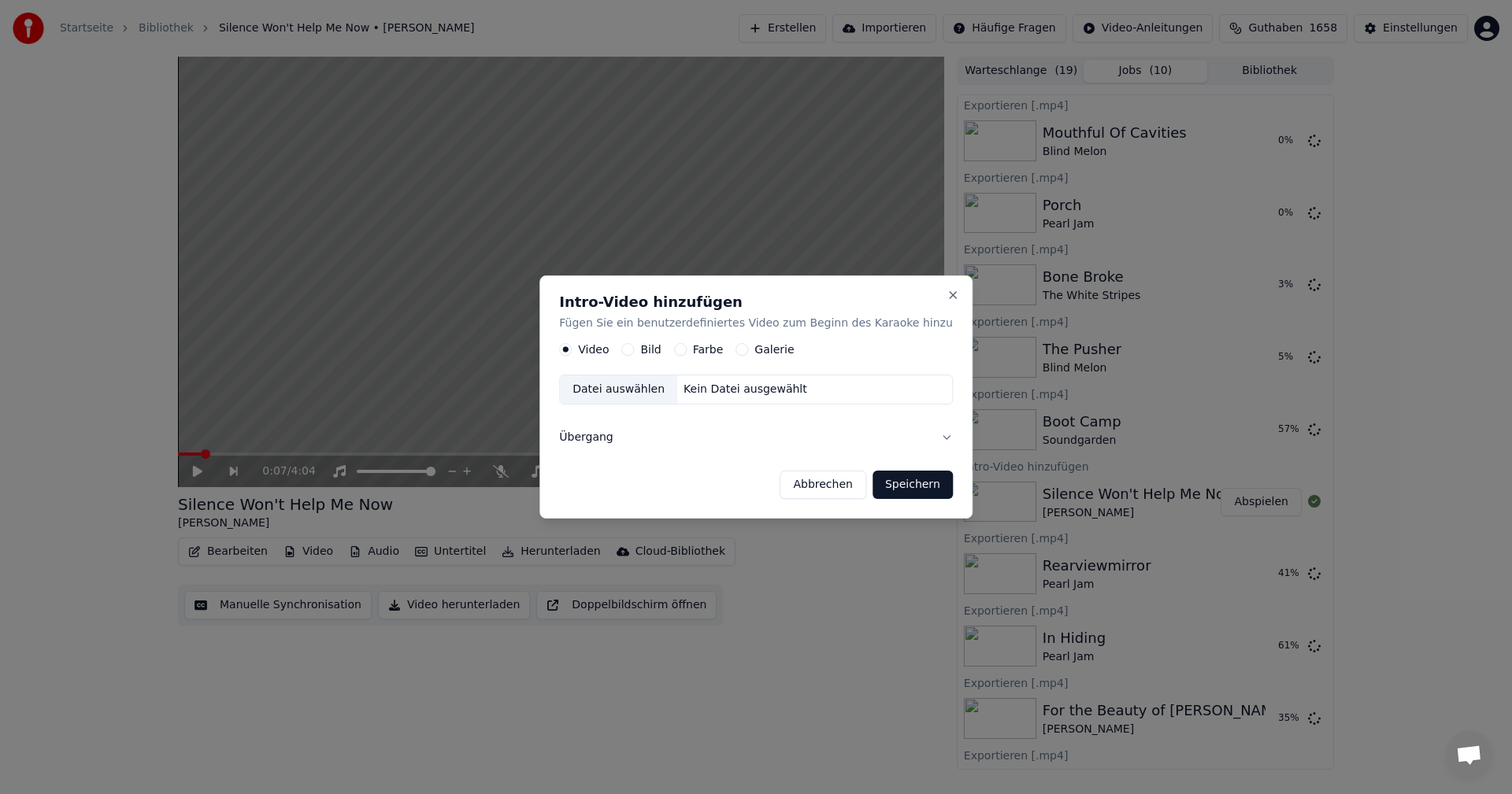
click at [709, 349] on label "Farbe" at bounding box center [708, 350] width 31 height 11
click at [687, 349] on button "Farbe" at bounding box center [681, 350] width 12 height 12
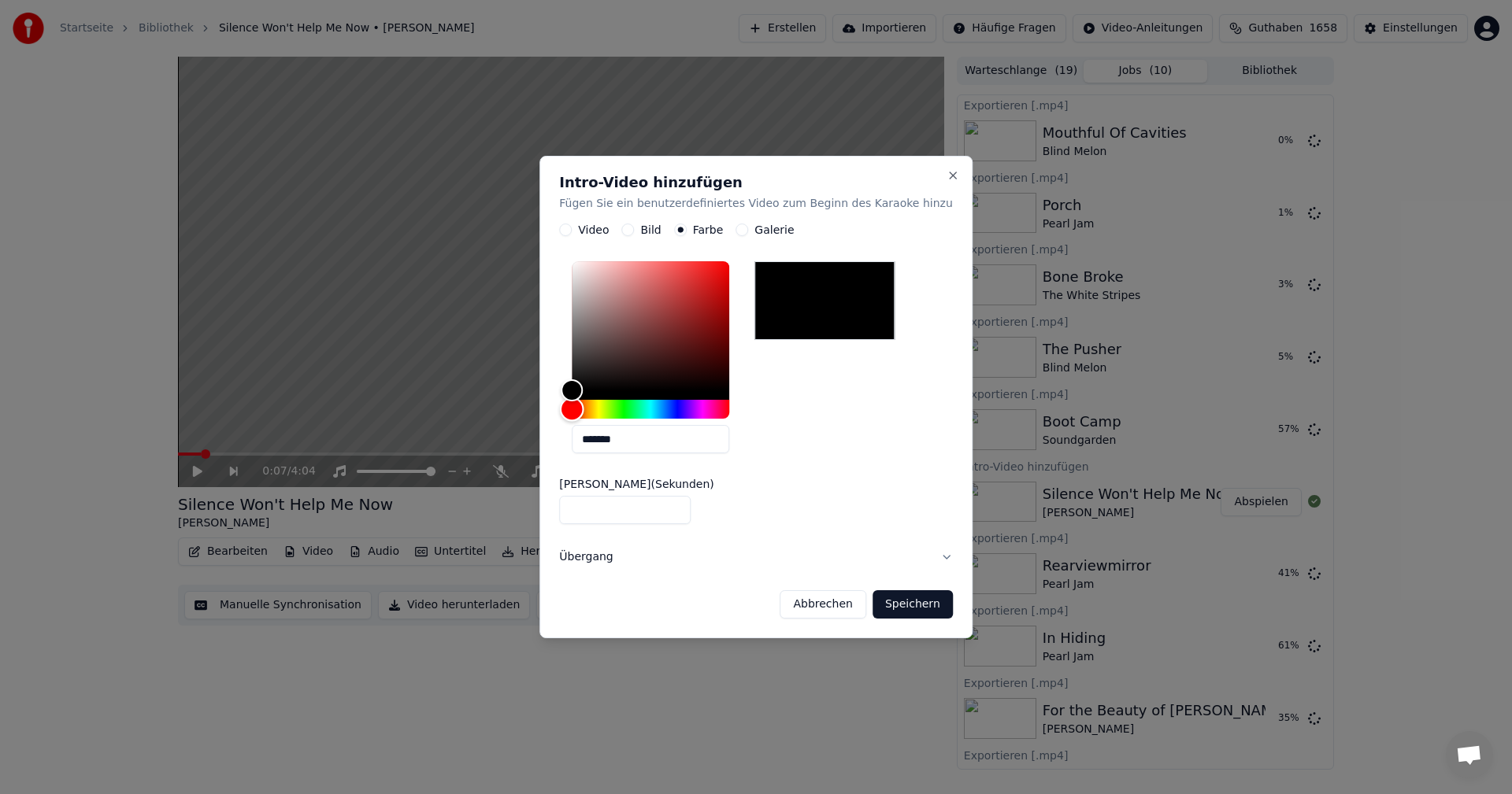
click at [700, 408] on div "Hue" at bounding box center [650, 409] width 158 height 18
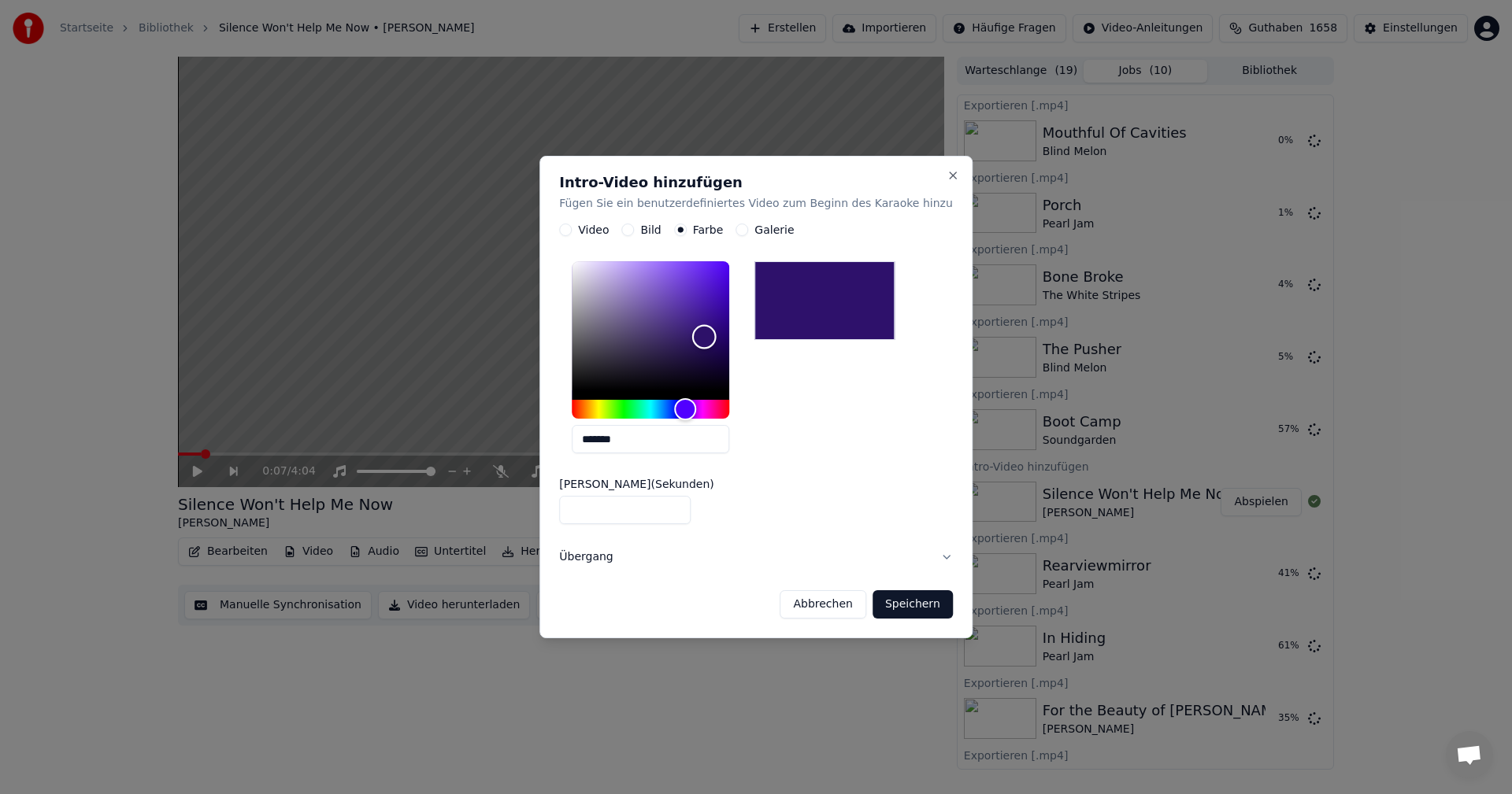
drag, startPoint x: 719, startPoint y: 337, endPoint x: 770, endPoint y: 287, distance: 71.4
click at [755, 281] on div "*******" at bounding box center [662, 362] width 182 height 211
type input "*******"
click at [898, 600] on button "Speichern" at bounding box center [912, 605] width 80 height 28
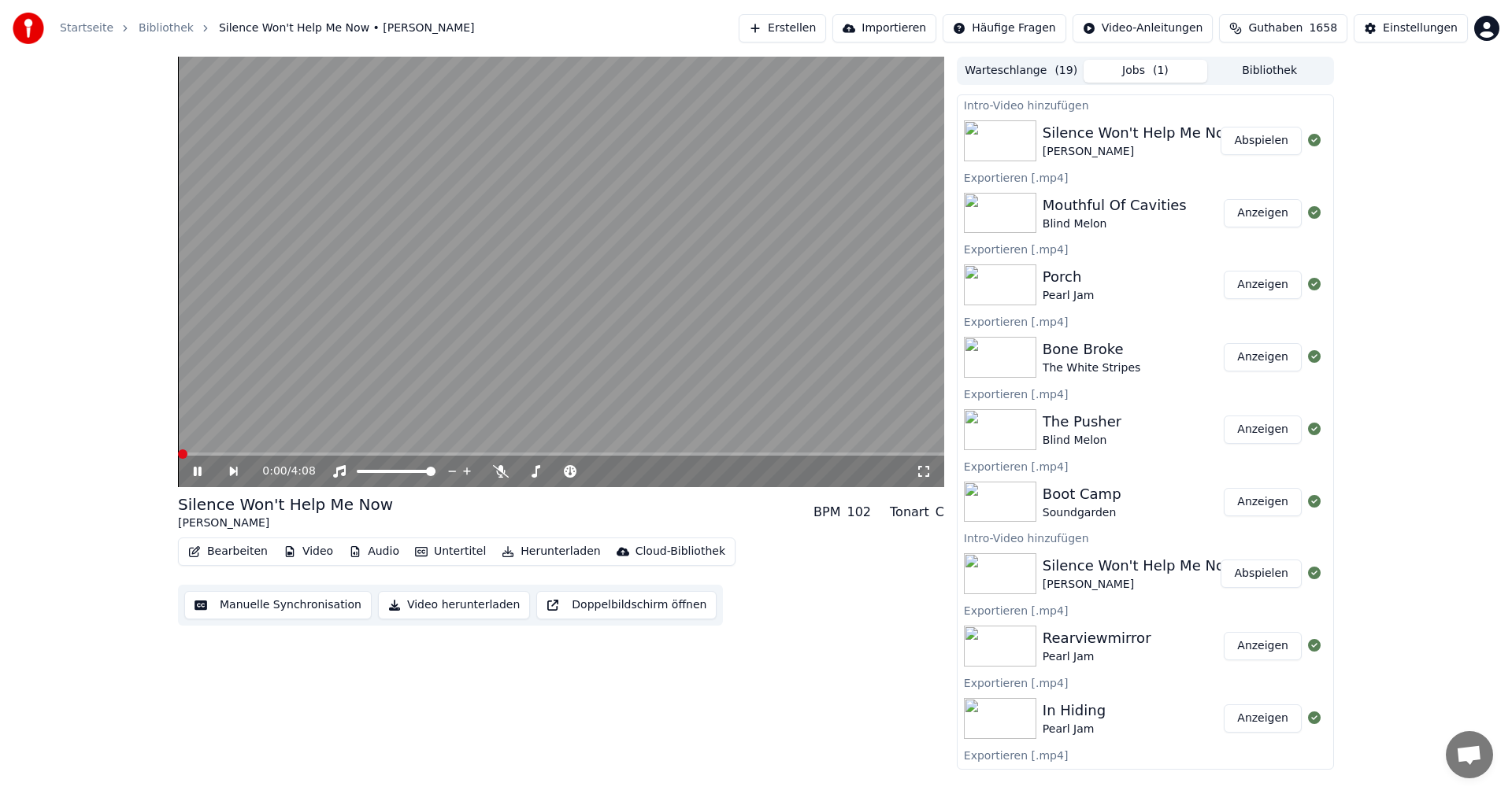
click at [178, 456] on span at bounding box center [178, 454] width 0 height 4
click at [197, 475] on icon at bounding box center [208, 472] width 36 height 12
click at [451, 604] on button "Video herunterladen" at bounding box center [454, 606] width 152 height 28
